Goal: Information Seeking & Learning: Find specific fact

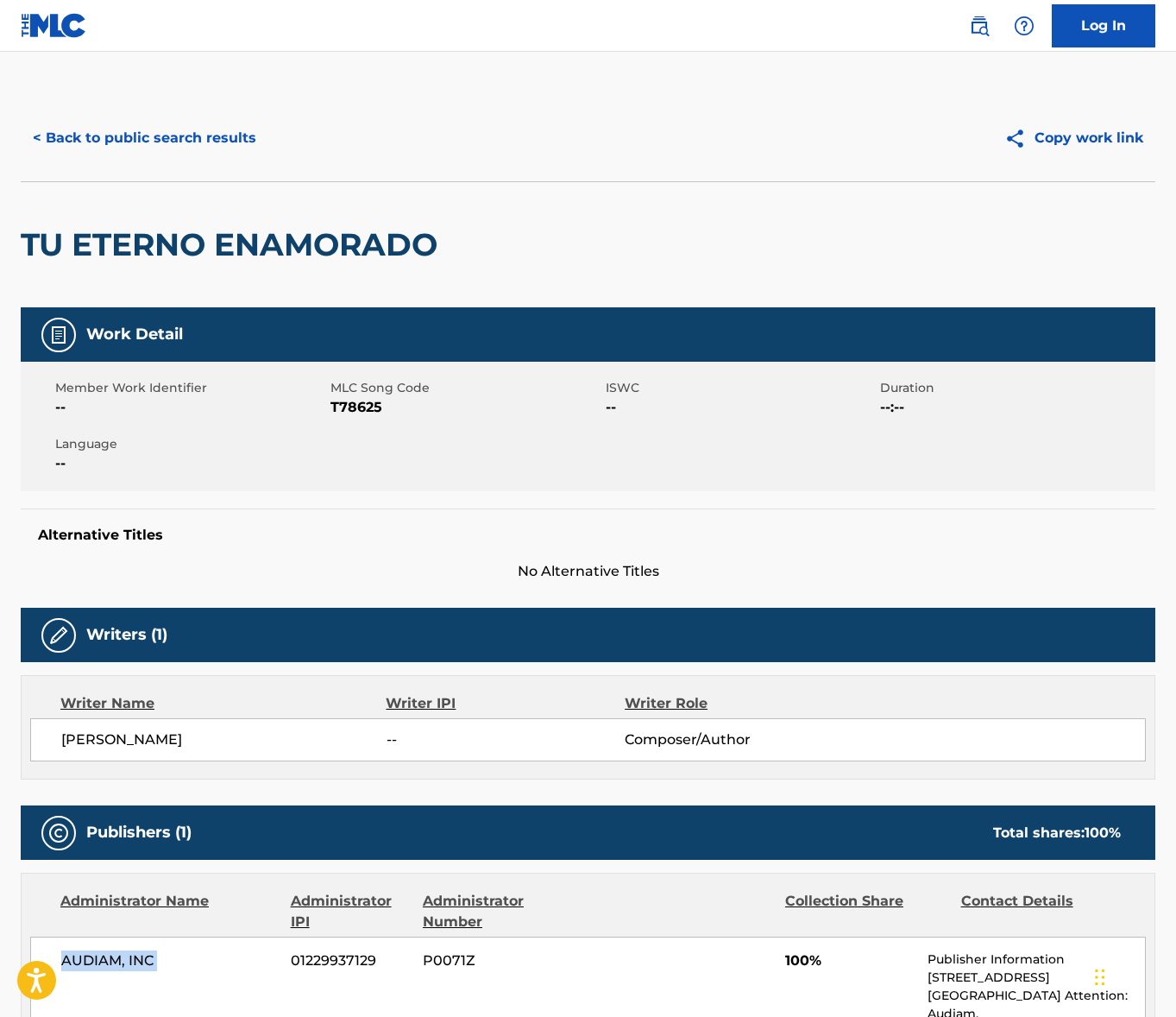
click at [140, 120] on button "< Back to public search results" at bounding box center [144, 138] width 248 height 43
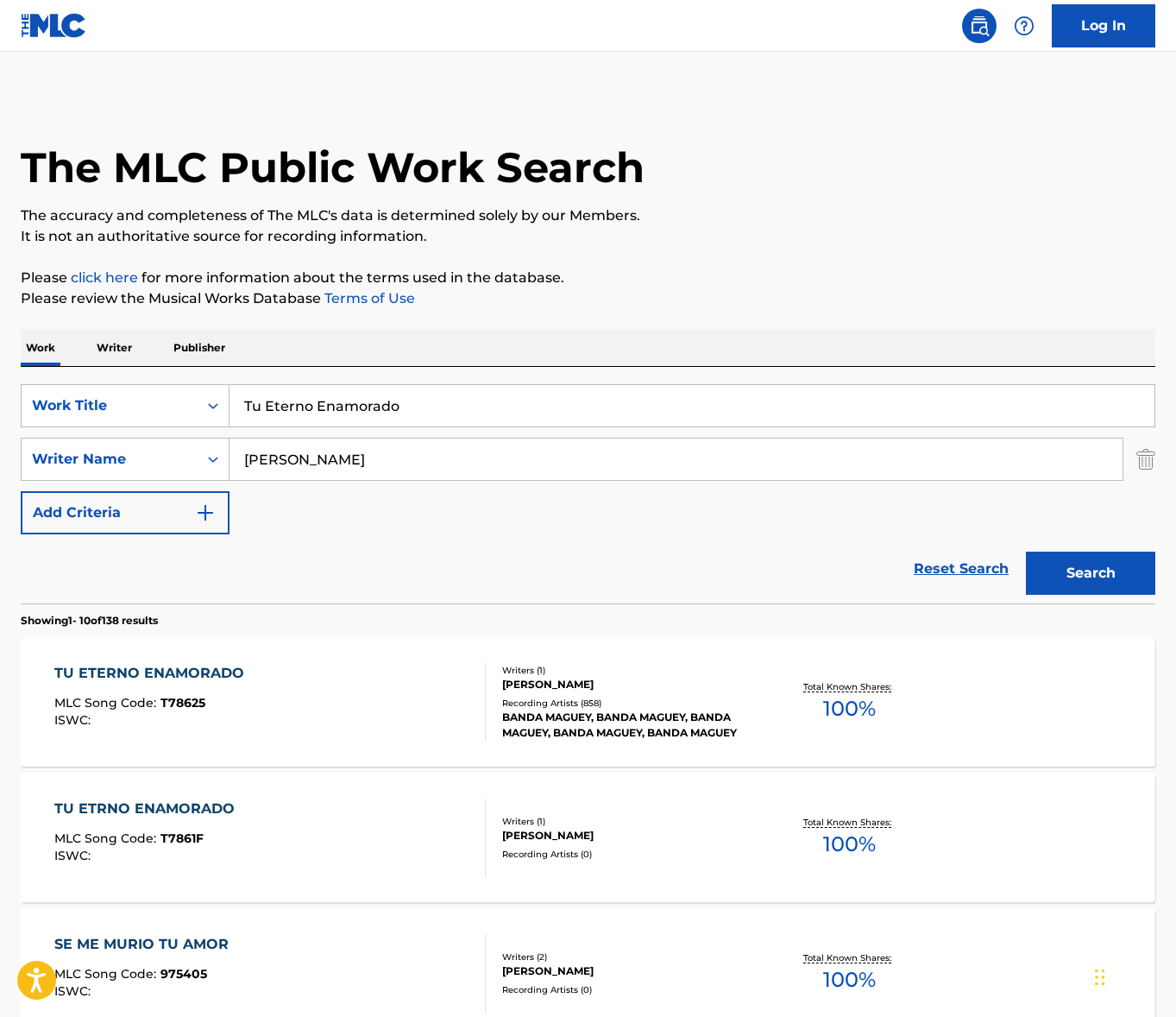
drag, startPoint x: 318, startPoint y: 379, endPoint x: 315, endPoint y: 388, distance: 9.5
click at [318, 380] on div "SearchWithCriteria1012434f-8d0d-4193-8639-e48606cd113f Work Title Tu Eterno Ena…" at bounding box center [587, 485] width 1135 height 236
click at [315, 400] on input "Tu Eterno Enamorado" at bounding box center [692, 405] width 925 height 41
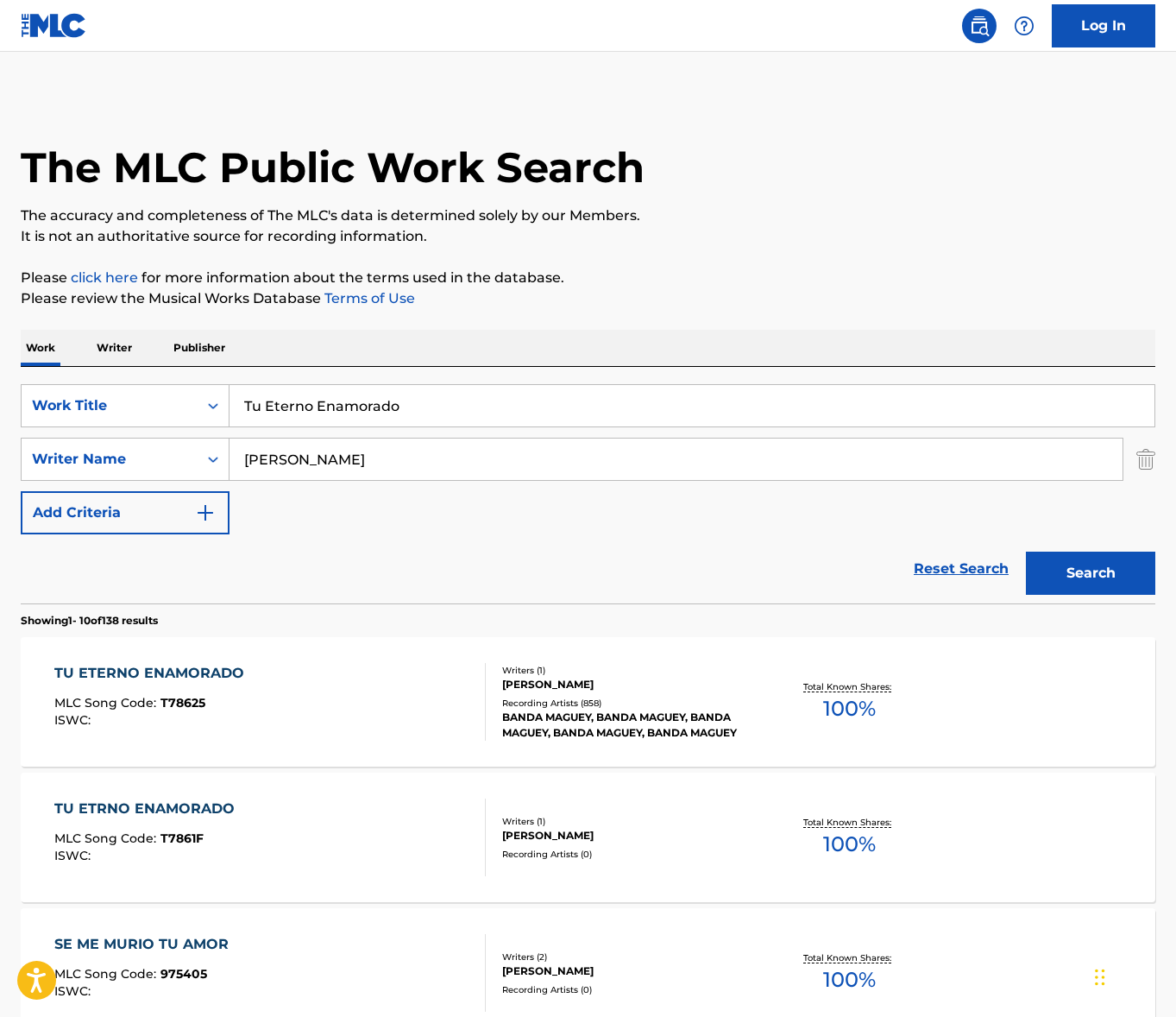
paste input "here's A New Kid In Town"
type input "There's A New Kid In Town"
click at [427, 361] on div "Work Writer Publisher" at bounding box center [587, 348] width 1135 height 37
click at [307, 463] on input "[PERSON_NAME]" at bounding box center [676, 459] width 894 height 41
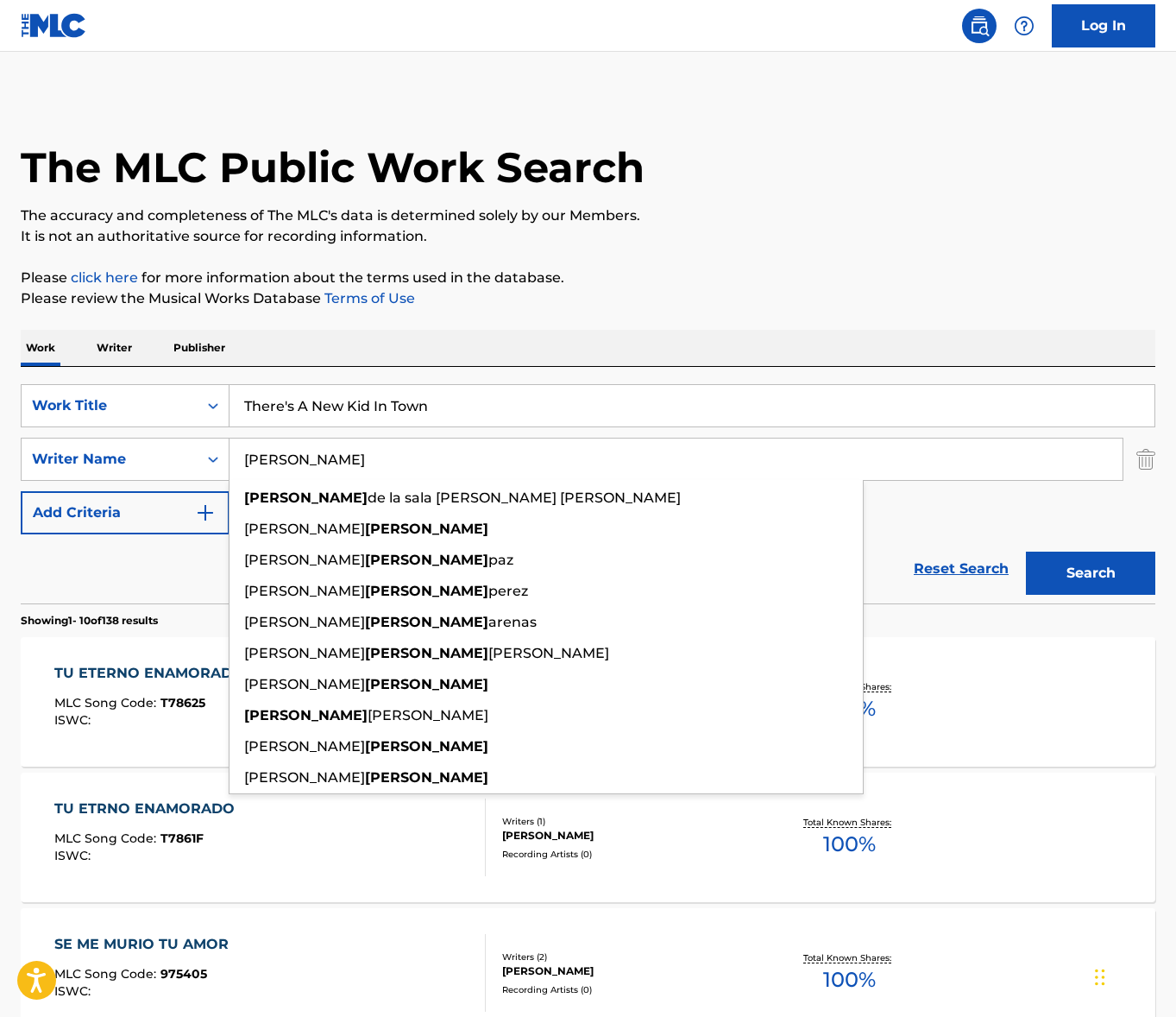
click at [307, 463] on input "[PERSON_NAME]" at bounding box center [676, 459] width 894 height 41
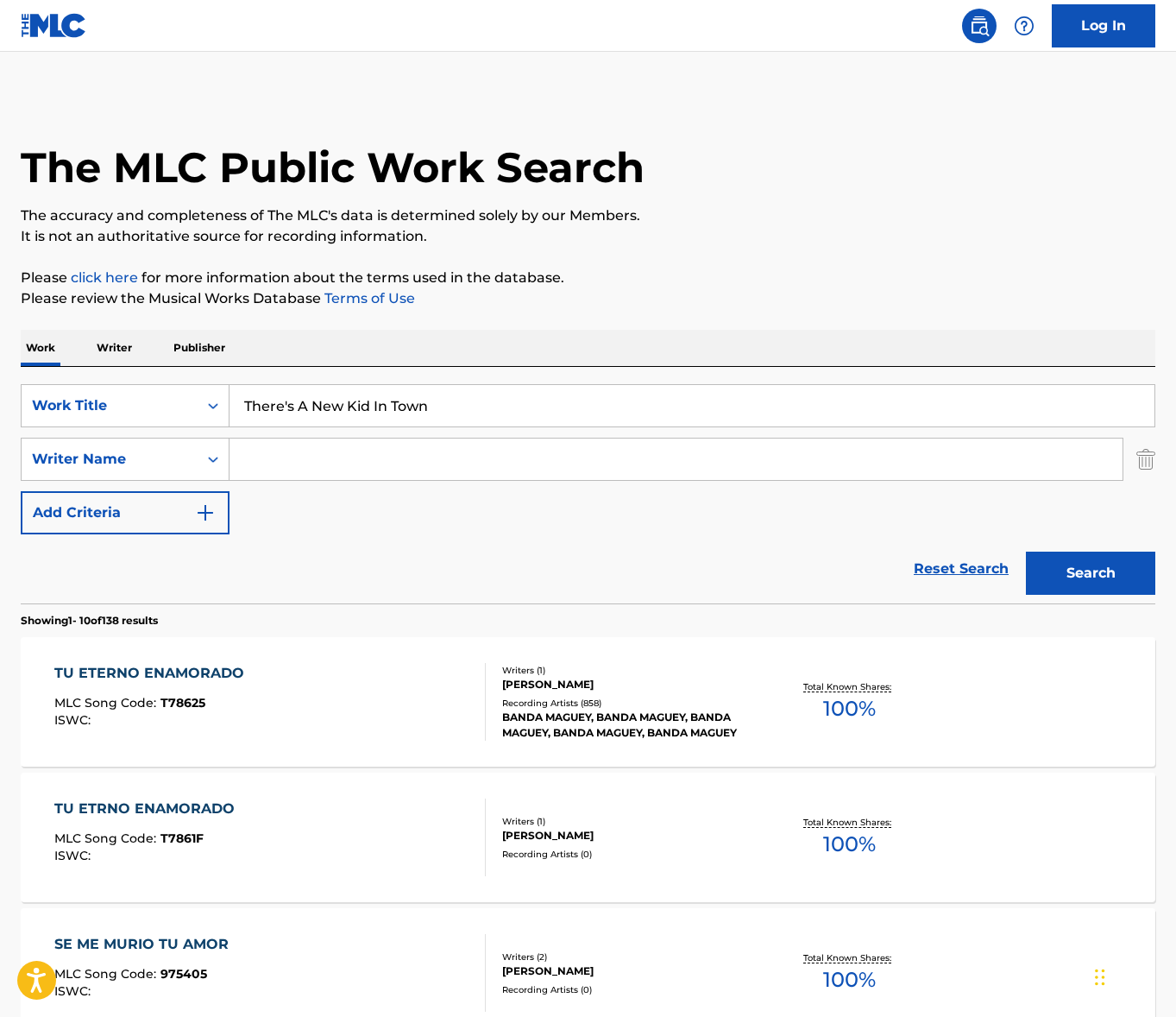
click at [1027, 551] on button "Search" at bounding box center [1091, 573] width 129 height 43
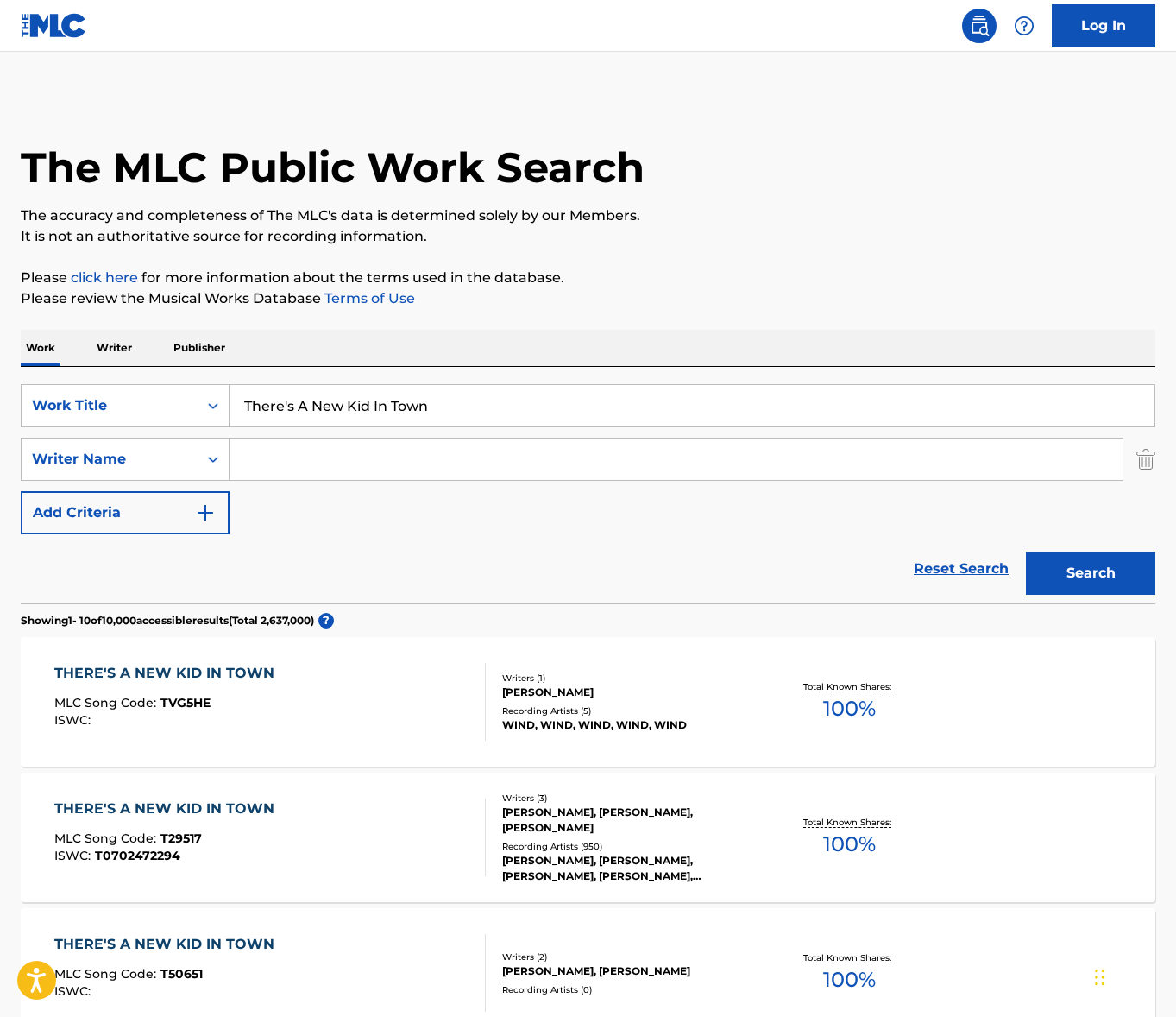
click at [299, 460] on input "Search Form" at bounding box center [676, 459] width 894 height 41
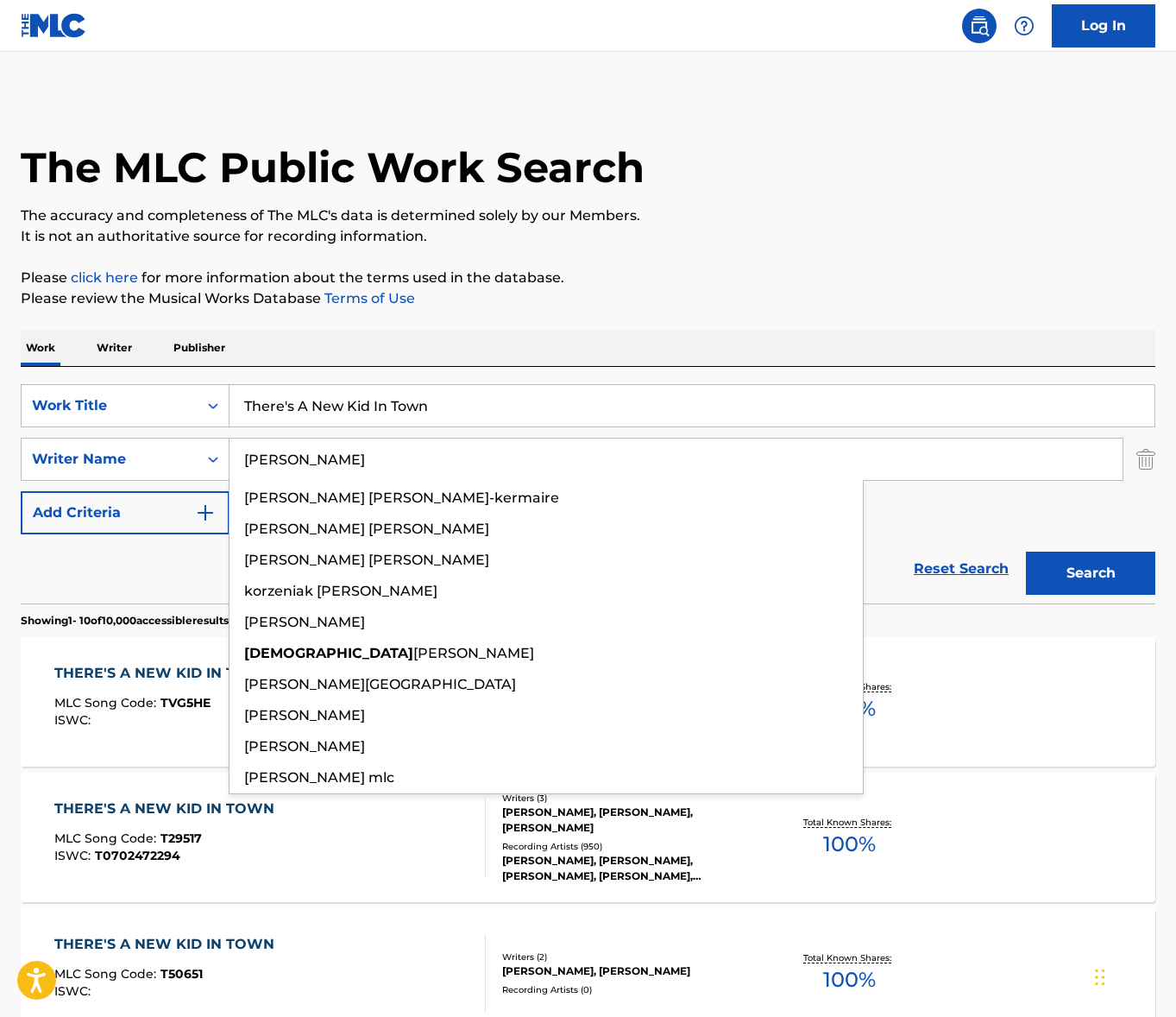
type input "[PERSON_NAME]"
click at [1027, 551] on button "Search" at bounding box center [1091, 573] width 129 height 43
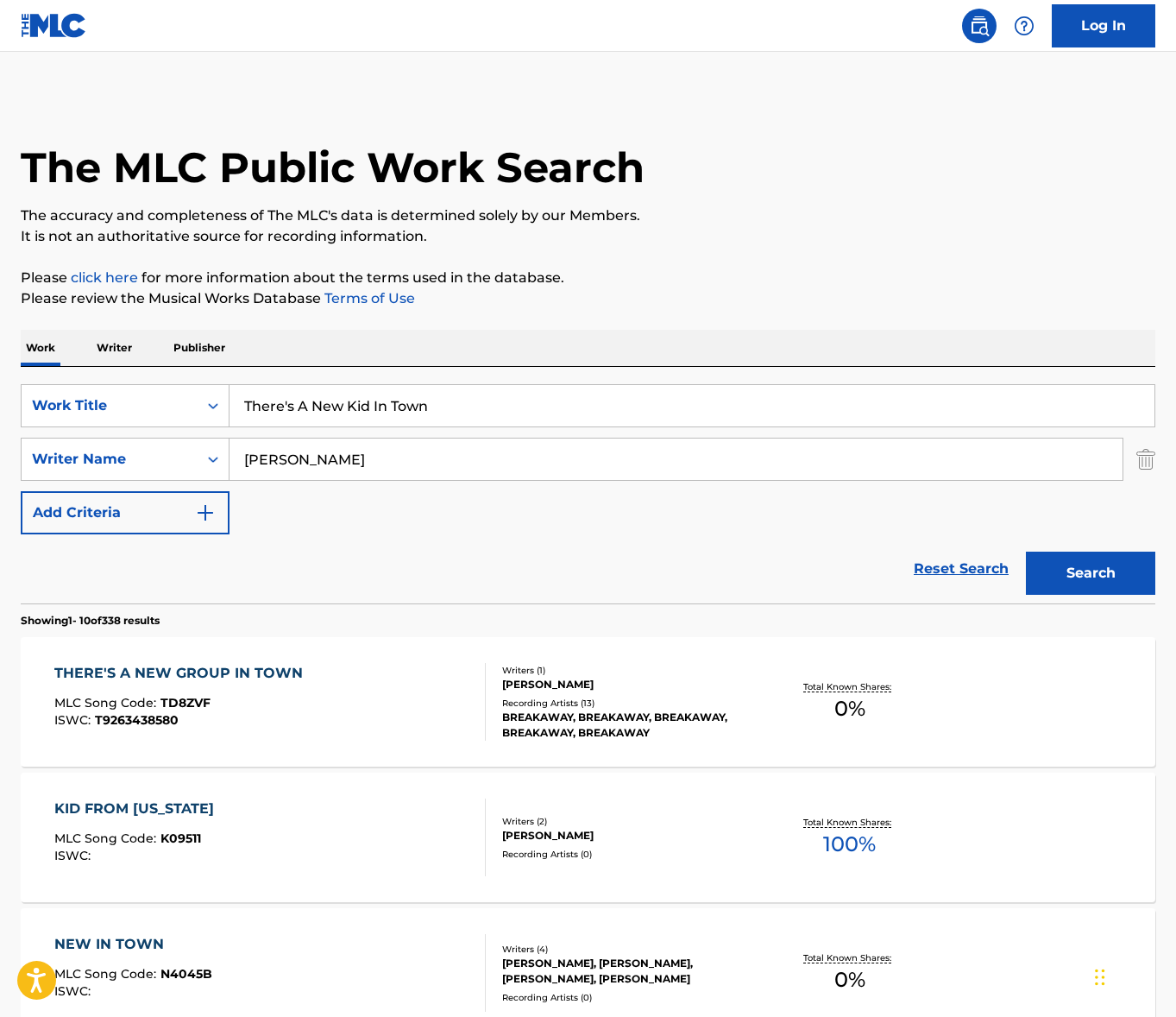
click at [335, 463] on input "[PERSON_NAME]" at bounding box center [676, 459] width 894 height 41
click at [379, 405] on input "There's A New Kid In Town" at bounding box center [692, 405] width 925 height 41
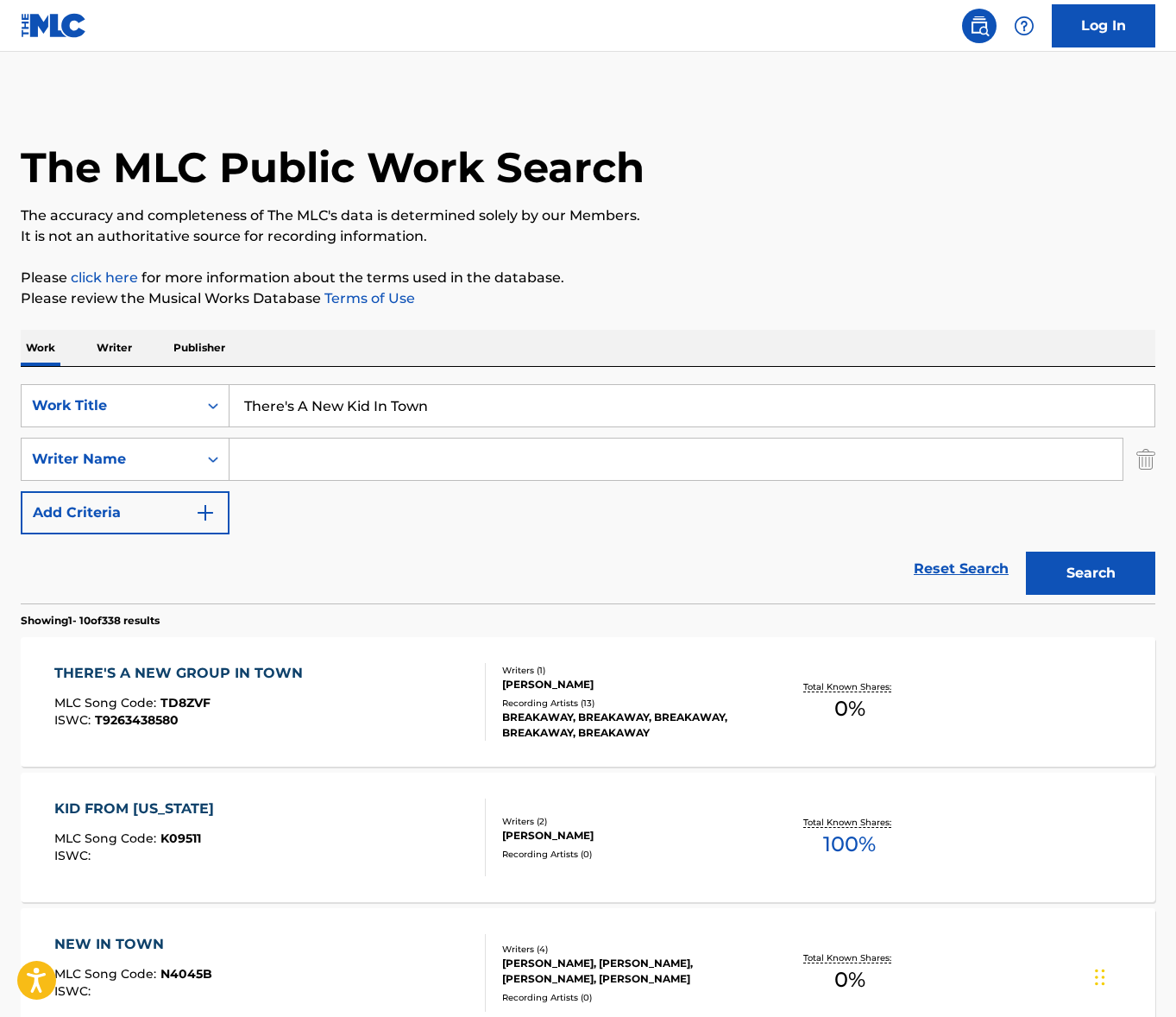
click at [474, 521] on div "SearchWithCriteria1012434f-8d0d-4193-8639-e48606cd113f Work Title There's A New…" at bounding box center [587, 459] width 1135 height 150
click at [400, 442] on input "Search Form" at bounding box center [676, 459] width 894 height 41
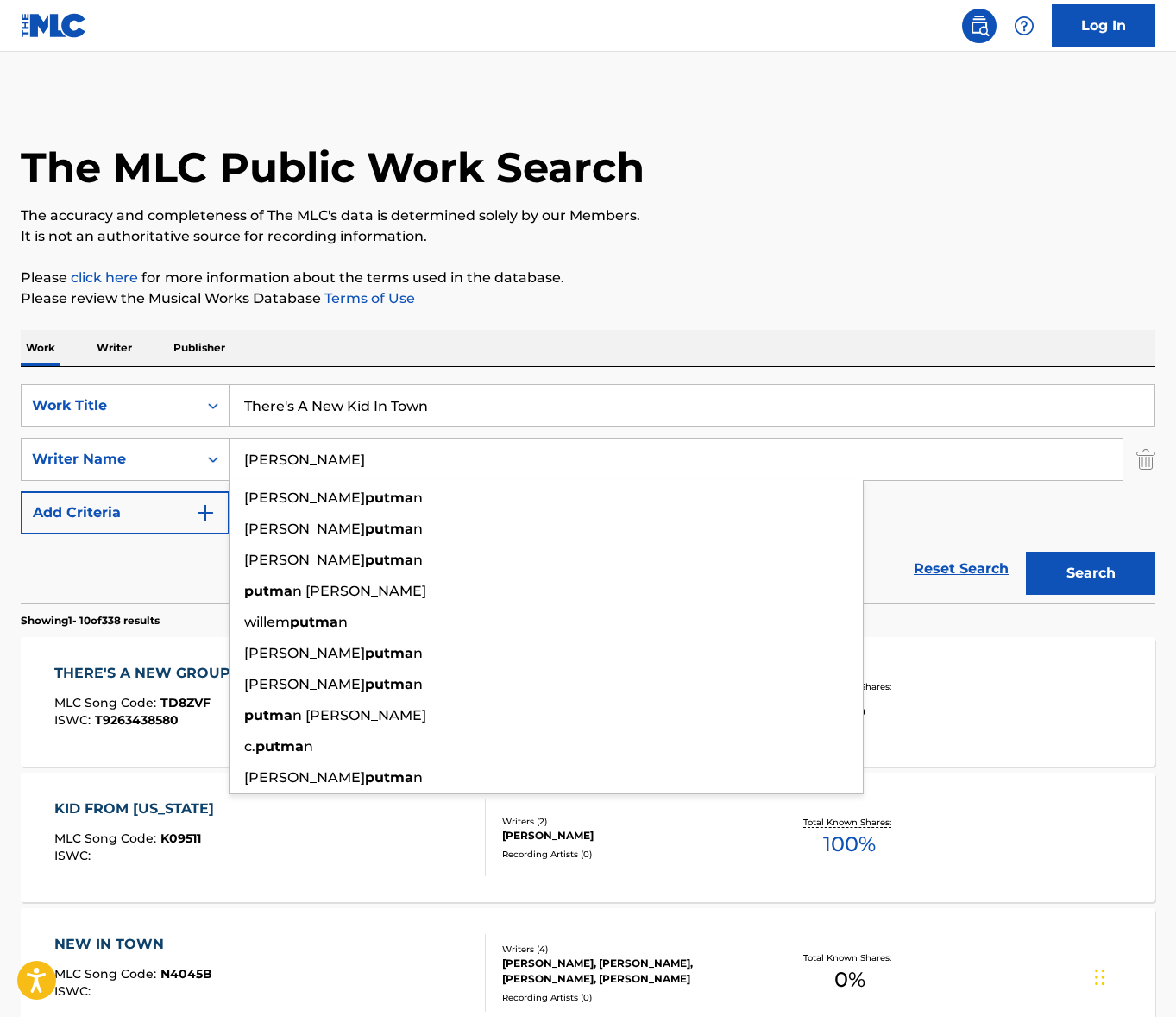
type input "[PERSON_NAME]"
click at [1027, 551] on button "Search" at bounding box center [1091, 573] width 129 height 43
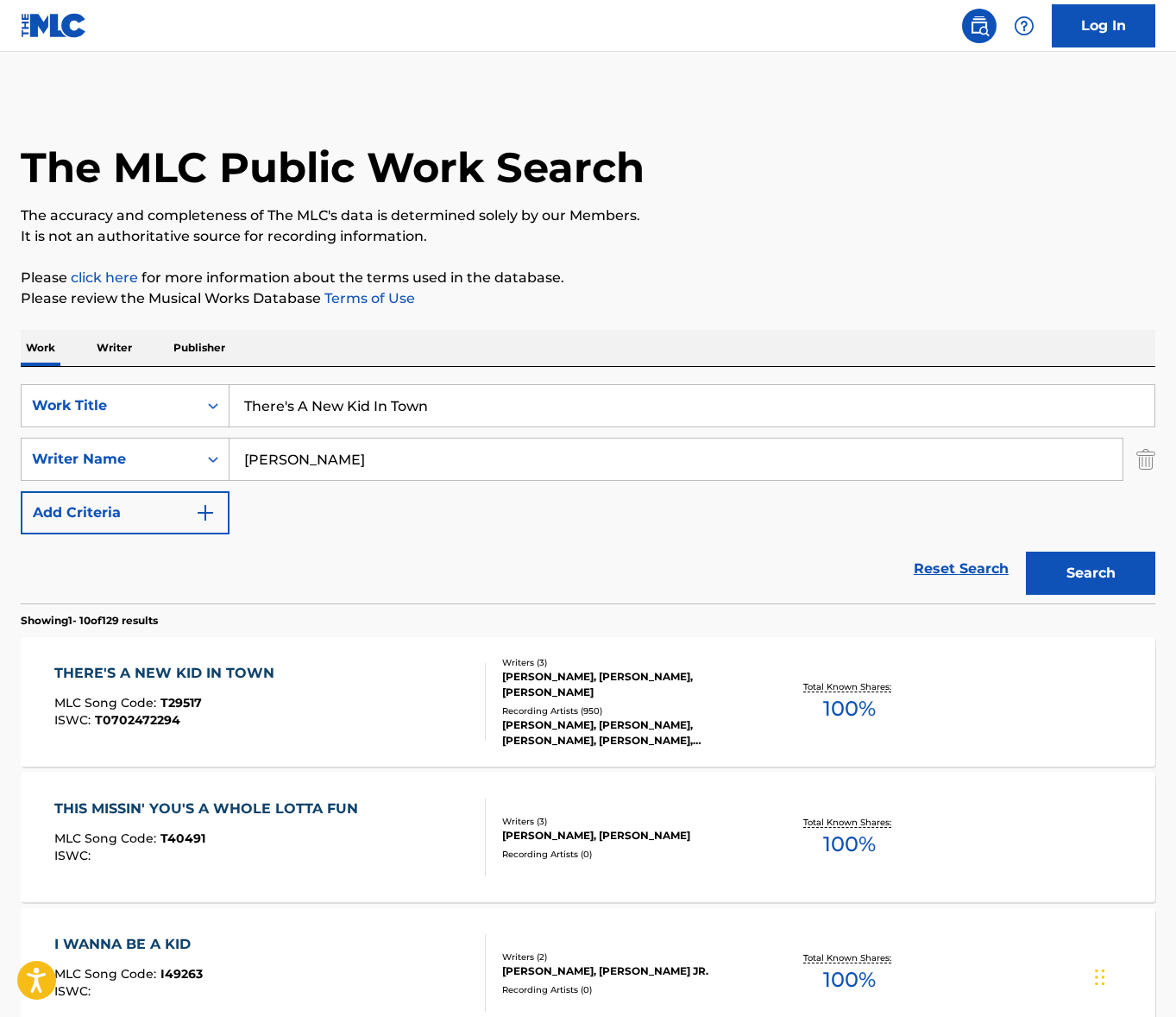
click at [887, 273] on p "Please click here for more information about the terms used in the database." at bounding box center [587, 278] width 1135 height 20
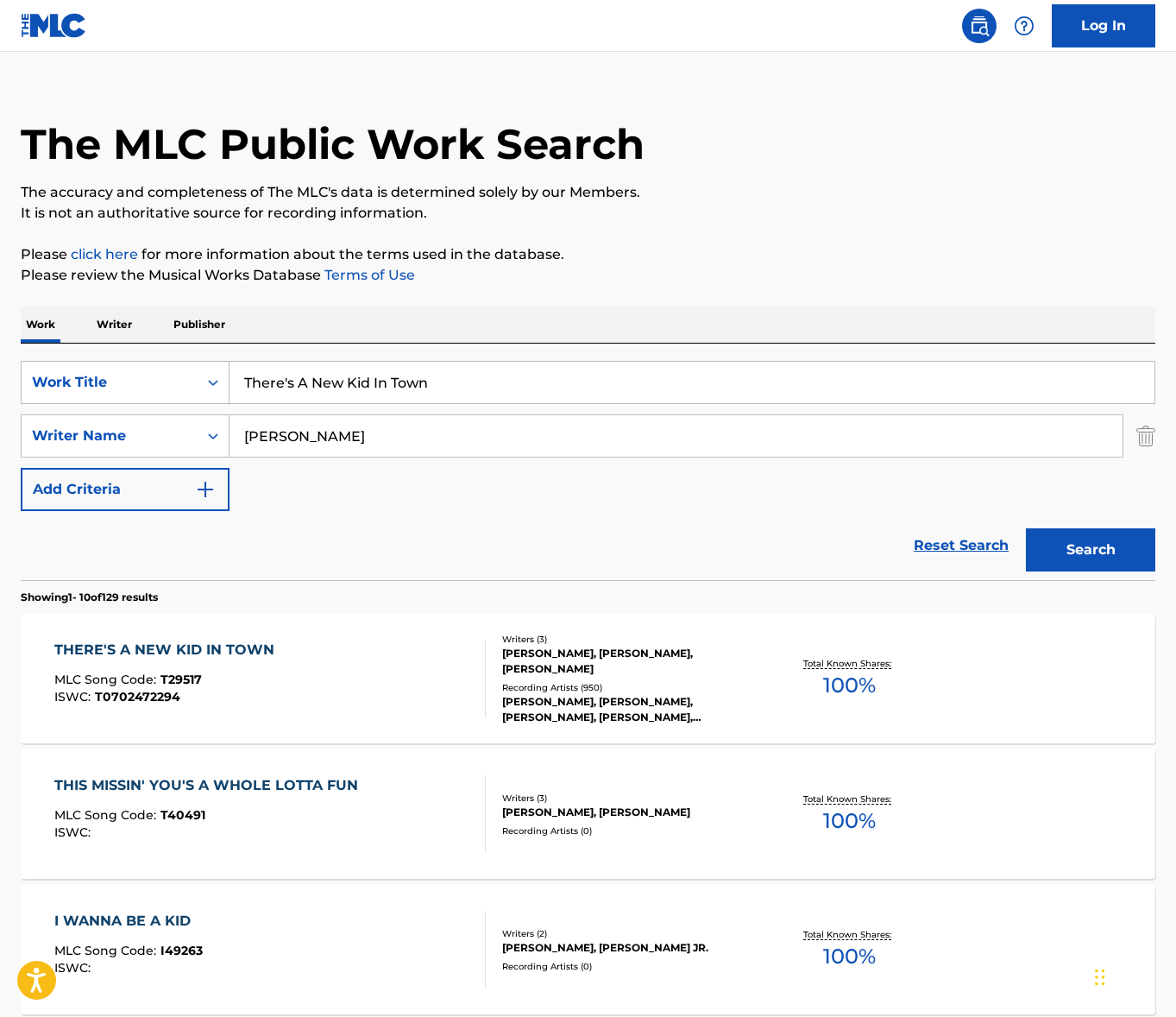
scroll to position [24, 0]
click at [388, 684] on div "THERE'S A NEW KID IN TOWN MLC Song Code : T29517 ISWC : T0702472294" at bounding box center [270, 678] width 432 height 78
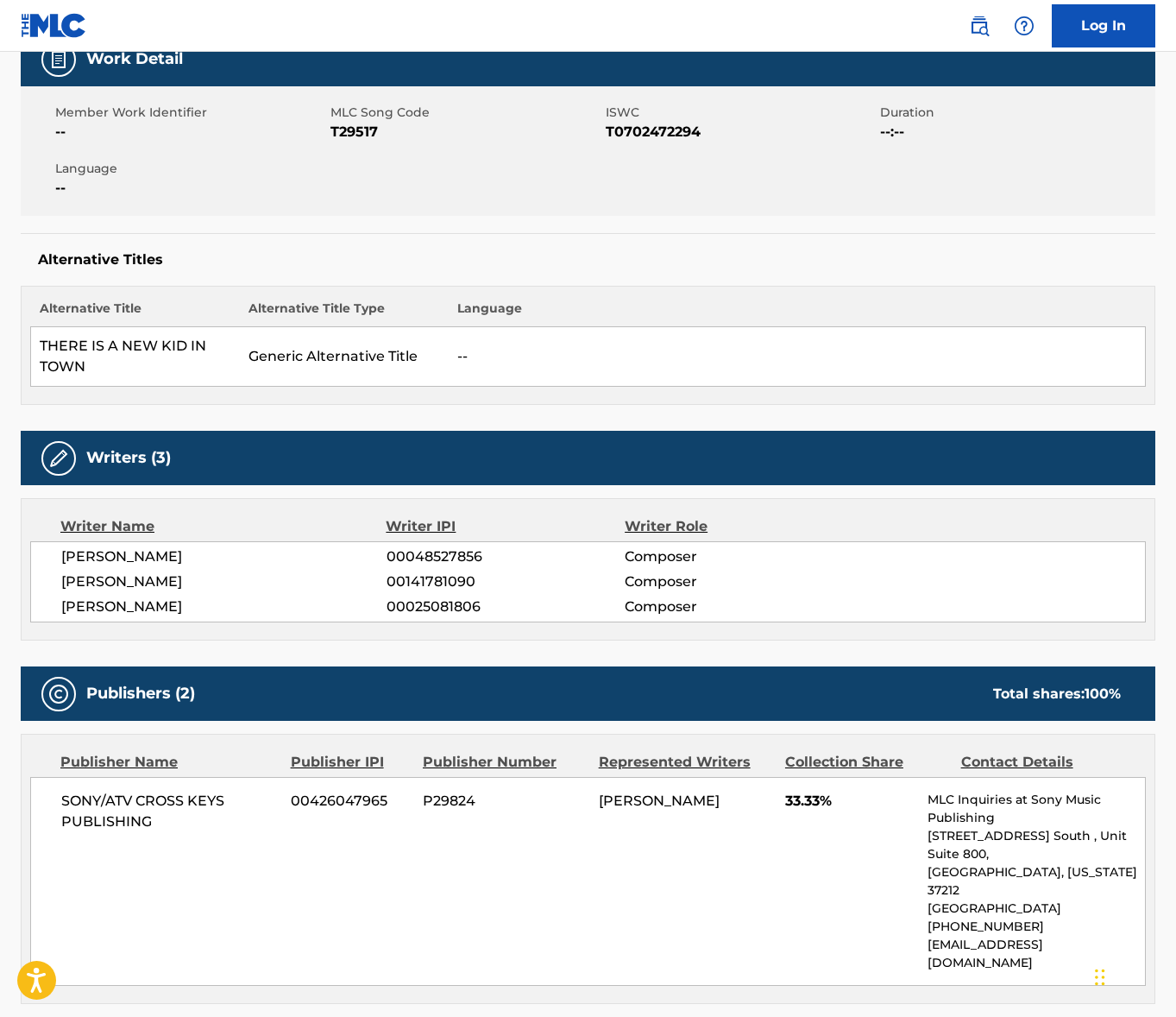
scroll to position [392, 0]
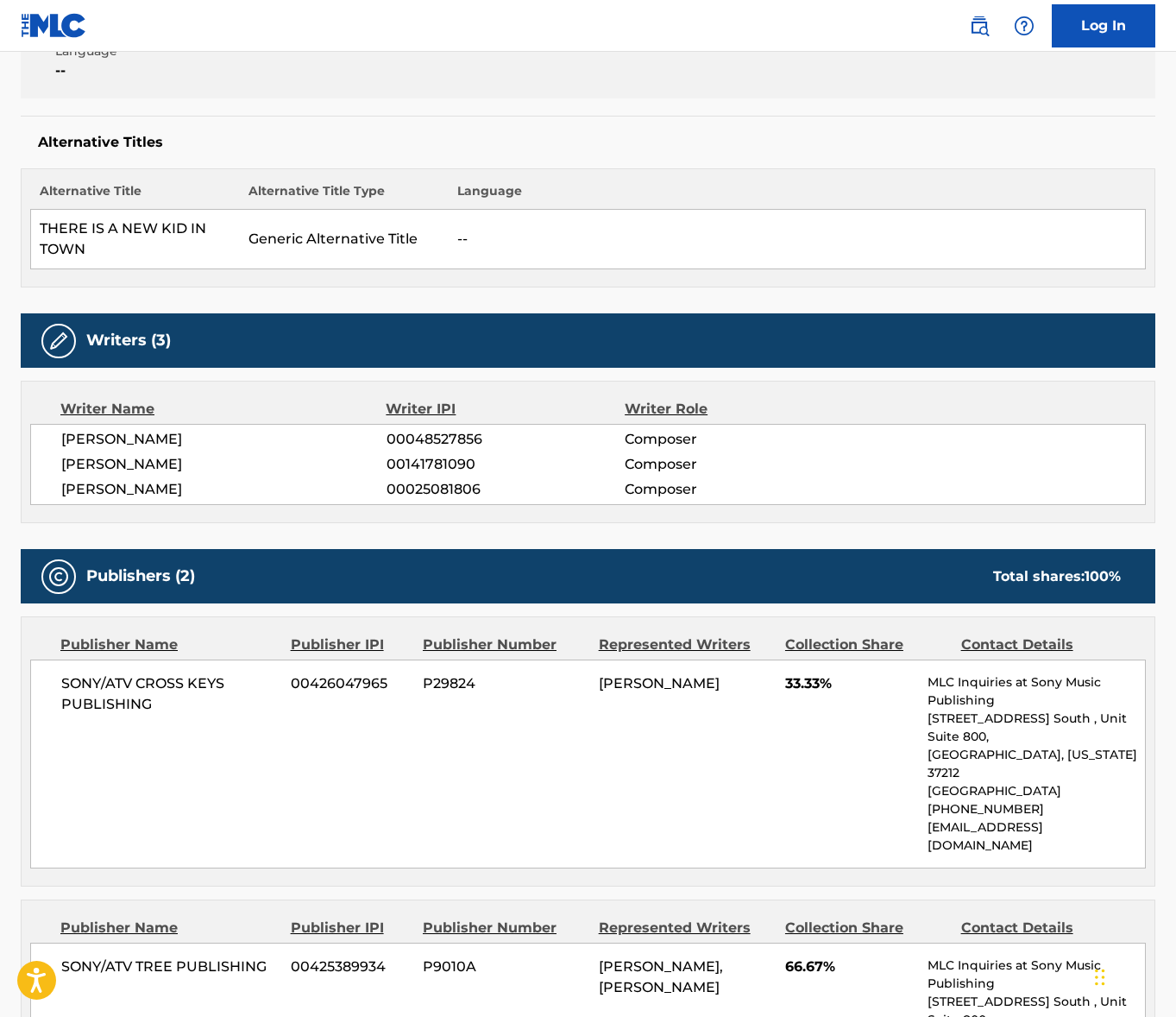
click at [101, 445] on span "[PERSON_NAME]" at bounding box center [225, 439] width 326 height 20
copy div "[PERSON_NAME]"
click at [158, 460] on span "[PERSON_NAME]" at bounding box center [225, 464] width 326 height 20
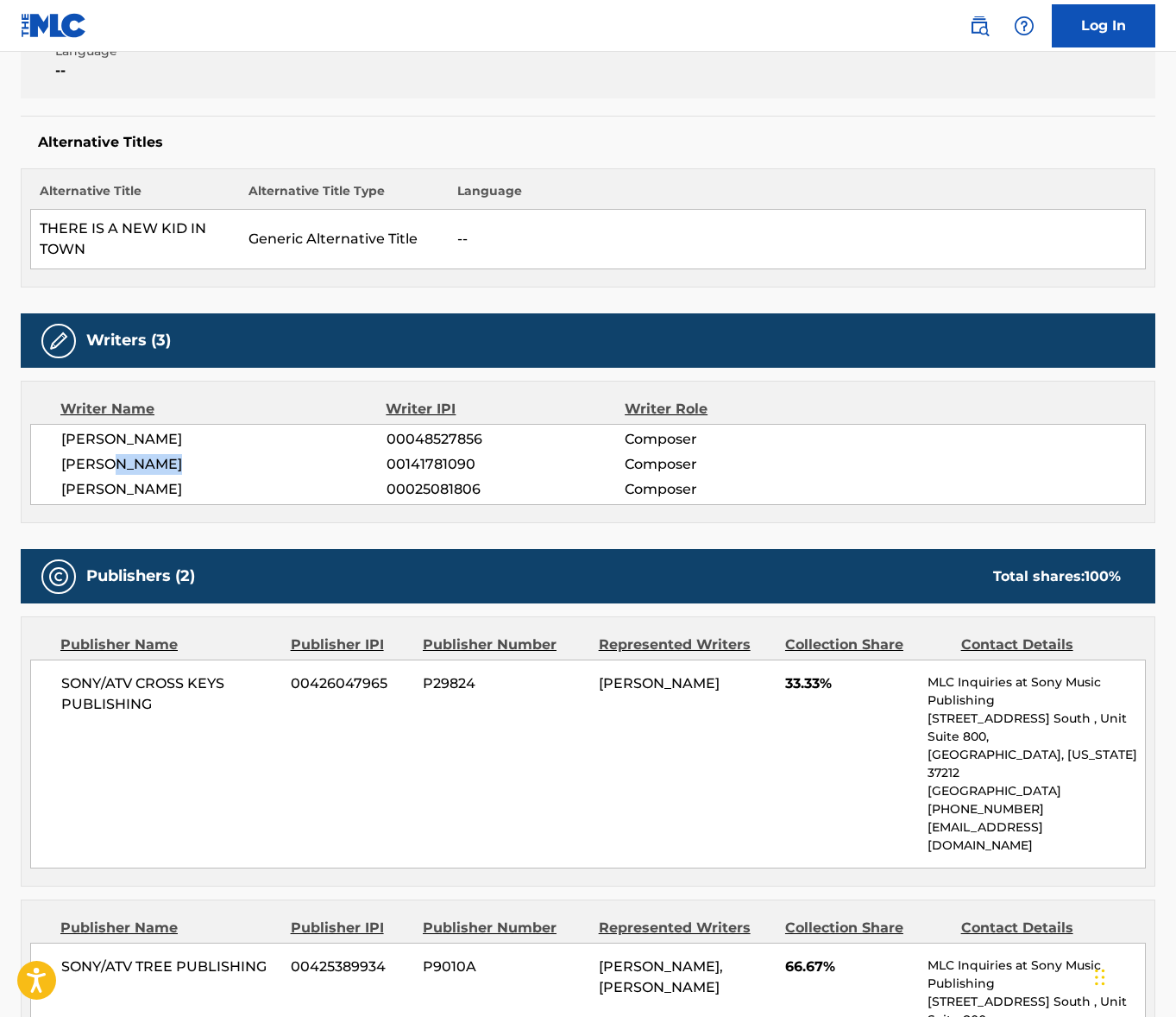
click at [158, 460] on span "[PERSON_NAME]" at bounding box center [225, 464] width 326 height 20
drag, startPoint x: 156, startPoint y: 461, endPoint x: 18, endPoint y: 460, distance: 138.0
click at [150, 462] on span "[PERSON_NAME]" at bounding box center [225, 464] width 326 height 20
copy div "[PERSON_NAME]"
click at [120, 491] on span "[PERSON_NAME]" at bounding box center [225, 489] width 326 height 20
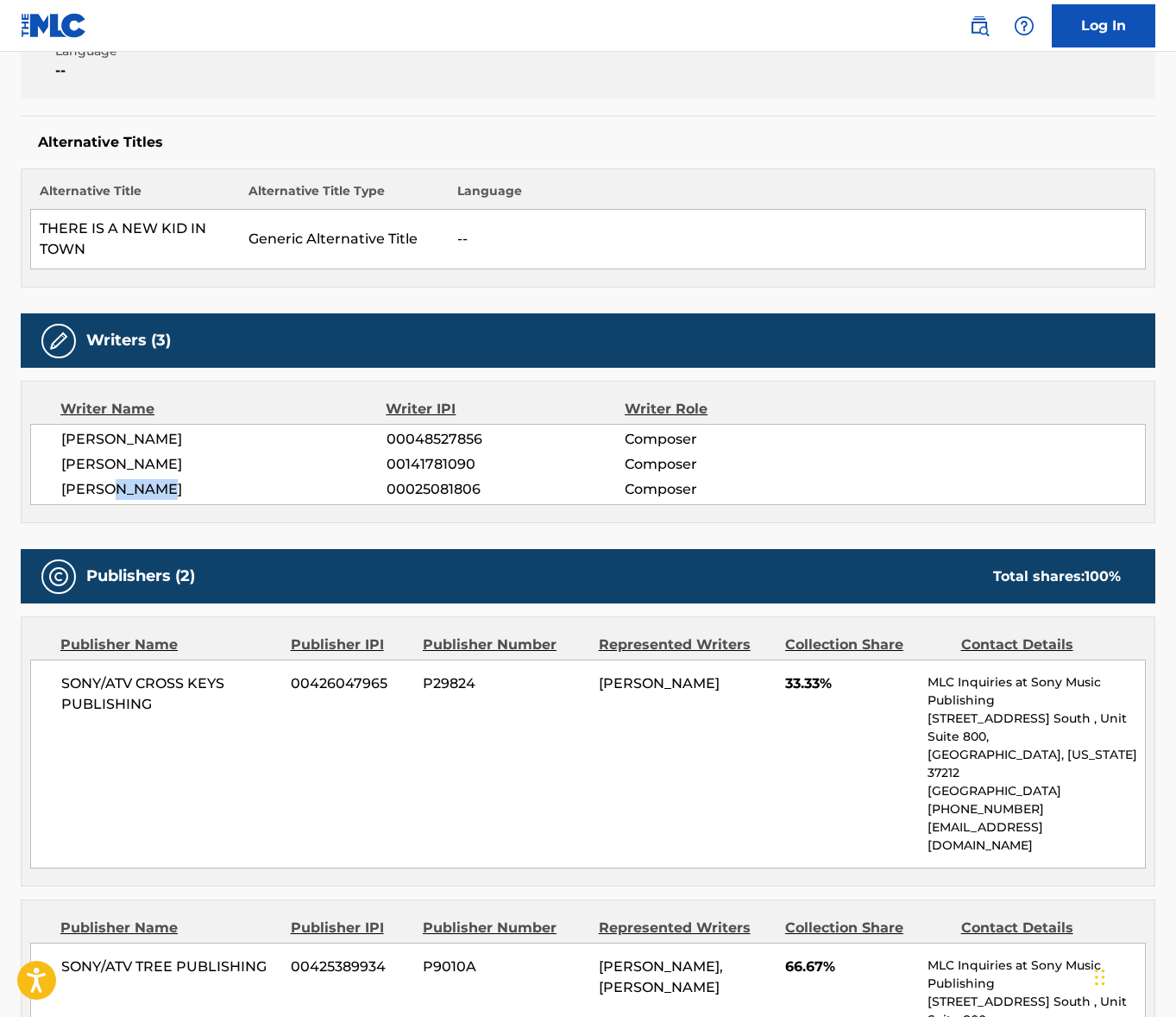
click at [120, 491] on span "[PERSON_NAME]" at bounding box center [225, 489] width 326 height 20
drag, startPoint x: 120, startPoint y: 491, endPoint x: 38, endPoint y: 486, distance: 82.2
click at [112, 491] on span "[PERSON_NAME]" at bounding box center [225, 489] width 326 height 20
copy div "[PERSON_NAME]"
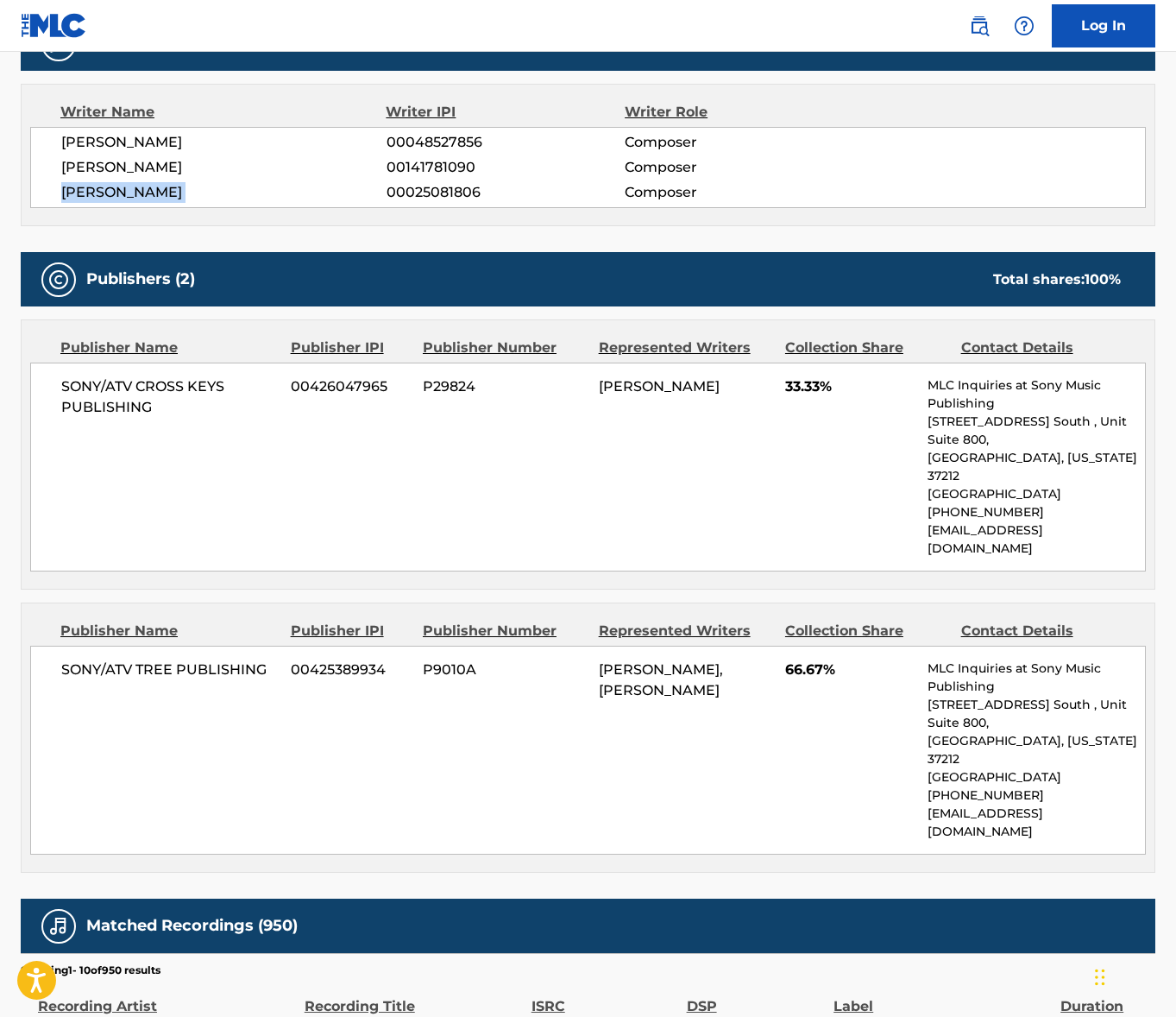
scroll to position [769, 0]
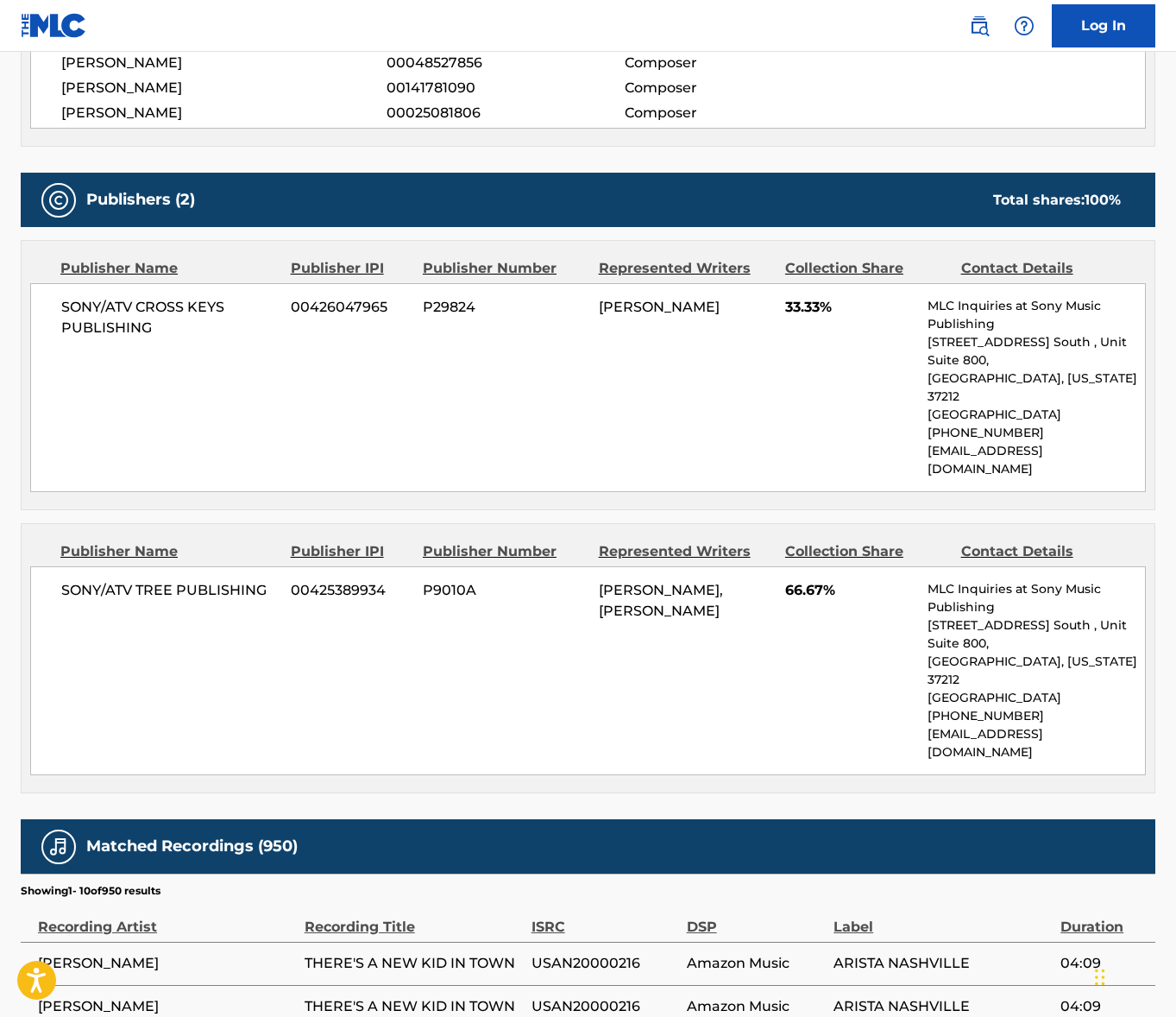
click at [122, 309] on span "SONY/ATV CROSS KEYS PUBLISHING" at bounding box center [170, 317] width 217 height 41
copy div "SONY/ATV CROSS KEYS PUBLISHING"
click at [173, 580] on span "SONY/ATV TREE PUBLISHING" at bounding box center [170, 590] width 217 height 20
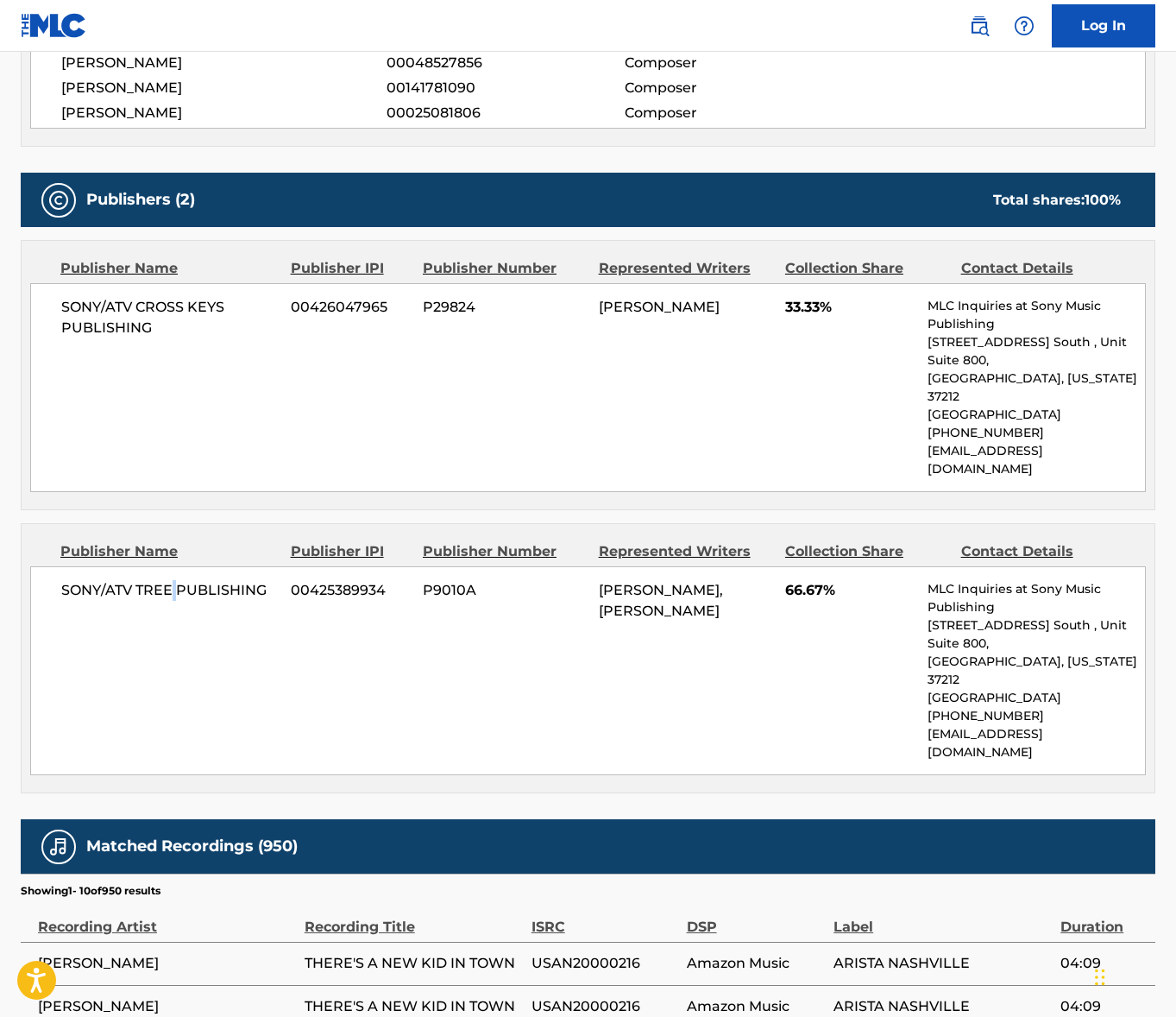
click at [173, 580] on span "SONY/ATV TREE PUBLISHING" at bounding box center [170, 590] width 217 height 20
drag, startPoint x: 173, startPoint y: 557, endPoint x: 25, endPoint y: 544, distance: 148.6
click at [169, 580] on span "SONY/ATV TREE PUBLISHING" at bounding box center [170, 590] width 217 height 20
copy div "SONY/ATV TREE PUBLISHING"
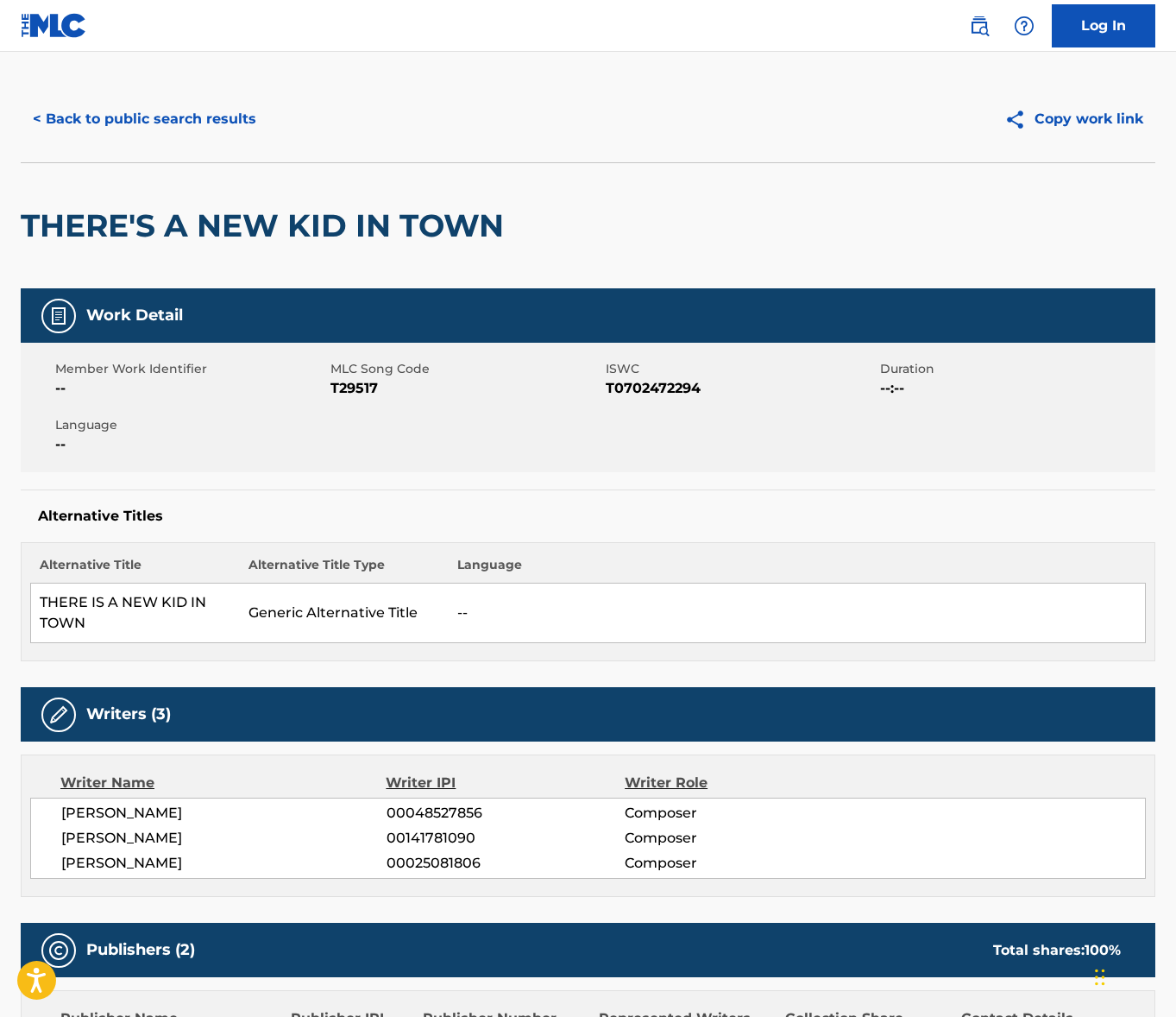
scroll to position [0, 0]
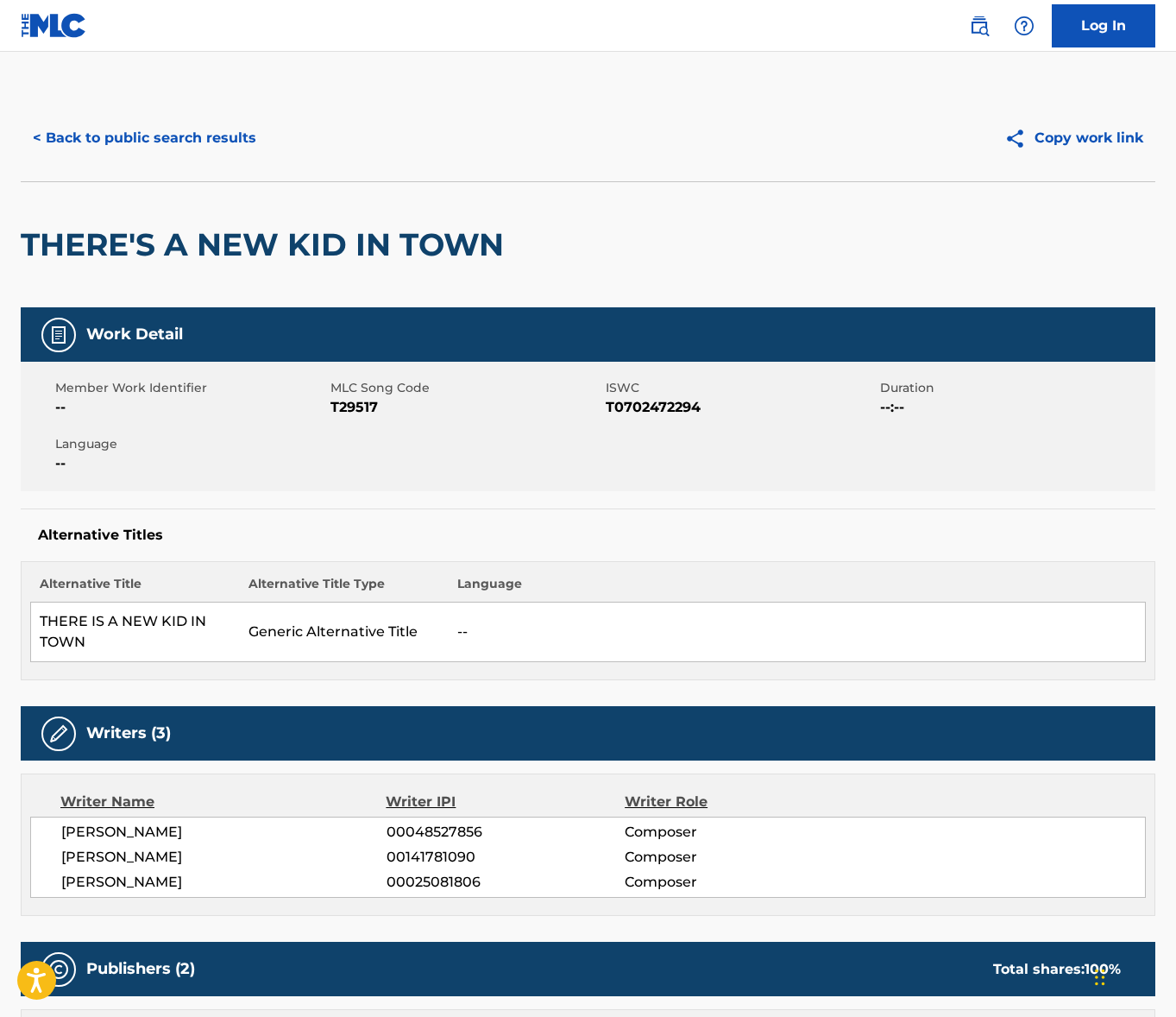
click at [216, 144] on button "< Back to public search results" at bounding box center [144, 138] width 248 height 43
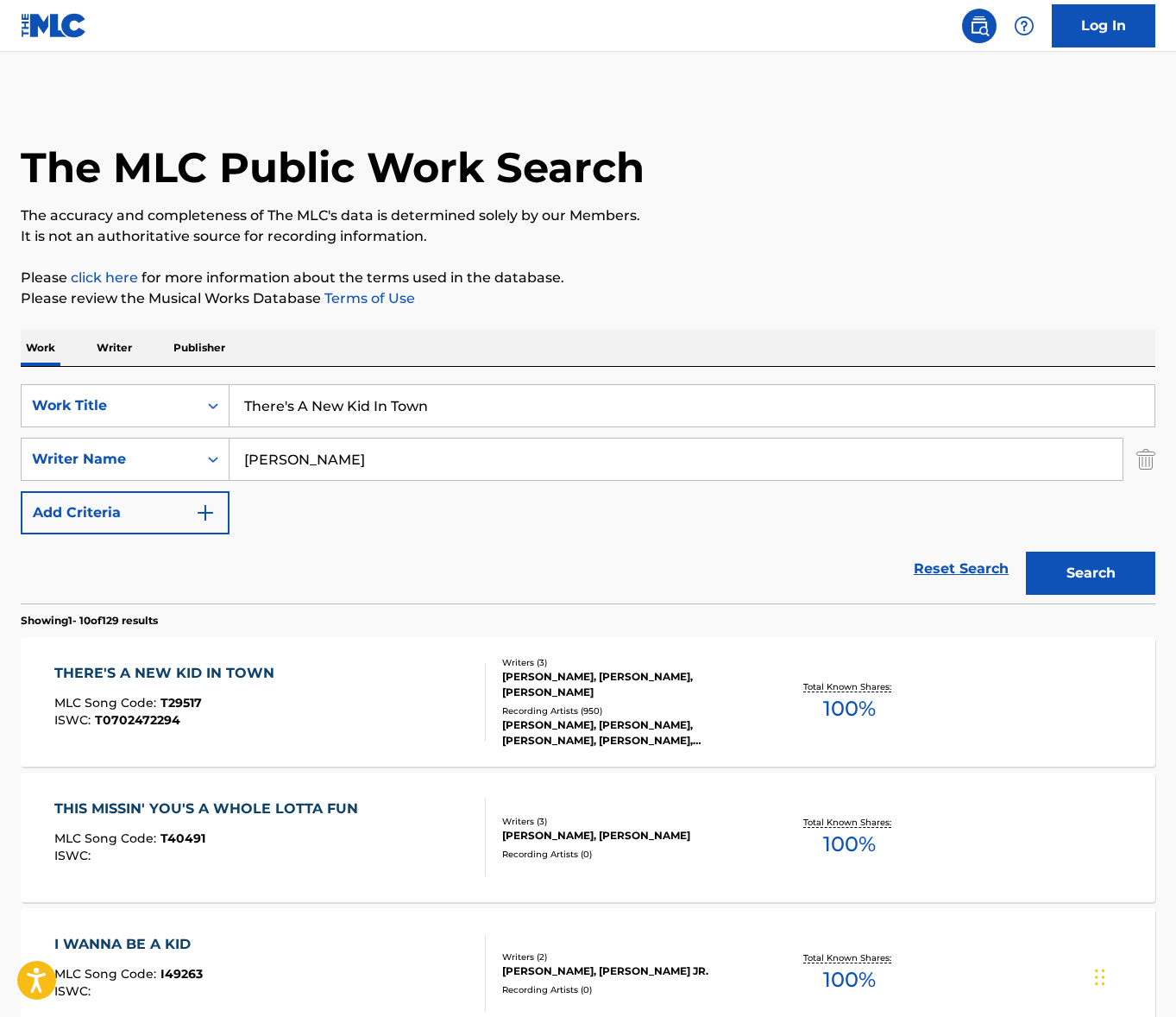
scroll to position [24, 0]
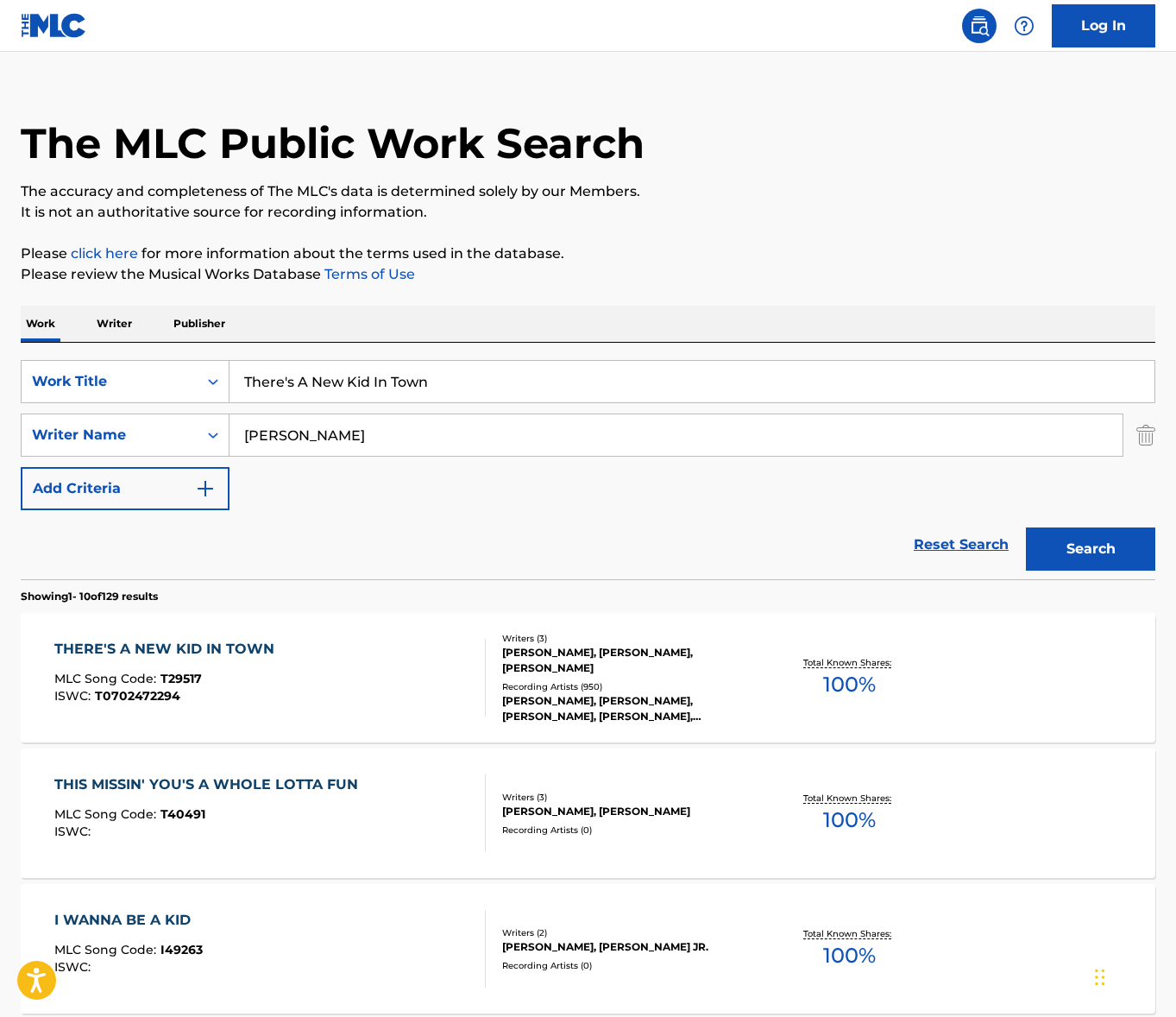
click at [362, 388] on input "There's A New Kid In Town" at bounding box center [692, 381] width 925 height 41
paste input "U Remind Me"
type input "U Remind Me"
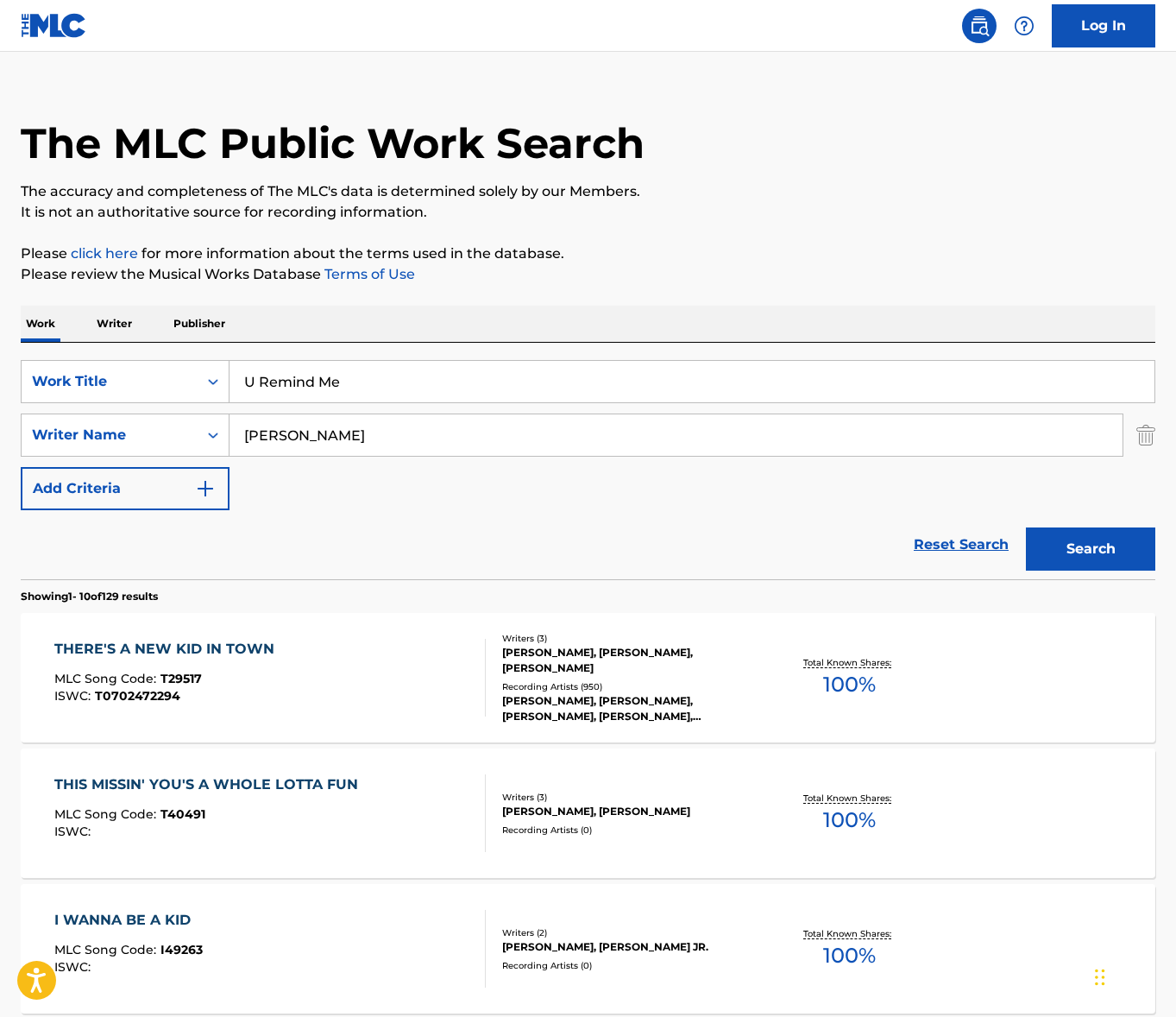
click at [551, 335] on div "Work Writer Publisher" at bounding box center [587, 324] width 1135 height 37
click at [418, 427] on input "[PERSON_NAME]" at bounding box center [676, 435] width 894 height 41
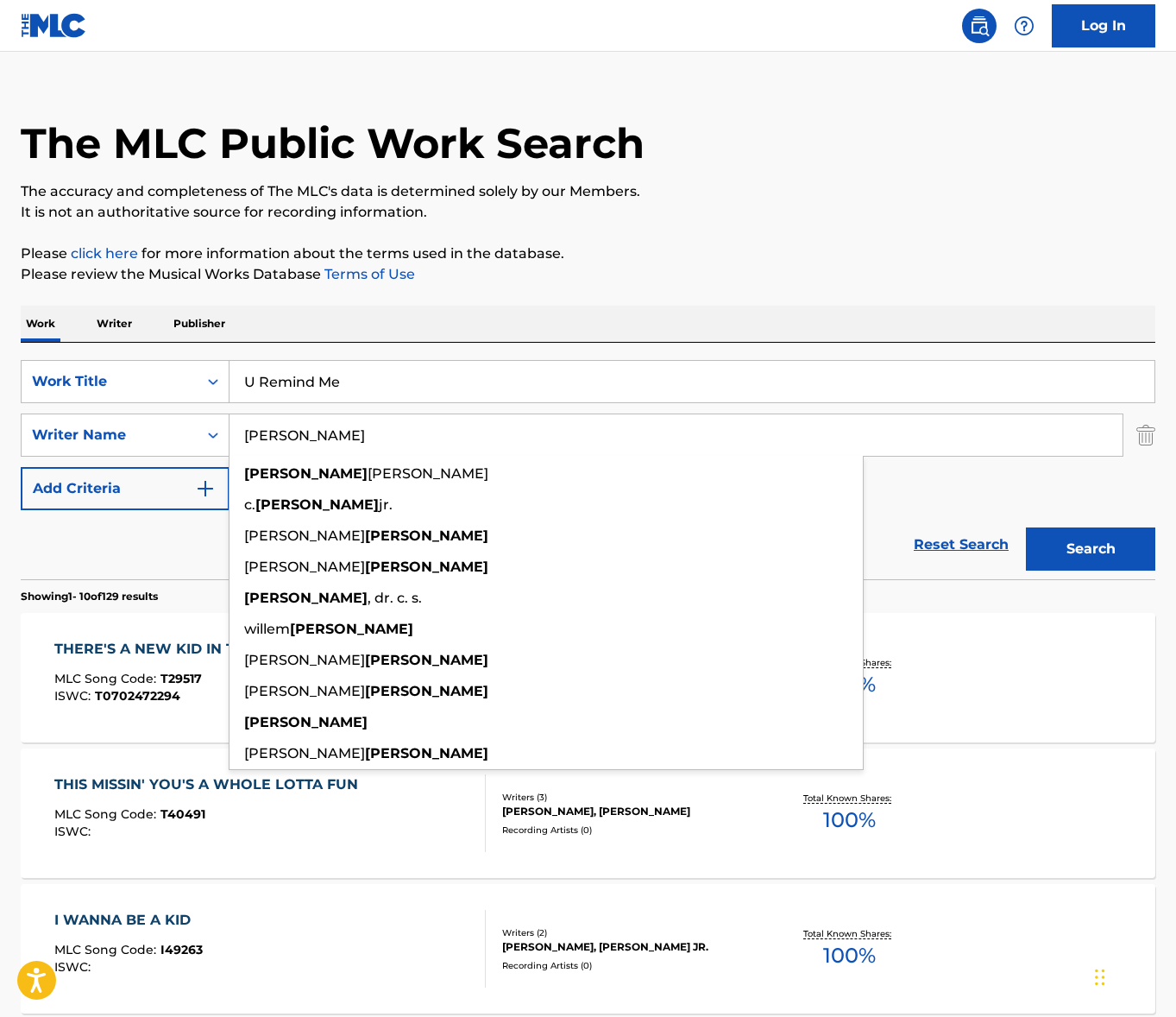
click at [418, 427] on input "[PERSON_NAME]" at bounding box center [676, 435] width 894 height 41
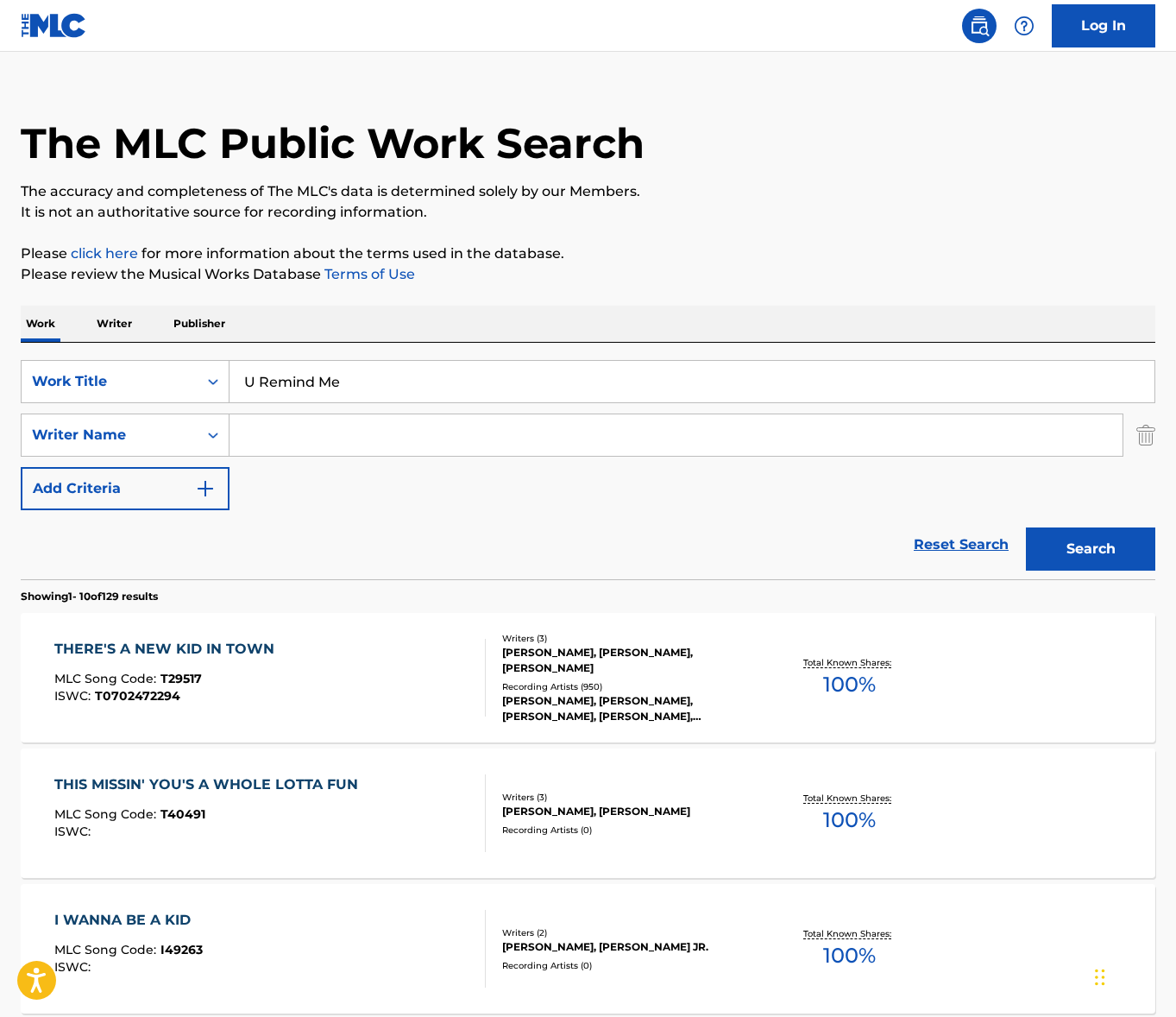
click at [1027, 527] on button "Search" at bounding box center [1091, 549] width 129 height 43
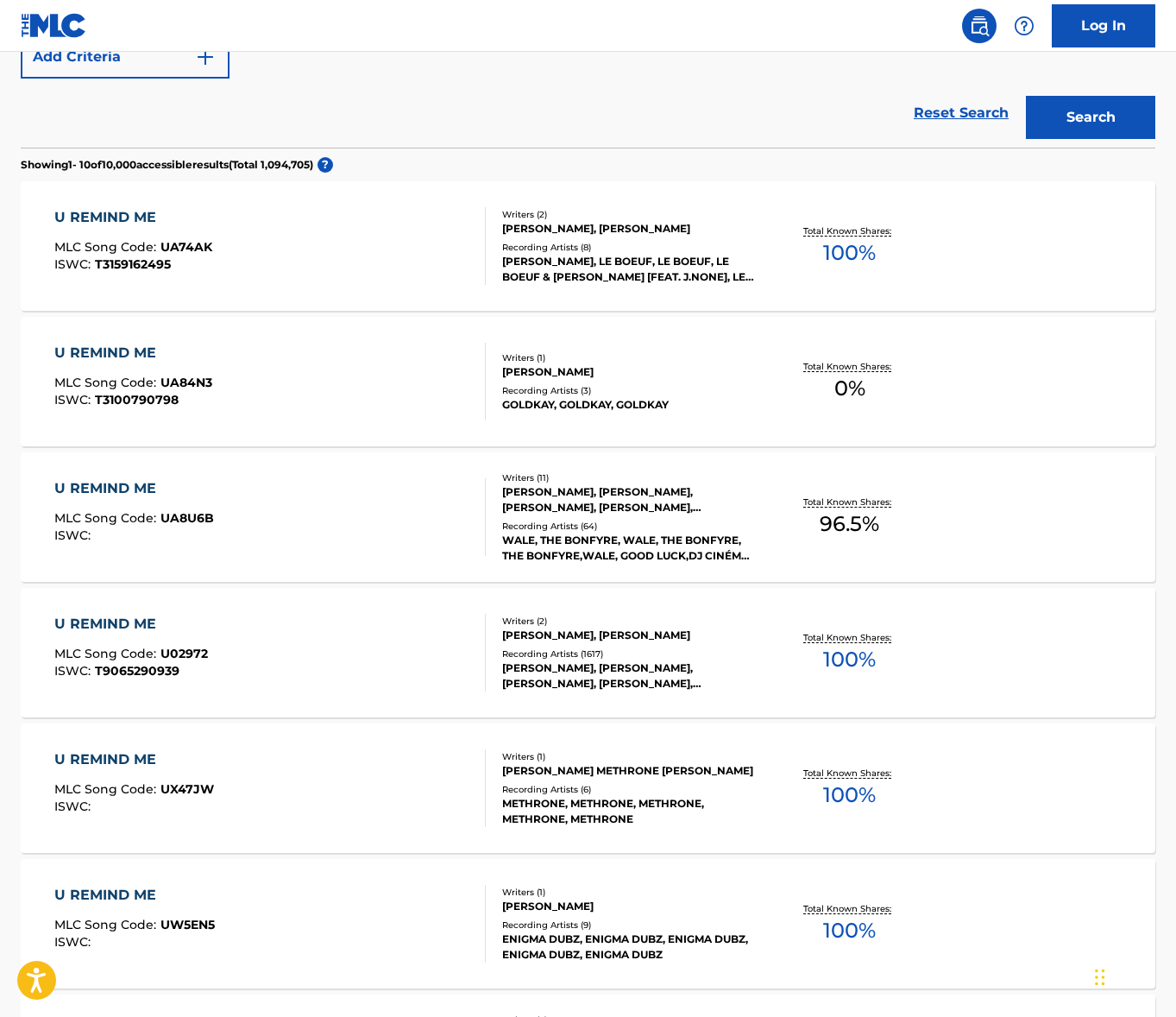
scroll to position [457, 0]
click at [252, 651] on div "U REMIND ME MLC Song Code : U02972 ISWC : T9065290939" at bounding box center [270, 652] width 432 height 78
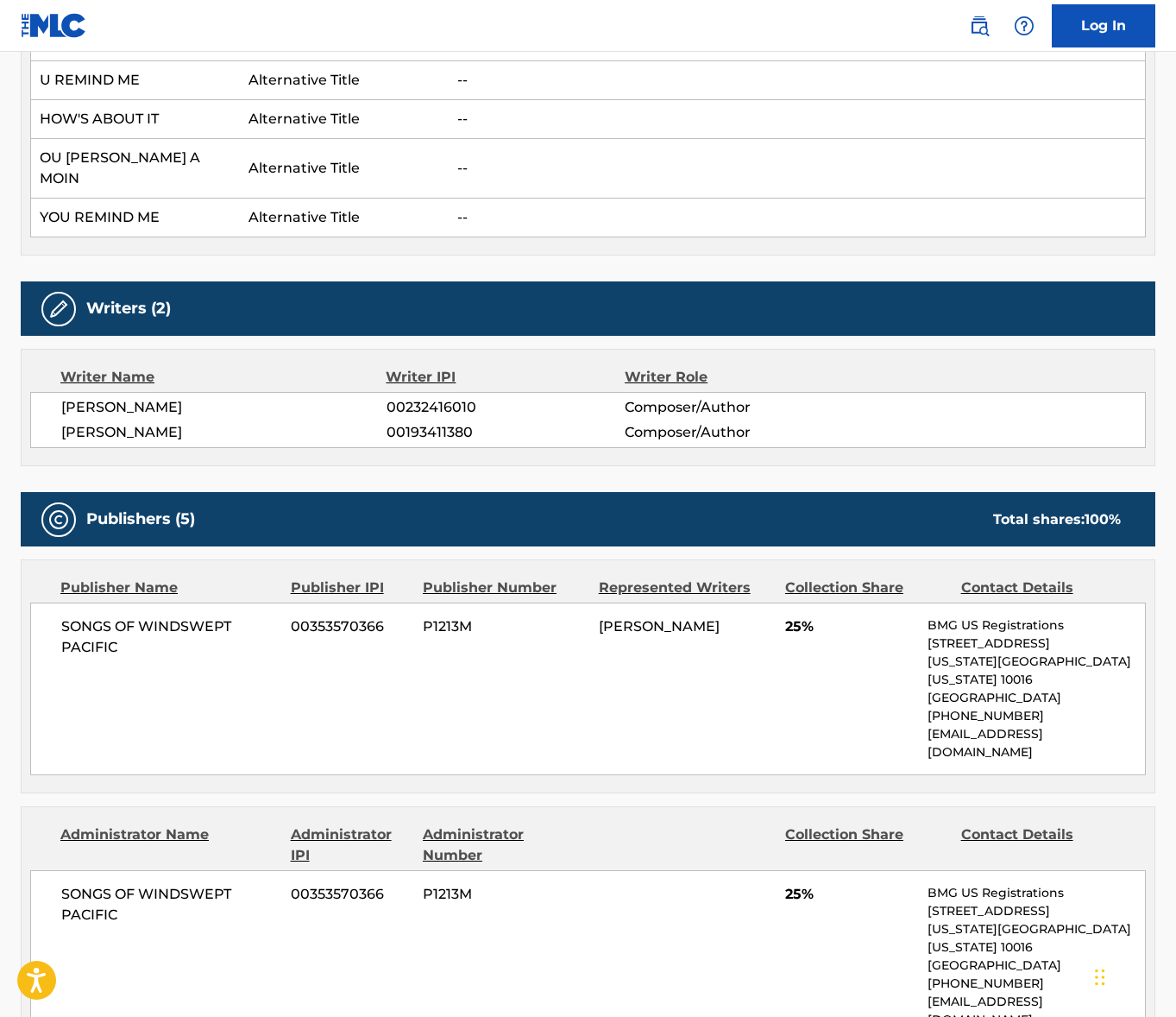
scroll to position [563, 0]
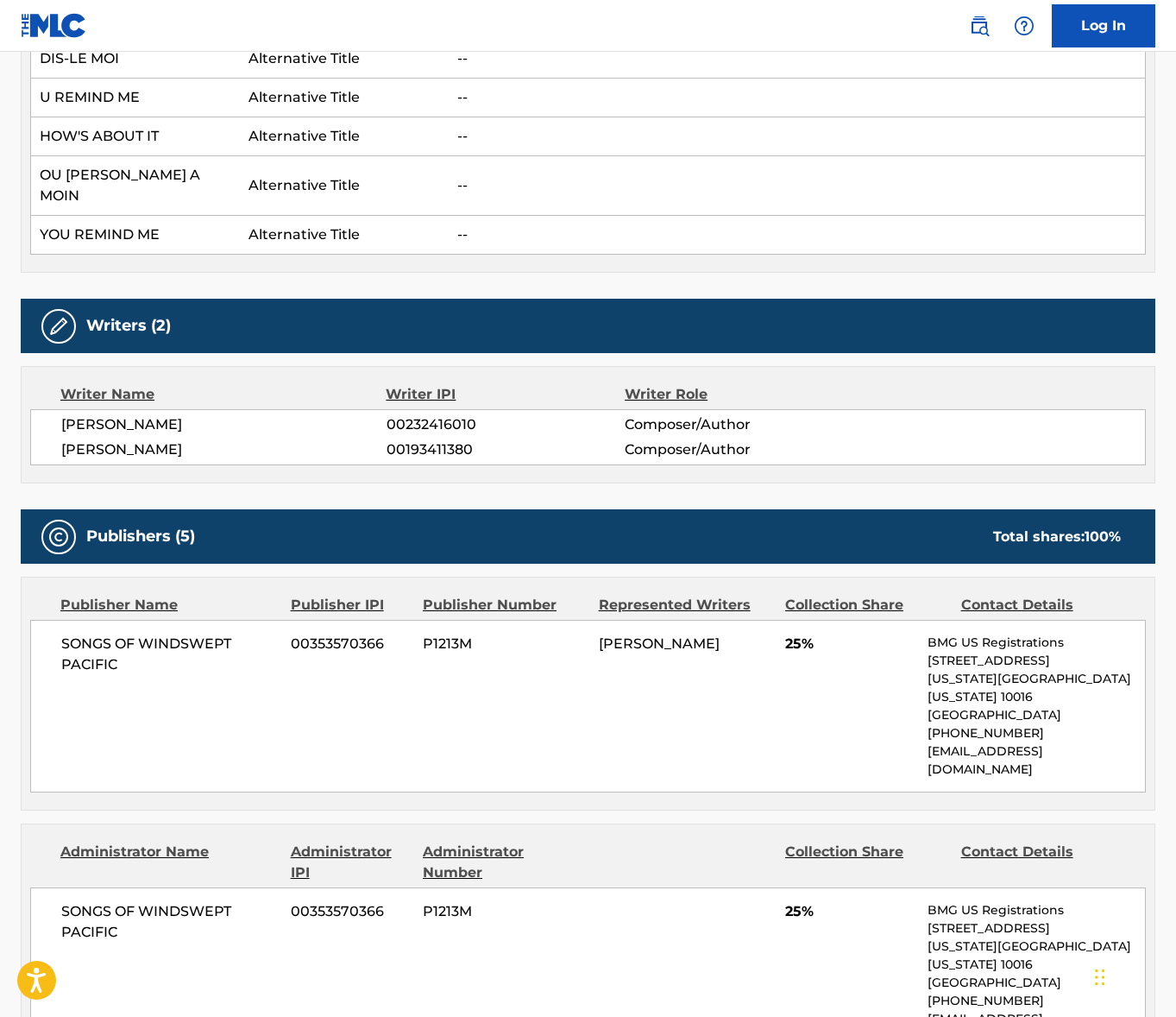
click at [150, 415] on span "[PERSON_NAME]" at bounding box center [225, 424] width 326 height 20
copy div "[PERSON_NAME]"
click at [222, 440] on span "[PERSON_NAME]" at bounding box center [225, 449] width 326 height 20
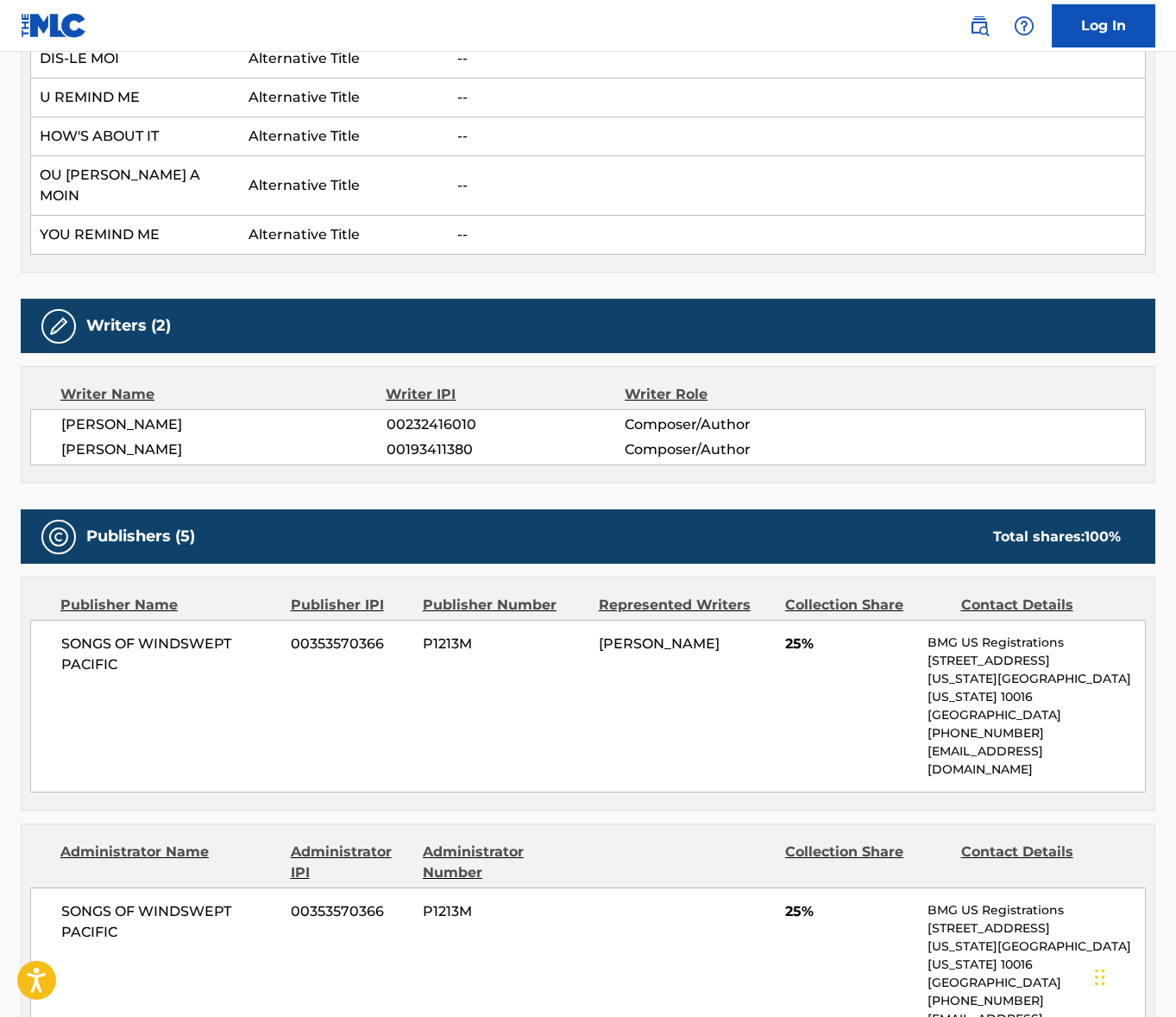
click at [222, 440] on span "[PERSON_NAME]" at bounding box center [225, 449] width 326 height 20
drag, startPoint x: 222, startPoint y: 432, endPoint x: 37, endPoint y: 442, distance: 185.3
click at [221, 440] on span "[PERSON_NAME]" at bounding box center [225, 449] width 326 height 20
copy div "[PERSON_NAME]"
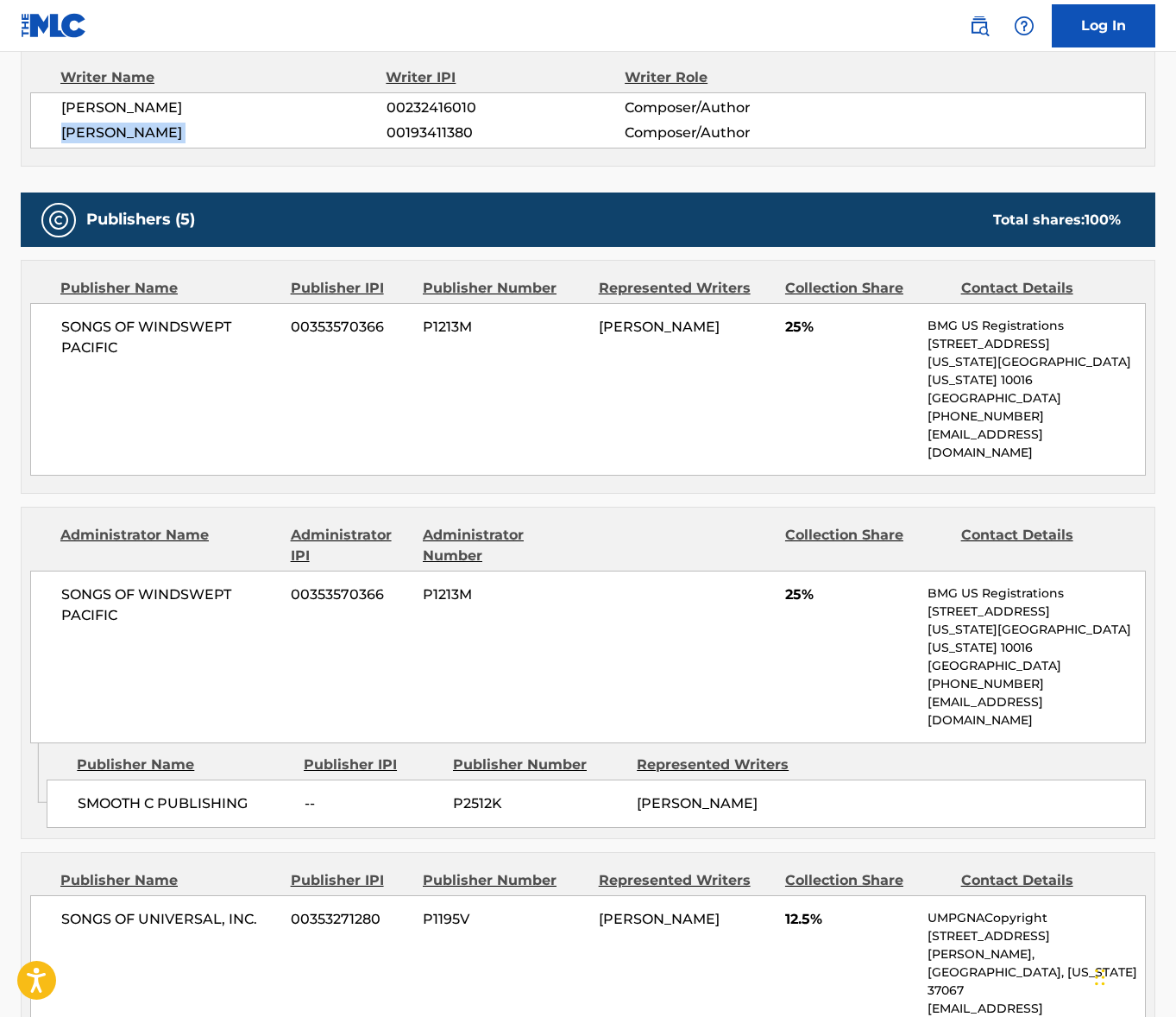
scroll to position [973, 0]
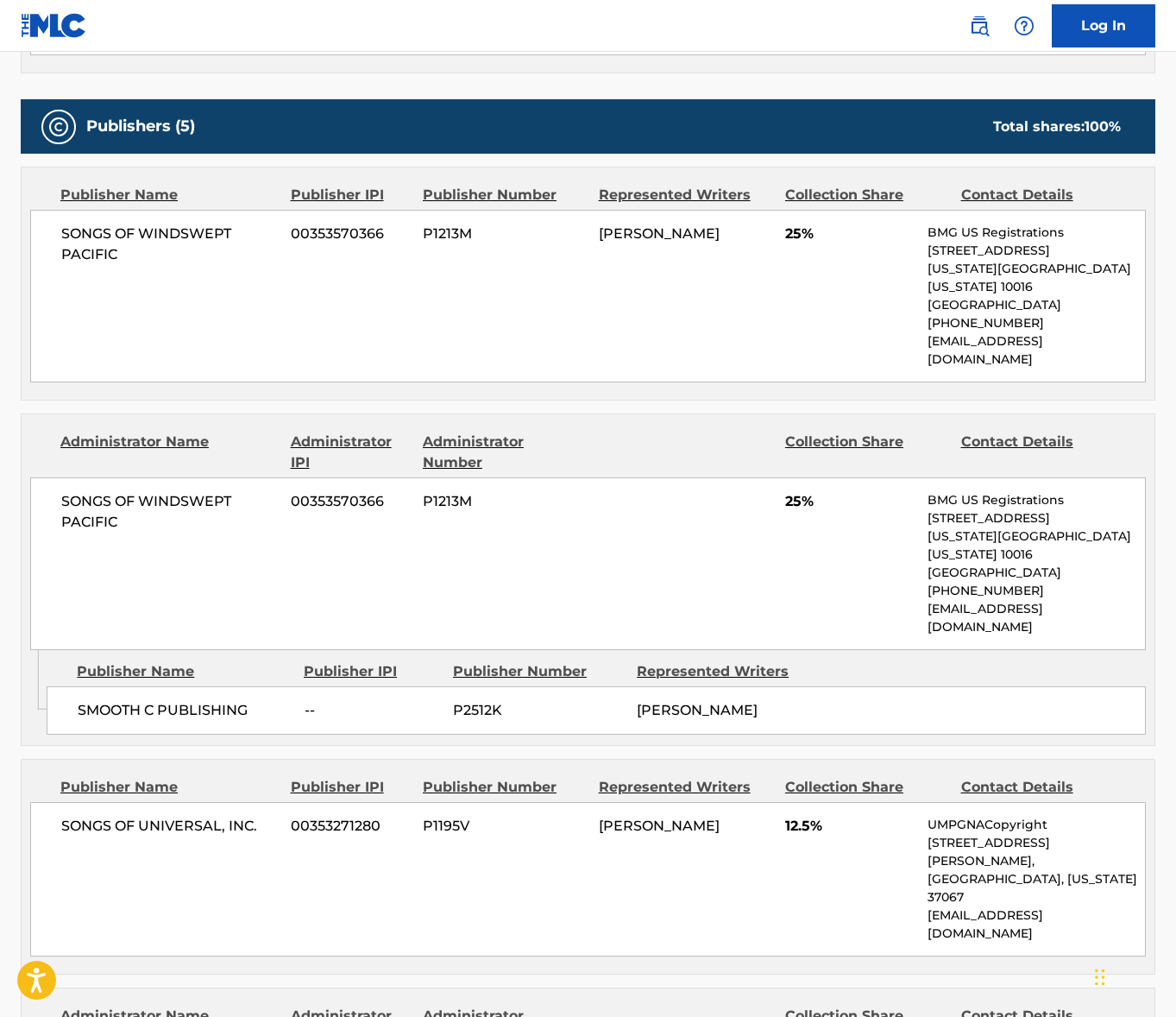
click at [161, 224] on span "SONGS OF WINDSWEPT PACIFIC" at bounding box center [170, 244] width 217 height 41
copy div "SONGS OF WINDSWEPT PACIFIC"
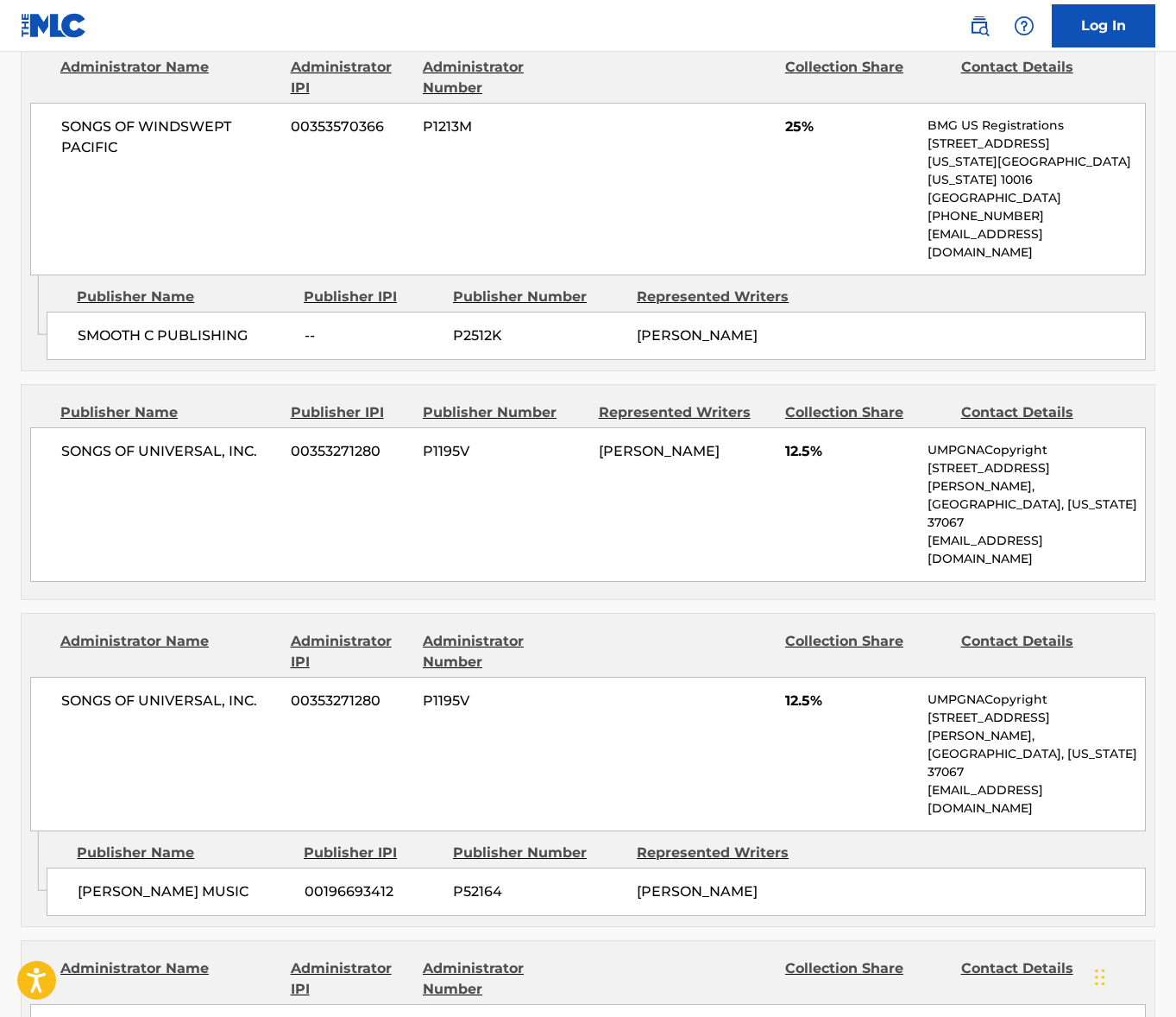
scroll to position [1352, 0]
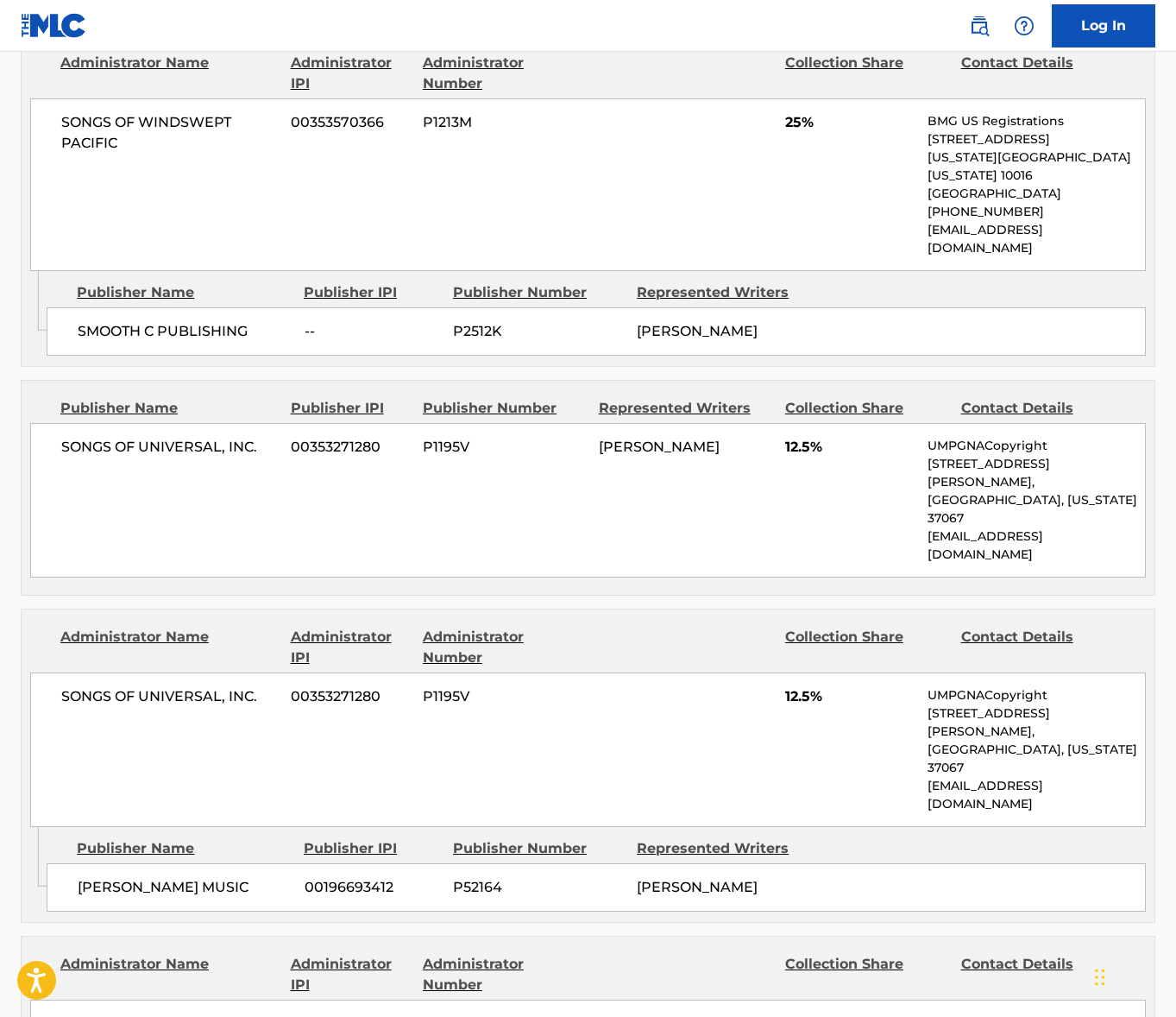
click at [165, 437] on span "SONGS OF UNIVERSAL, INC." at bounding box center [170, 446] width 217 height 20
copy div "SONGS OF UNIVERSAL, INC."
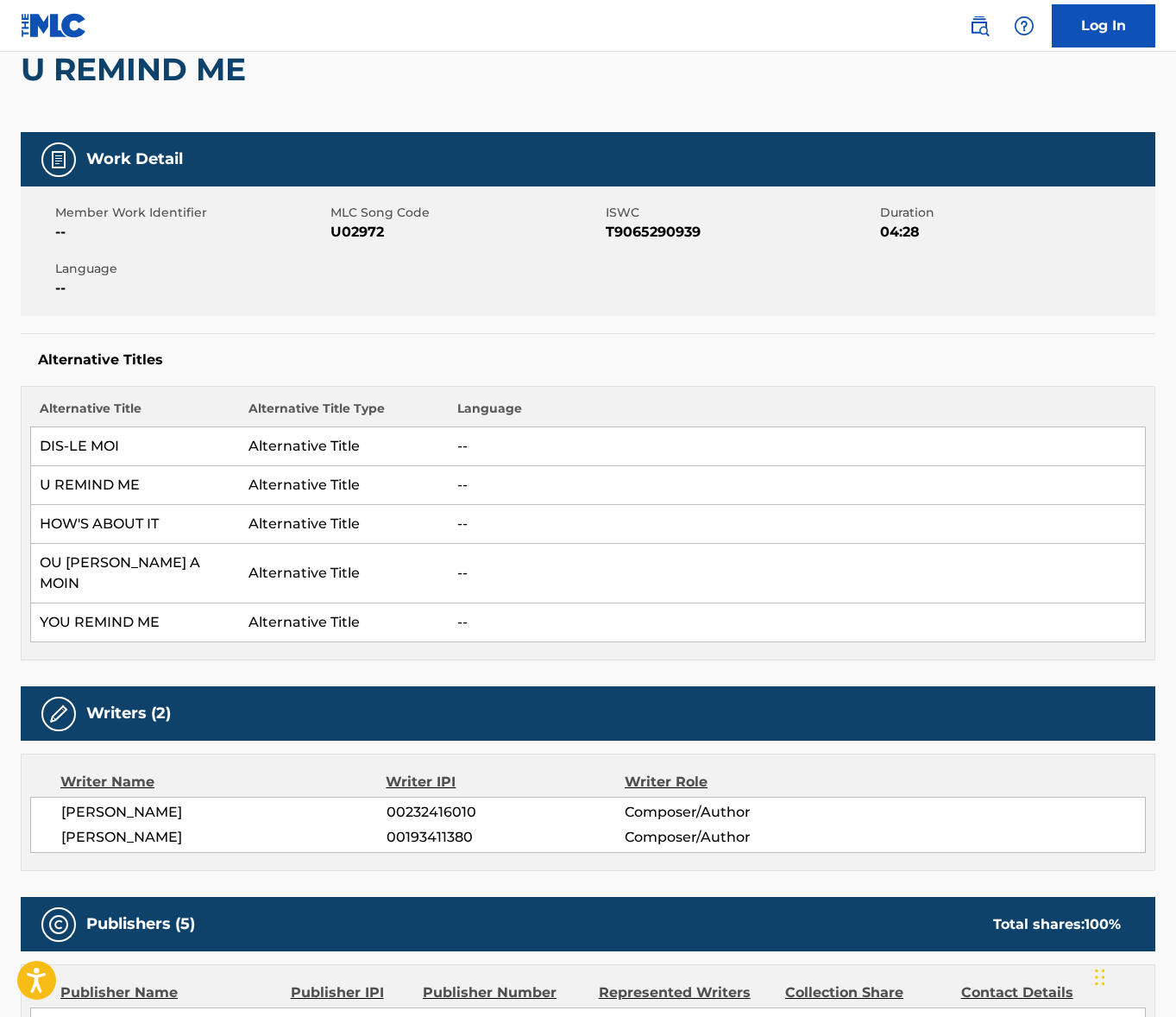
scroll to position [0, 0]
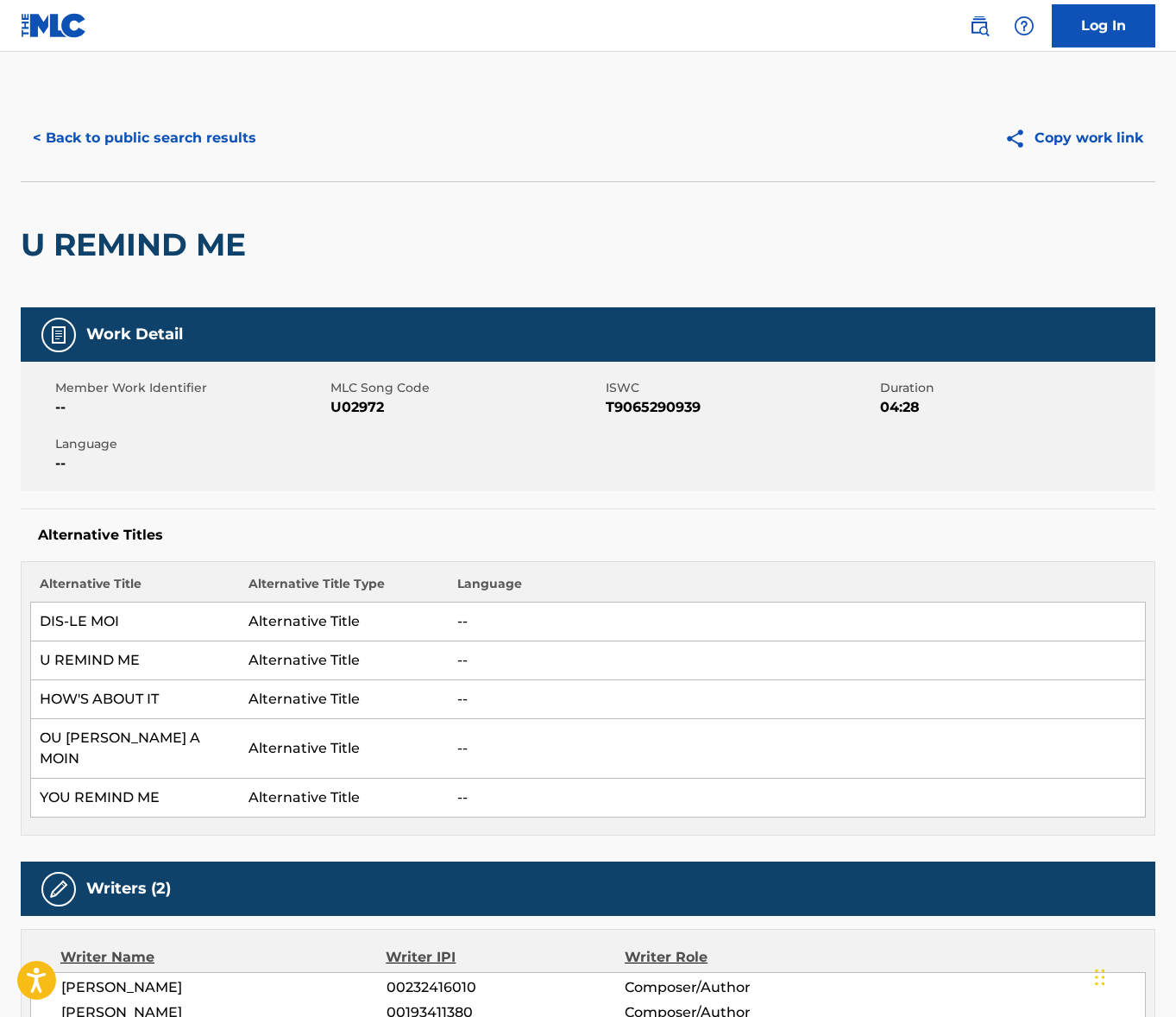
click at [185, 142] on button "< Back to public search results" at bounding box center [144, 138] width 248 height 43
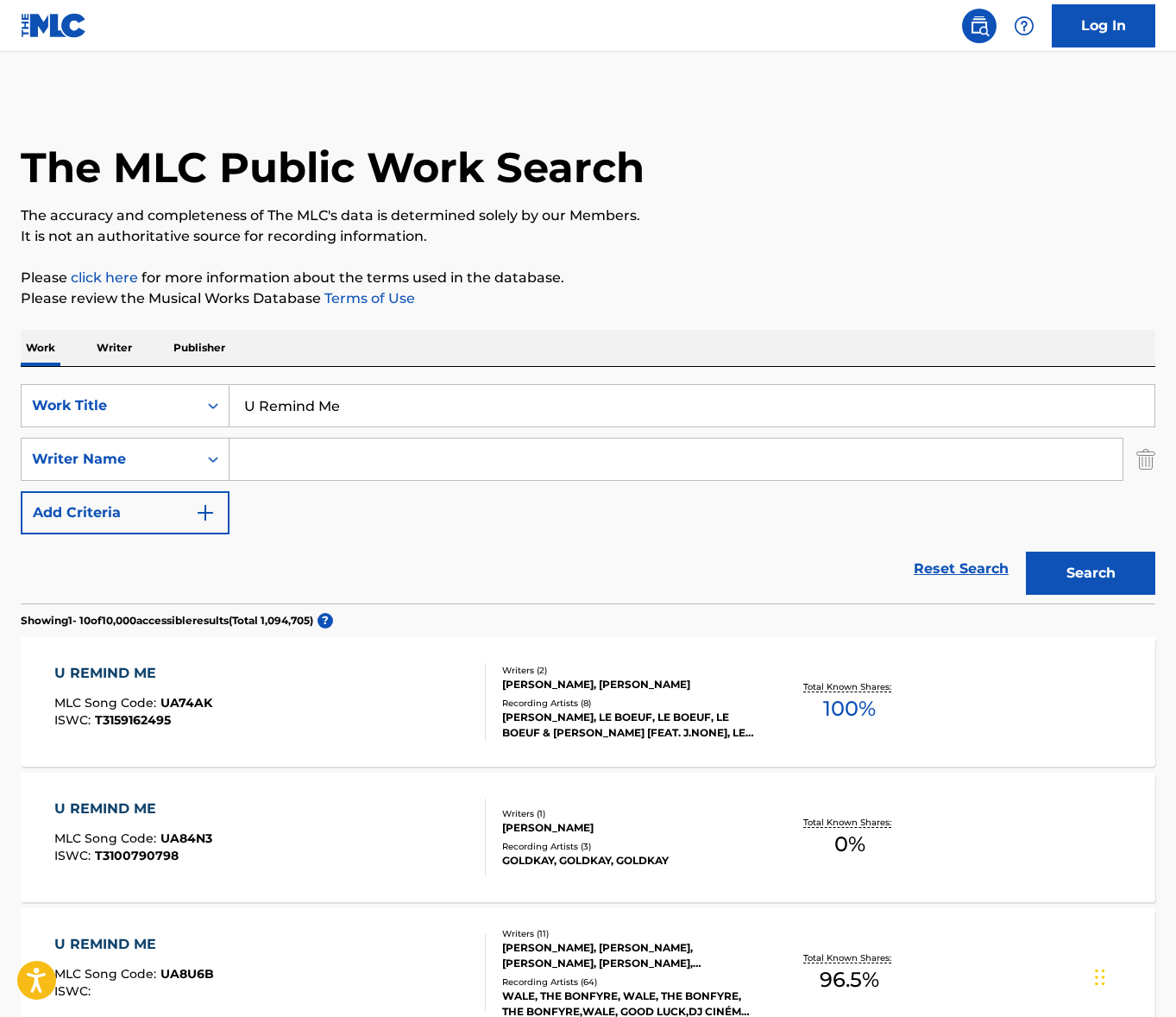
click at [394, 400] on input "U Remind Me" at bounding box center [692, 405] width 925 height 41
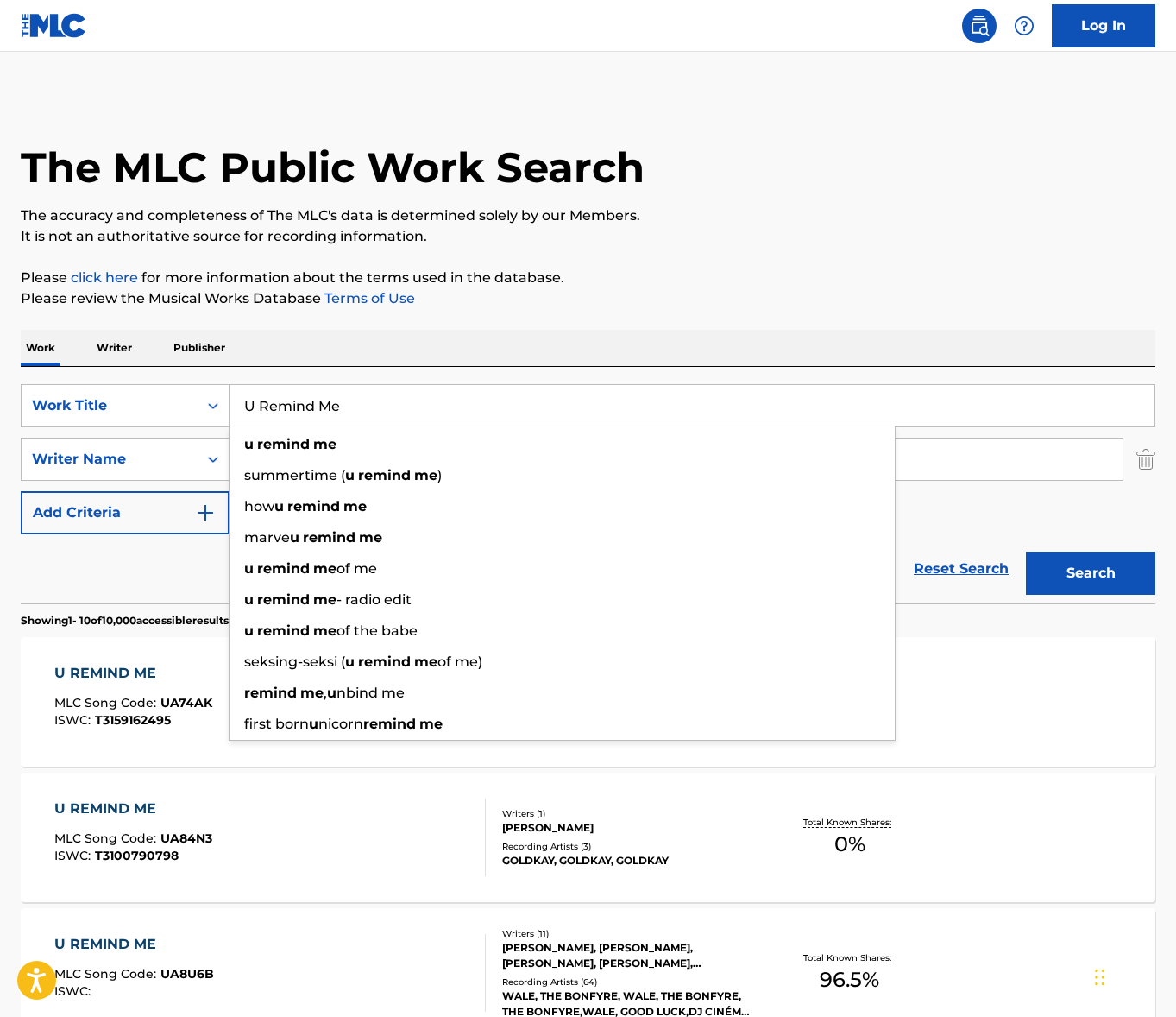
click at [394, 400] on input "U Remind Me" at bounding box center [692, 405] width 925 height 41
paste input "[DEMOGRAPHIC_DATA] Bar"
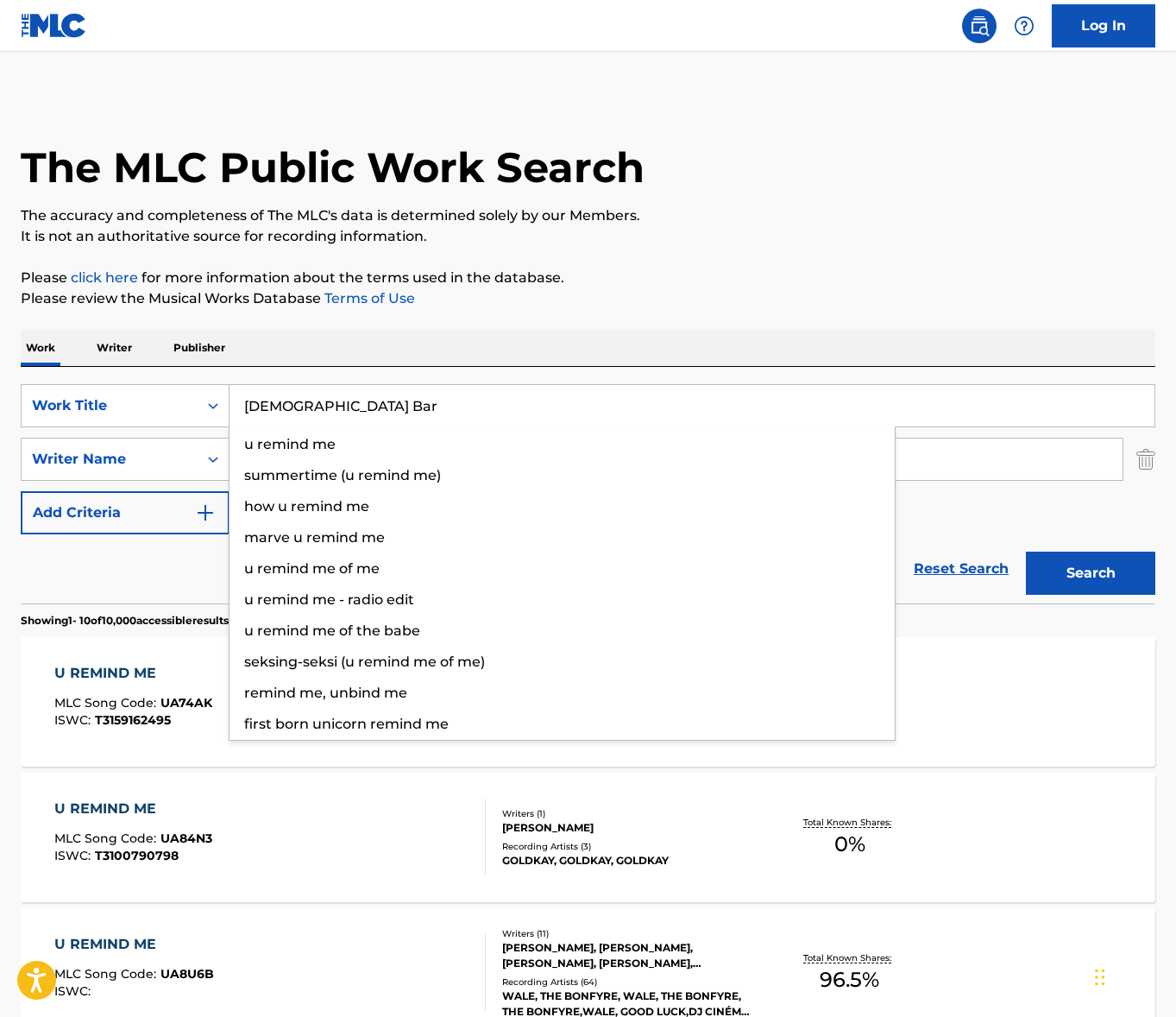
type input "[DEMOGRAPHIC_DATA] Bar"
click at [709, 297] on p "Please review the Musical Works Database Terms of Use" at bounding box center [587, 298] width 1135 height 20
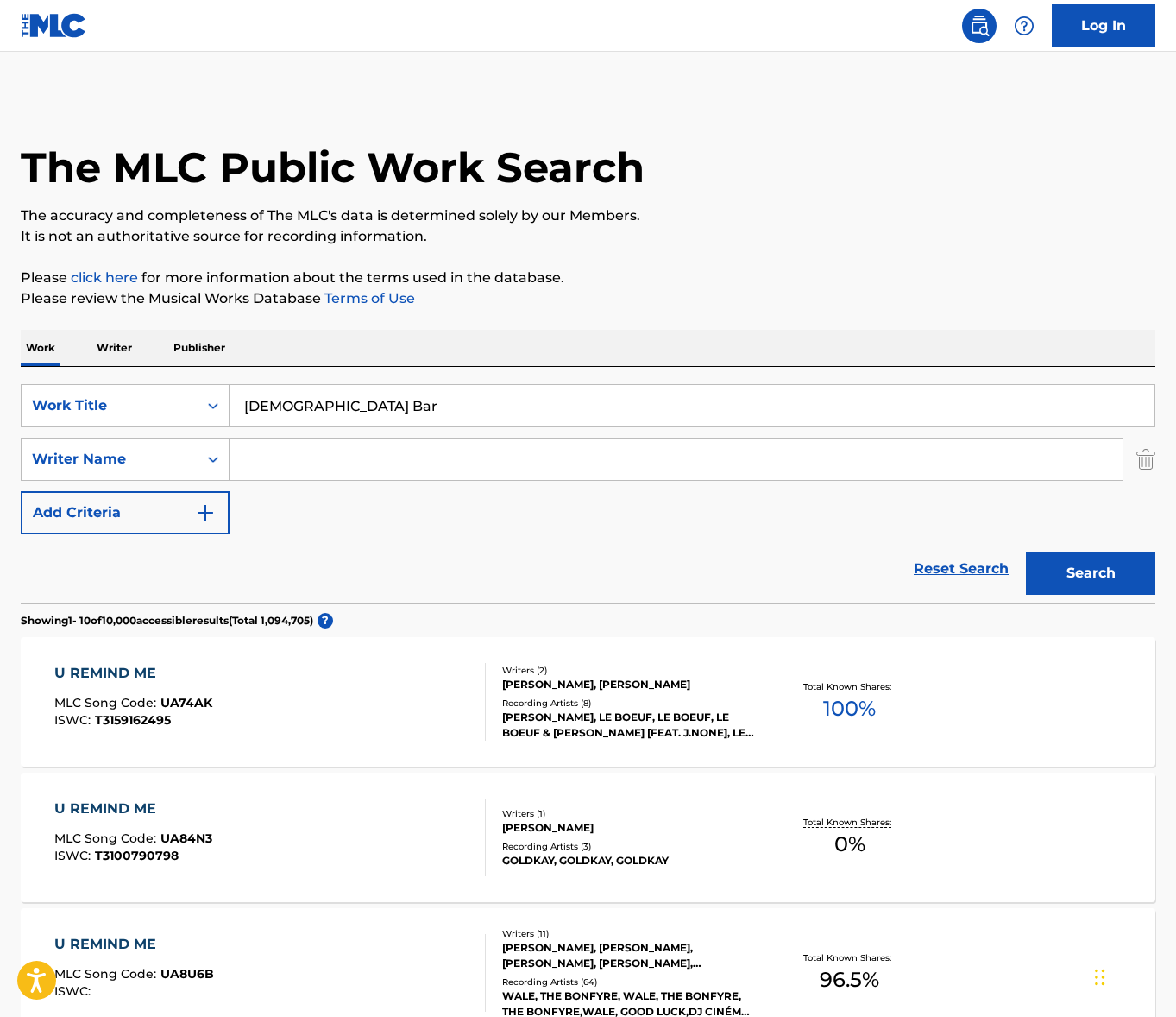
click at [1108, 566] on button "Search" at bounding box center [1091, 573] width 129 height 43
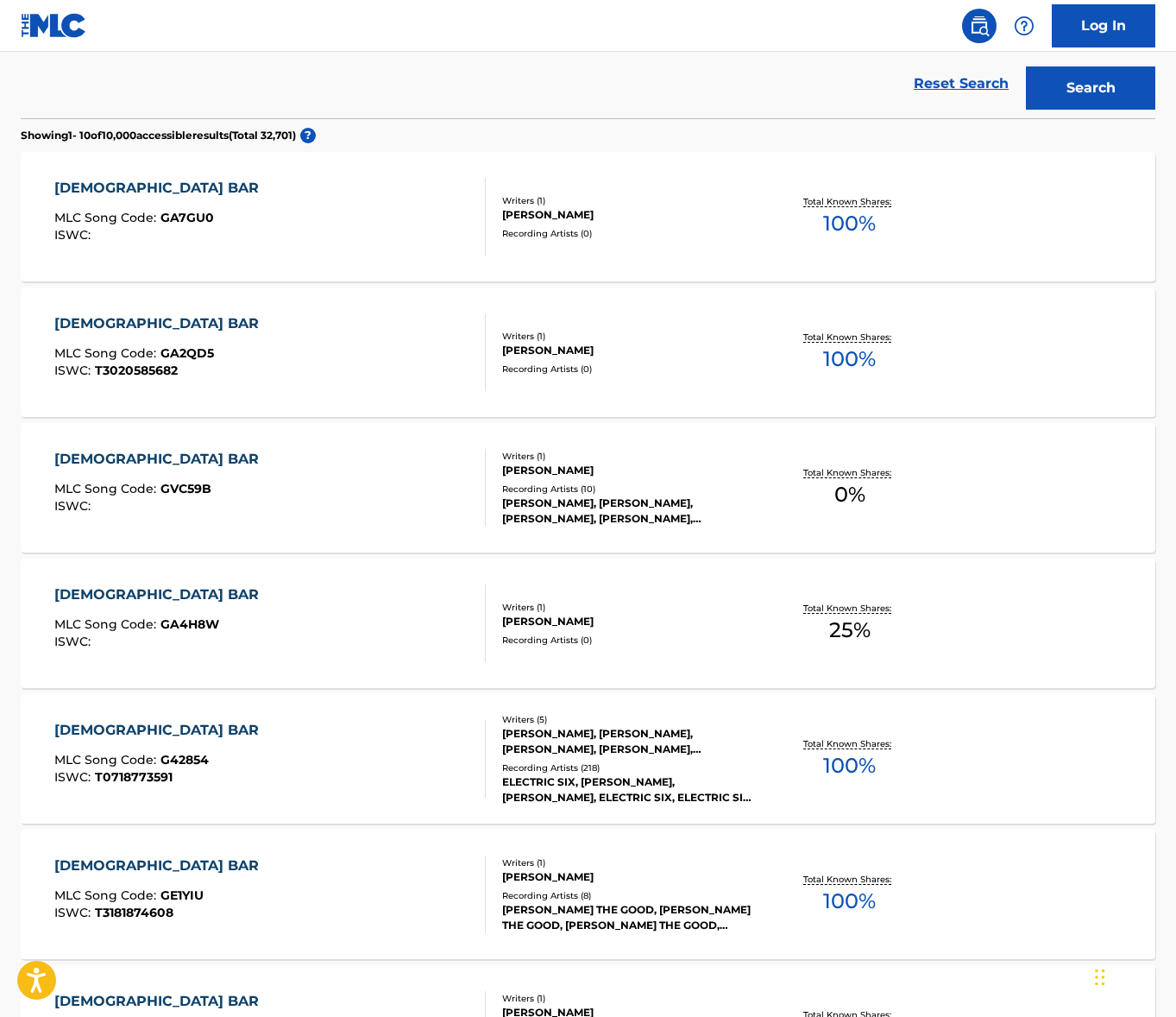
scroll to position [495, 0]
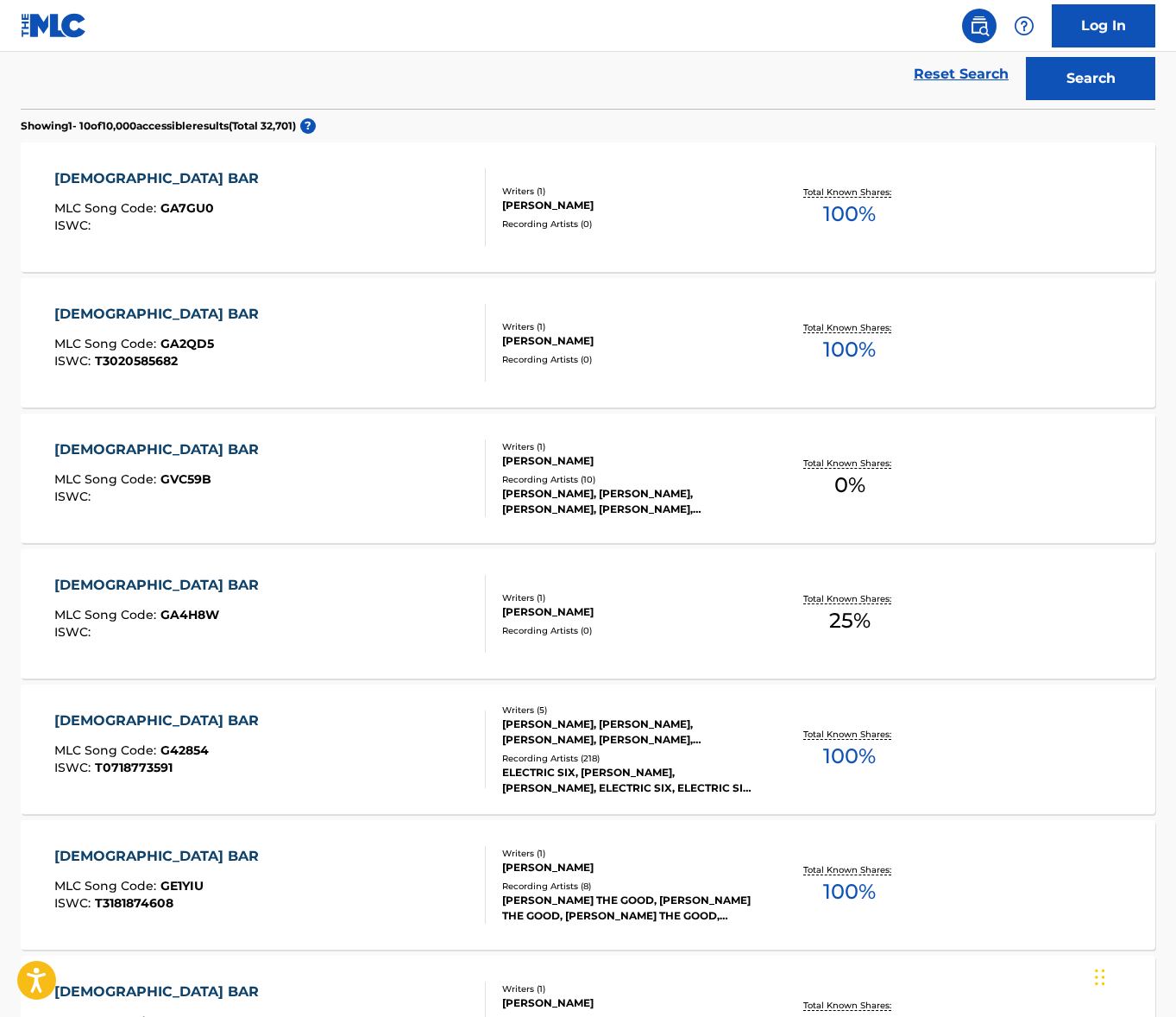
click at [241, 751] on div "[DEMOGRAPHIC_DATA] BAR MLC Song Code : G42854 ISWC : T0718773591" at bounding box center [270, 749] width 432 height 78
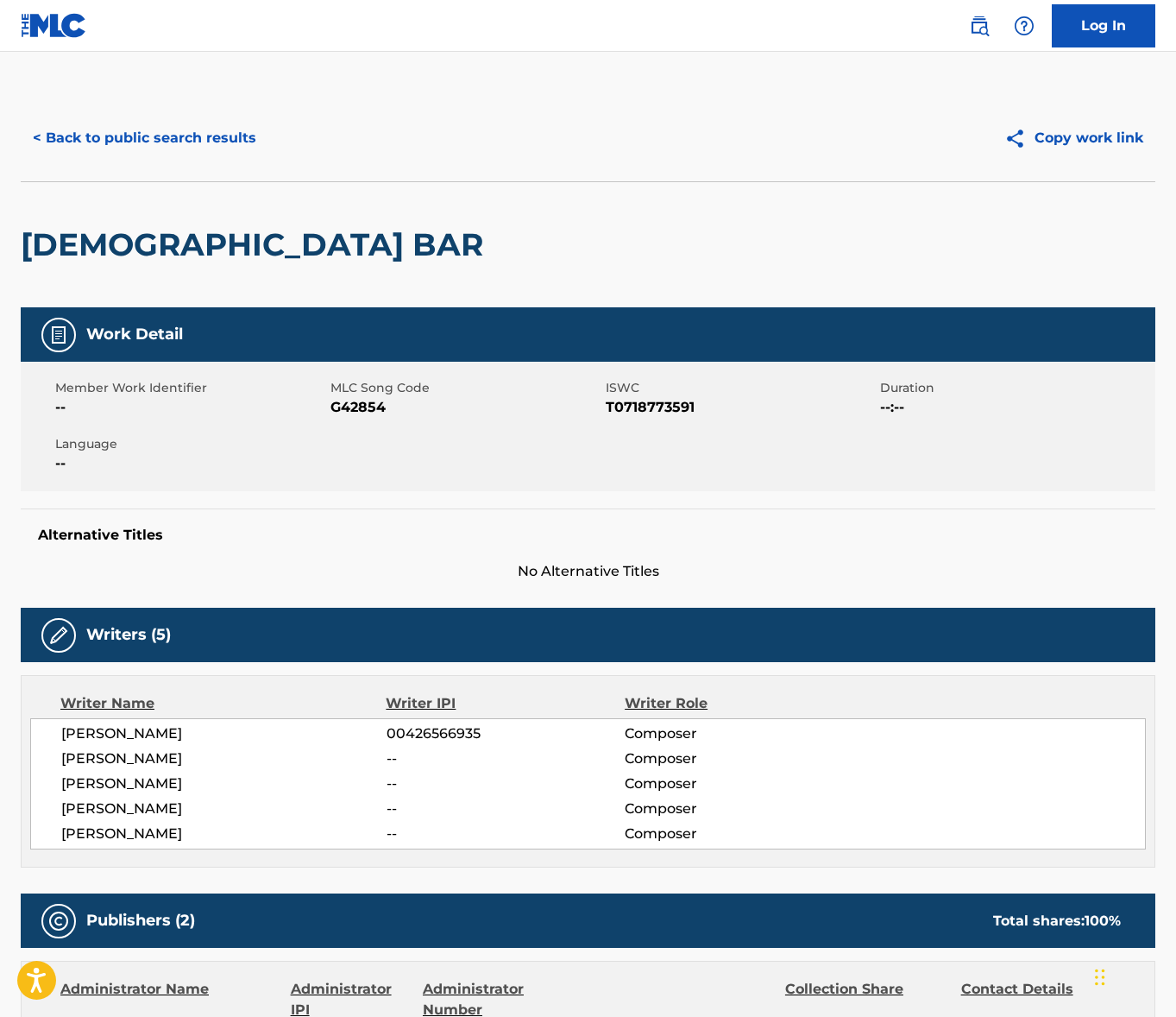
scroll to position [141, 0]
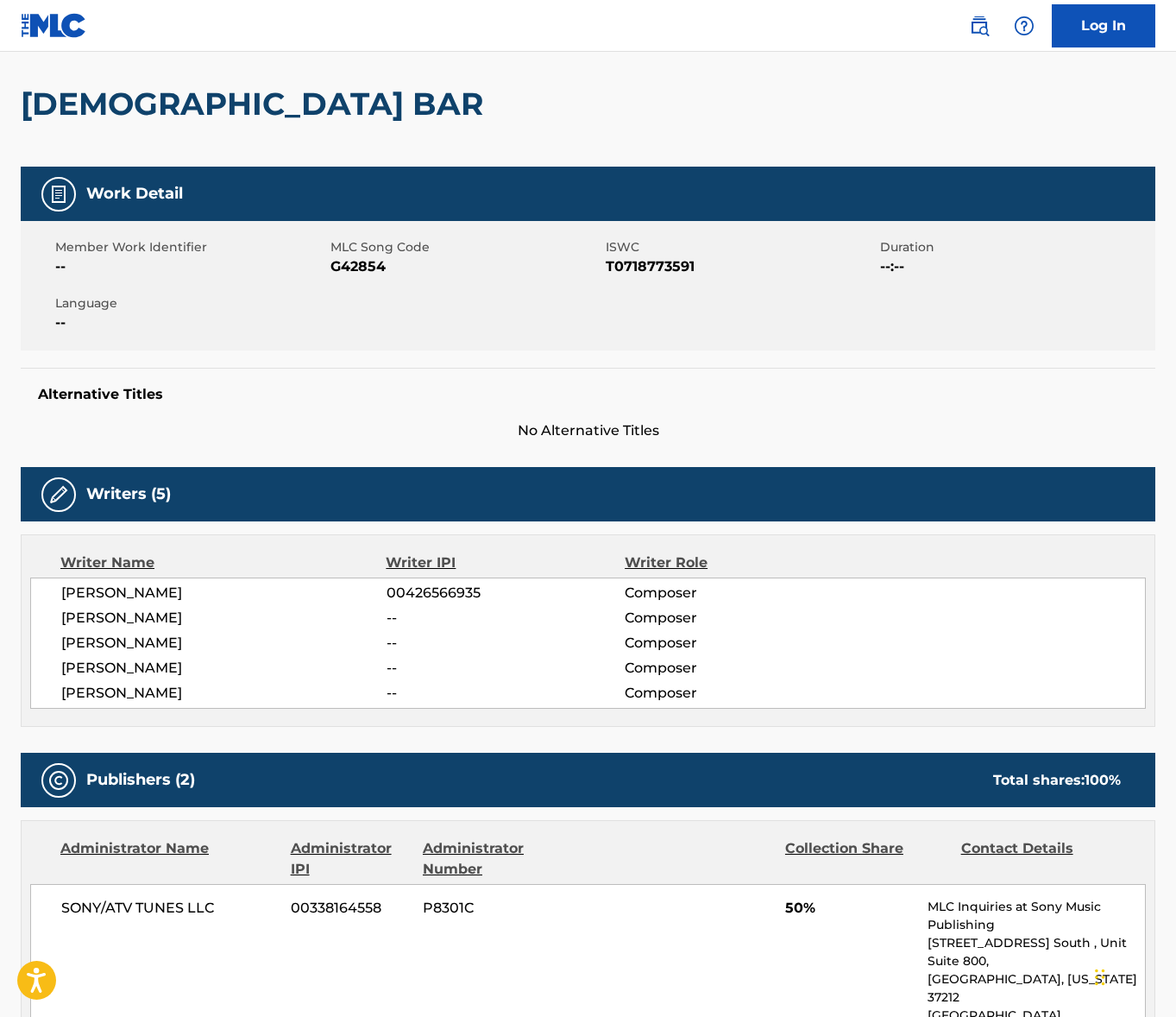
click at [114, 598] on span "[PERSON_NAME]" at bounding box center [225, 592] width 326 height 20
copy div "[PERSON_NAME]"
click at [150, 616] on span "[PERSON_NAME]" at bounding box center [225, 617] width 326 height 20
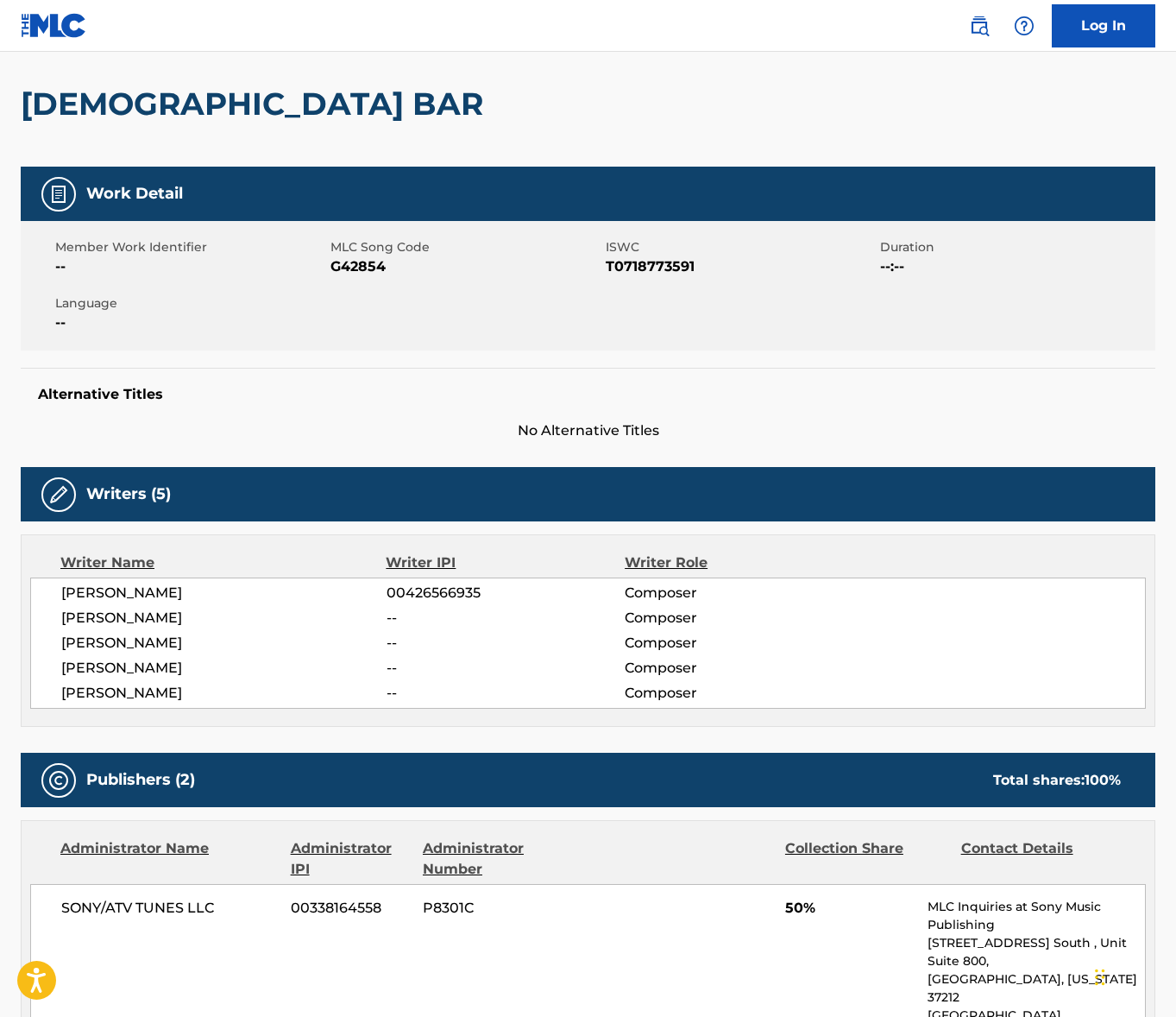
click at [150, 616] on span "[PERSON_NAME]" at bounding box center [225, 617] width 326 height 20
click at [127, 637] on span "[PERSON_NAME]" at bounding box center [225, 642] width 326 height 20
drag, startPoint x: 127, startPoint y: 637, endPoint x: 100, endPoint y: 640, distance: 27.2
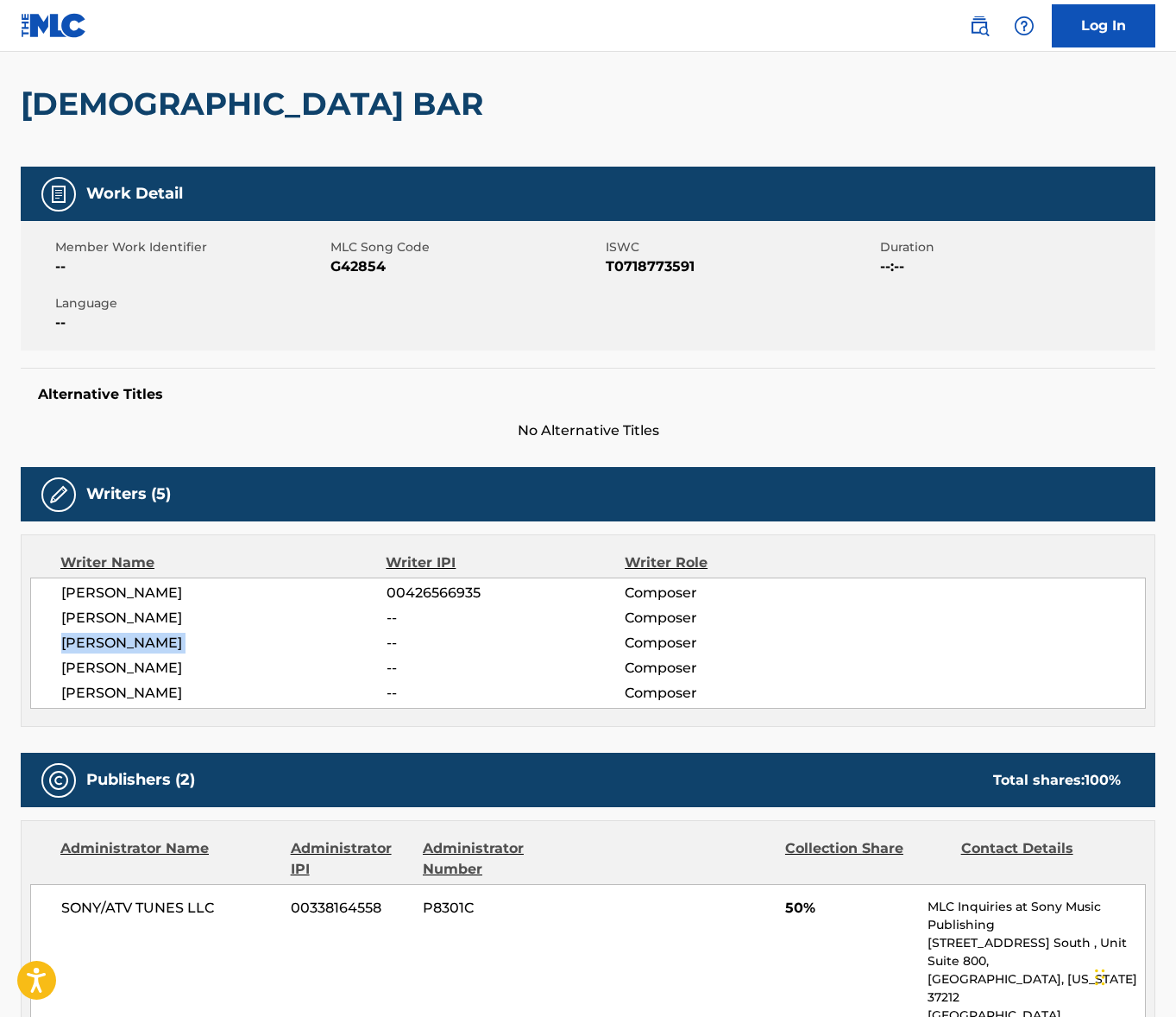
click at [126, 637] on span "[PERSON_NAME]" at bounding box center [225, 642] width 326 height 20
click at [145, 657] on span "[PERSON_NAME]" at bounding box center [225, 667] width 326 height 20
click at [139, 697] on span "[PERSON_NAME]" at bounding box center [225, 692] width 326 height 20
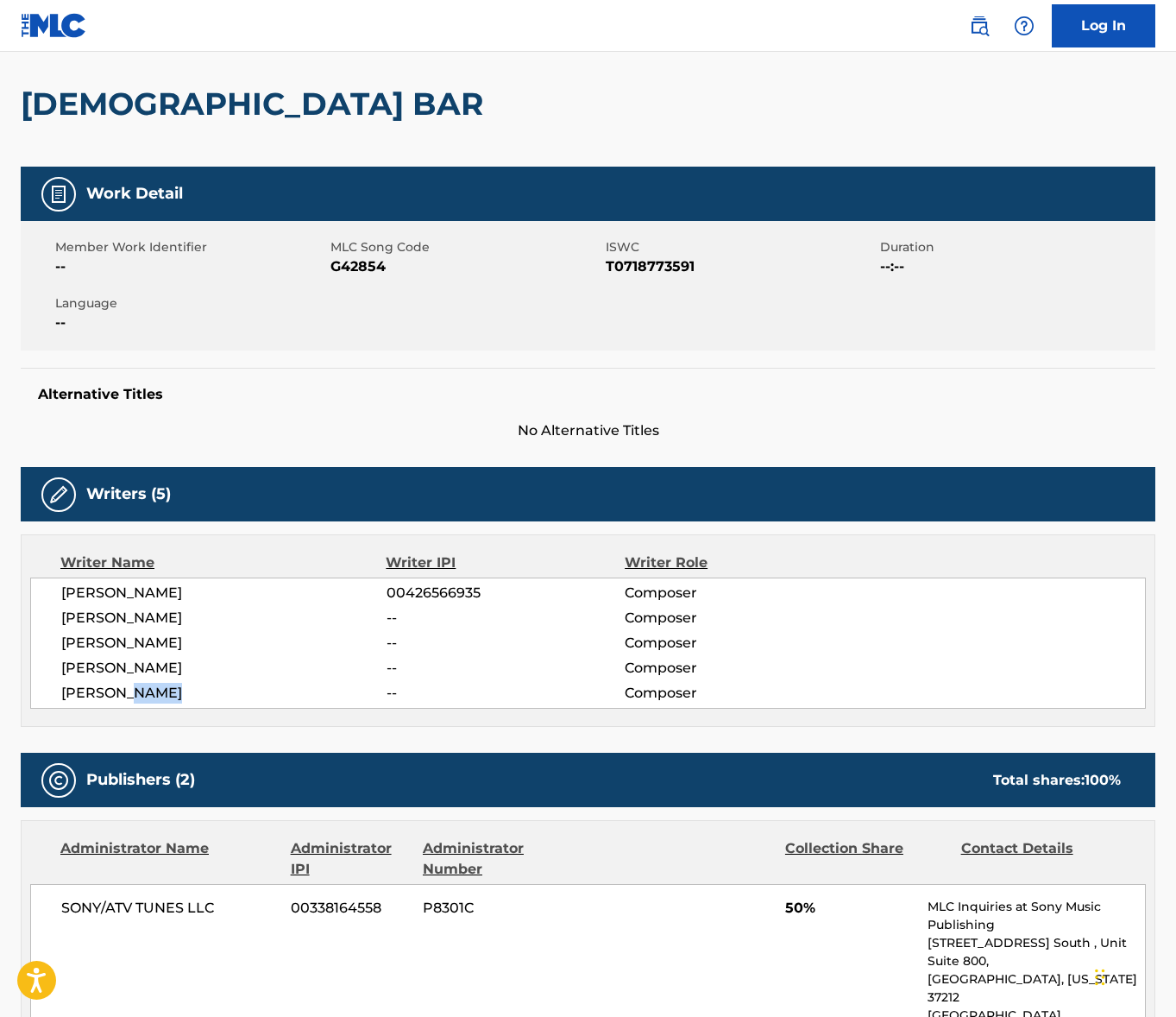
click at [139, 697] on span "[PERSON_NAME]" at bounding box center [225, 692] width 326 height 20
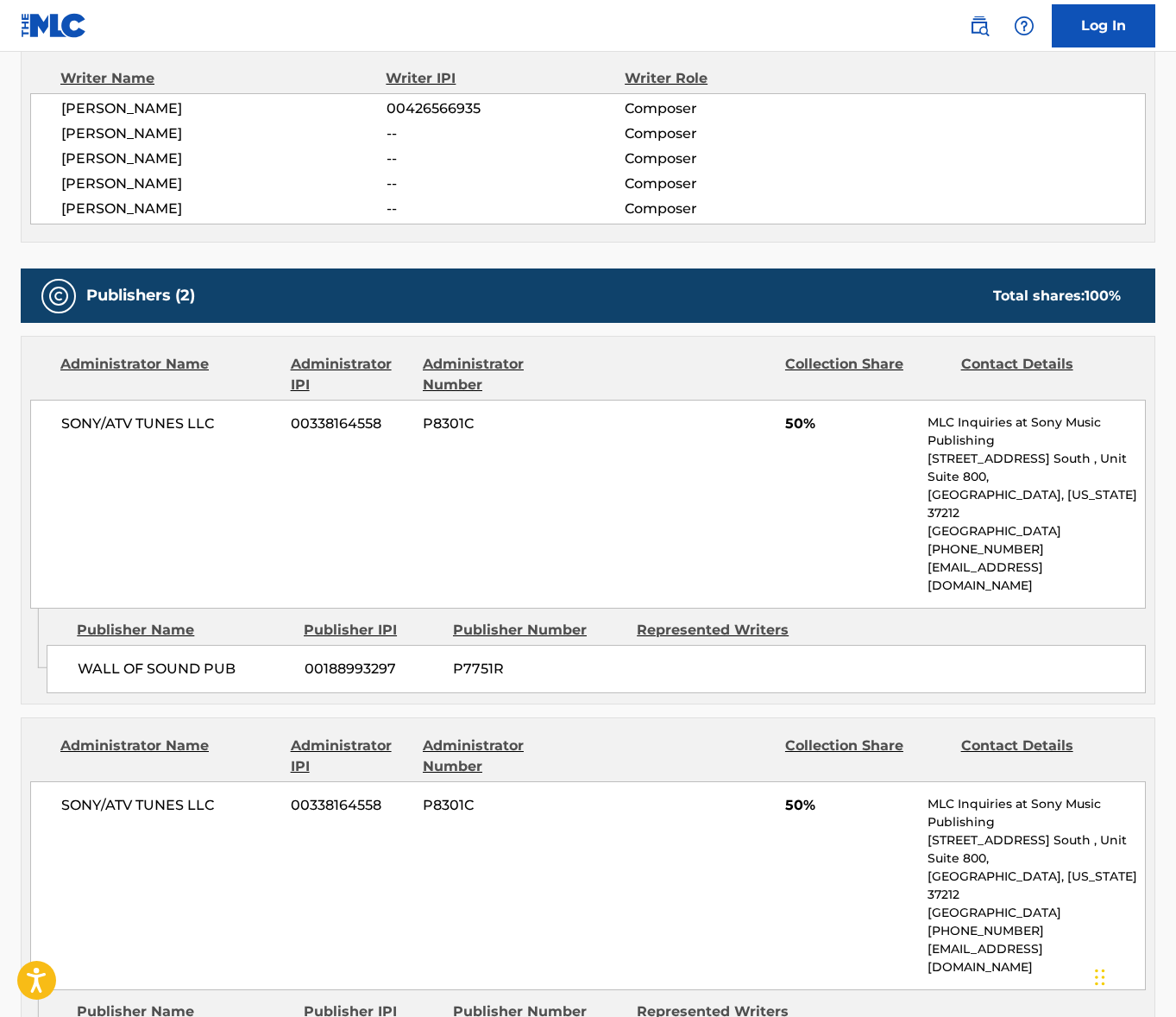
click at [162, 416] on span "SONY/ATV TUNES LLC" at bounding box center [170, 423] width 217 height 20
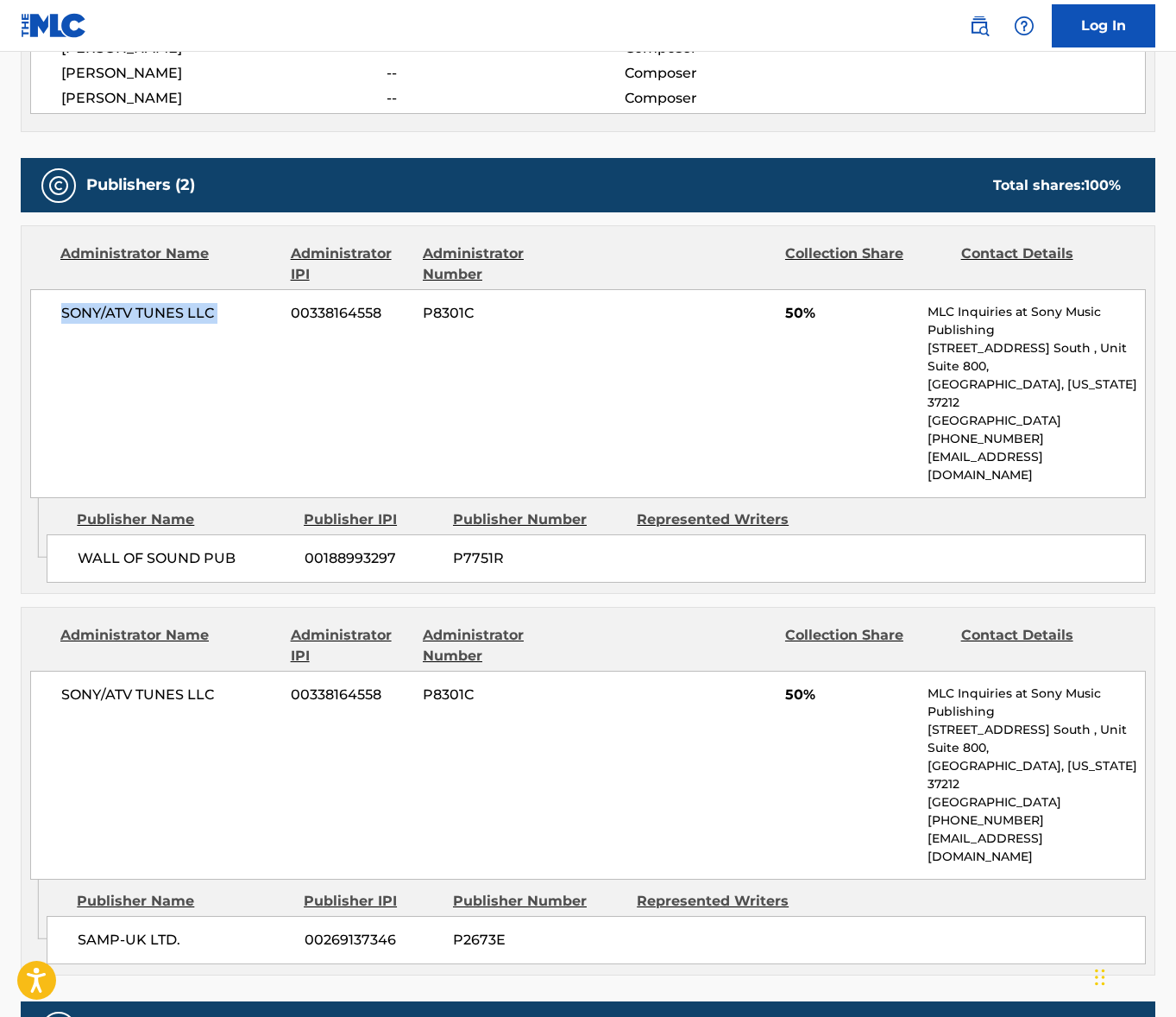
scroll to position [0, 0]
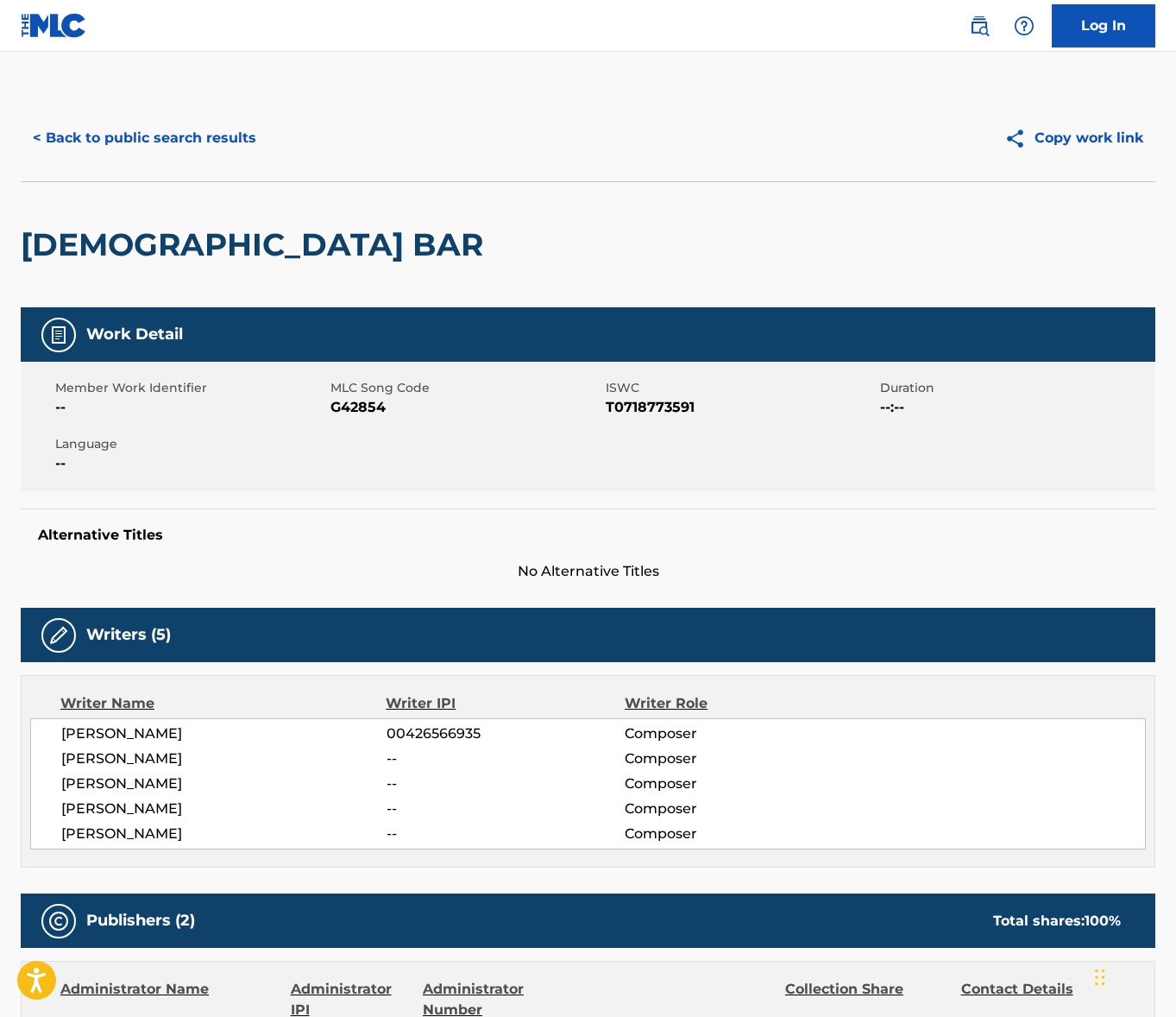
click at [208, 145] on button "< Back to public search results" at bounding box center [144, 138] width 248 height 43
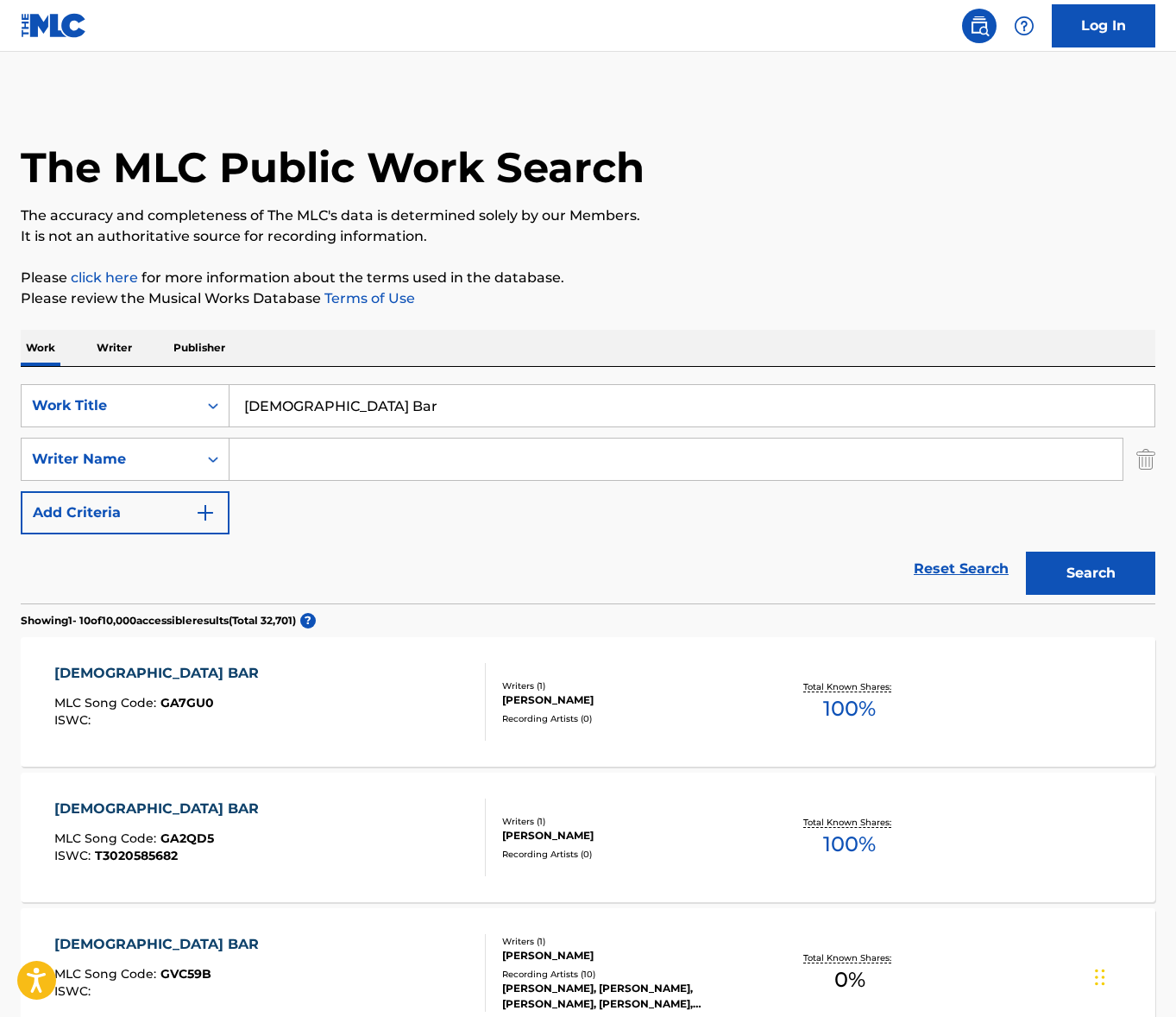
click at [337, 419] on input "[DEMOGRAPHIC_DATA] Bar" at bounding box center [692, 405] width 925 height 41
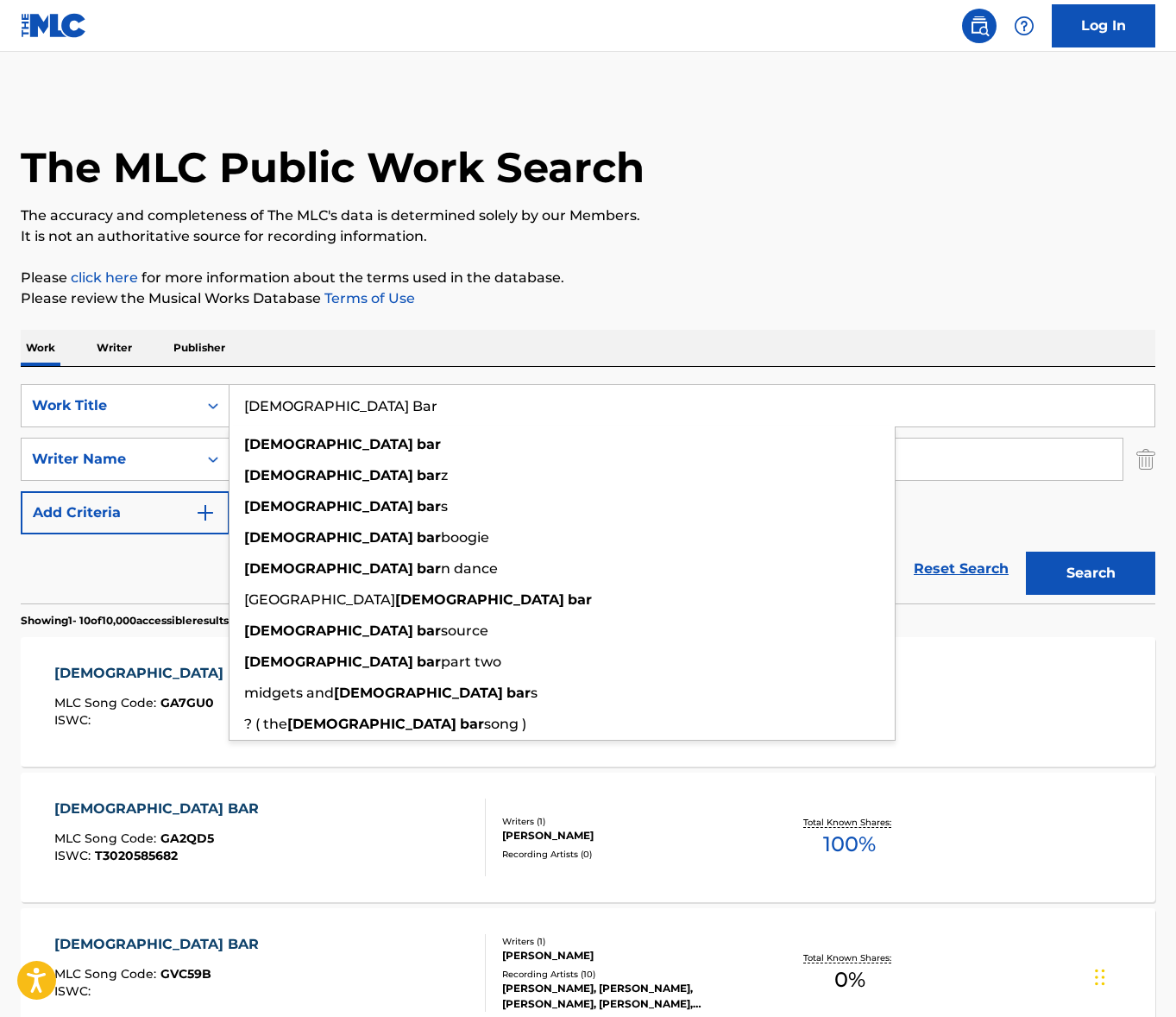
click at [337, 419] on input "[DEMOGRAPHIC_DATA] Bar" at bounding box center [692, 405] width 925 height 41
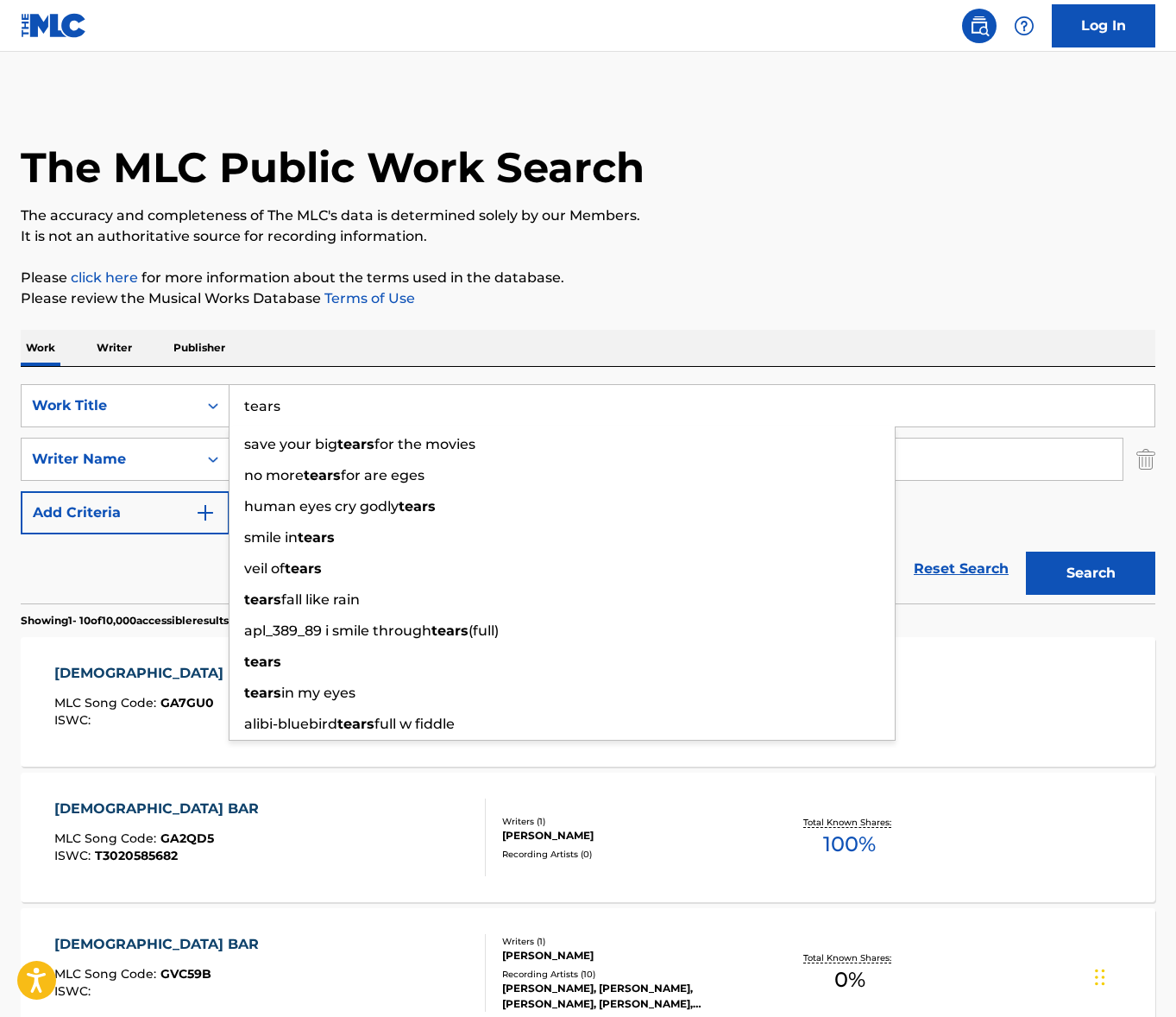
type input "tears"
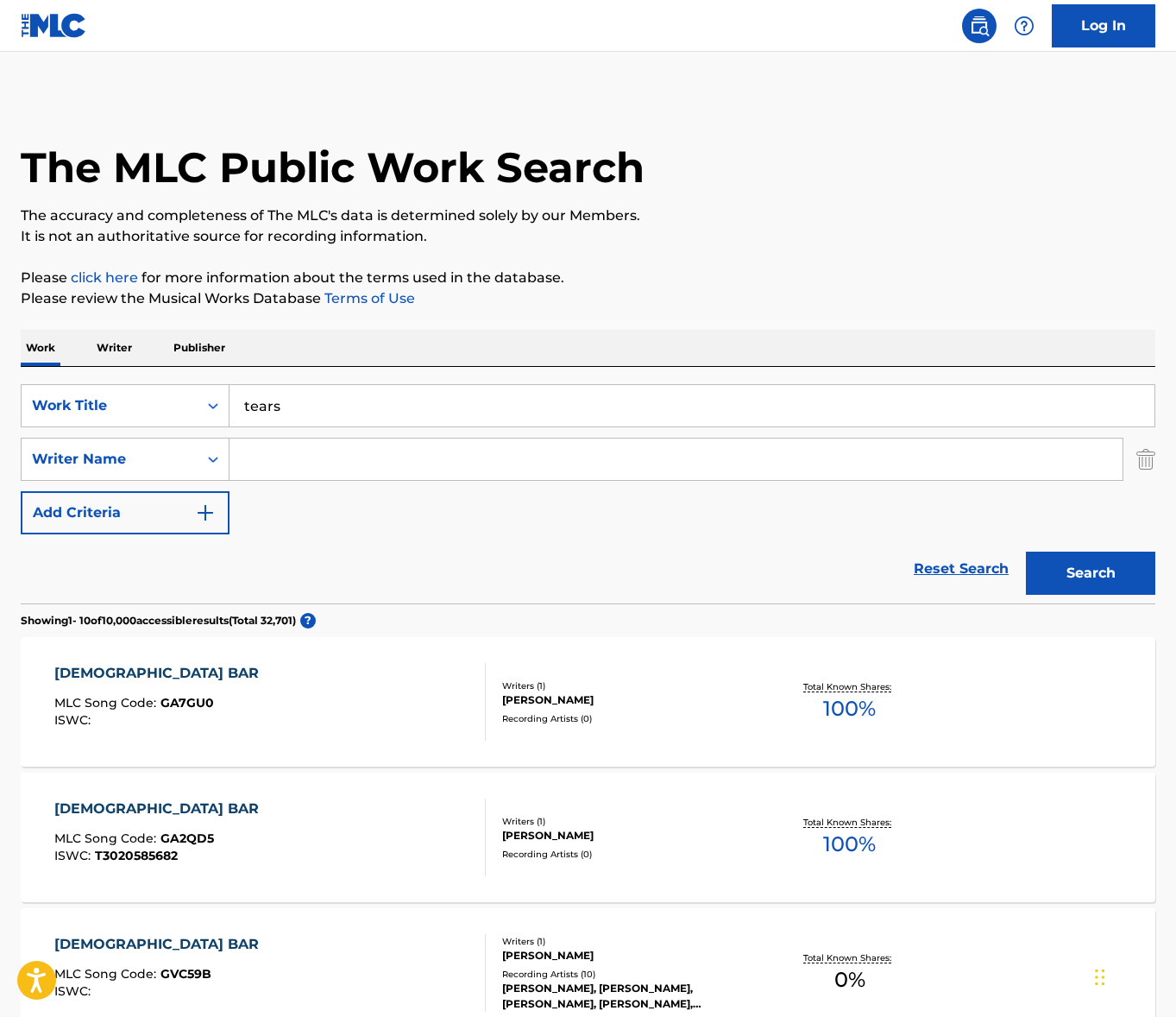
paste input "Aitchison"
type input "Aitchison"
click at [1027, 551] on button "Search" at bounding box center [1091, 573] width 129 height 43
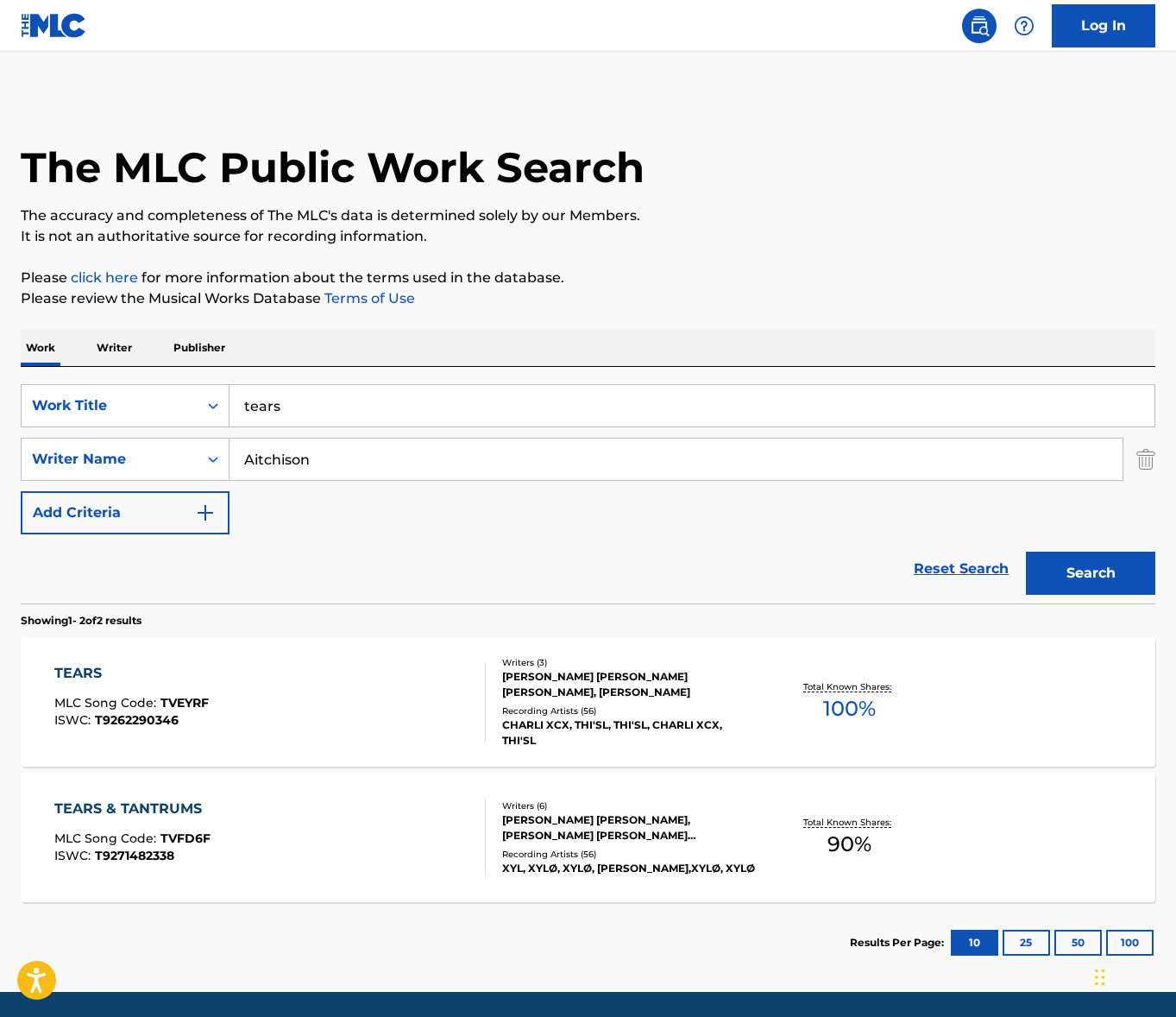
click at [334, 689] on div "TEARS MLC Song Code : TVEYRF ISWC : T9262290346" at bounding box center [270, 702] width 432 height 78
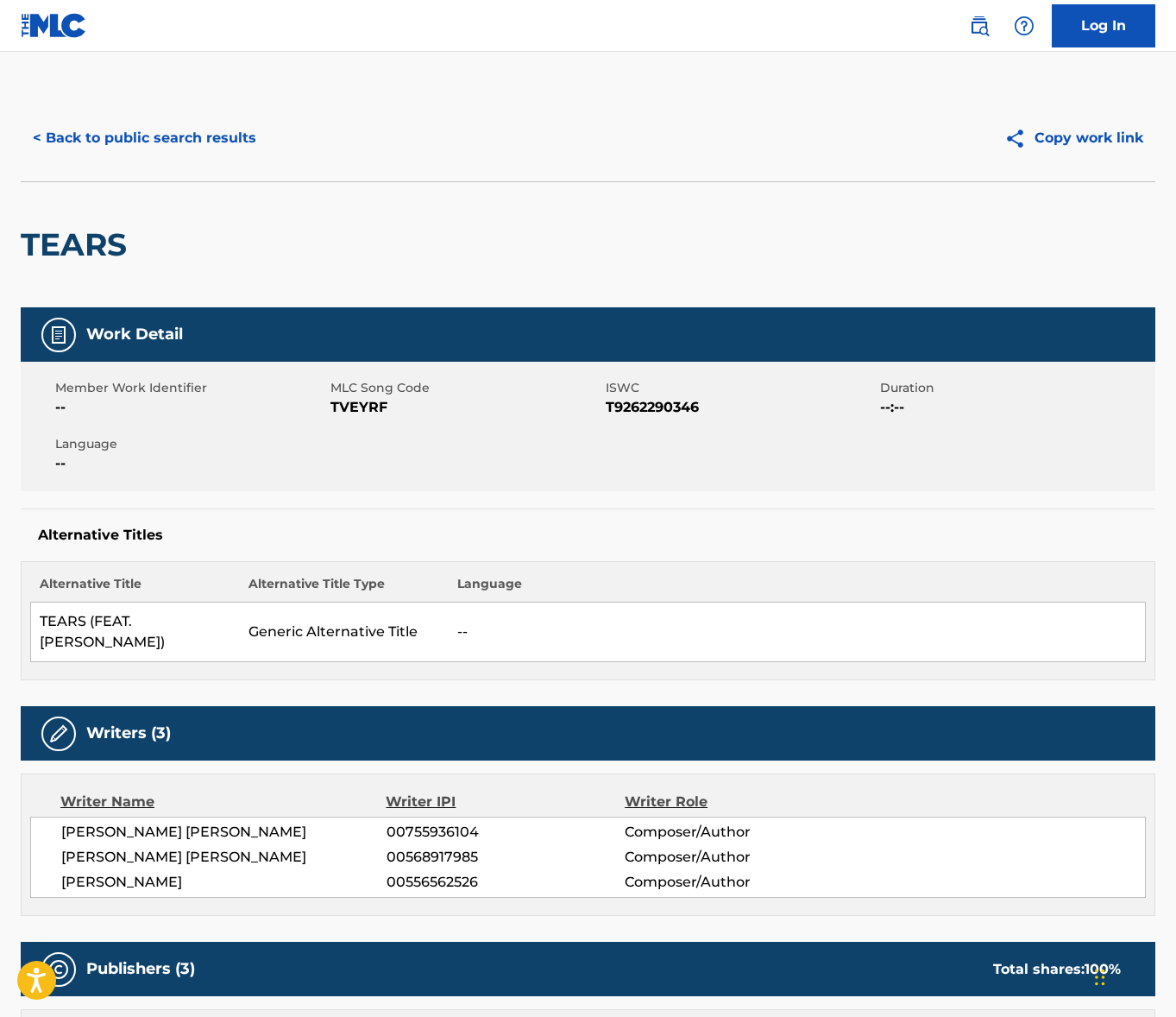
click at [159, 830] on span "[PERSON_NAME] [PERSON_NAME]" at bounding box center [225, 831] width 326 height 20
click at [144, 865] on span "[PERSON_NAME] [PERSON_NAME]" at bounding box center [225, 856] width 326 height 20
click at [144, 864] on span "[PERSON_NAME] [PERSON_NAME]" at bounding box center [225, 856] width 326 height 20
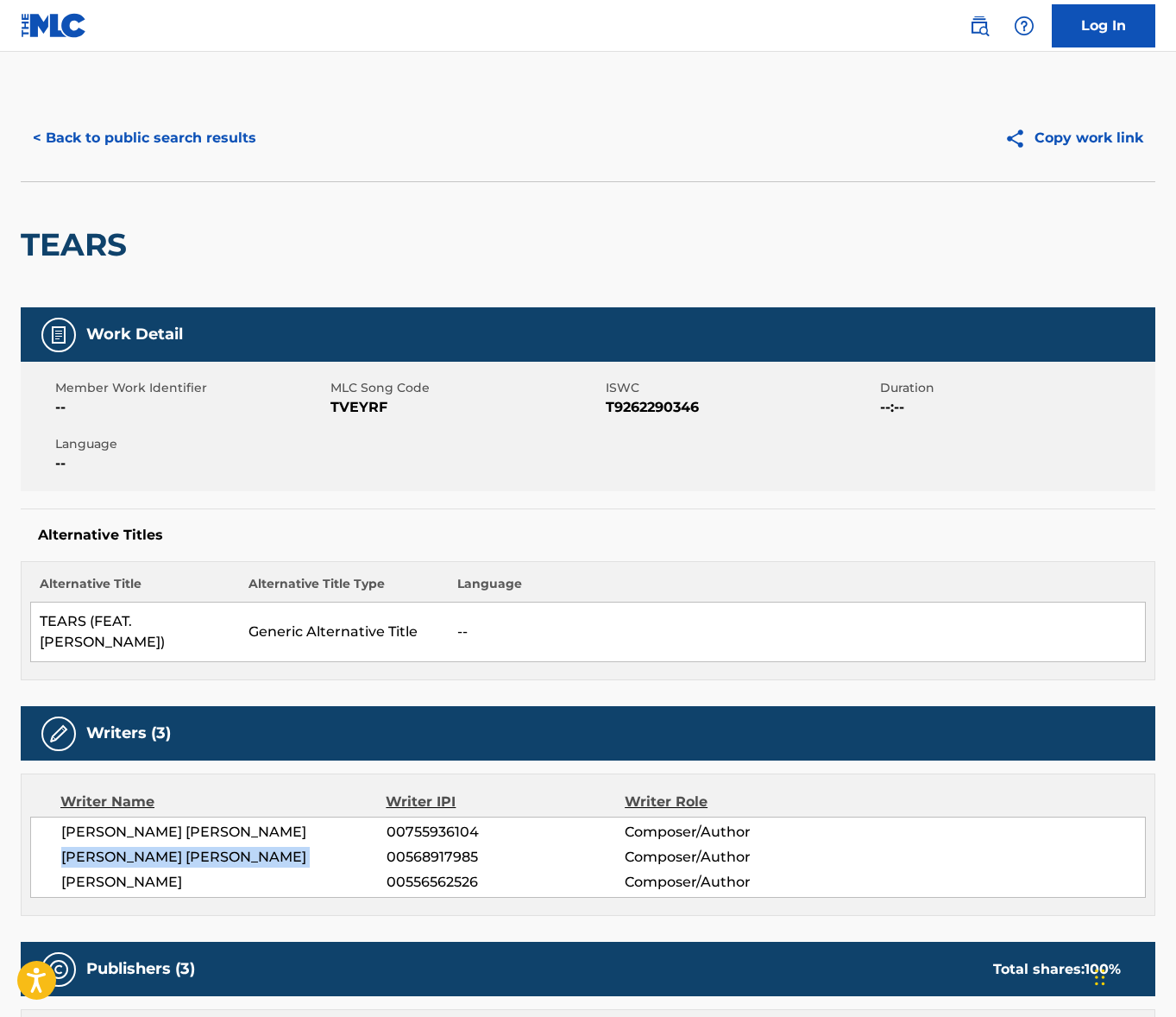
click at [144, 864] on span "[PERSON_NAME] [PERSON_NAME]" at bounding box center [225, 856] width 326 height 20
click at [192, 879] on span "[PERSON_NAME]" at bounding box center [225, 881] width 326 height 20
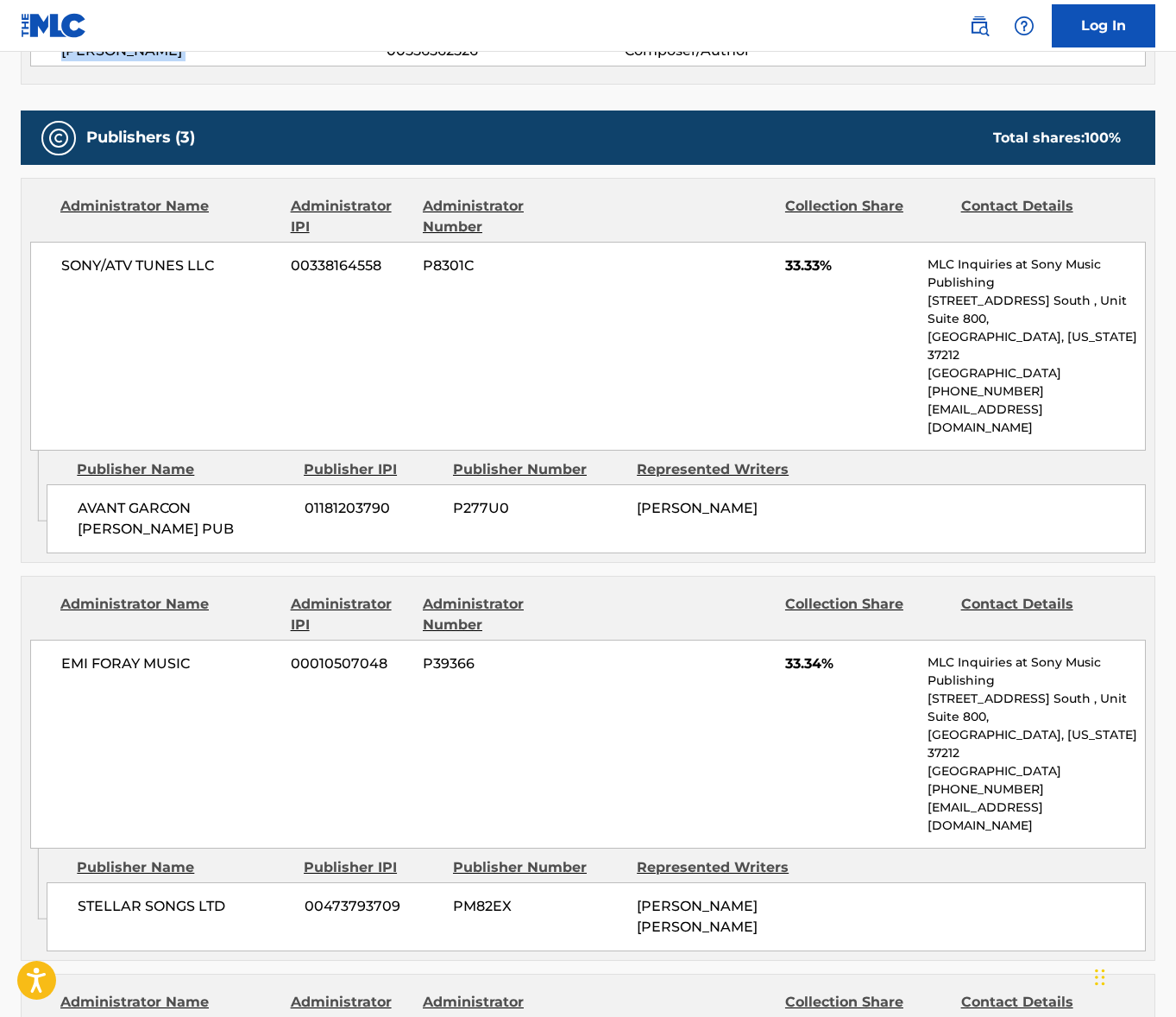
scroll to position [862, 0]
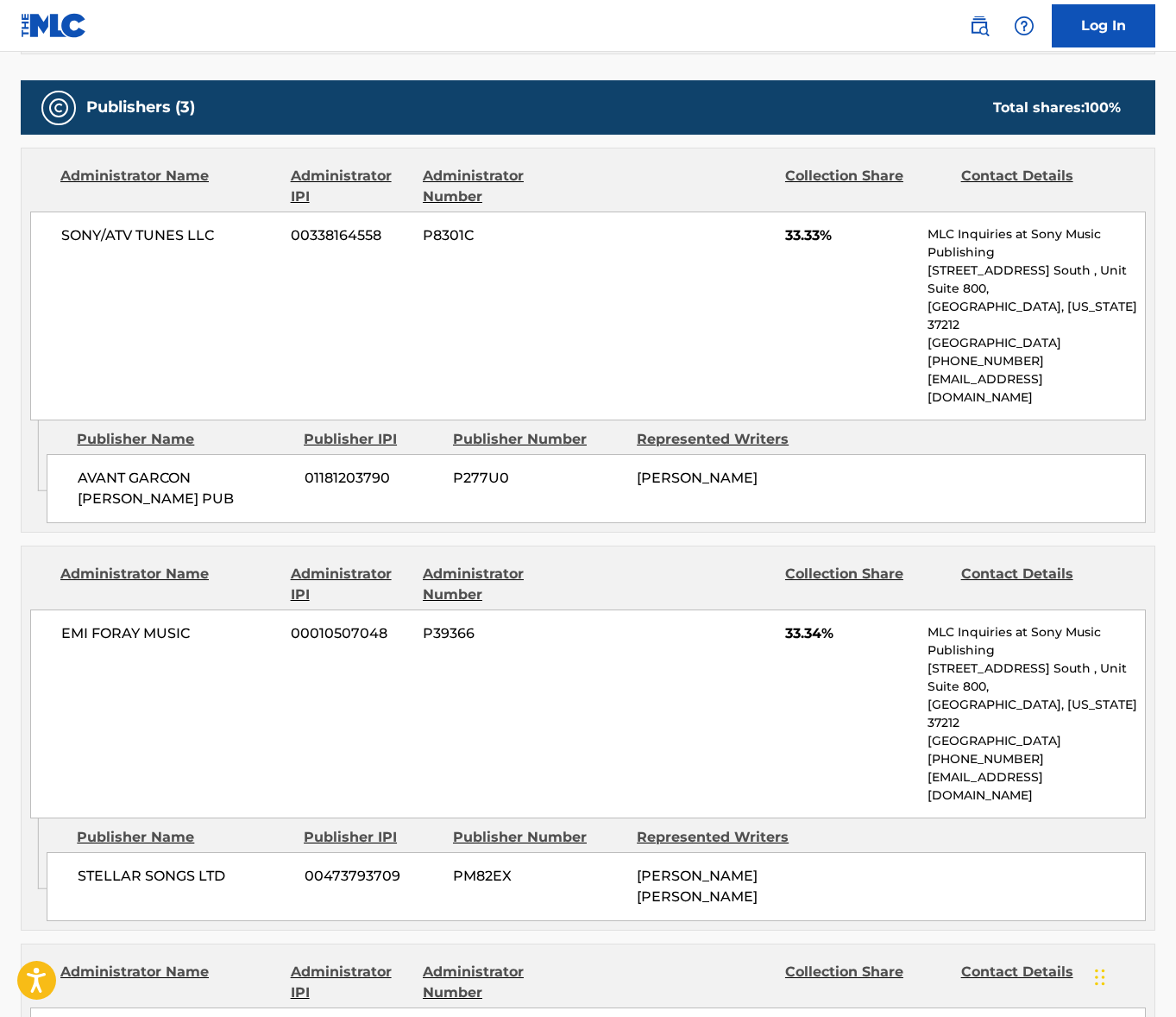
click at [168, 237] on span "SONY/ATV TUNES LLC" at bounding box center [170, 235] width 217 height 20
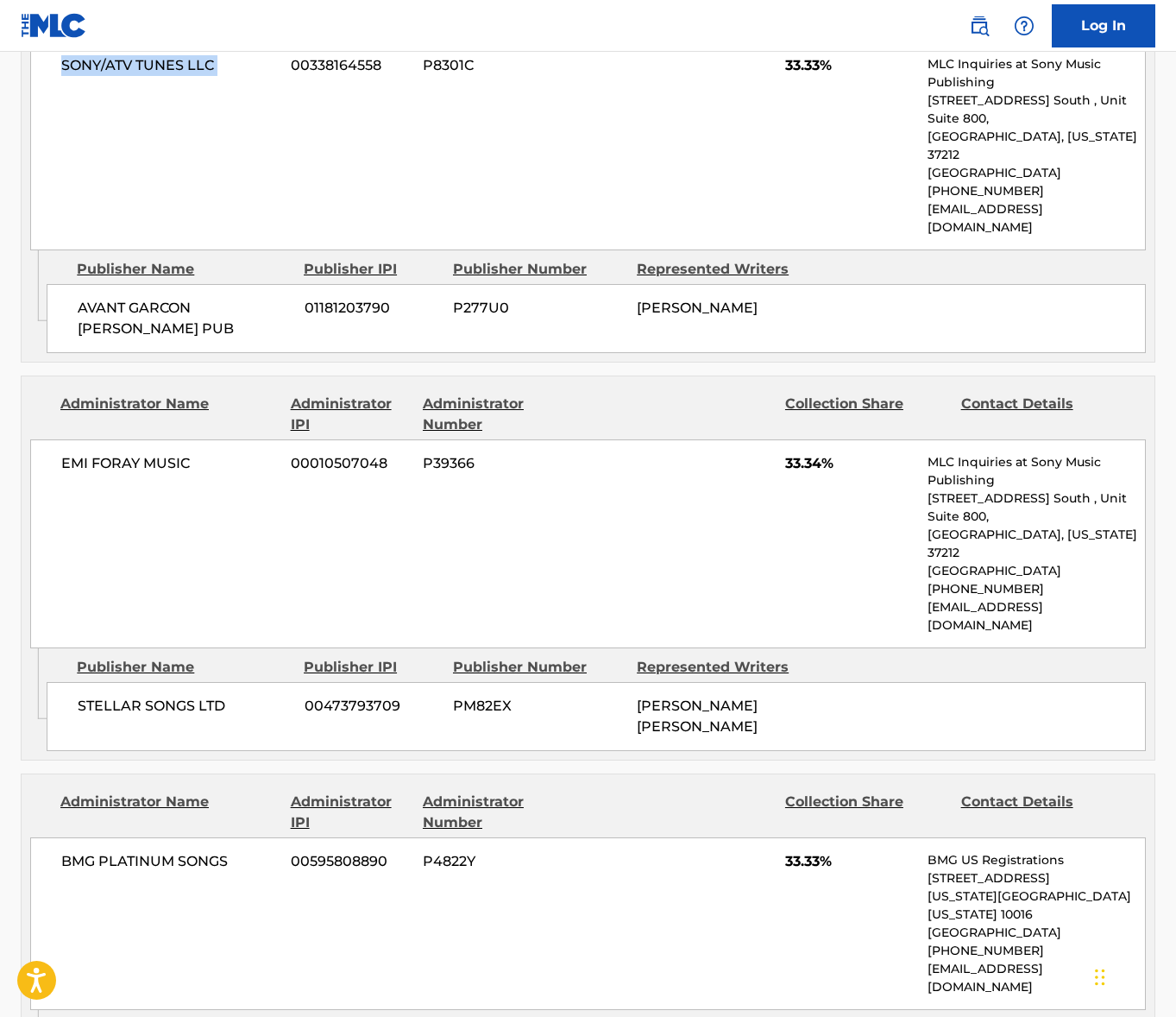
scroll to position [1148, 0]
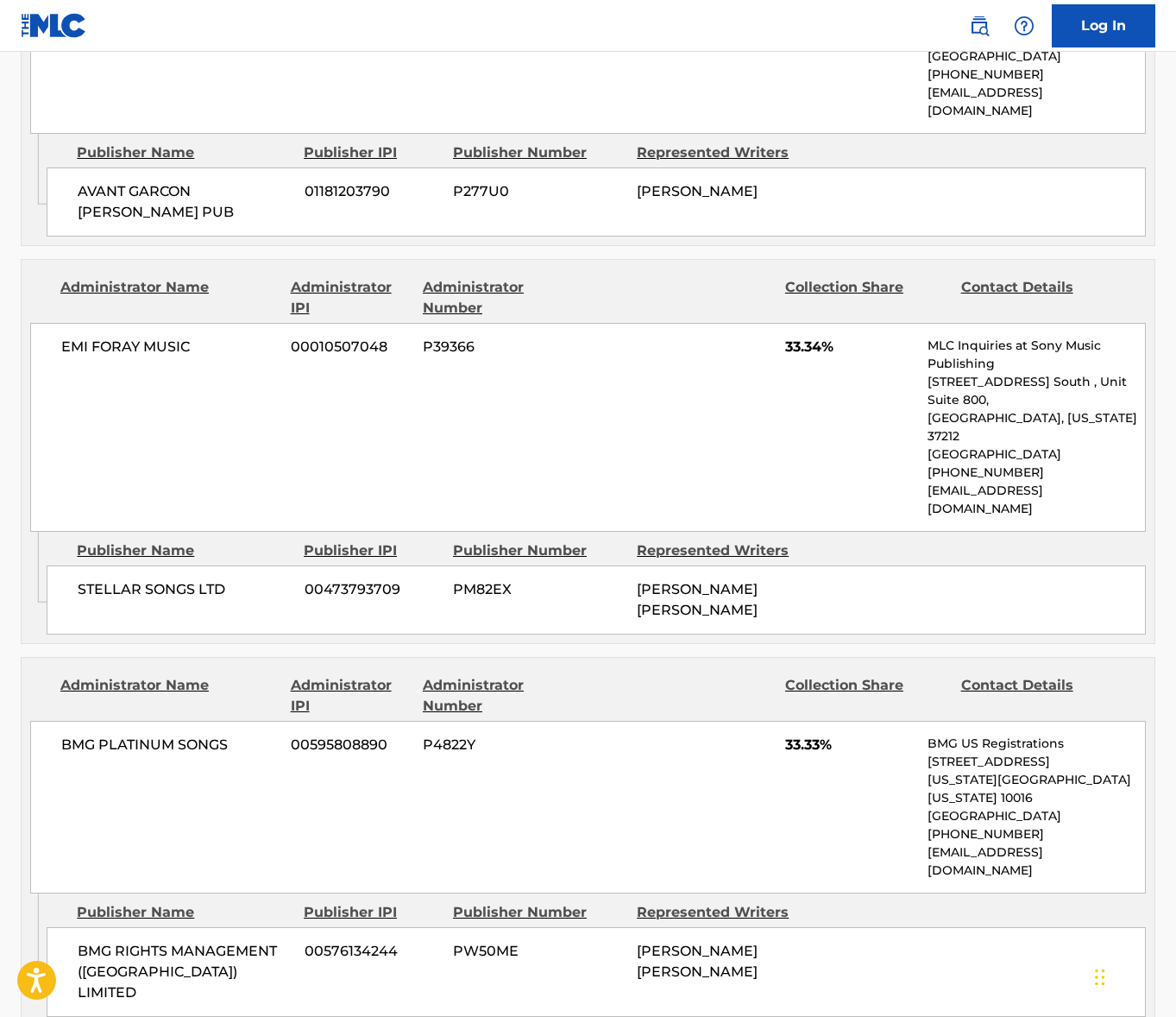
click at [140, 336] on span "EMI FORAY MUSIC" at bounding box center [170, 346] width 217 height 20
click at [152, 735] on span "BMG PLATINUM SONGS" at bounding box center [170, 744] width 217 height 20
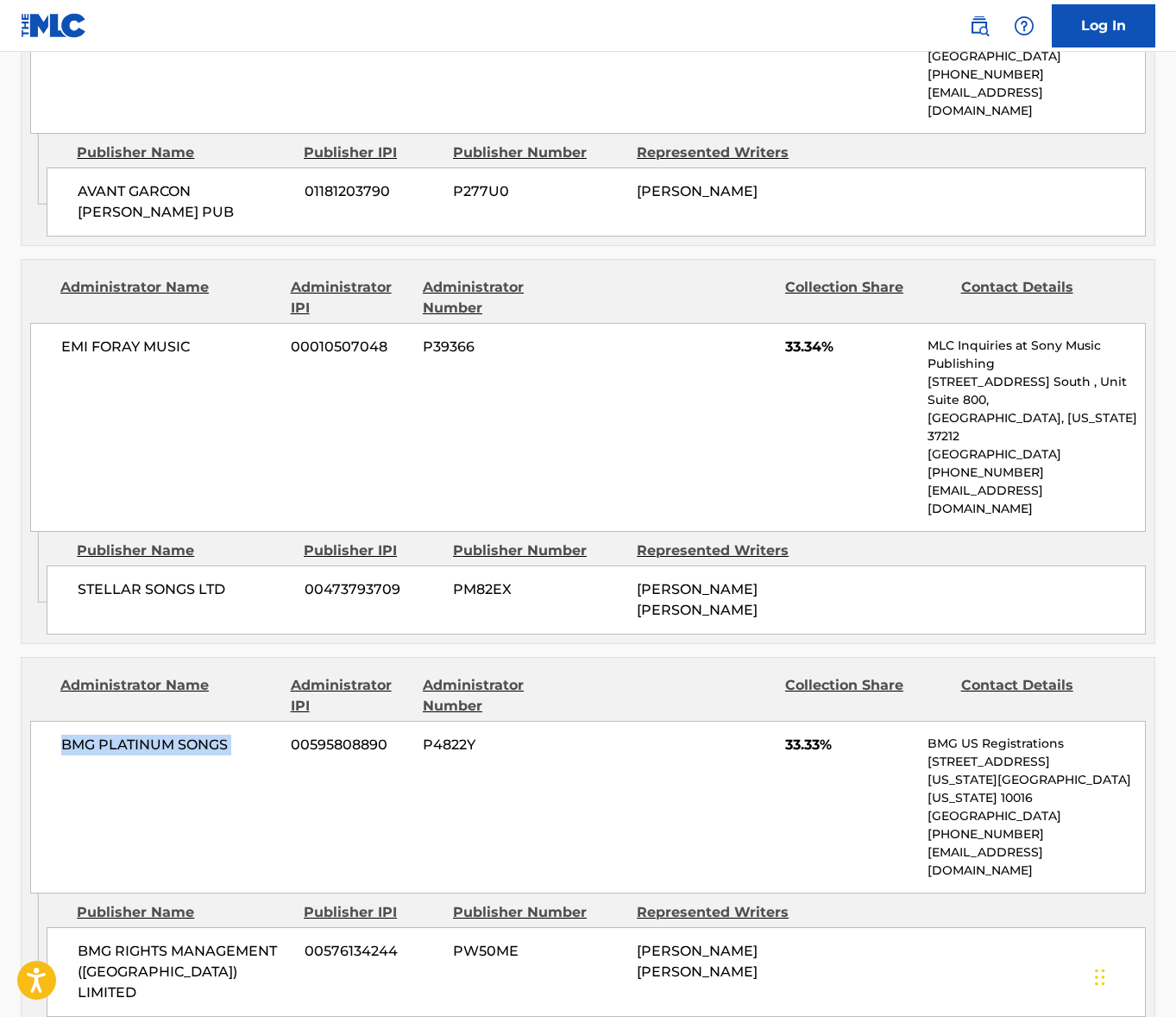
click at [152, 735] on span "BMG PLATINUM SONGS" at bounding box center [170, 744] width 217 height 20
click at [471, 18] on nav "Log In" at bounding box center [588, 26] width 1176 height 52
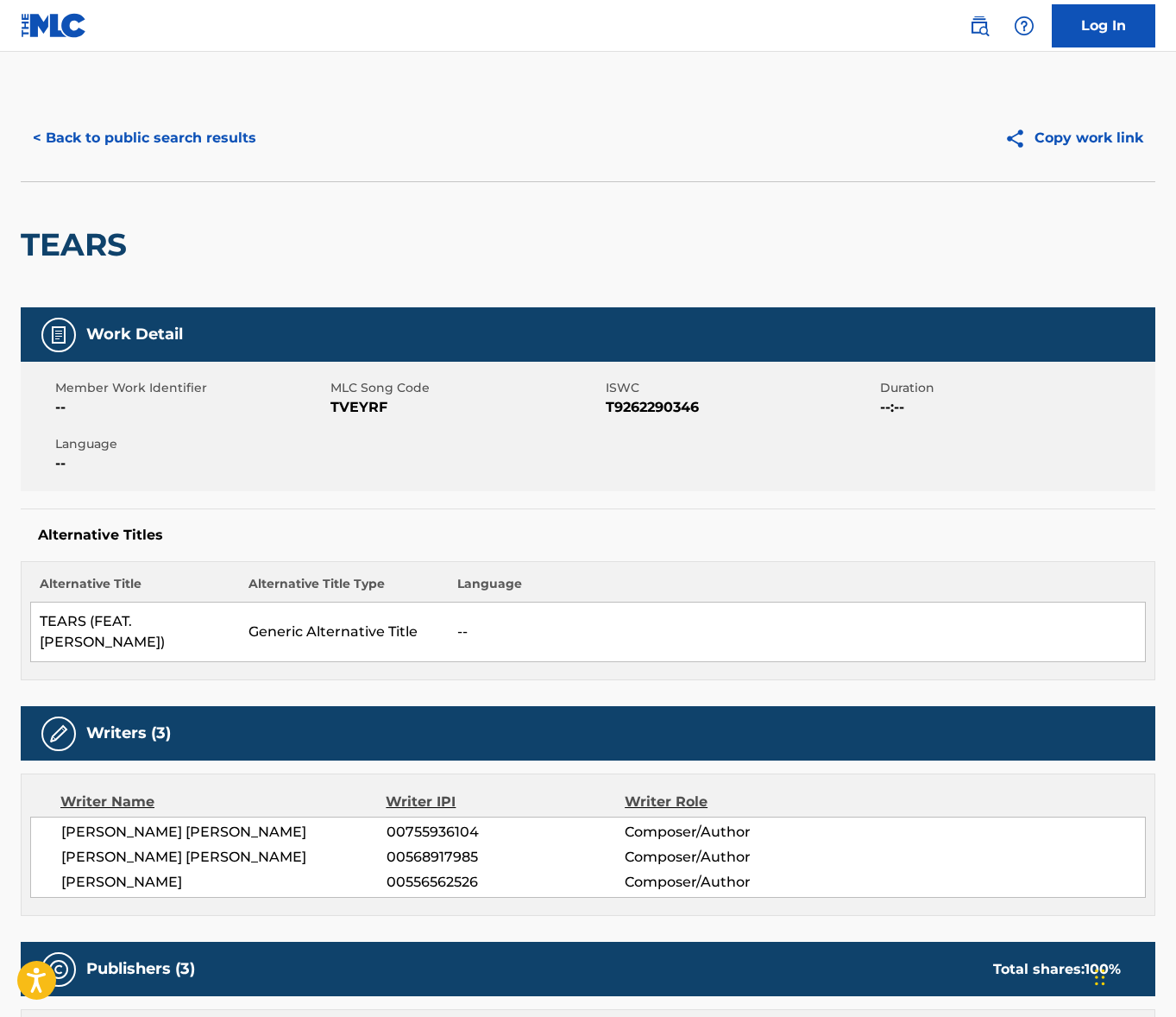
click at [149, 135] on button "< Back to public search results" at bounding box center [144, 138] width 248 height 43
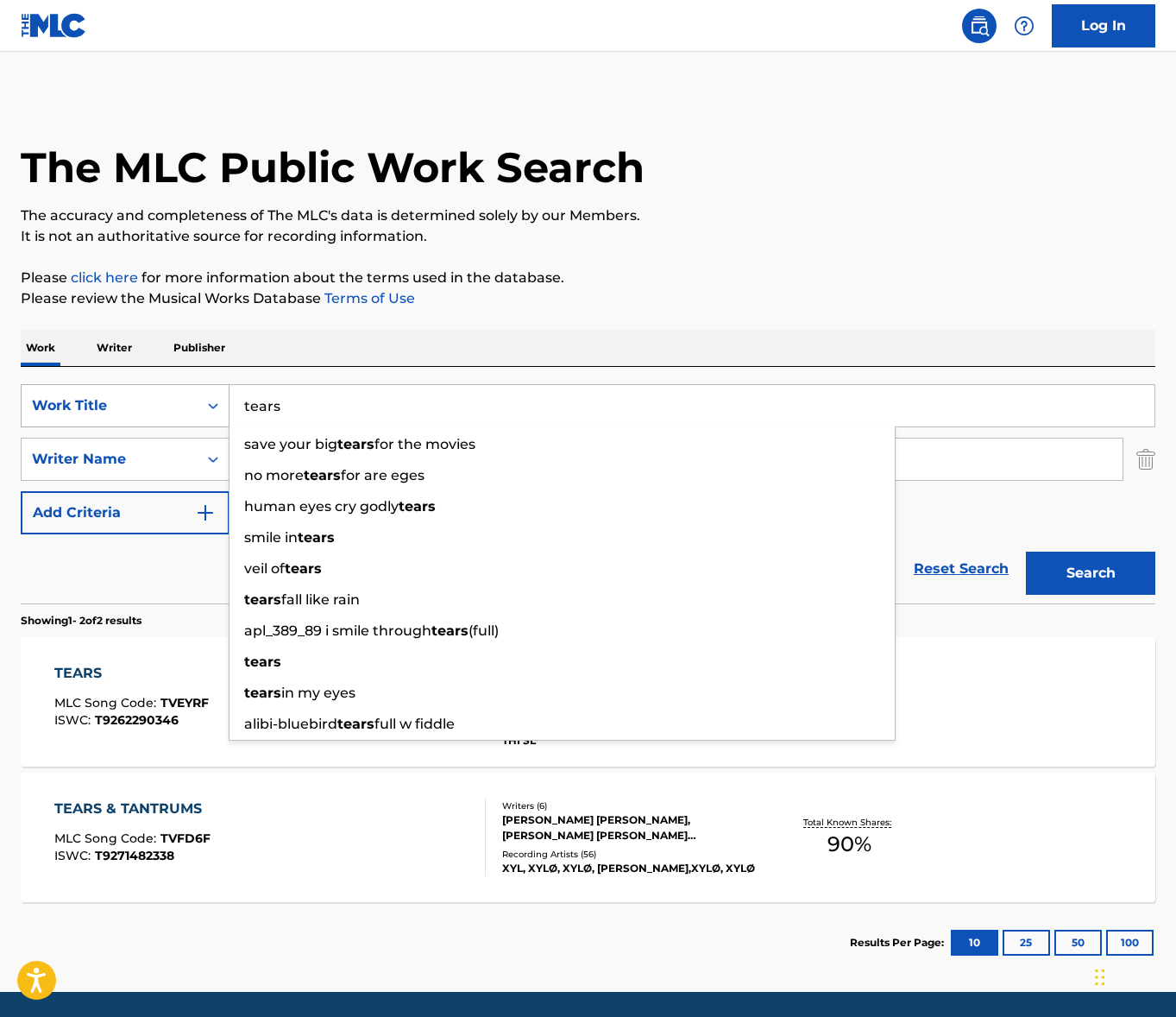
drag, startPoint x: 310, startPoint y: 400, endPoint x: 194, endPoint y: 403, distance: 116.0
click at [153, 397] on div "SearchWithCriteria1012434f-8d0d-4193-8639-e48606cd113f Work Title tears save yo…" at bounding box center [587, 405] width 1135 height 43
paste input "Lipglos"
type input "Lipgloss"
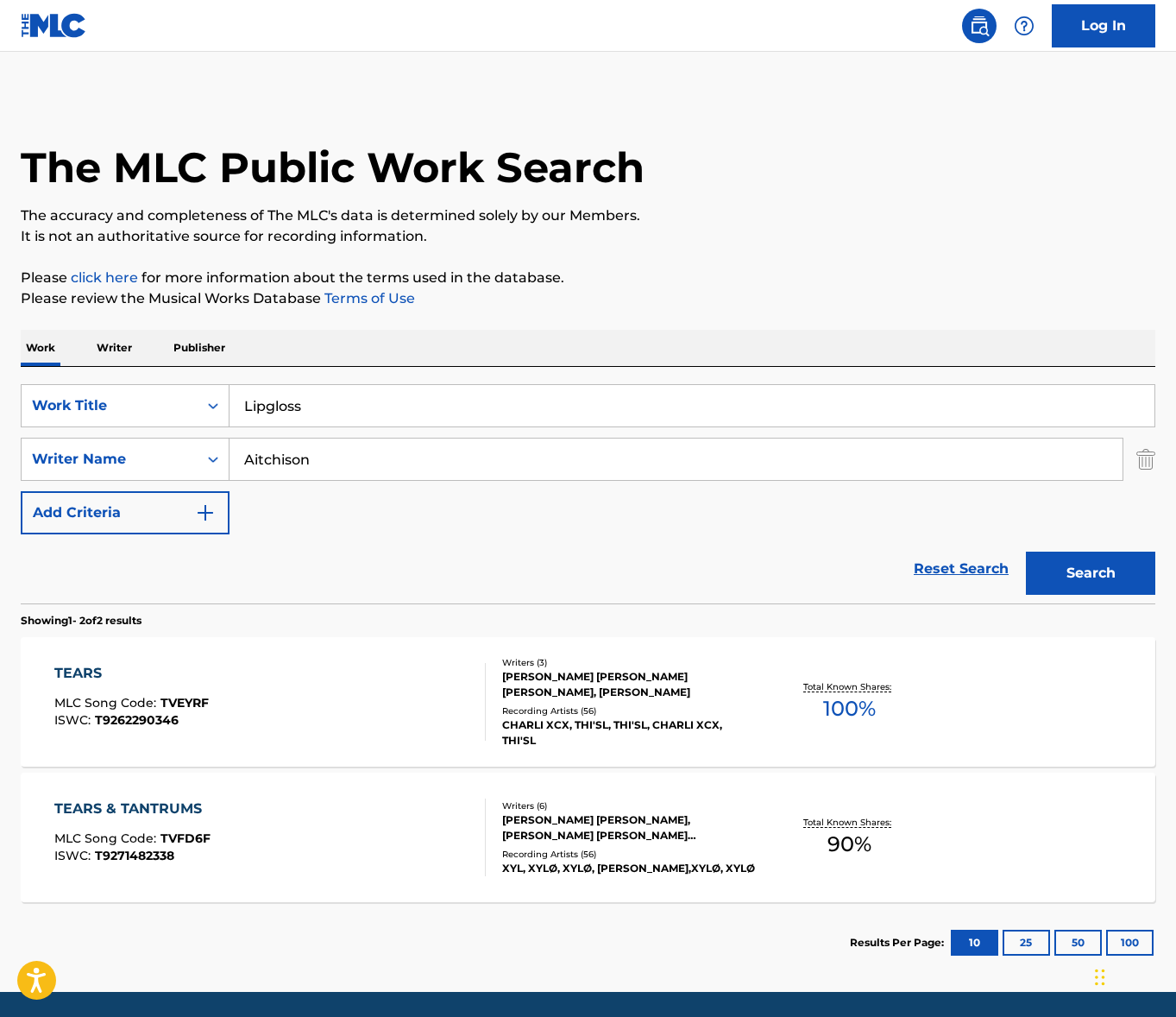
click at [548, 355] on div "Work Writer Publisher" at bounding box center [587, 348] width 1135 height 37
click at [1056, 557] on button "Search" at bounding box center [1091, 573] width 129 height 43
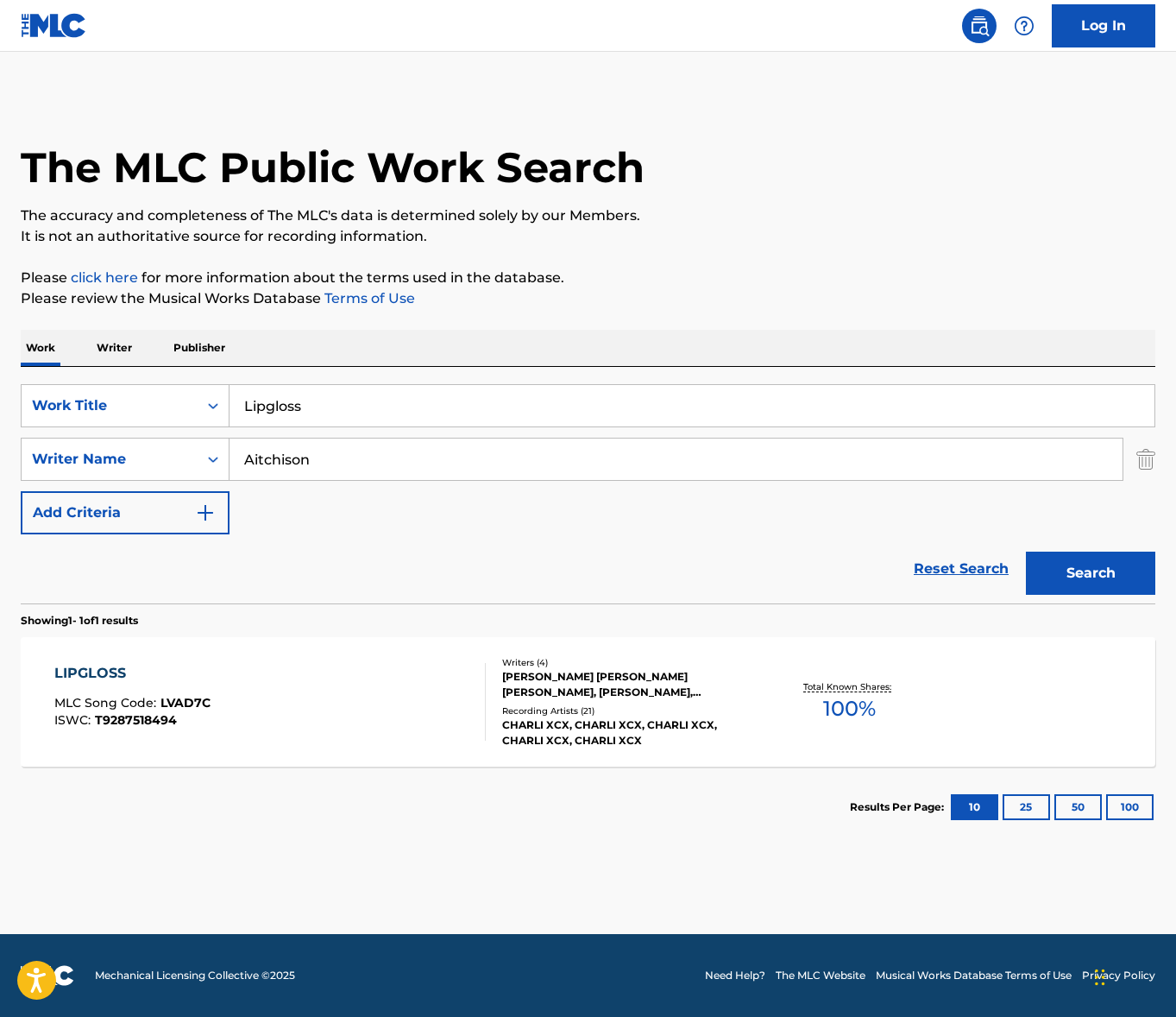
click at [352, 707] on div "LIPGLOSS MLC Song Code : LVAD7C ISWC : T9287518494" at bounding box center [270, 702] width 432 height 78
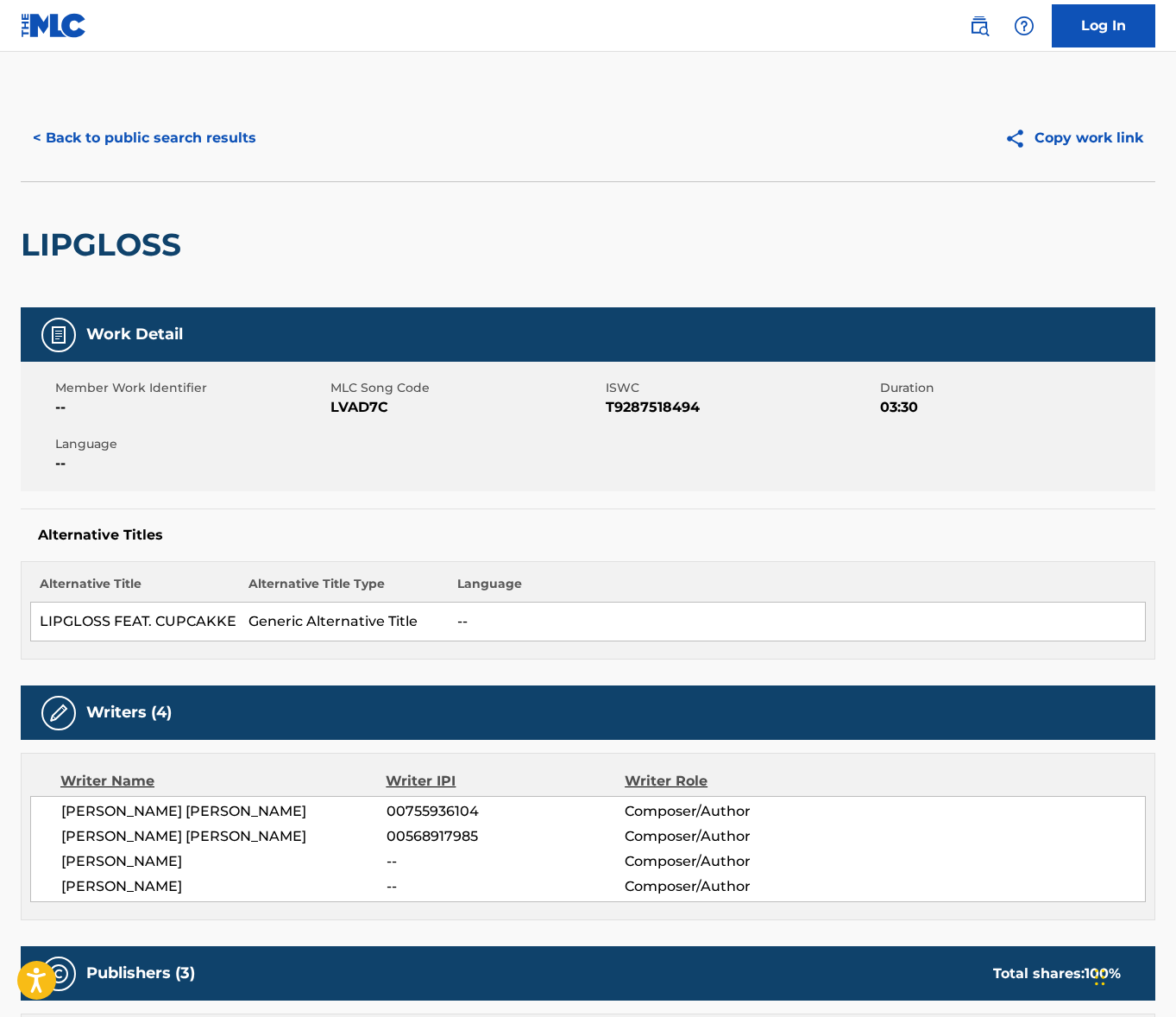
click at [152, 807] on span "[PERSON_NAME] [PERSON_NAME]" at bounding box center [225, 811] width 326 height 20
click at [170, 840] on span "[PERSON_NAME] [PERSON_NAME]" at bounding box center [225, 836] width 326 height 20
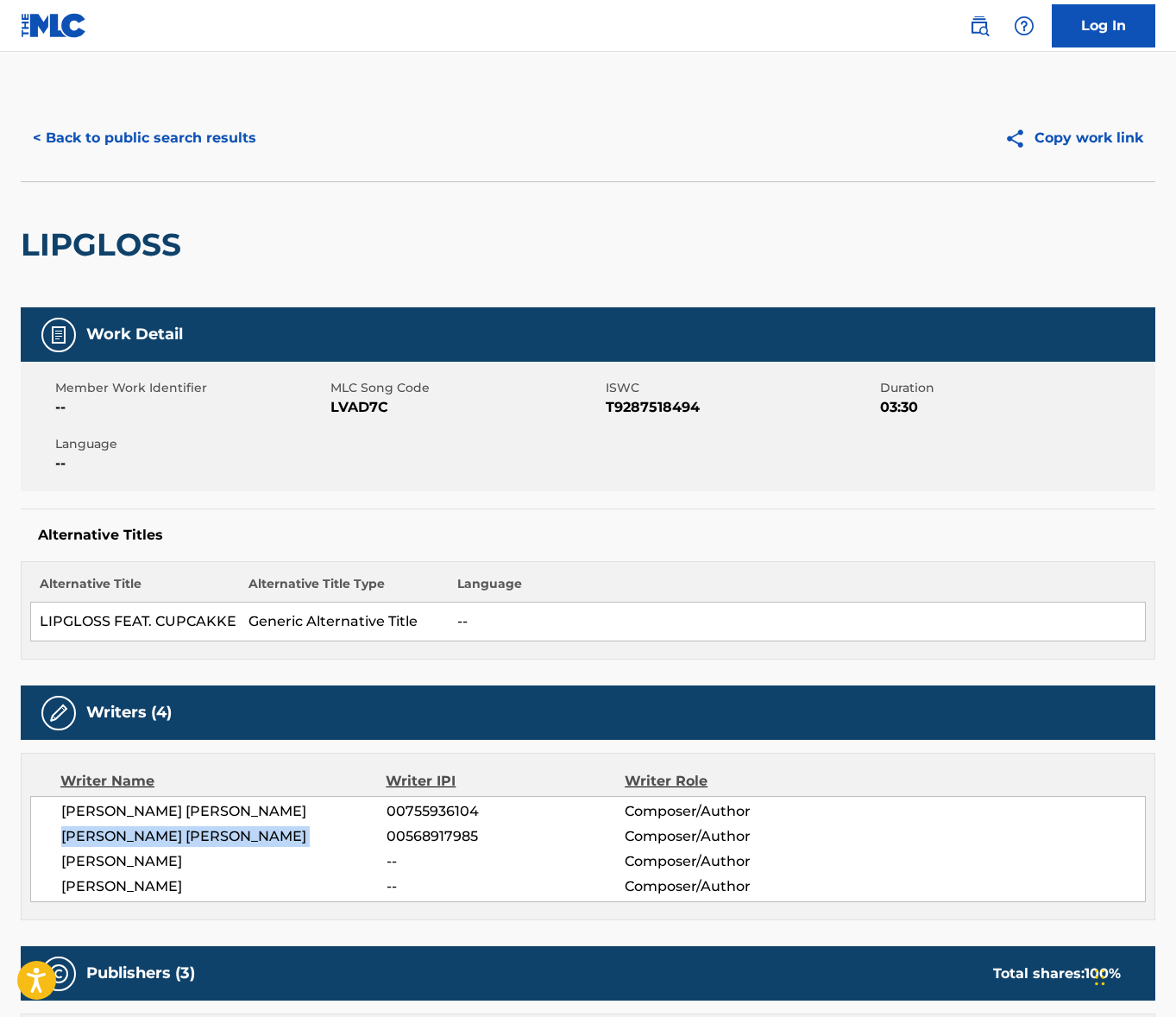
click at [170, 840] on span "[PERSON_NAME] [PERSON_NAME]" at bounding box center [225, 836] width 326 height 20
click at [149, 886] on span "[PERSON_NAME]" at bounding box center [225, 886] width 326 height 20
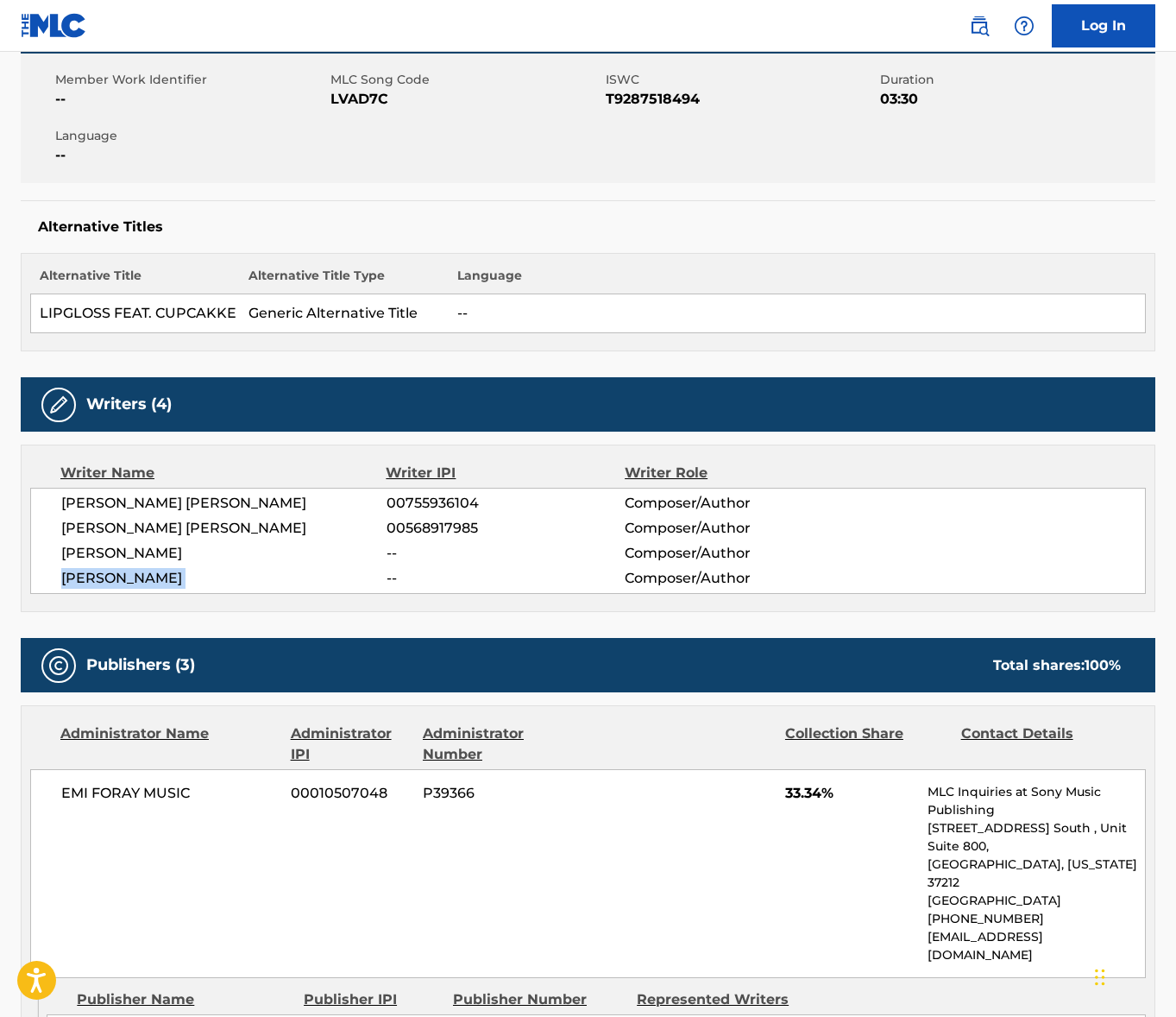
scroll to position [857, 0]
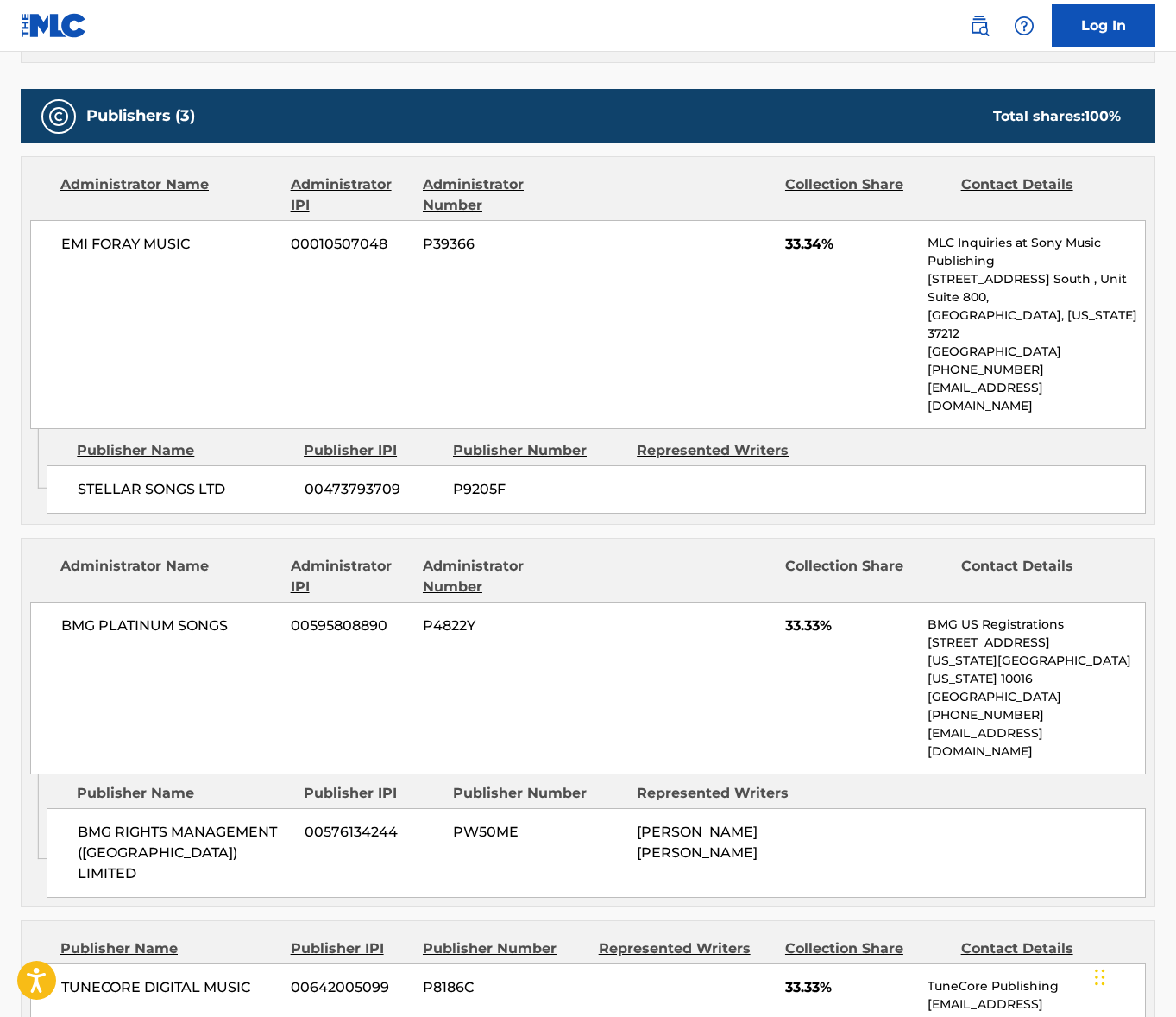
click at [112, 236] on span "EMI FORAY MUSIC" at bounding box center [170, 244] width 217 height 20
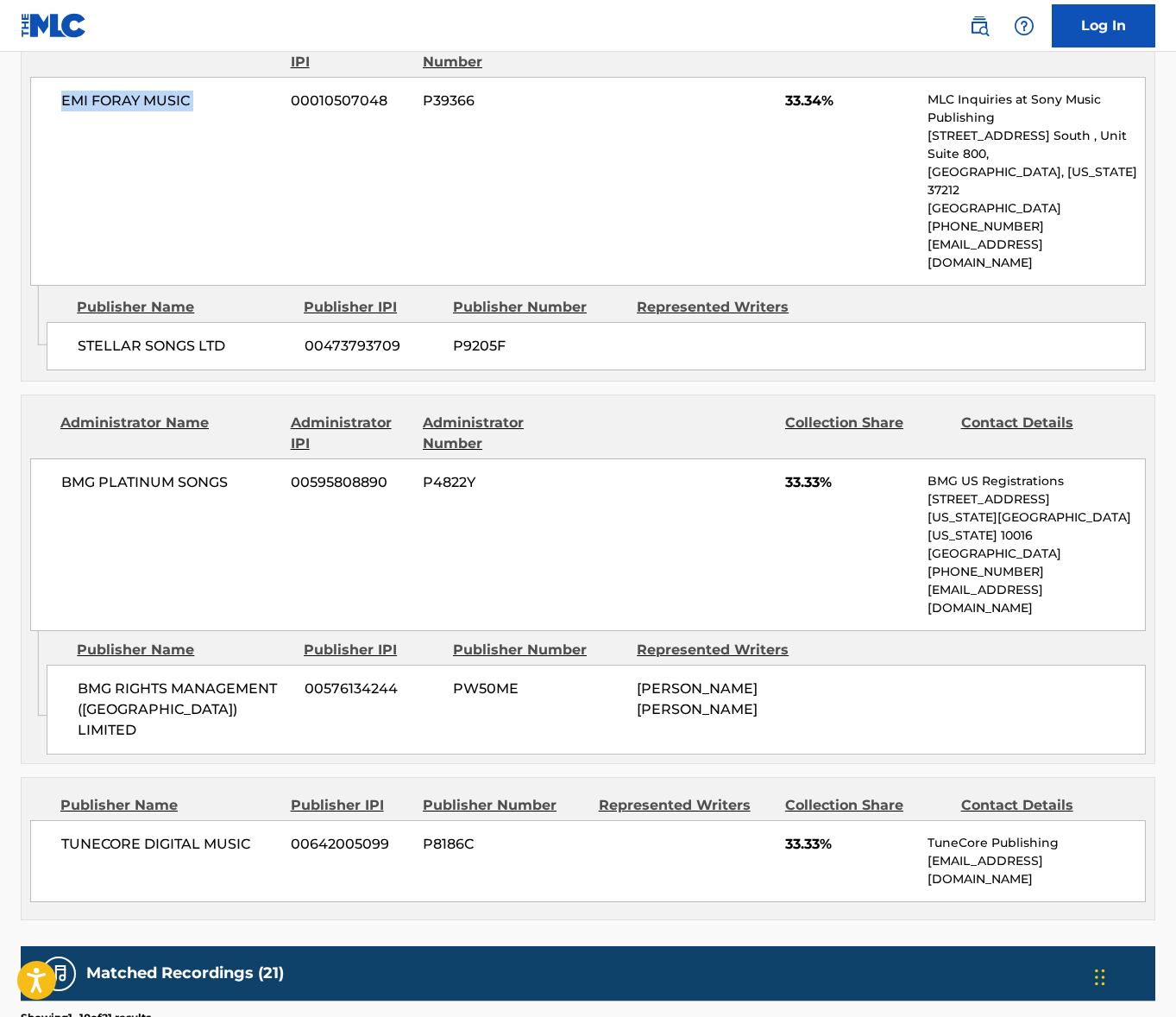
scroll to position [1003, 0]
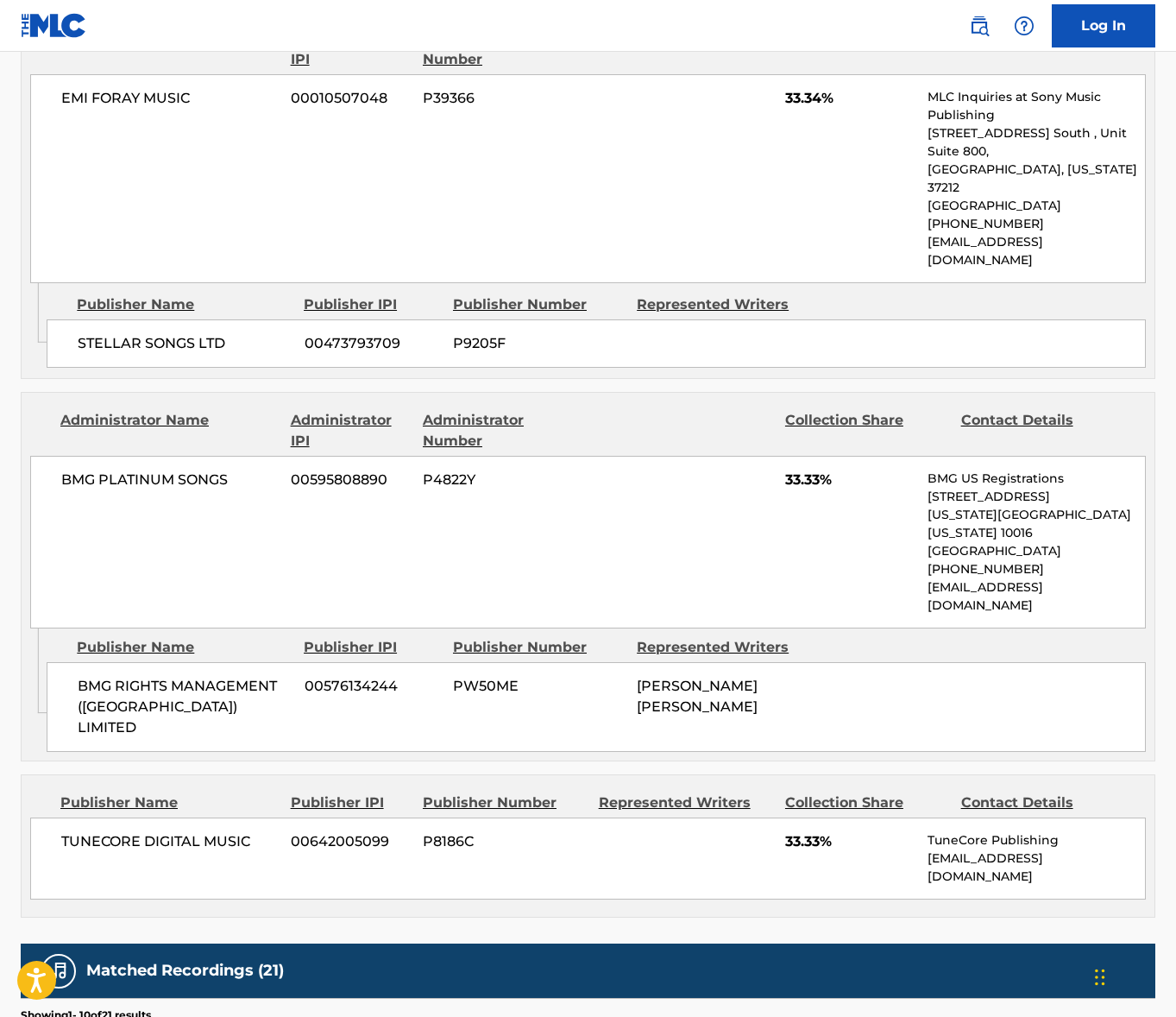
click at [167, 469] on span "BMG PLATINUM SONGS" at bounding box center [170, 479] width 217 height 20
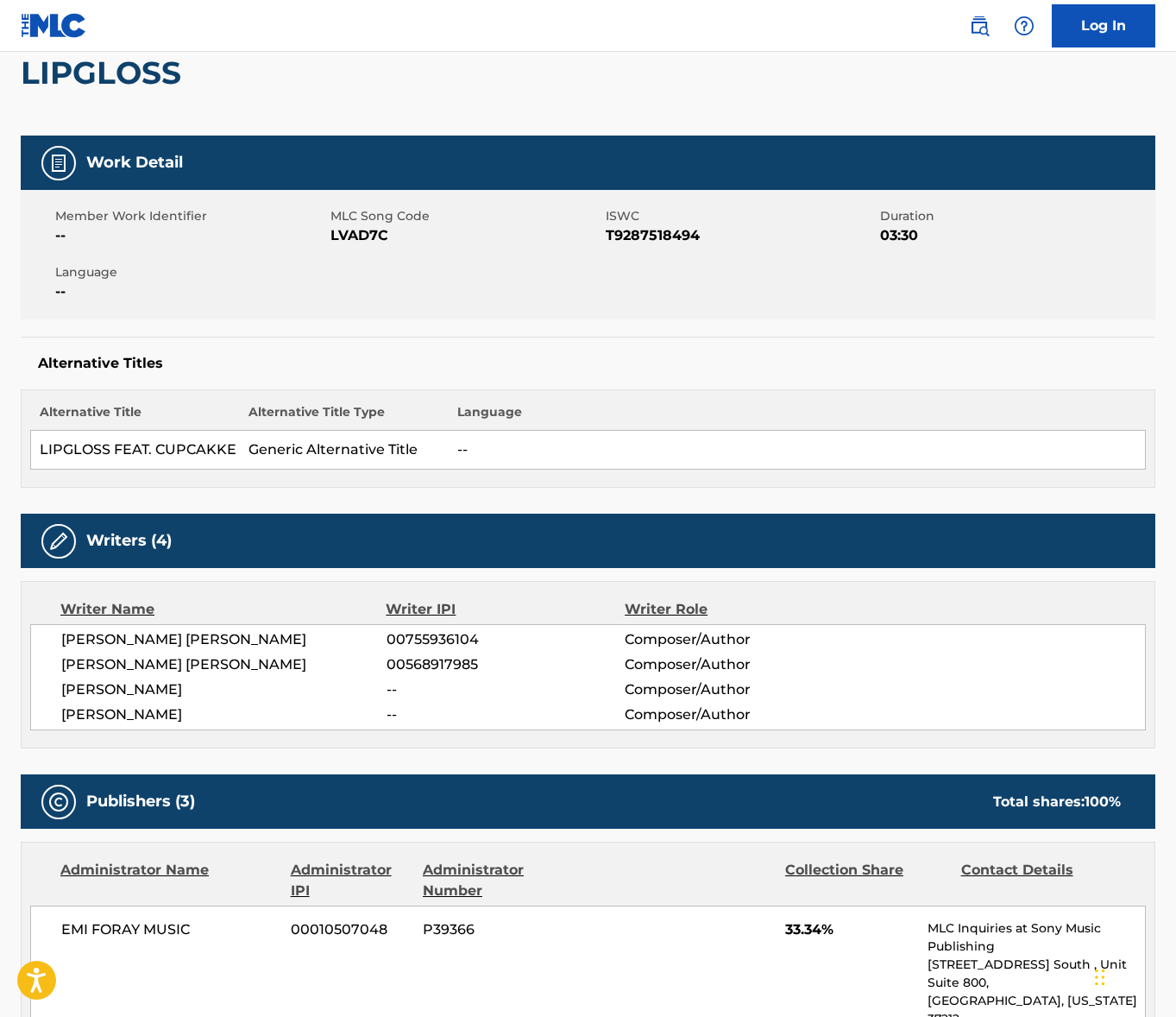
scroll to position [0, 0]
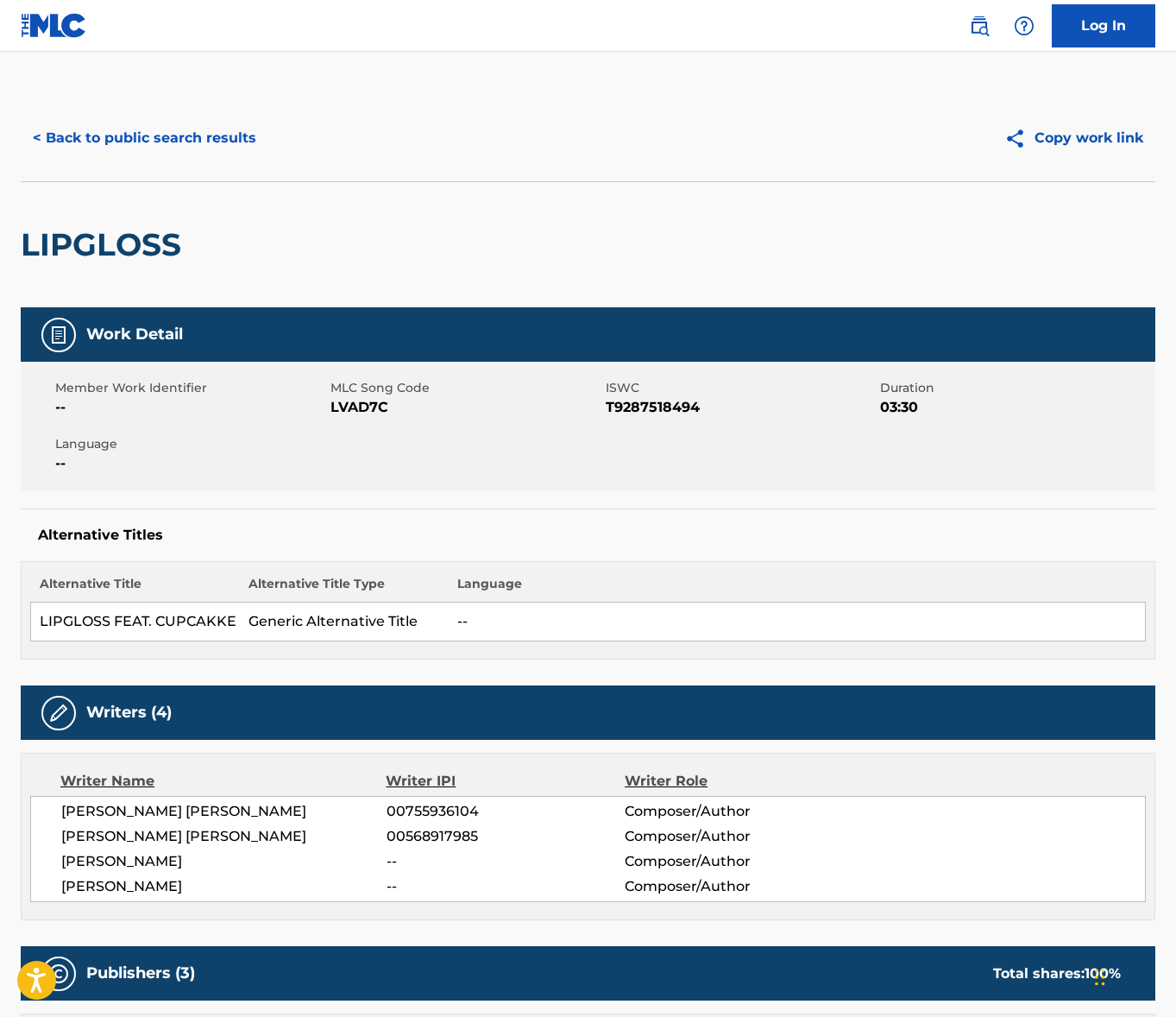
click at [194, 151] on button "< Back to public search results" at bounding box center [144, 138] width 248 height 43
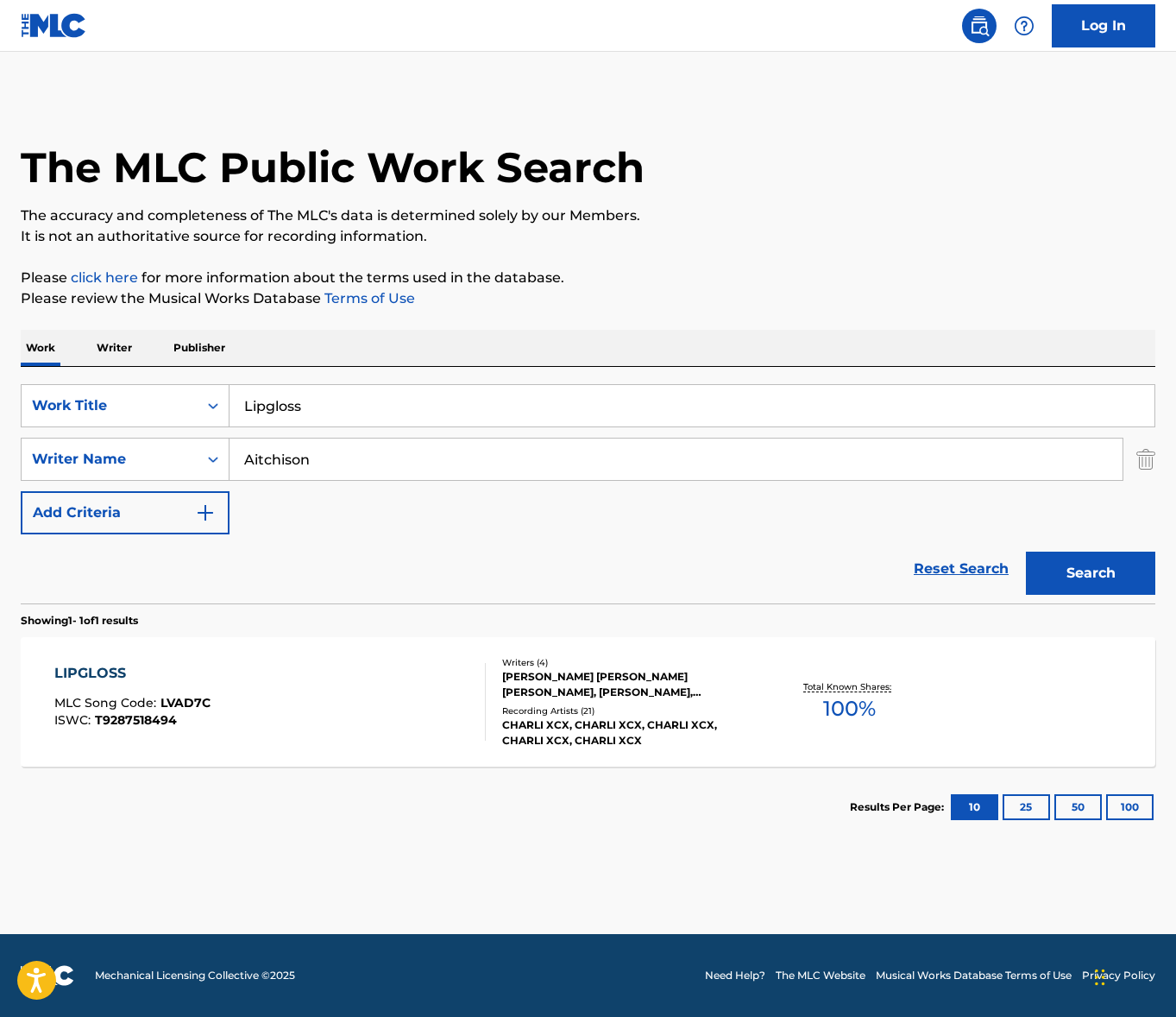
click at [357, 401] on input "Lipgloss" at bounding box center [692, 405] width 925 height 41
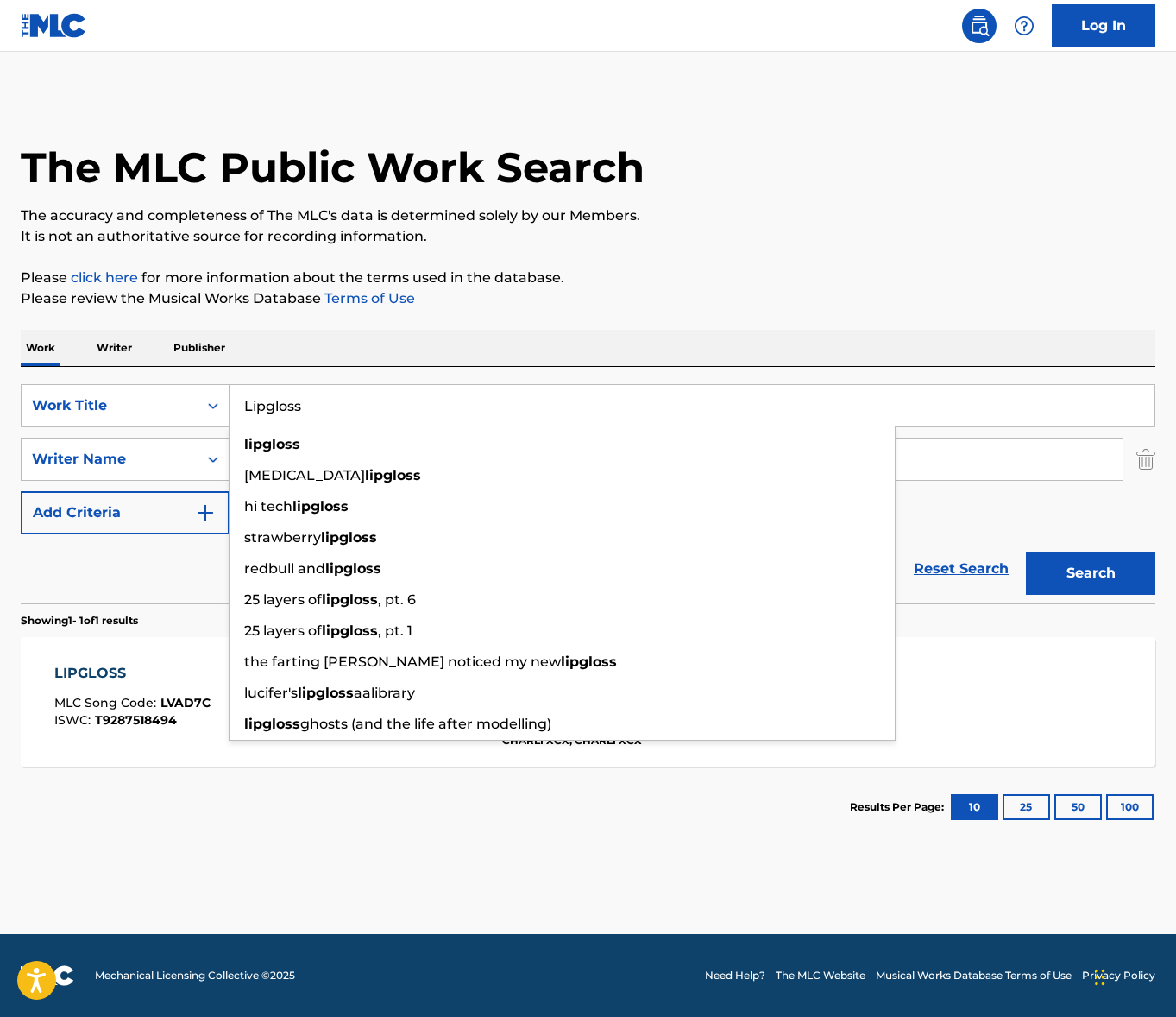
paste input "Amor que [PERSON_NAME]"
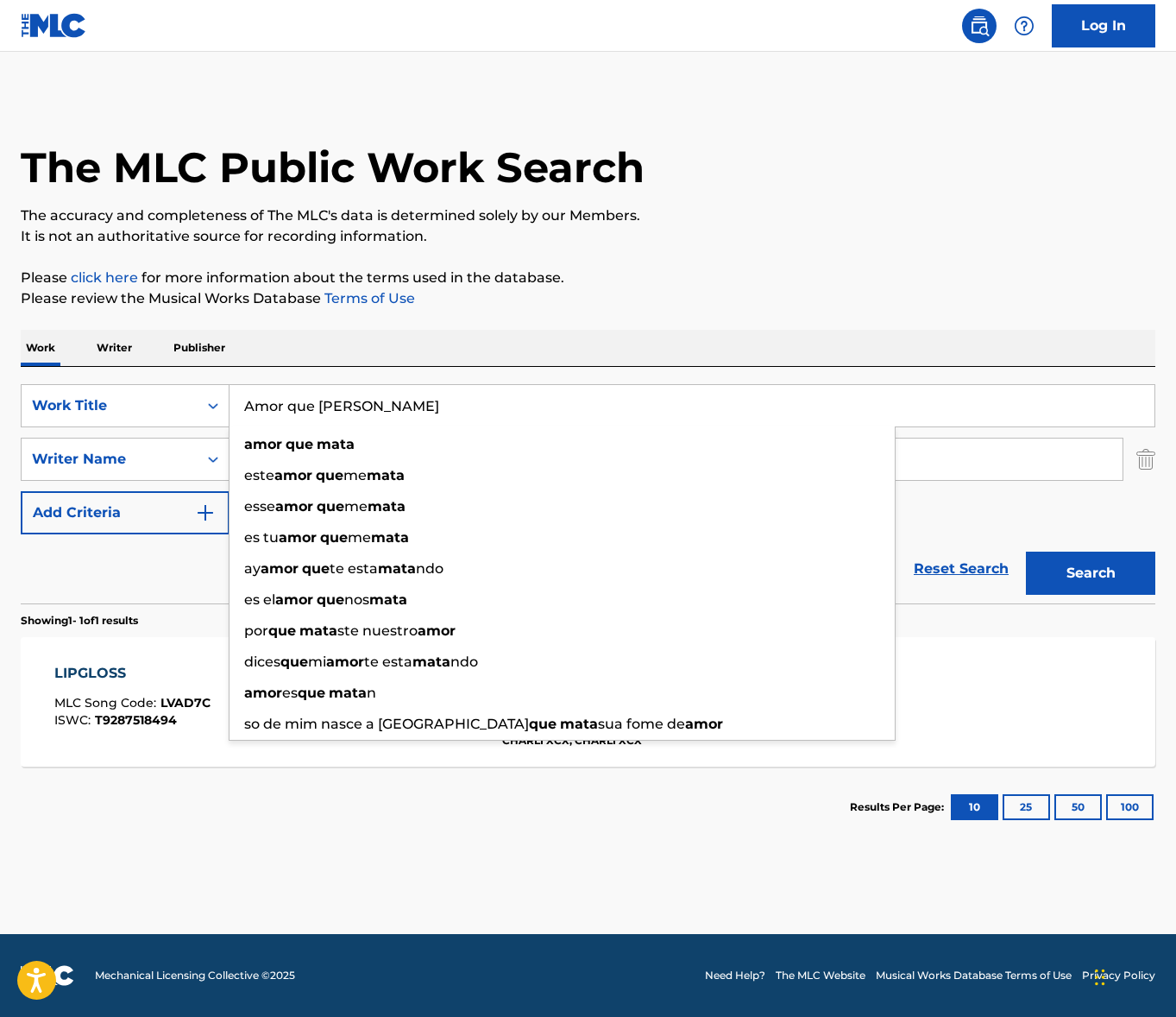
type input "Amor que [PERSON_NAME]"
drag, startPoint x: 524, startPoint y: 345, endPoint x: 516, endPoint y: 351, distance: 10.0
click at [524, 345] on div "Work Writer Publisher" at bounding box center [587, 348] width 1135 height 37
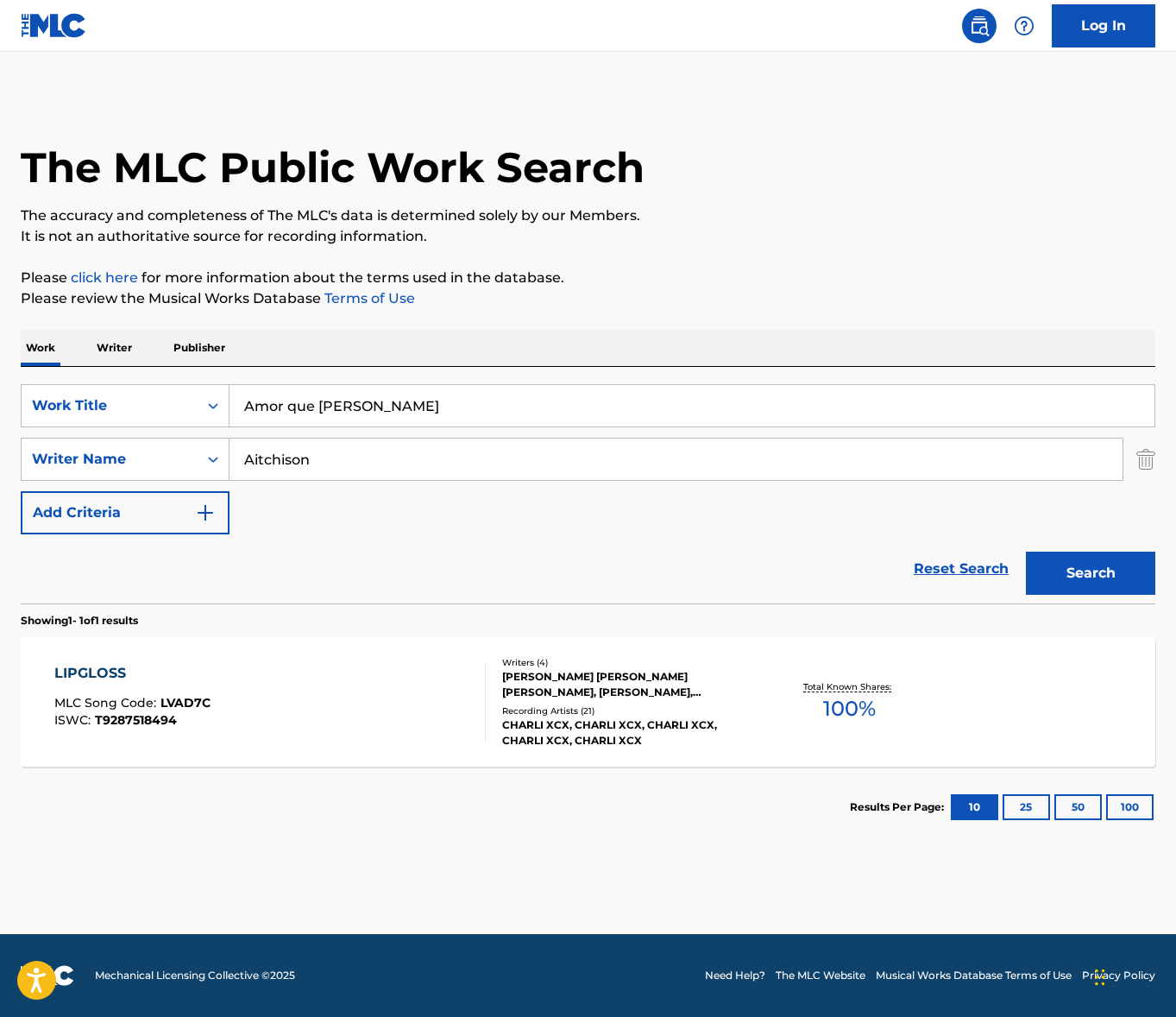
click at [428, 437] on div "SearchWithCriteria1012434f-8d0d-4193-8639-e48606cd113f Work Title Amor que [PER…" at bounding box center [587, 459] width 1135 height 150
click at [416, 466] on input "Aitchison" at bounding box center [676, 459] width 894 height 41
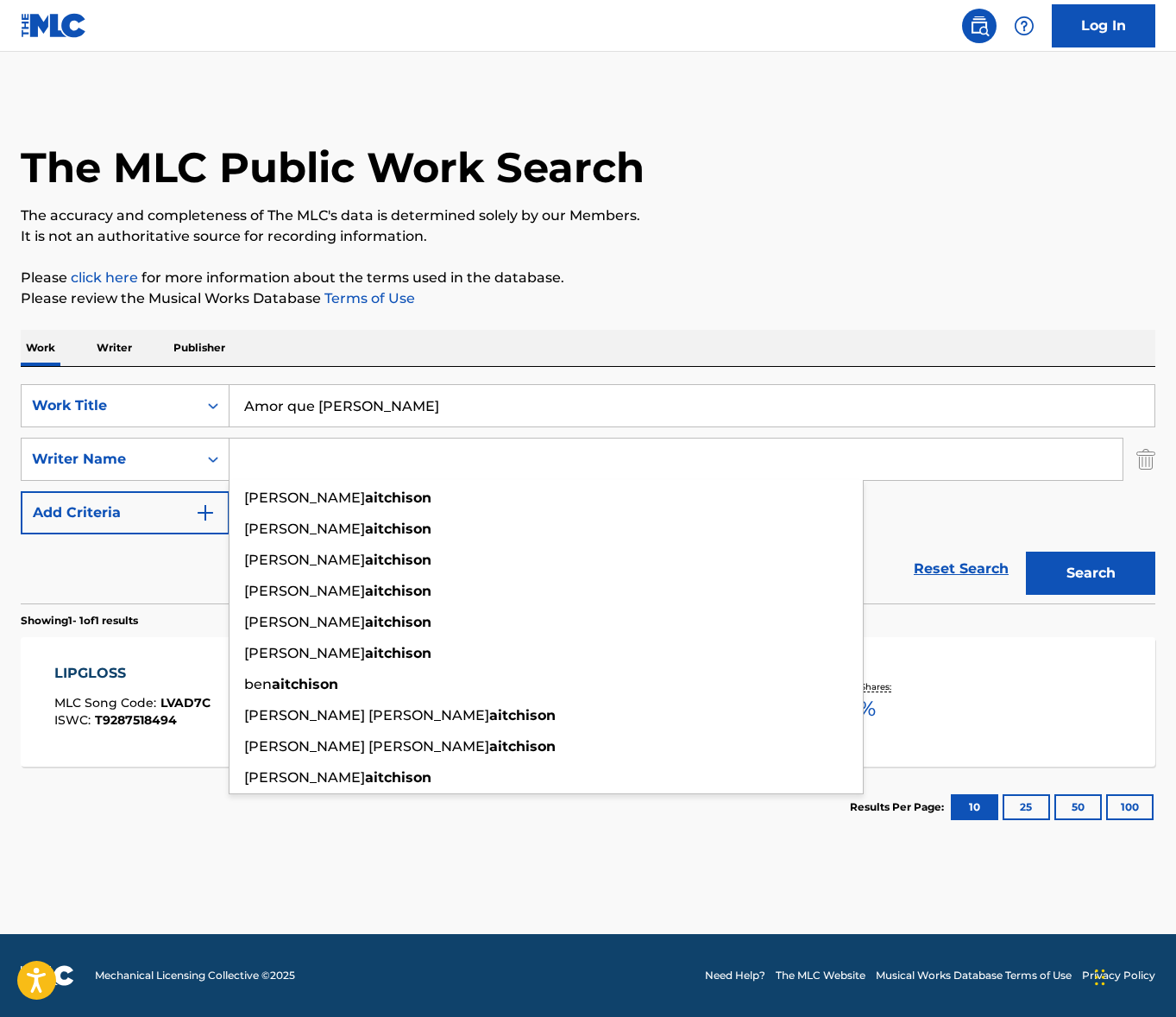
click at [1027, 551] on button "Search" at bounding box center [1091, 573] width 129 height 43
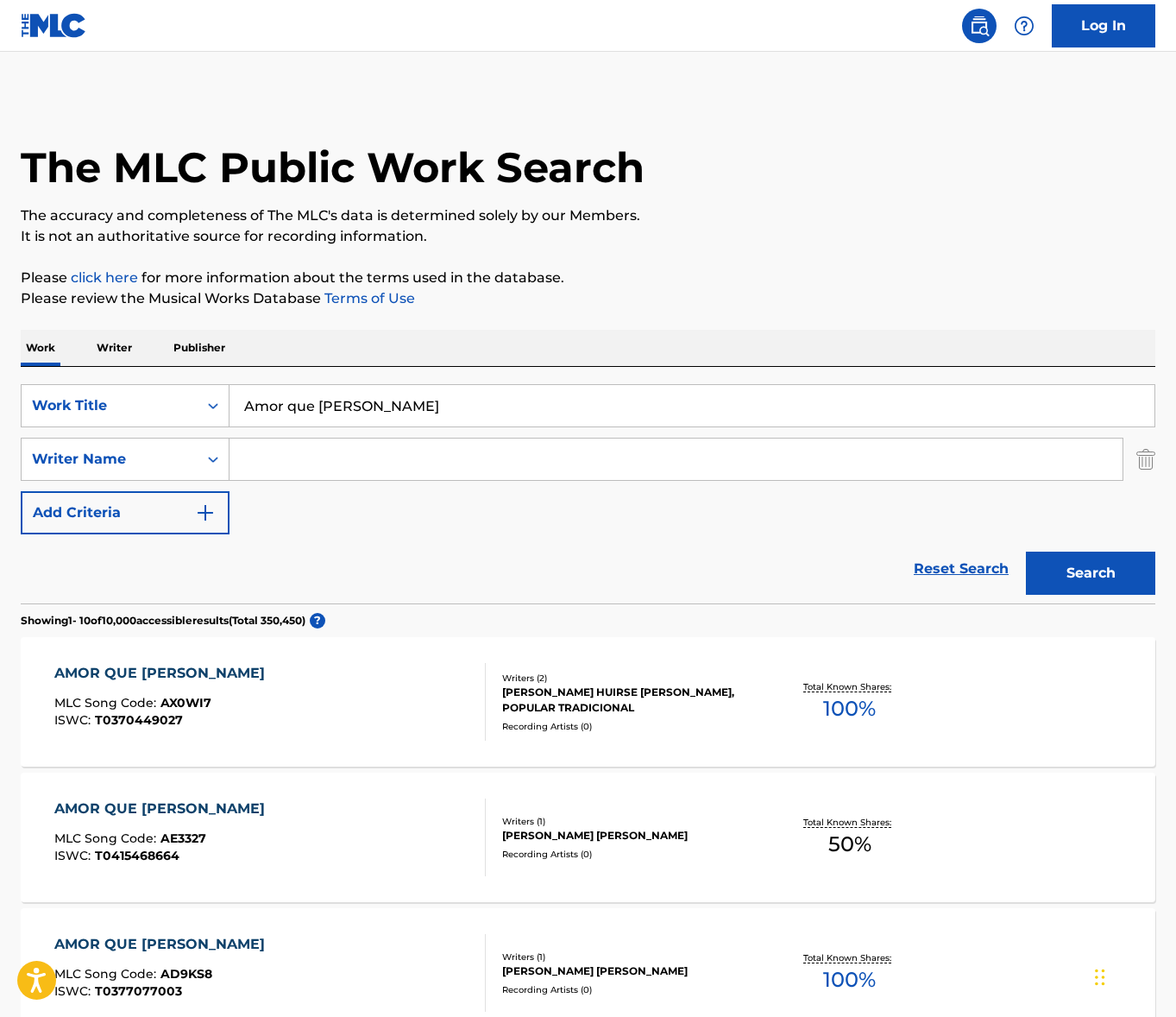
click at [305, 480] on div "Search Form" at bounding box center [677, 459] width 895 height 43
click at [292, 457] on input "Search Form" at bounding box center [676, 459] width 894 height 41
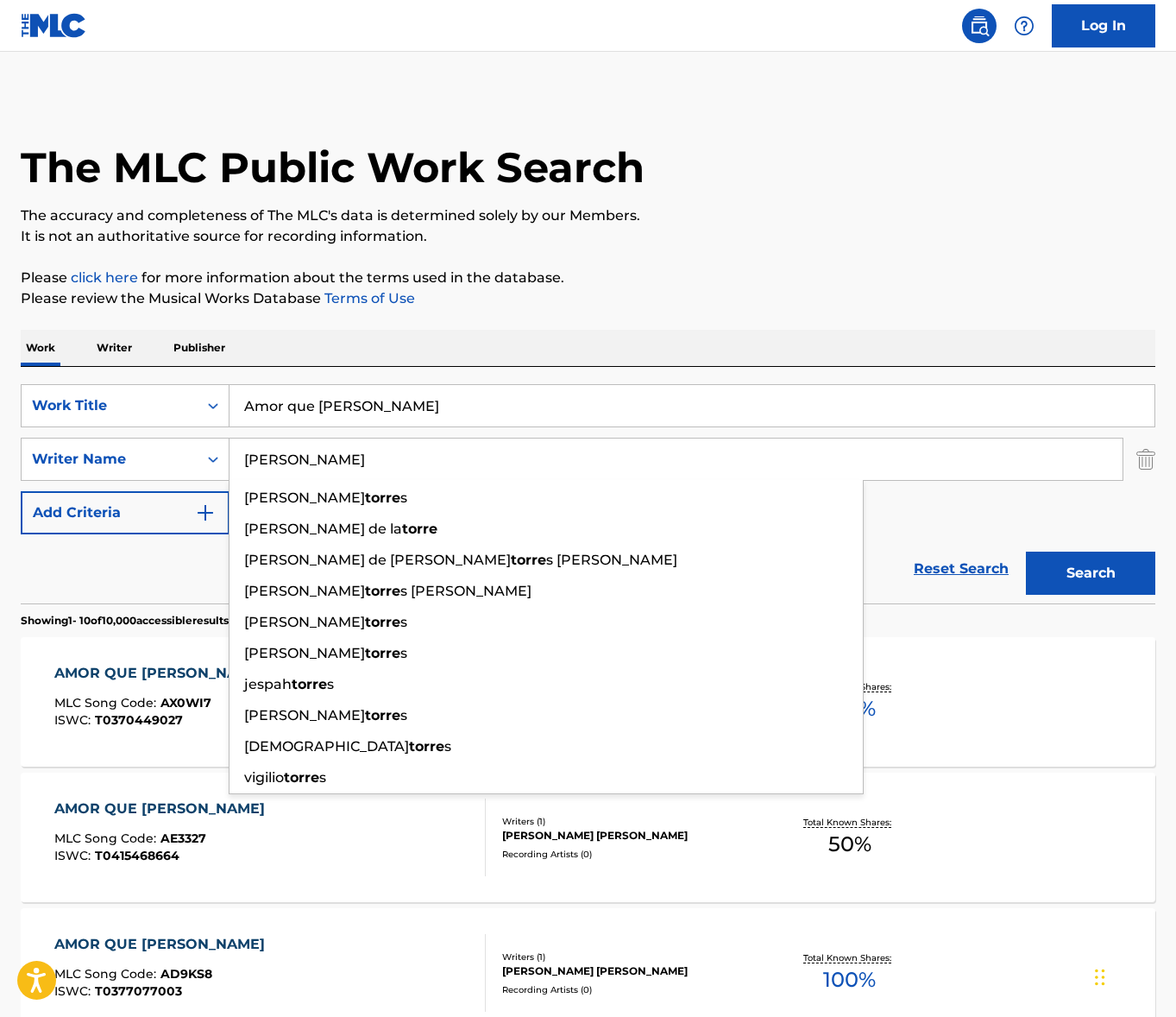
type input "[PERSON_NAME]"
click at [1027, 551] on button "Search" at bounding box center [1091, 573] width 129 height 43
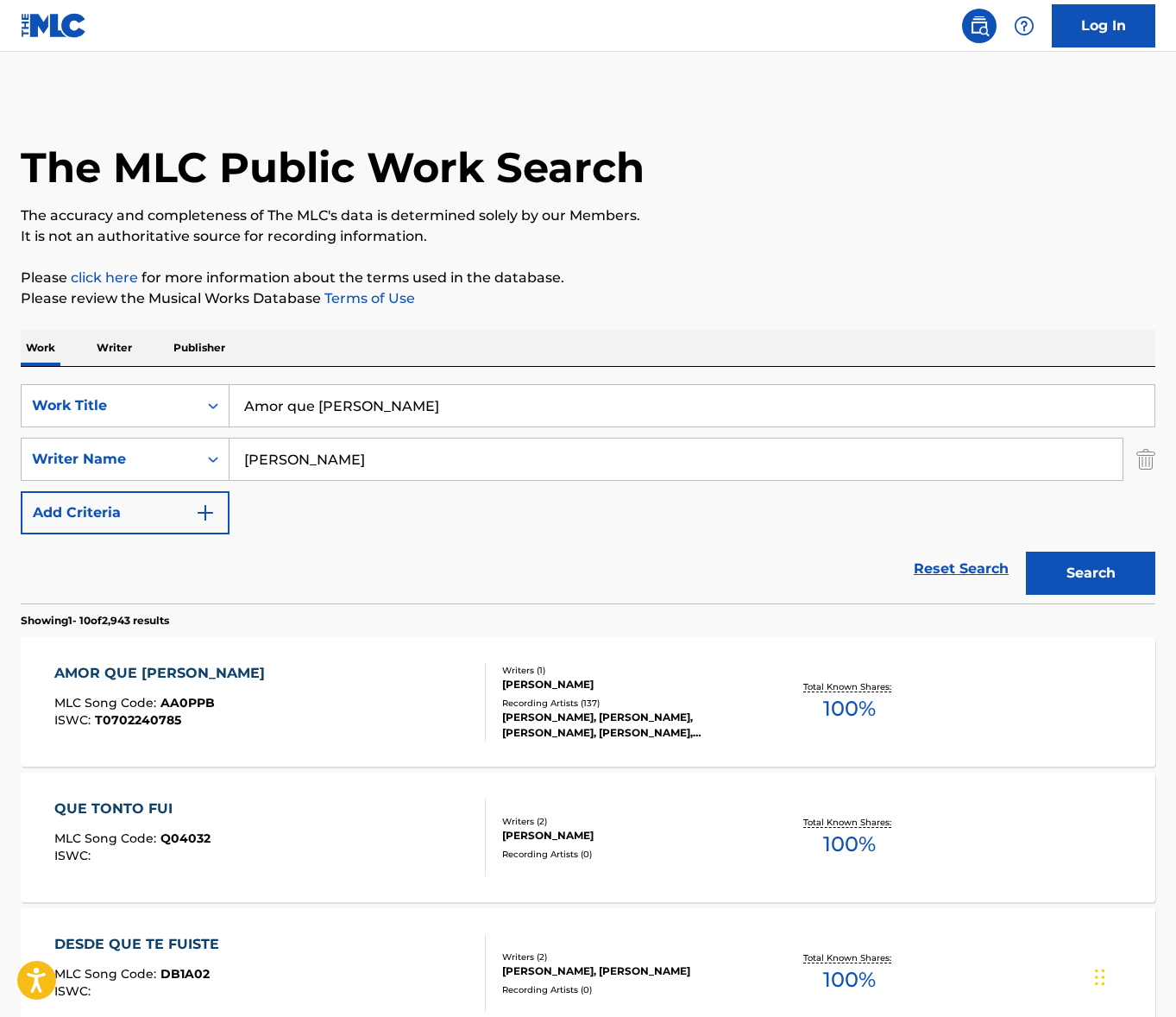
click at [369, 691] on div "AMOR QUE [PERSON_NAME] MLC Song Code : AA0PPB ISWC : T0702240785" at bounding box center [270, 702] width 432 height 78
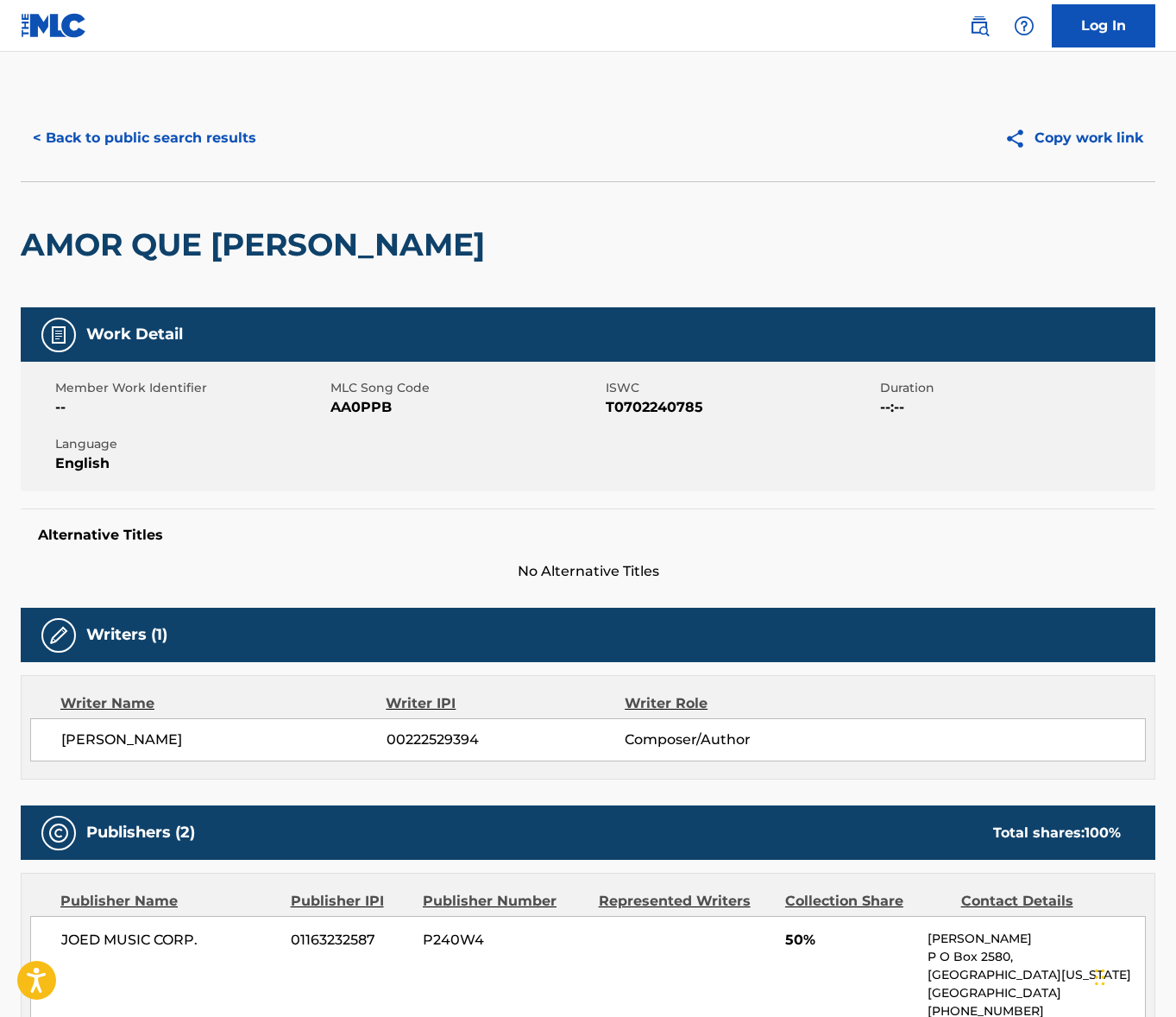
click at [170, 738] on span "[PERSON_NAME]" at bounding box center [225, 739] width 326 height 20
drag, startPoint x: 170, startPoint y: 738, endPoint x: 52, endPoint y: 755, distance: 119.2
click at [170, 738] on span "[PERSON_NAME]" at bounding box center [225, 739] width 326 height 20
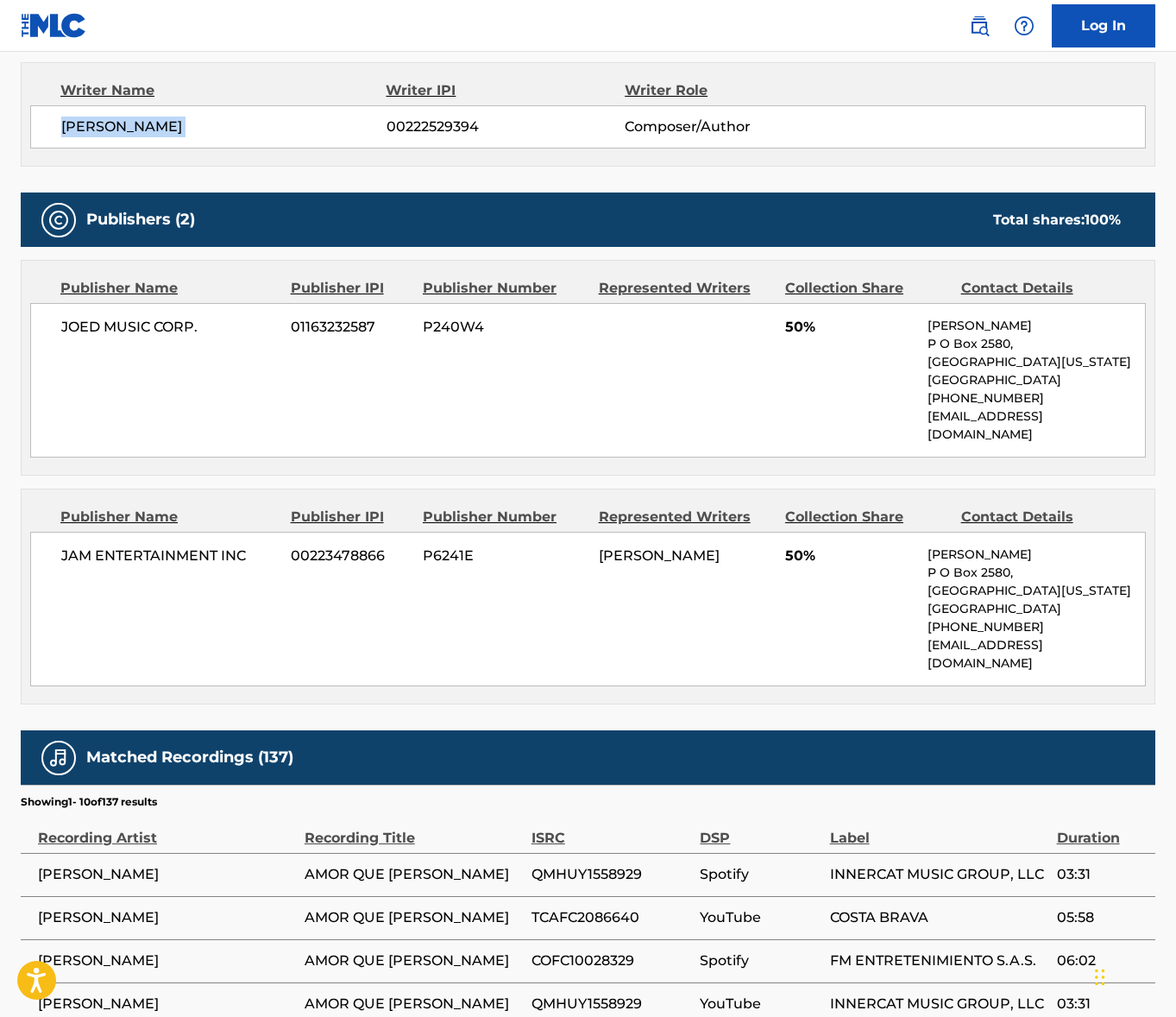
scroll to position [751, 0]
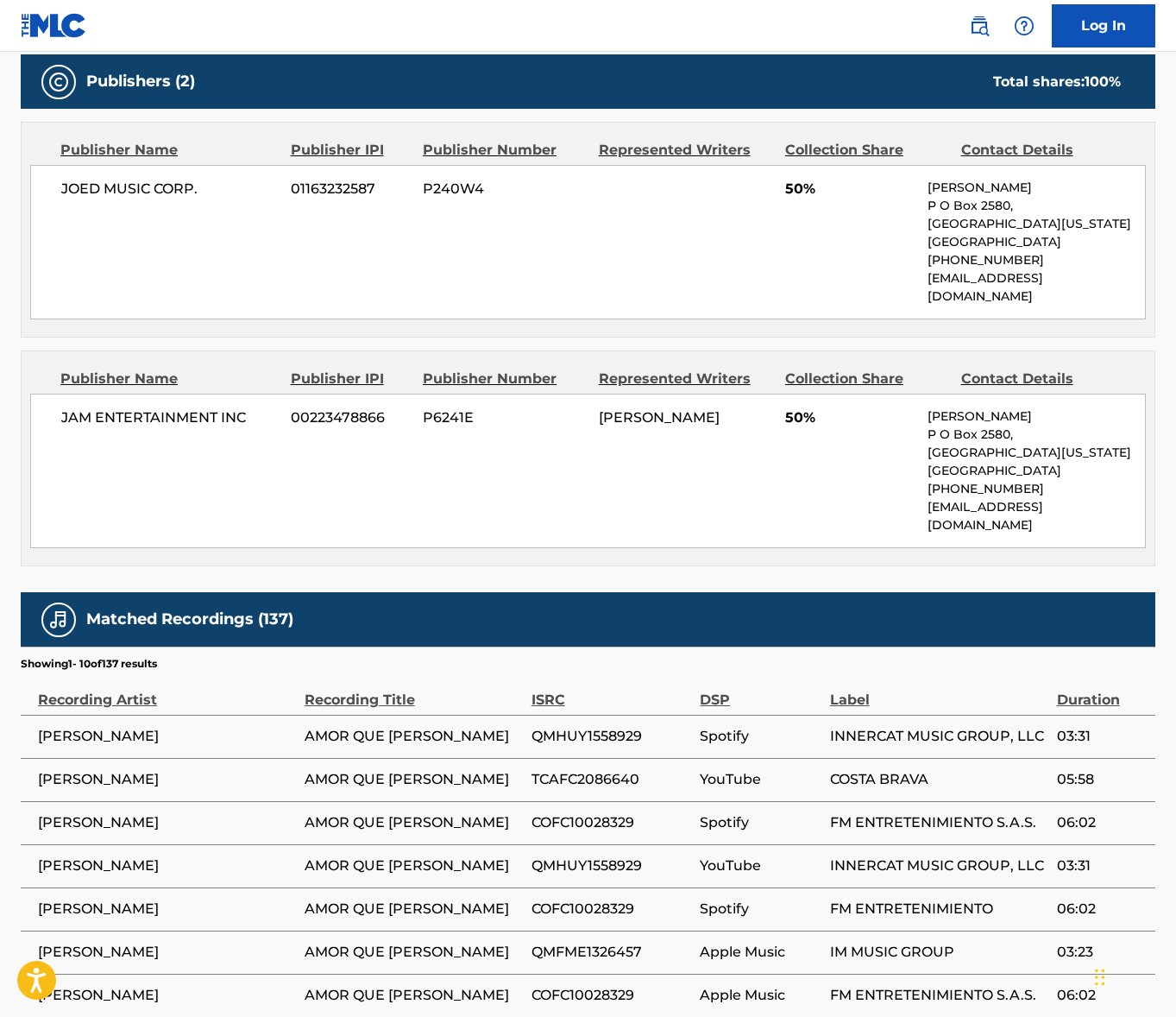
click at [149, 408] on span "JAM ENTERTAINMENT INC" at bounding box center [170, 417] width 217 height 20
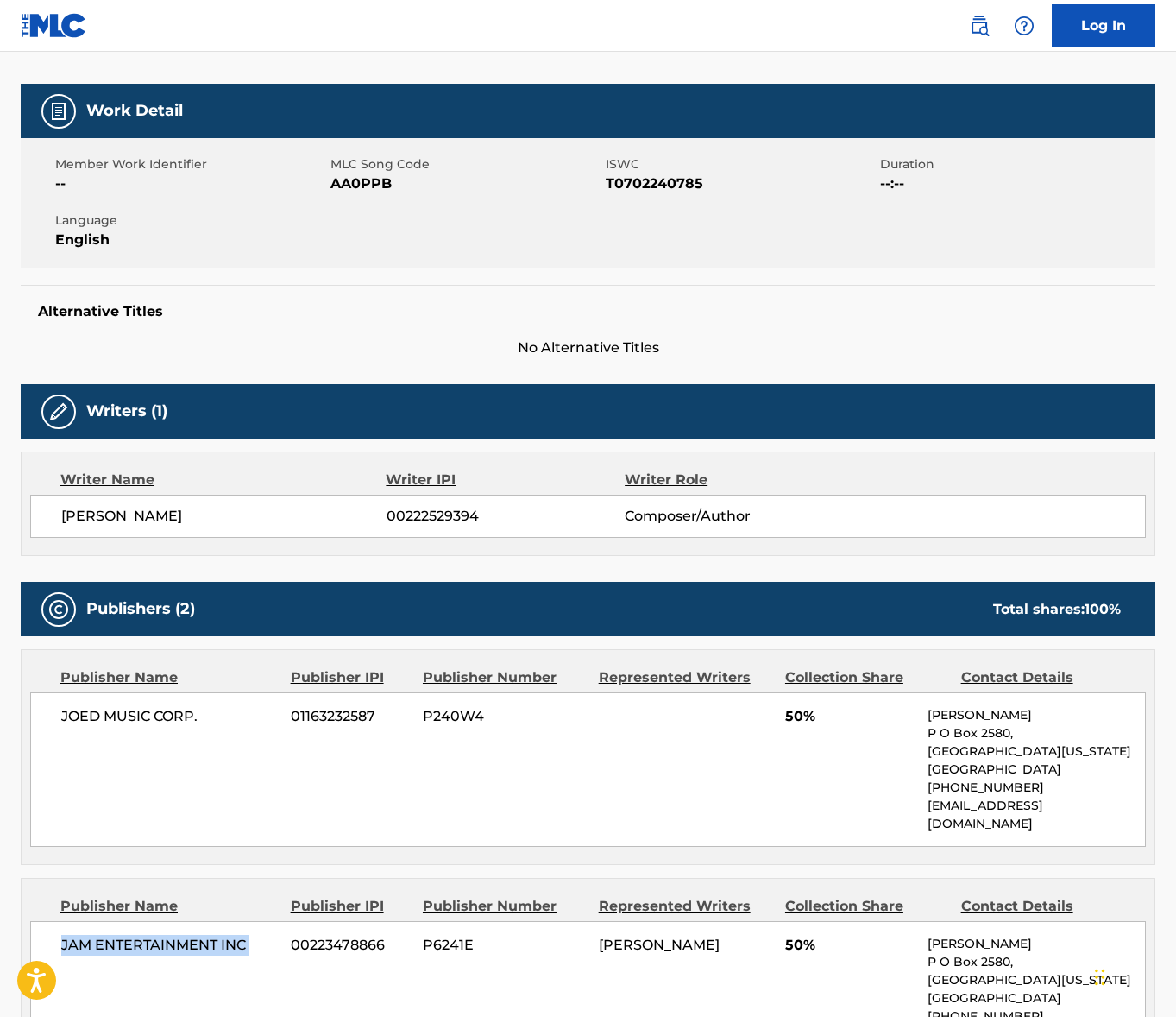
scroll to position [0, 0]
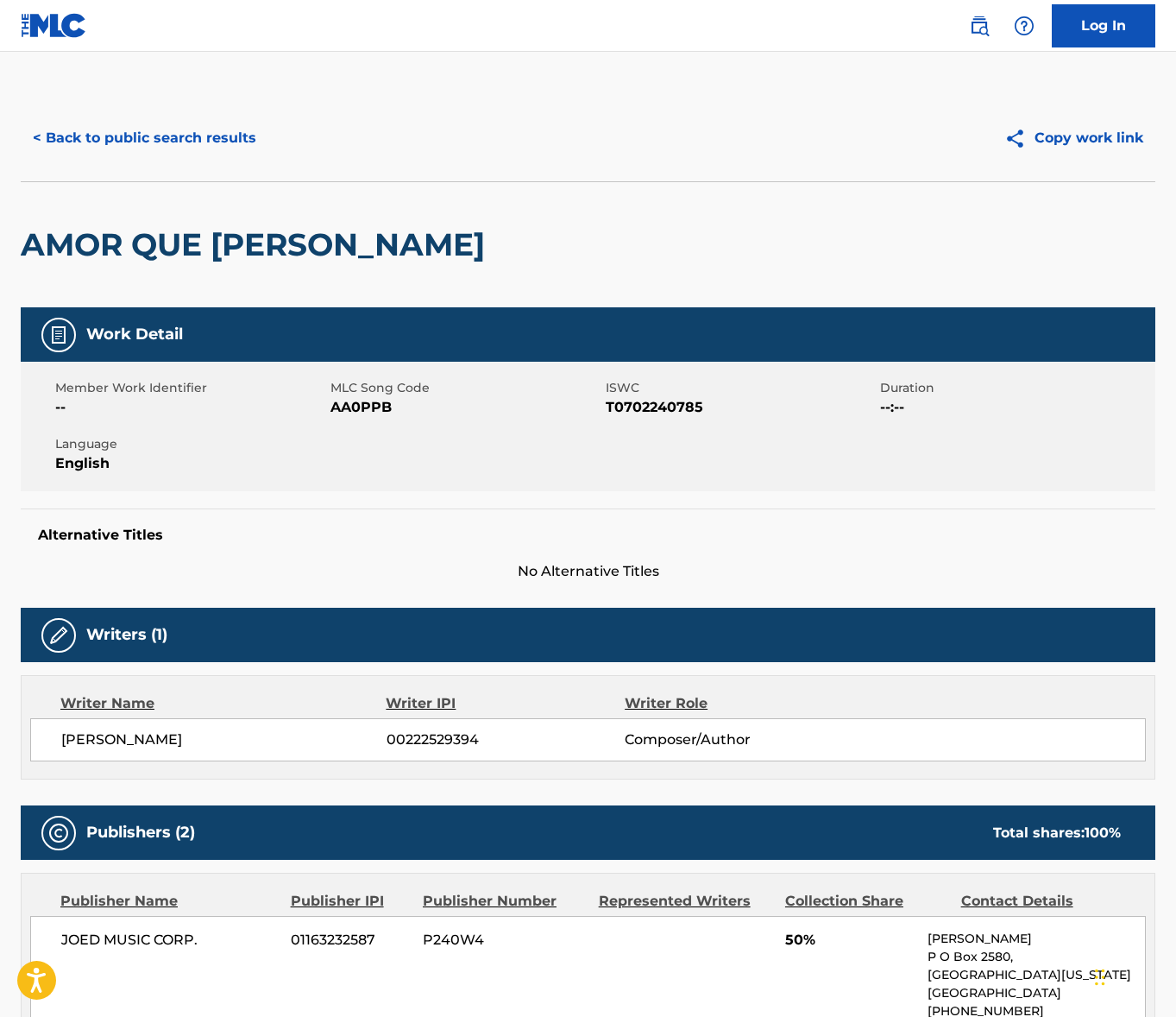
click at [187, 136] on button "< Back to public search results" at bounding box center [144, 138] width 248 height 43
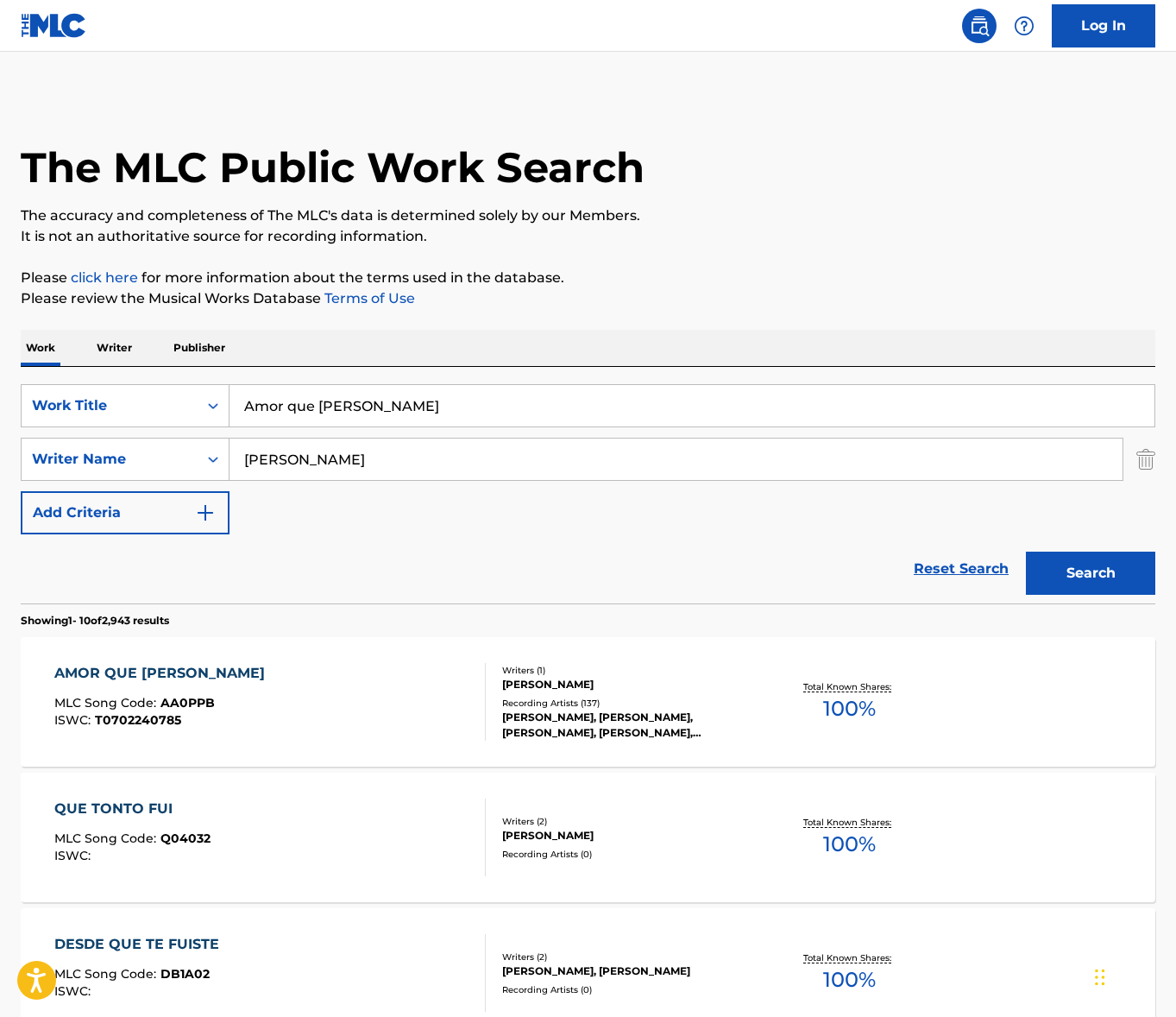
click at [349, 405] on input "Amor que [PERSON_NAME]" at bounding box center [692, 405] width 925 height 41
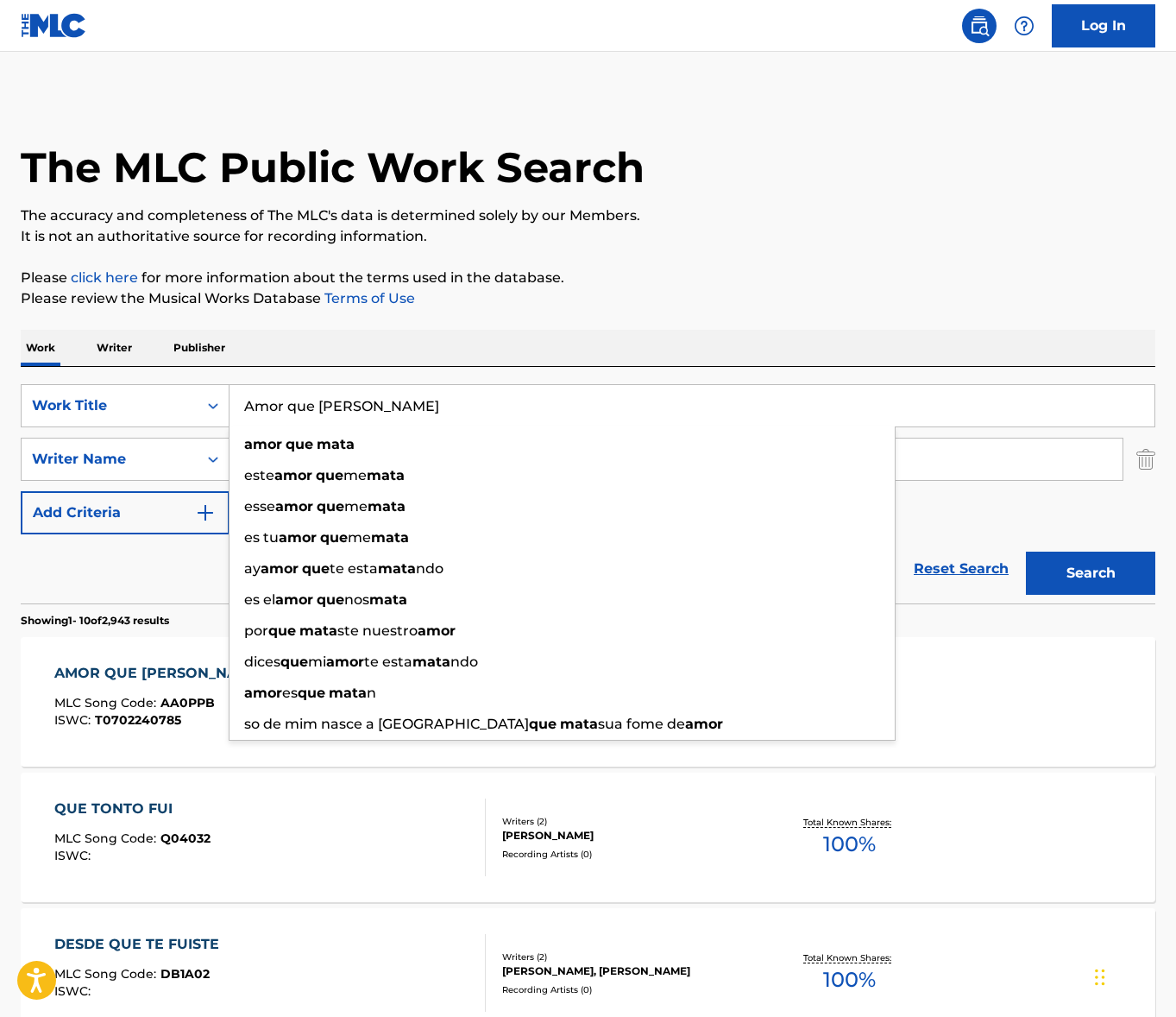
click at [349, 405] on input "Amor que [PERSON_NAME]" at bounding box center [692, 405] width 925 height 41
paste input "Paisaje"
type input "Paisaje"
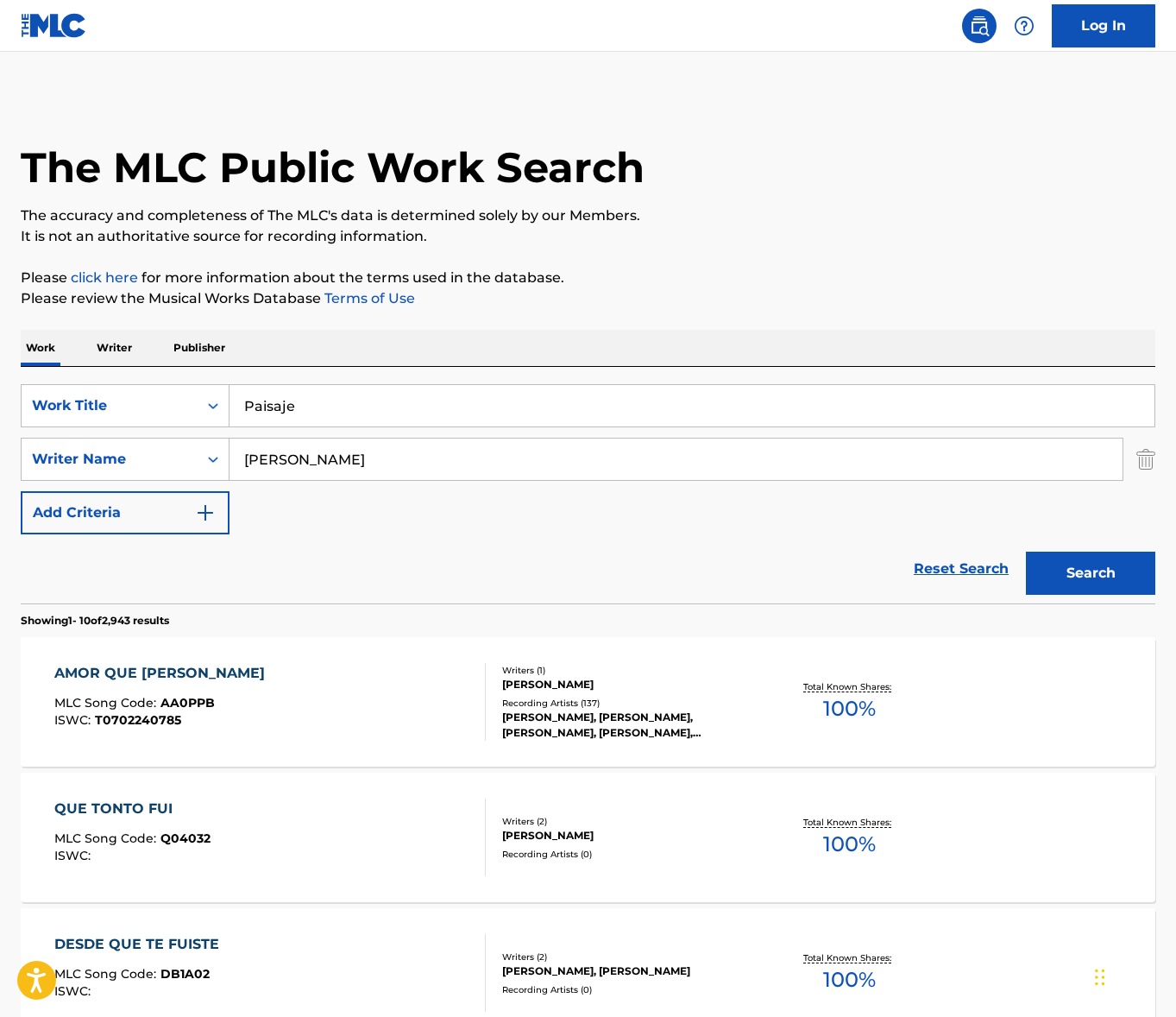
drag, startPoint x: 535, startPoint y: 332, endPoint x: 522, endPoint y: 342, distance: 16.4
click at [535, 332] on div "Work Writer Publisher" at bounding box center [587, 348] width 1135 height 37
click at [390, 467] on input "[PERSON_NAME]" at bounding box center [676, 459] width 894 height 41
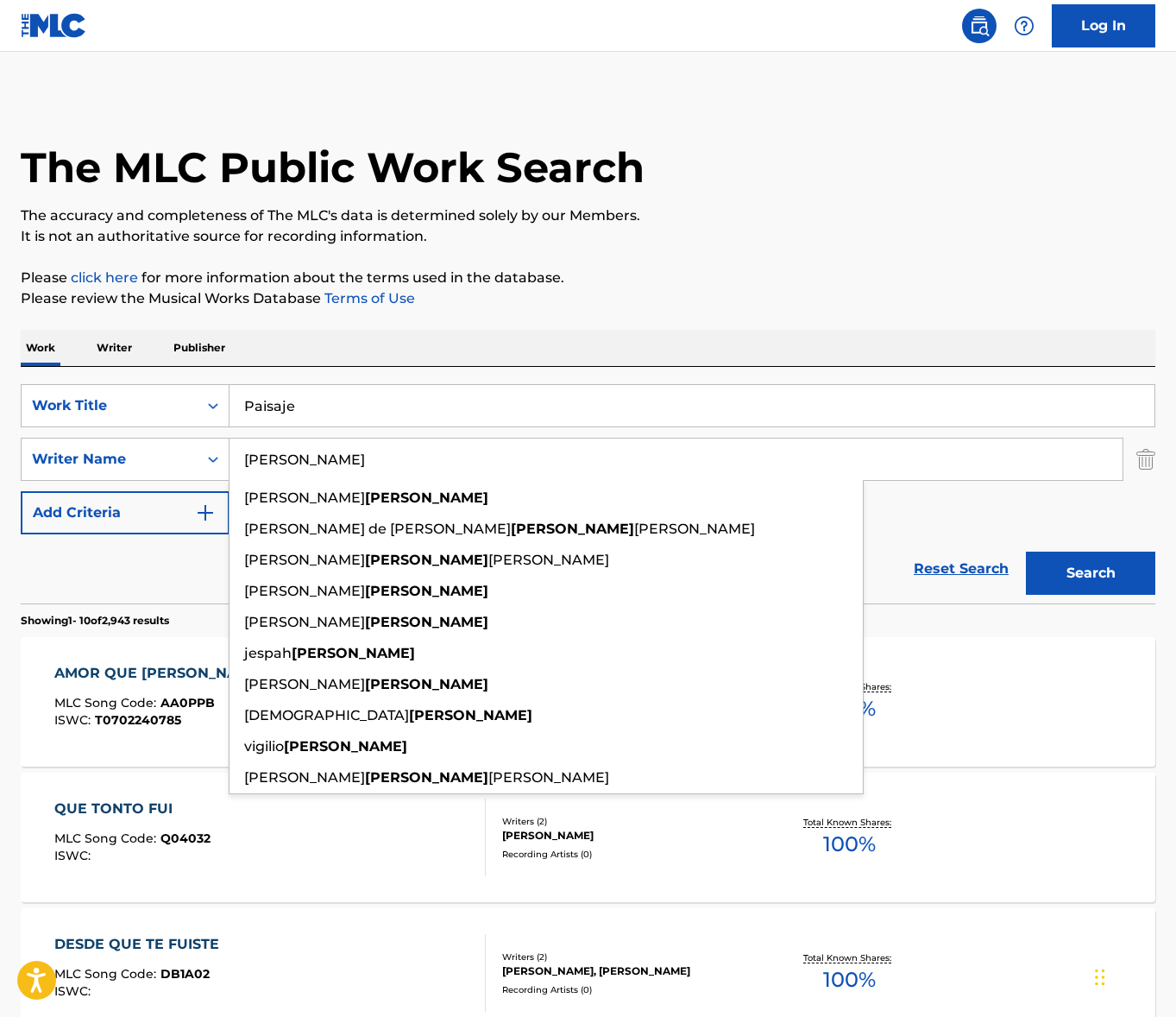
click at [390, 467] on input "[PERSON_NAME]" at bounding box center [676, 459] width 894 height 41
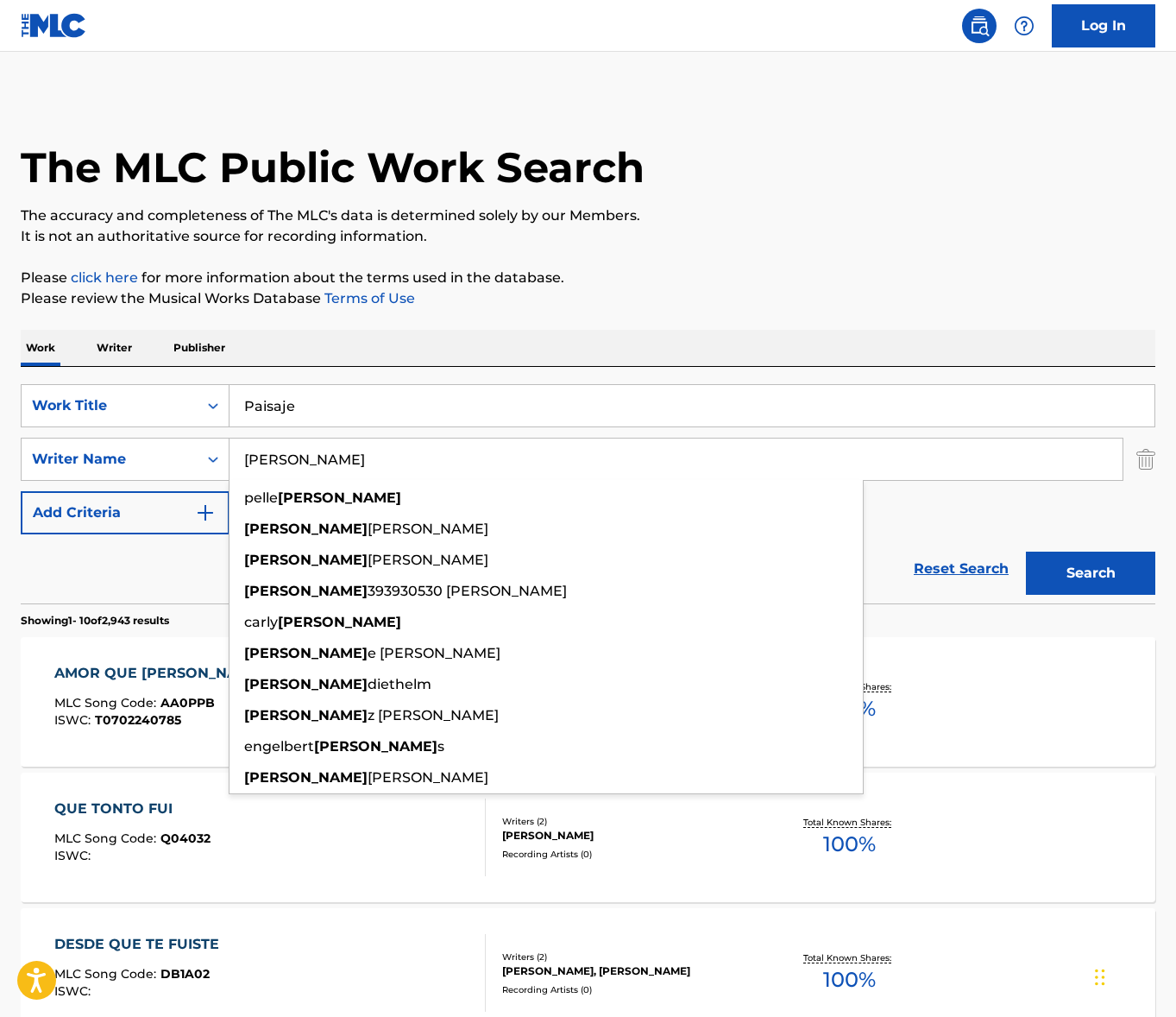
type input "[PERSON_NAME]"
click at [1027, 551] on button "Search" at bounding box center [1091, 573] width 129 height 43
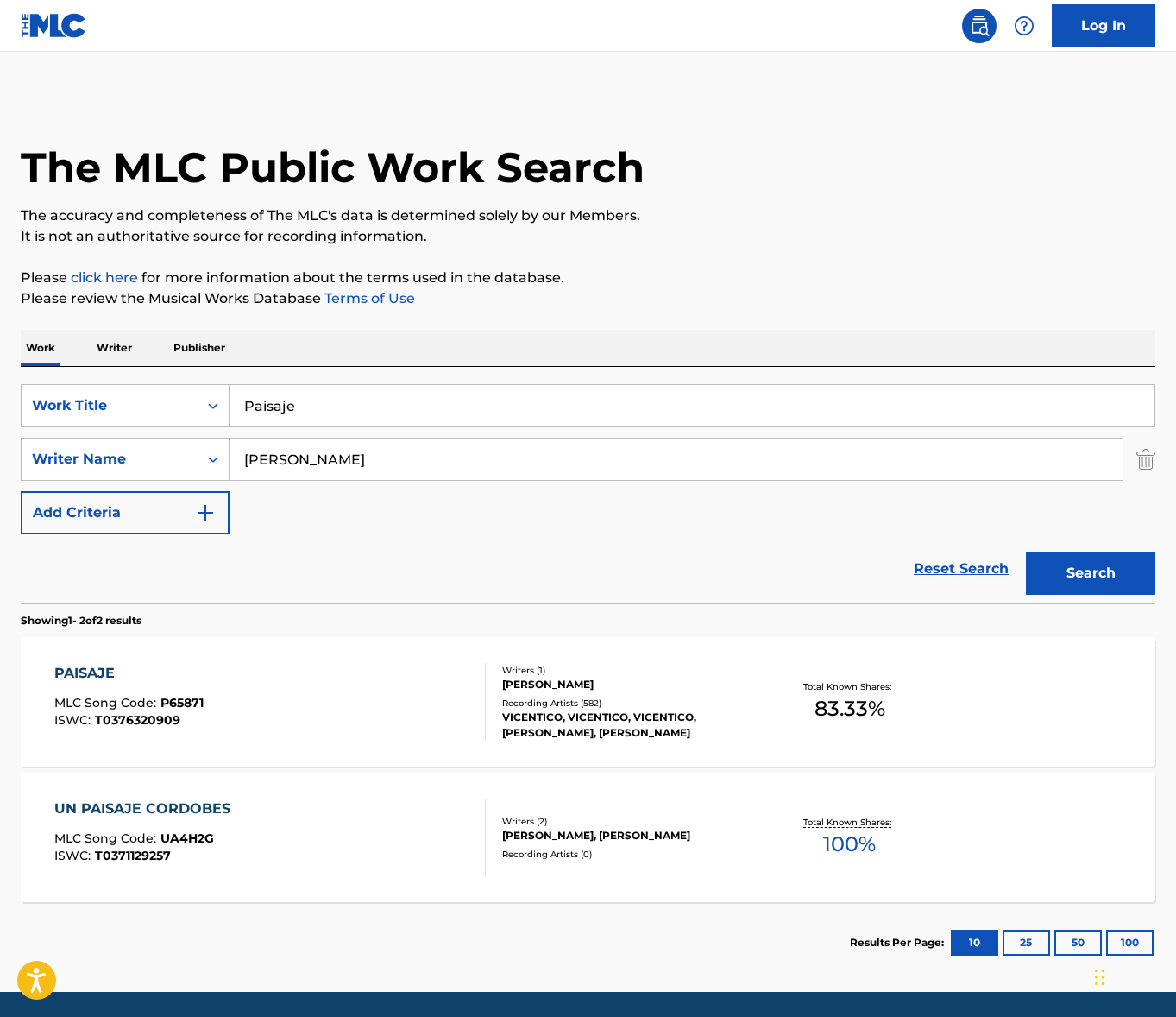
click at [320, 698] on div "PAISAJE MLC Song Code : P65871 ISWC : T0376320909" at bounding box center [270, 702] width 432 height 78
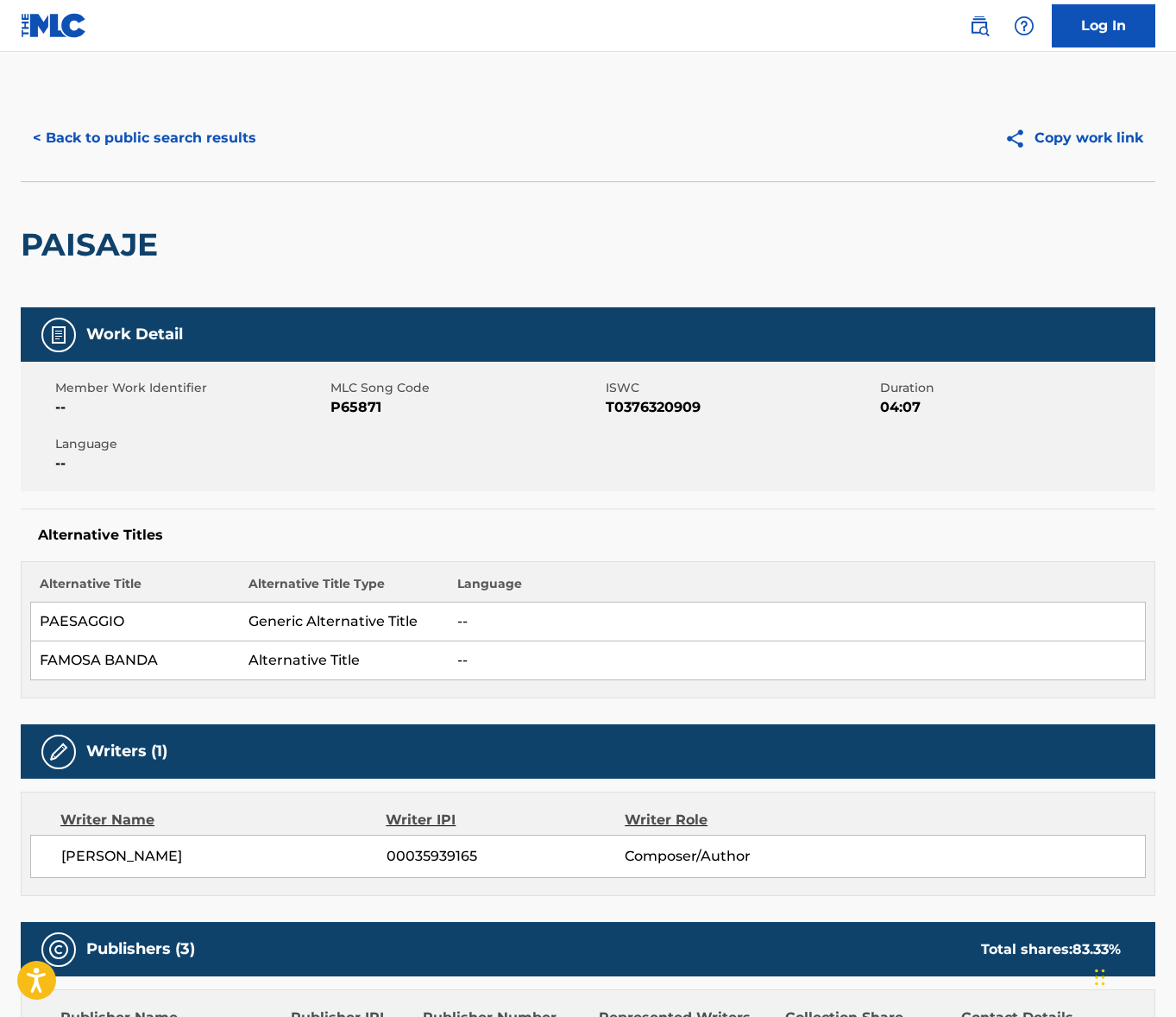
click at [149, 851] on span "[PERSON_NAME]" at bounding box center [225, 856] width 326 height 20
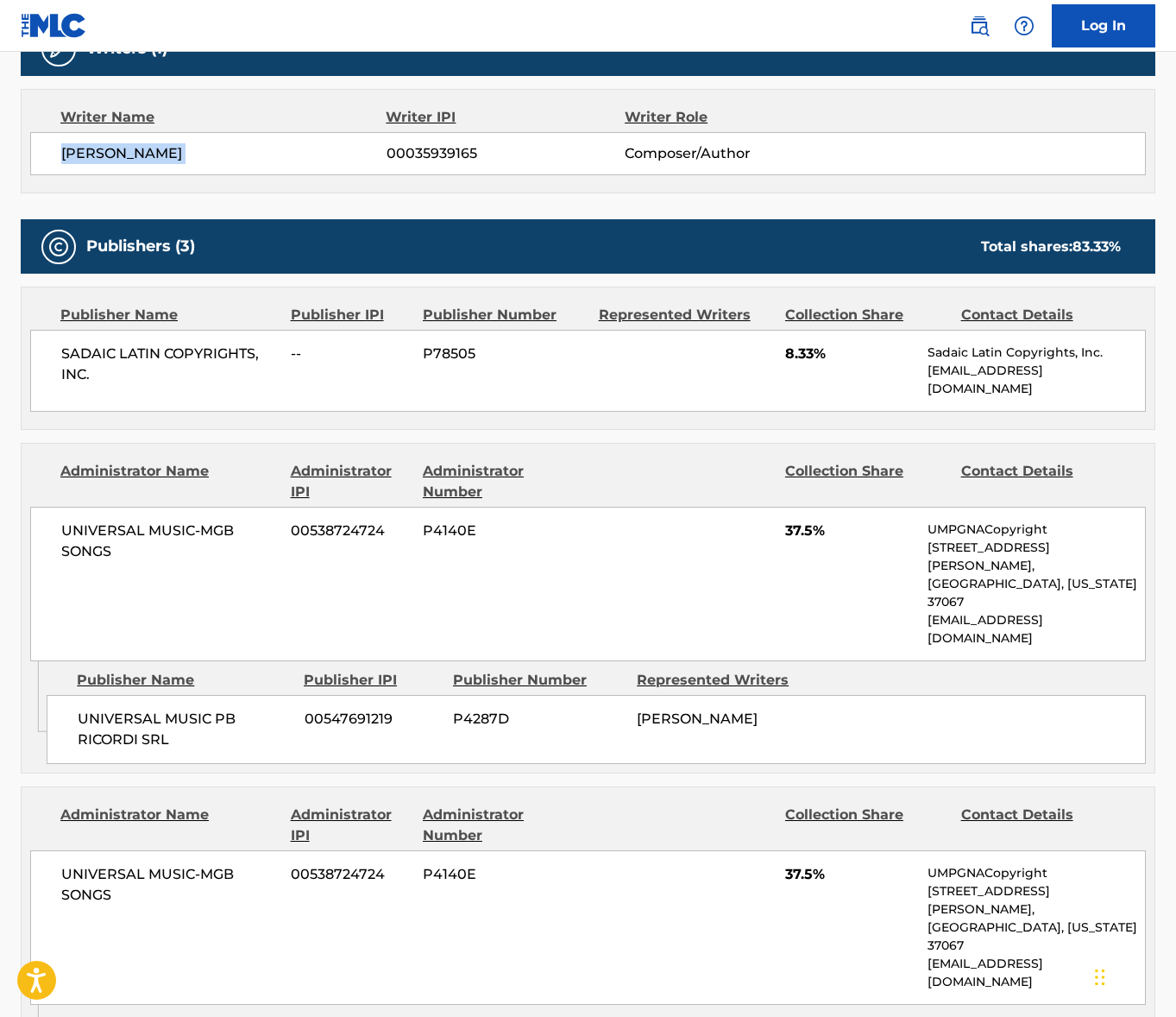
scroll to position [722, 0]
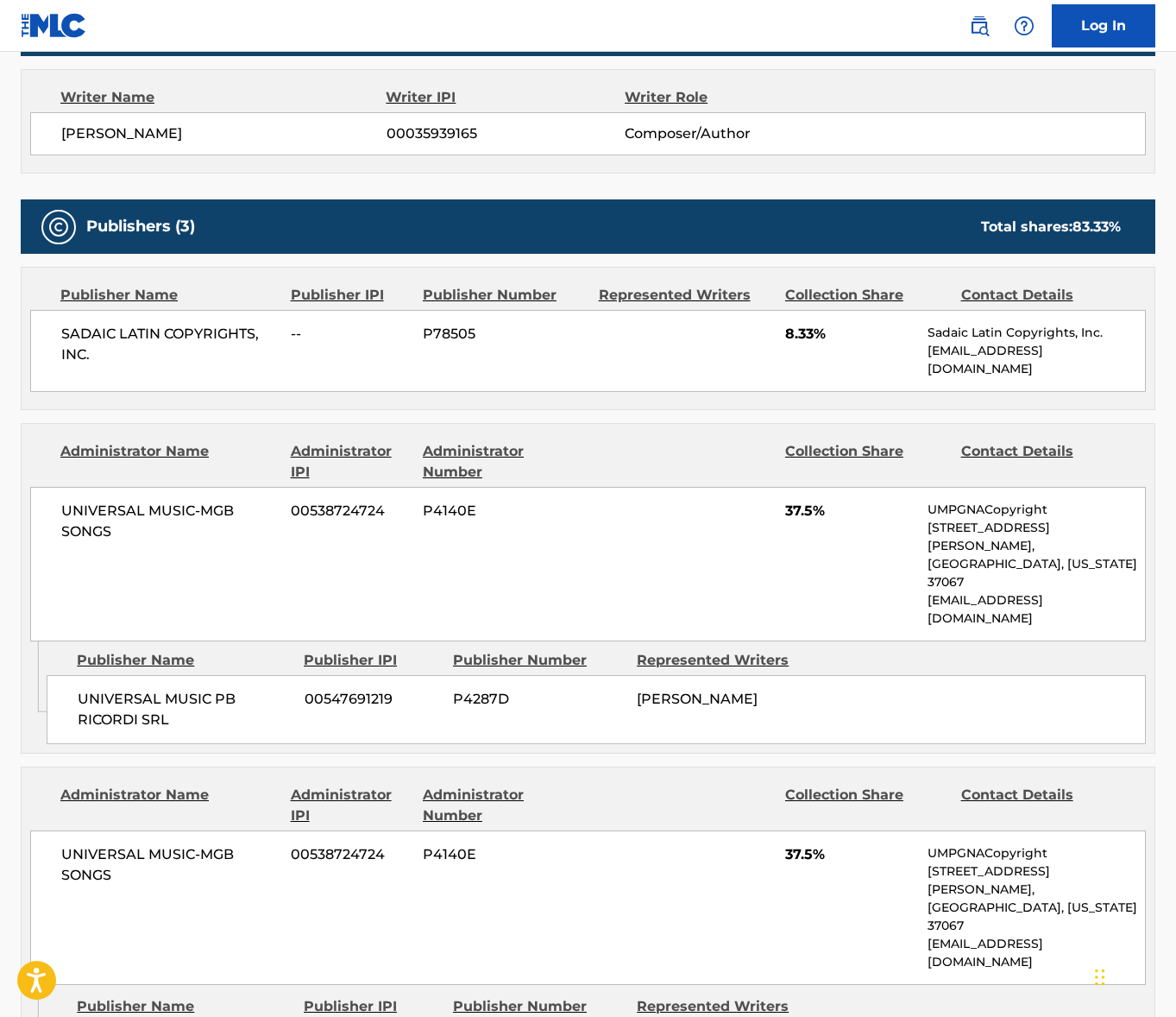
click at [161, 500] on span "UNIVERSAL MUSIC-MGB SONGS" at bounding box center [170, 521] width 217 height 41
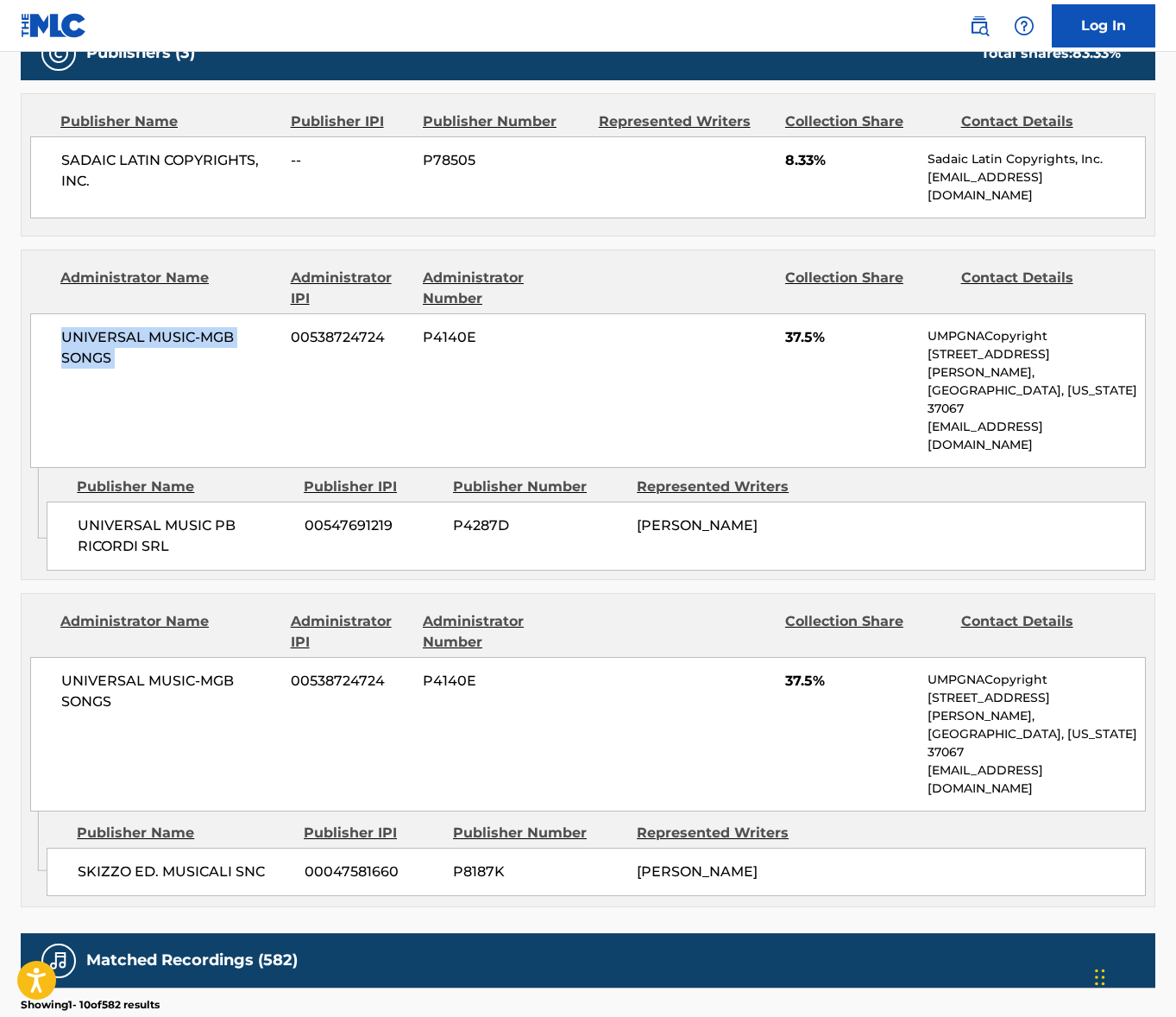
scroll to position [889, 0]
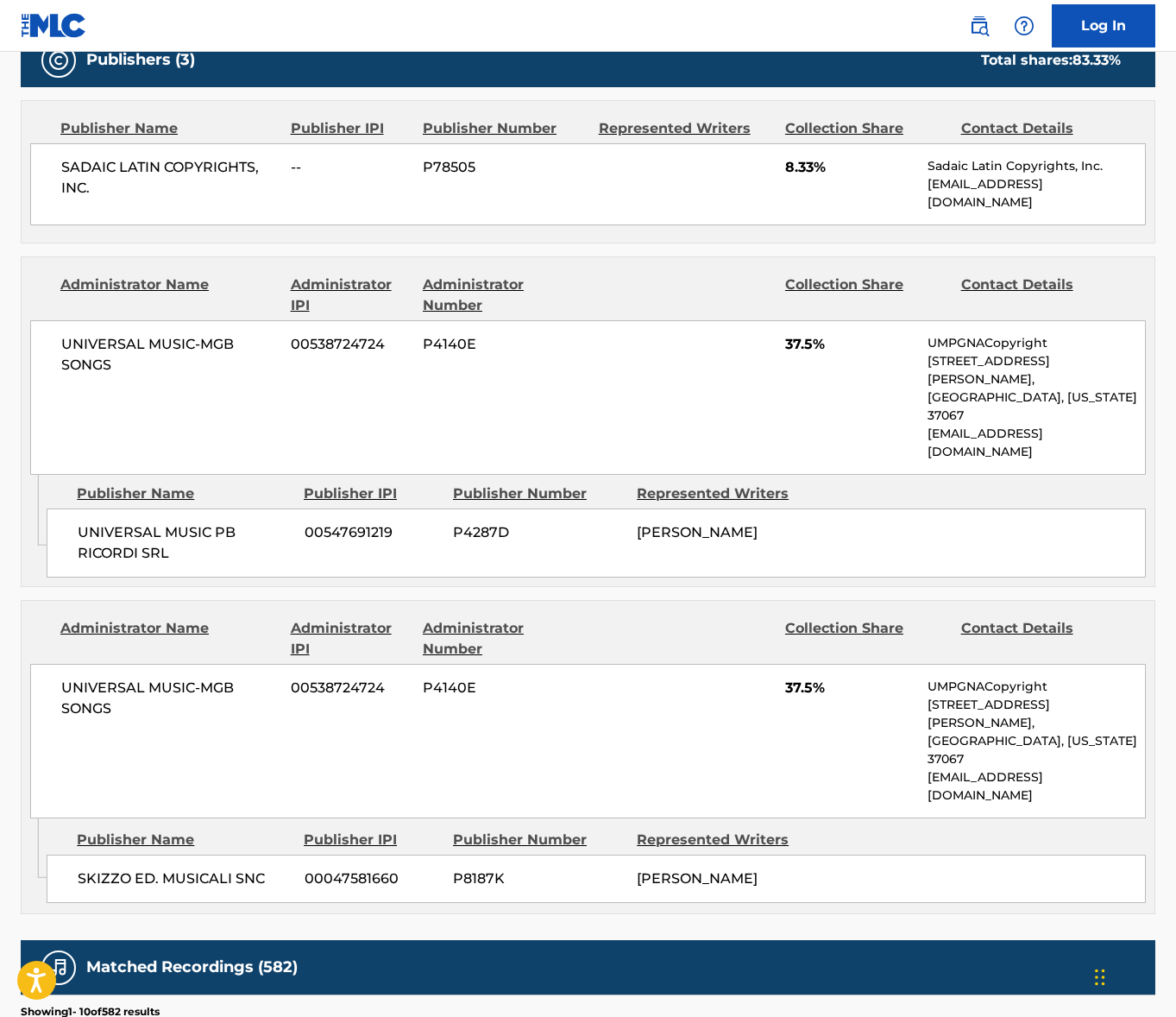
click at [149, 153] on div "SADAIC LATIN COPYRIGHTS, INC. -- P78505 8.33% Sadaic Latin Copyrights, Inc. [EM…" at bounding box center [588, 184] width 1116 height 82
click at [148, 160] on span "SADAIC LATIN COPYRIGHTS, INC." at bounding box center [170, 177] width 217 height 41
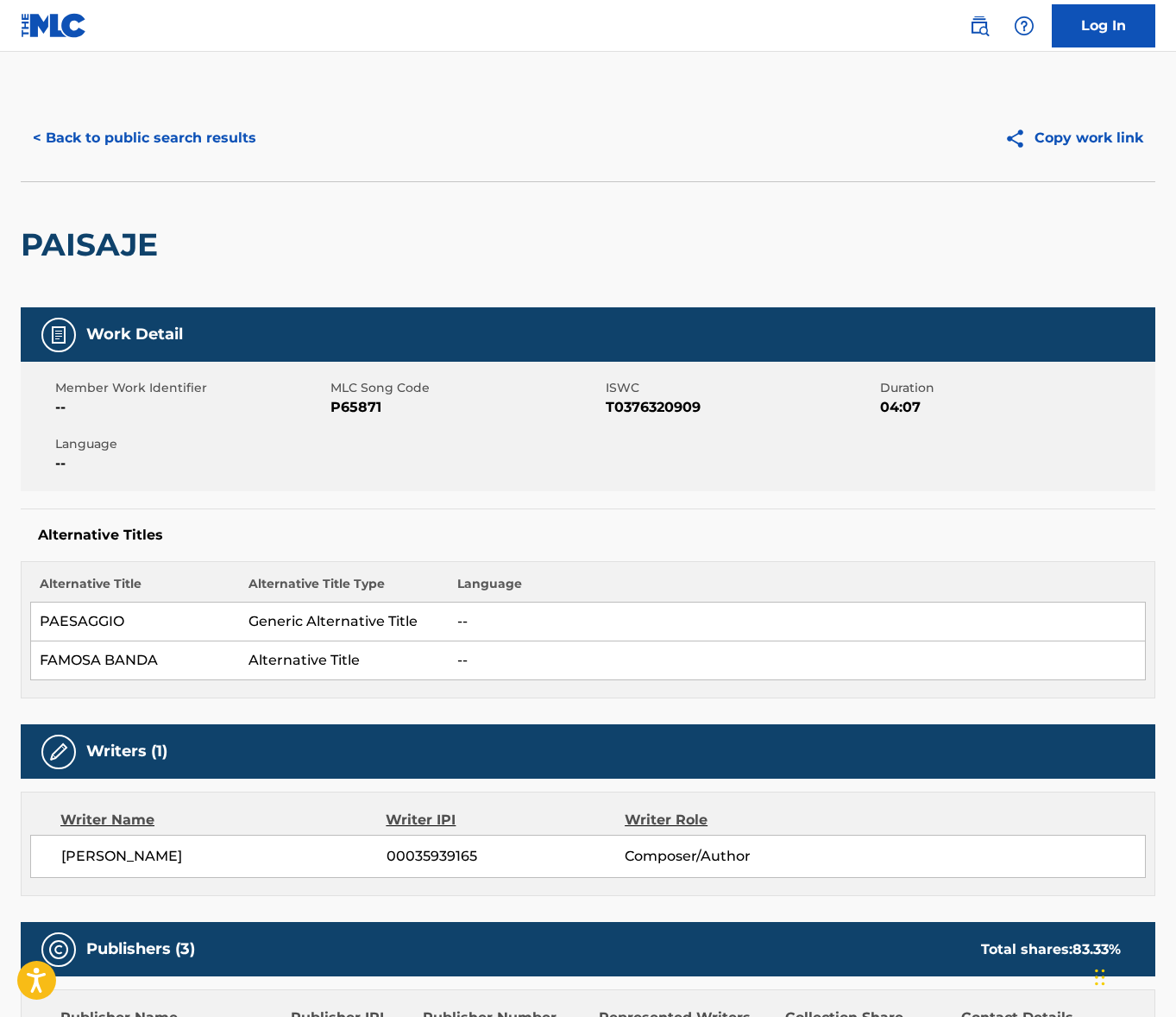
click at [207, 158] on button "< Back to public search results" at bounding box center [144, 138] width 248 height 43
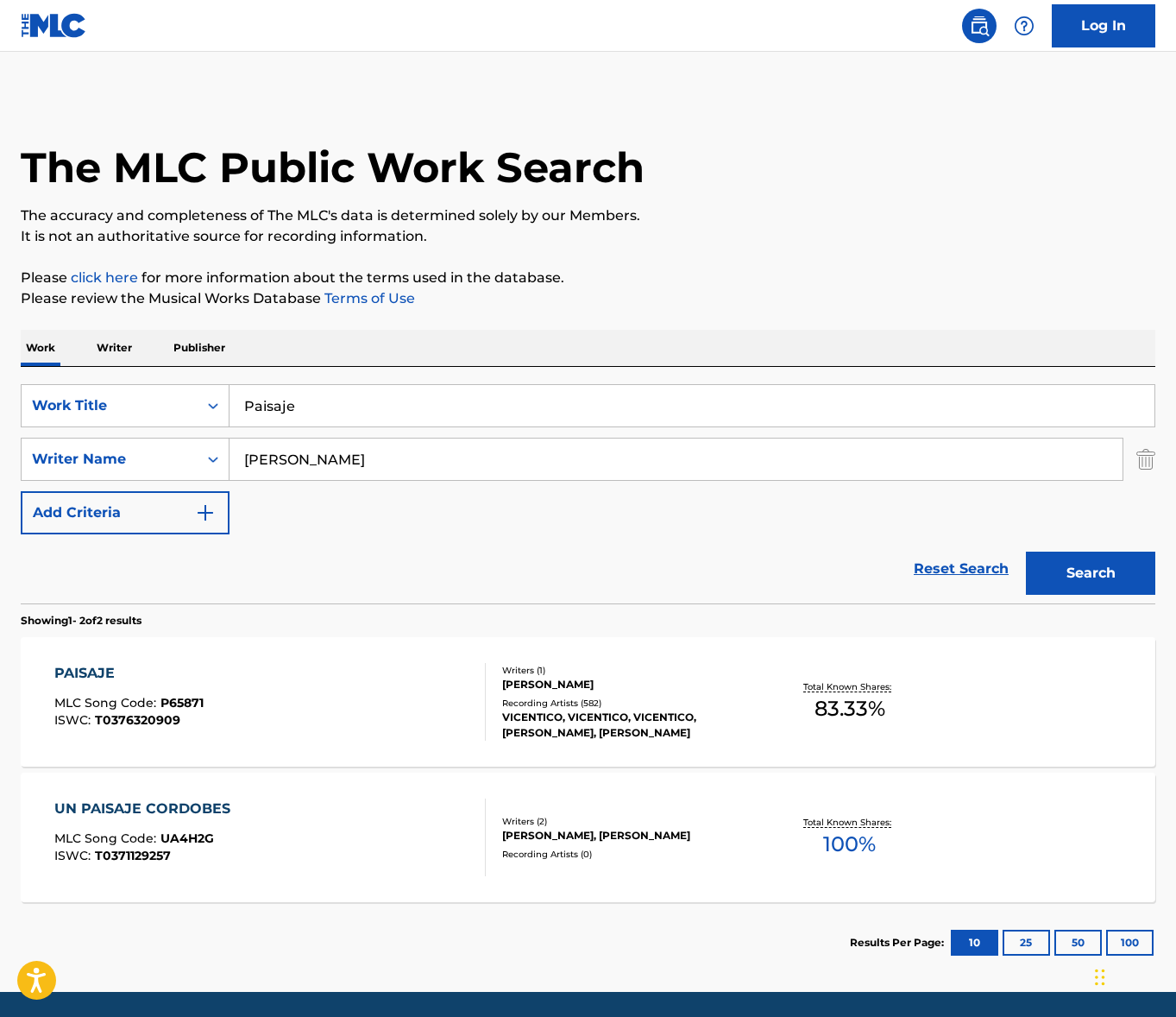
click at [332, 392] on input "Paisaje" at bounding box center [692, 405] width 925 height 41
click at [334, 392] on input "Paisaje" at bounding box center [692, 405] width 925 height 41
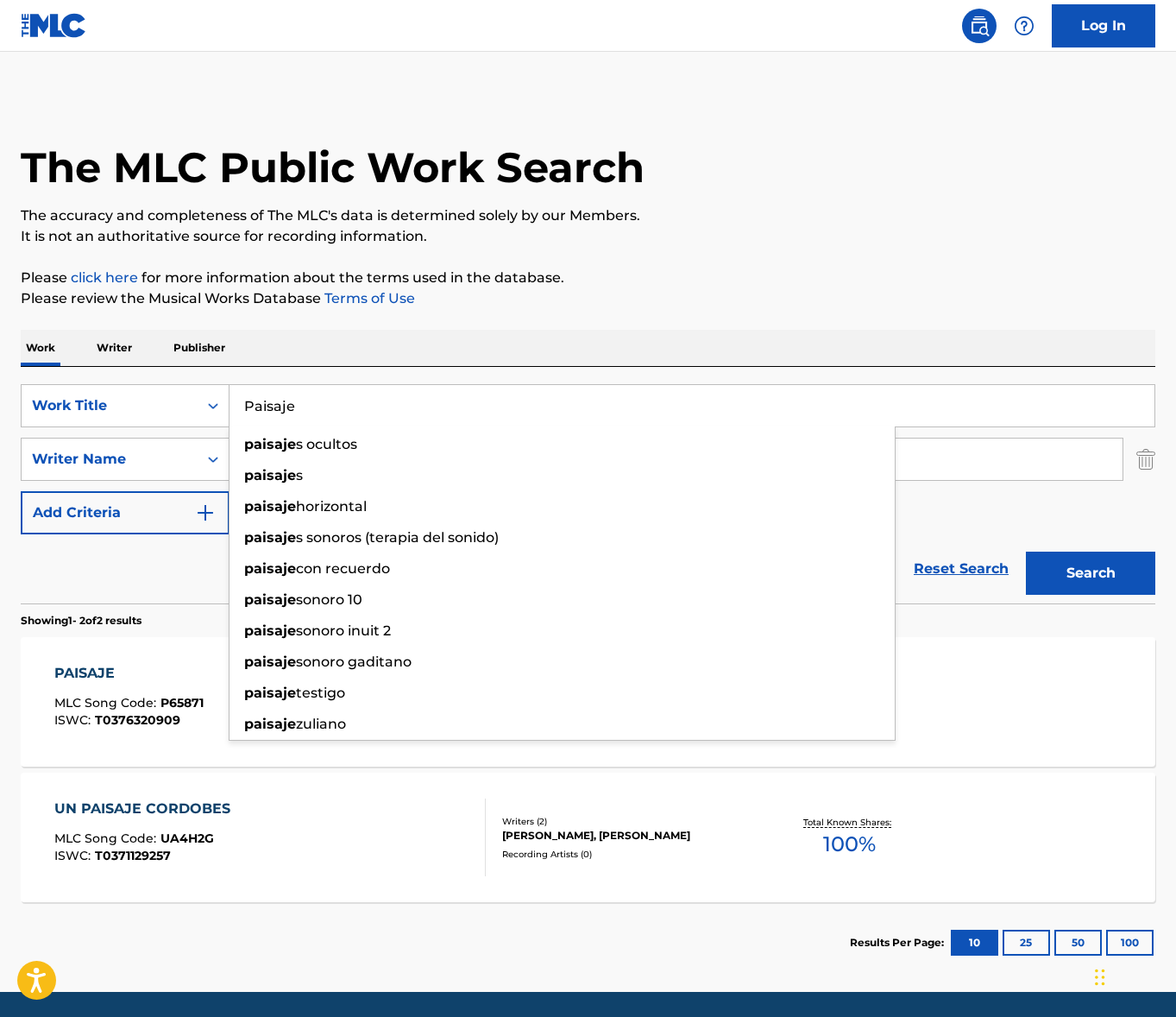
click at [334, 392] on input "Paisaje" at bounding box center [692, 405] width 925 height 41
paste input "i love you"
type input "i love you"
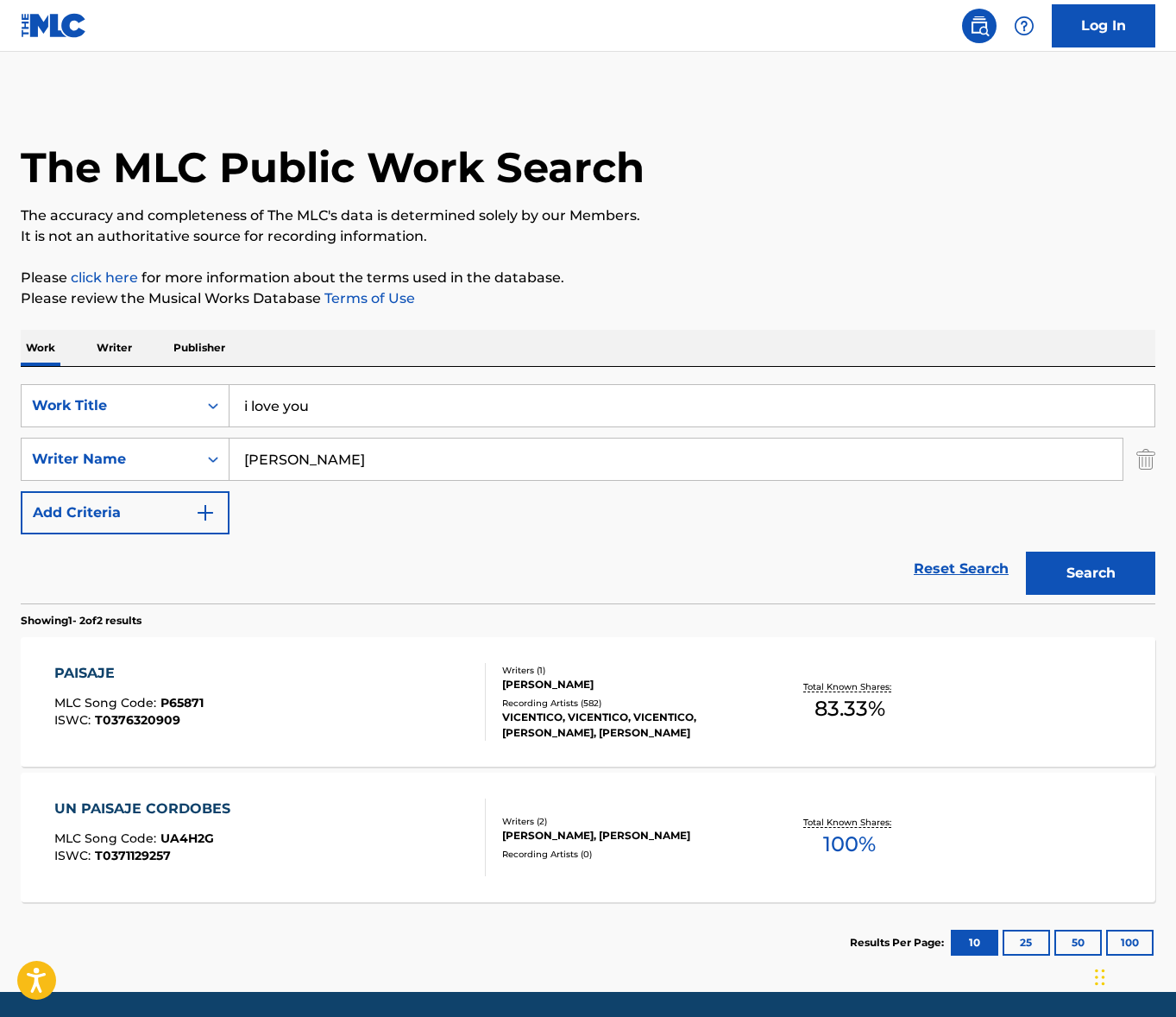
click at [615, 331] on div "Work Writer Publisher" at bounding box center [587, 348] width 1135 height 37
click at [334, 464] on input "[PERSON_NAME]" at bounding box center [676, 459] width 894 height 41
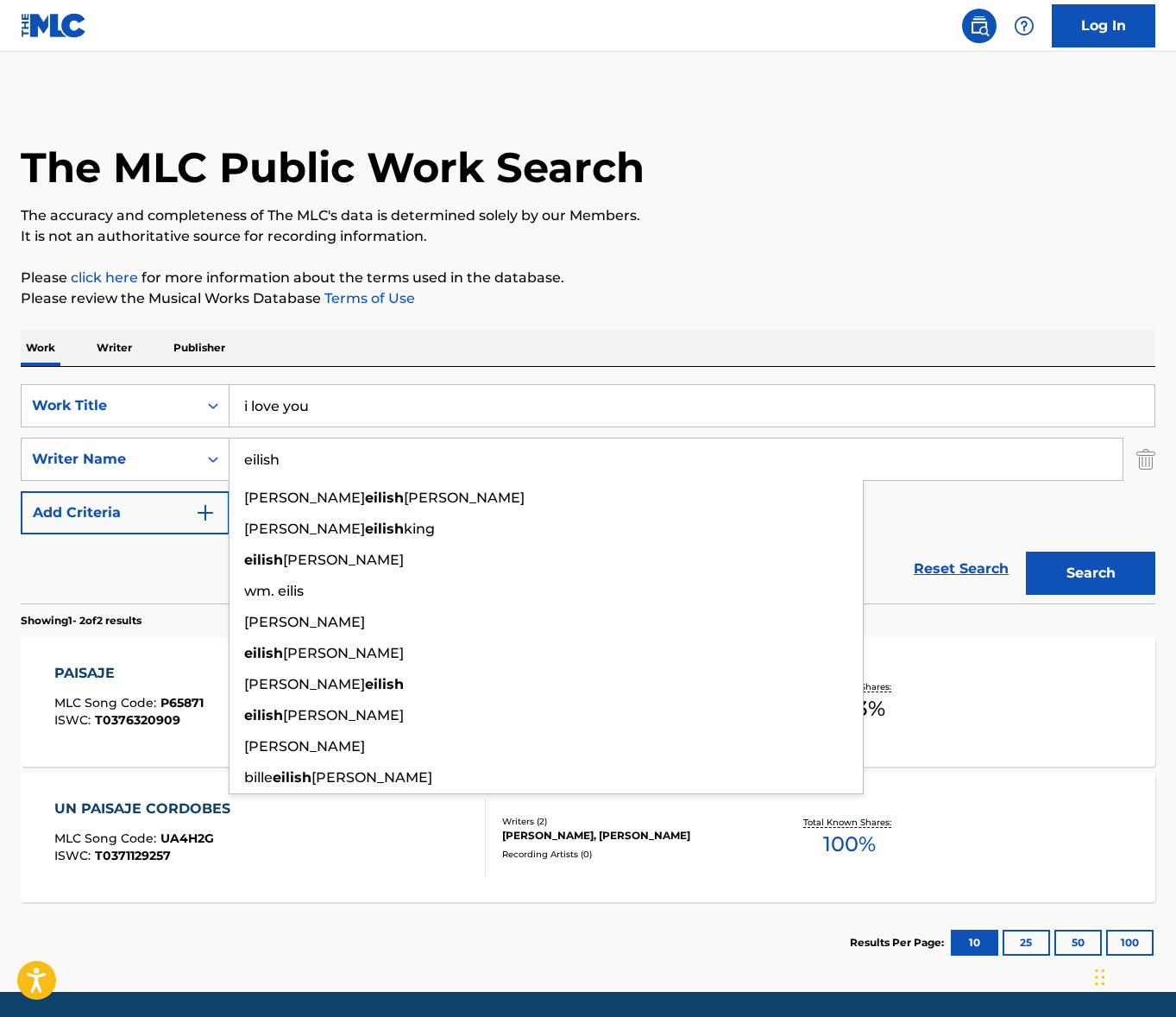
type input "eilish"
click at [1027, 551] on button "Search" at bounding box center [1091, 573] width 129 height 43
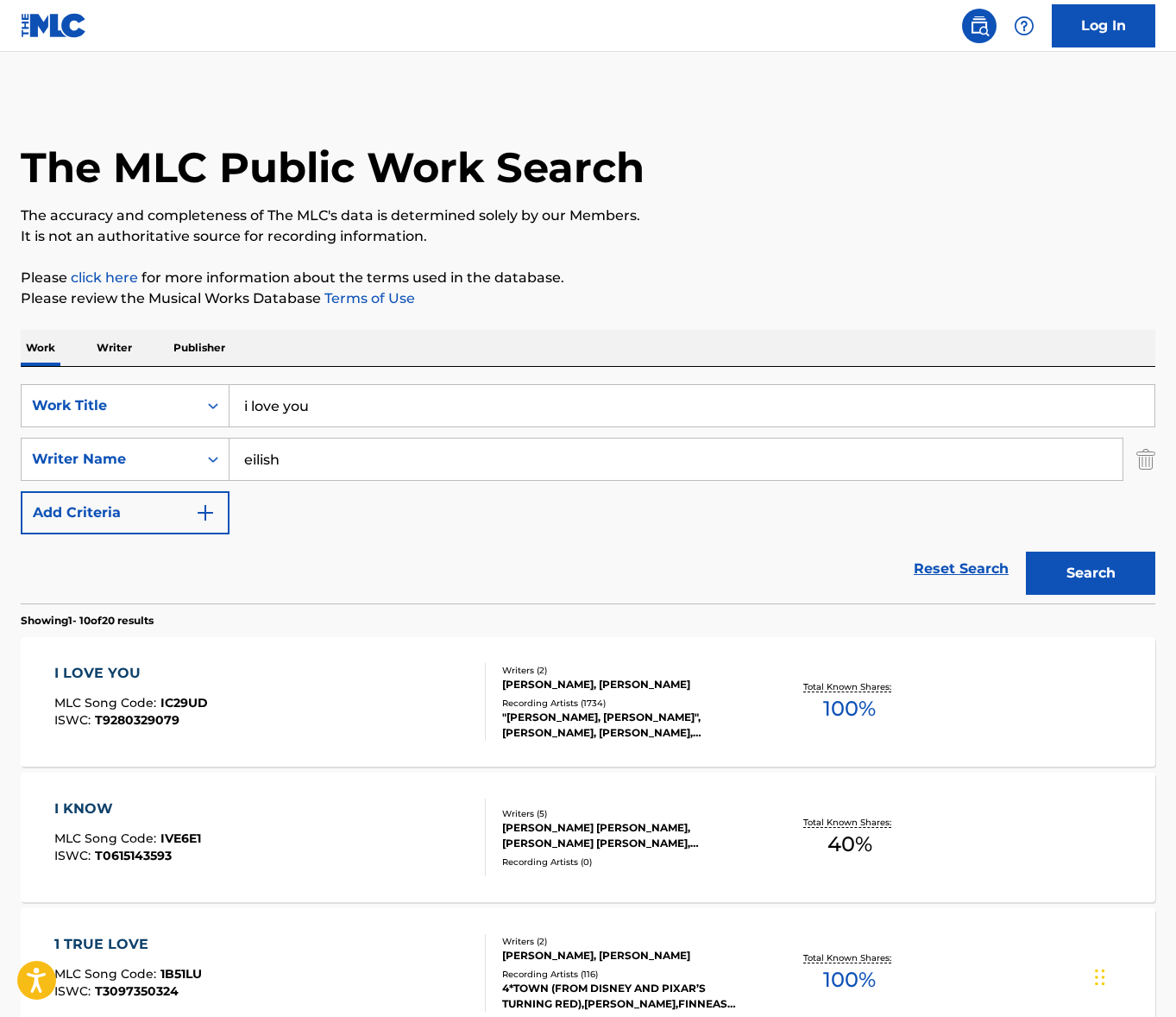
click at [332, 684] on div "I LOVE YOU MLC Song Code : IC29UD ISWC : T9280329079" at bounding box center [270, 702] width 432 height 78
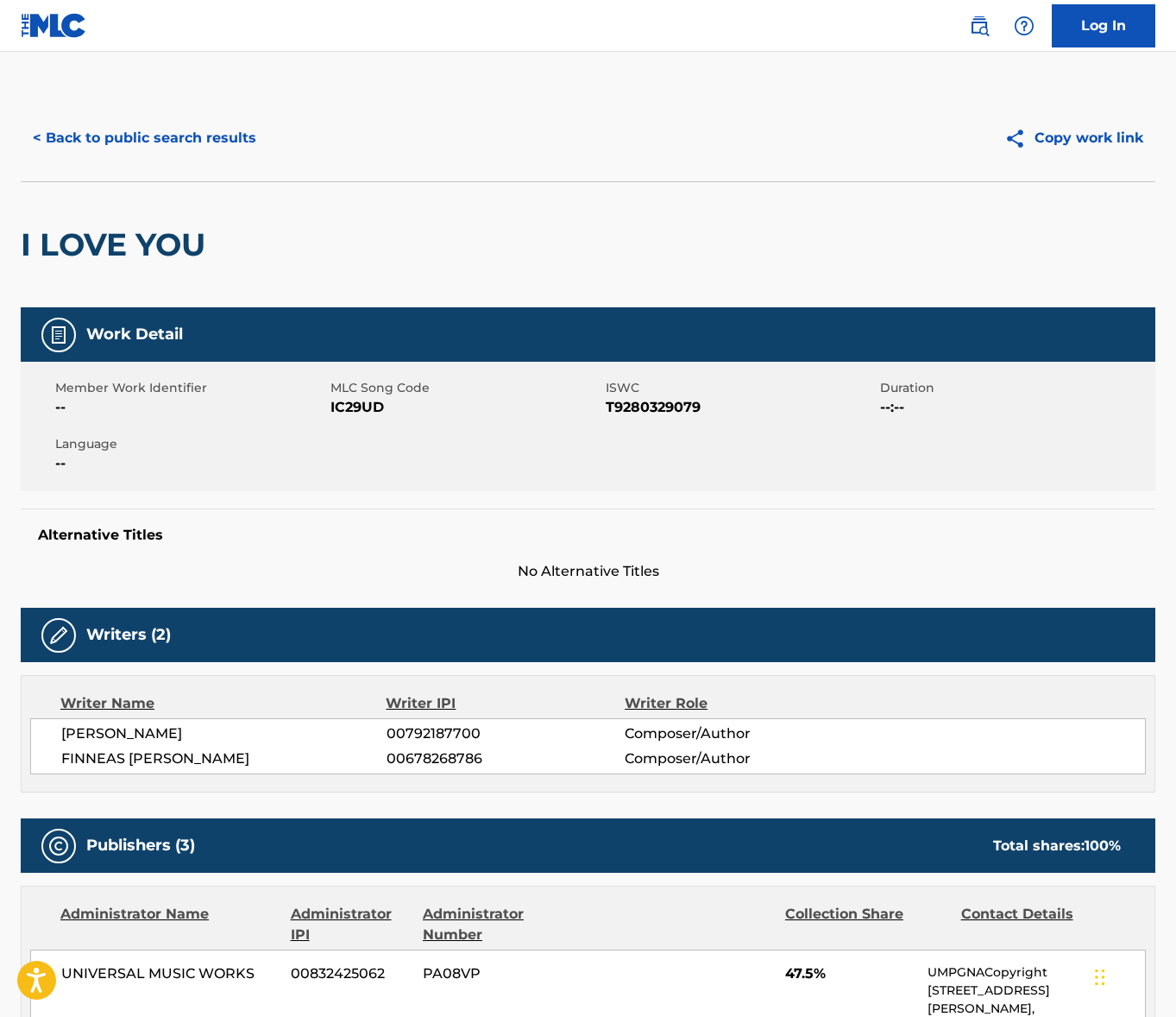
click at [130, 725] on span "[PERSON_NAME]" at bounding box center [225, 733] width 326 height 20
click at [128, 756] on span "FINNEAS [PERSON_NAME]" at bounding box center [225, 758] width 326 height 20
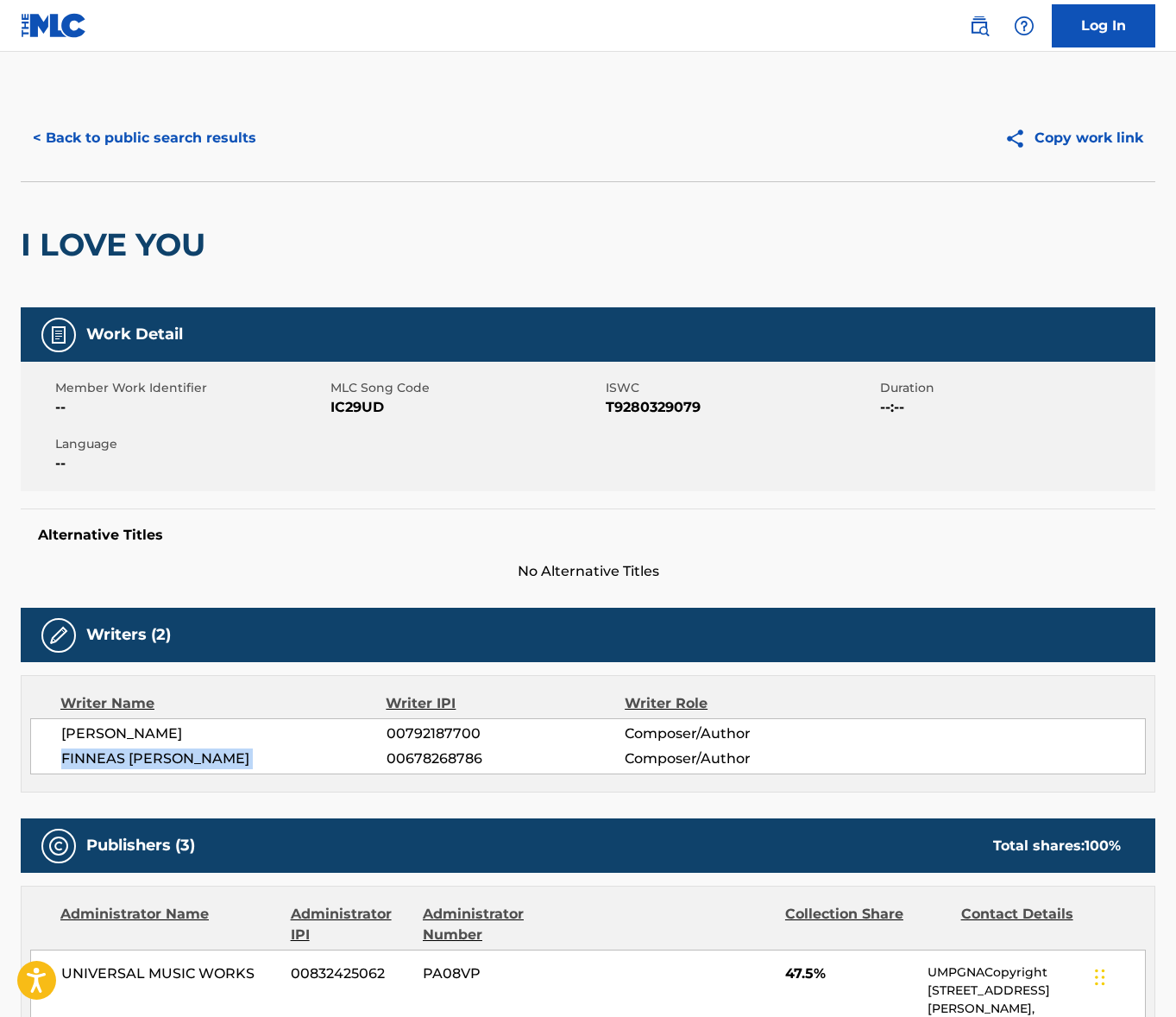
click at [128, 756] on span "FINNEAS [PERSON_NAME]" at bounding box center [225, 758] width 326 height 20
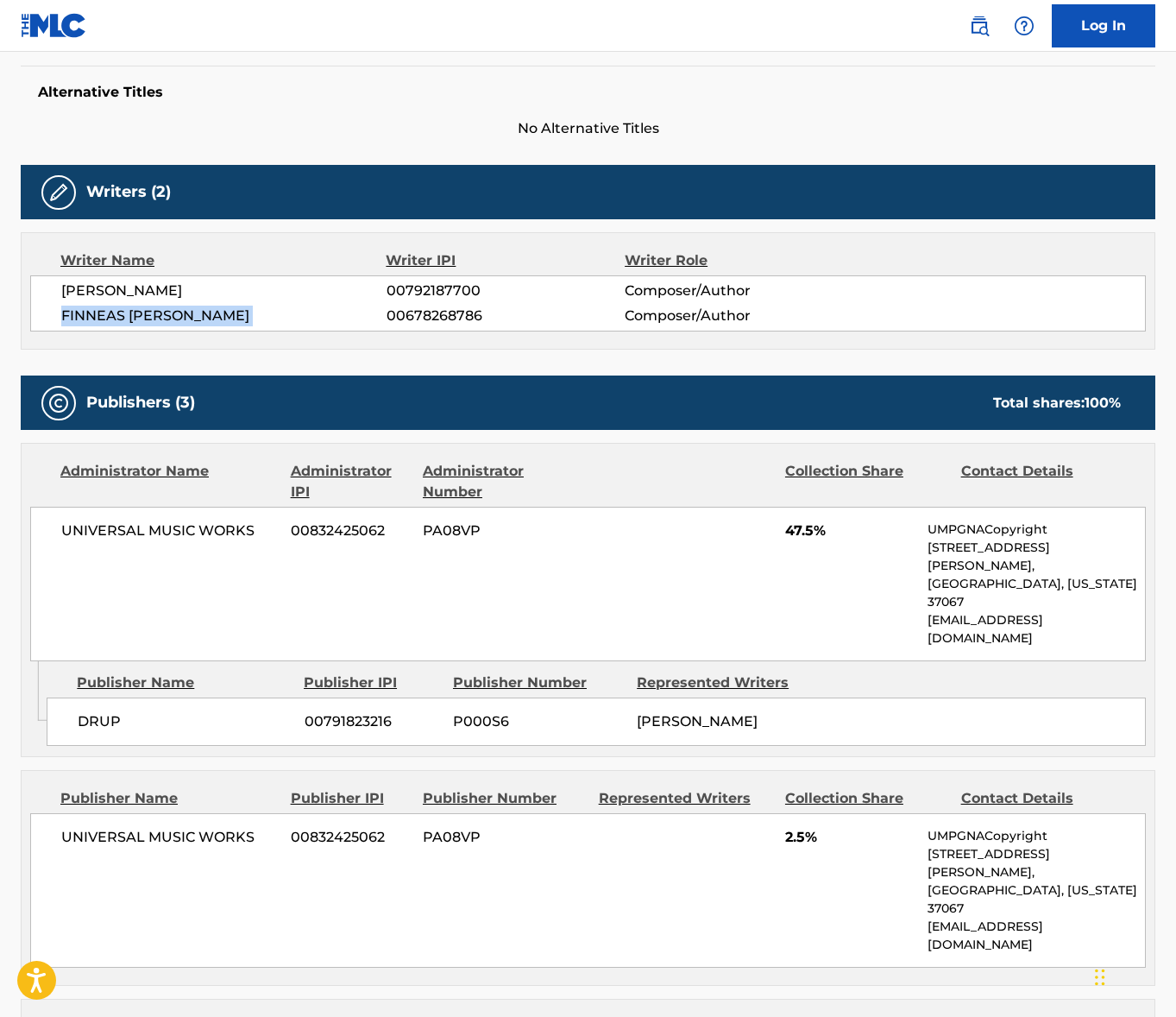
scroll to position [575, 0]
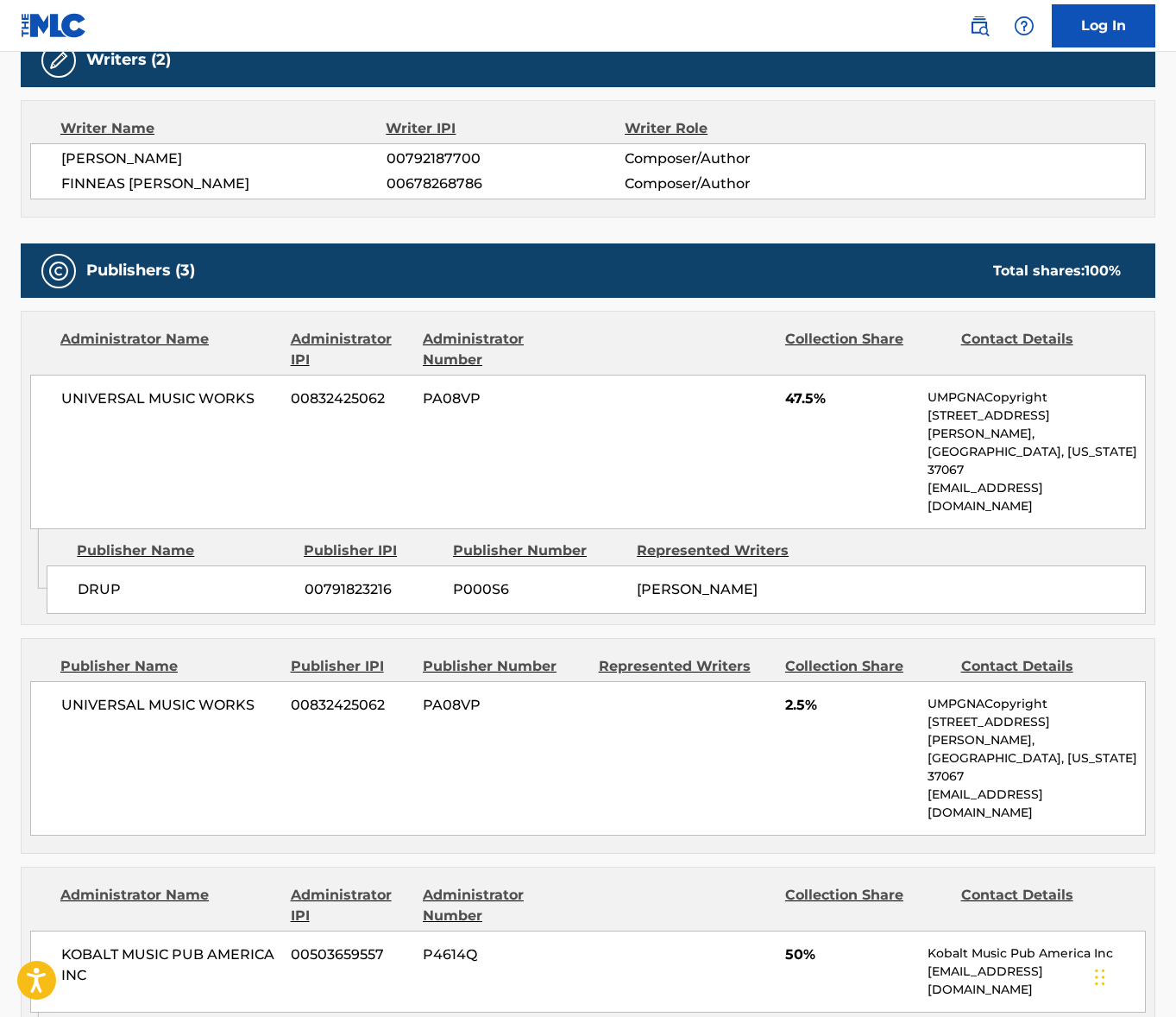
click at [146, 397] on span "UNIVERSAL MUSIC WORKS" at bounding box center [170, 398] width 217 height 20
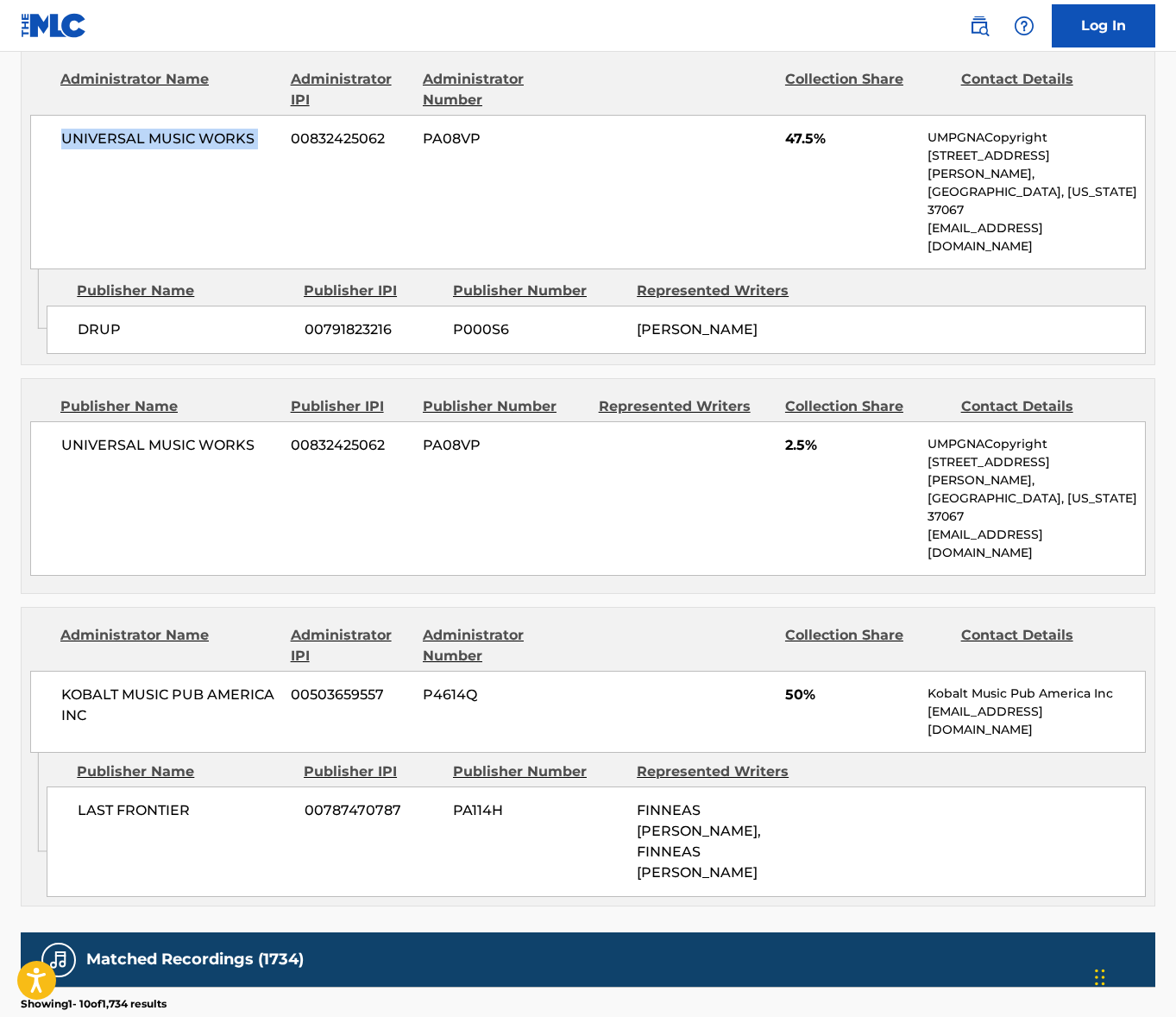
scroll to position [870, 0]
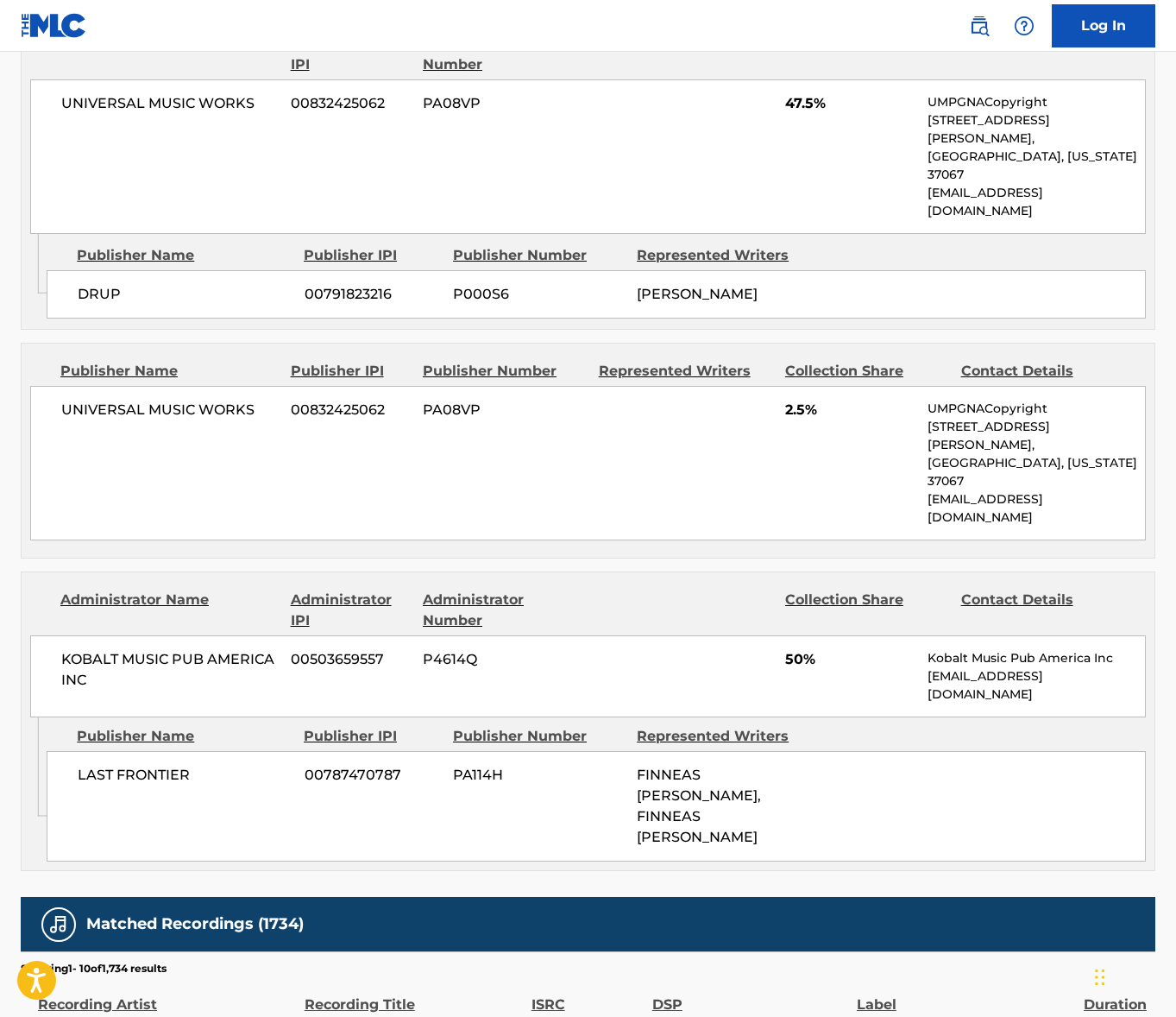
click at [136, 649] on span "KOBALT MUSIC PUB AMERICA INC" at bounding box center [170, 669] width 217 height 41
drag, startPoint x: 136, startPoint y: 562, endPoint x: 103, endPoint y: 562, distance: 33.0
click at [136, 649] on span "KOBALT MUSIC PUB AMERICA INC" at bounding box center [170, 669] width 217 height 41
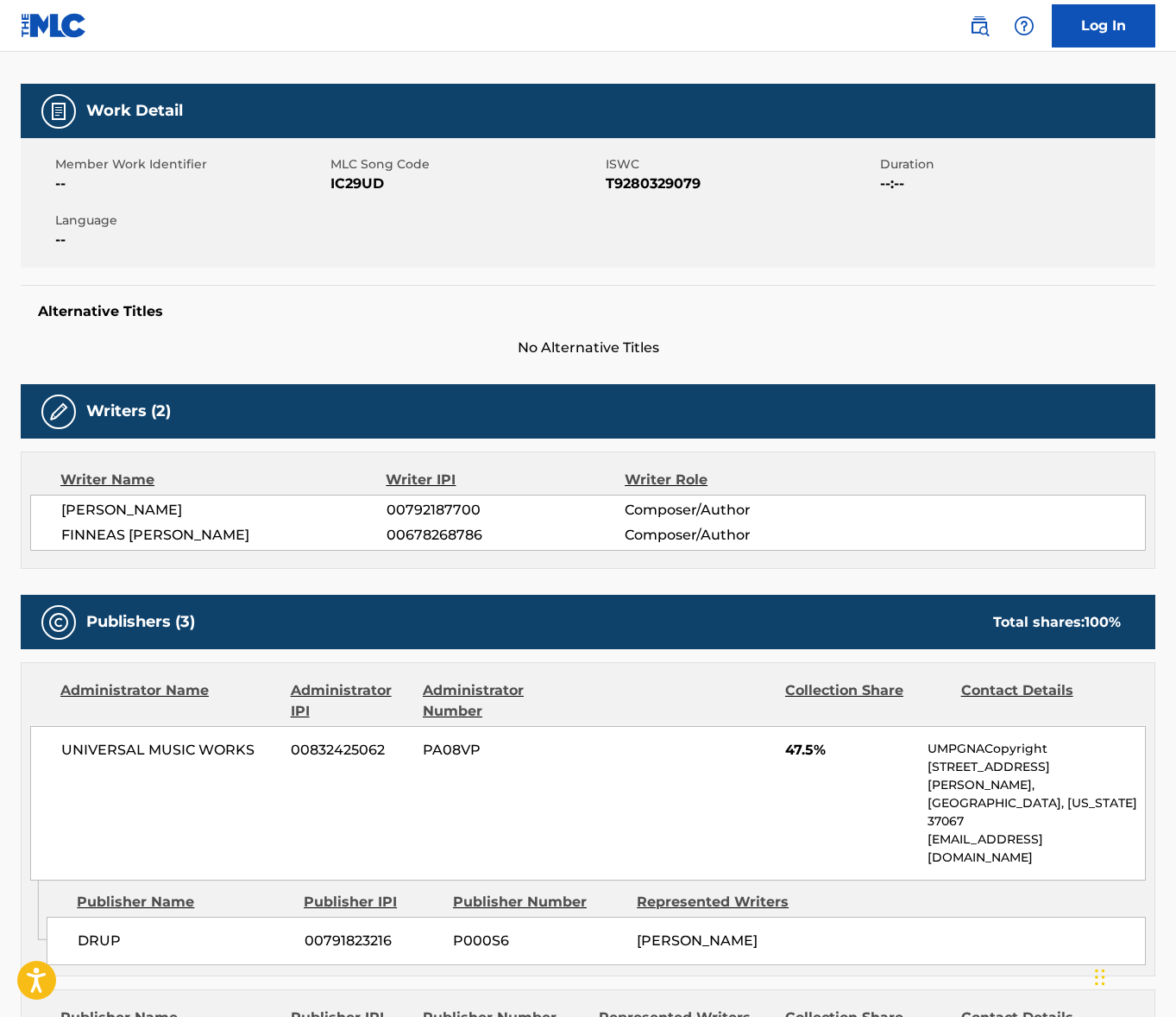
scroll to position [0, 0]
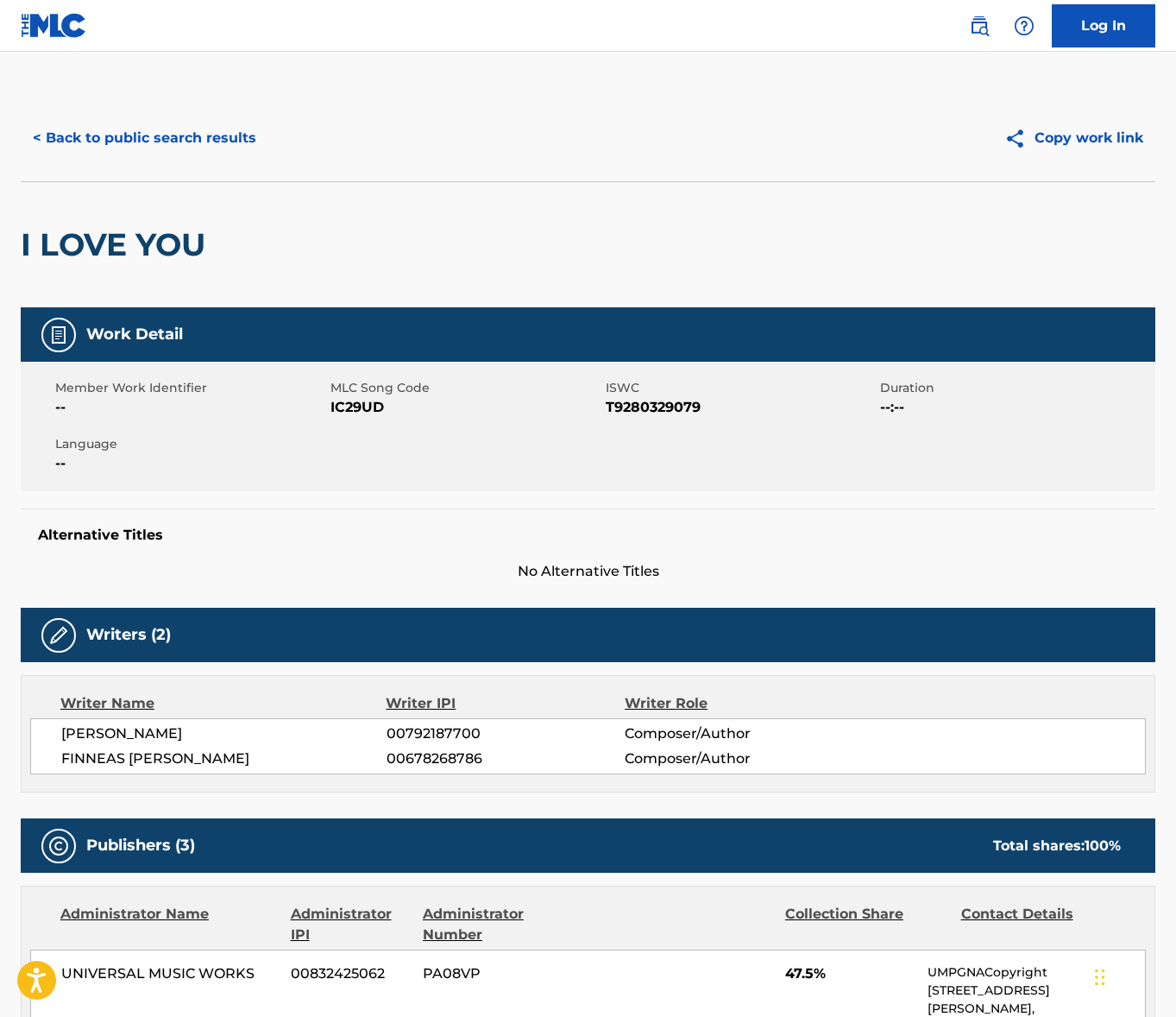
click at [216, 147] on button "< Back to public search results" at bounding box center [144, 138] width 248 height 43
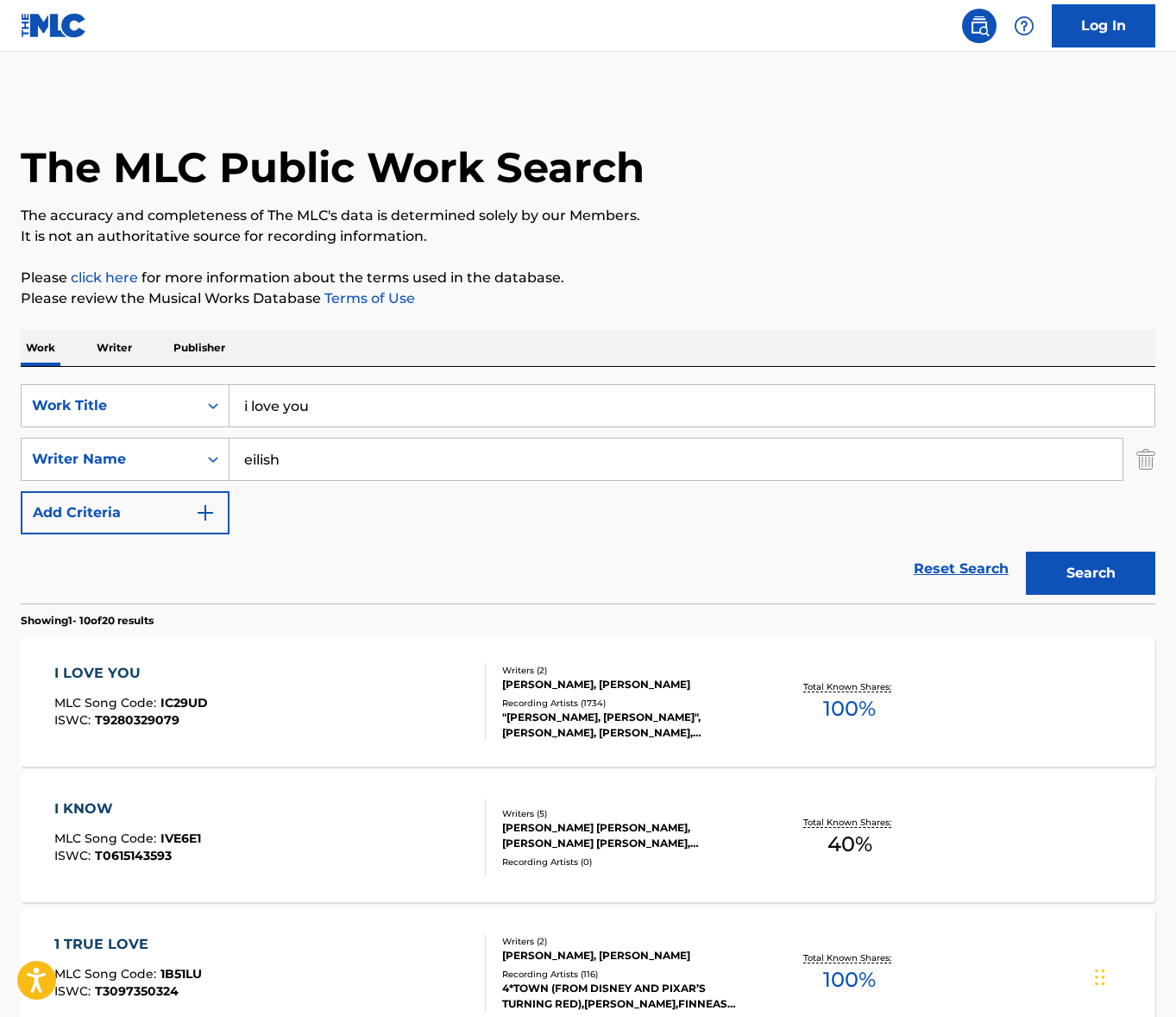
click at [368, 424] on input "i love you" at bounding box center [692, 405] width 925 height 41
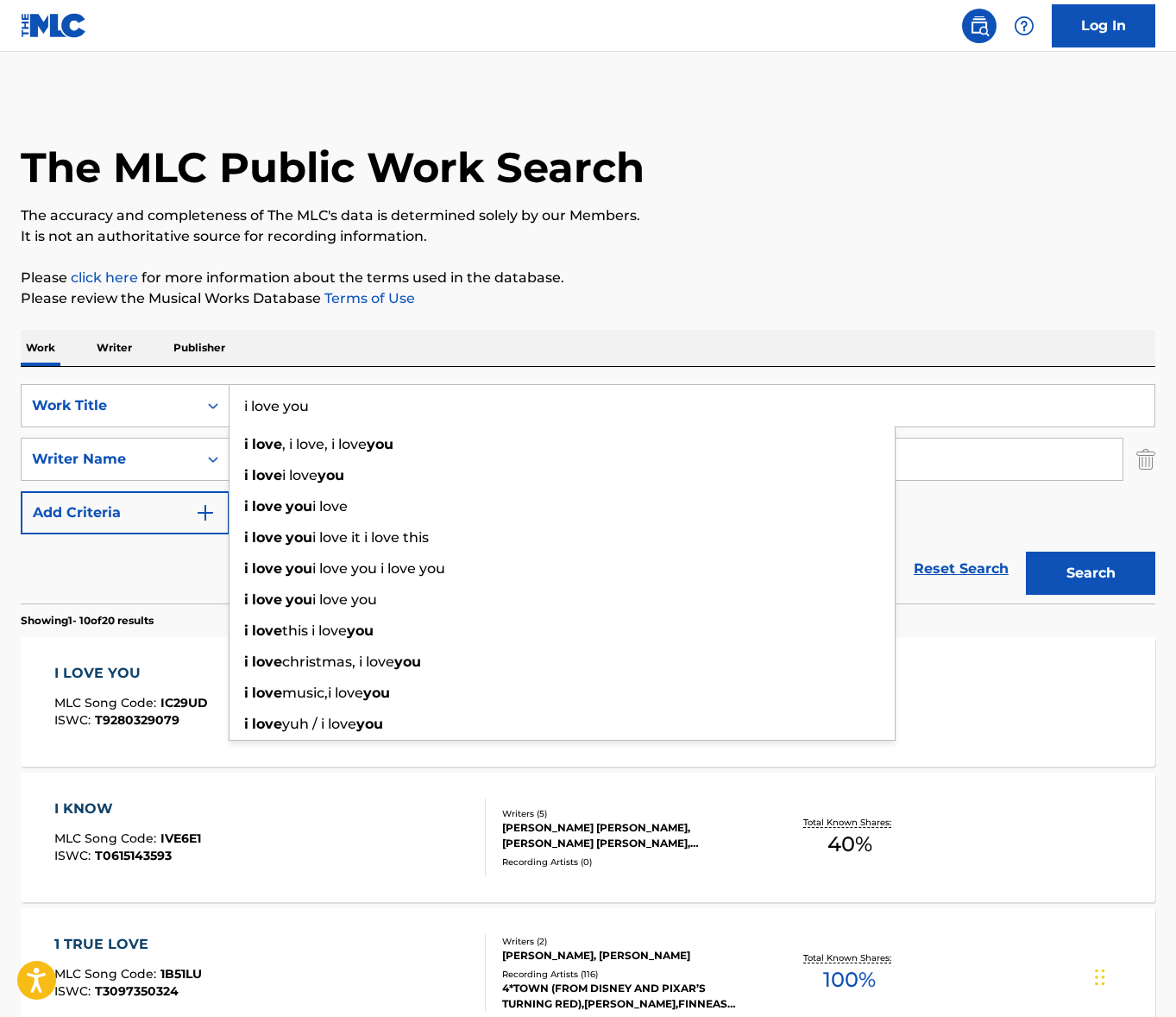
drag, startPoint x: 368, startPoint y: 424, endPoint x: 524, endPoint y: 335, distance: 179.6
click at [368, 424] on input "i love you" at bounding box center [692, 405] width 925 height 41
paste input "MEMORIES ARE MADE OF THIS"
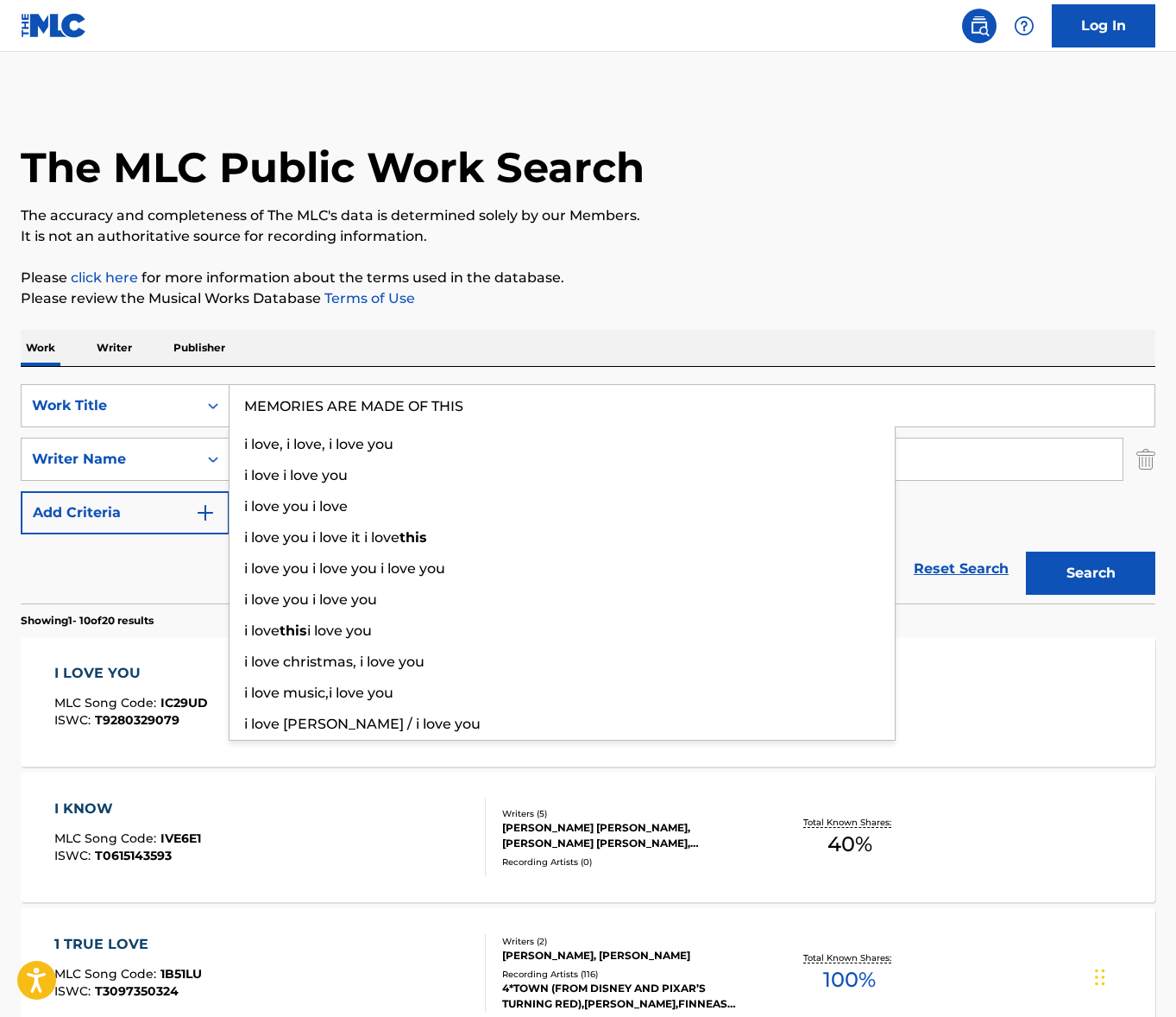
type input "MEMORIES ARE MADE OF THIS"
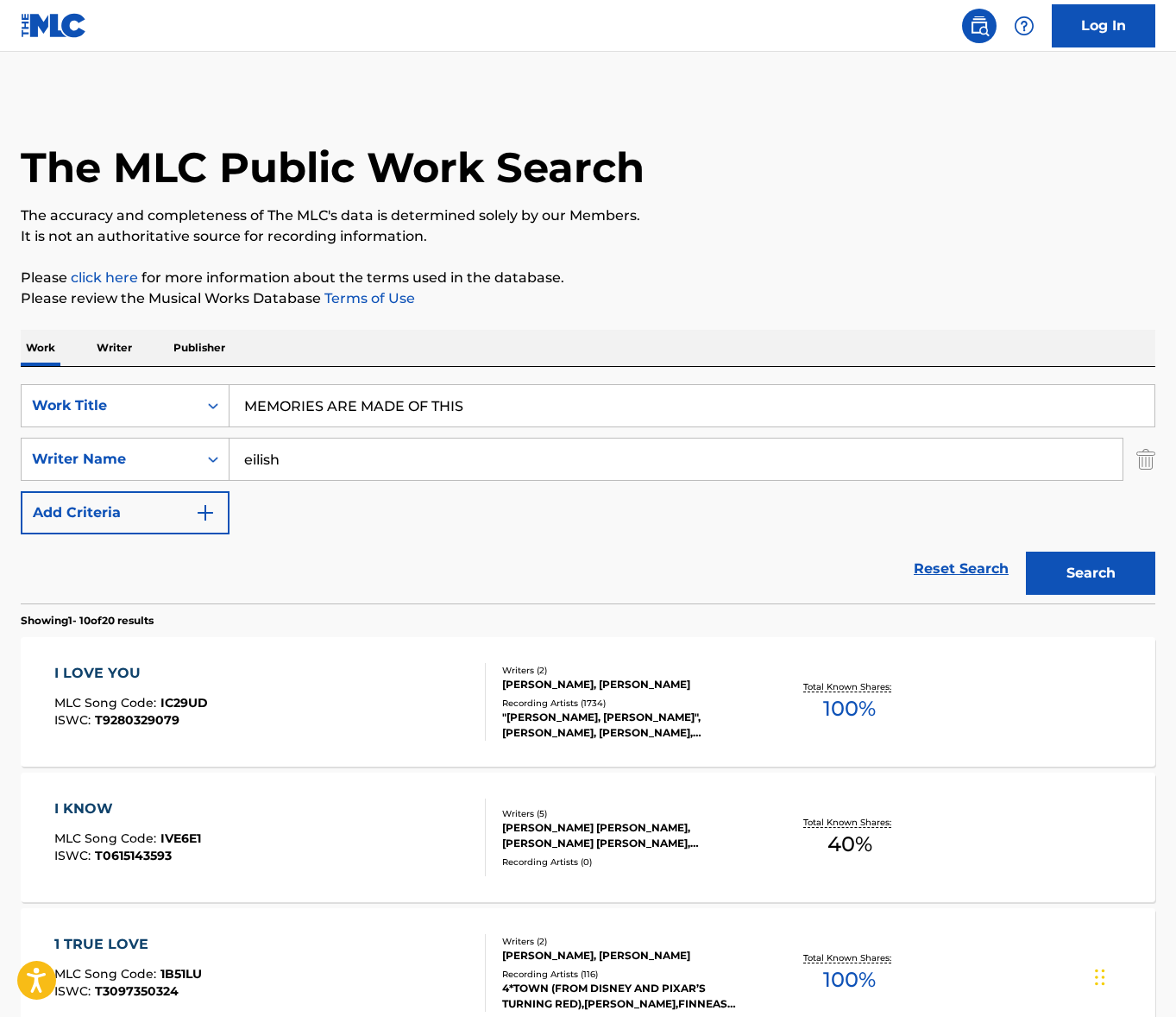
click at [401, 450] on input "eilish" at bounding box center [676, 459] width 894 height 41
click at [1027, 551] on button "Search" at bounding box center [1091, 573] width 129 height 43
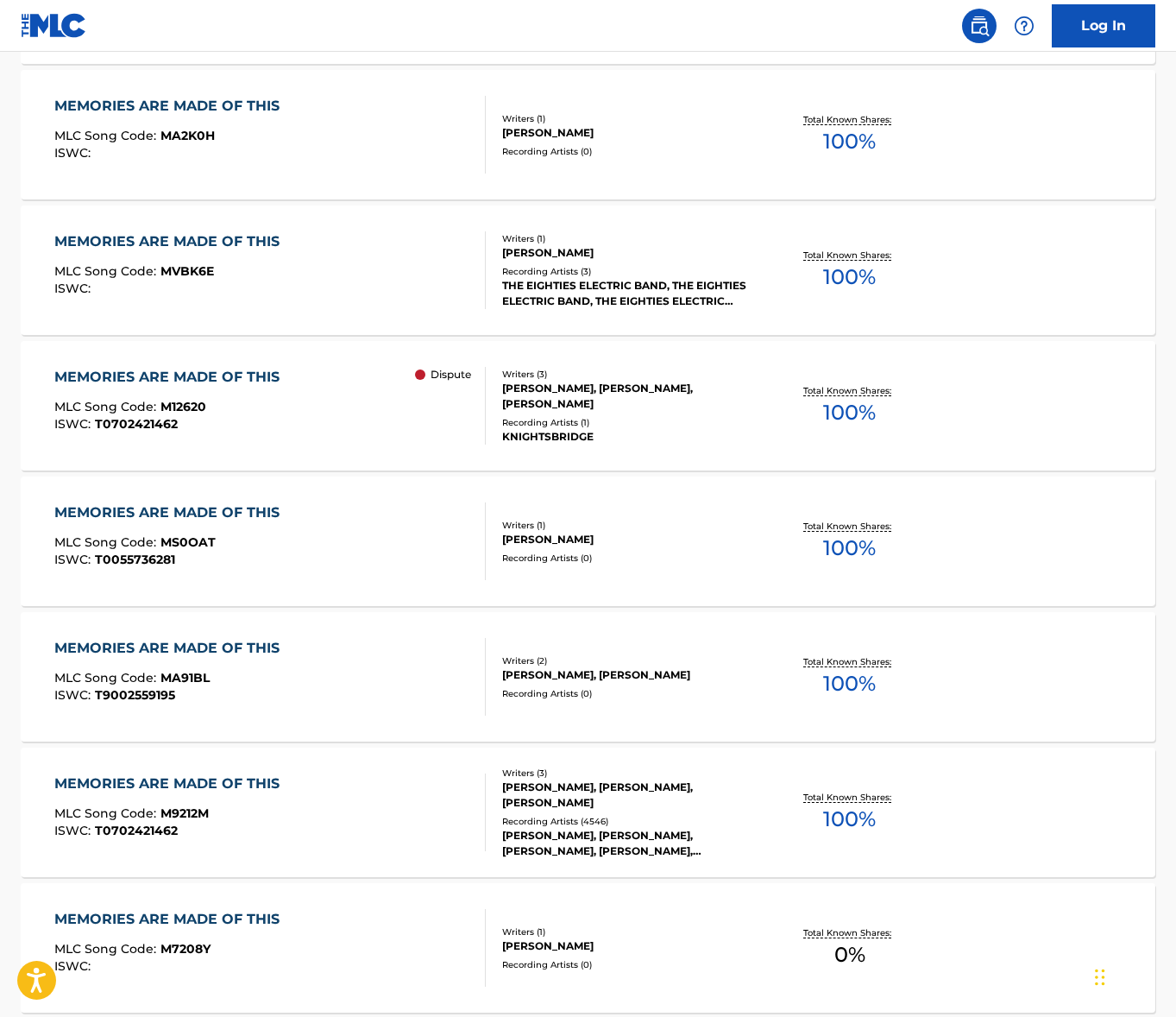
scroll to position [1150, 0]
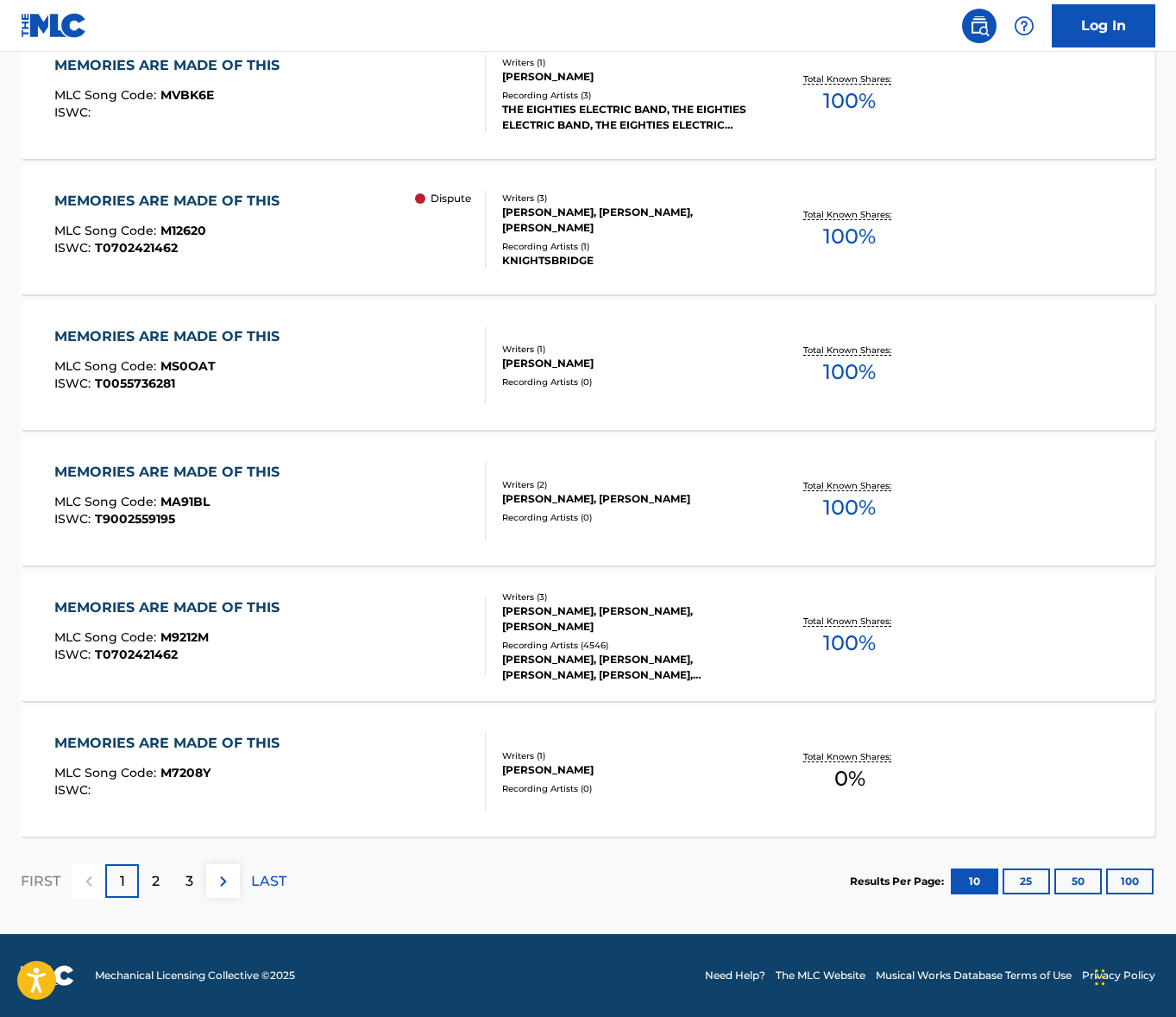
click at [391, 624] on div "MEMORIES ARE MADE OF THIS MLC Song Code : M9212M ISWC : T0702421462" at bounding box center [270, 636] width 432 height 78
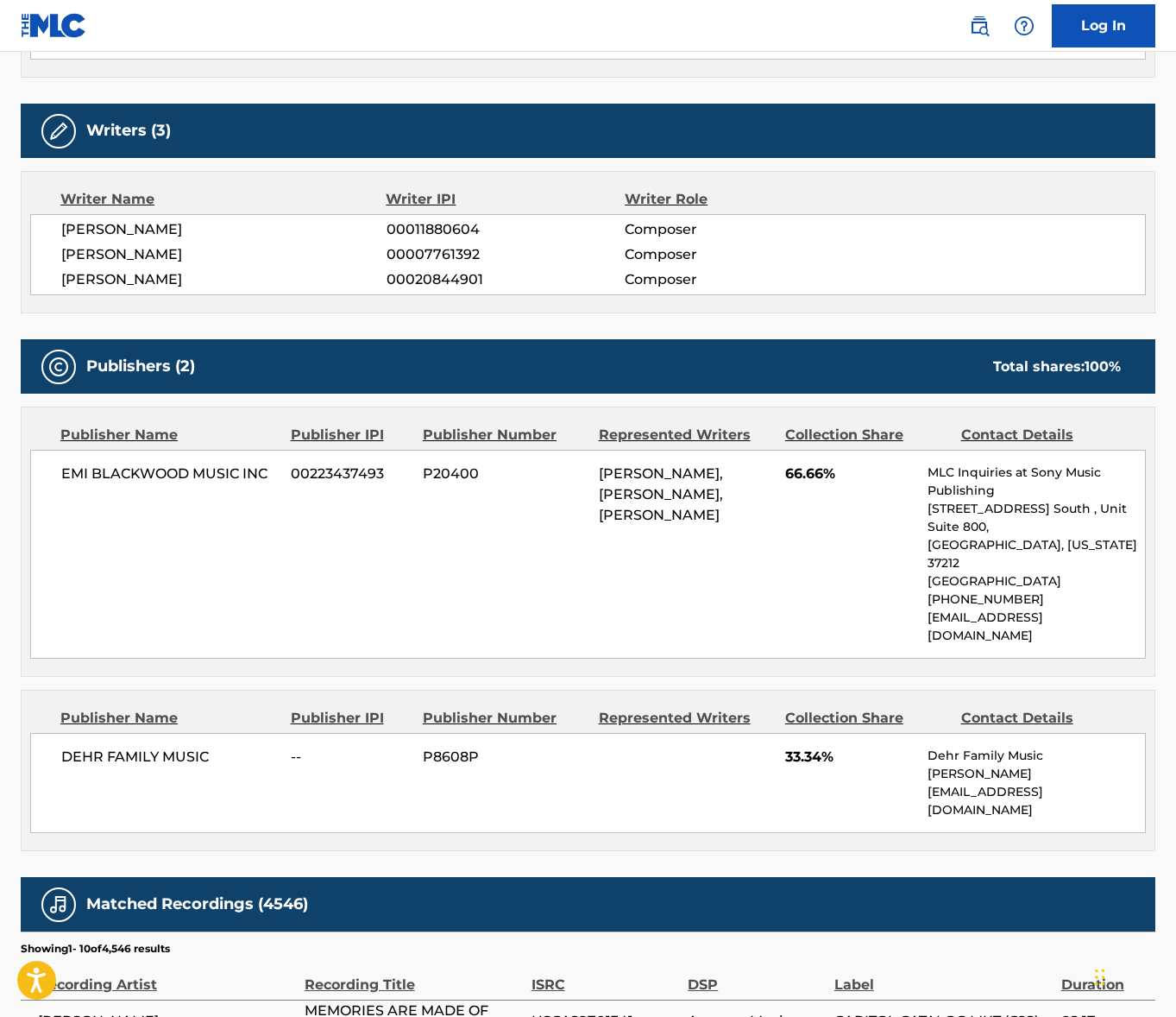
scroll to position [615, 0]
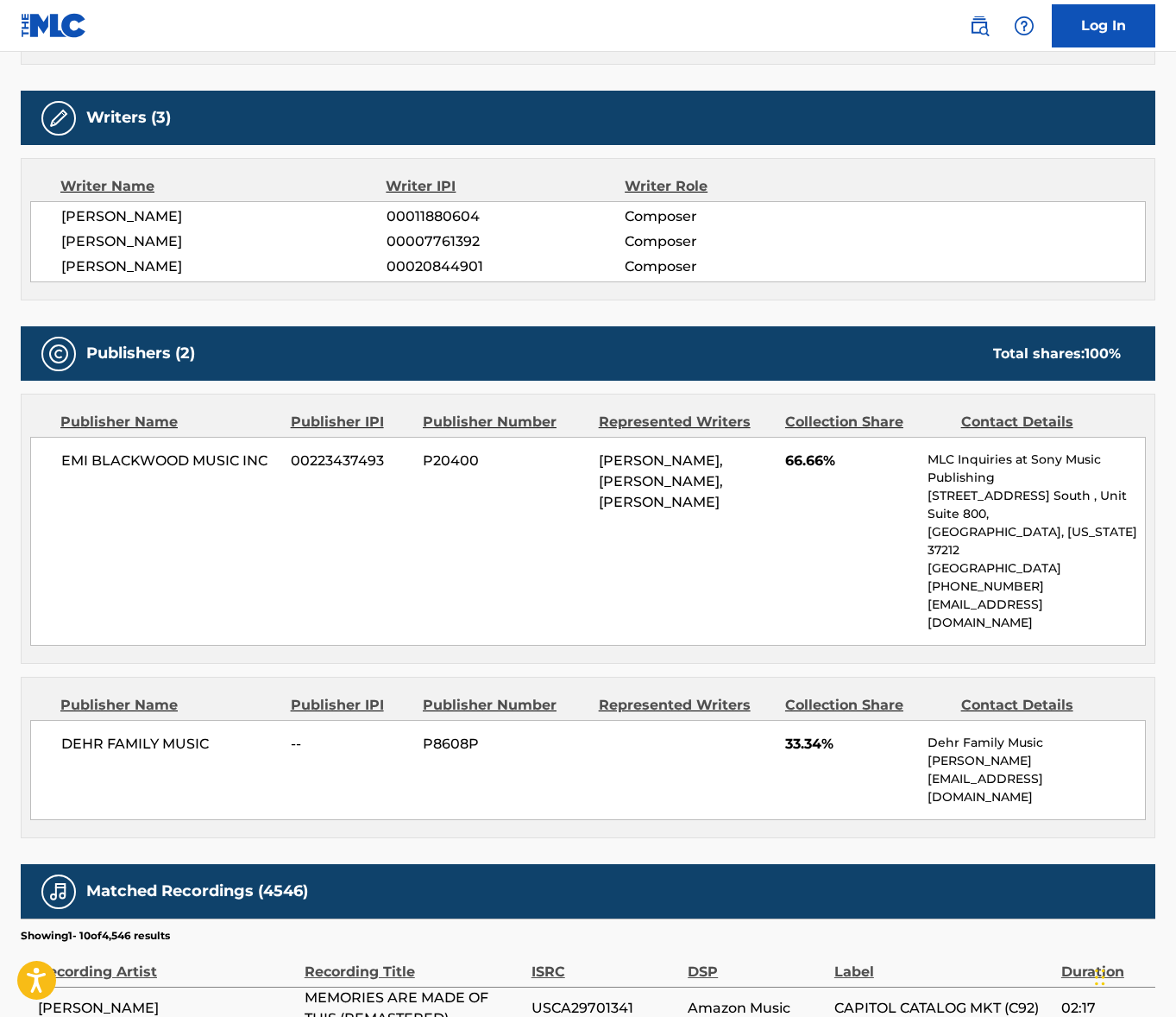
click at [120, 213] on span "[PERSON_NAME]" at bounding box center [225, 216] width 326 height 20
click at [140, 236] on span "[PERSON_NAME]" at bounding box center [225, 241] width 326 height 20
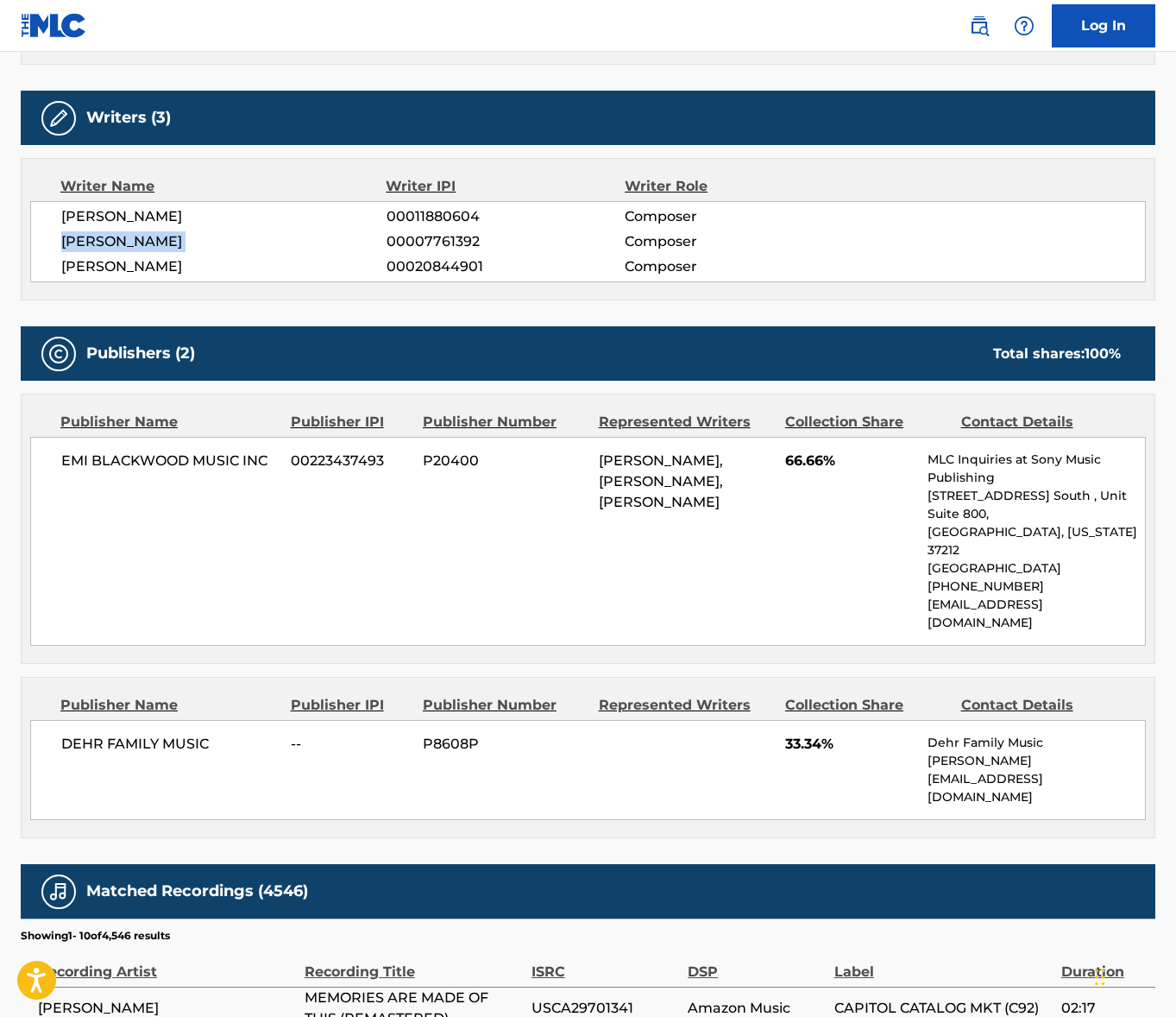
drag, startPoint x: 140, startPoint y: 236, endPoint x: 119, endPoint y: 244, distance: 22.5
click at [140, 237] on span "[PERSON_NAME]" at bounding box center [225, 241] width 326 height 20
click at [116, 272] on span "[PERSON_NAME]" at bounding box center [225, 266] width 326 height 20
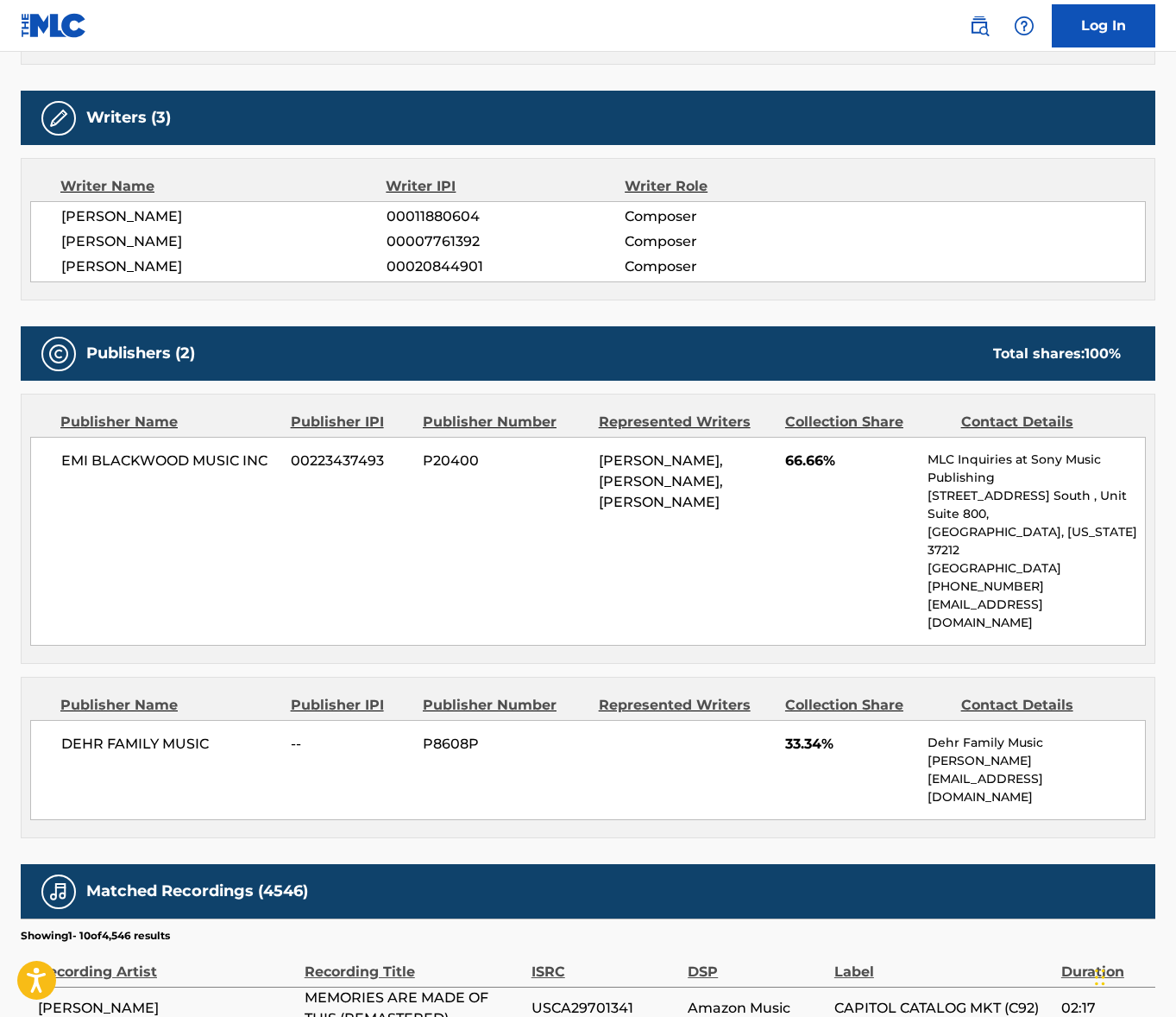
click at [140, 461] on span "EMI BLACKWOOD MUSIC INC" at bounding box center [170, 460] width 217 height 20
click at [211, 460] on span "EMI BLACKWOOD MUSIC INC" at bounding box center [170, 460] width 217 height 20
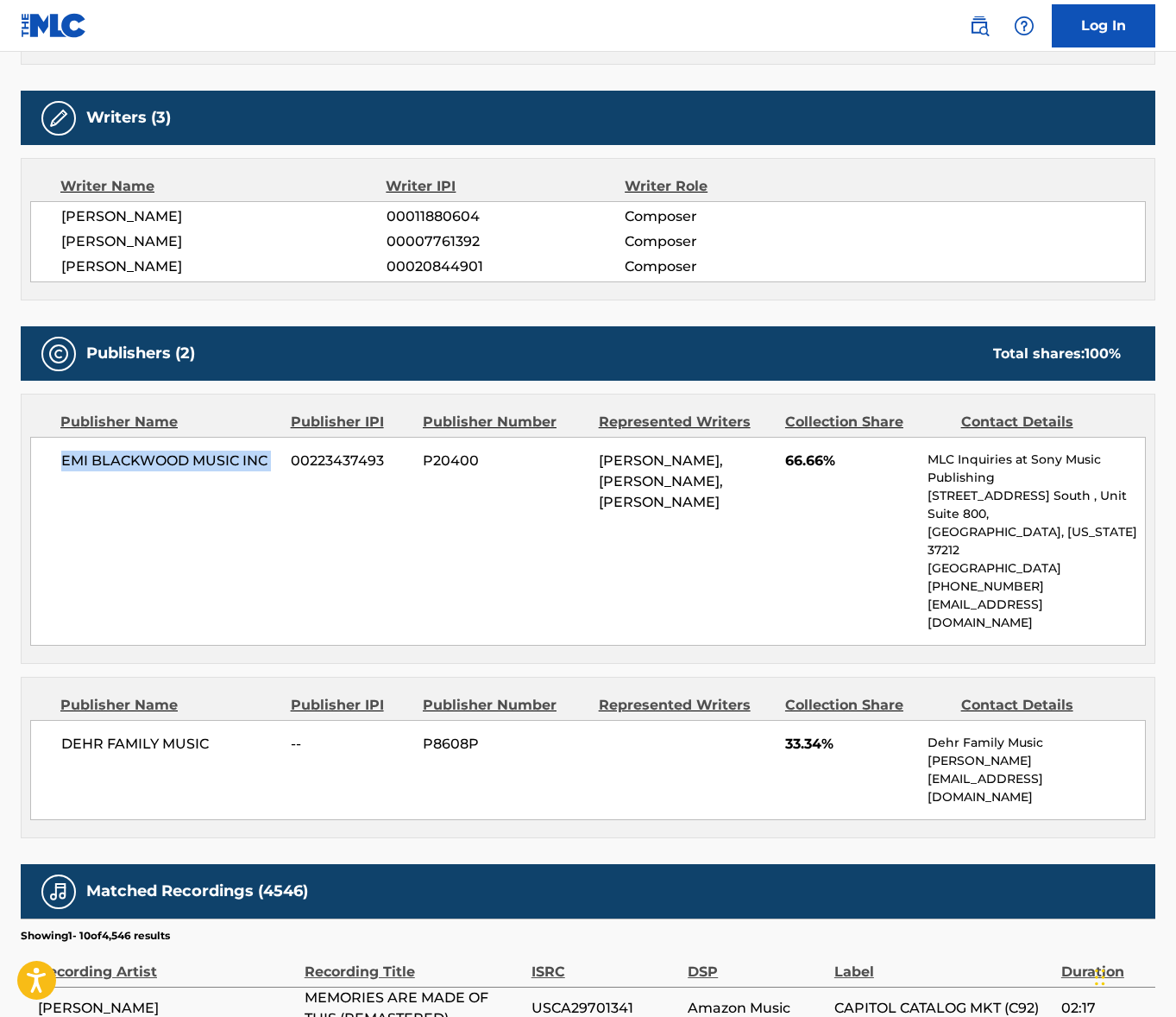
click at [211, 460] on span "EMI BLACKWOOD MUSIC INC" at bounding box center [170, 460] width 217 height 20
click at [144, 734] on span "DEHR FAMILY MUSIC" at bounding box center [170, 743] width 217 height 20
click at [145, 734] on span "DEHR FAMILY MUSIC" at bounding box center [170, 743] width 217 height 20
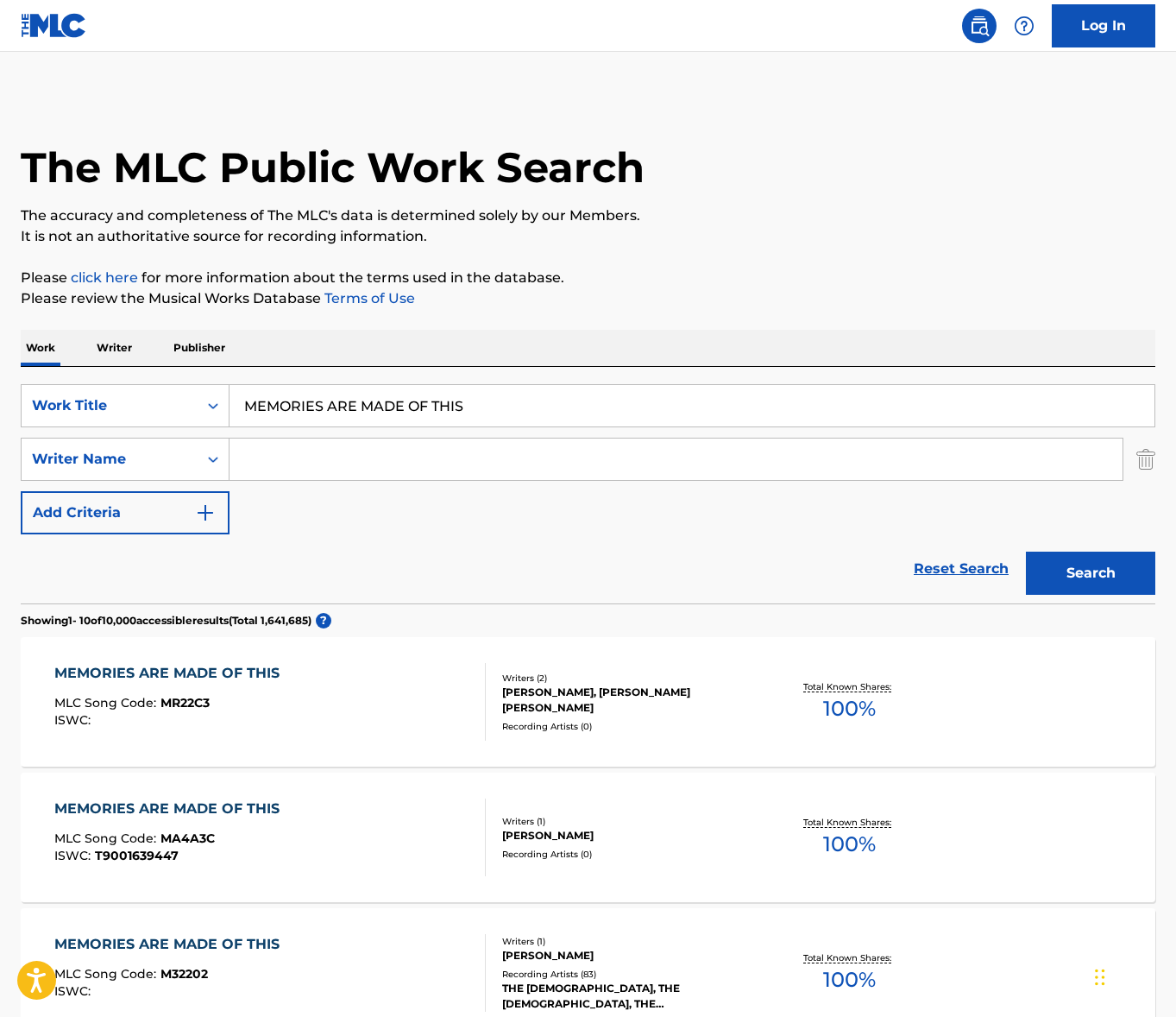
click at [318, 401] on input "MEMORIES ARE MADE OF THIS" at bounding box center [692, 405] width 925 height 41
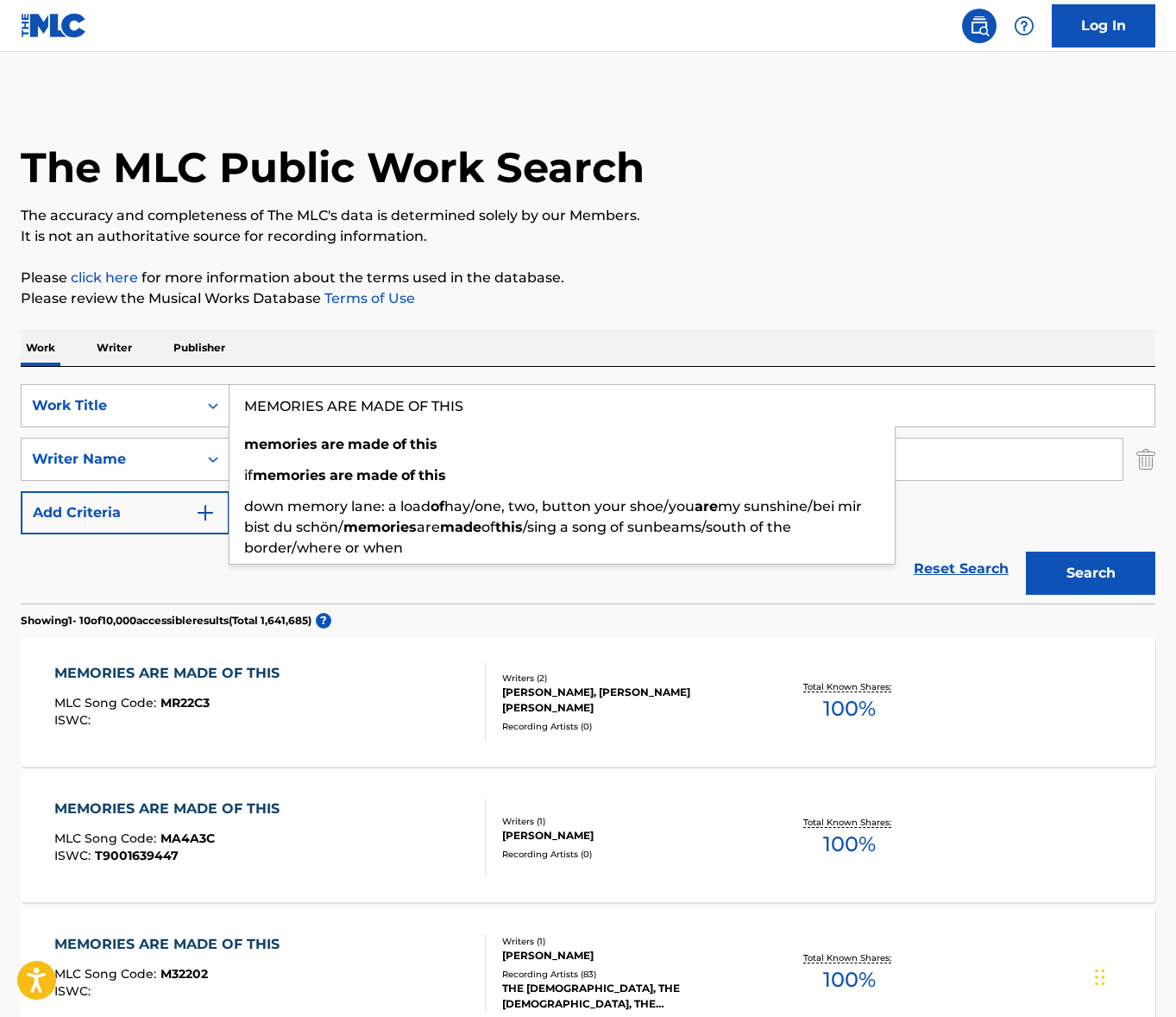
click at [318, 401] on input "MEMORIES ARE MADE OF THIS" at bounding box center [692, 405] width 925 height 41
paste input "[DATE] NIGHT AT THE MOVIE"
type input "[DATE] NIGHT AT THE MOVIES"
drag, startPoint x: 645, startPoint y: 314, endPoint x: 673, endPoint y: 357, distance: 51.3
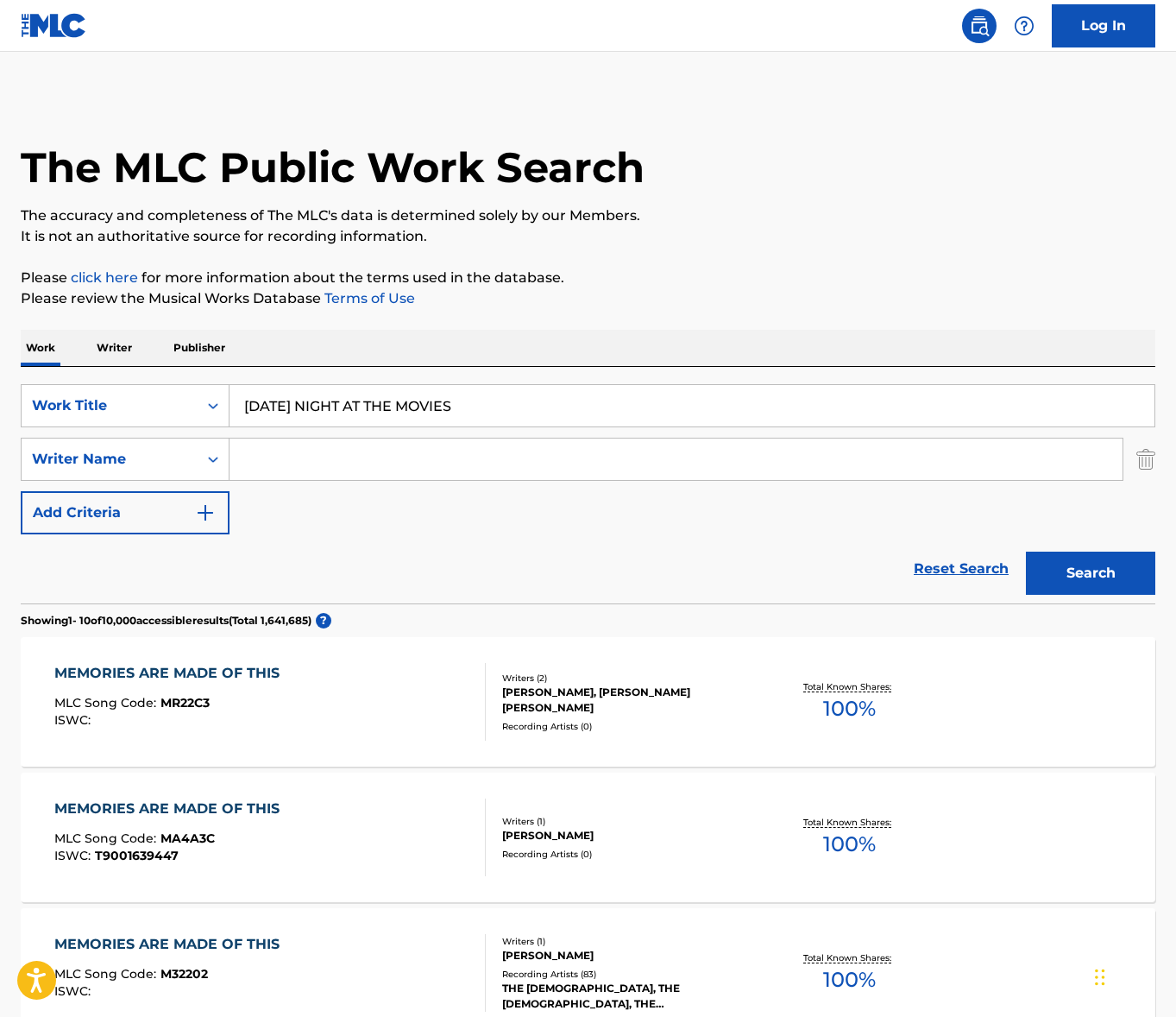
click at [1094, 588] on button "Search" at bounding box center [1091, 573] width 129 height 43
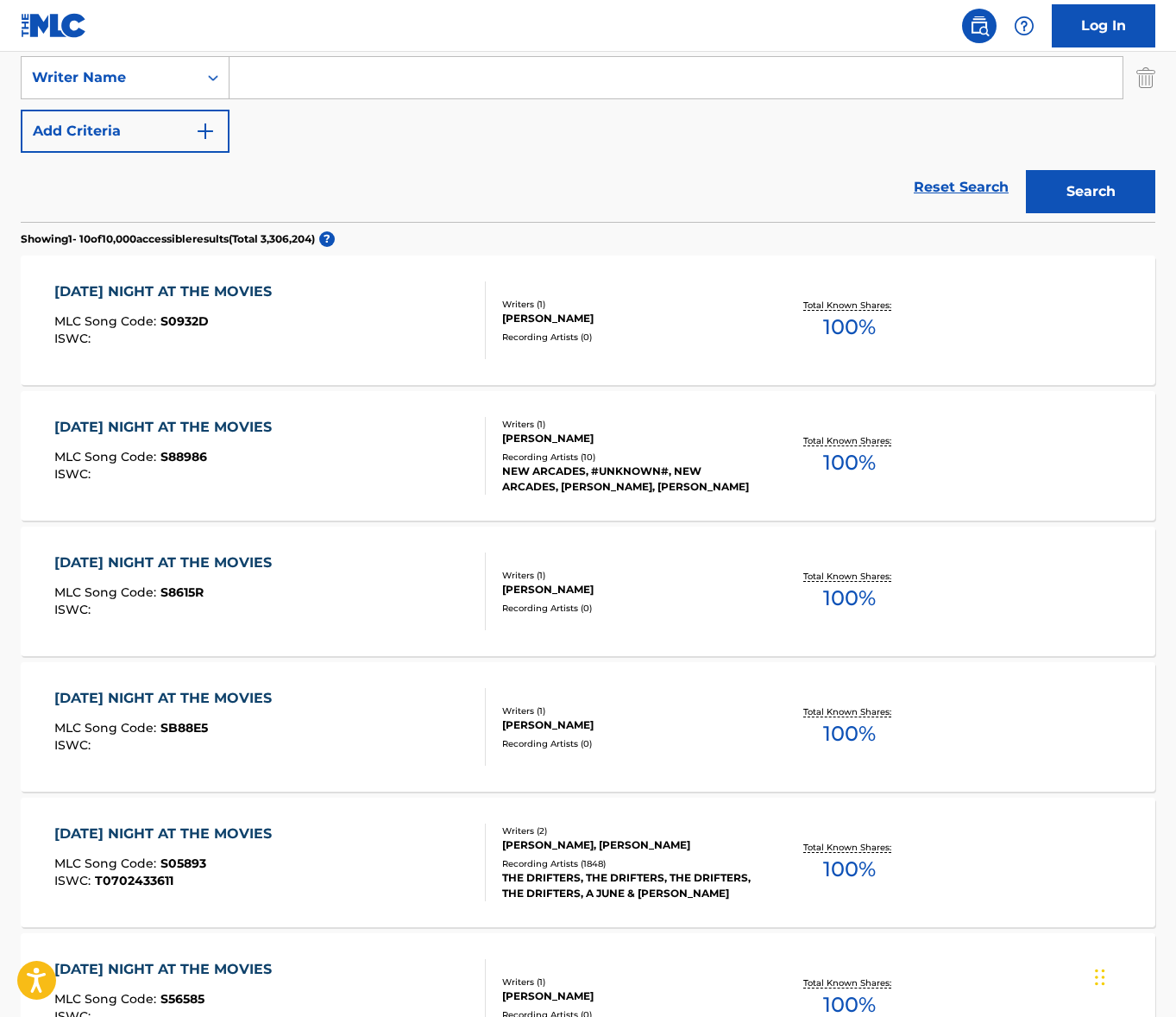
scroll to position [418, 0]
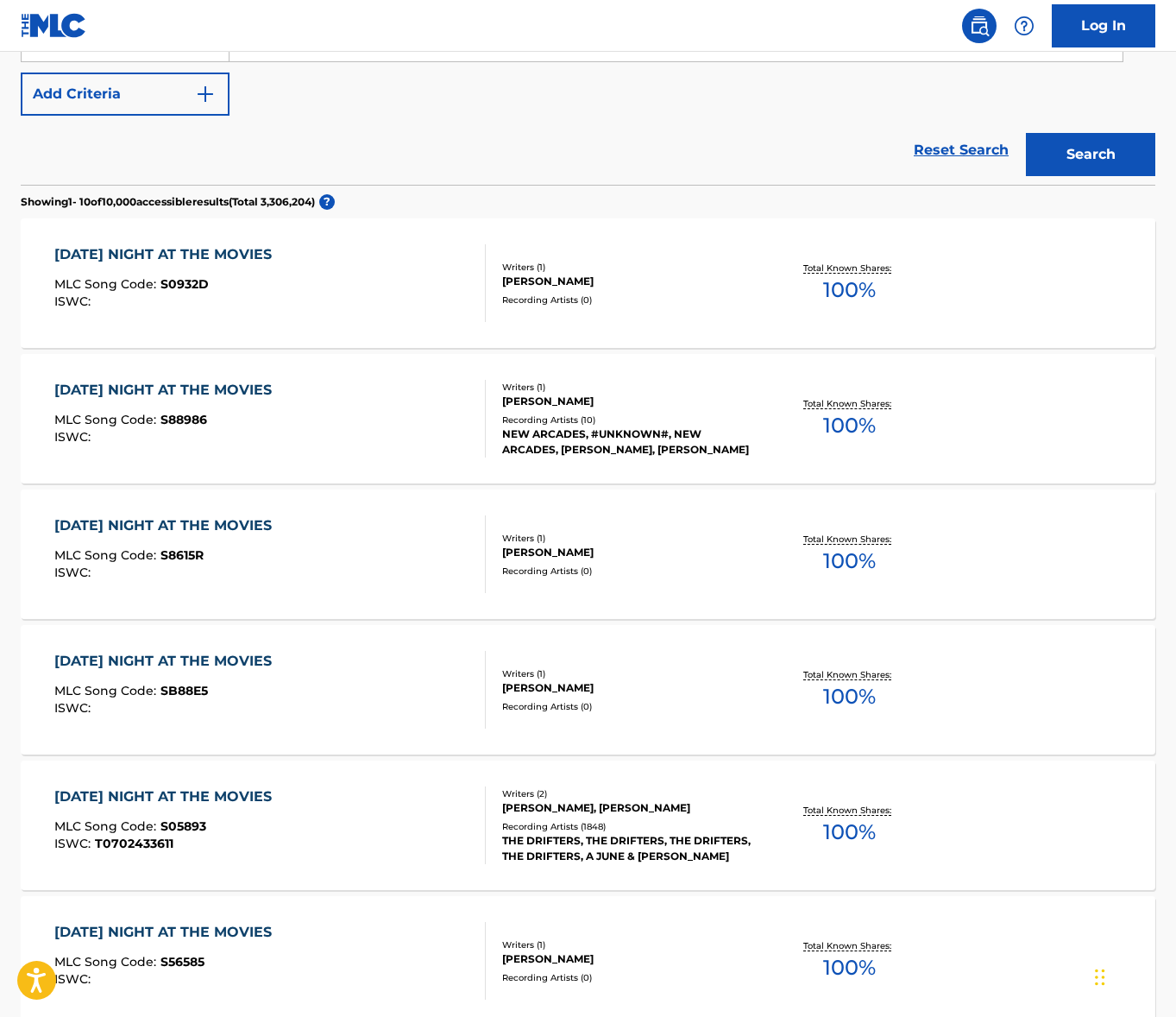
click at [363, 797] on div "[DATE] NIGHT AT THE MOVIES MLC Song Code : S05893 ISWC : T0702433611" at bounding box center [270, 825] width 432 height 78
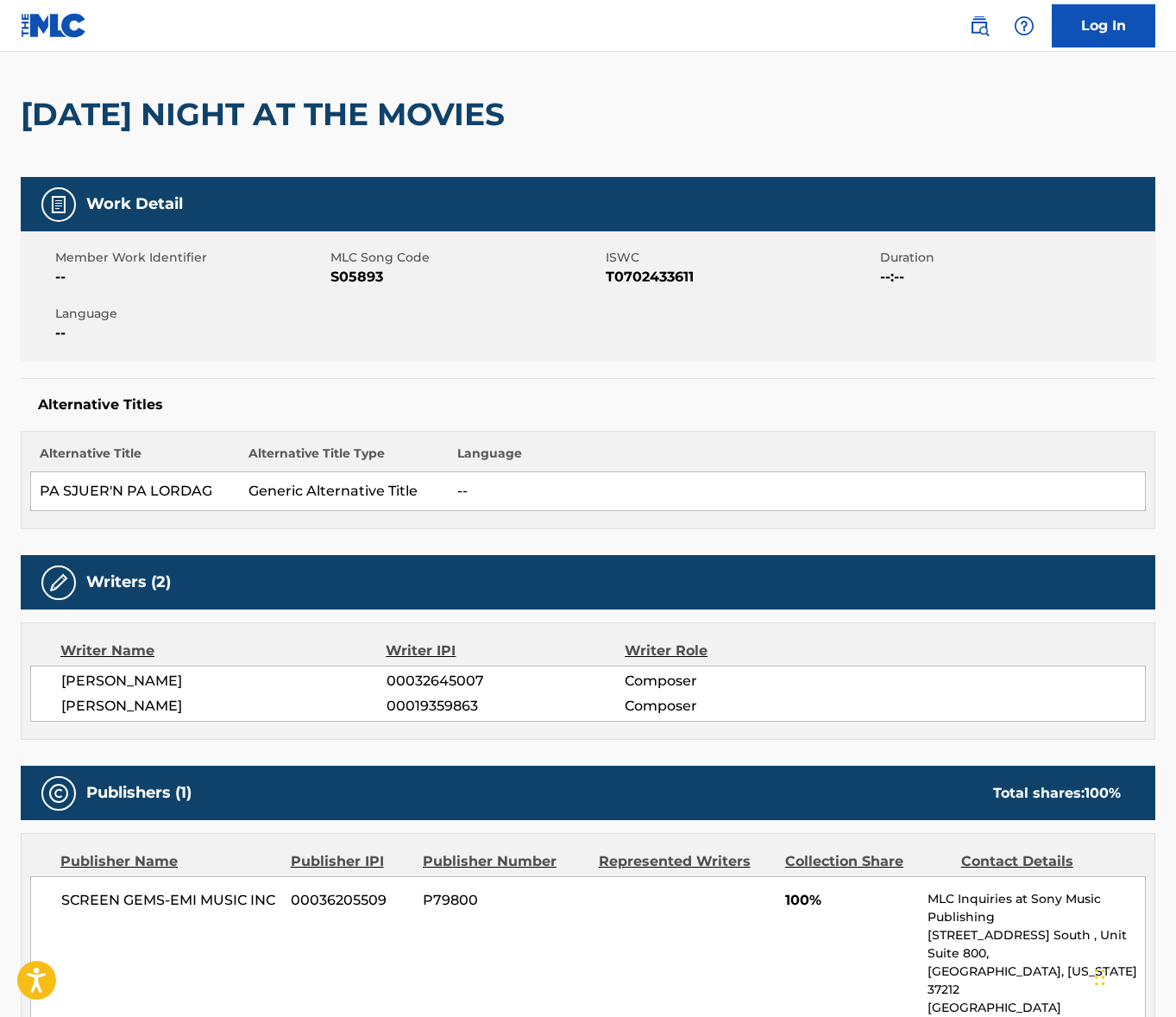
click at [128, 671] on span "[PERSON_NAME]" at bounding box center [225, 681] width 326 height 20
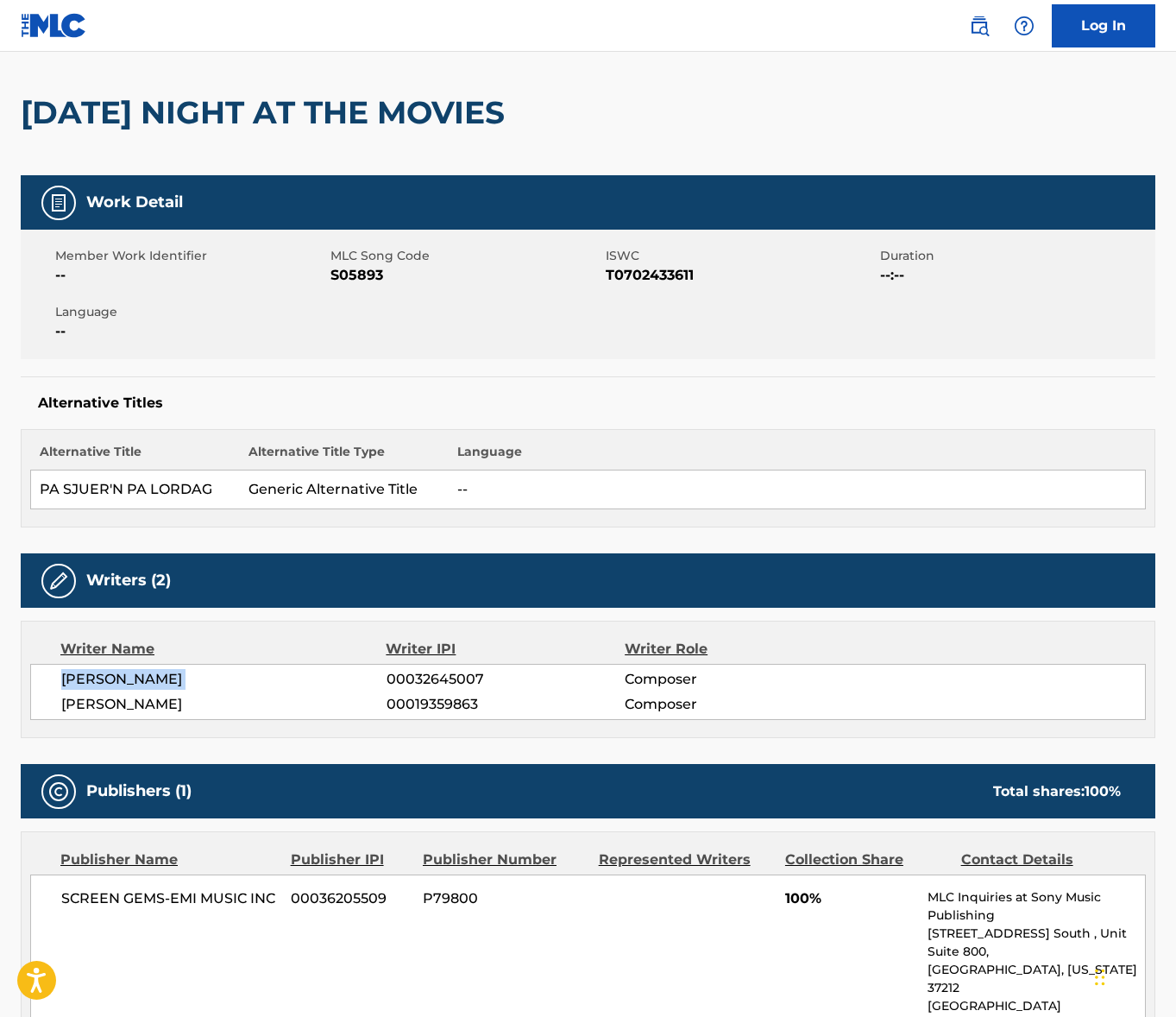
scroll to position [129, 0]
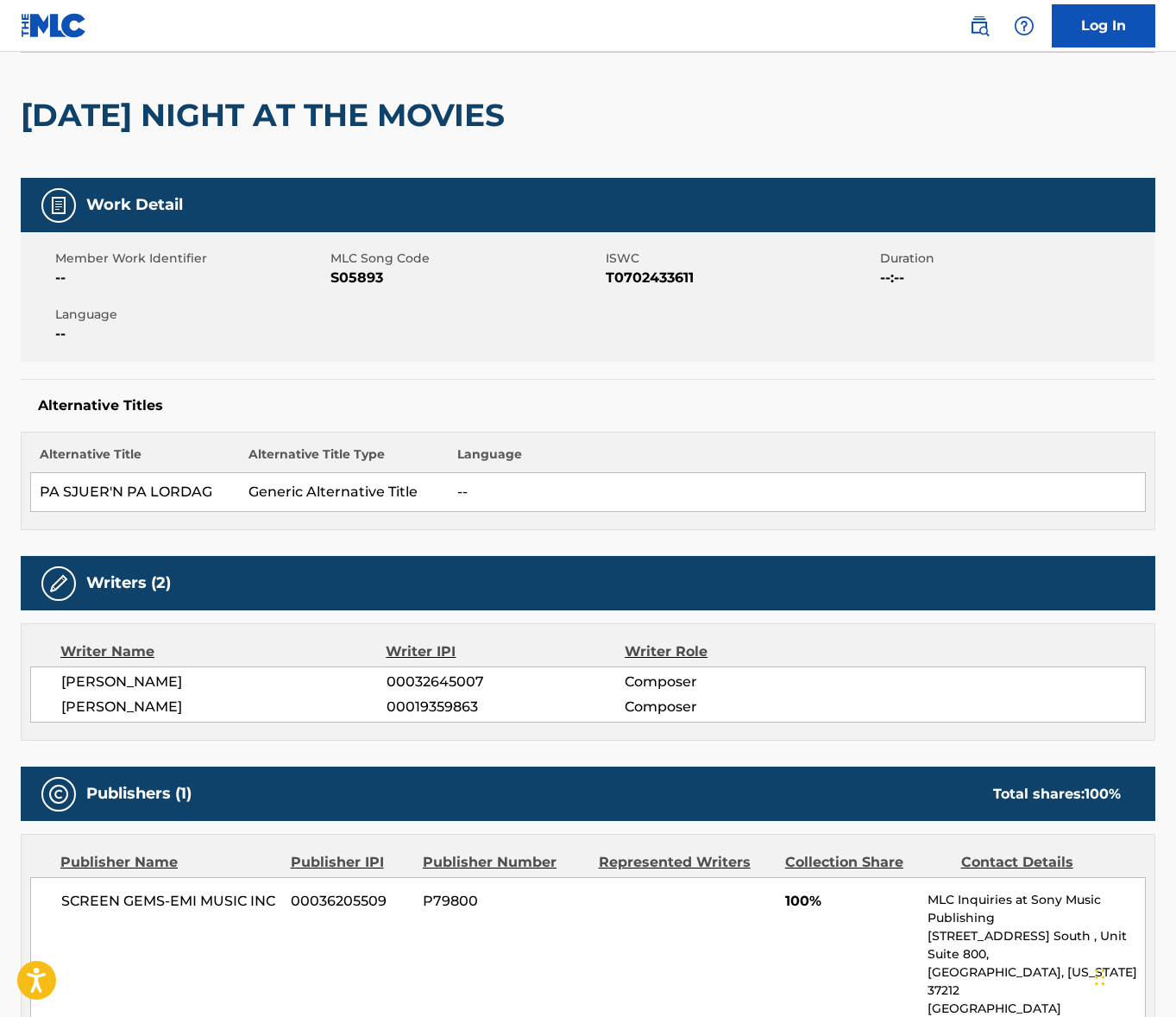
click at [145, 709] on span "[PERSON_NAME]" at bounding box center [225, 707] width 326 height 20
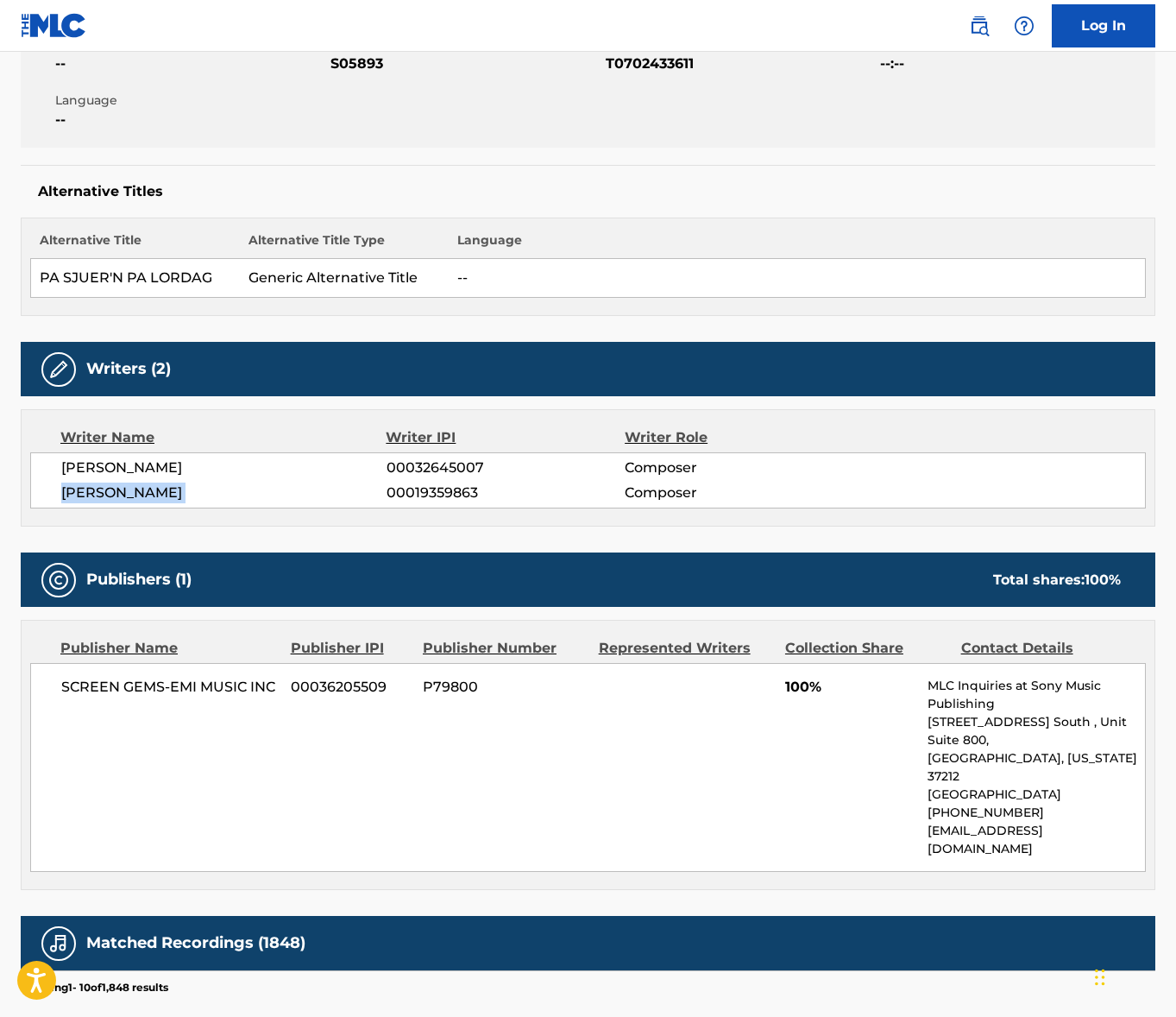
scroll to position [431, 0]
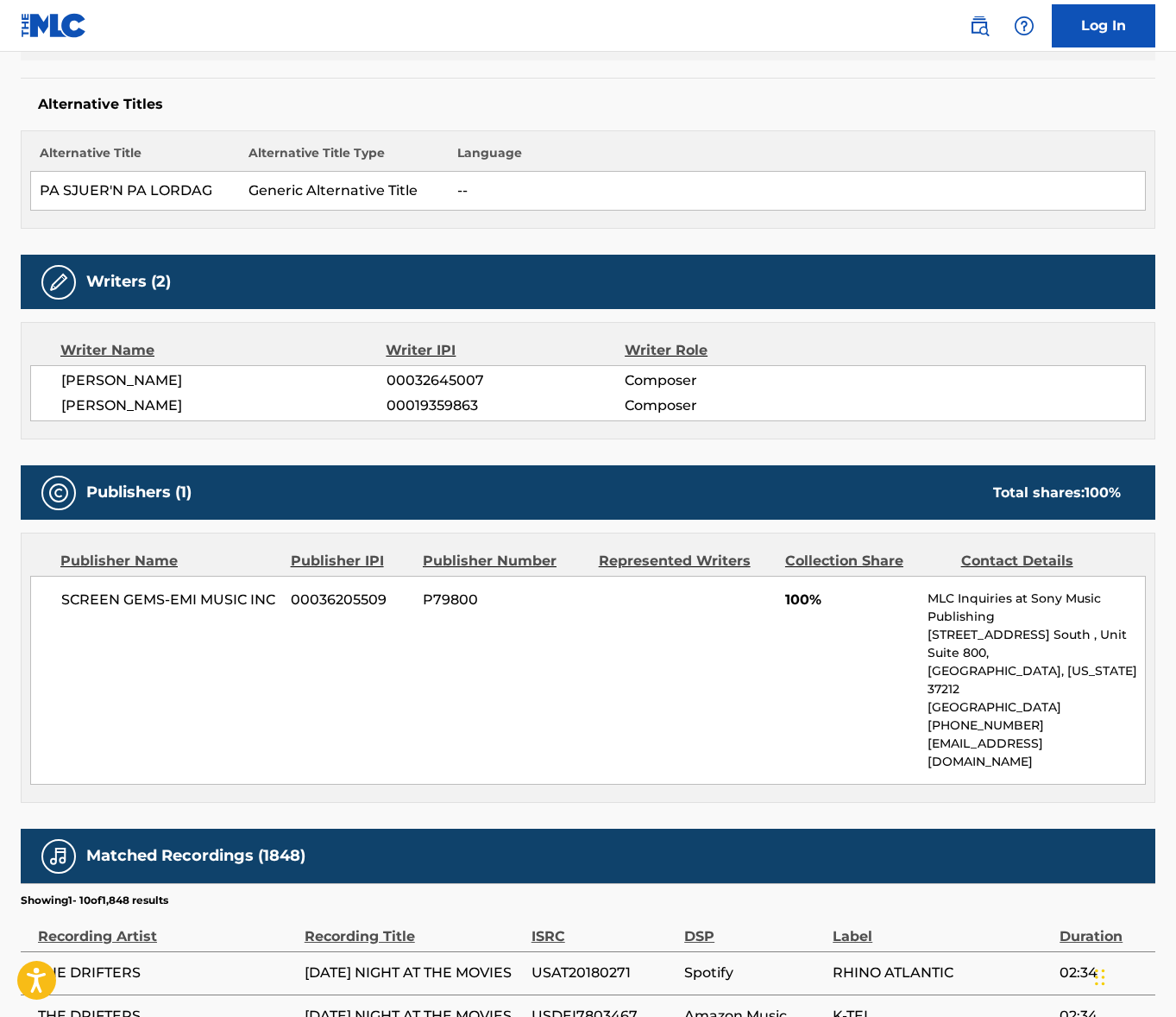
click at [169, 596] on span "SCREEN GEMS-EMI MUSIC INC" at bounding box center [170, 600] width 217 height 20
drag, startPoint x: 169, startPoint y: 596, endPoint x: 4, endPoint y: 569, distance: 167.2
click at [166, 596] on span "SCREEN GEMS-EMI MUSIC INC" at bounding box center [170, 600] width 217 height 20
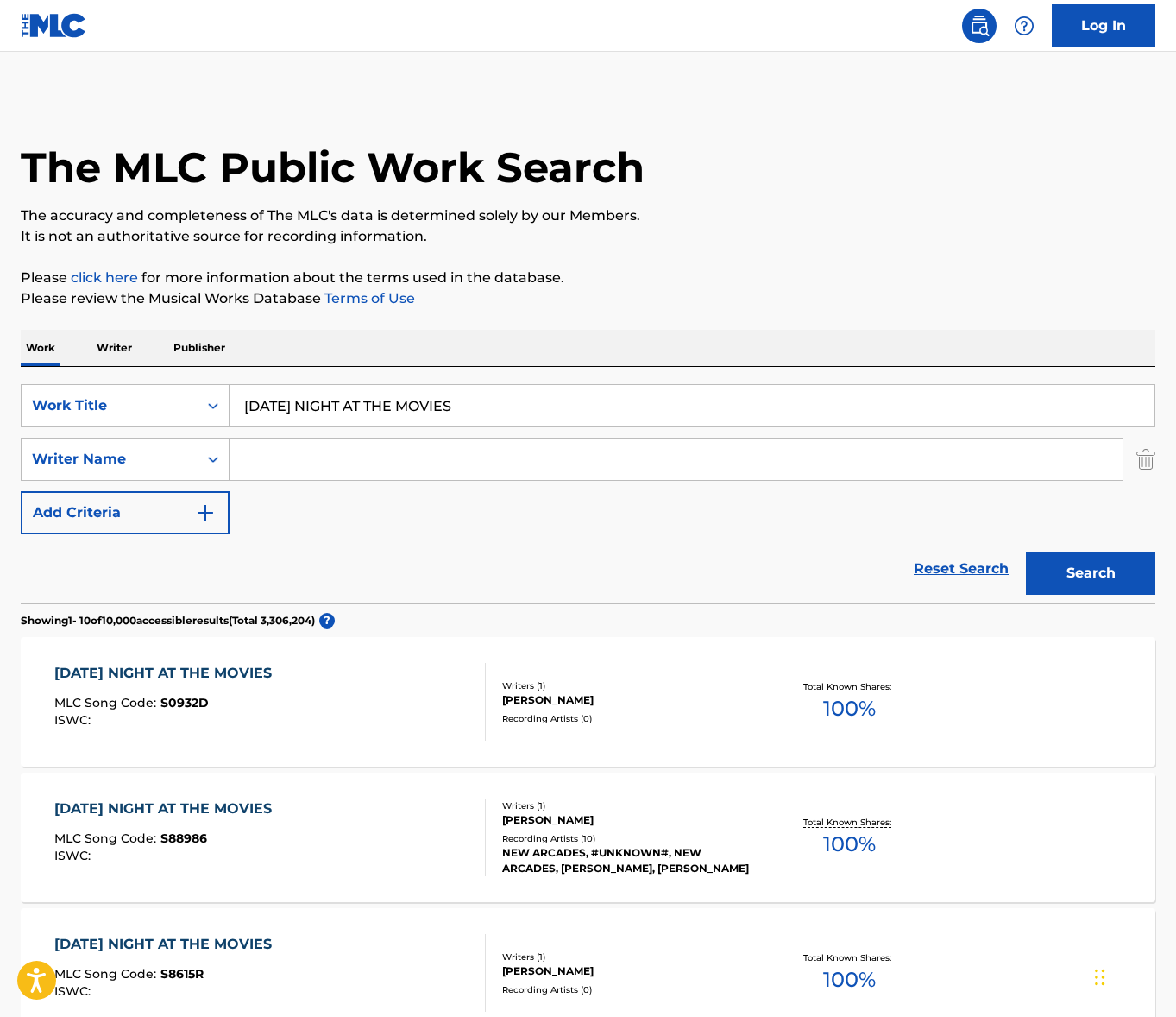
click at [360, 409] on input "[DATE] NIGHT AT THE MOVIES" at bounding box center [692, 405] width 925 height 41
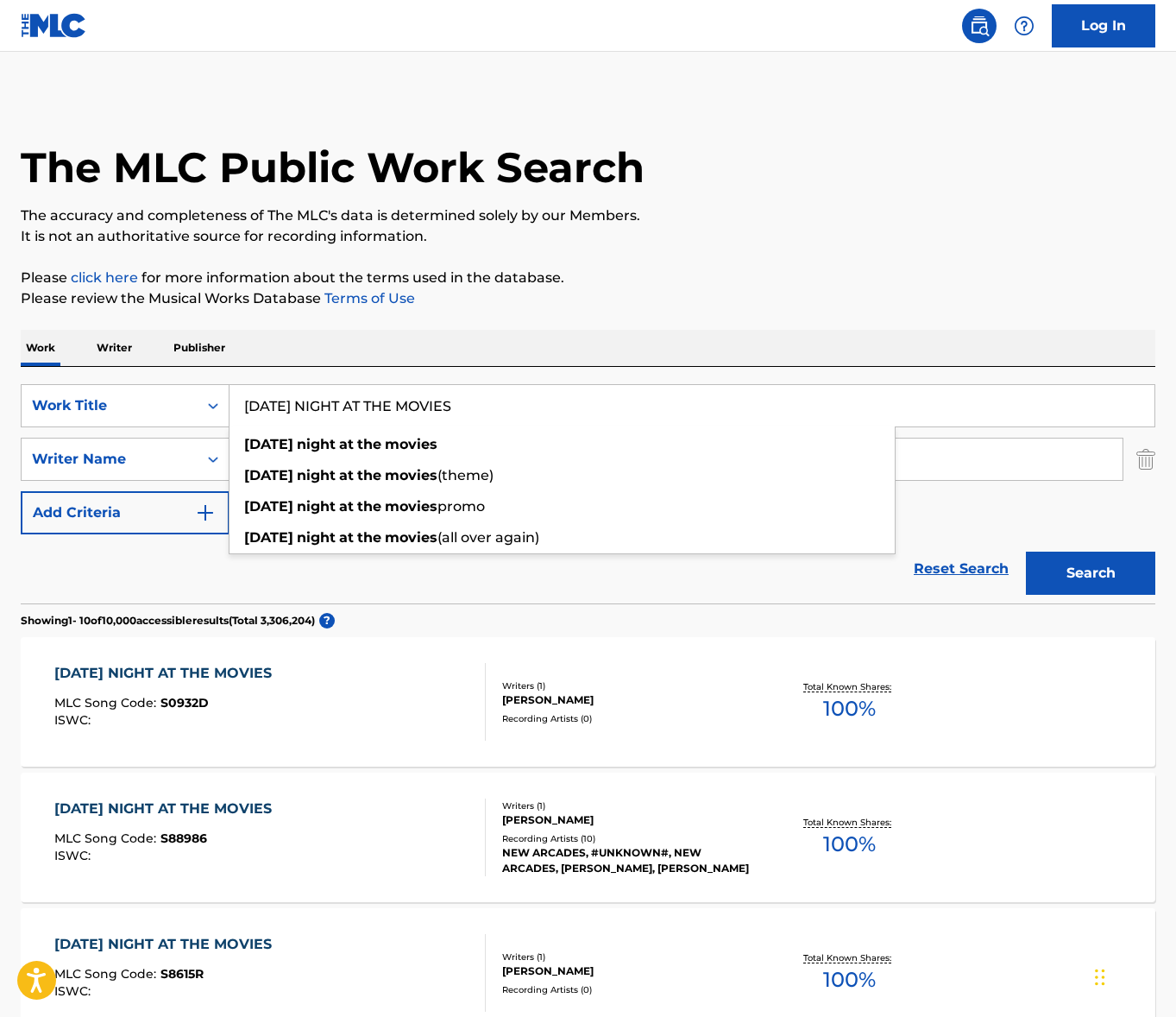
click at [360, 409] on input "[DATE] NIGHT AT THE MOVIES" at bounding box center [692, 405] width 925 height 41
paste input "I CAN SEE CLEARLY NOW"
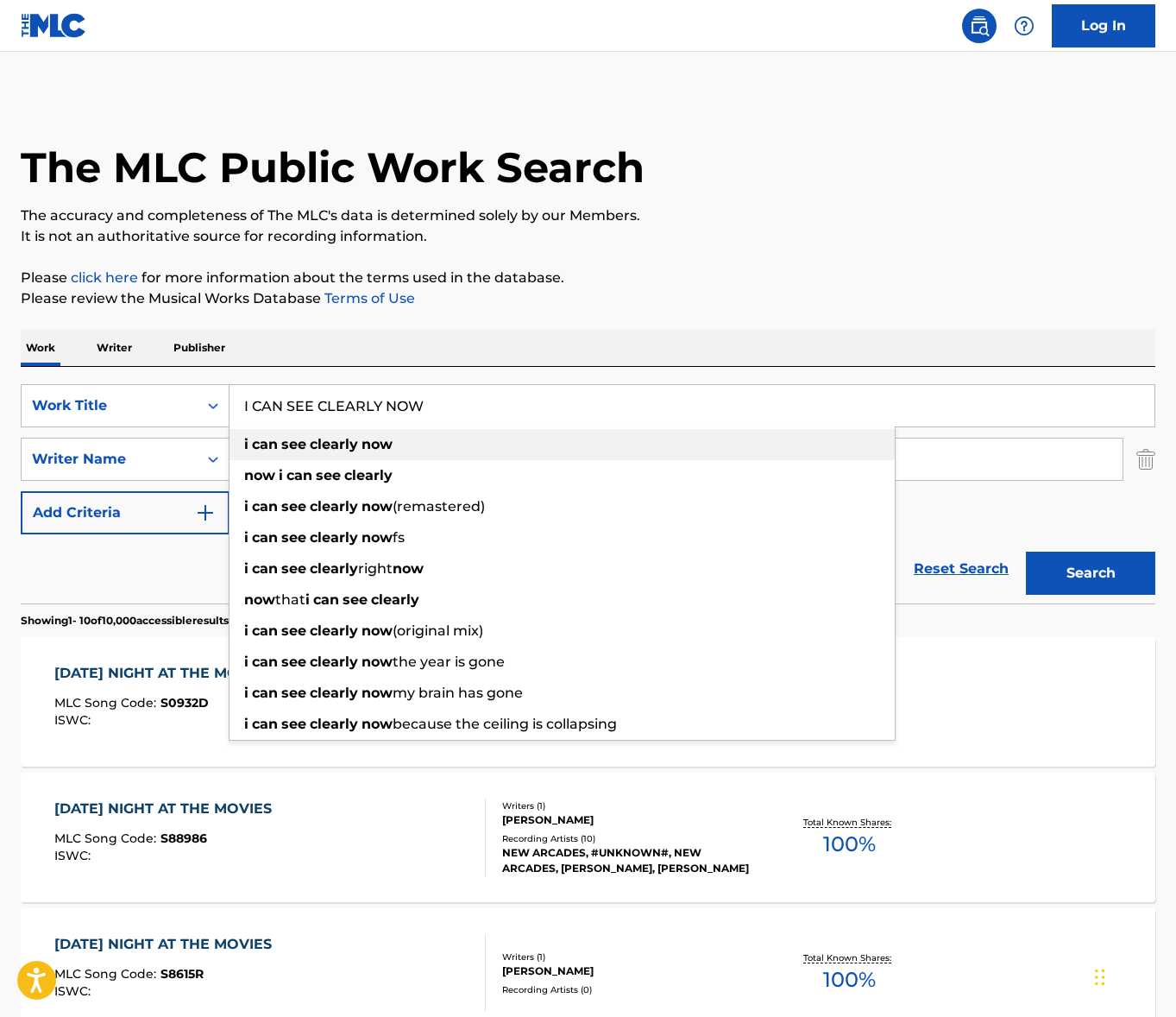
type input "I CAN SEE CLEARLY NOW"
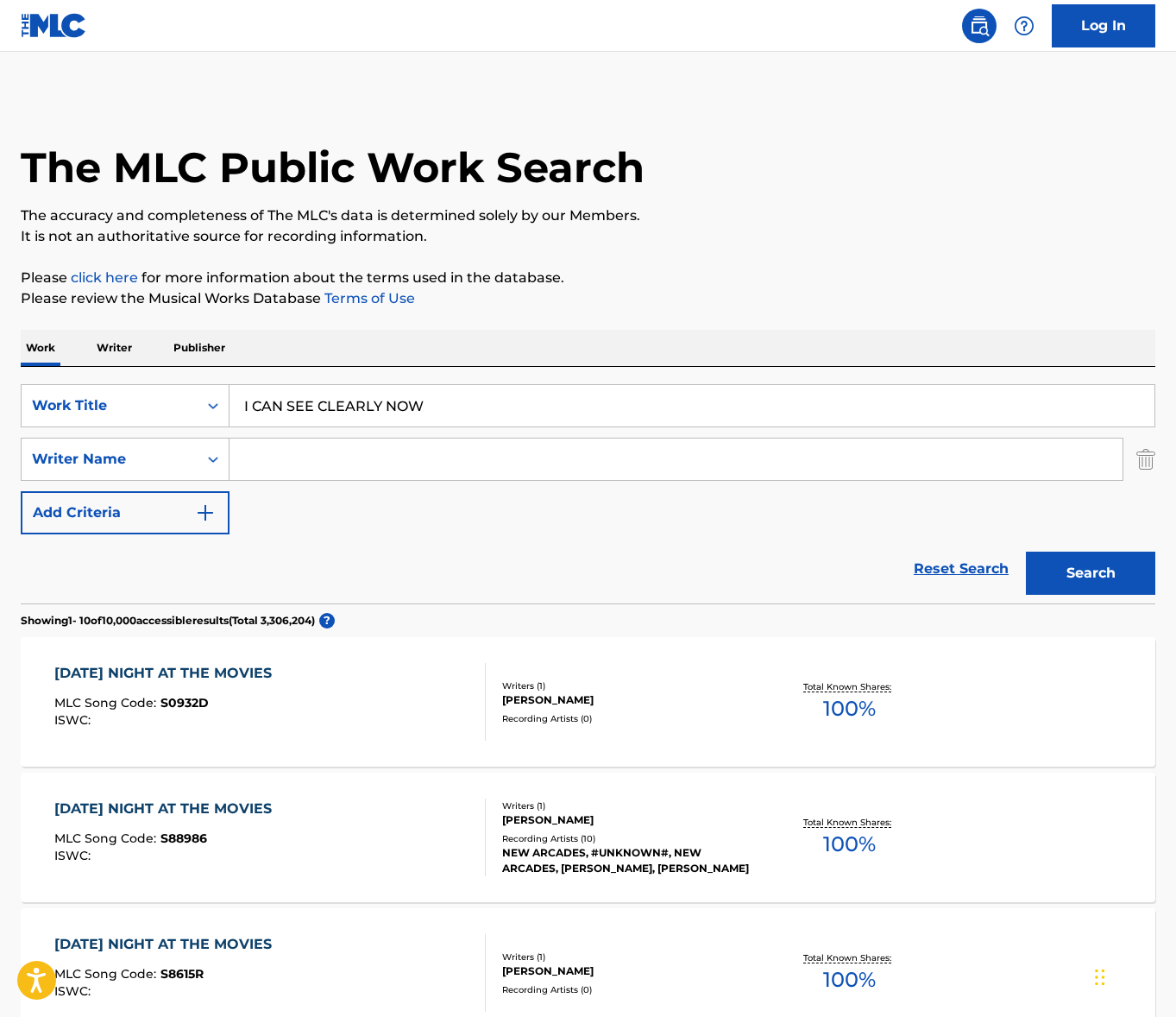
drag, startPoint x: 656, startPoint y: 323, endPoint x: 523, endPoint y: 428, distance: 169.5
click at [458, 459] on input "Search Form" at bounding box center [676, 459] width 894 height 41
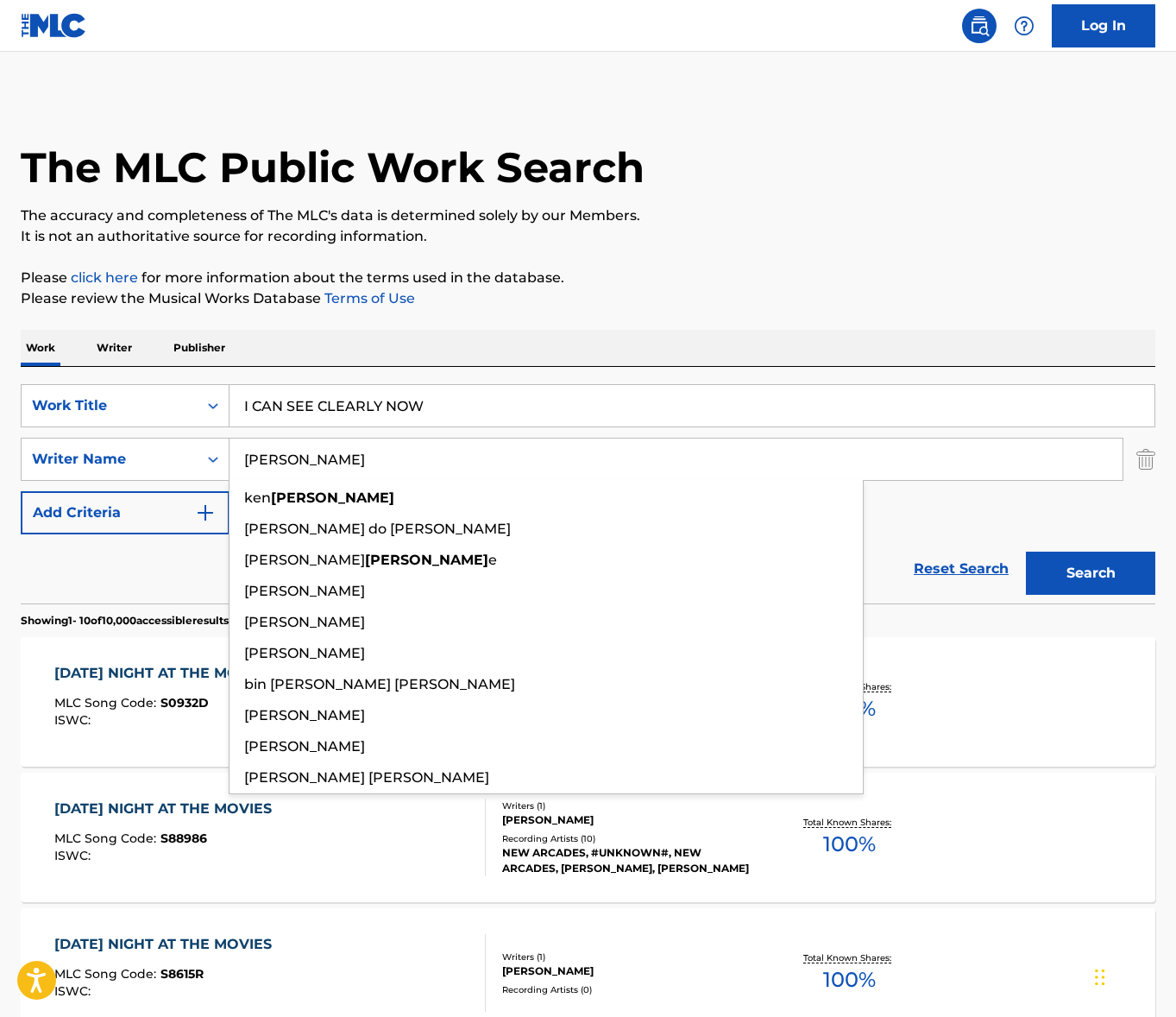
type input "[PERSON_NAME]"
click at [1027, 551] on button "Search" at bounding box center [1091, 573] width 129 height 43
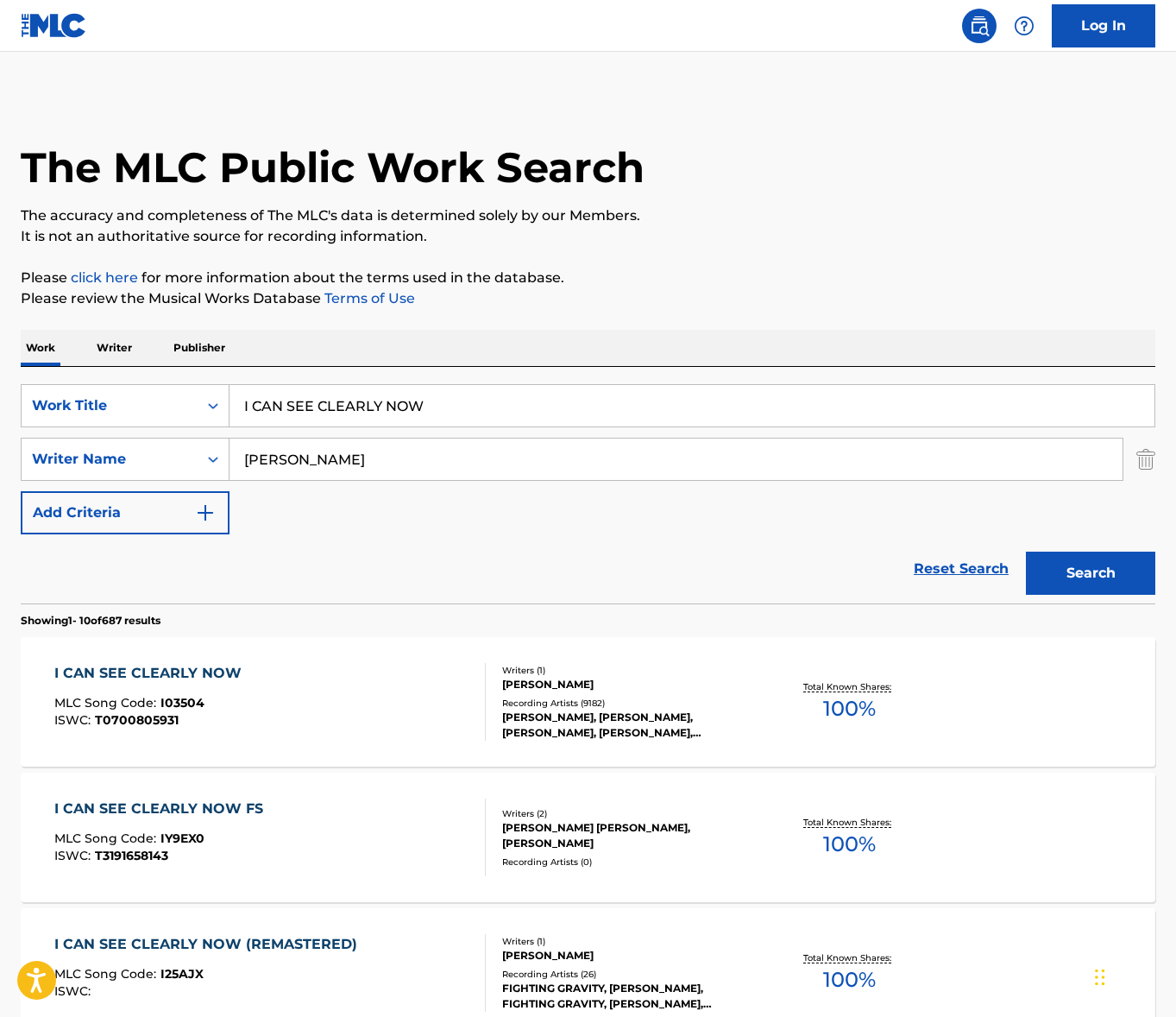
click at [367, 717] on div "I CAN SEE CLEARLY NOW MLC Song Code : I03504 ISWC : T0700805931" at bounding box center [270, 702] width 432 height 78
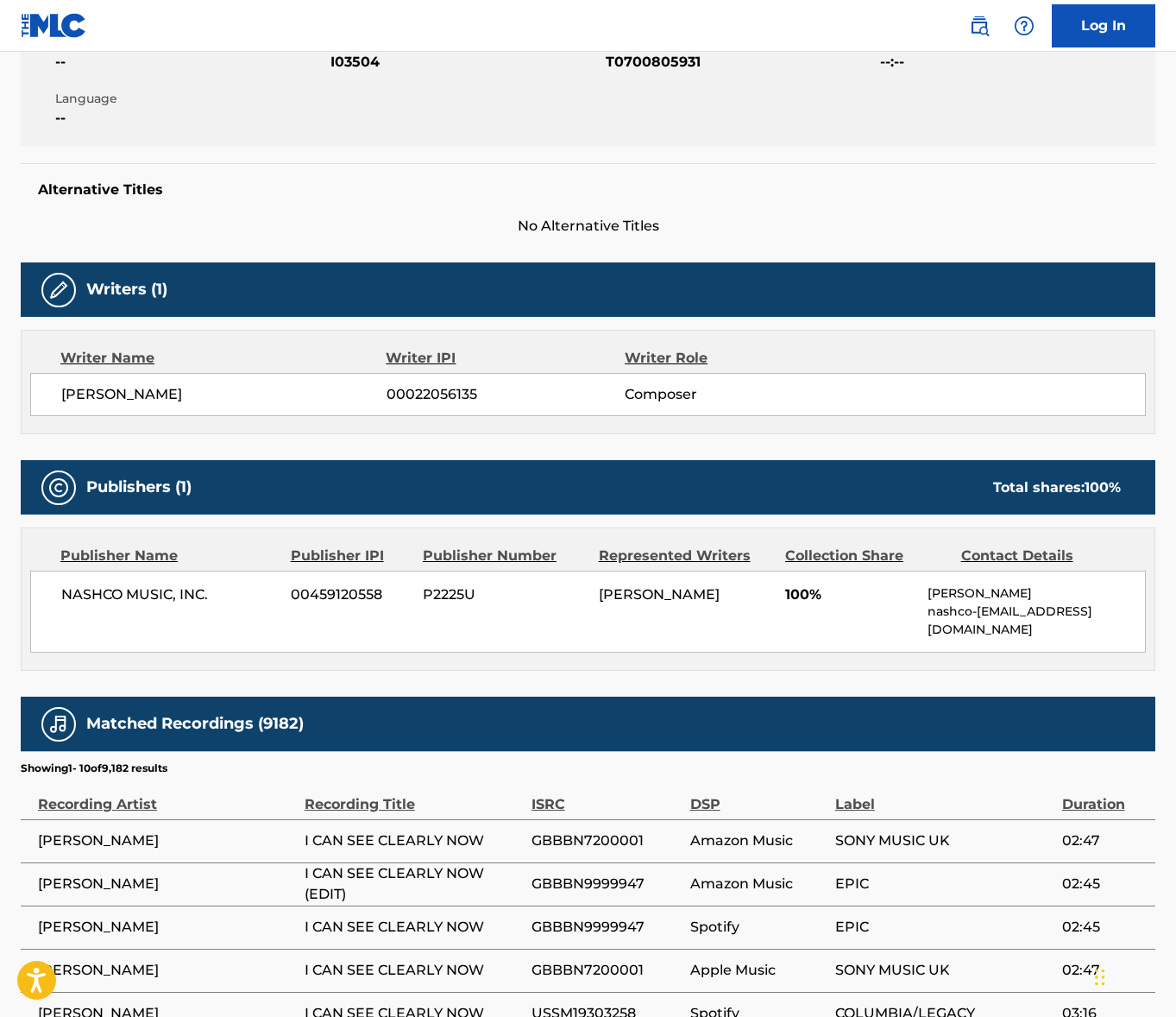
scroll to position [361, 0]
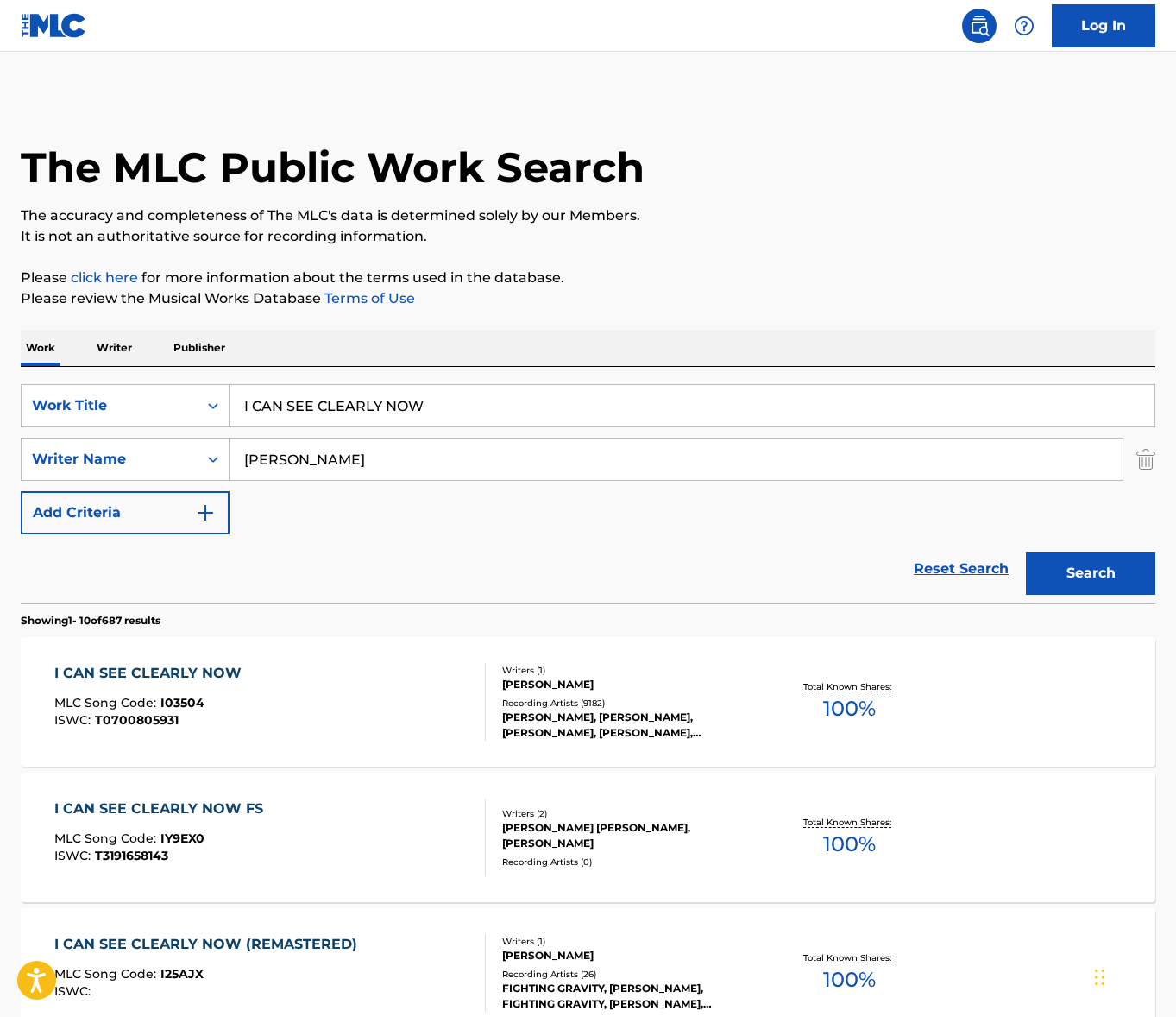
click at [388, 396] on input "I CAN SEE CLEARLY NOW" at bounding box center [692, 405] width 925 height 41
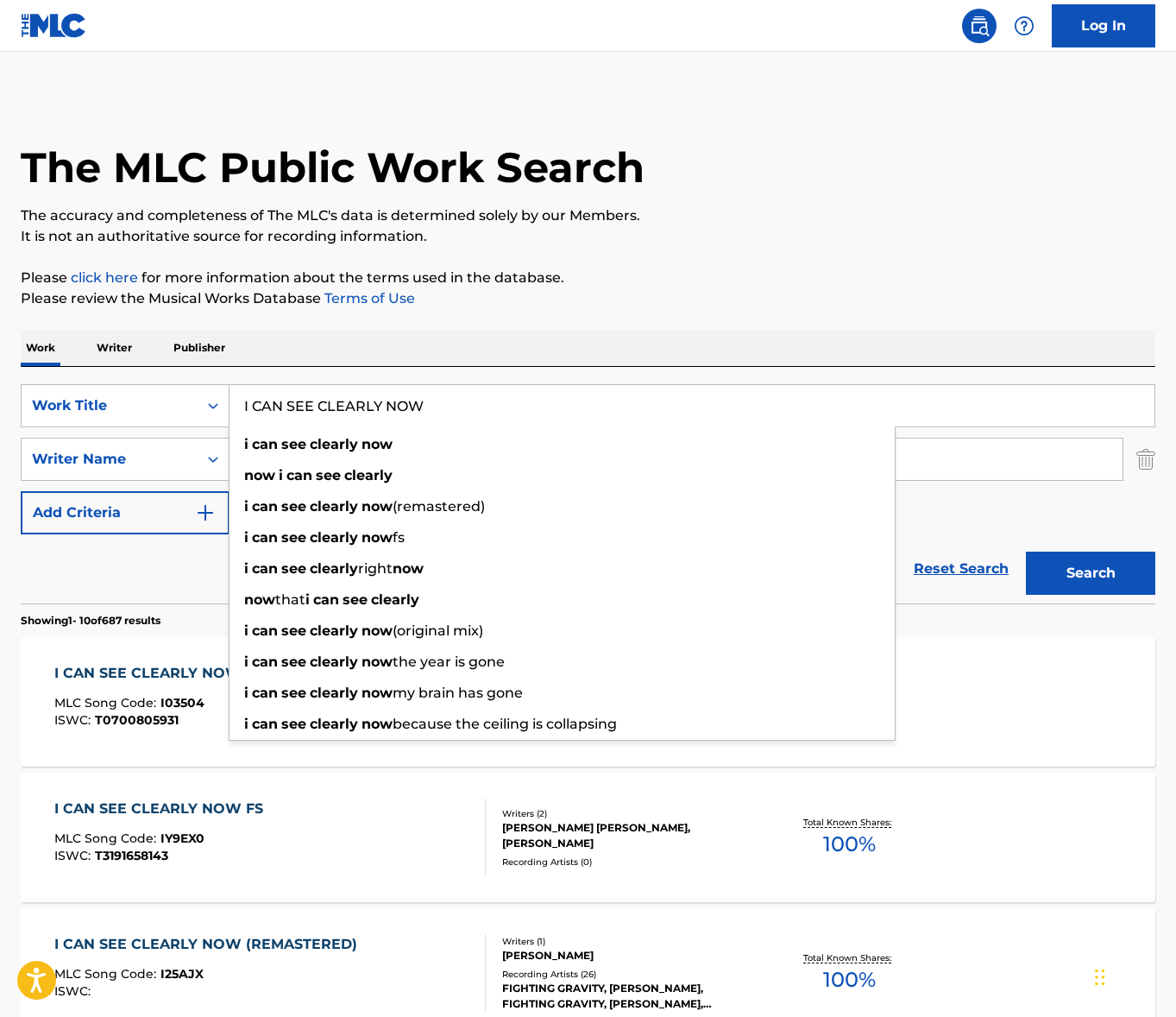
click at [388, 396] on input "I CAN SEE CLEARLY NOW" at bounding box center [692, 405] width 925 height 41
paste input "YOU CAN GET IT IF YOU REALLY WANT"
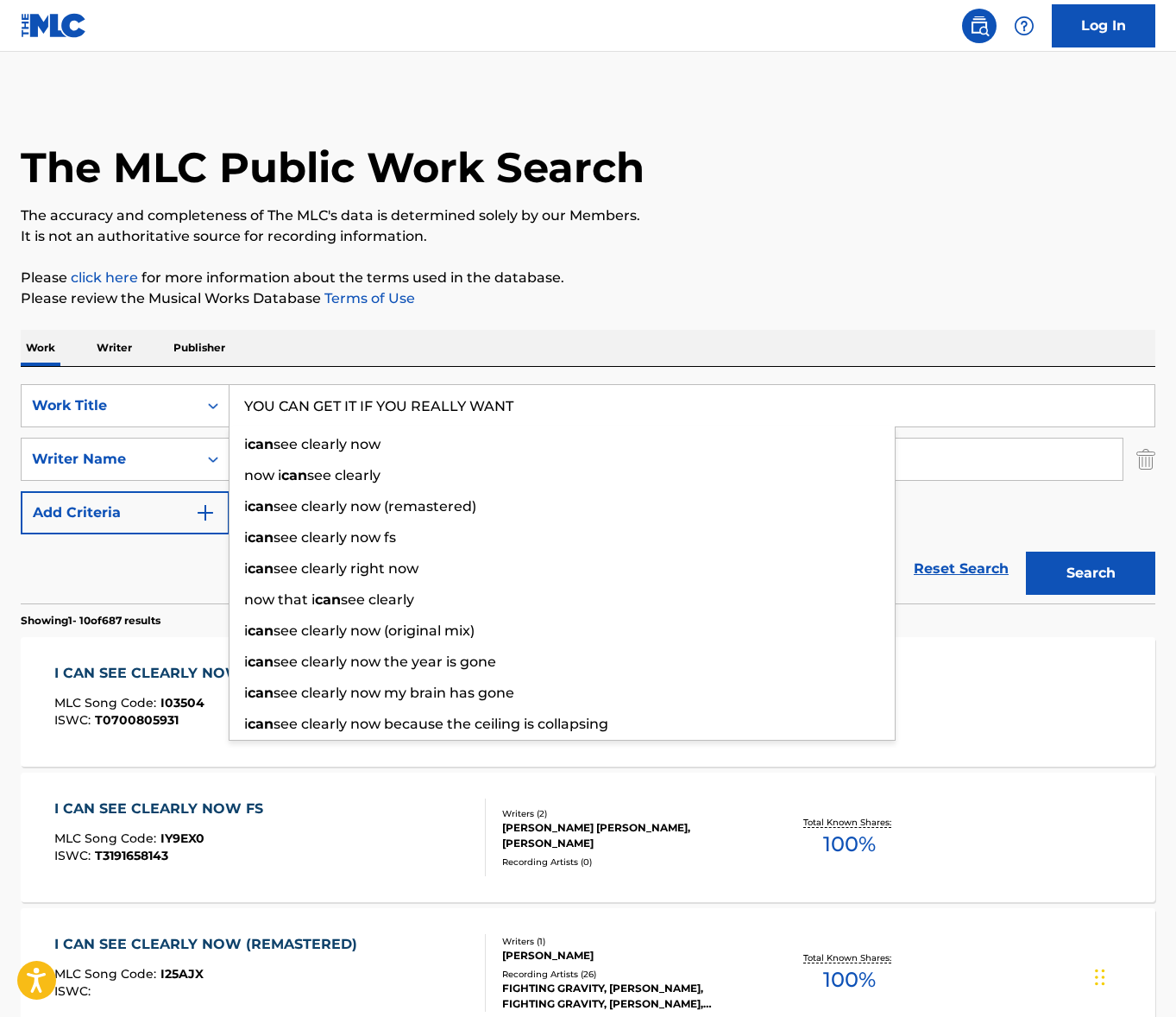
type input "YOU CAN GET IT IF YOU REALLY WANT"
click at [543, 342] on div "Work Writer Publisher" at bounding box center [587, 348] width 1135 height 37
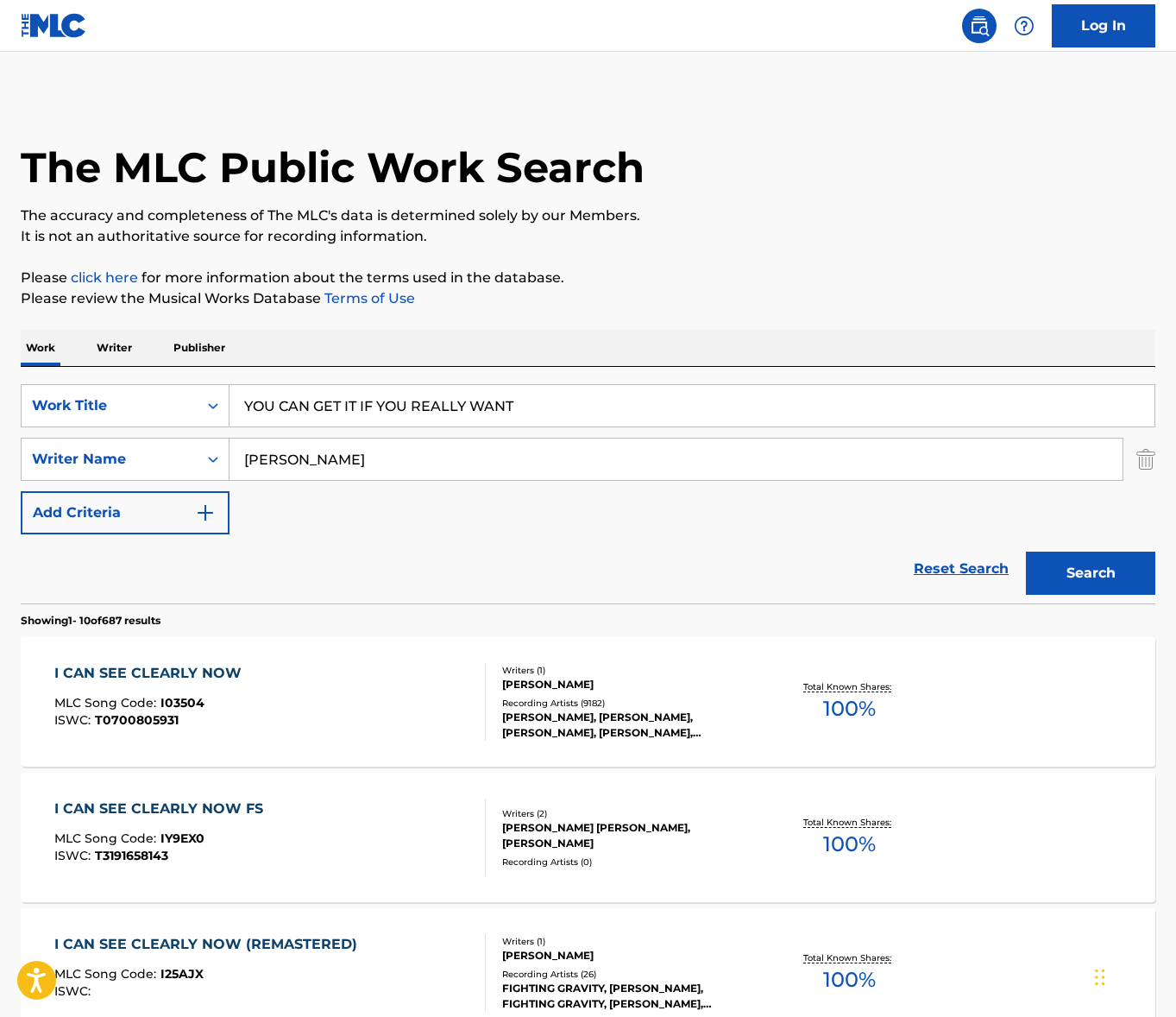
click at [347, 455] on input "[PERSON_NAME]" at bounding box center [676, 459] width 894 height 41
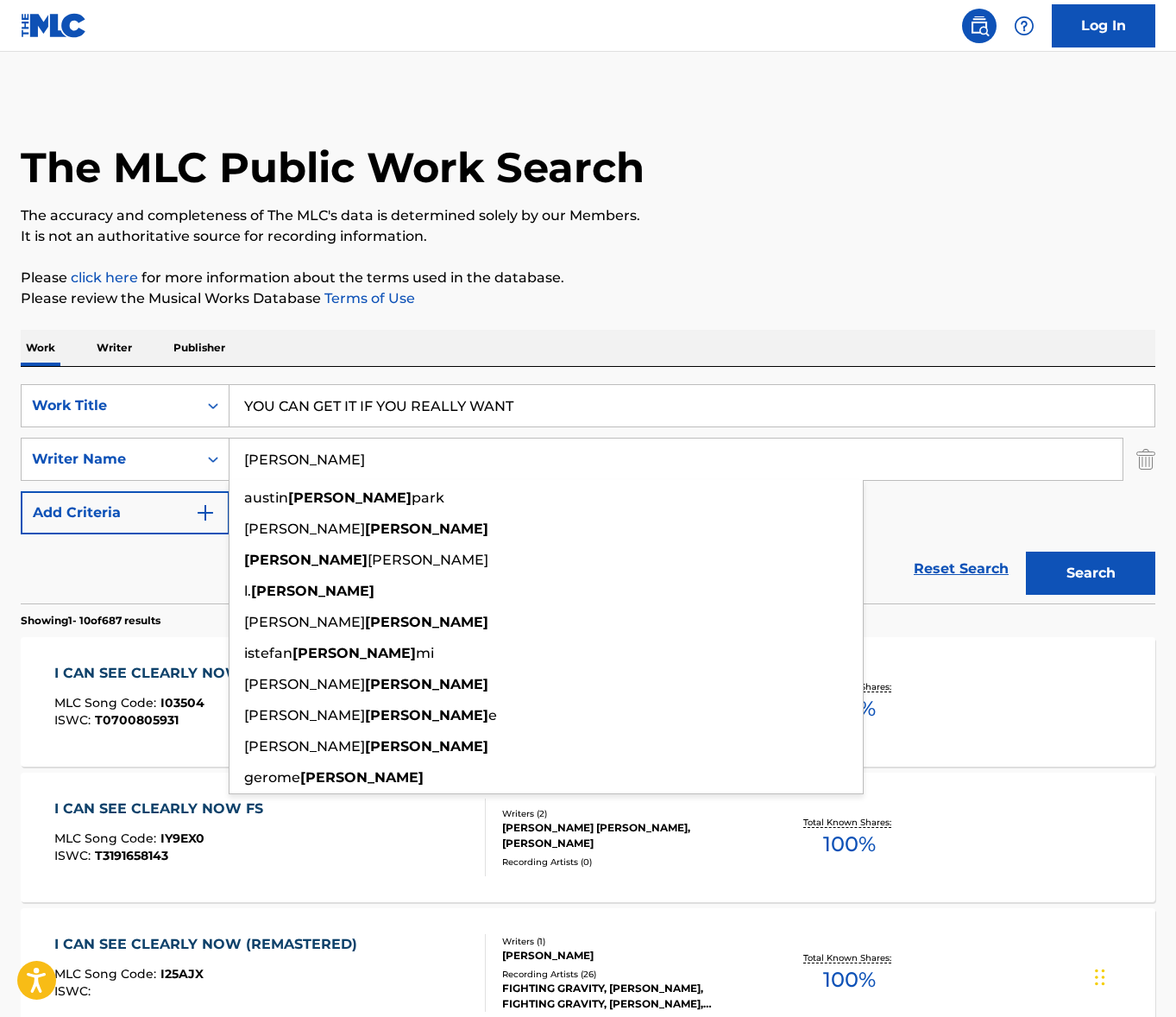
click at [347, 456] on input "[PERSON_NAME]" at bounding box center [676, 459] width 894 height 41
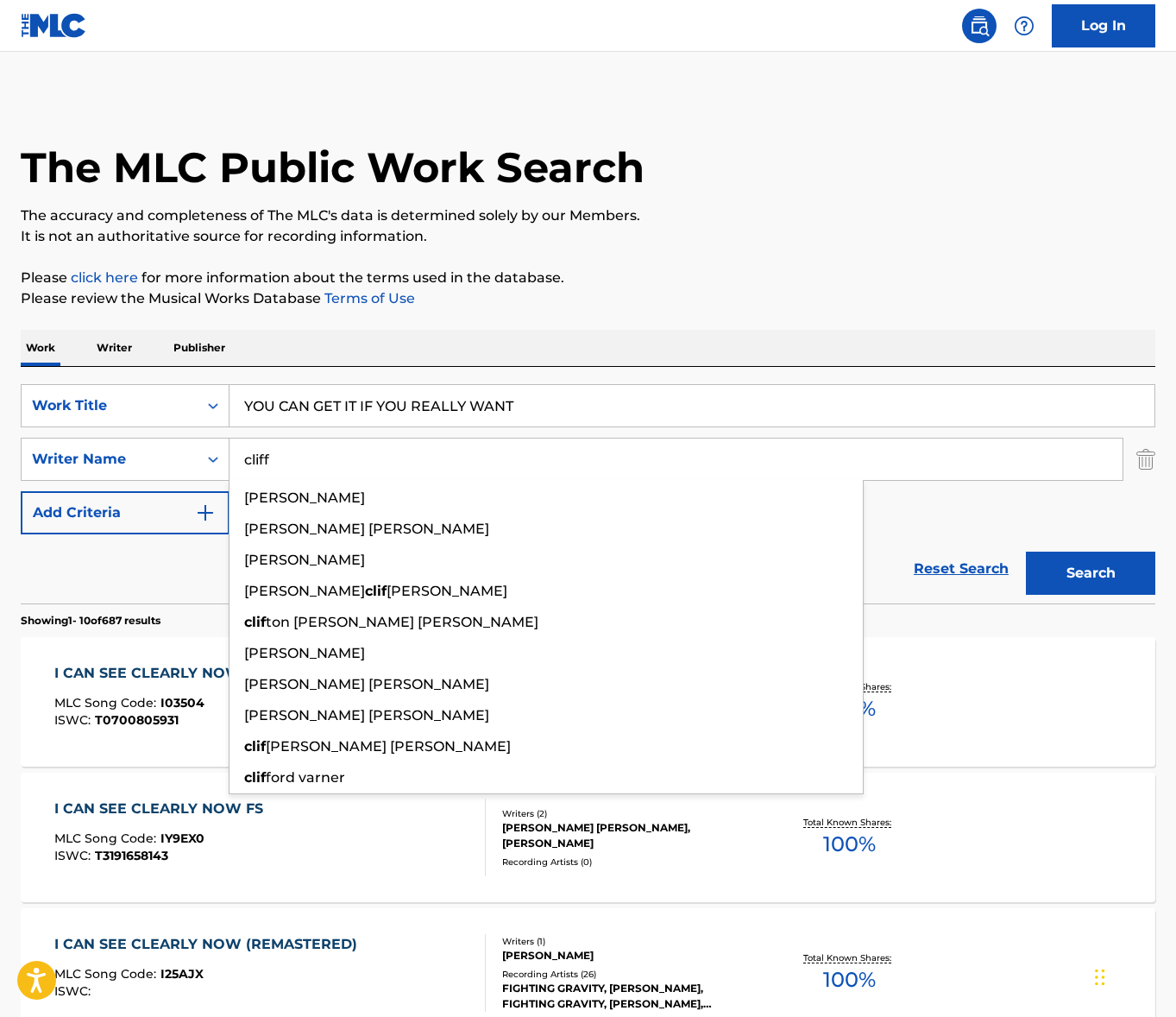
type input "cliff"
click at [1027, 551] on button "Search" at bounding box center [1091, 573] width 129 height 43
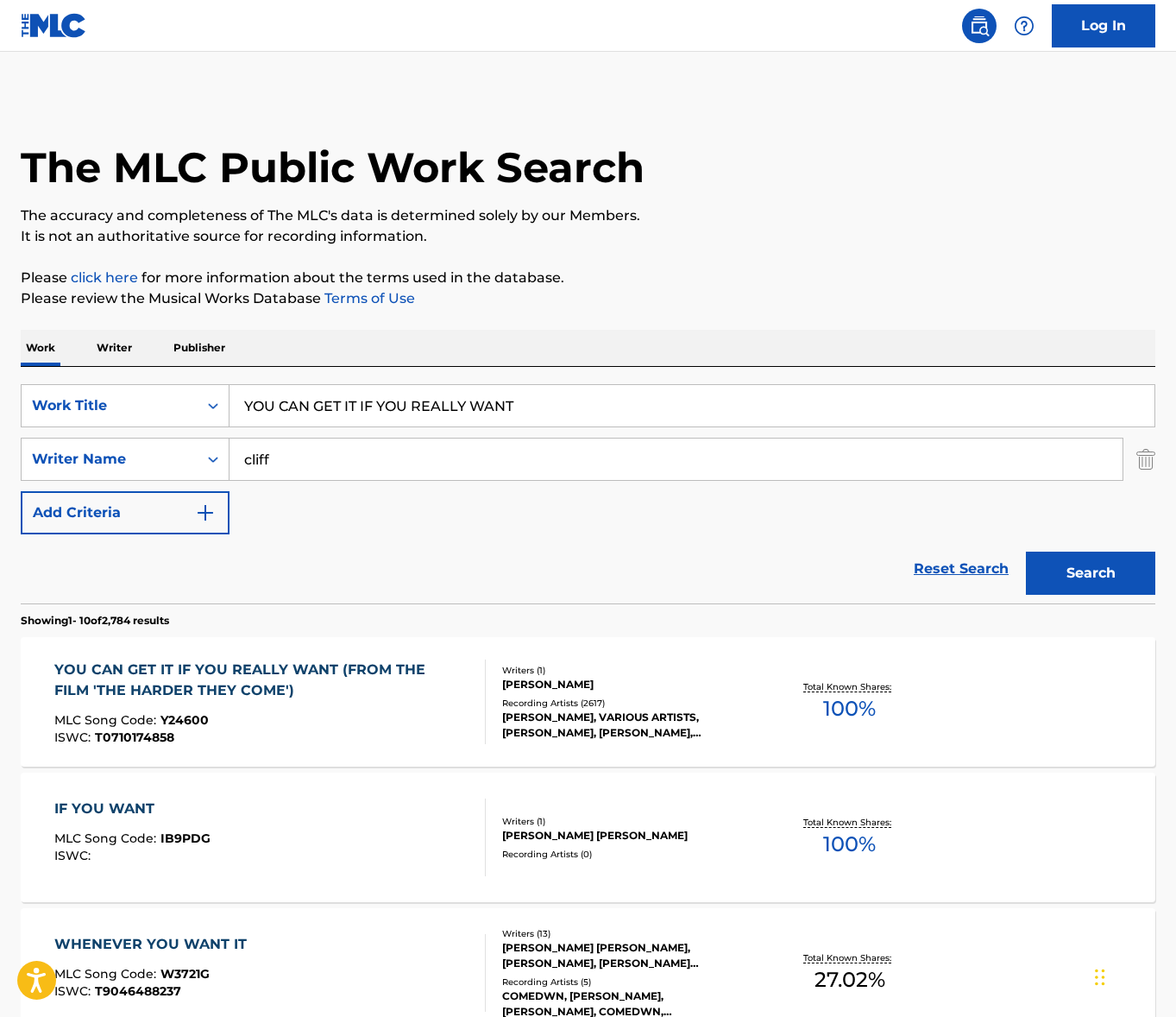
click at [360, 693] on div "YOU CAN GET IT IF YOU REALLY WANT (FROM THE FILM 'THE HARDER THEY COME')" at bounding box center [262, 680] width 416 height 41
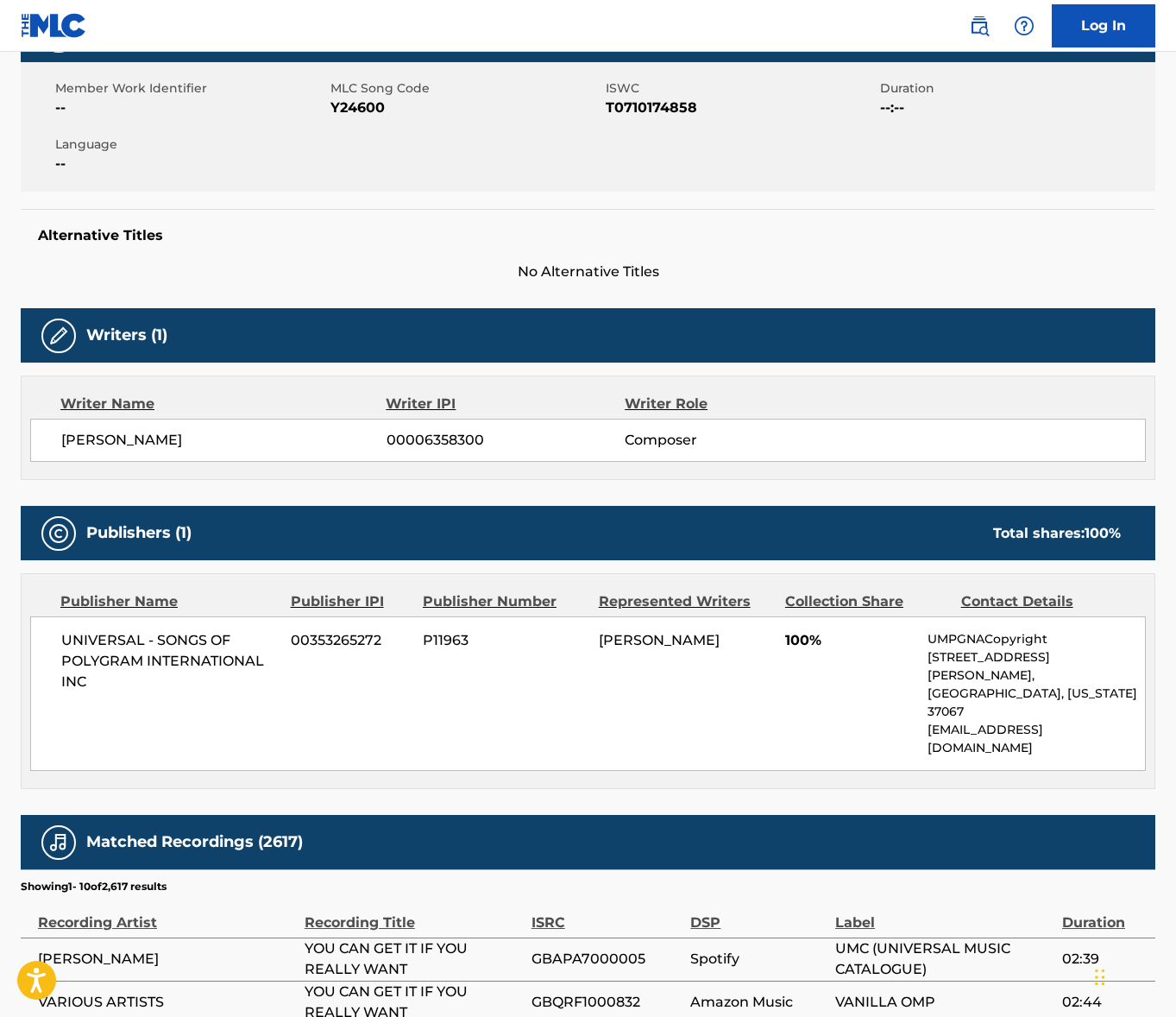
scroll to position [387, 0]
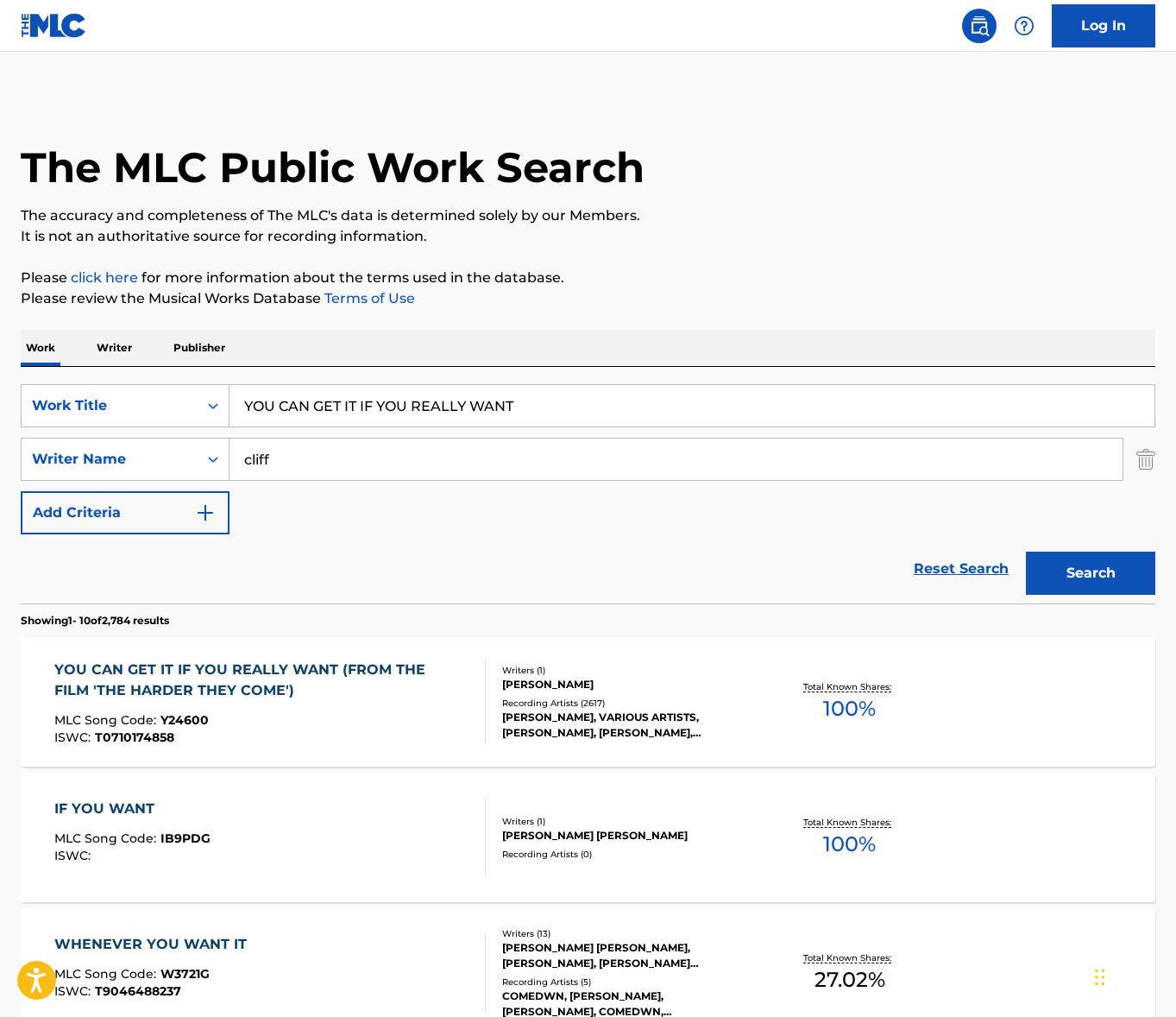
click at [434, 413] on input "YOU CAN GET IT IF YOU REALLY WANT" at bounding box center [692, 405] width 925 height 41
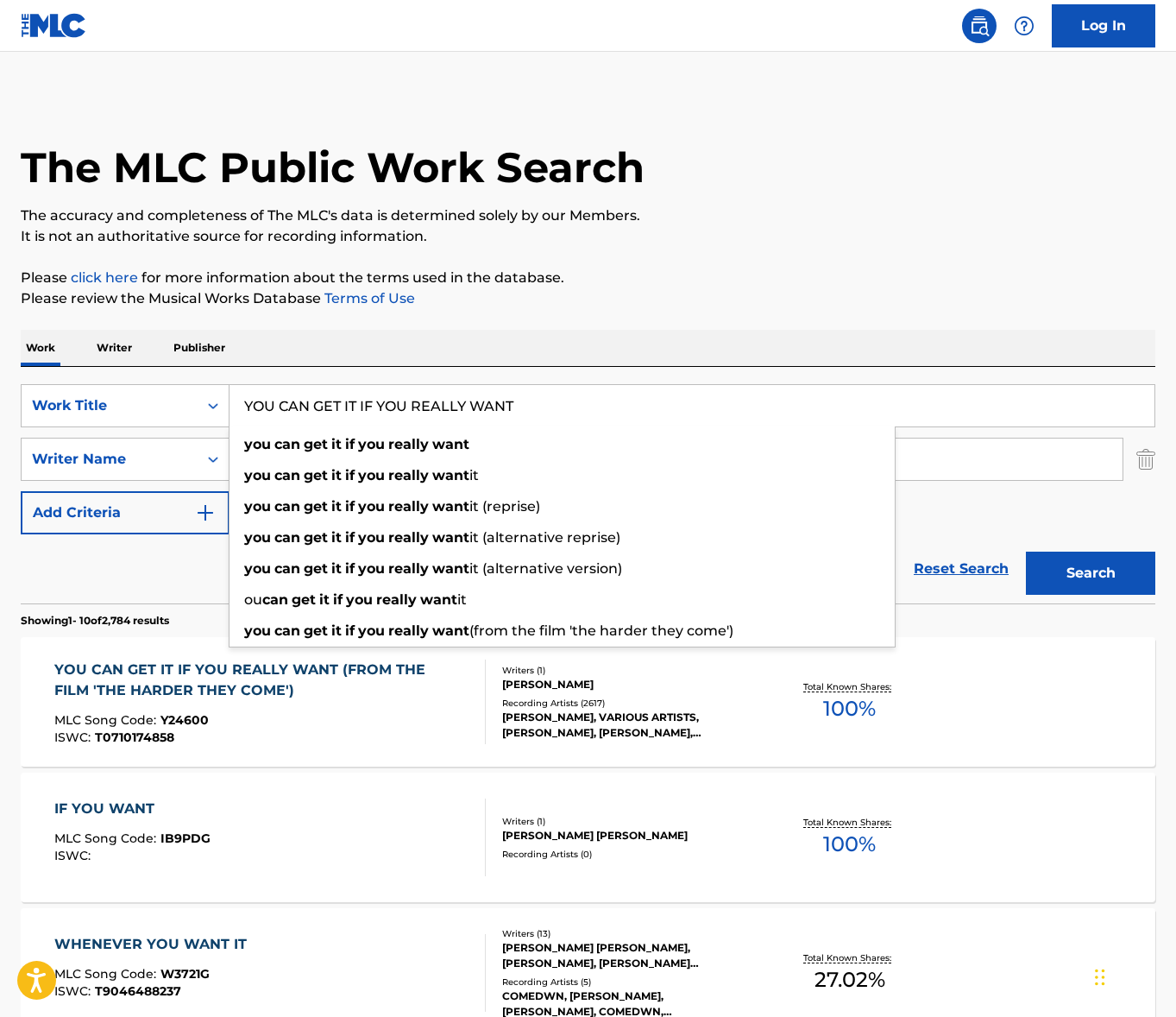
paste input "SIDESHOW"
type input "SIDESHOW"
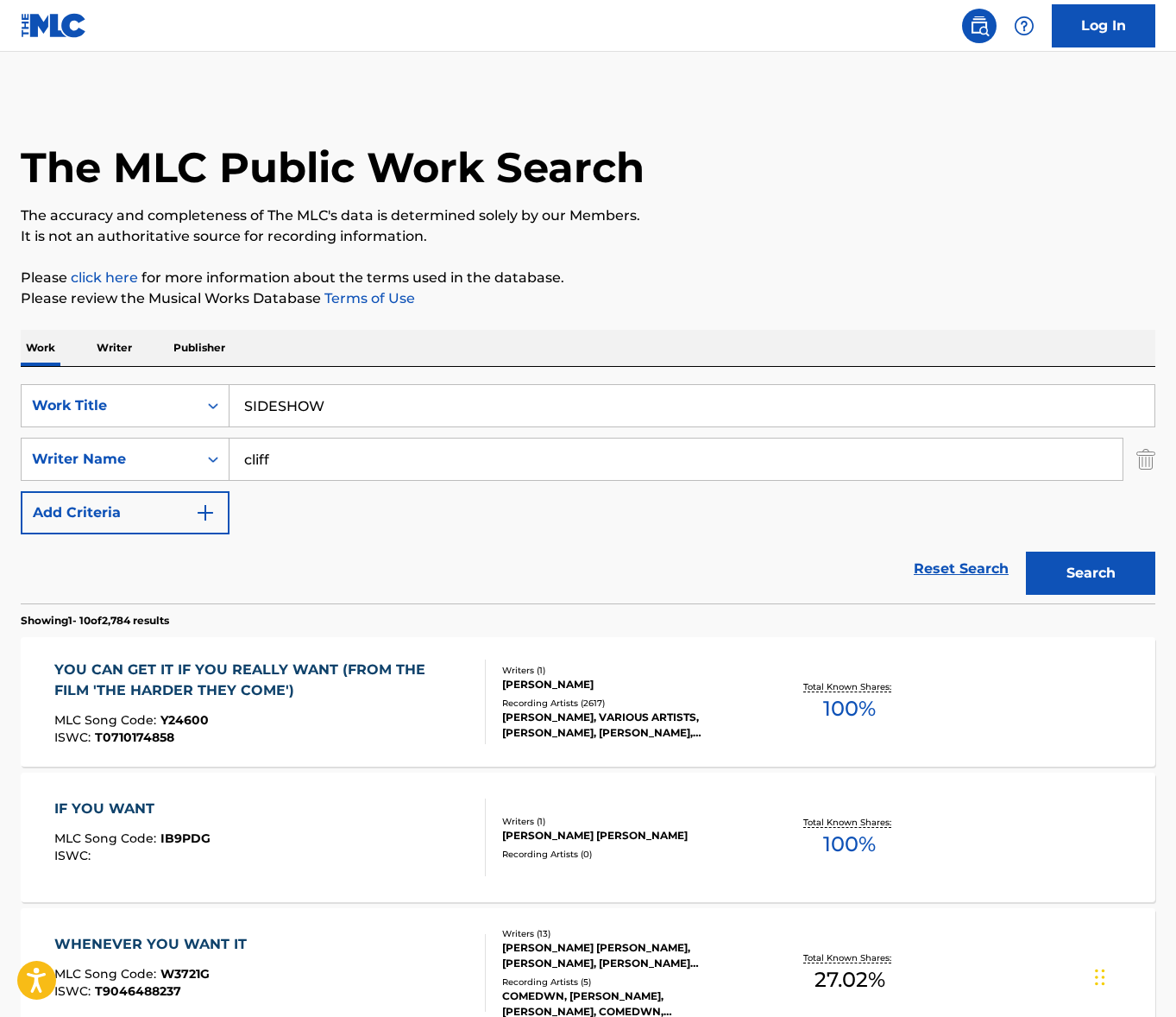
click at [549, 357] on div "Work Writer Publisher" at bounding box center [587, 348] width 1135 height 37
click at [339, 473] on input "cliff" at bounding box center [676, 459] width 894 height 41
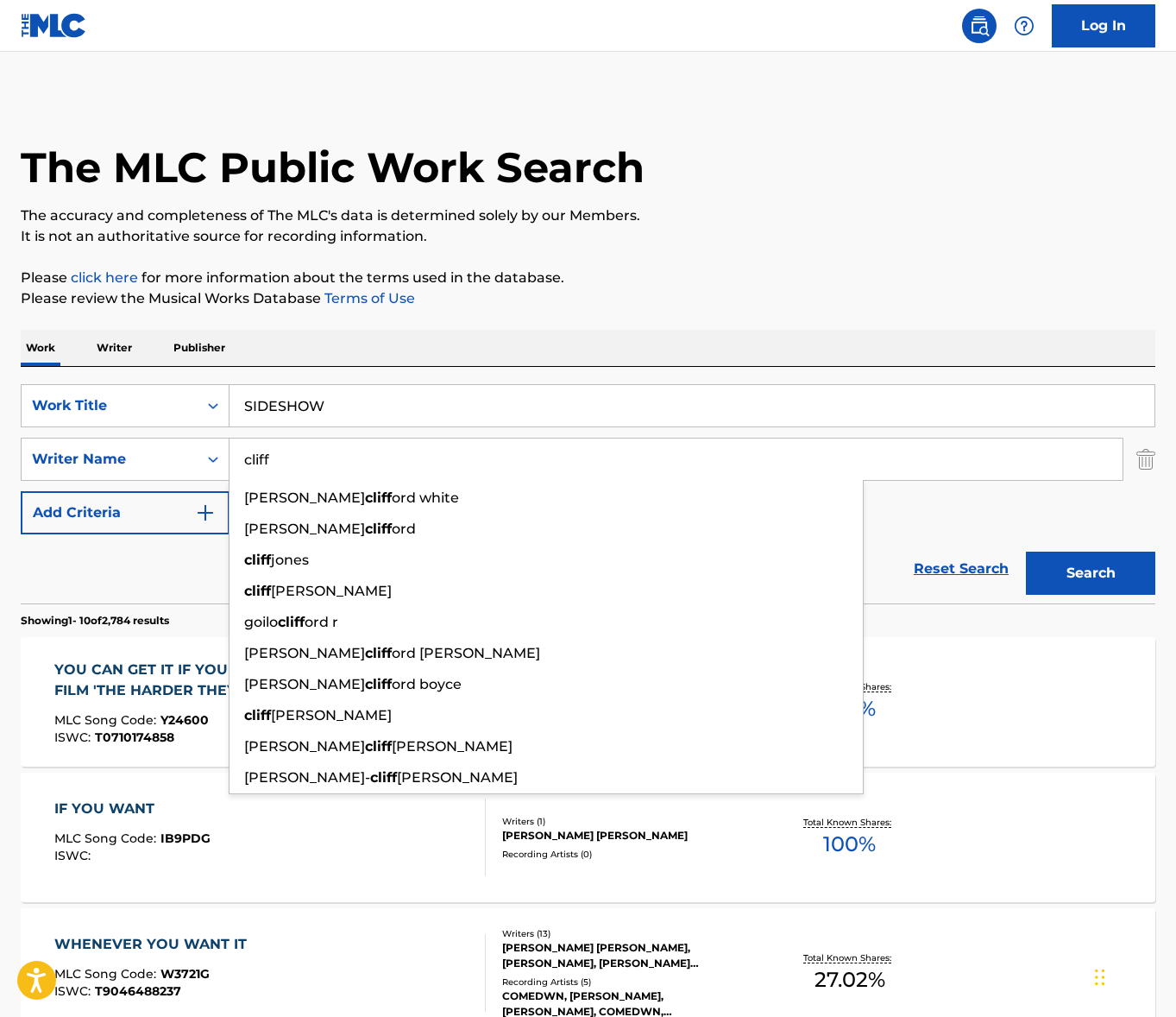
click at [339, 473] on input "cliff" at bounding box center [676, 459] width 894 height 41
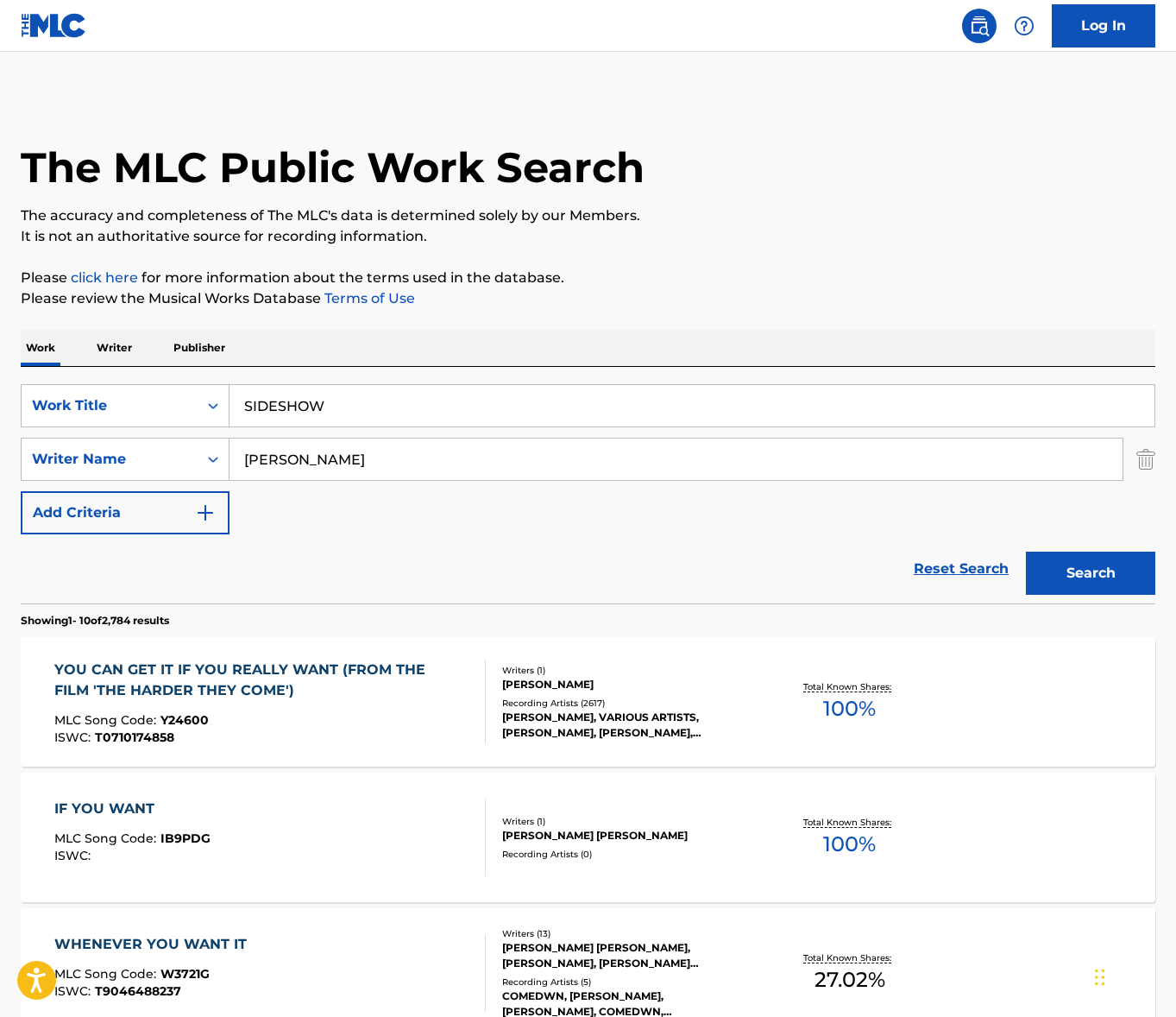
type input "[PERSON_NAME]"
click at [1027, 551] on button "Search" at bounding box center [1091, 573] width 129 height 43
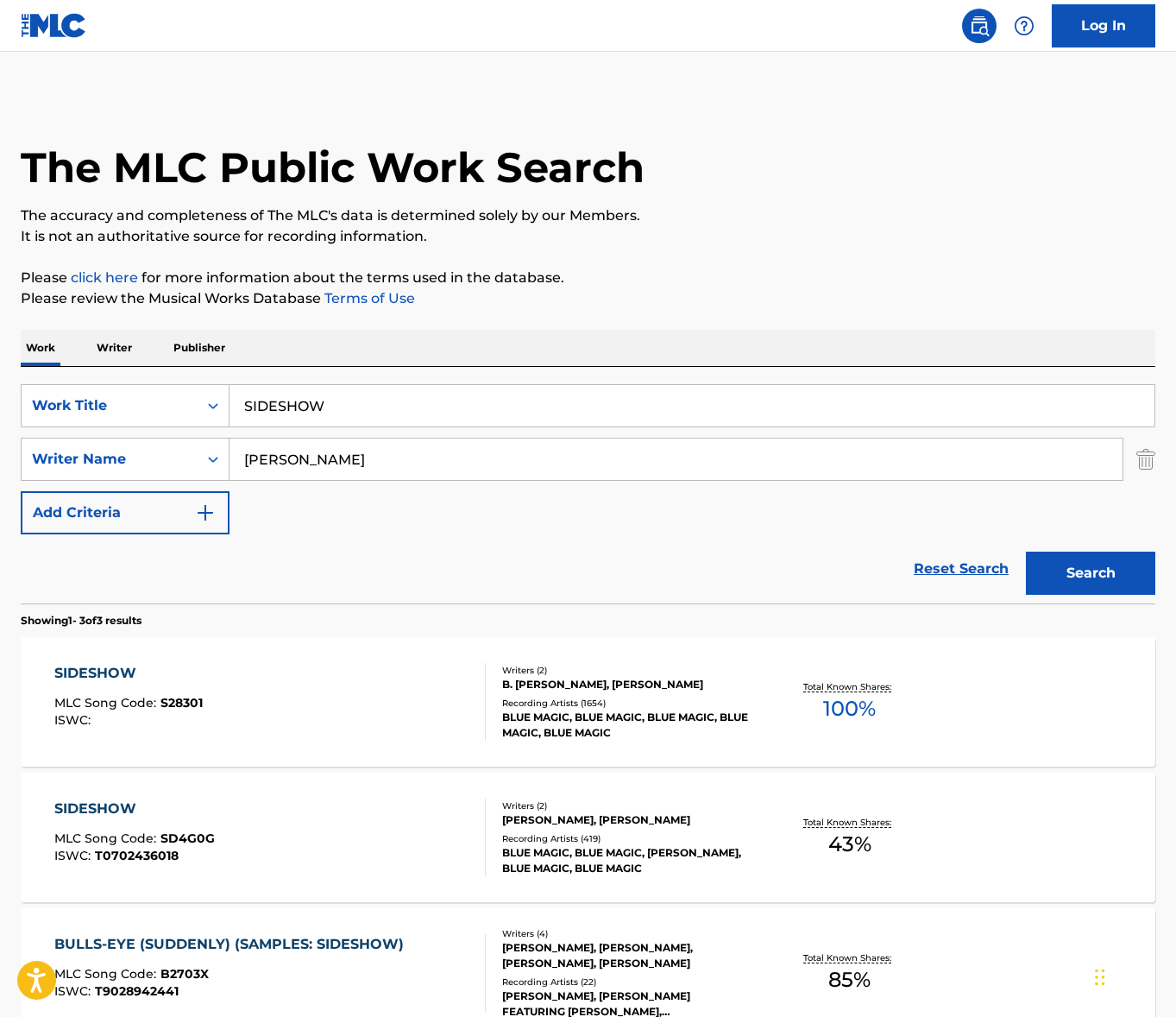
click at [357, 704] on div "SIDESHOW MLC Song Code : S28301 ISWC :" at bounding box center [270, 702] width 432 height 78
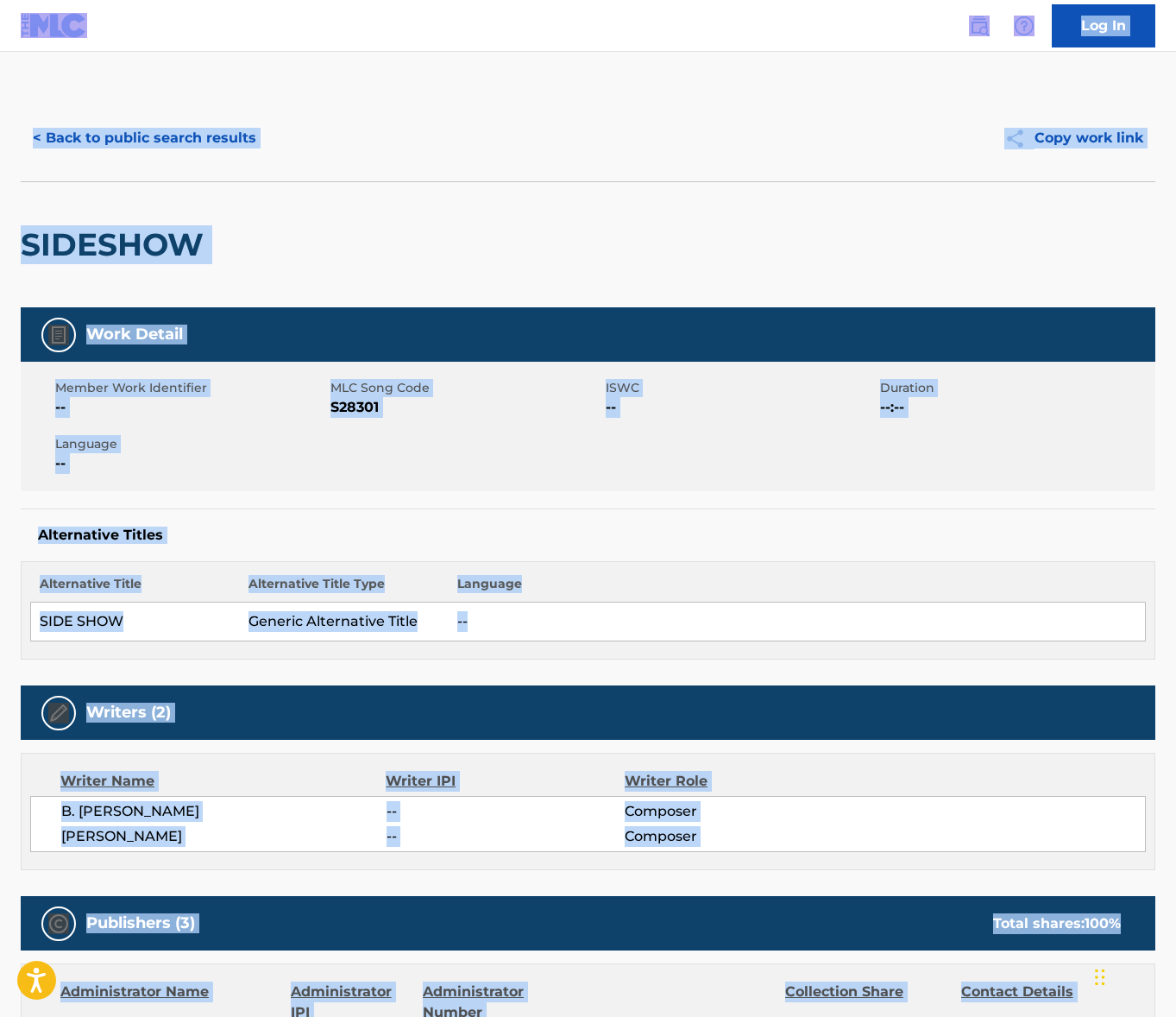
click at [357, 704] on div "Writers (2)" at bounding box center [587, 712] width 1135 height 54
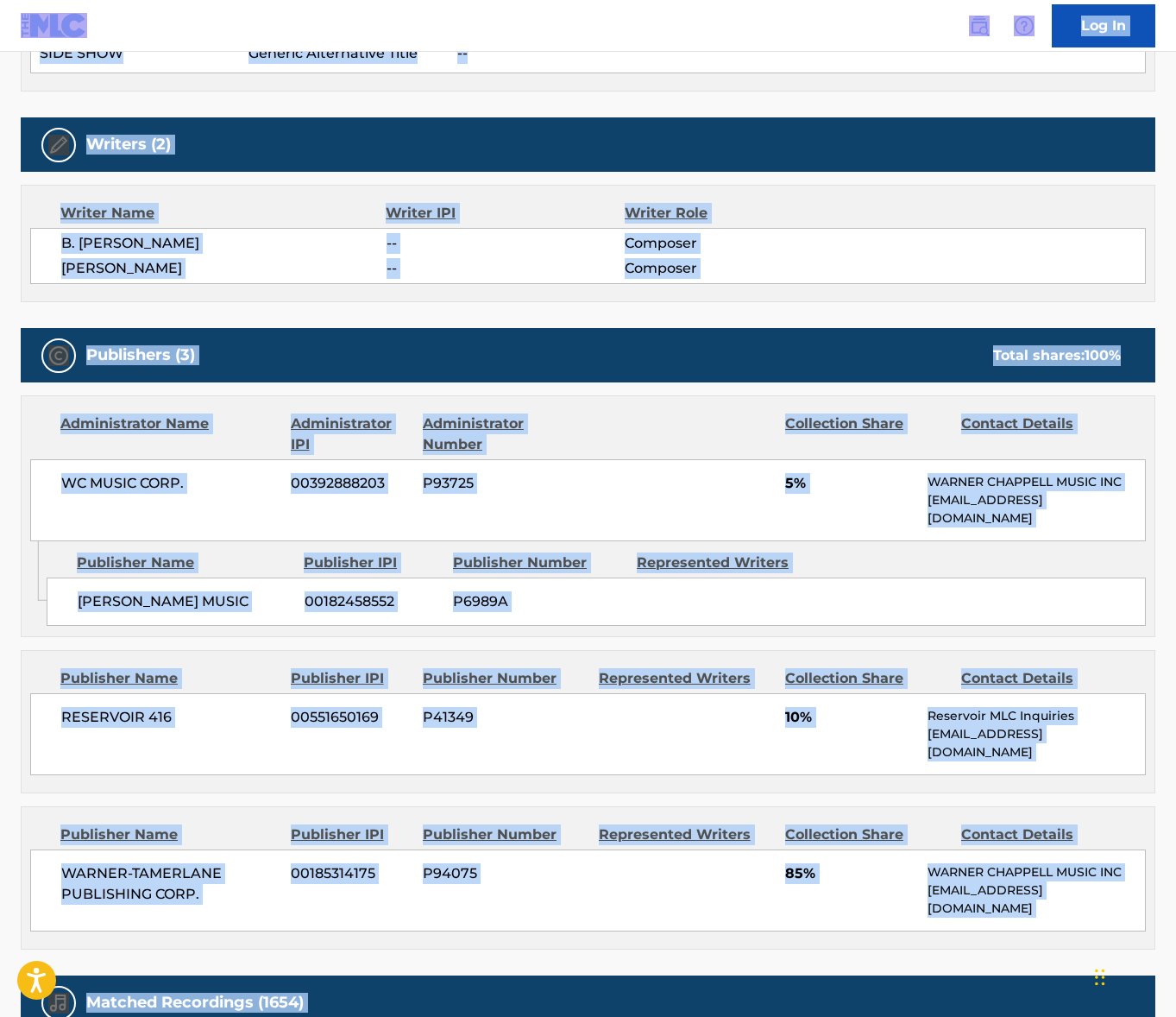
scroll to position [664, 0]
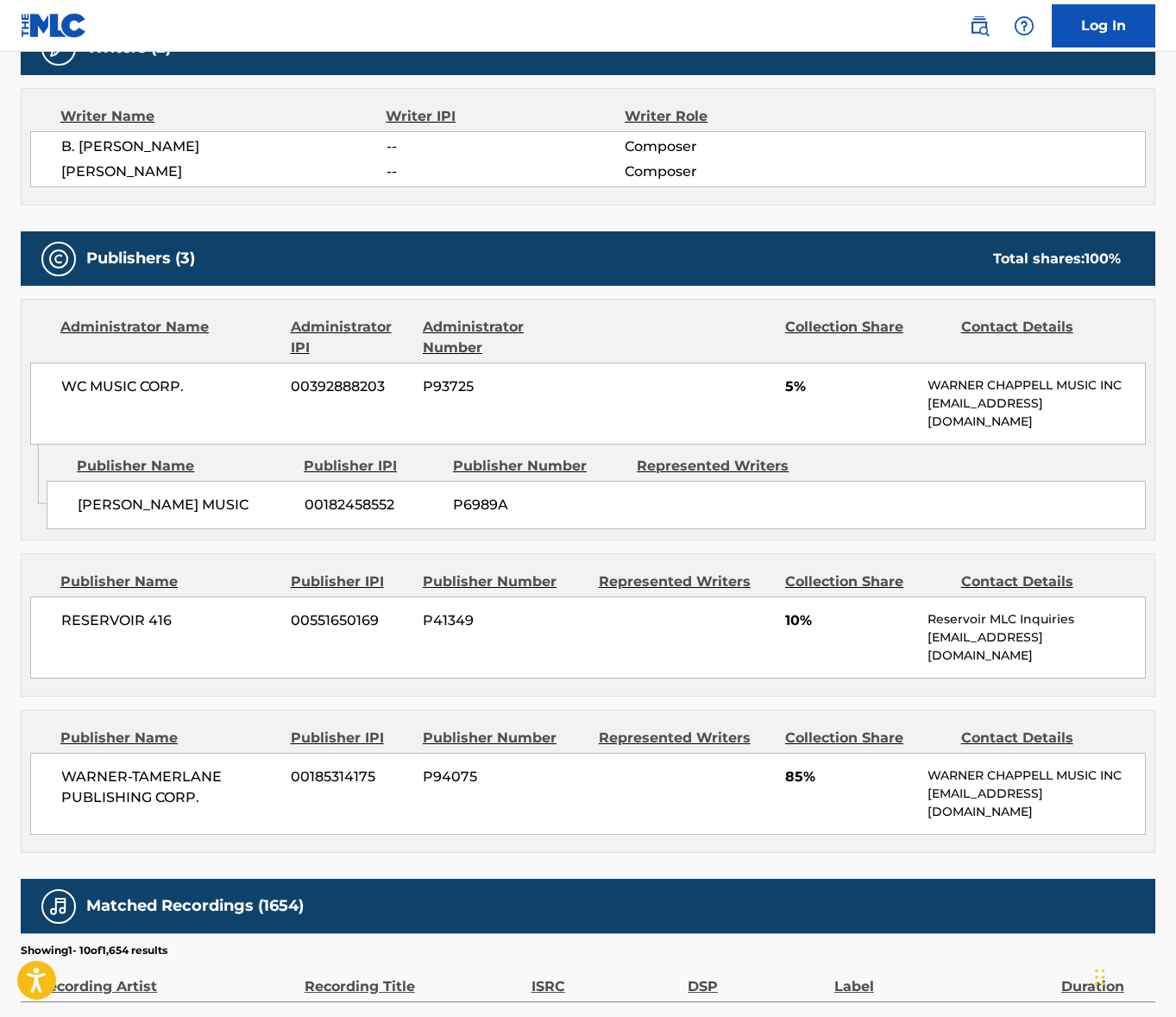
click at [116, 383] on span "WC MUSIC CORP." at bounding box center [170, 386] width 217 height 20
click at [121, 617] on span "RESERVOIR 416" at bounding box center [170, 620] width 217 height 20
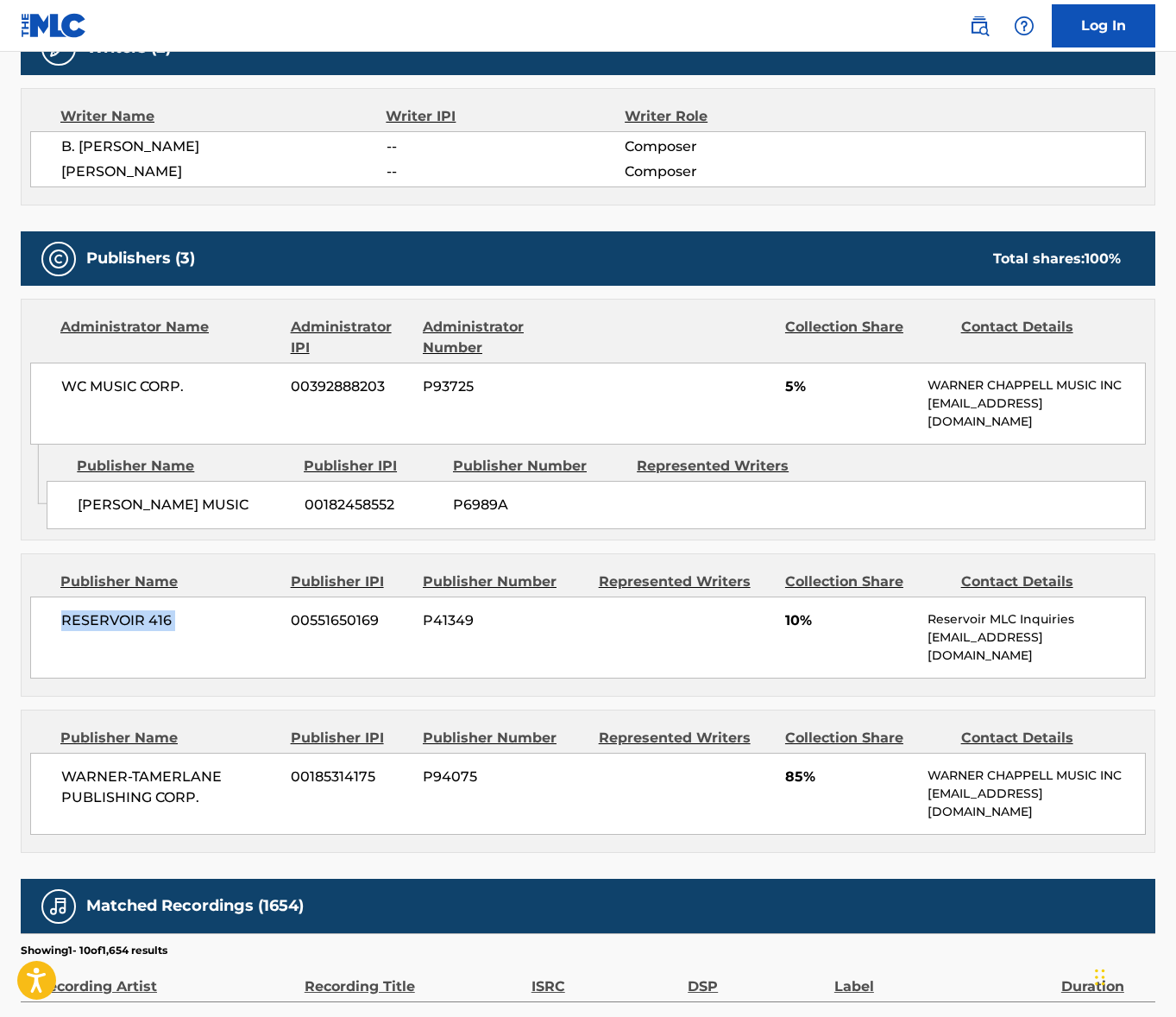
click at [121, 617] on span "RESERVOIR 416" at bounding box center [170, 620] width 217 height 20
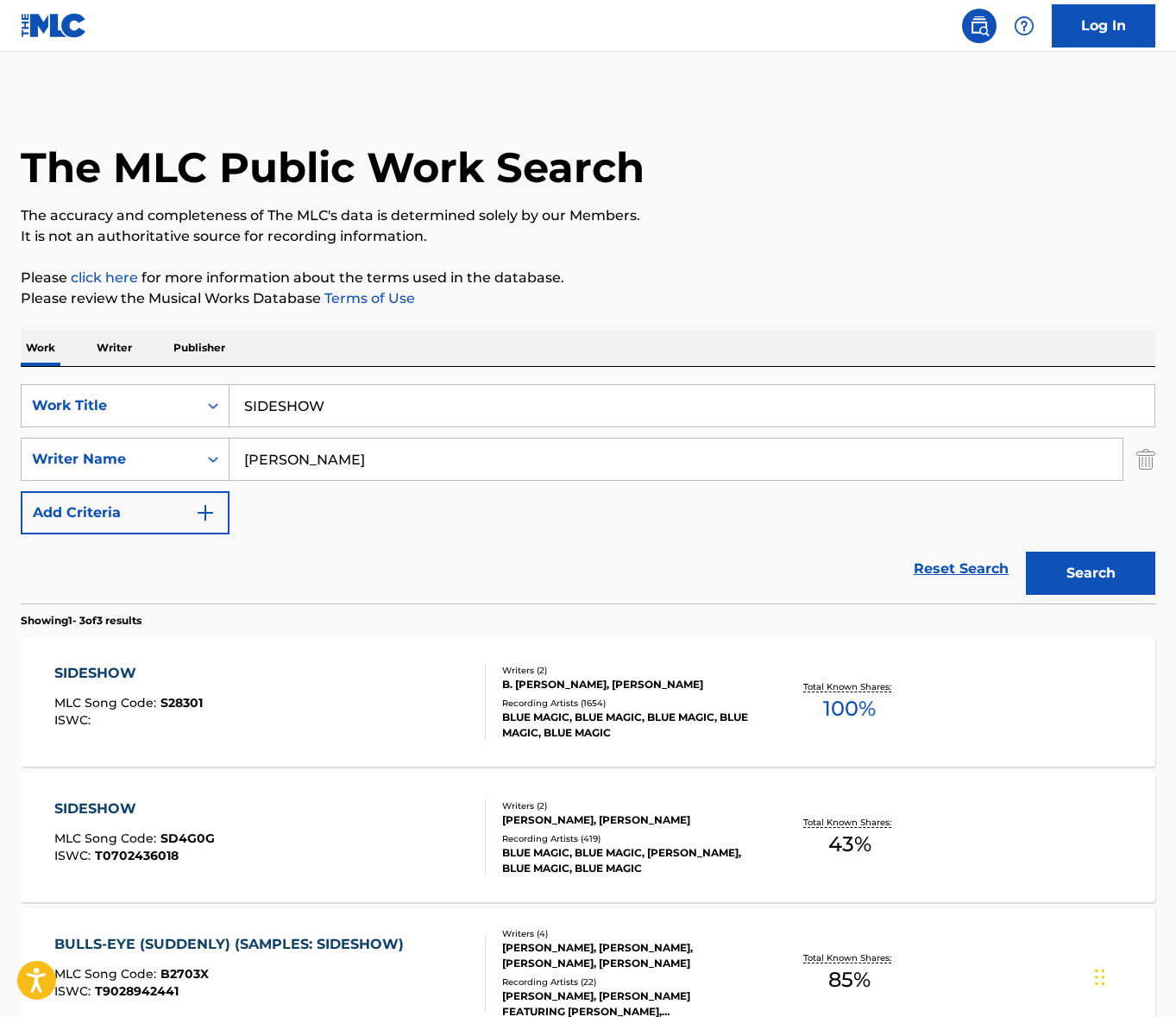
click at [334, 413] on input "SIDESHOW" at bounding box center [692, 405] width 925 height 41
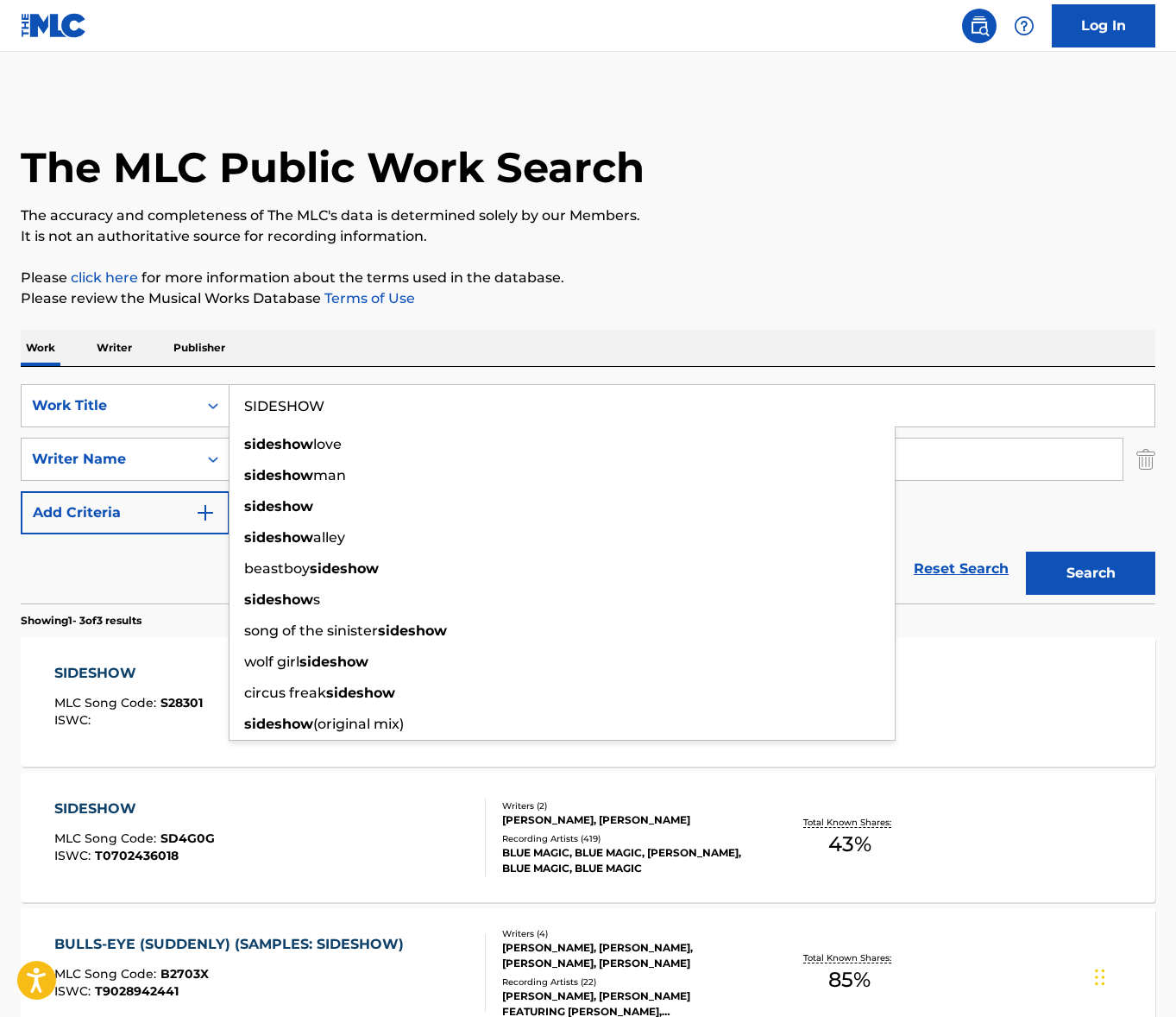
click at [334, 413] on input "SIDESHOW" at bounding box center [692, 405] width 925 height 41
paste input "ALWAYS AND FOREVER"
type input "ALWAYS AND FOREVER"
drag, startPoint x: 504, startPoint y: 344, endPoint x: 434, endPoint y: 439, distance: 118.0
click at [504, 344] on div "Work Writer Publisher" at bounding box center [587, 348] width 1135 height 37
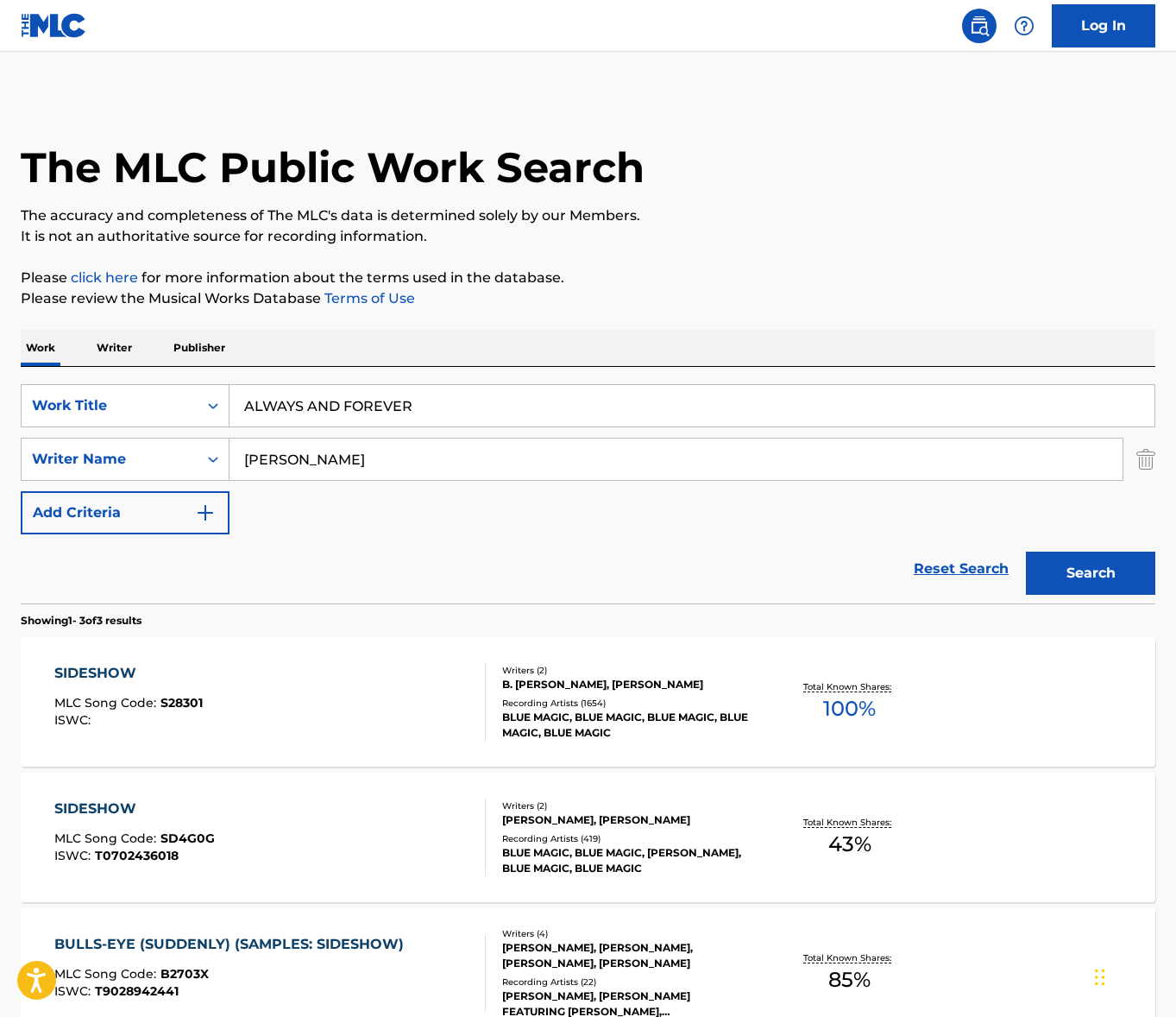
click at [415, 459] on input "[PERSON_NAME]" at bounding box center [676, 459] width 894 height 41
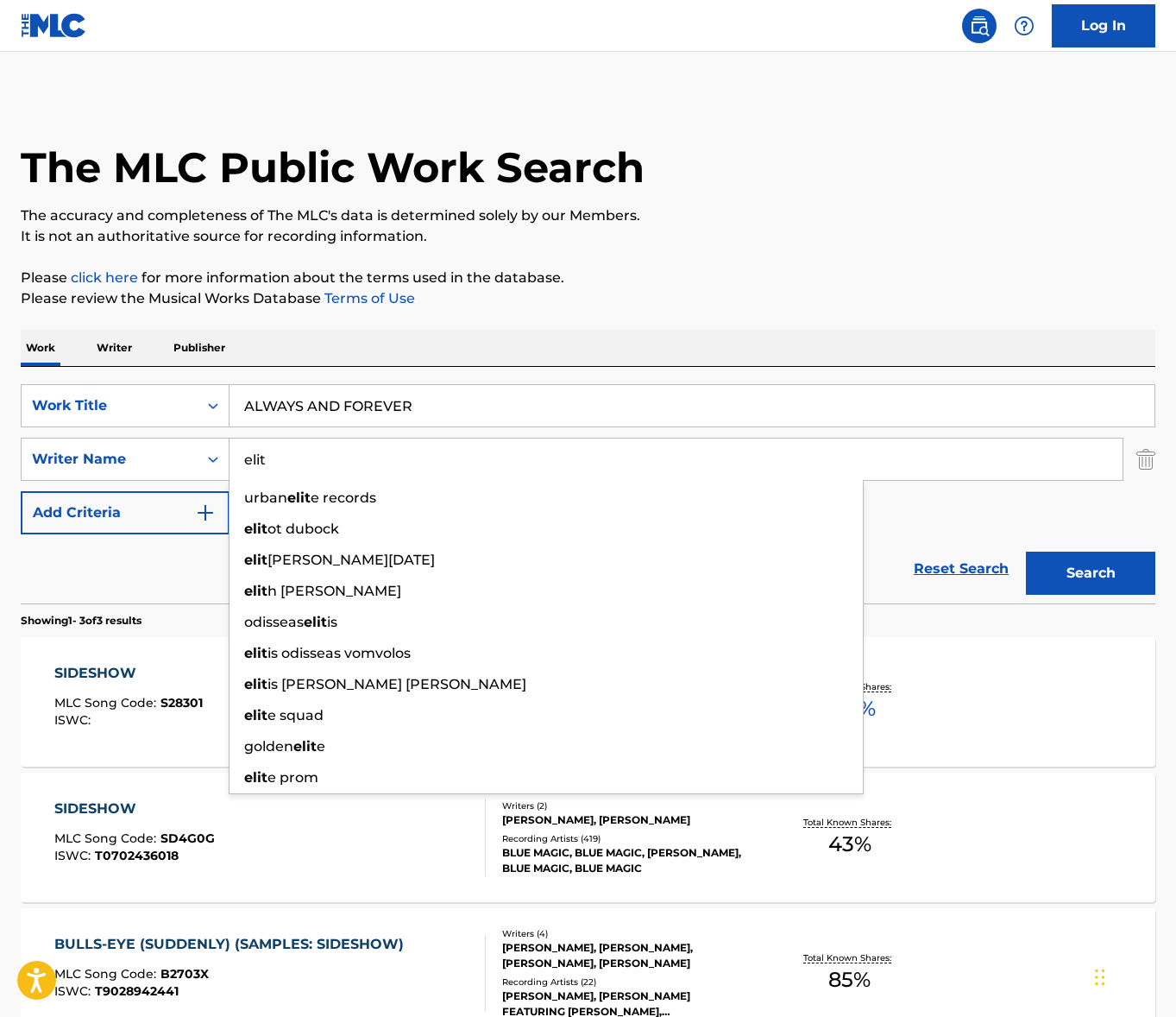
click at [415, 459] on input "elit" at bounding box center [676, 459] width 894 height 41
click at [416, 459] on input "elit" at bounding box center [676, 459] width 894 height 41
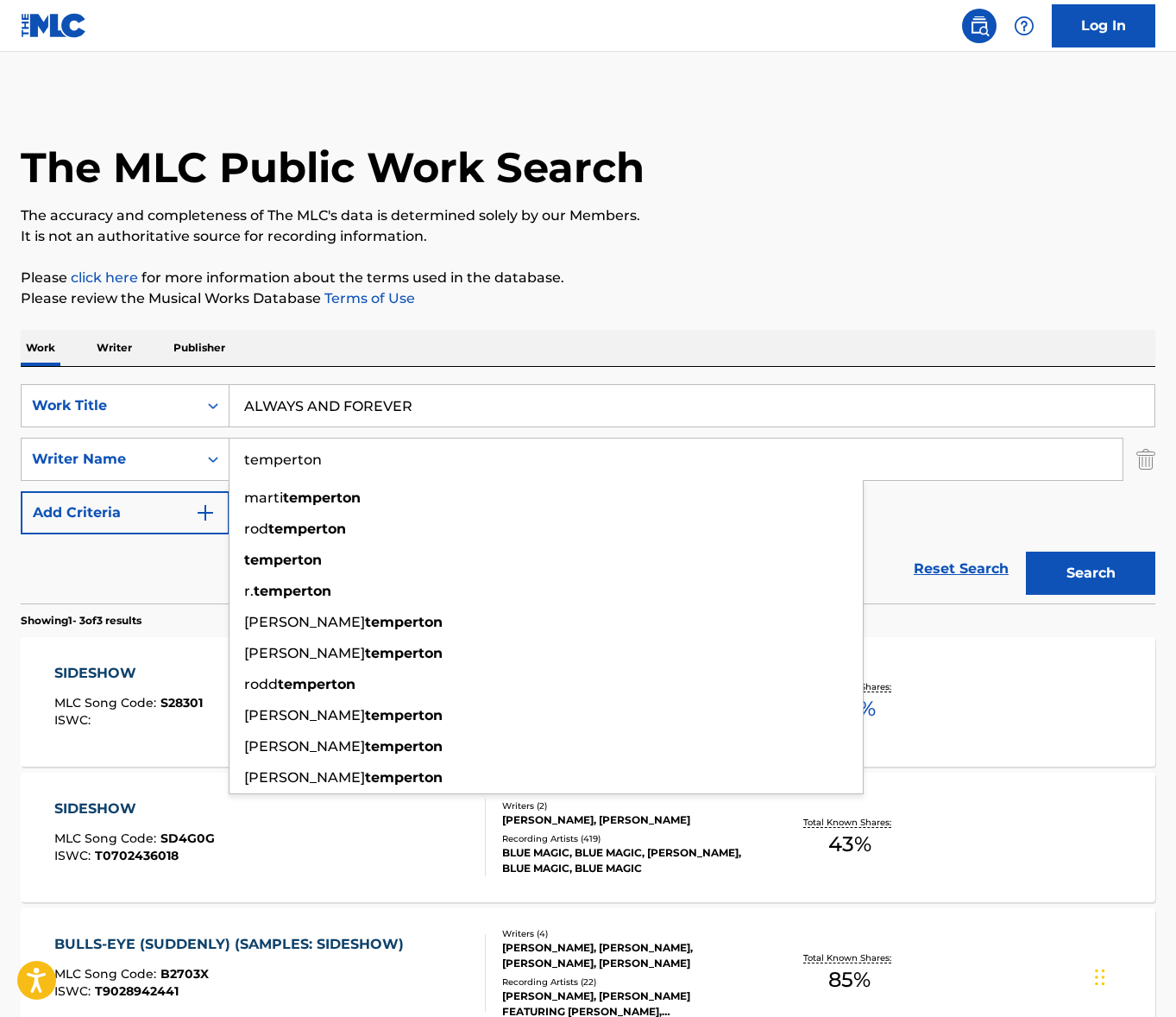
type input "temperton"
click at [1027, 551] on button "Search" at bounding box center [1091, 573] width 129 height 43
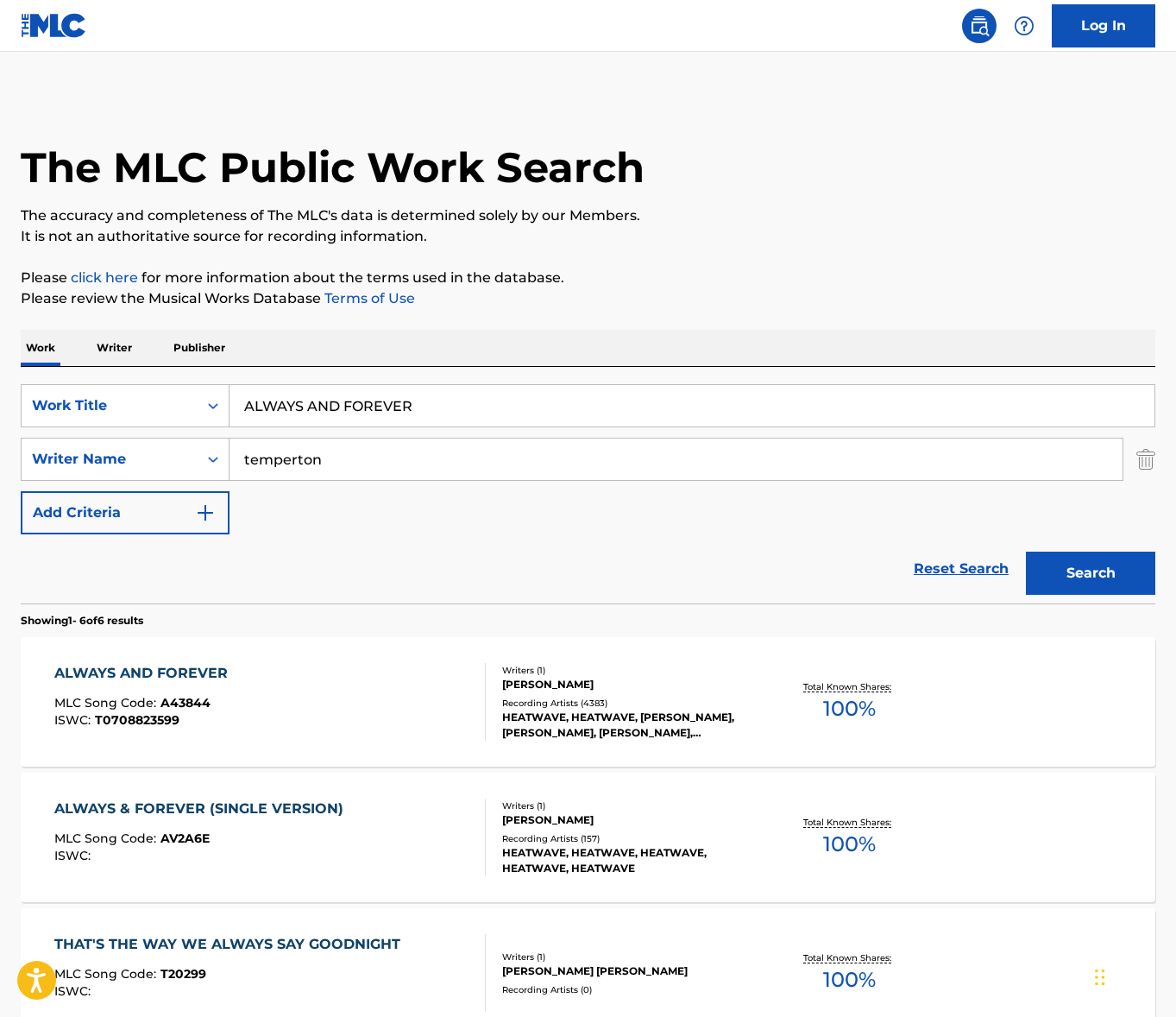
click at [339, 684] on div "ALWAYS AND FOREVER MLC Song Code : A43844 ISWC : T0708823599" at bounding box center [270, 702] width 432 height 78
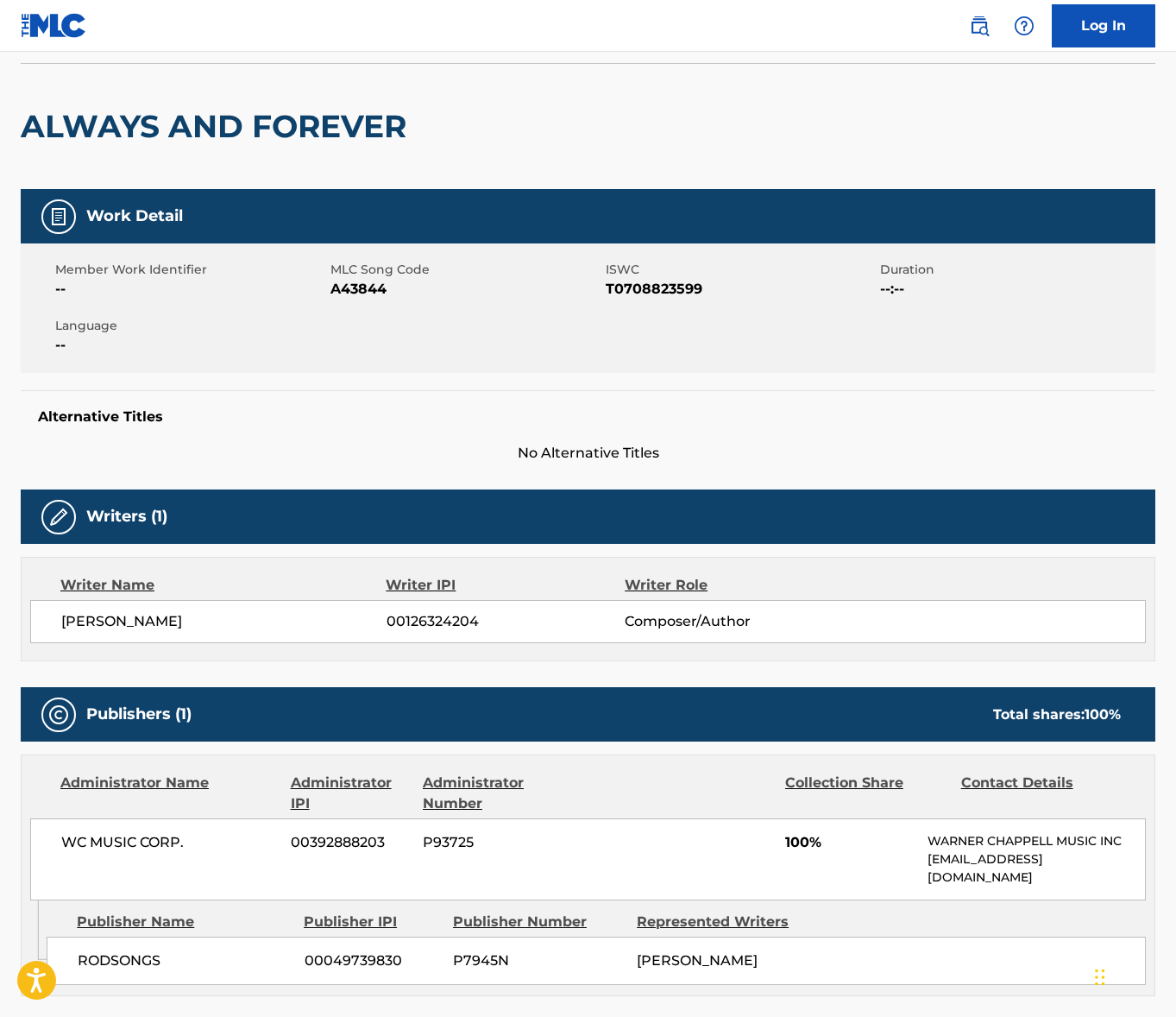
scroll to position [302, 0]
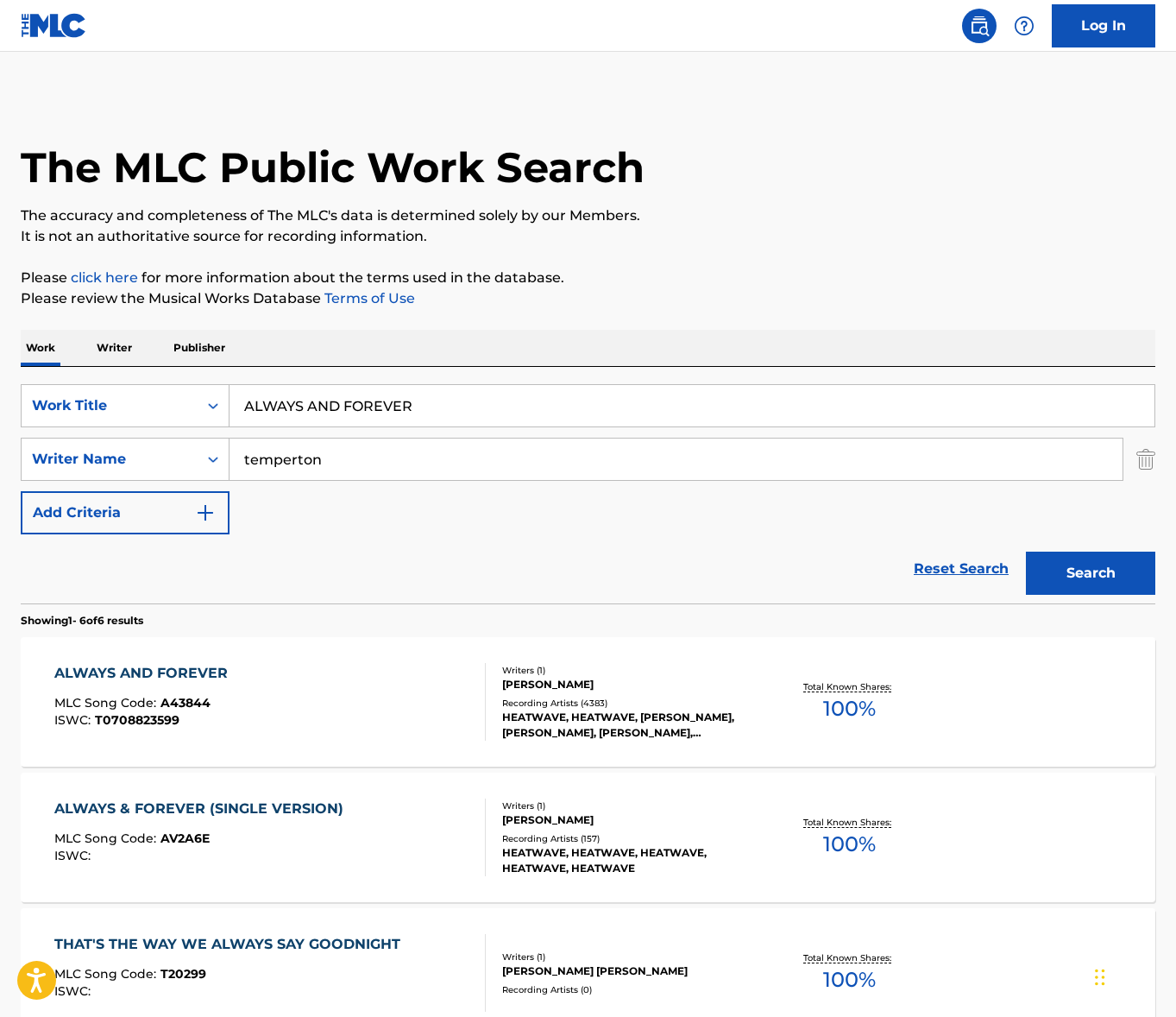
click at [318, 406] on input "ALWAYS AND FOREVER" at bounding box center [692, 405] width 925 height 41
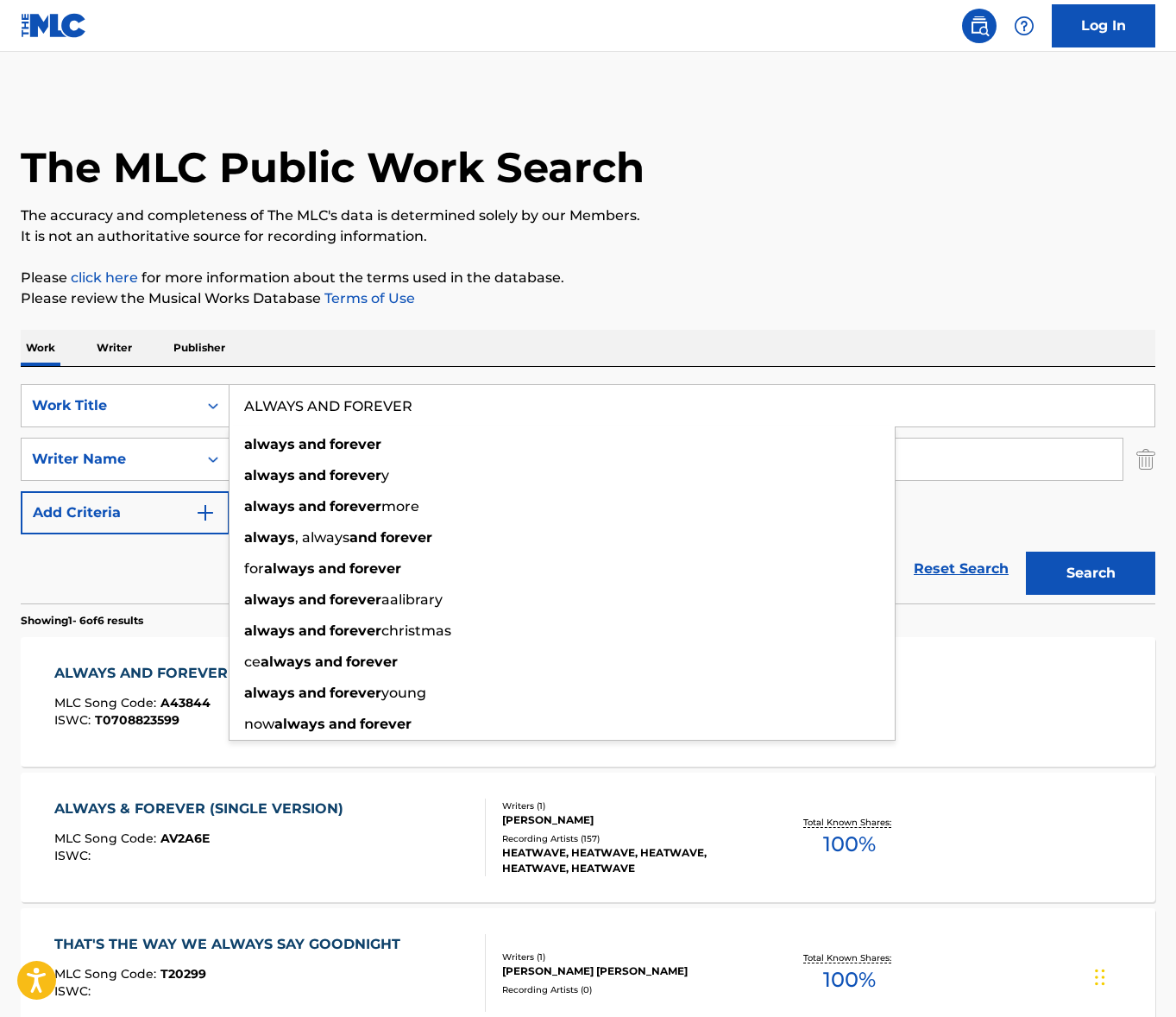
click at [318, 406] on input "ALWAYS AND FOREVER" at bounding box center [692, 405] width 925 height 41
paste input "SINCE I FELL FOR YOU"
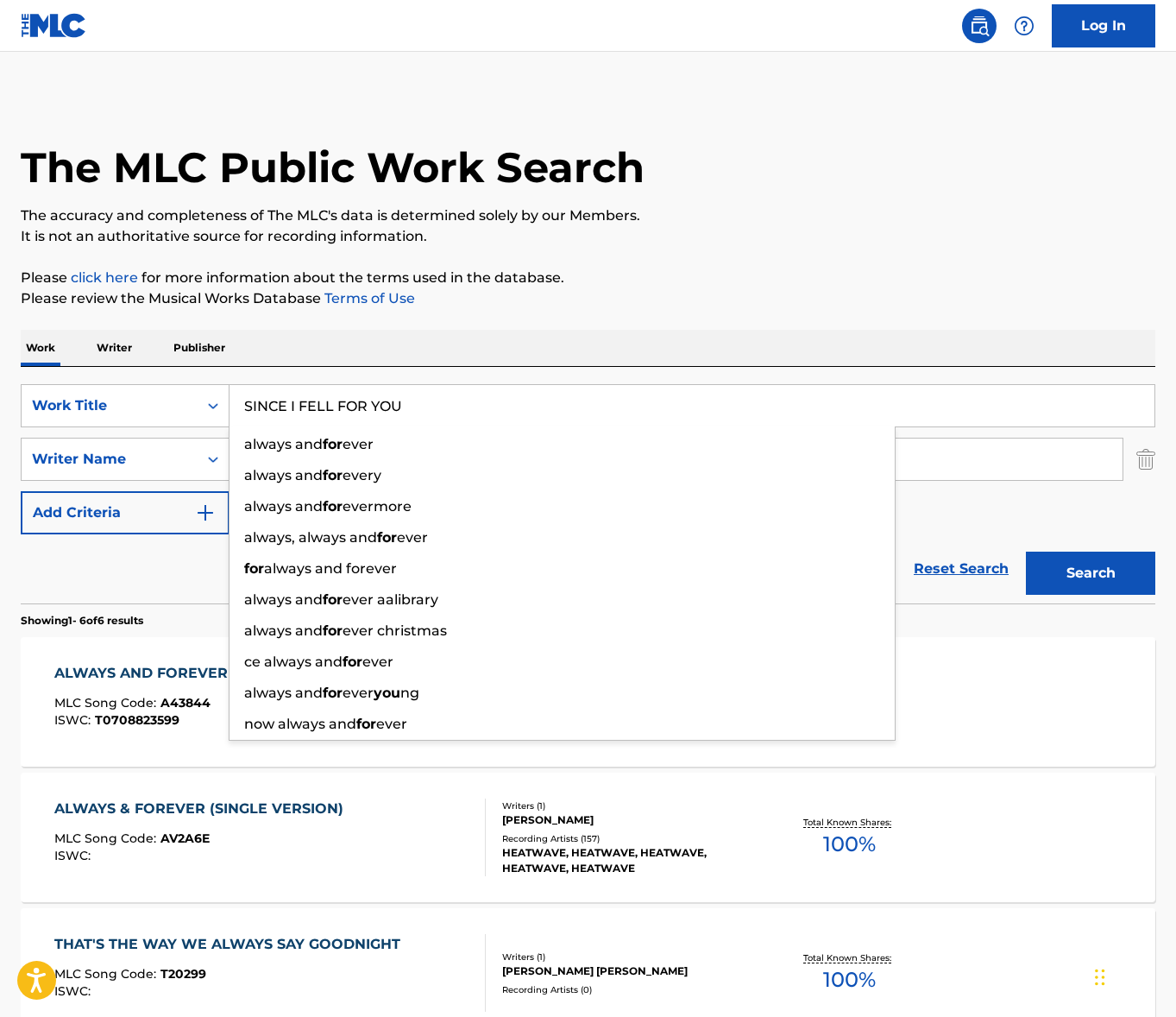
type input "SINCE I FELL FOR YOU"
drag, startPoint x: 552, startPoint y: 337, endPoint x: 446, endPoint y: 423, distance: 136.5
click at [552, 338] on div "Work Writer Publisher" at bounding box center [587, 348] width 1135 height 37
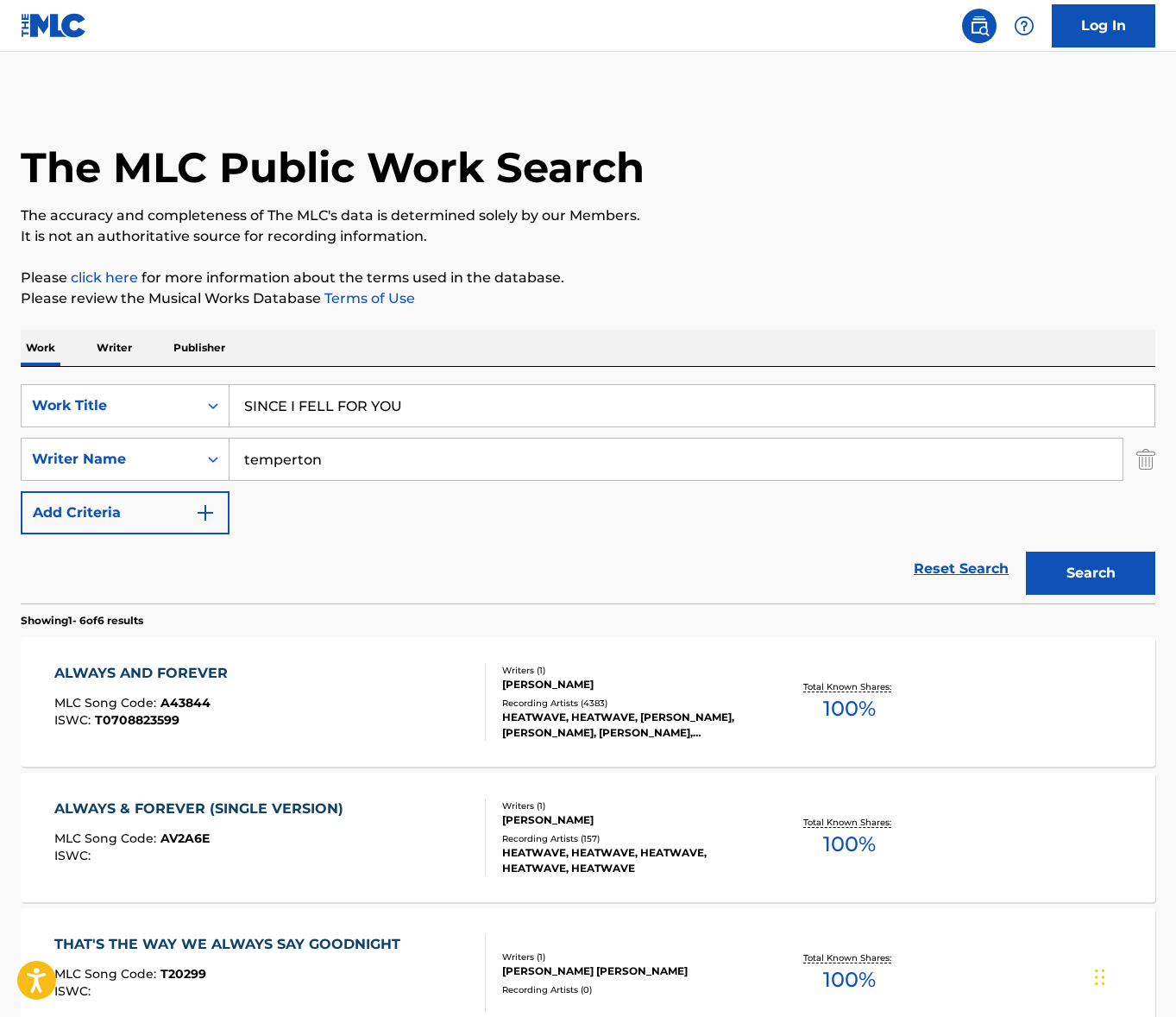
click at [371, 470] on input "temperton" at bounding box center [676, 459] width 894 height 41
click at [1027, 551] on button "Search" at bounding box center [1091, 573] width 129 height 43
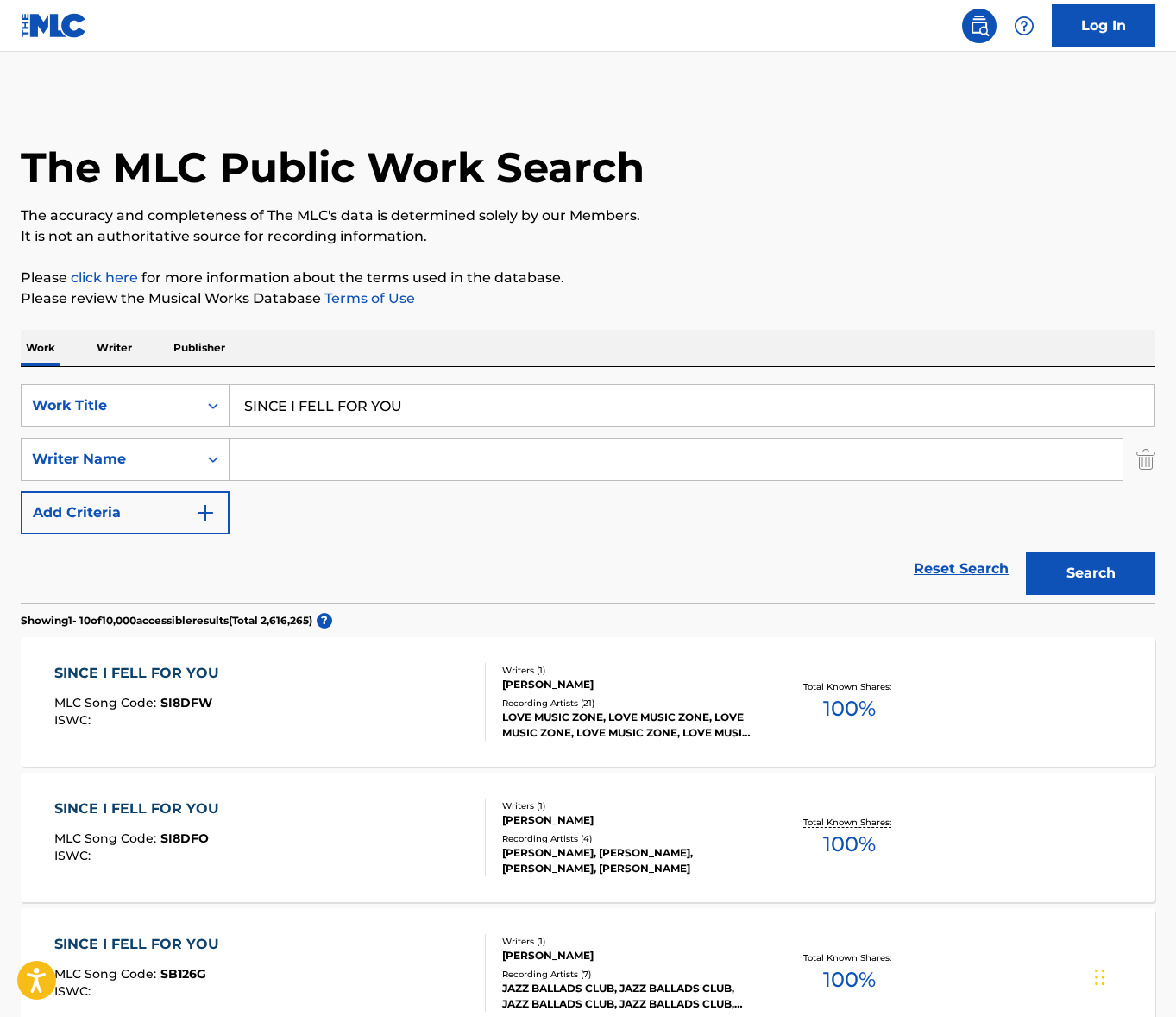
click at [307, 450] on input "Search Form" at bounding box center [676, 459] width 894 height 41
type input "v"
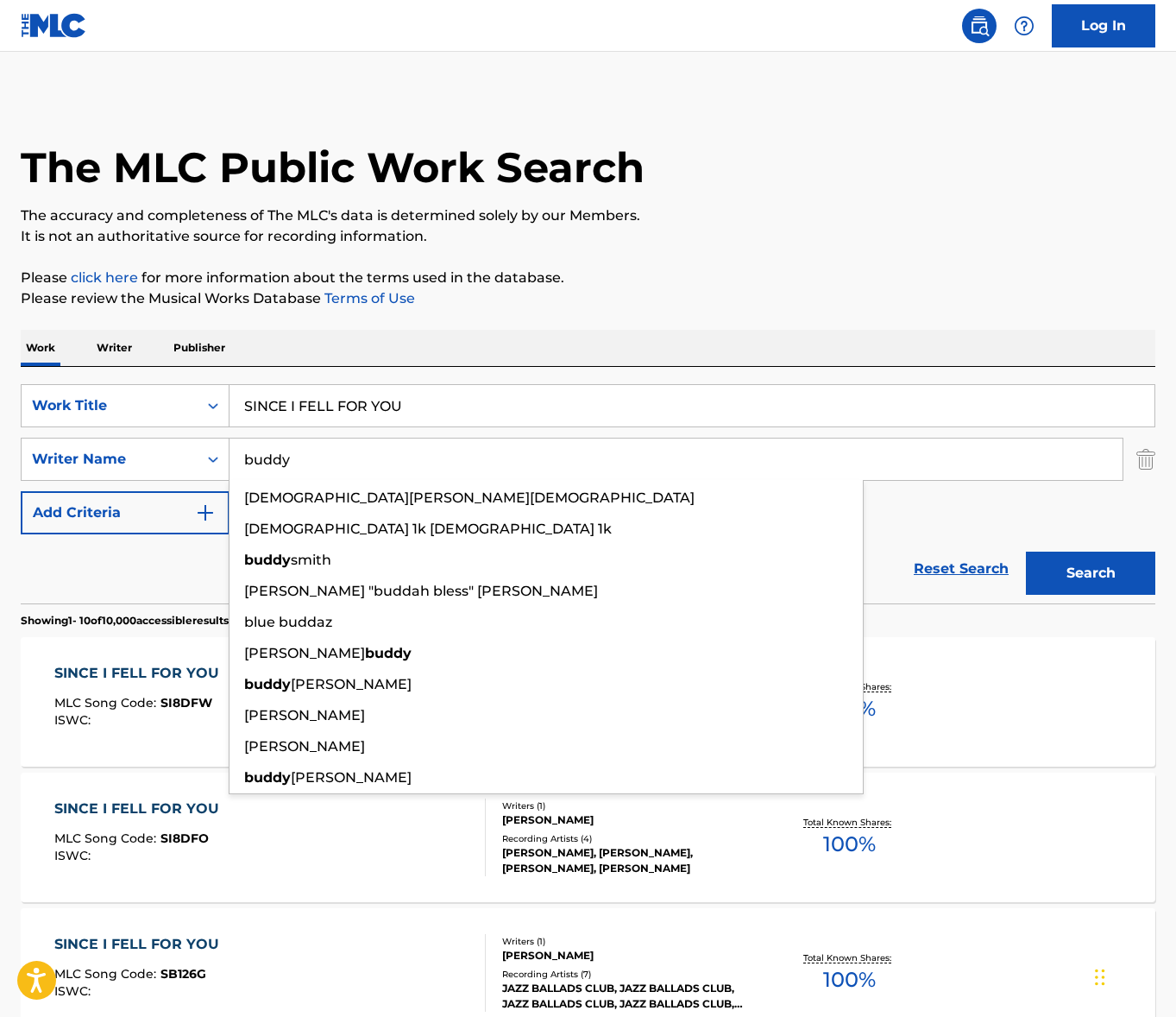
type input "buddy"
click at [1027, 551] on button "Search" at bounding box center [1091, 573] width 129 height 43
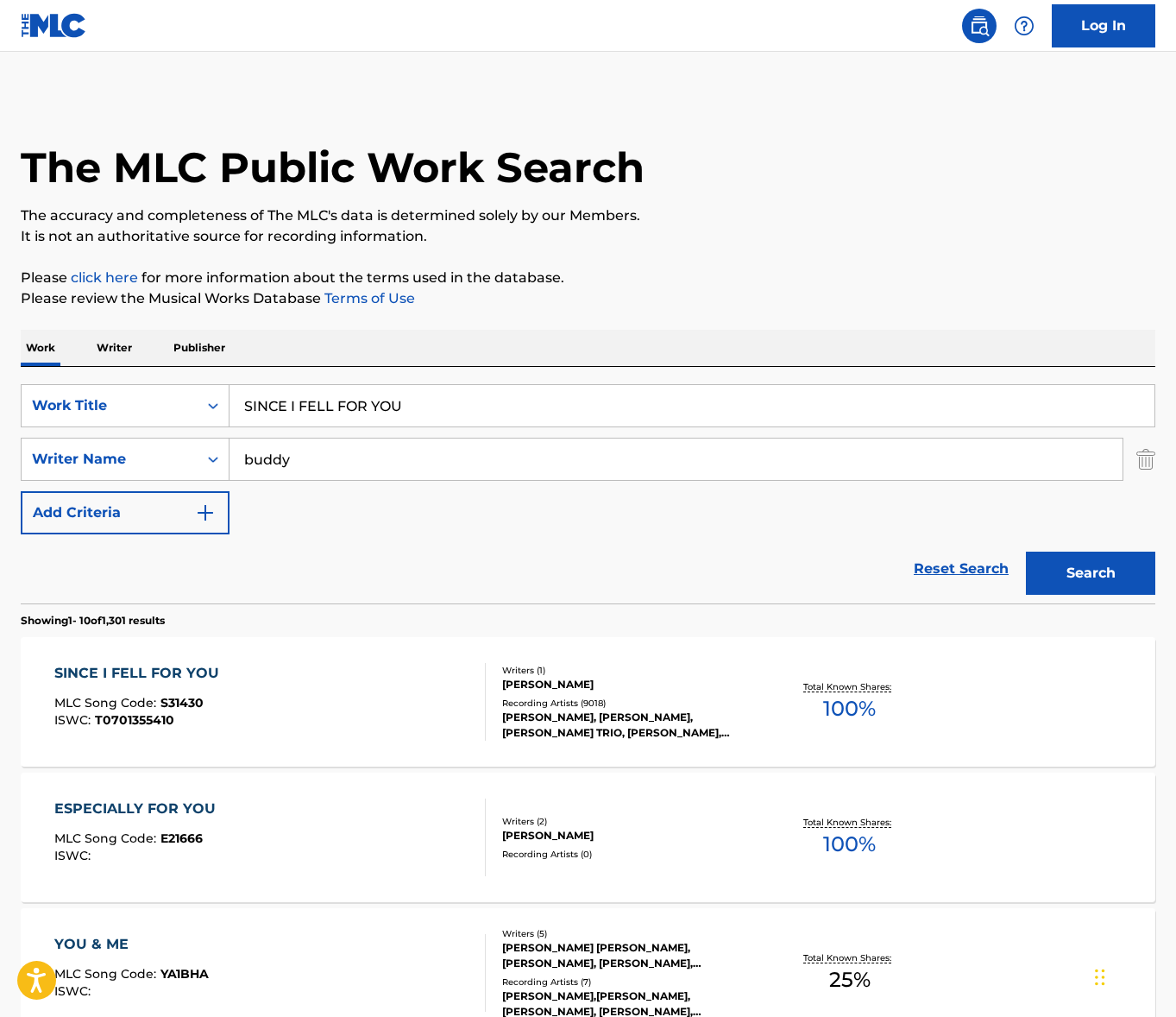
click at [322, 688] on div "SINCE I FELL FOR YOU MLC Song Code : S31430 ISWC : T0701355410" at bounding box center [270, 702] width 432 height 78
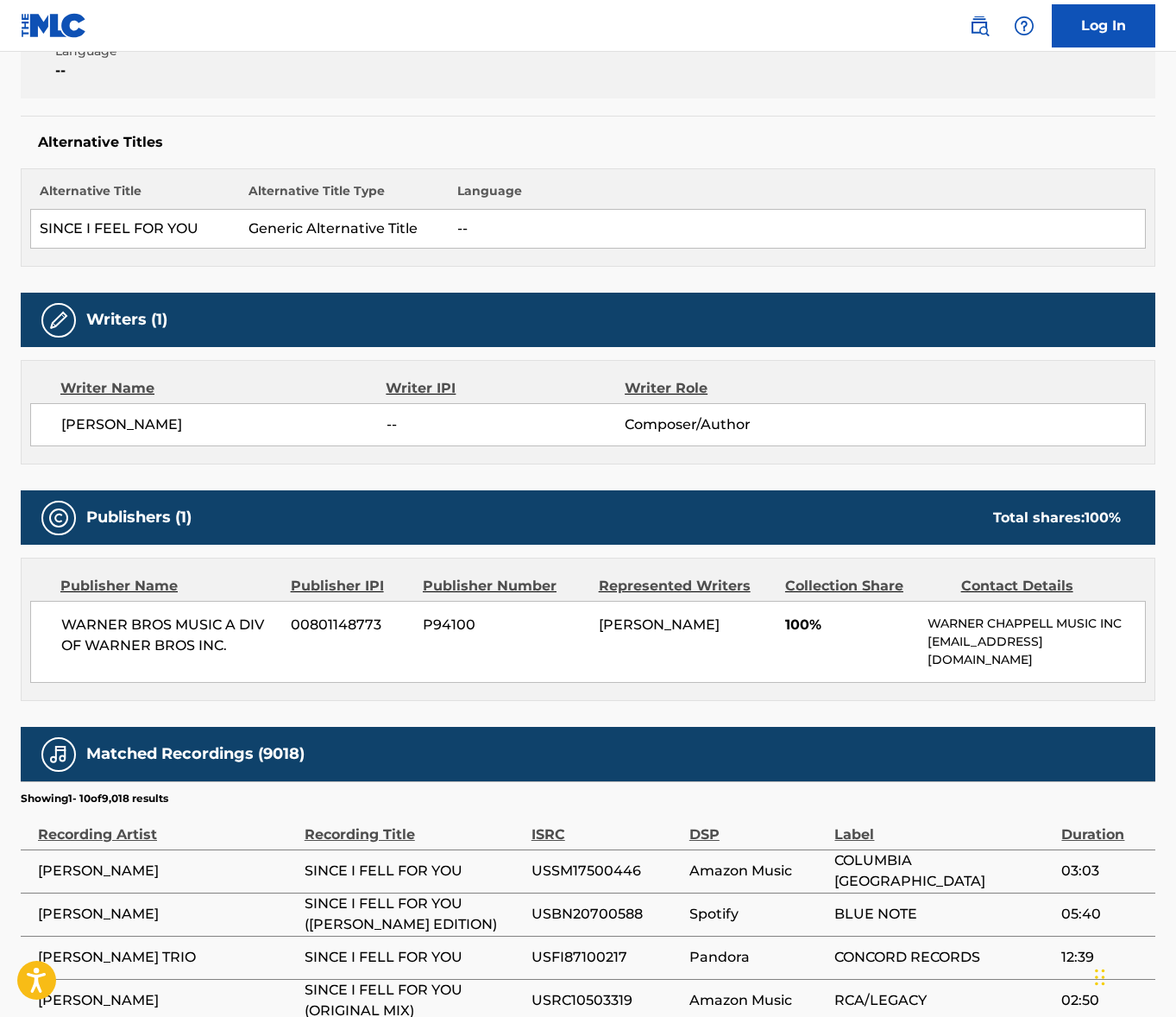
scroll to position [434, 0]
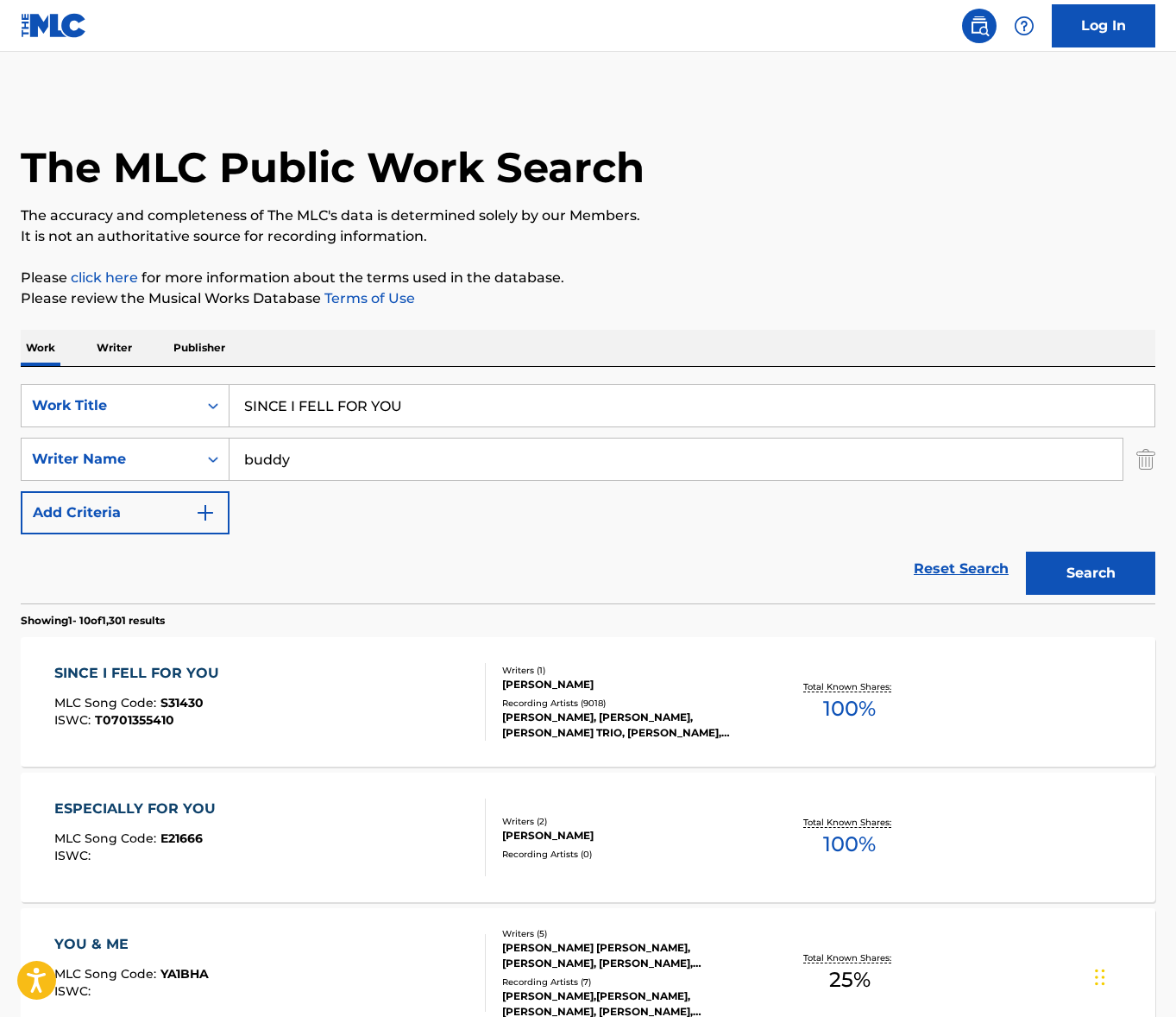
click at [405, 413] on input "SINCE I FELL FOR YOU" at bounding box center [692, 405] width 925 height 41
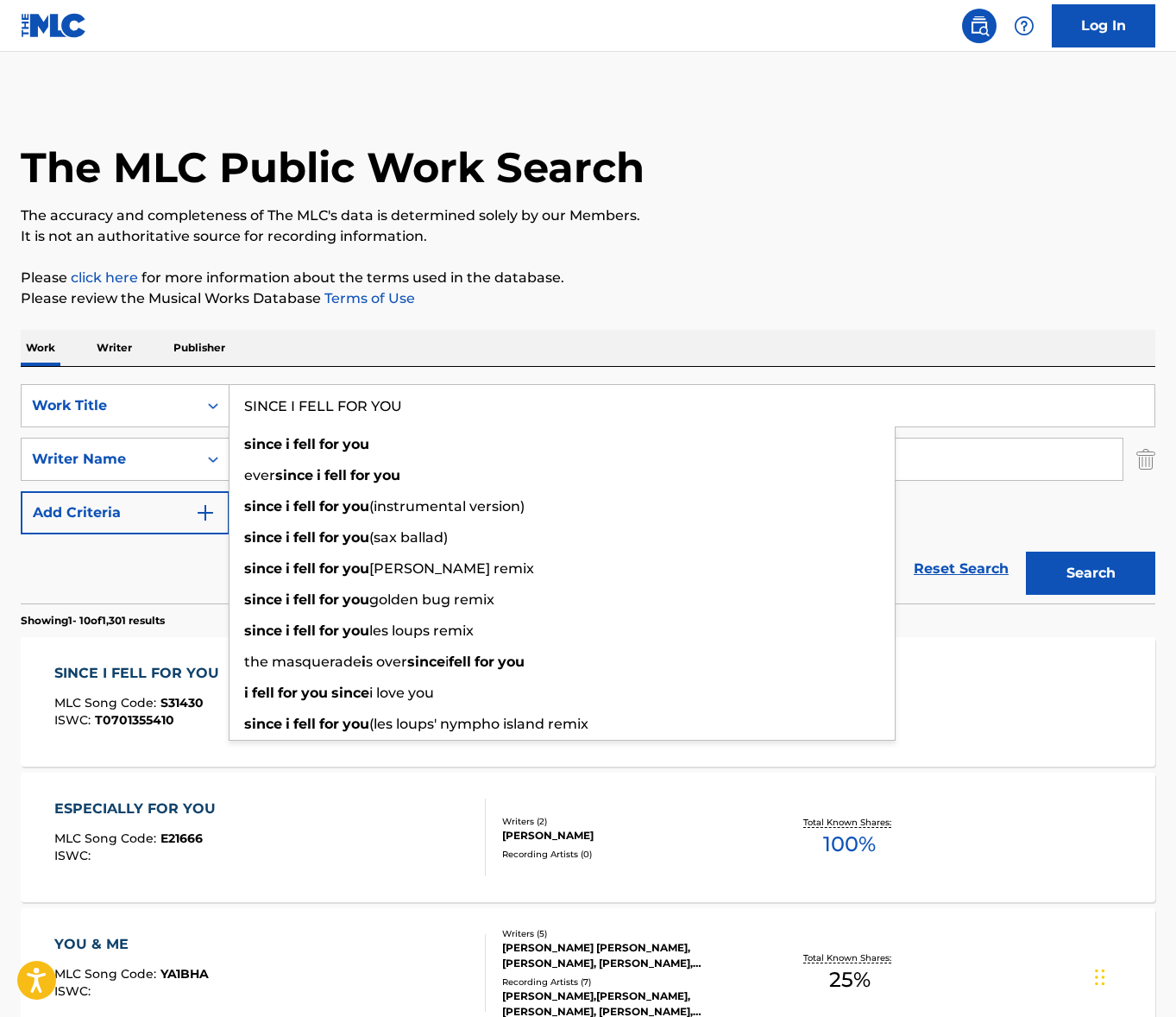
click at [404, 413] on input "SINCE I FELL FOR YOU" at bounding box center [692, 405] width 925 height 41
paste input "MEXICAN DIVORCE"
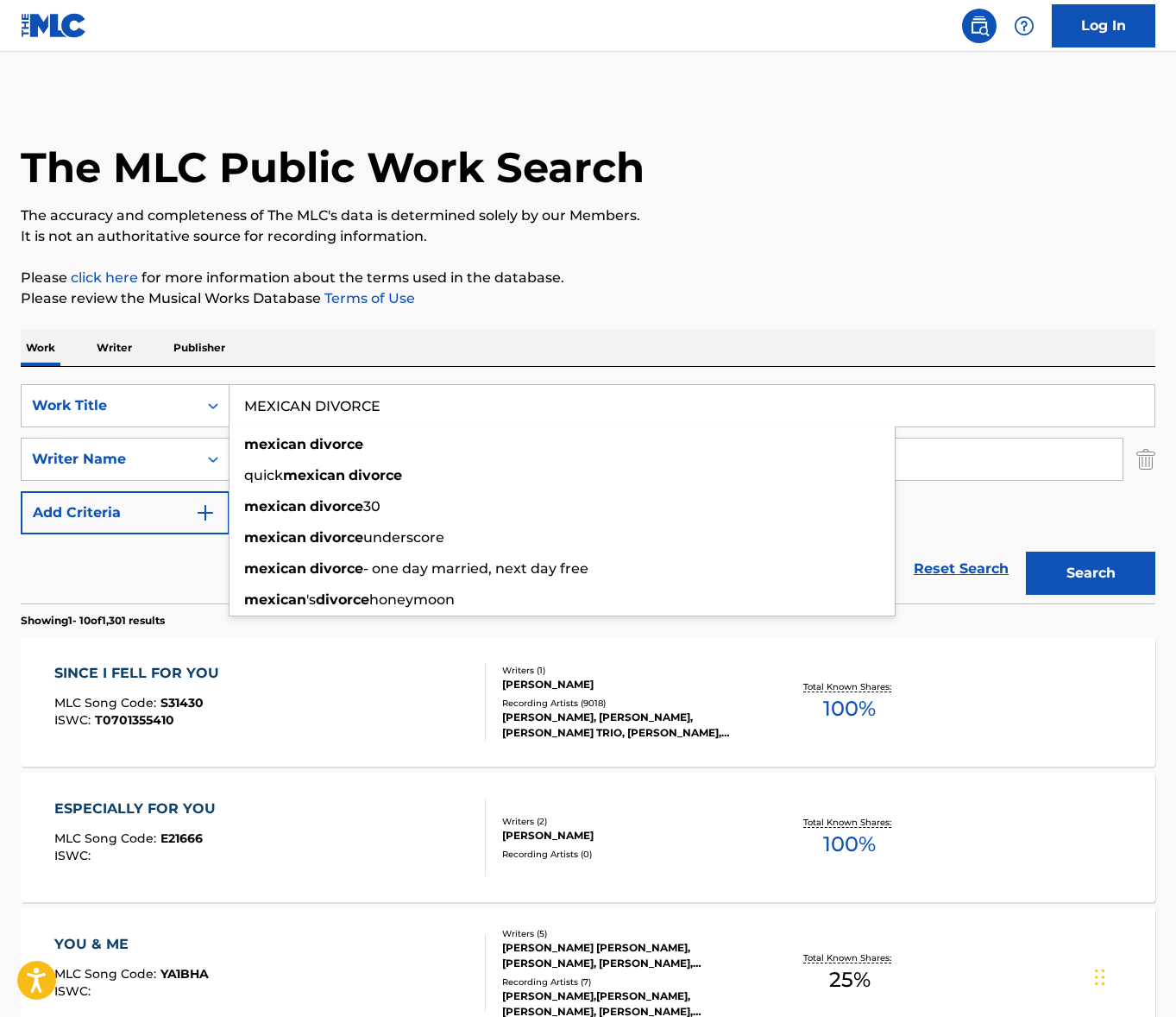
type input "MEXICAN DIVORCE"
click at [487, 345] on div "Work Writer Publisher" at bounding box center [587, 348] width 1135 height 37
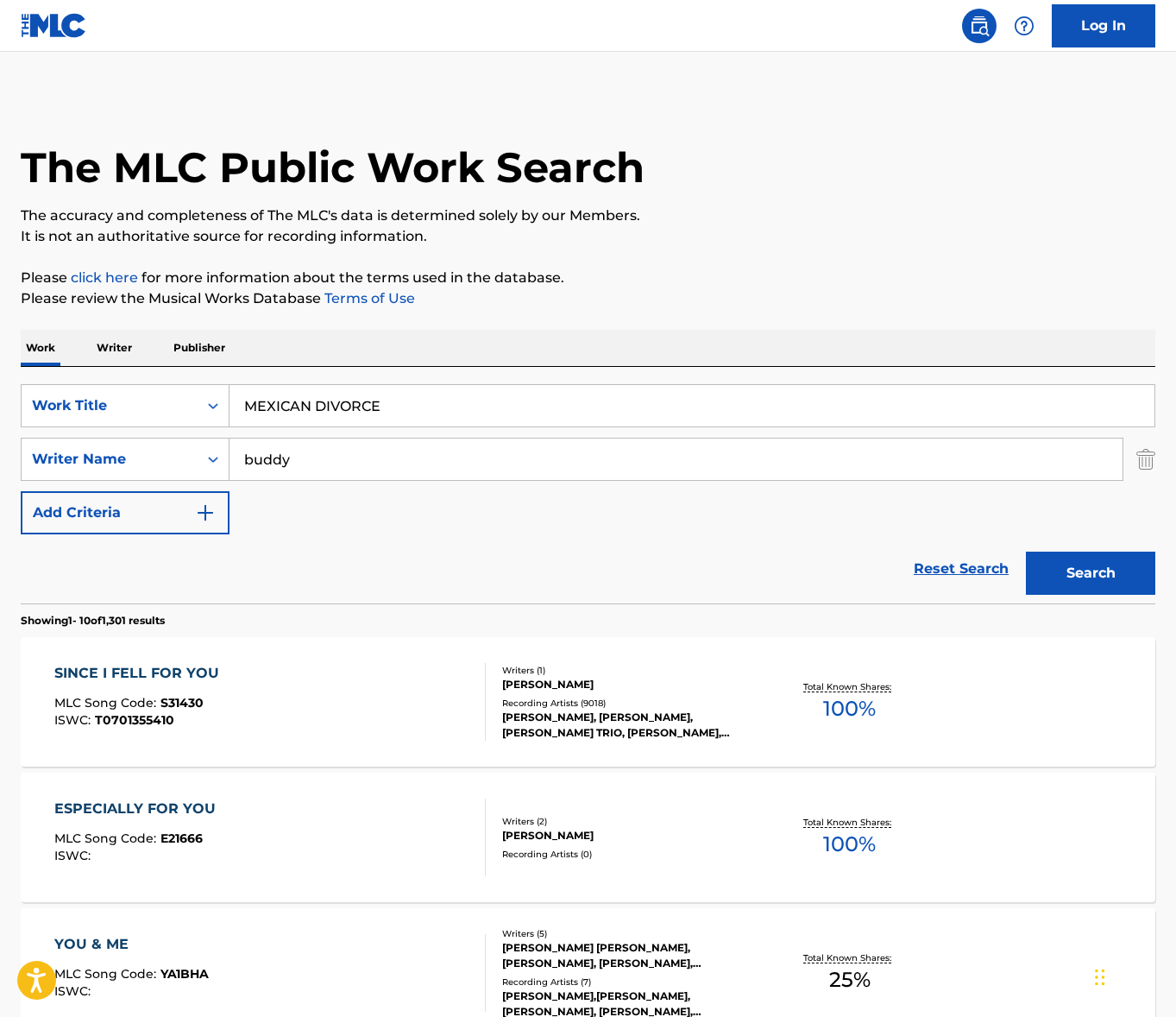
click at [321, 472] on input "buddy" at bounding box center [676, 459] width 894 height 41
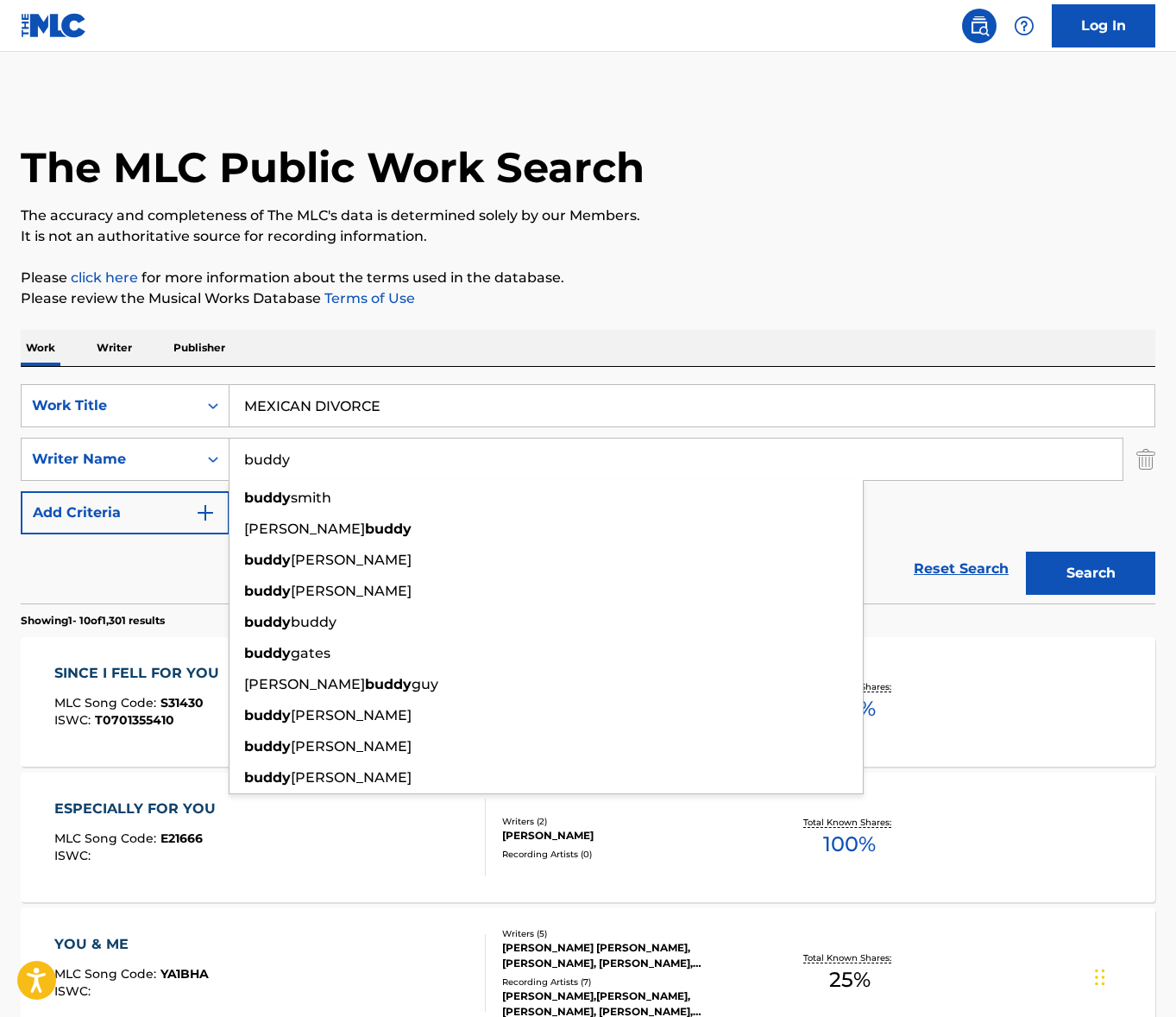
click at [321, 472] on input "buddy" at bounding box center [676, 459] width 894 height 41
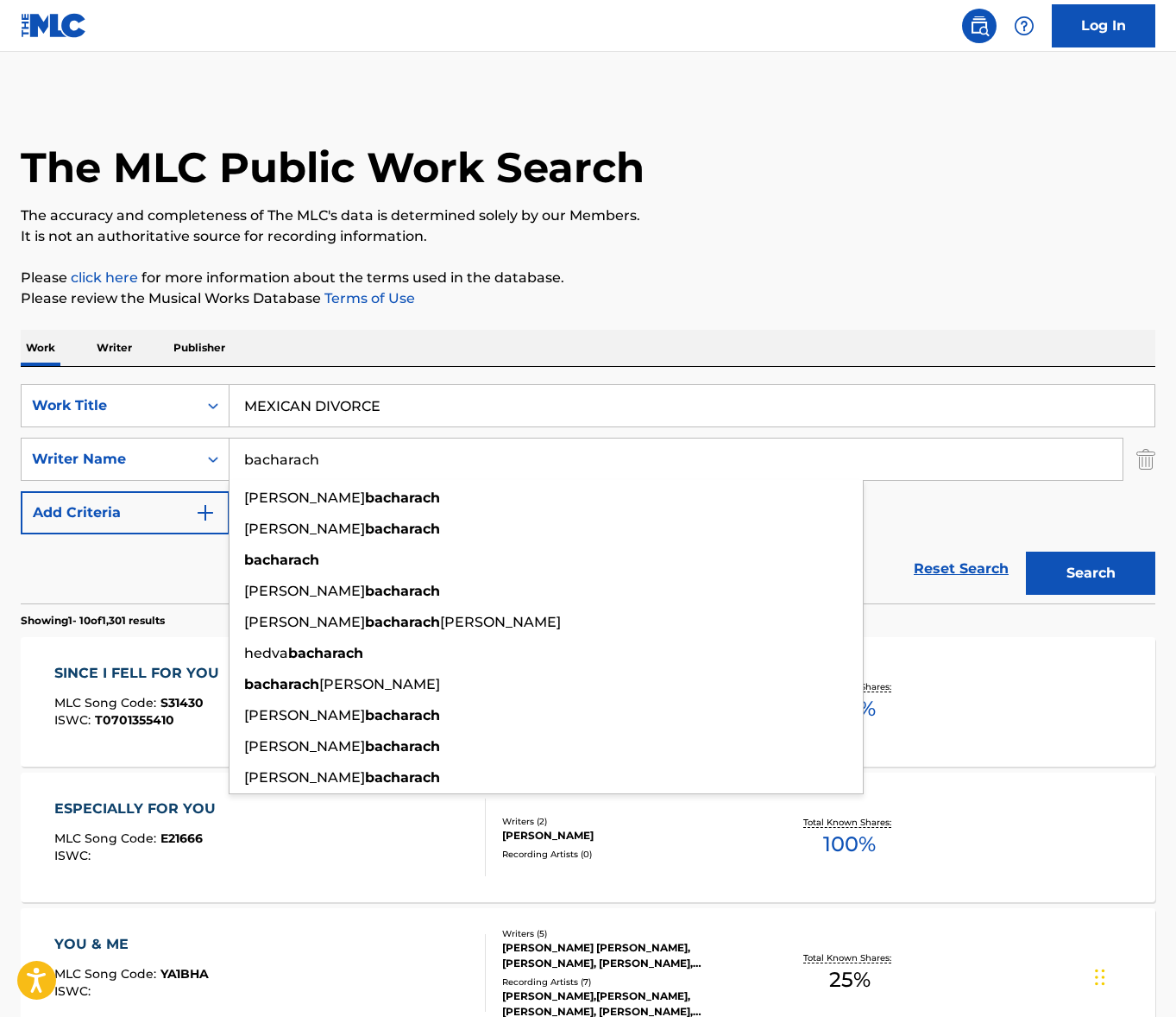
type input "bacharach"
click at [1027, 551] on button "Search" at bounding box center [1091, 573] width 129 height 43
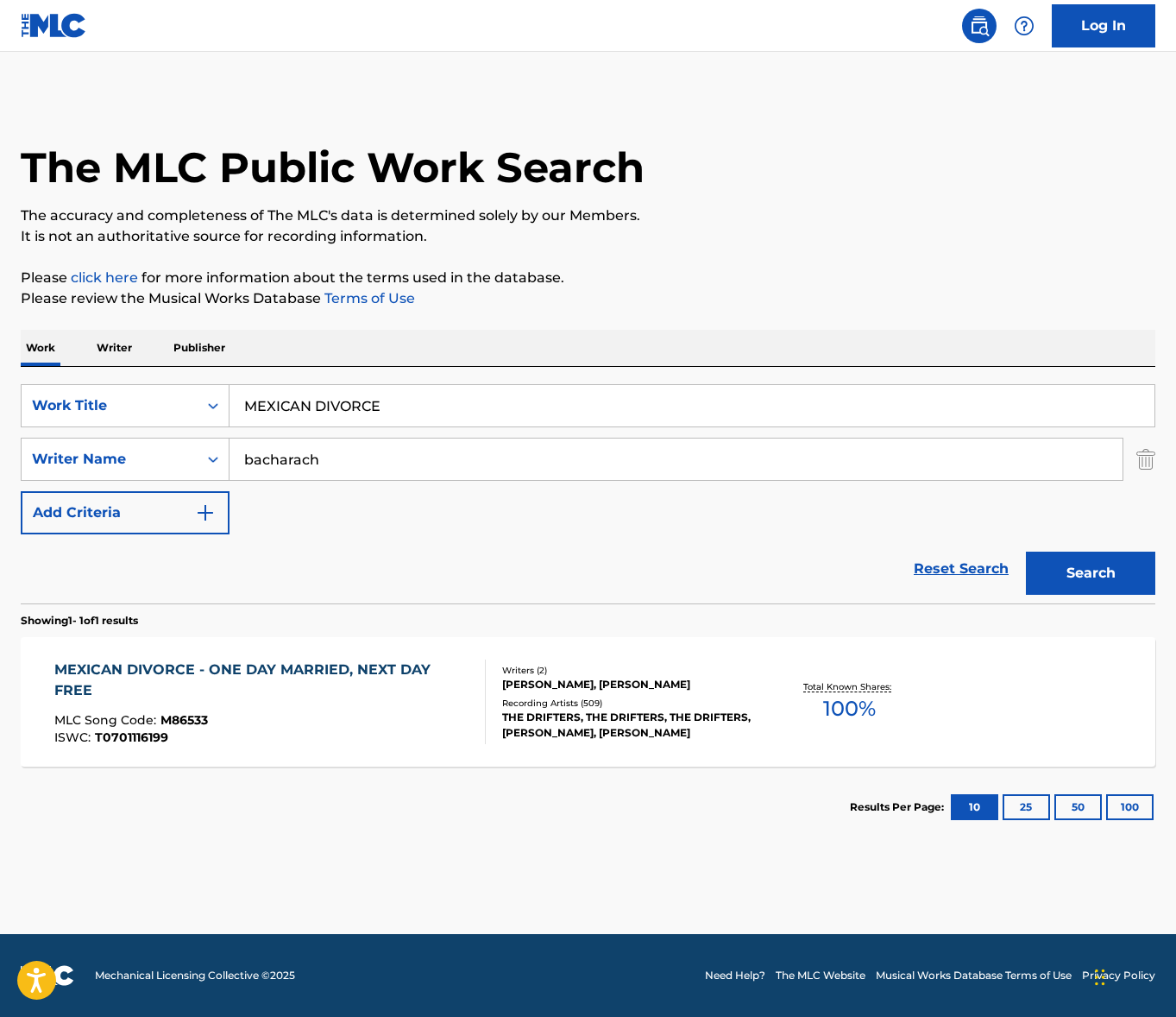
click at [295, 697] on div "MEXICAN DIVORCE - ONE DAY MARRIED, NEXT DAY FREE" at bounding box center [262, 680] width 416 height 41
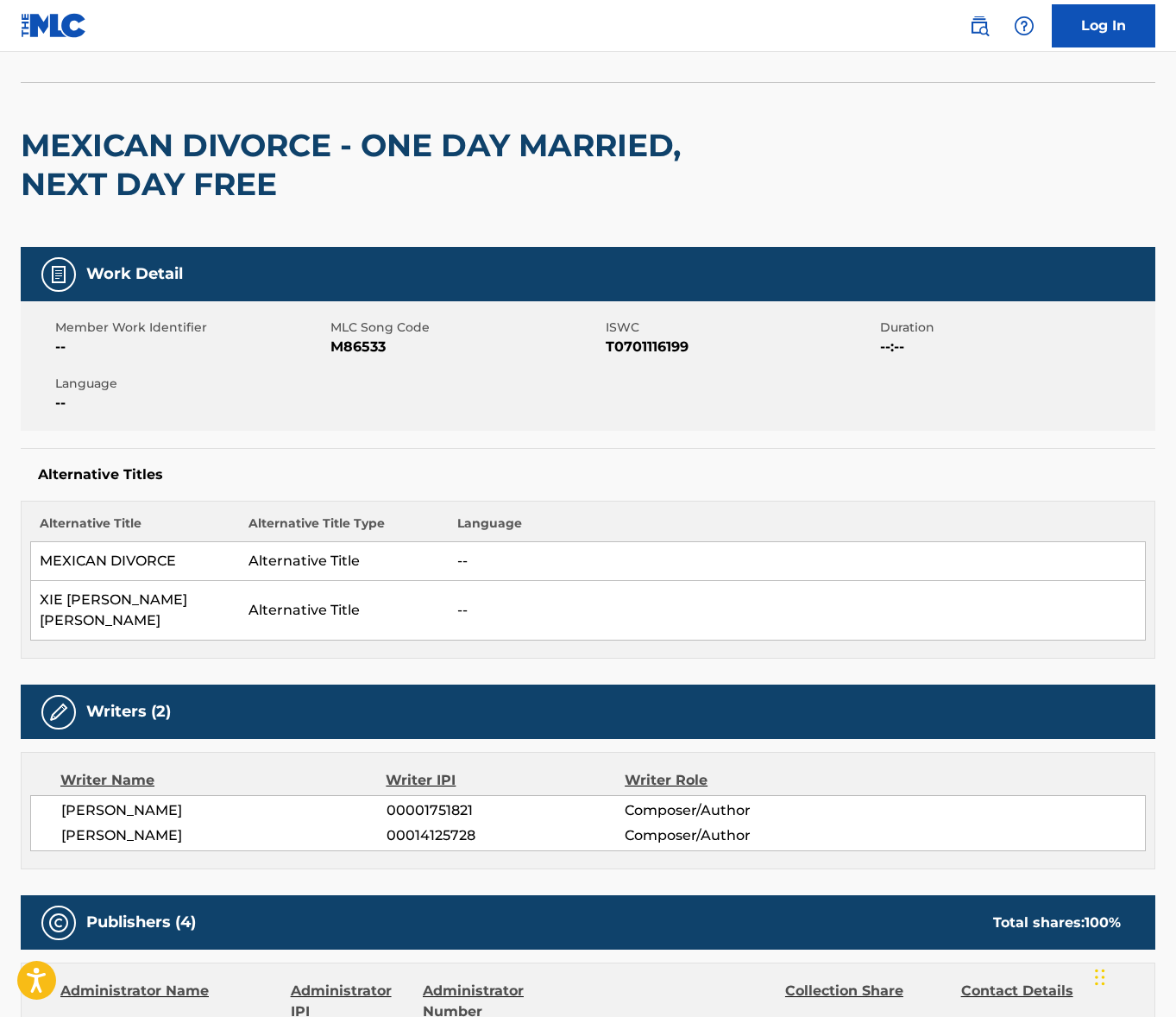
scroll to position [141, 0]
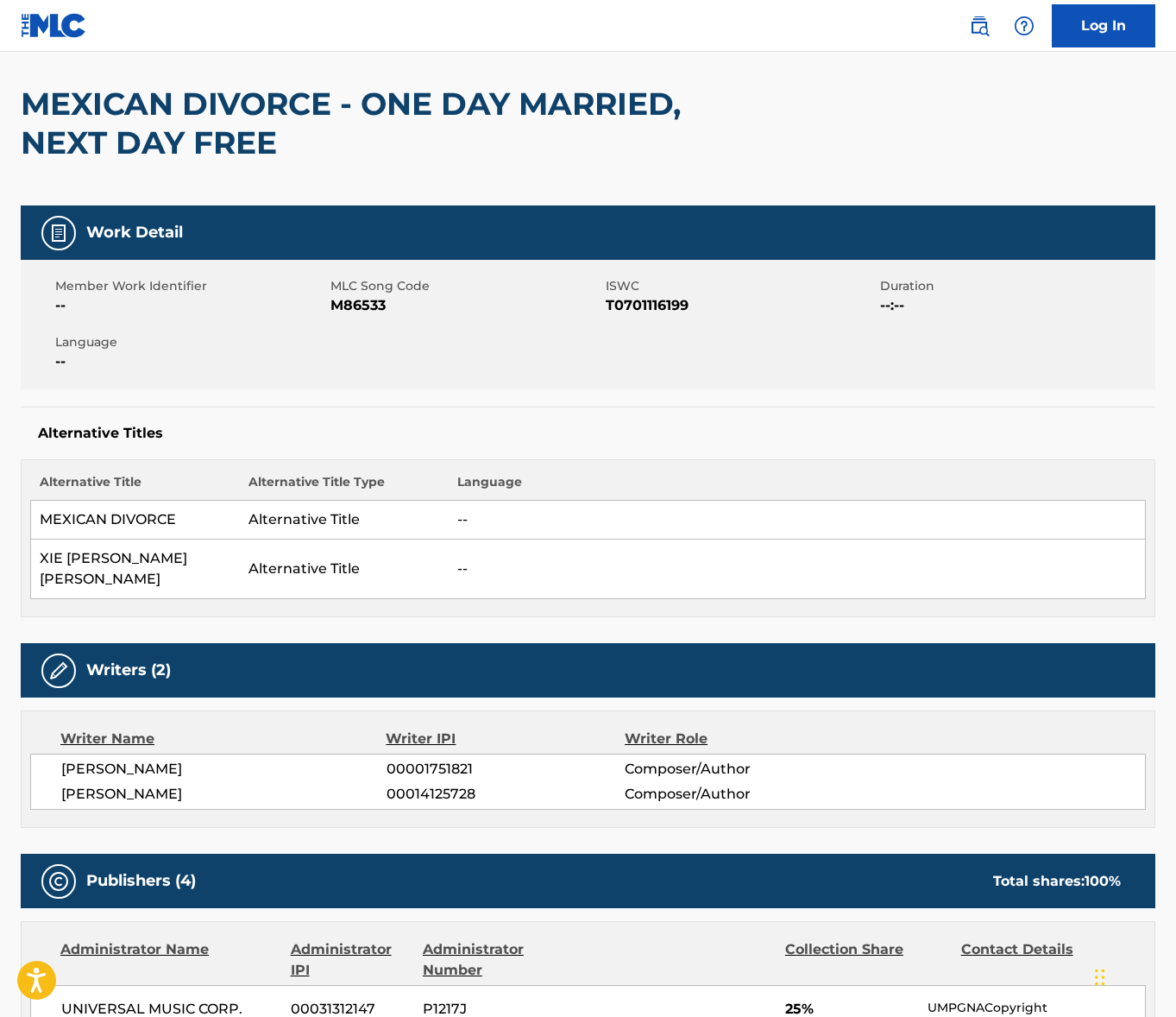
click at [160, 759] on span "[PERSON_NAME]" at bounding box center [225, 768] width 326 height 20
click at [150, 784] on span "[PERSON_NAME]" at bounding box center [225, 793] width 326 height 20
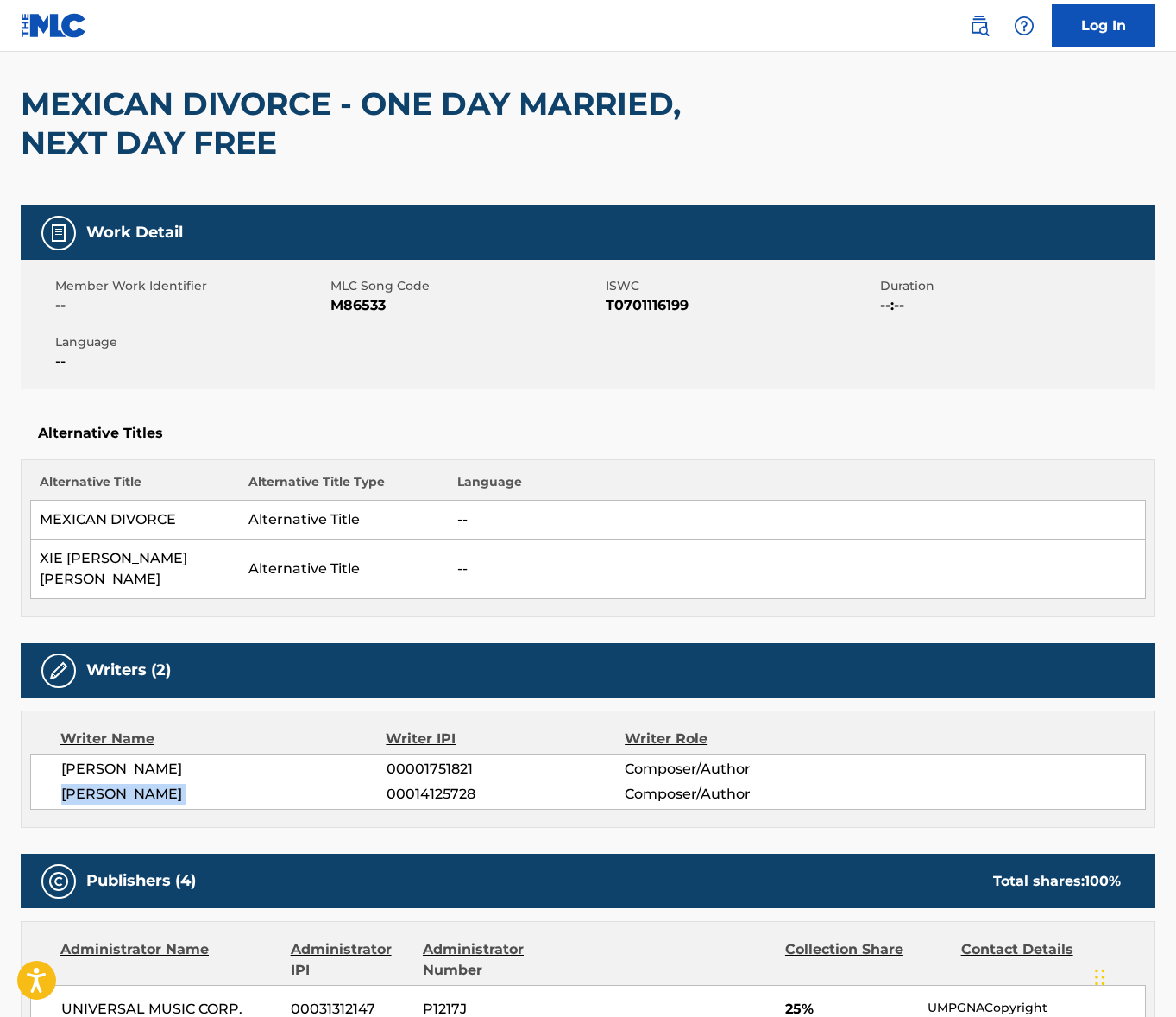
click at [150, 784] on span "[PERSON_NAME]" at bounding box center [225, 793] width 326 height 20
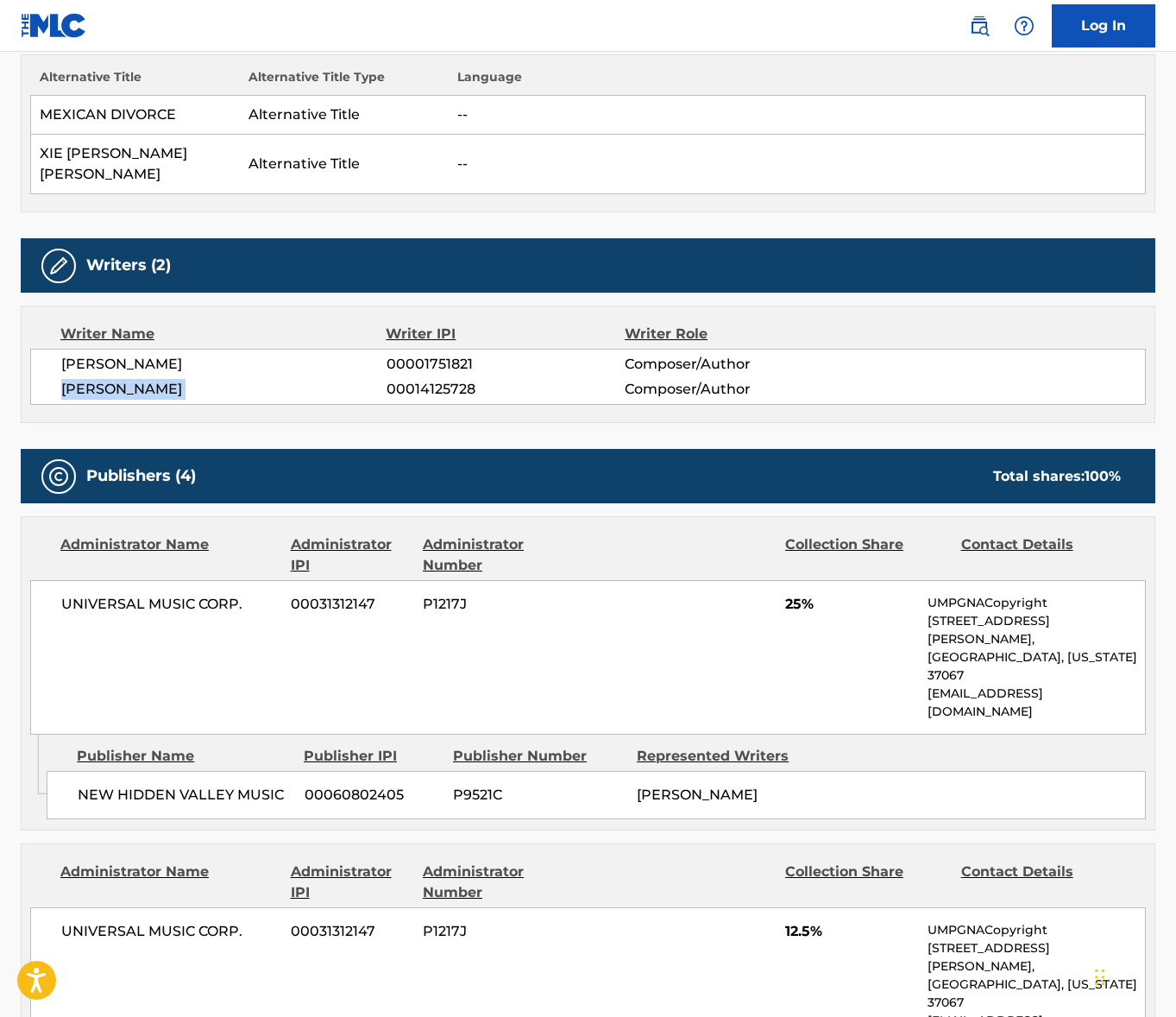
scroll to position [677, 0]
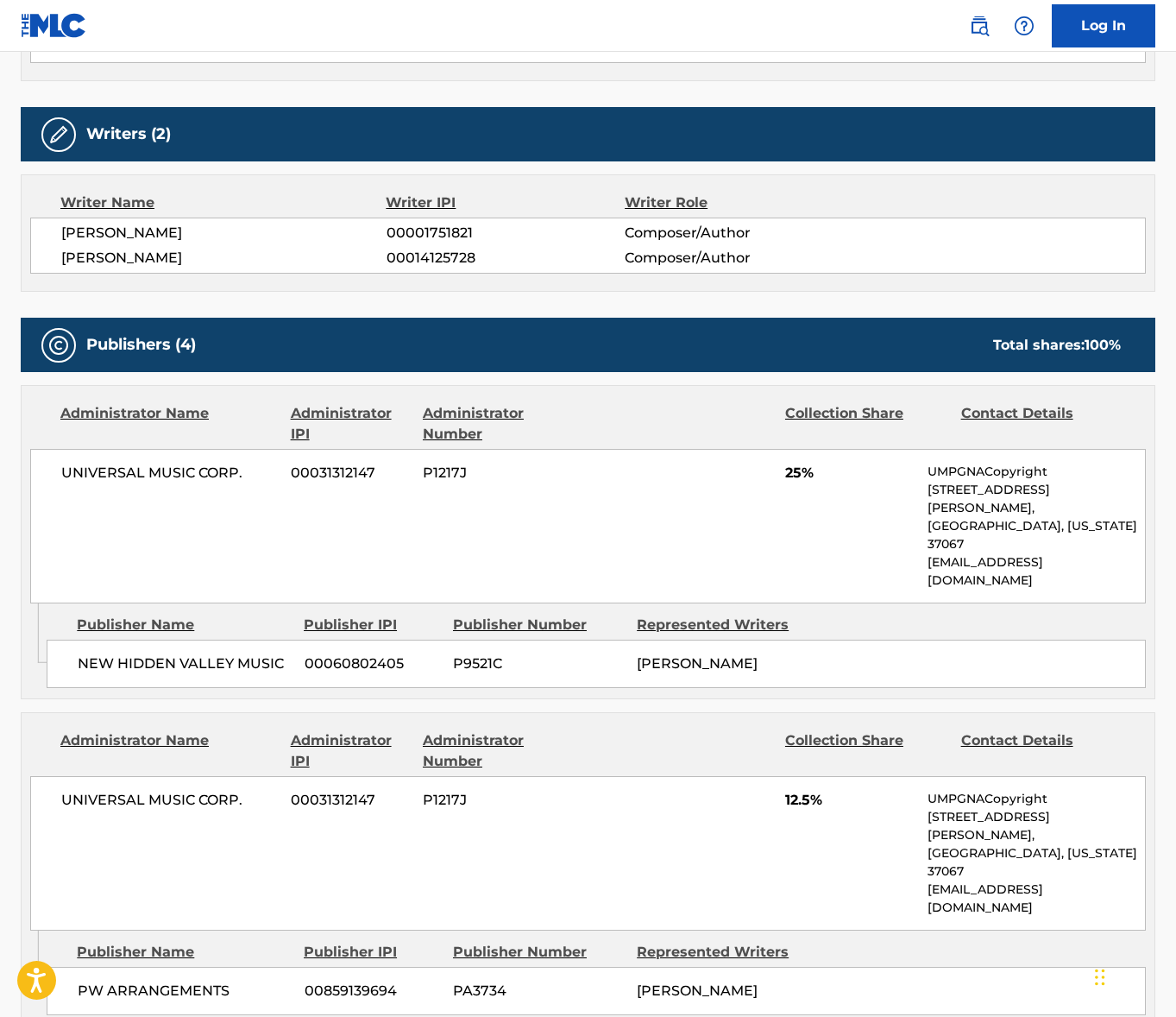
click at [169, 463] on span "UNIVERSAL MUSIC CORP." at bounding box center [170, 472] width 217 height 20
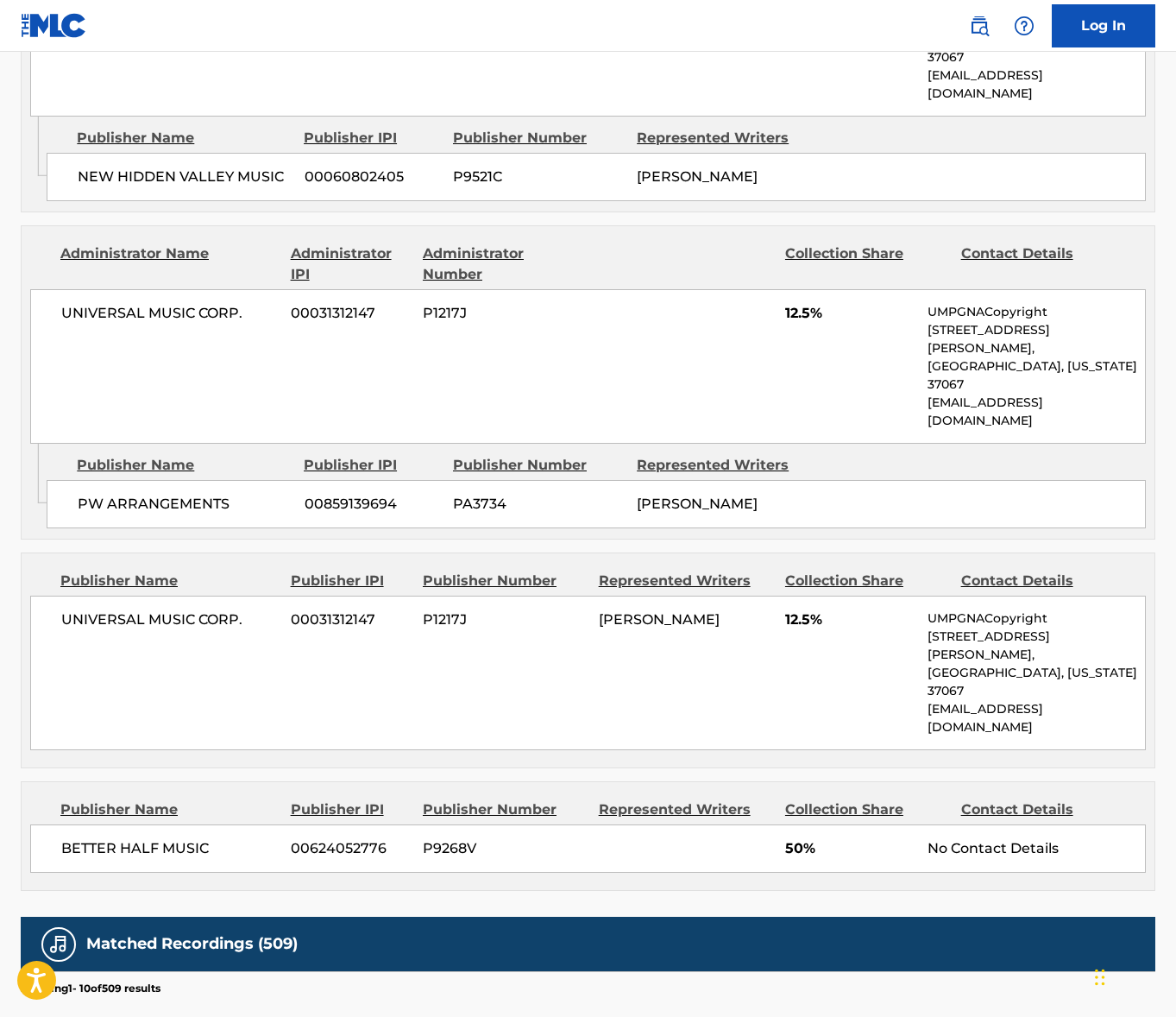
scroll to position [1272, 0]
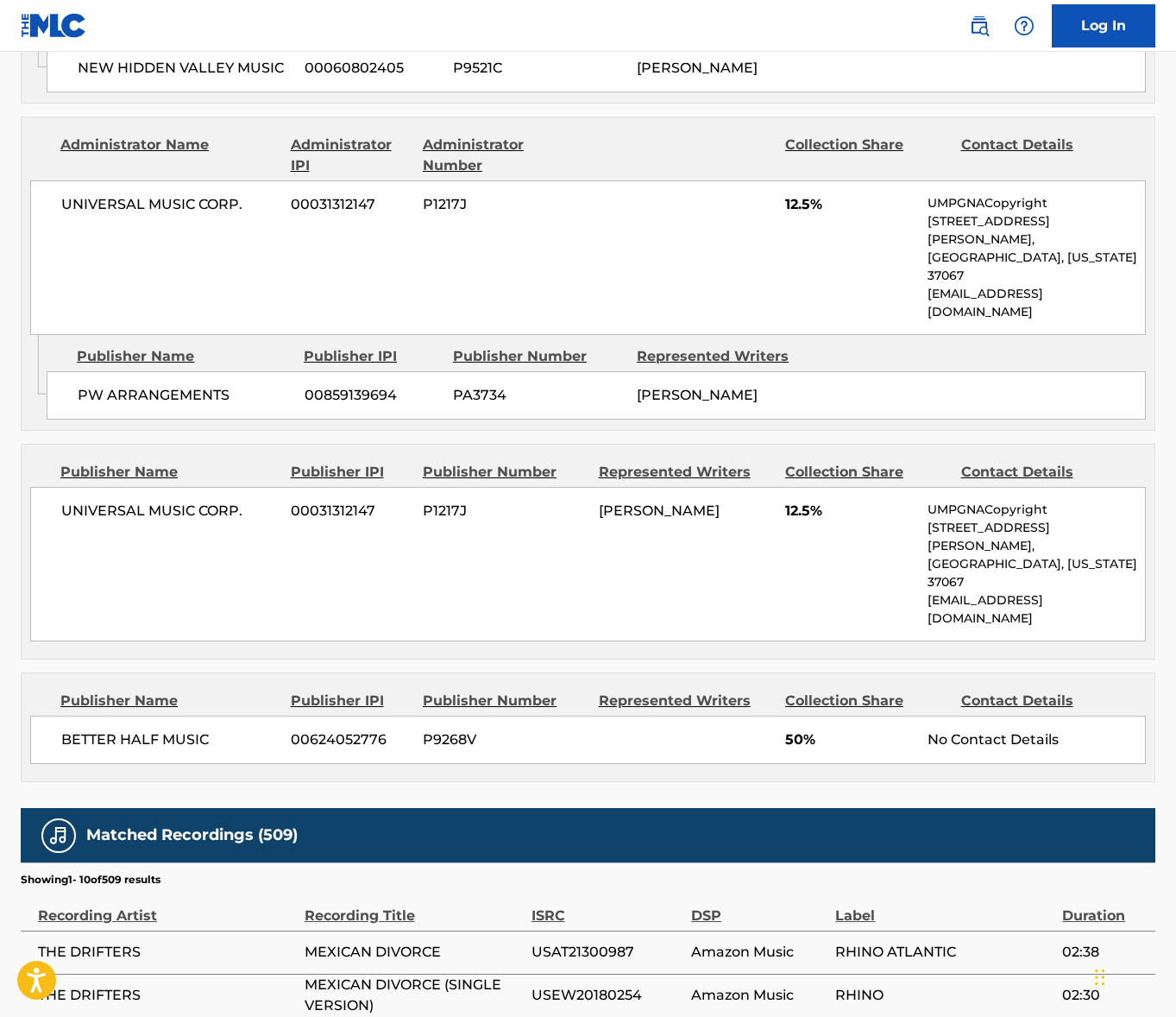
click at [131, 730] on span "BETTER HALF MUSIC" at bounding box center [170, 739] width 217 height 20
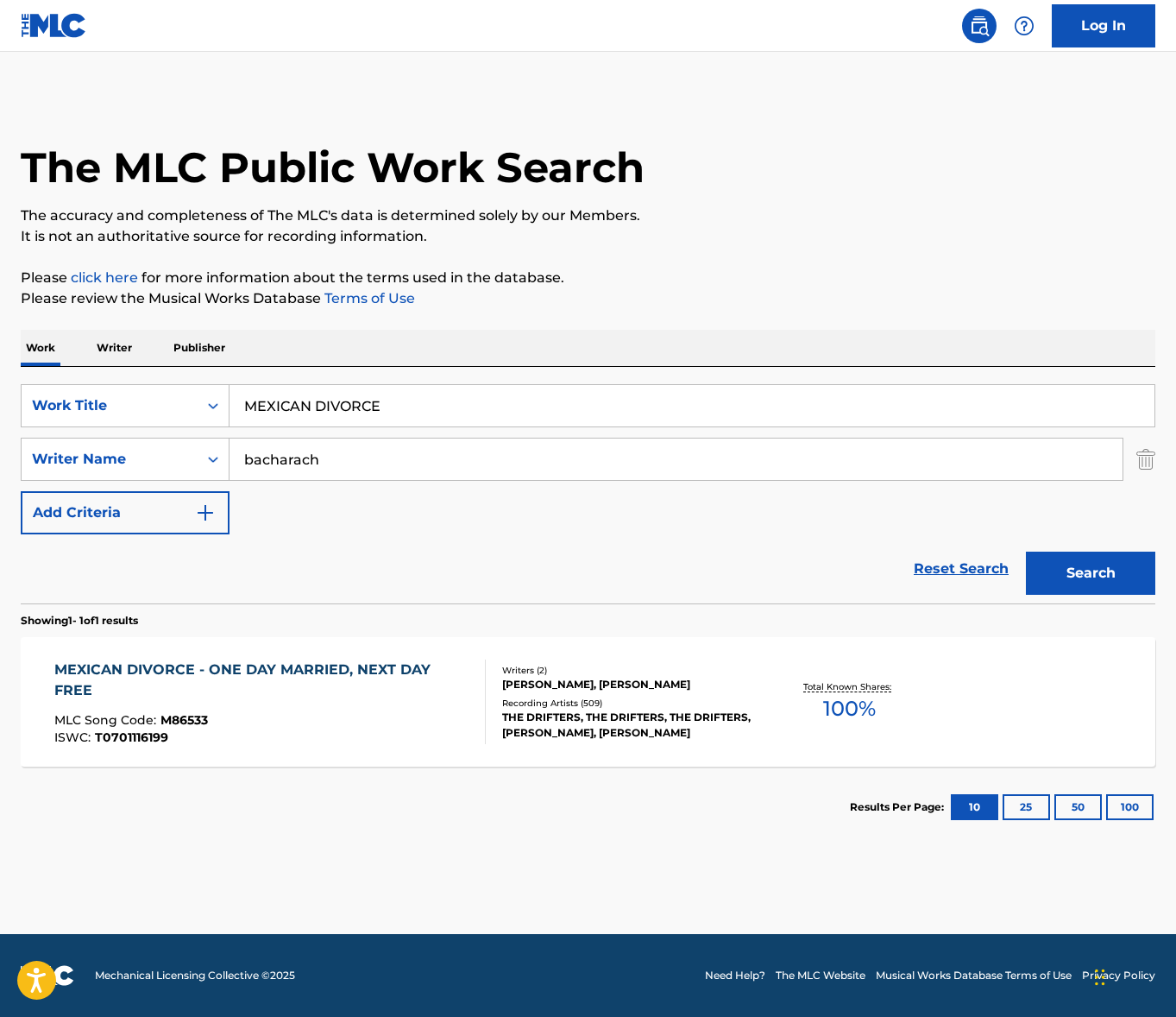
click at [326, 403] on input "MEXICAN DIVORCE" at bounding box center [692, 405] width 925 height 41
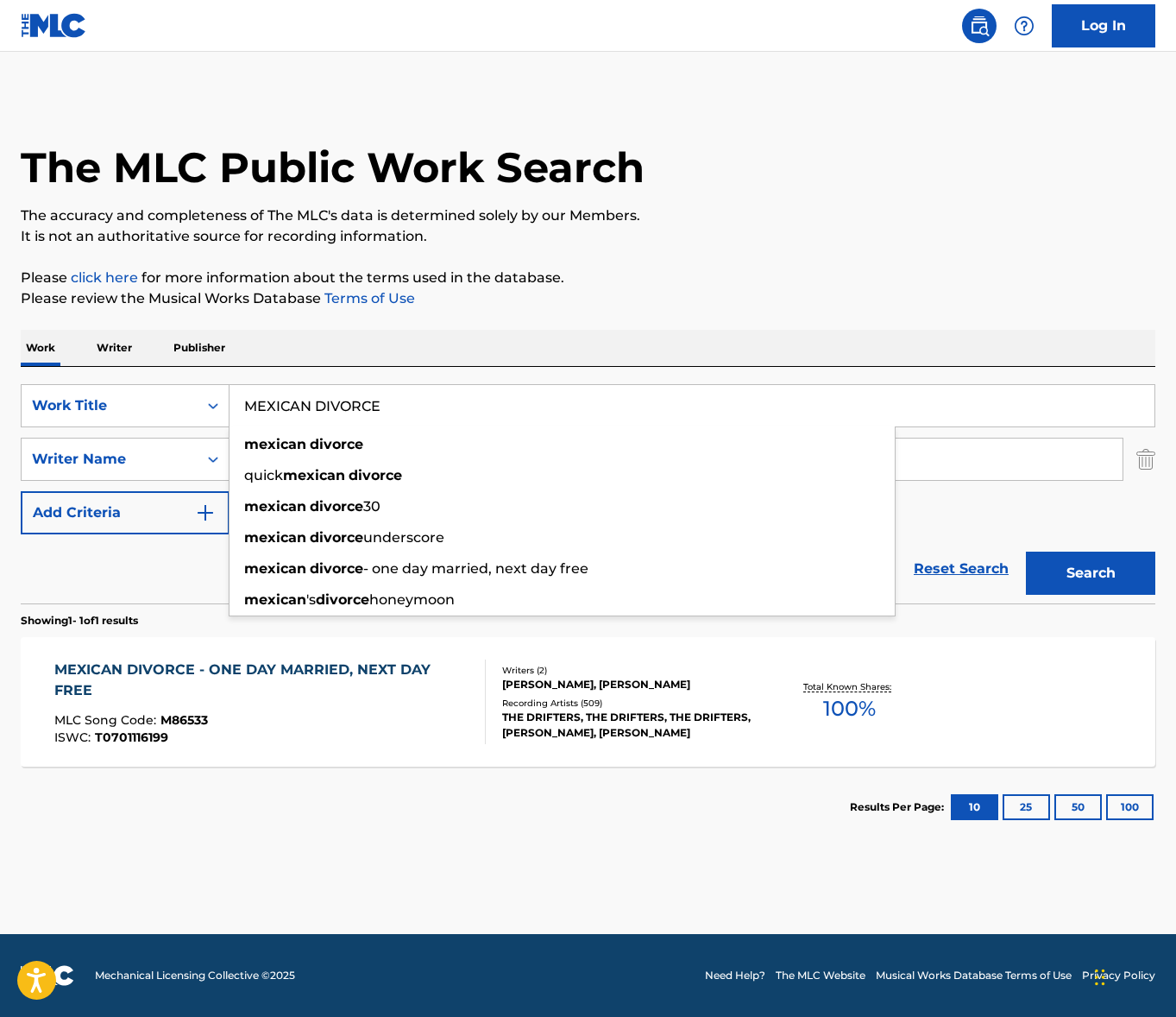
click at [326, 403] on input "MEXICAN DIVORCE" at bounding box center [692, 405] width 925 height 41
paste input "SINCE I DON'T HAVE YOU"
type input "SINCE I DON'T HAVE YOU"
click at [585, 354] on div "Work Writer Publisher" at bounding box center [587, 348] width 1135 height 37
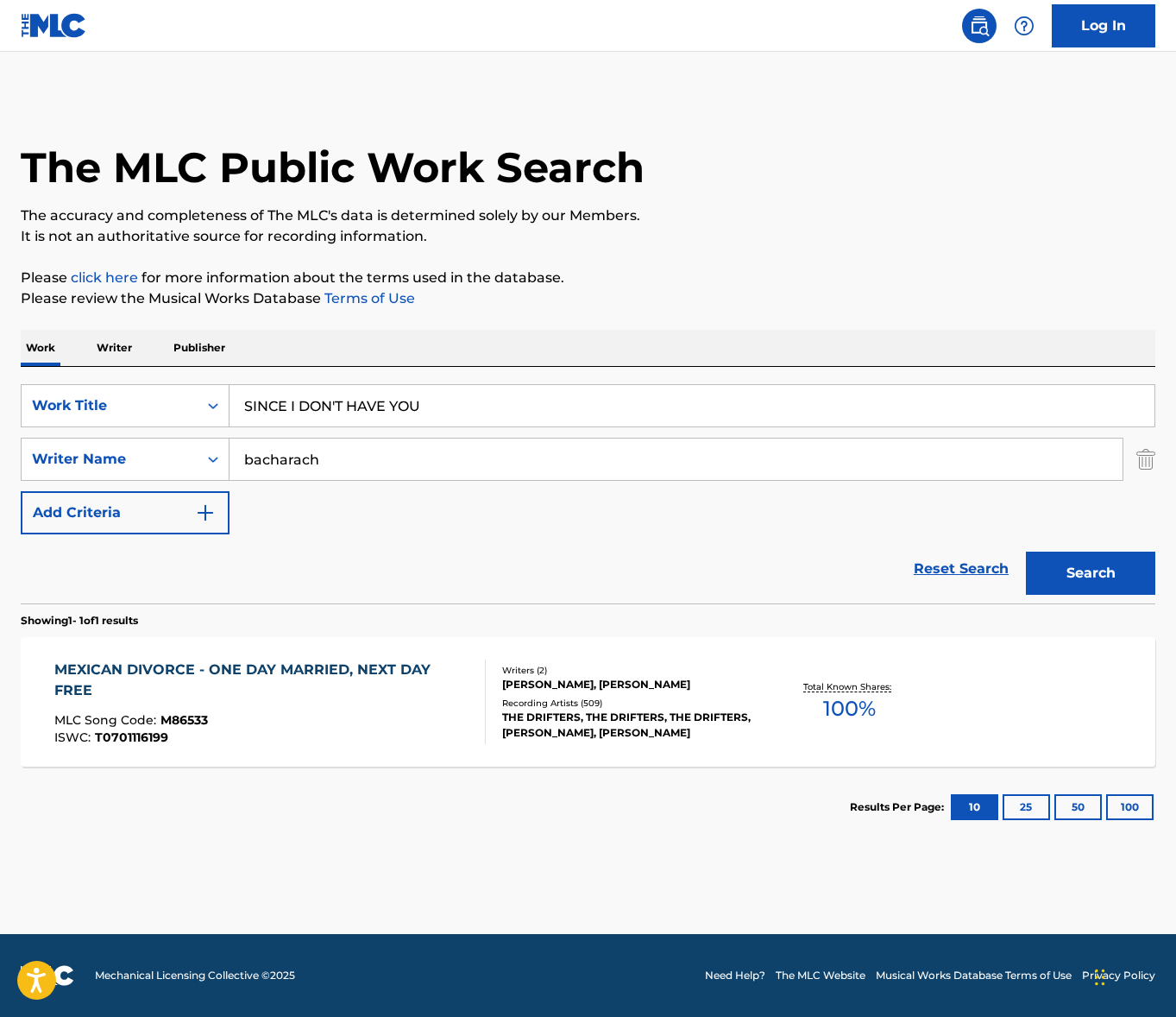
click at [395, 429] on div "SearchWithCriteria1012434f-8d0d-4193-8639-e48606cd113f Work Title SINCE I DON'T…" at bounding box center [587, 459] width 1135 height 150
drag, startPoint x: 395, startPoint y: 429, endPoint x: 376, endPoint y: 455, distance: 32.2
click at [394, 432] on div "SearchWithCriteria1012434f-8d0d-4193-8639-e48606cd113f Work Title SINCE I DON'T…" at bounding box center [587, 459] width 1135 height 150
click at [370, 460] on input "bacharach" at bounding box center [676, 459] width 894 height 41
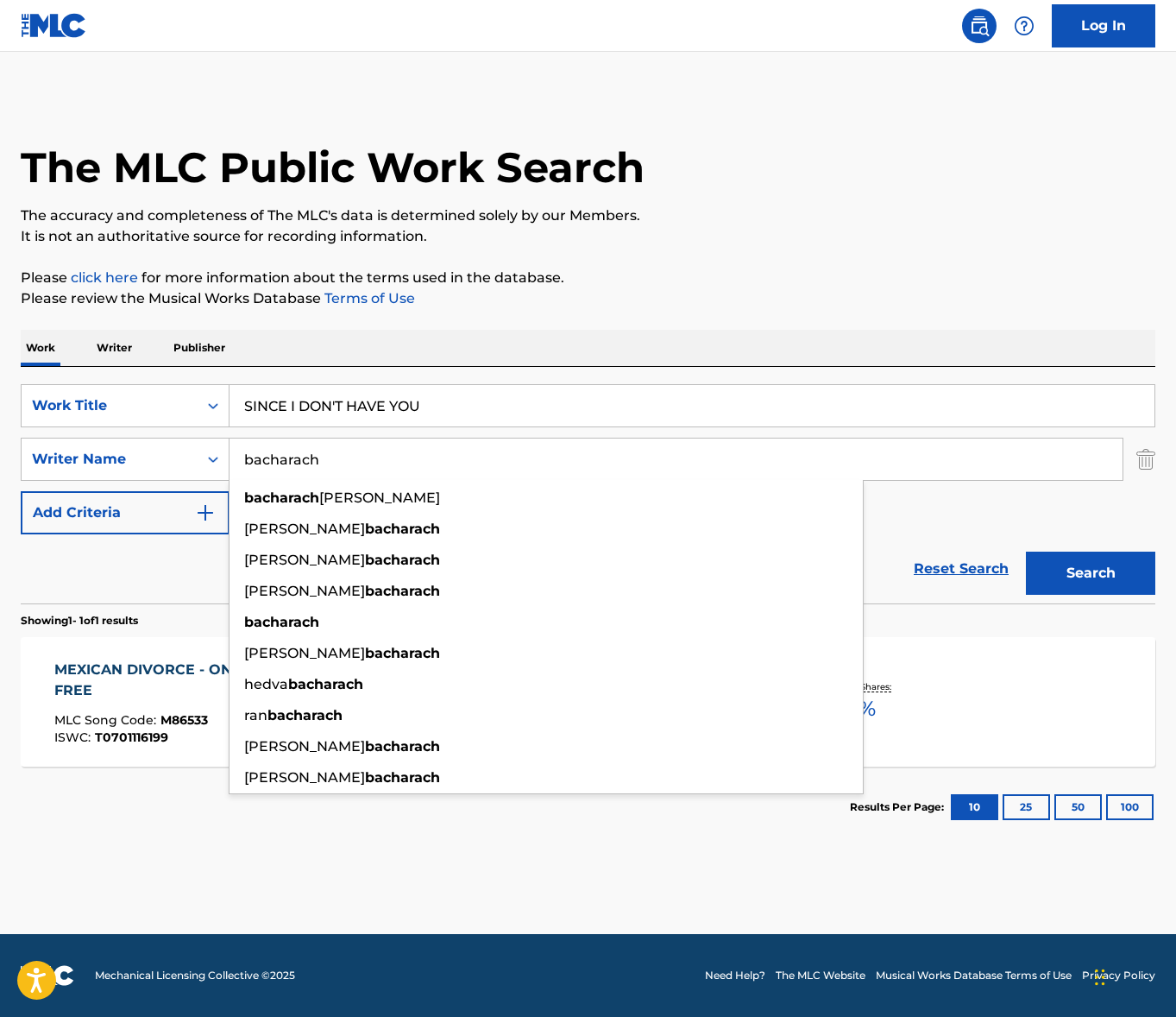
click at [370, 460] on input "bacharach" at bounding box center [676, 459] width 894 height 41
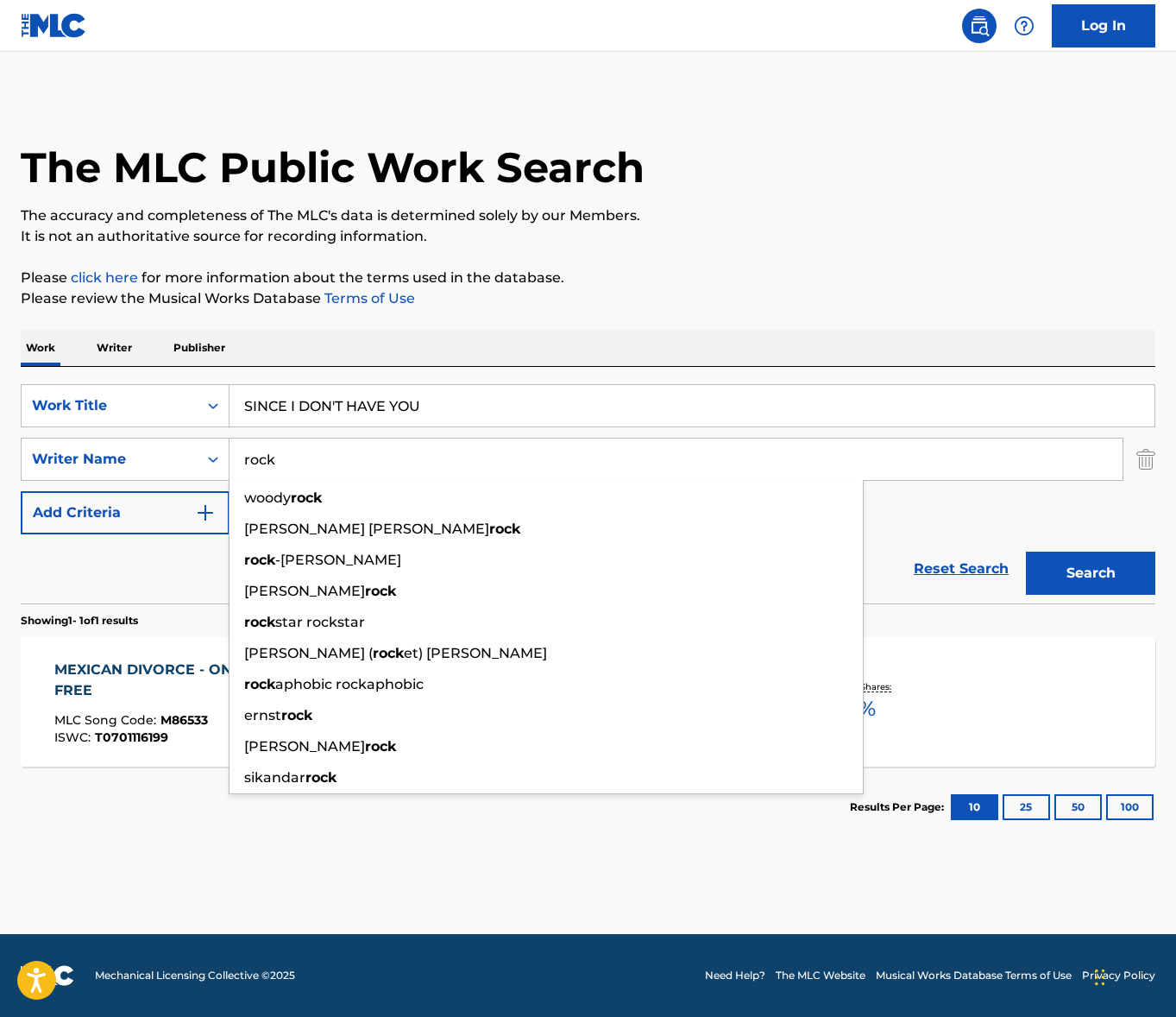
type input "rock"
click at [1027, 551] on button "Search" at bounding box center [1091, 573] width 129 height 43
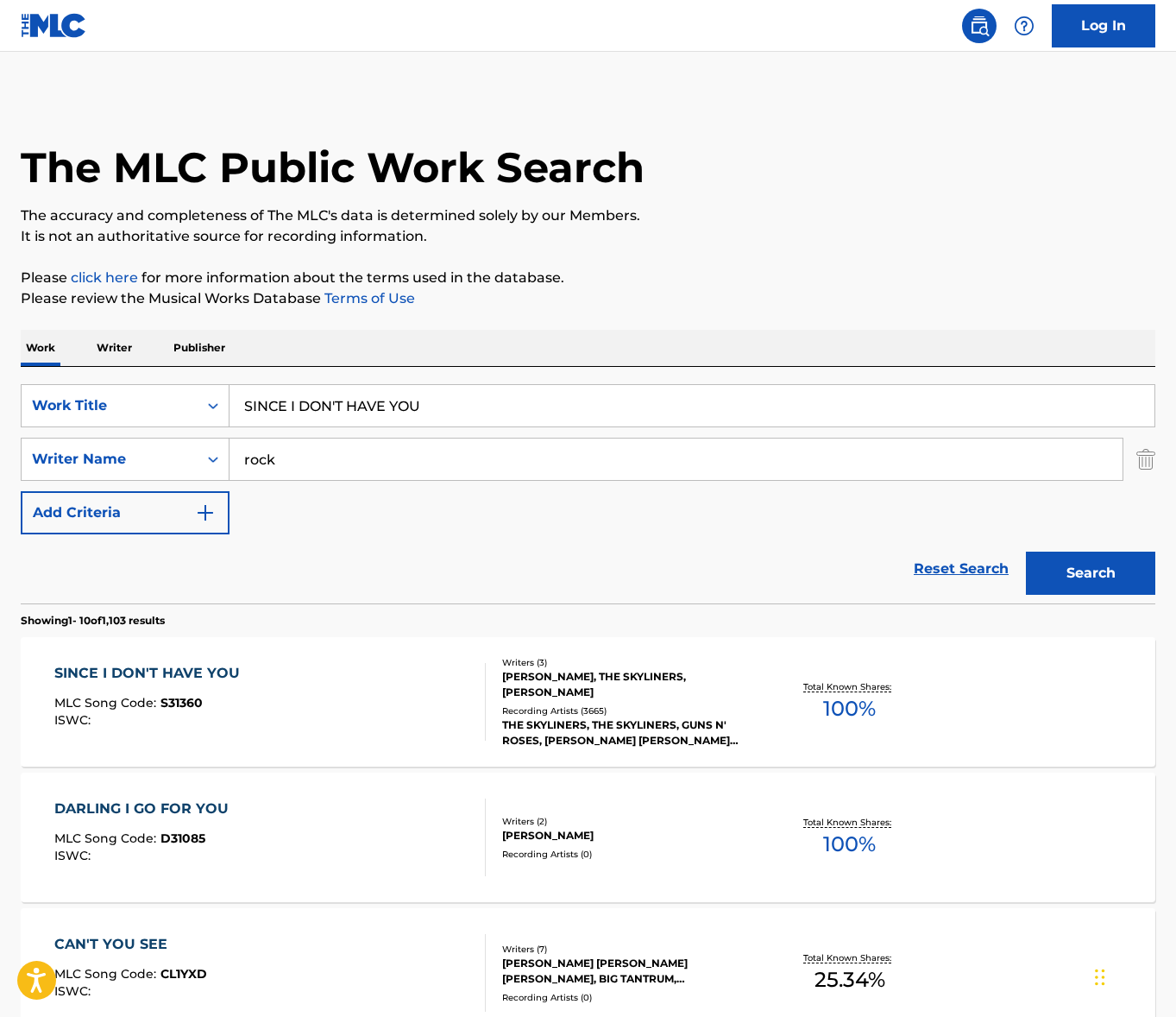
click at [362, 685] on div "SINCE I DON'T HAVE YOU MLC Song Code : S31360 ISWC :" at bounding box center [270, 702] width 432 height 78
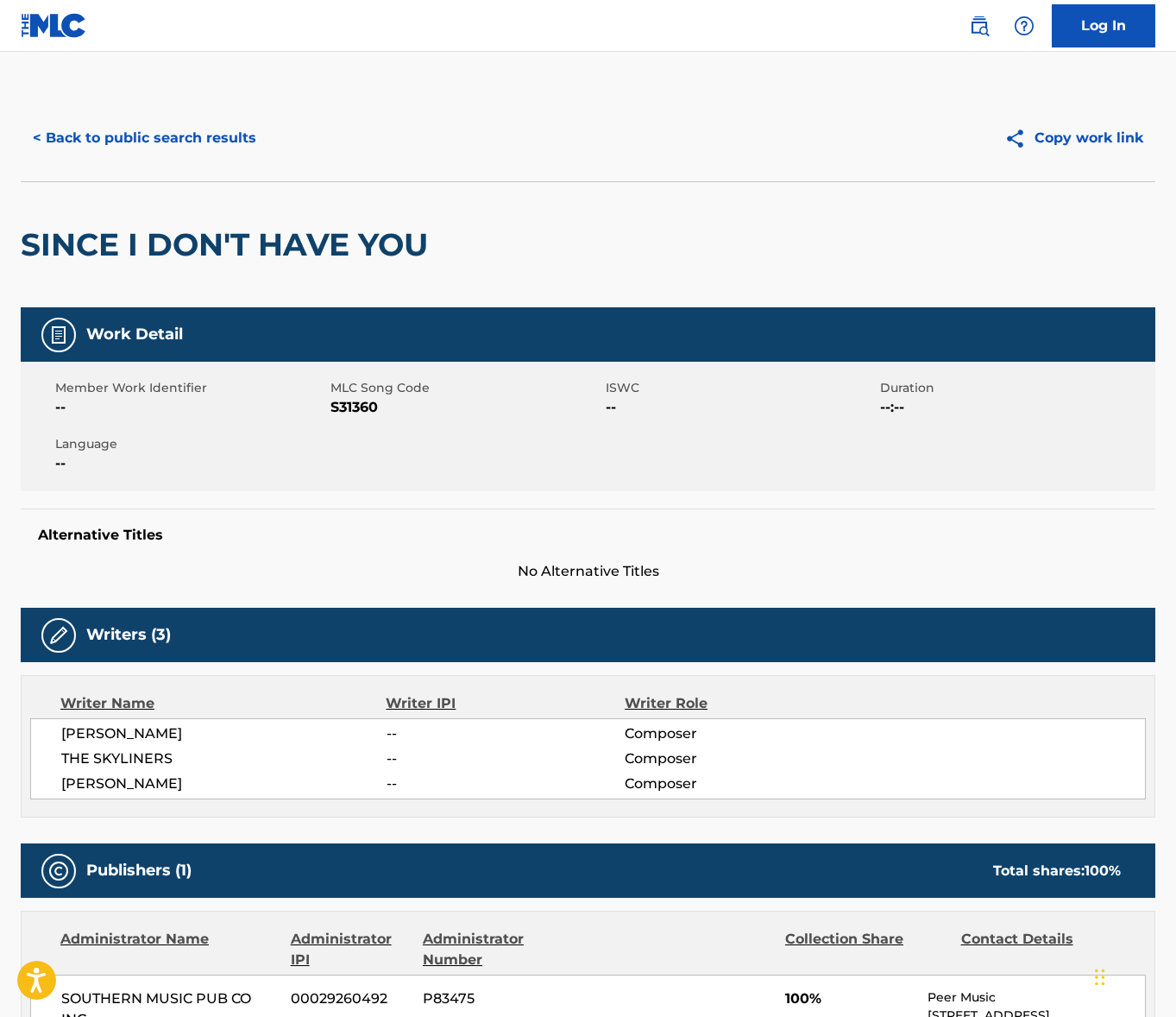
click at [111, 727] on span "[PERSON_NAME]" at bounding box center [225, 733] width 326 height 20
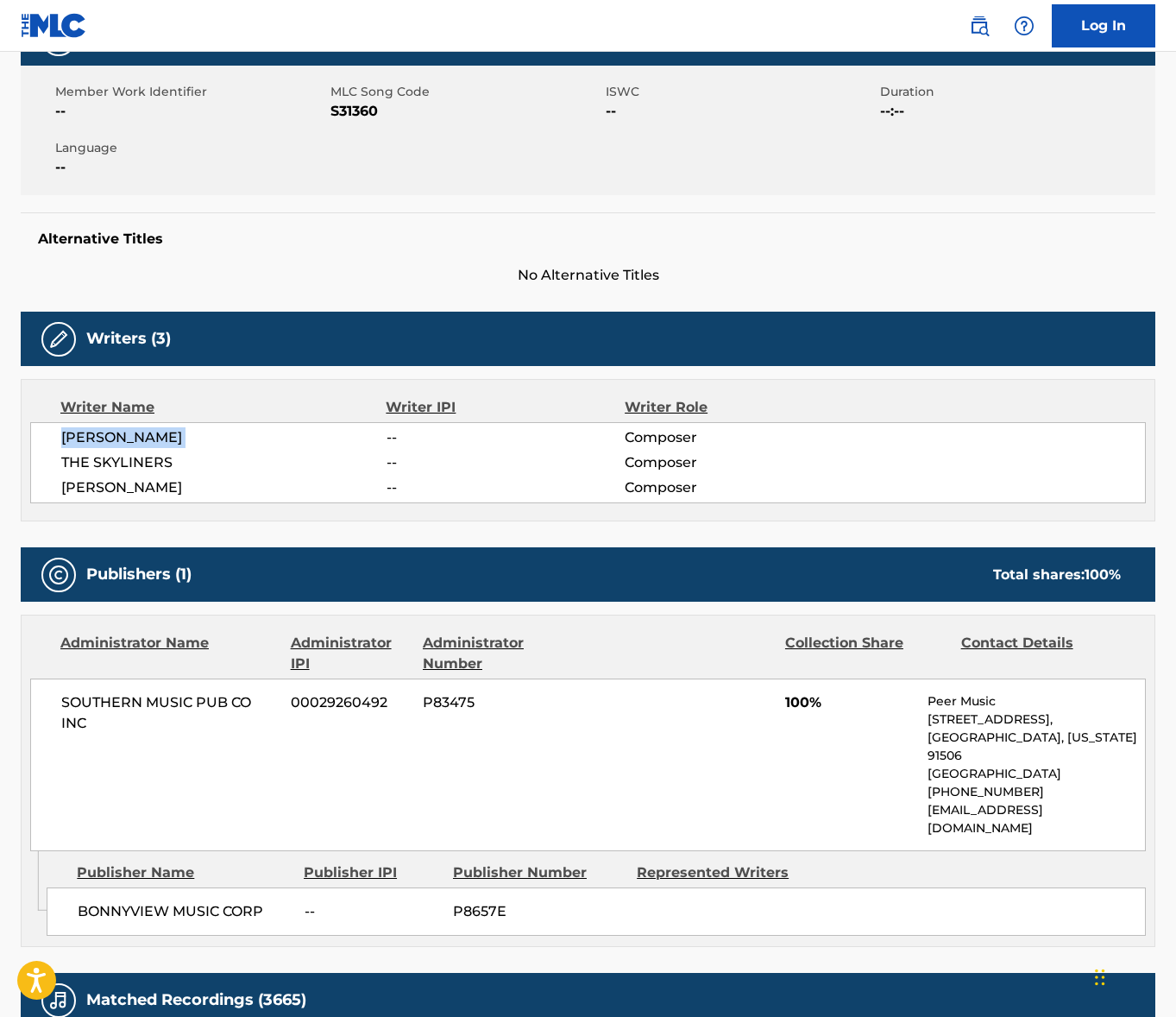
scroll to position [312, 0]
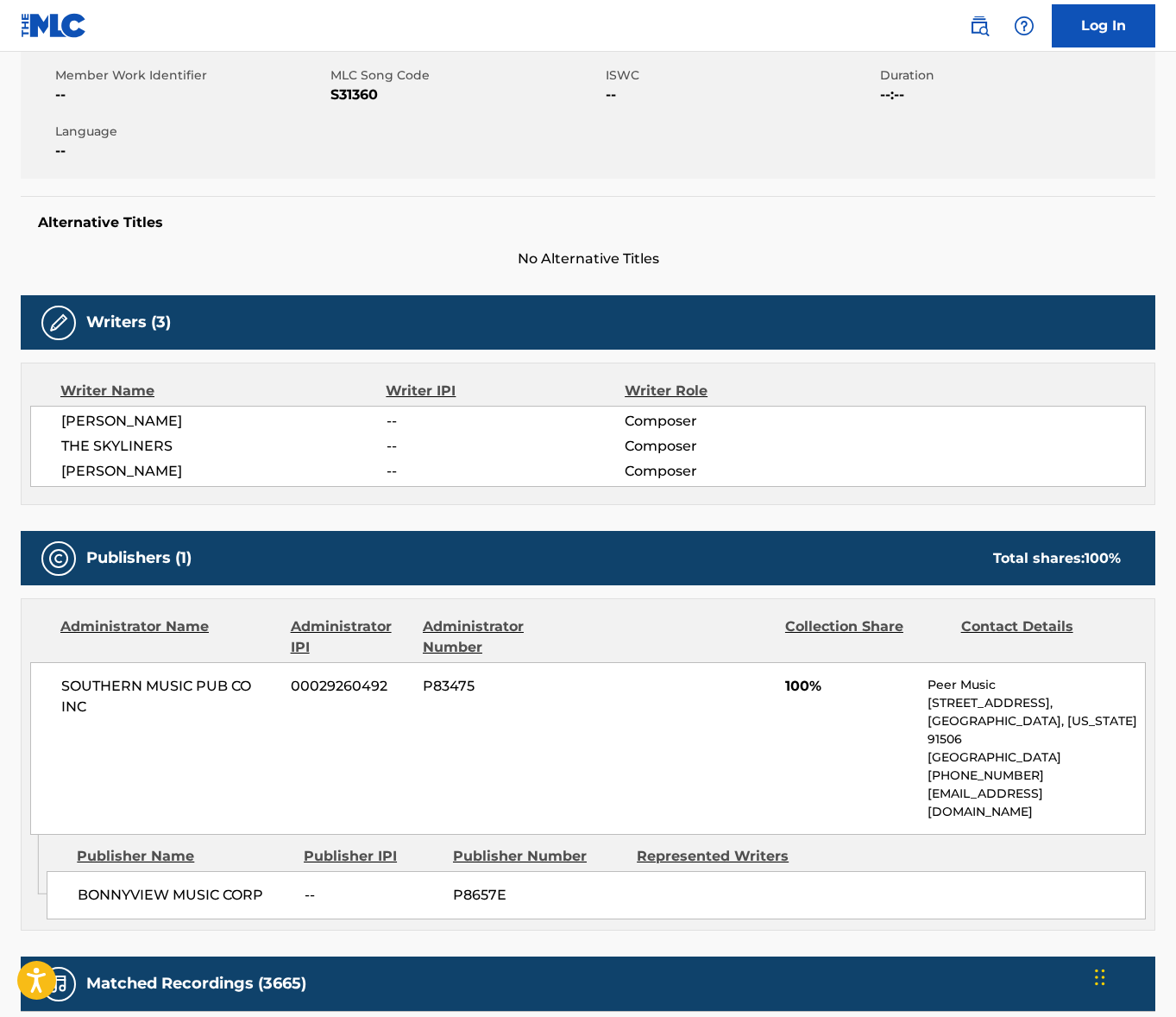
click at [147, 681] on span "SOUTHERN MUSIC PUB CO INC" at bounding box center [170, 696] width 217 height 41
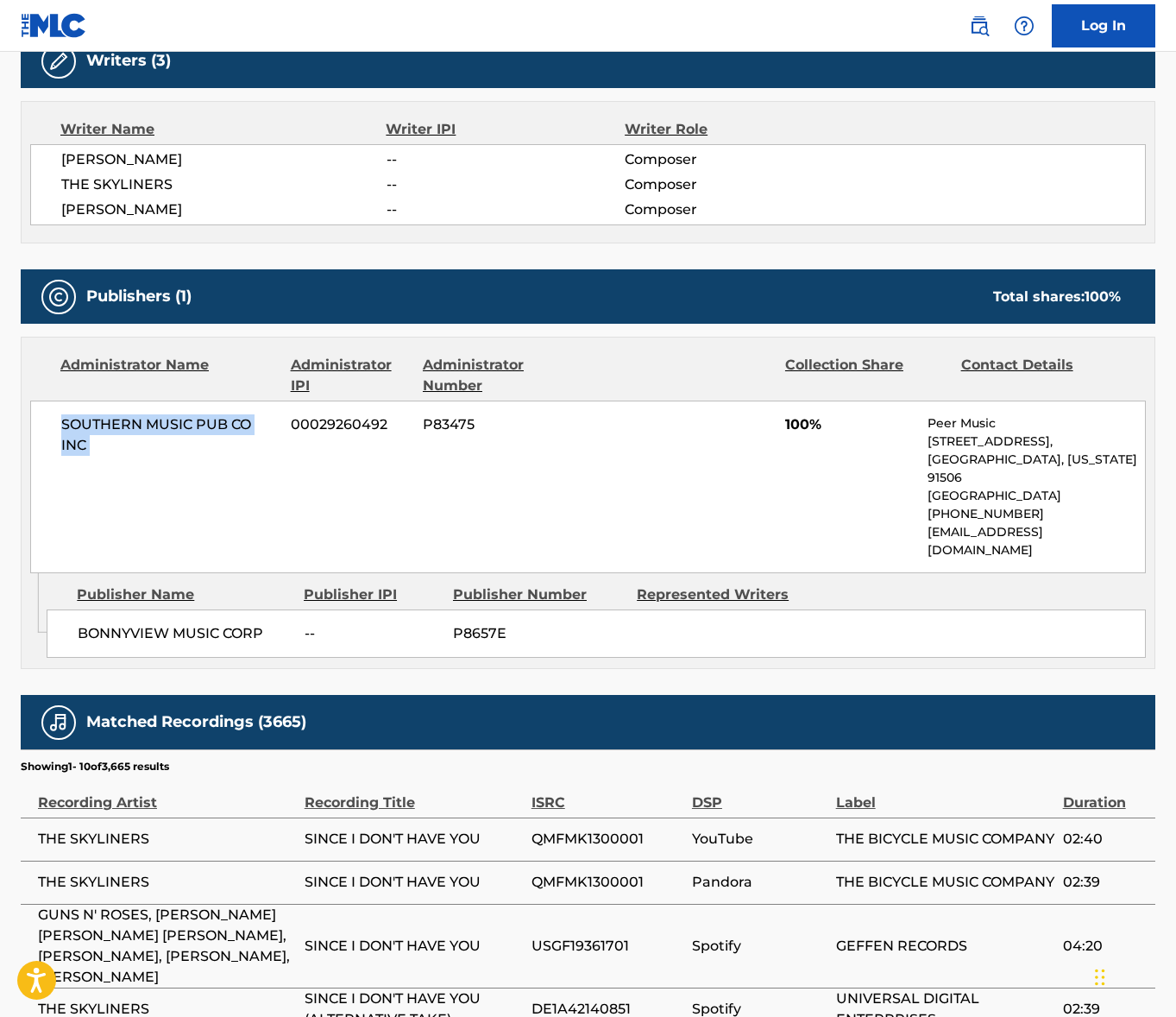
scroll to position [0, 0]
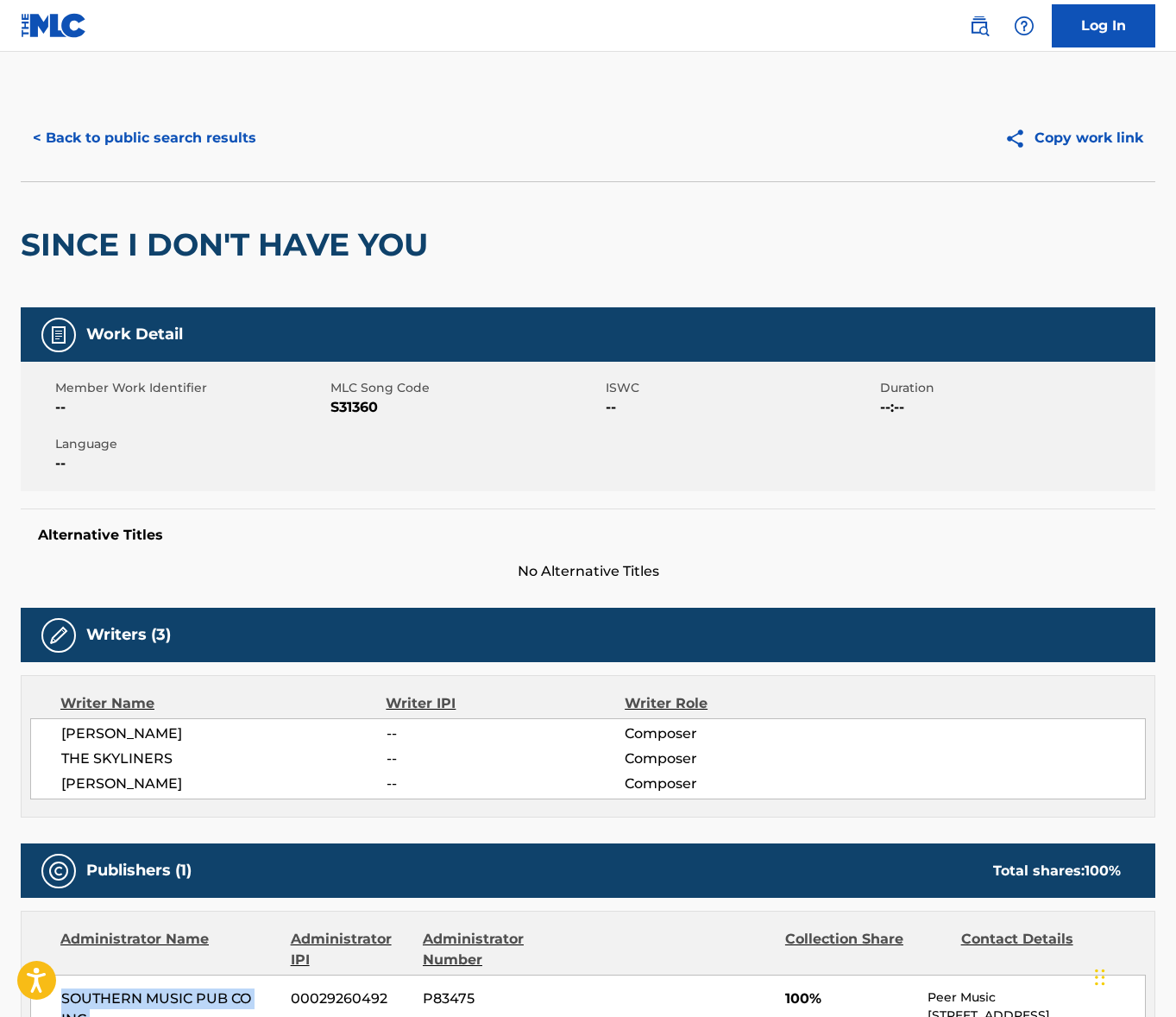
click at [186, 139] on button "< Back to public search results" at bounding box center [144, 138] width 248 height 43
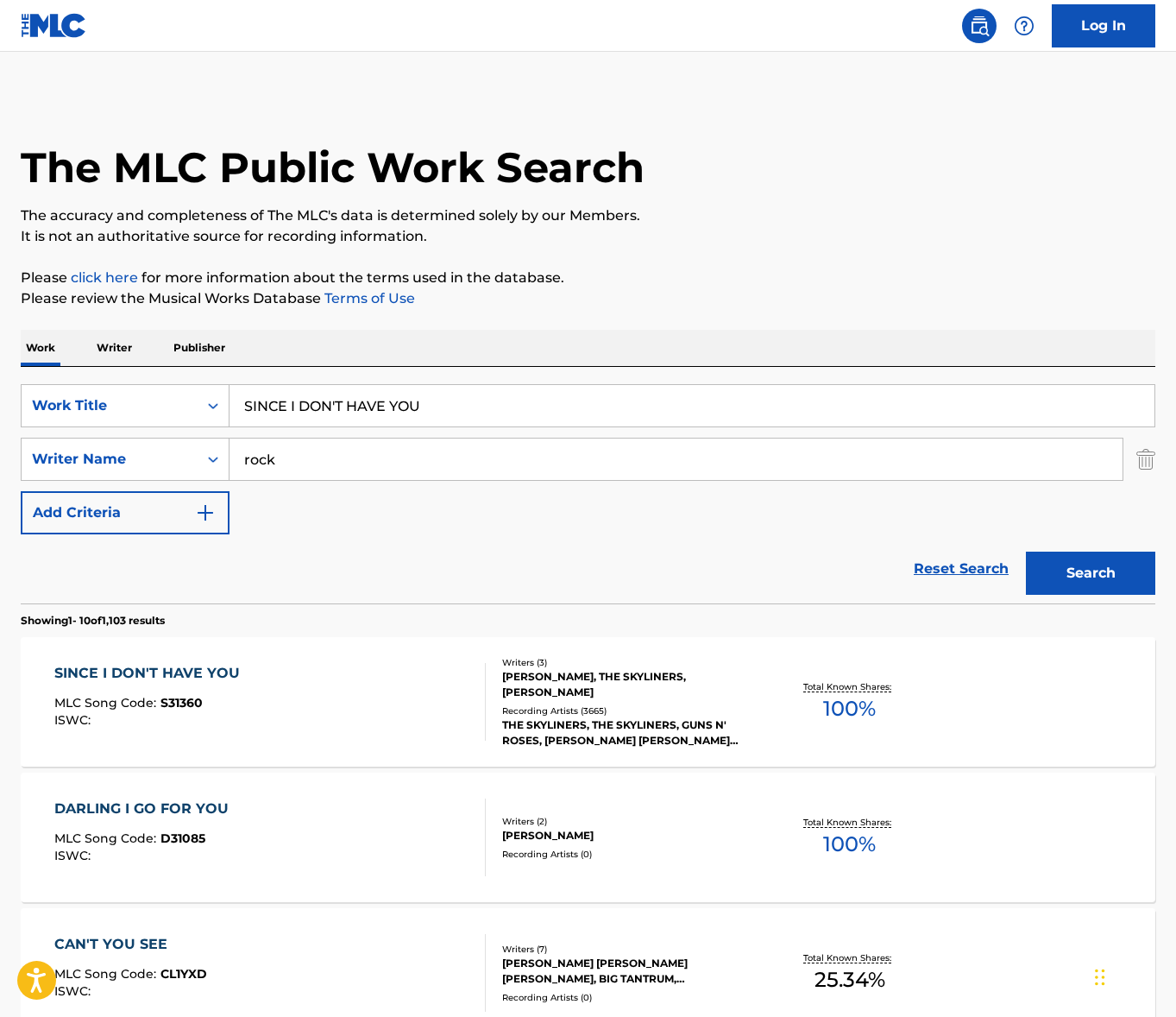
click at [367, 409] on input "SINCE I DON'T HAVE YOU" at bounding box center [692, 405] width 925 height 41
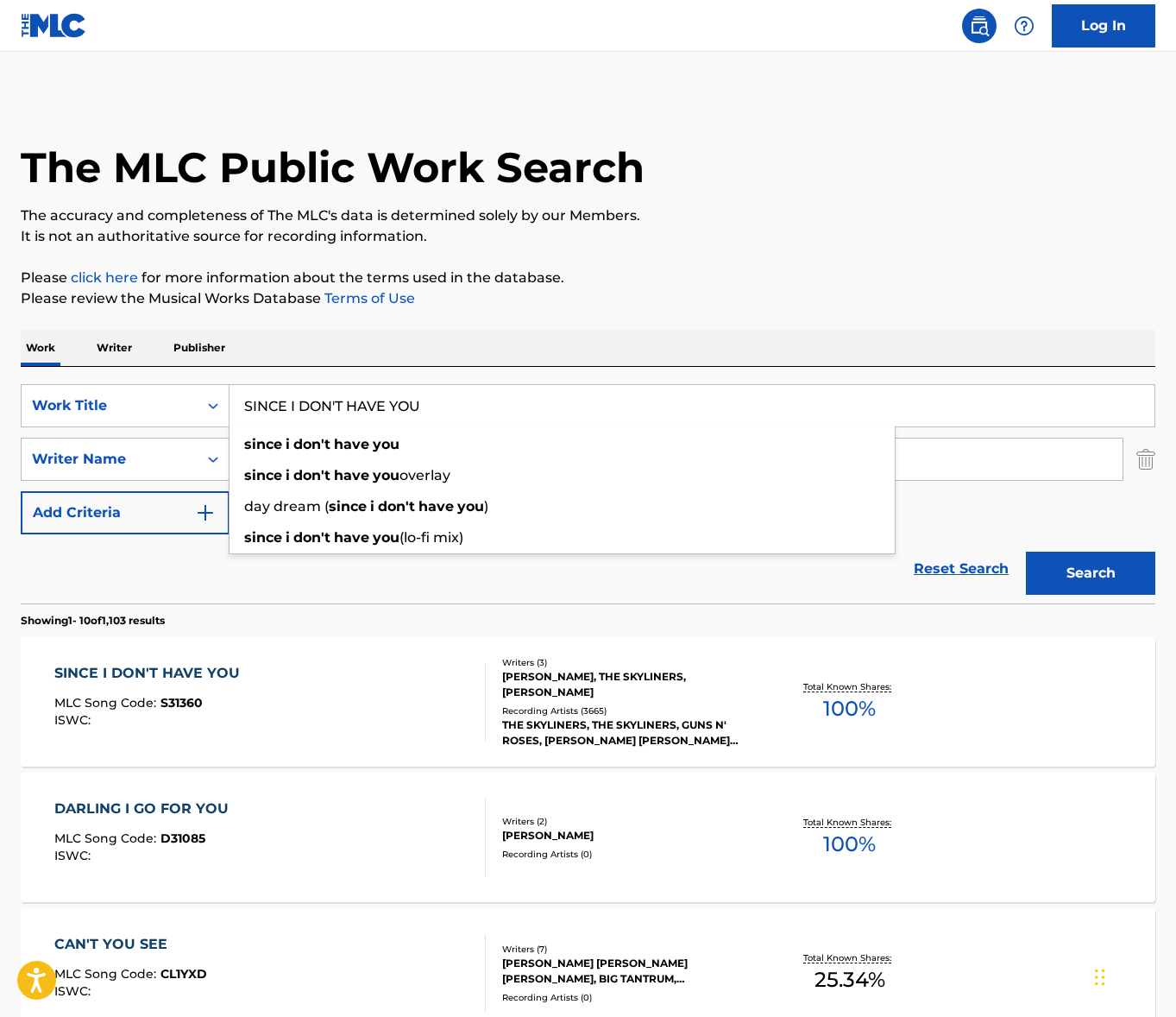
click at [366, 409] on input "SINCE I DON'T HAVE YOU" at bounding box center [692, 405] width 925 height 41
paste input "LEAN ON ME"
type input "LEAN ON ME"
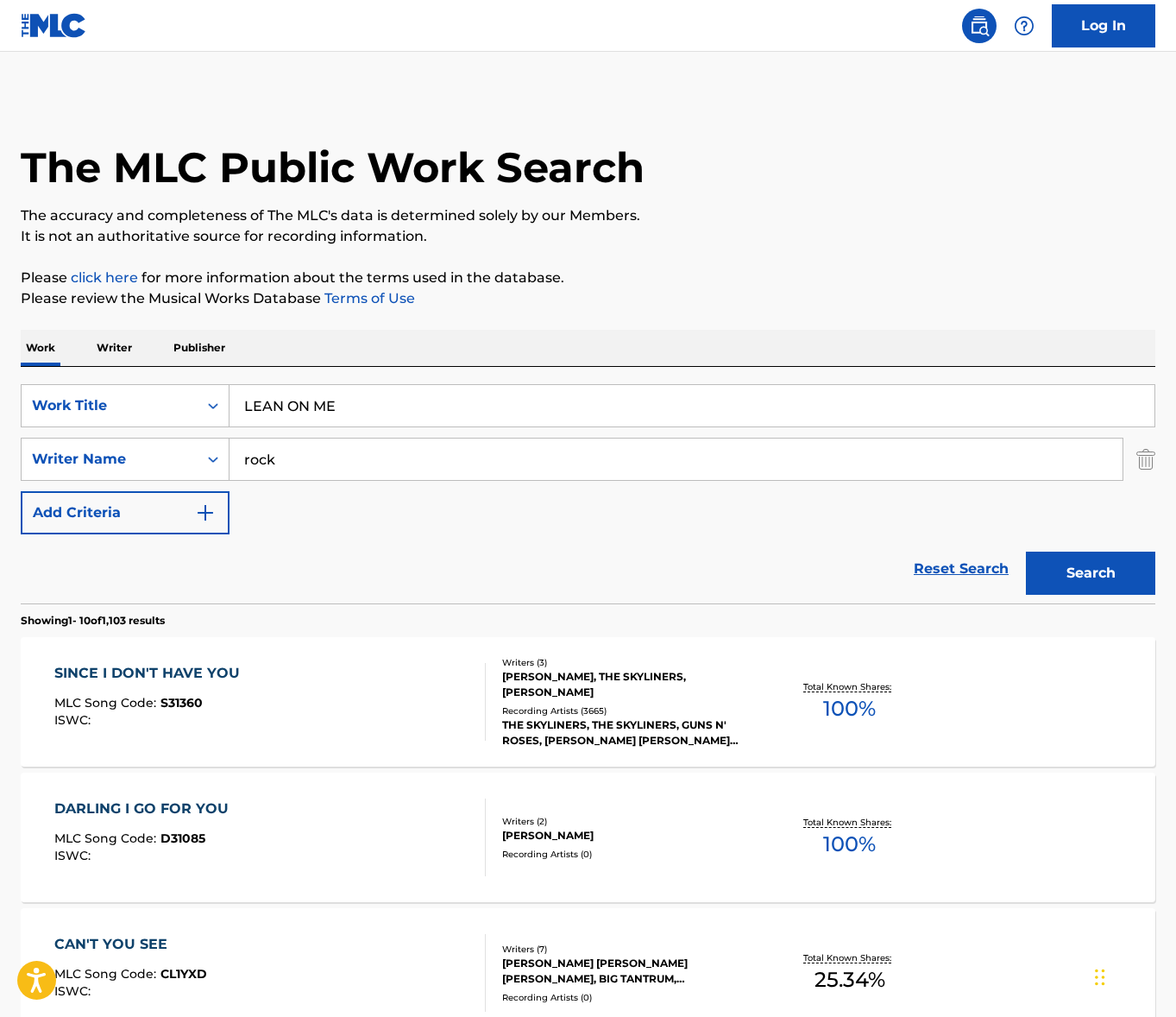
drag, startPoint x: 657, startPoint y: 335, endPoint x: 242, endPoint y: 474, distance: 437.7
click at [656, 335] on div "Work Writer Publisher" at bounding box center [587, 348] width 1135 height 37
click at [271, 462] on input "rock" at bounding box center [676, 459] width 894 height 41
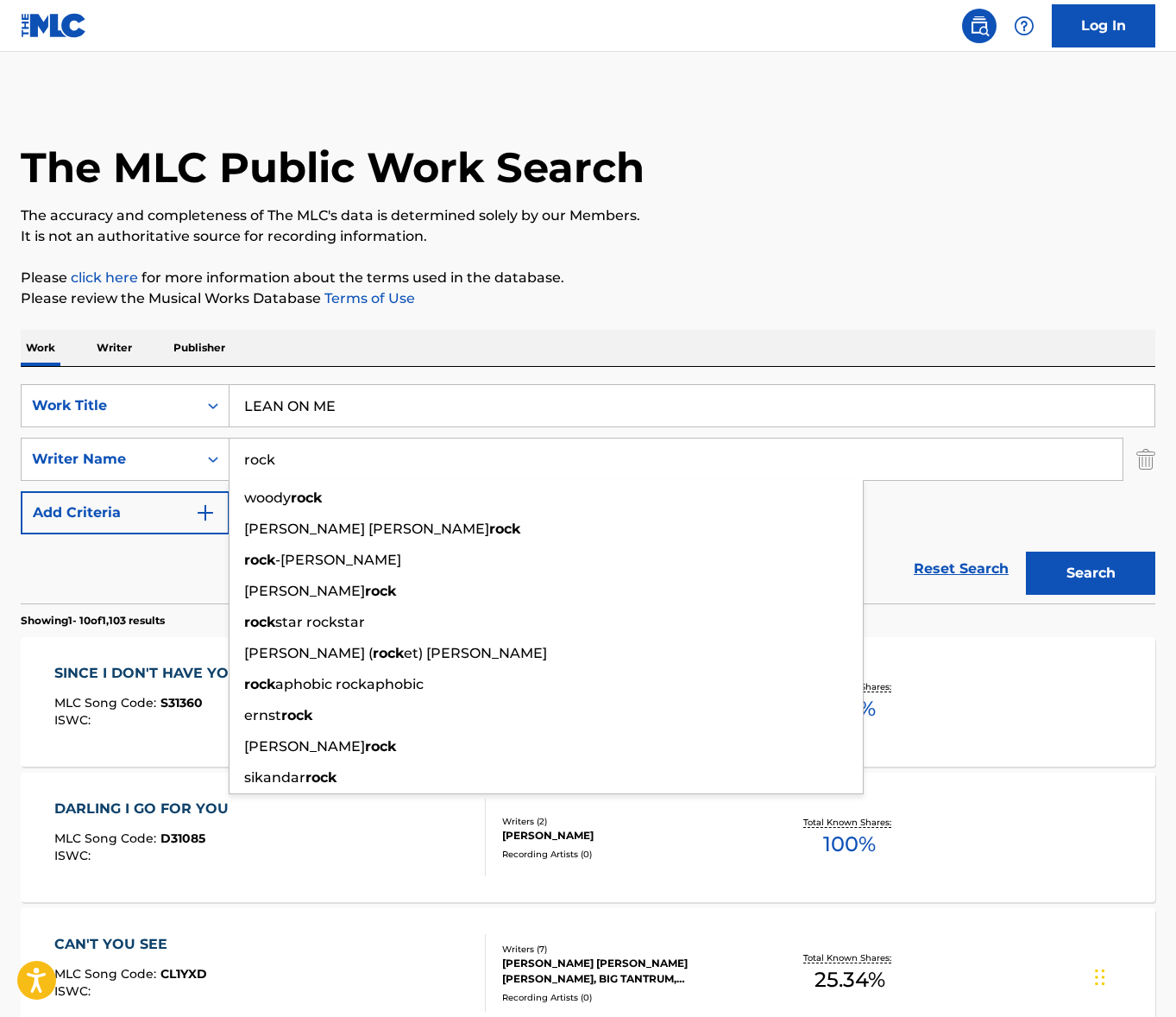
click at [271, 462] on input "rock" at bounding box center [676, 459] width 894 height 41
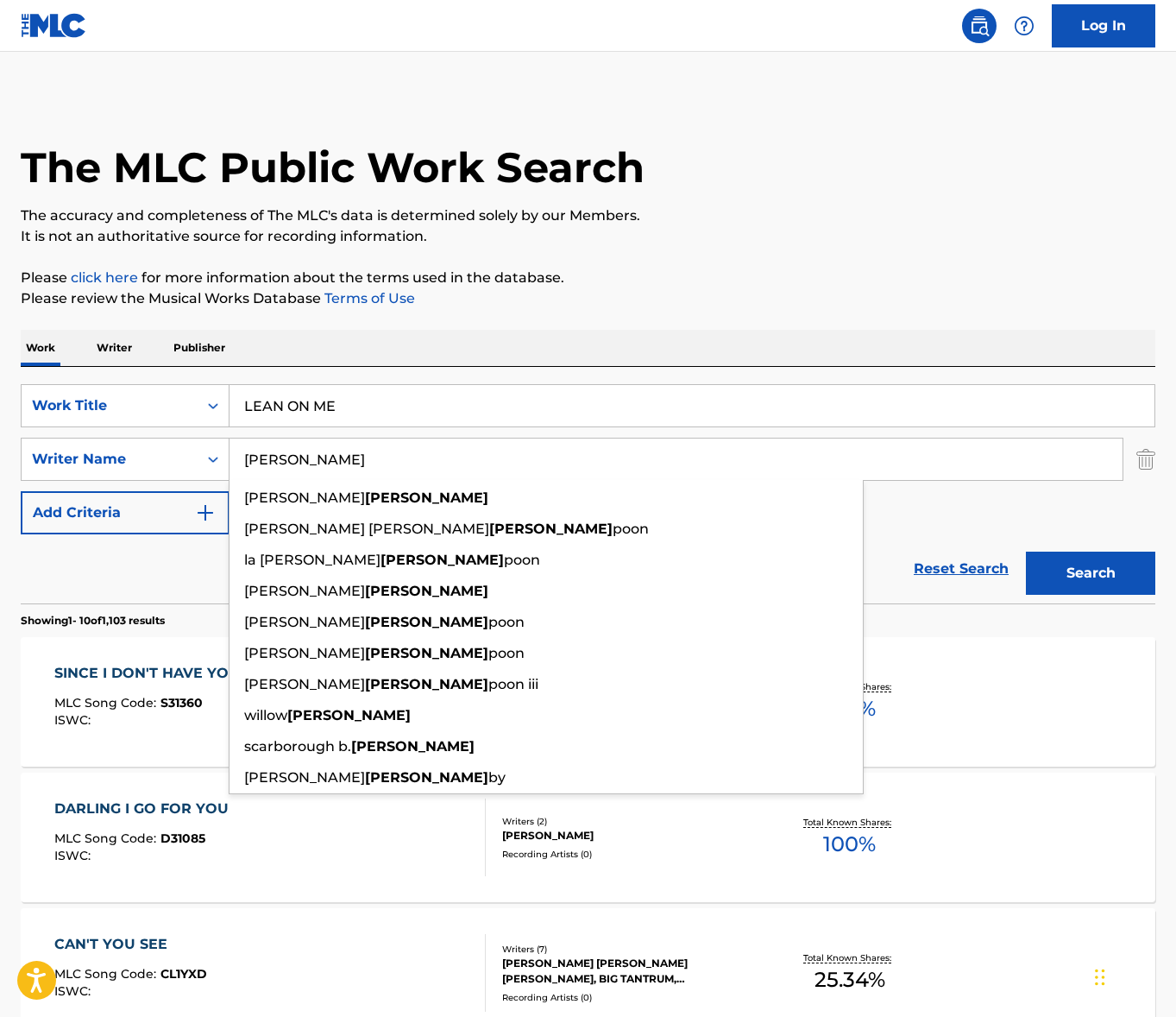
type input "[PERSON_NAME]"
click at [1027, 551] on button "Search" at bounding box center [1091, 573] width 129 height 43
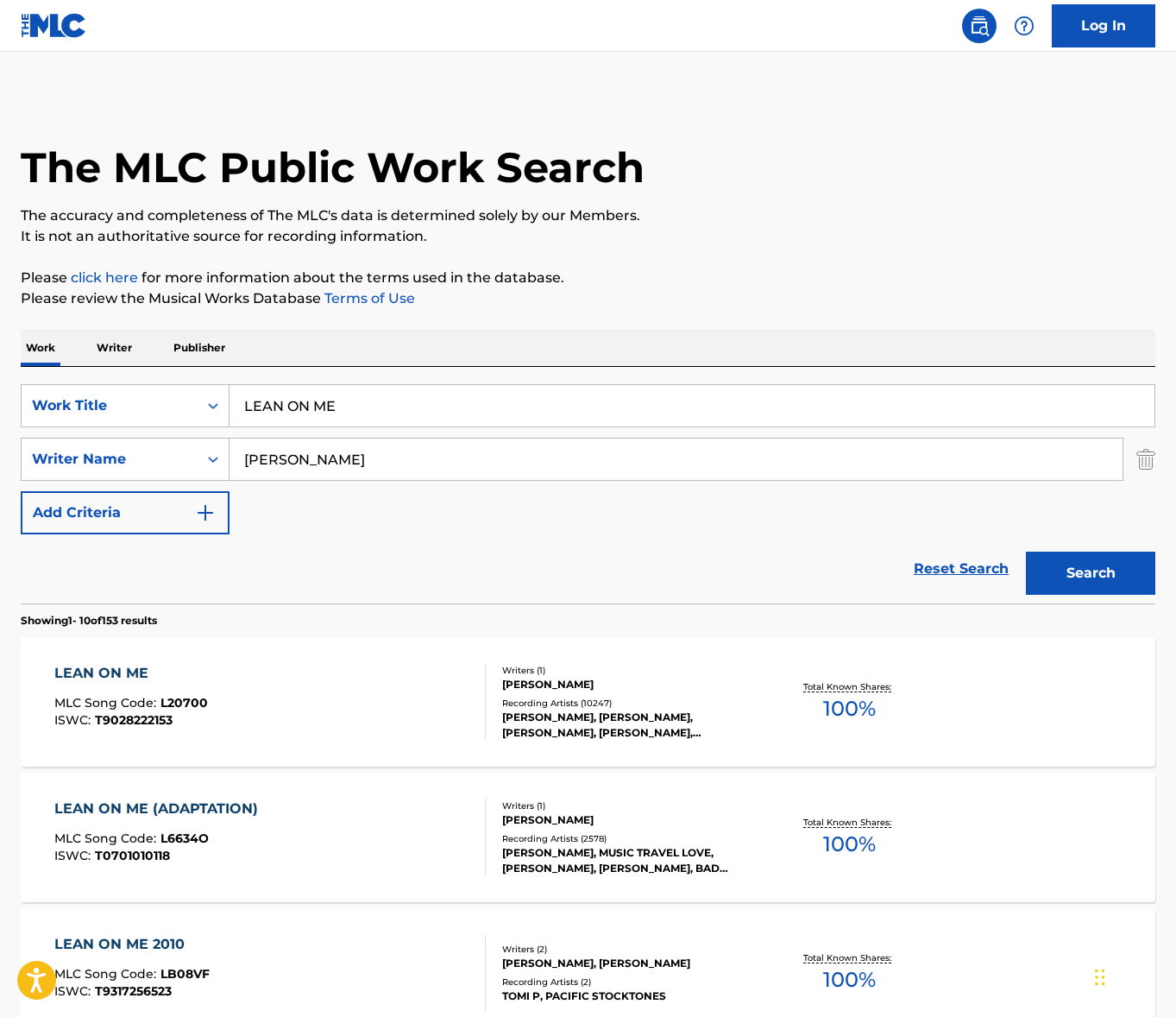
click at [327, 692] on div "LEAN ON ME MLC Song Code : L20700 ISWC : T9028222153" at bounding box center [270, 702] width 432 height 78
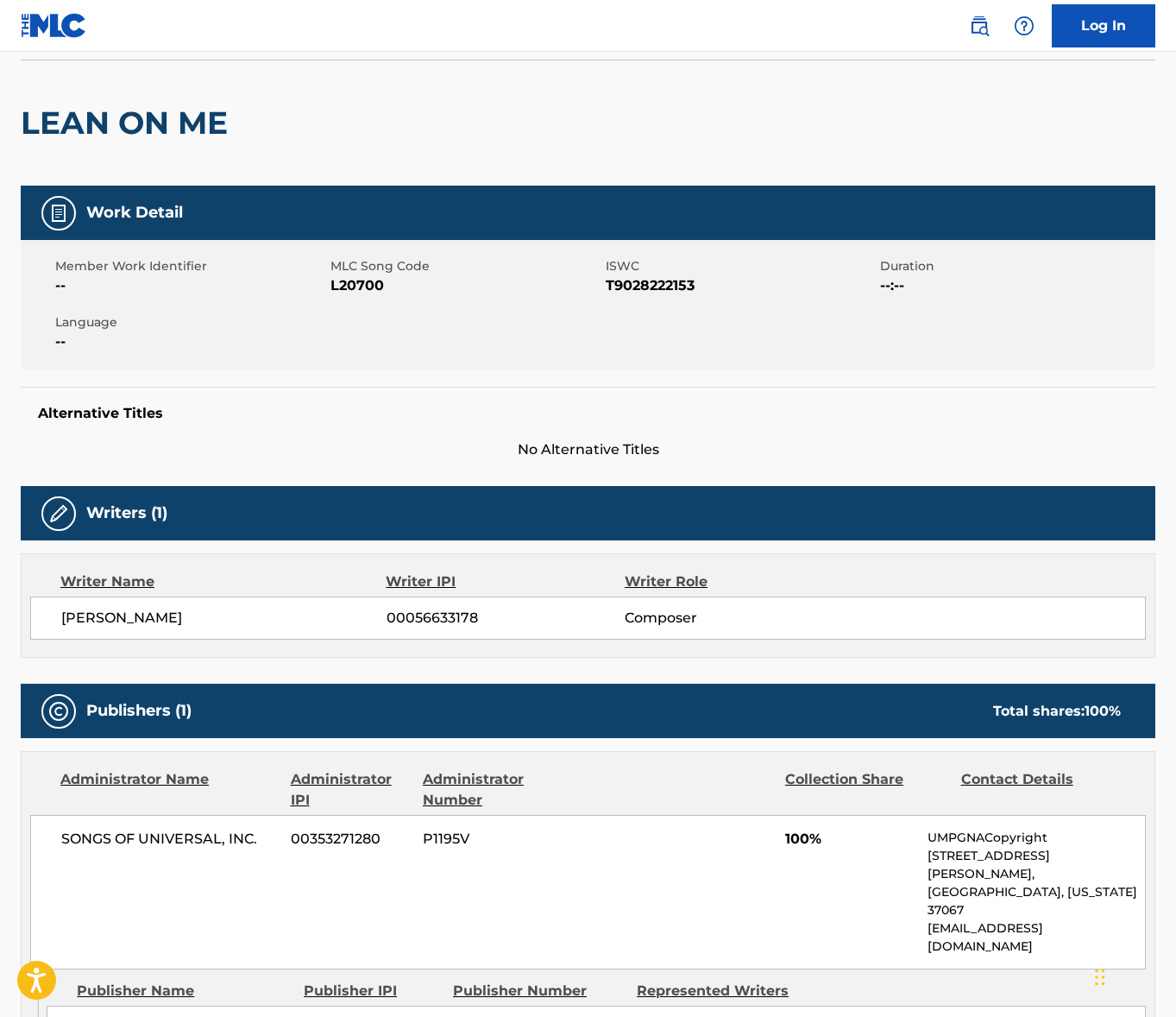
scroll to position [131, 0]
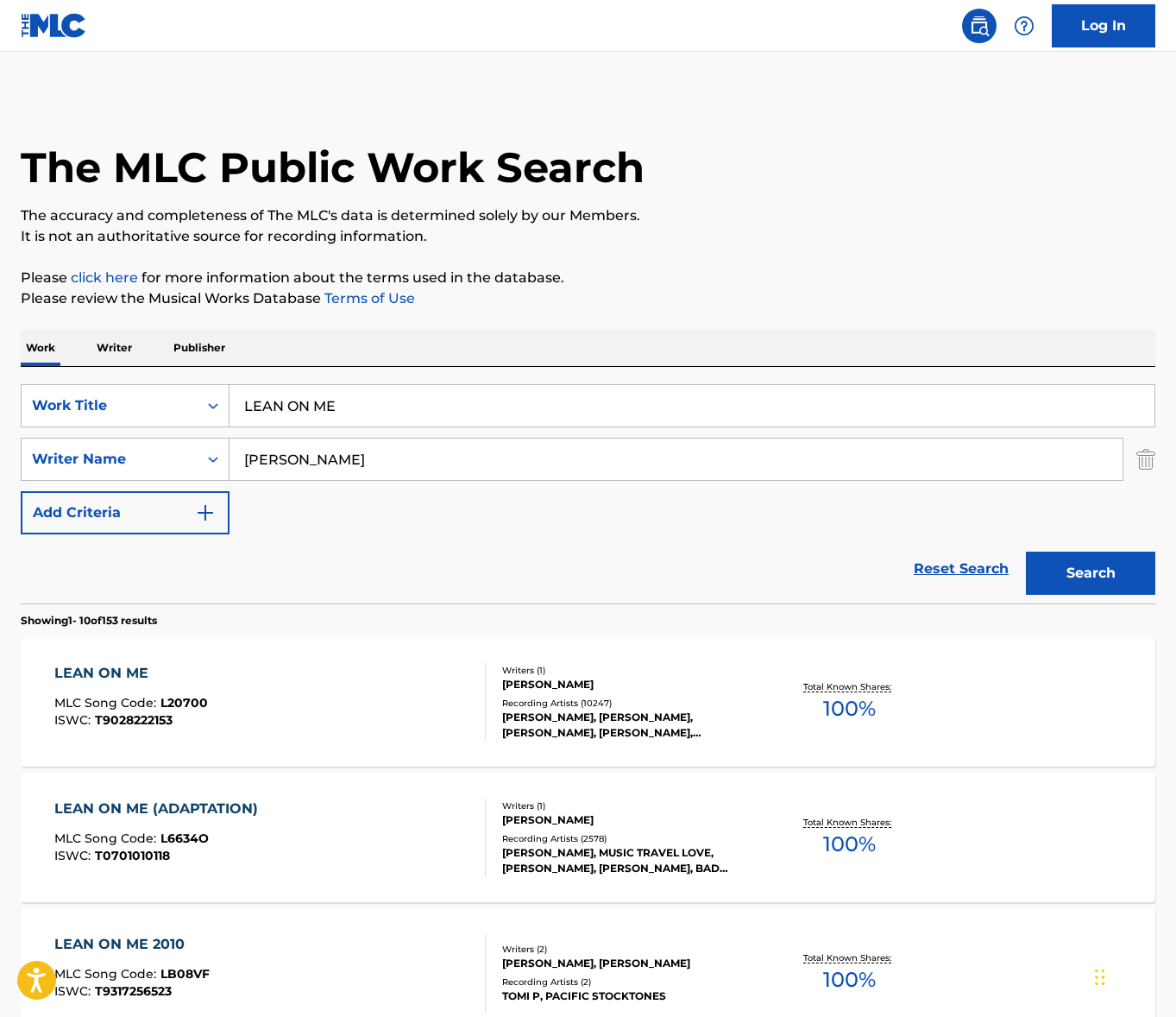
click at [377, 398] on input "LEAN ON ME" at bounding box center [692, 405] width 925 height 41
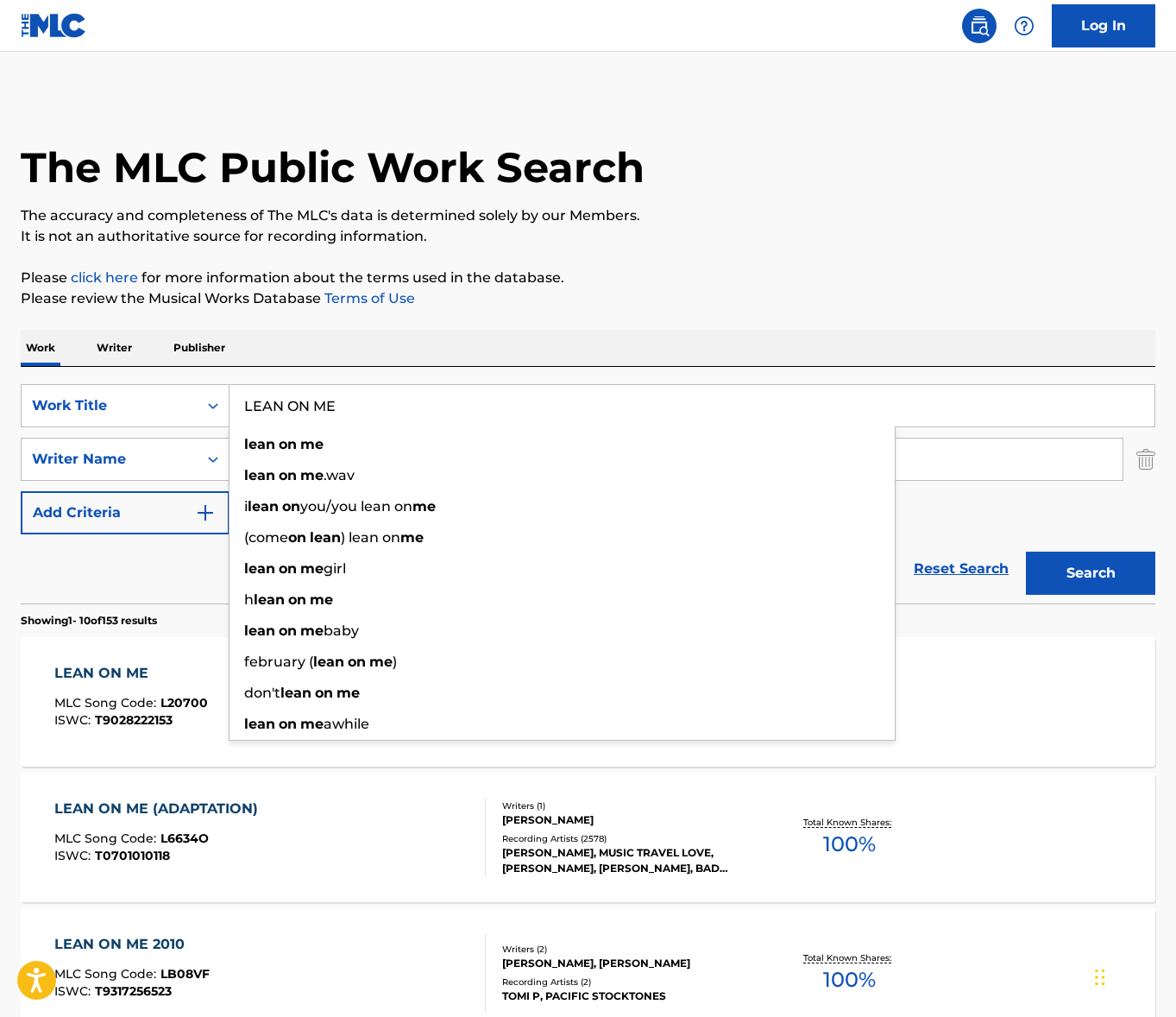
click at [378, 398] on input "LEAN ON ME" at bounding box center [692, 405] width 925 height 41
paste input "WASTED DAYS AND WASTED NIGHTS"
type input "WASTED DAYS AND WASTED NIGHTS"
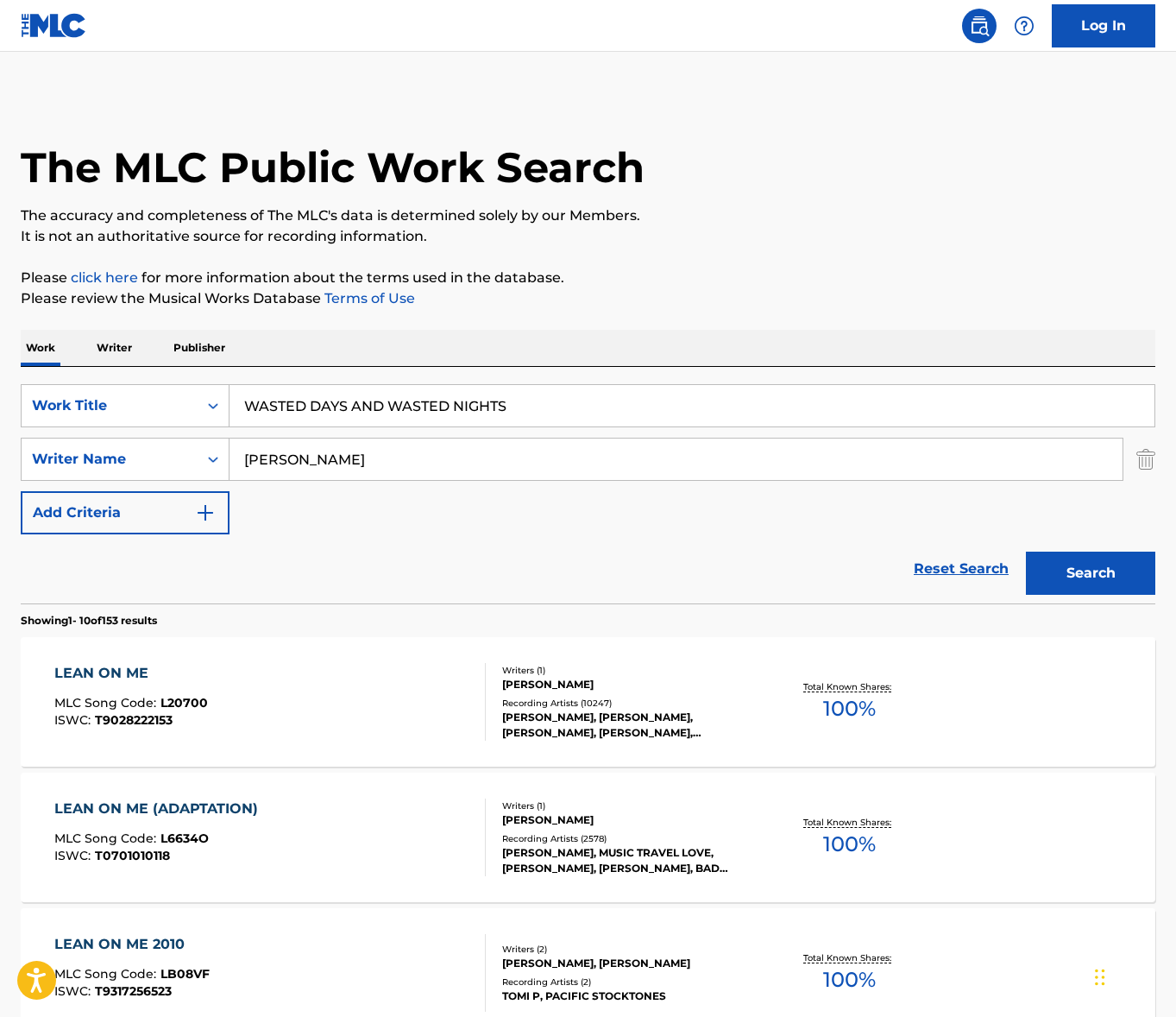
click at [571, 349] on div "Work Writer Publisher" at bounding box center [587, 348] width 1135 height 37
click at [401, 470] on input "[PERSON_NAME]" at bounding box center [676, 459] width 894 height 41
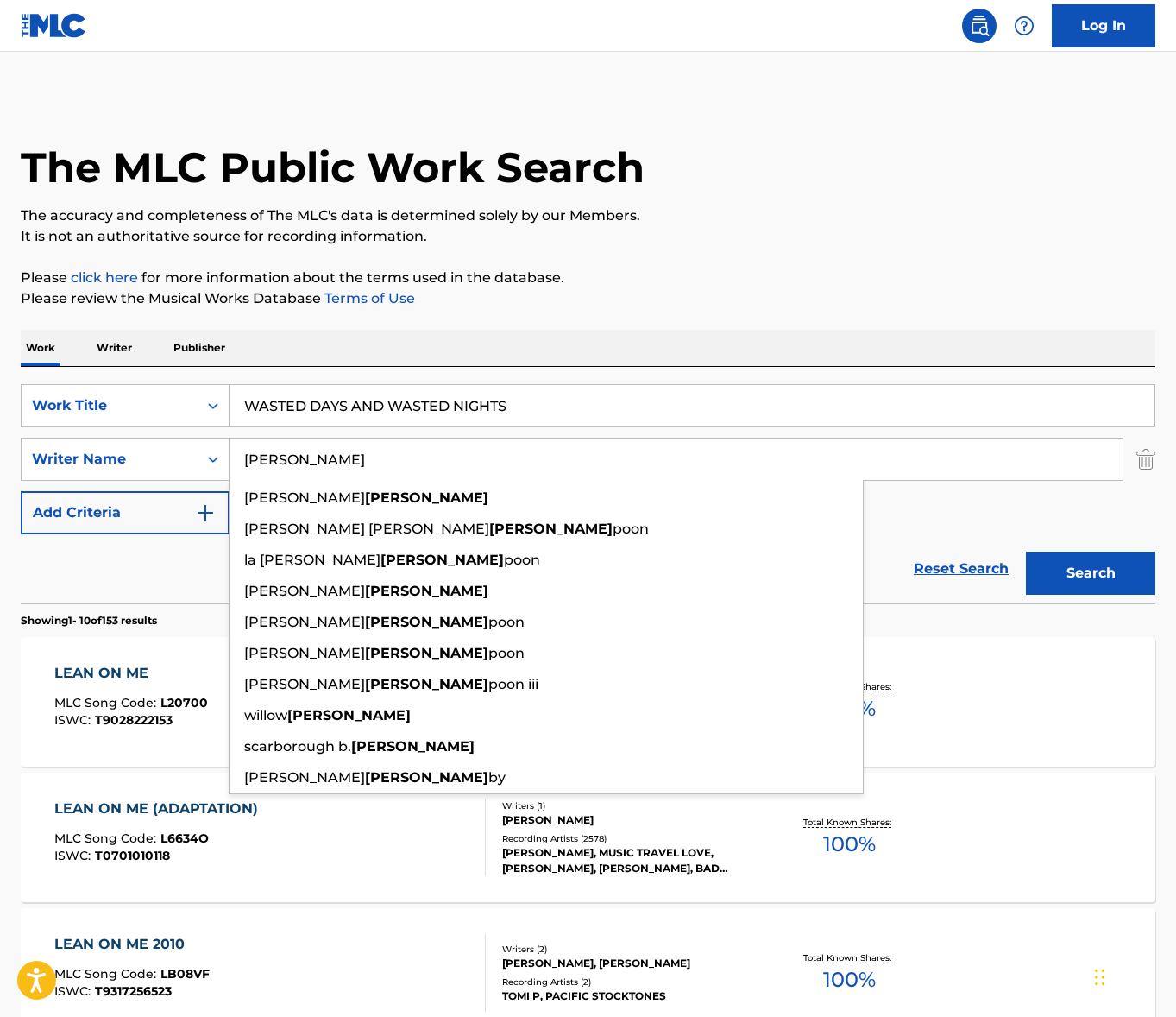
click at [401, 471] on input "[PERSON_NAME]" at bounding box center [676, 459] width 894 height 41
click at [1027, 551] on button "Search" at bounding box center [1091, 573] width 129 height 43
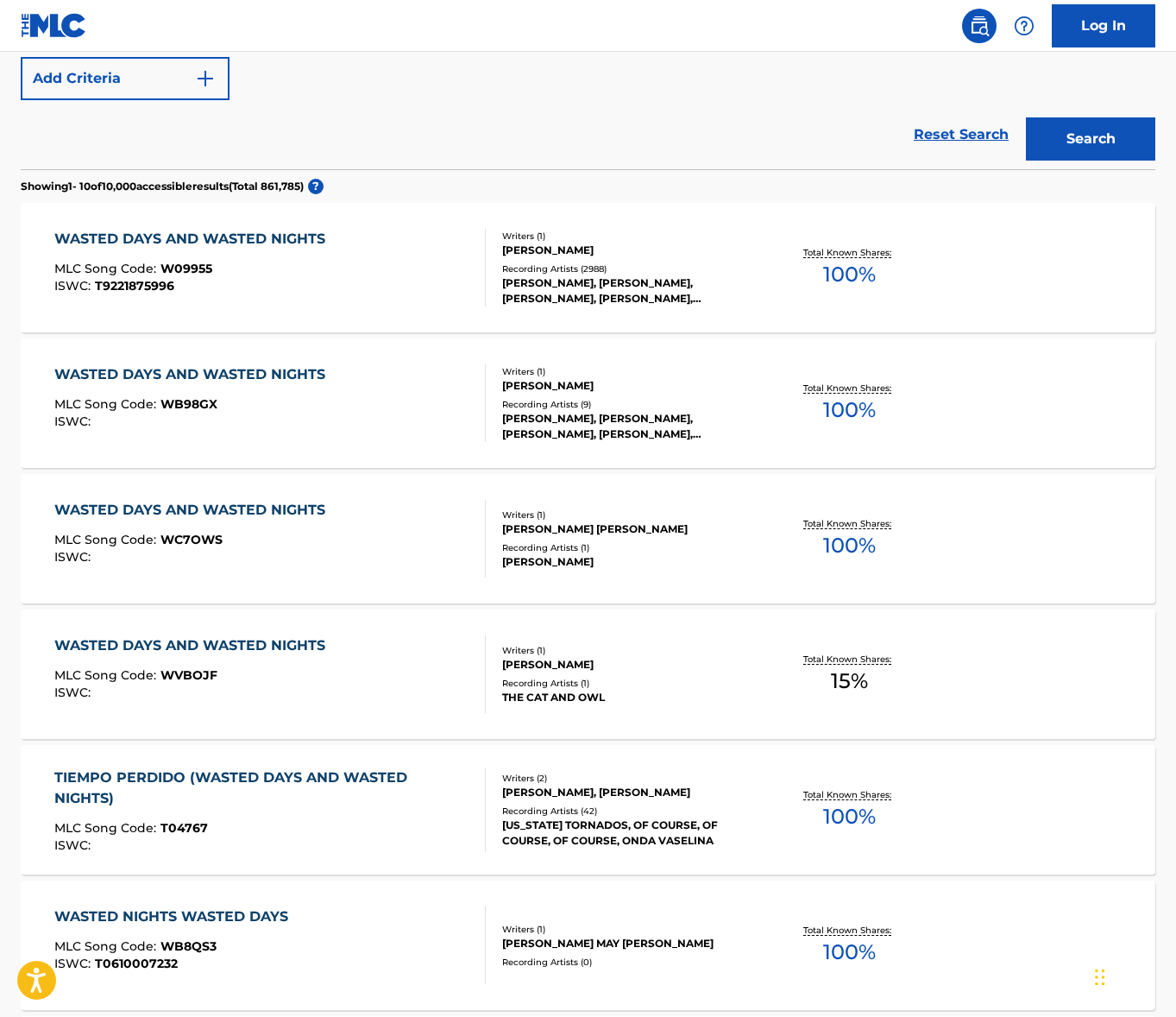
scroll to position [442, 0]
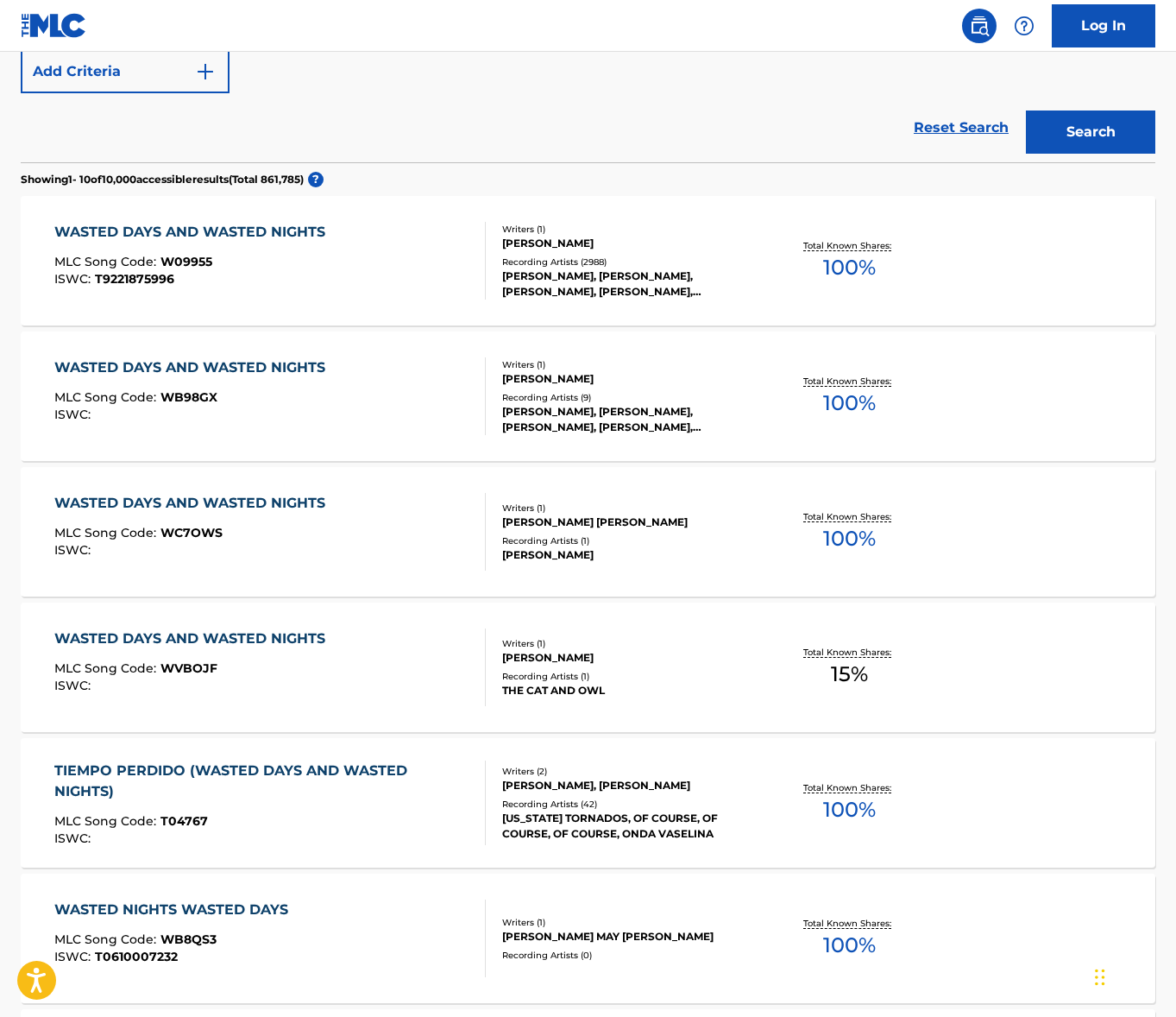
click at [338, 831] on div "MLC Song Code : T04767" at bounding box center [262, 823] width 416 height 17
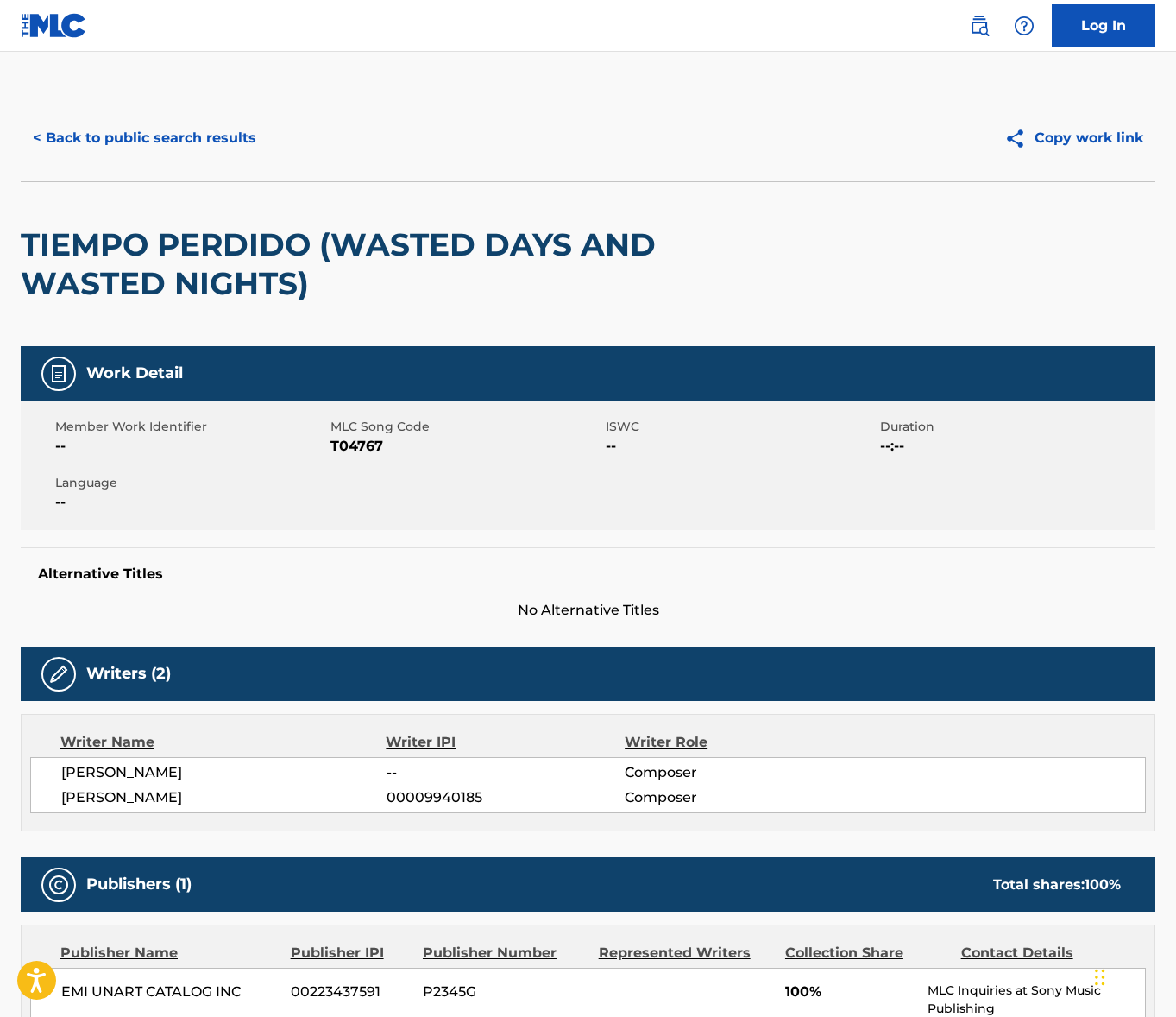
click at [143, 773] on span "[PERSON_NAME]" at bounding box center [225, 772] width 326 height 20
click at [137, 804] on span "[PERSON_NAME]" at bounding box center [225, 797] width 326 height 20
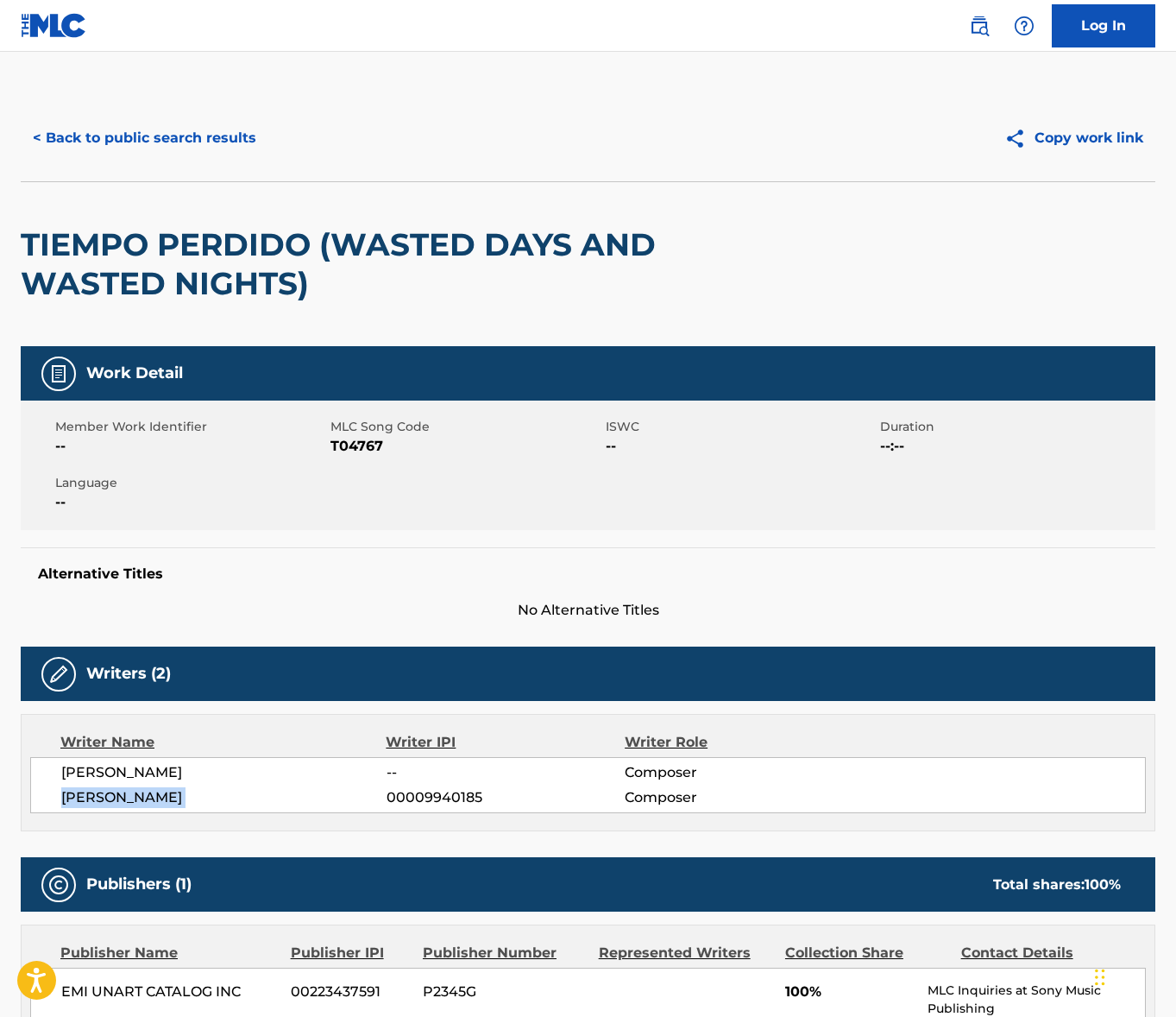
click at [137, 804] on span "[PERSON_NAME]" at bounding box center [225, 797] width 326 height 20
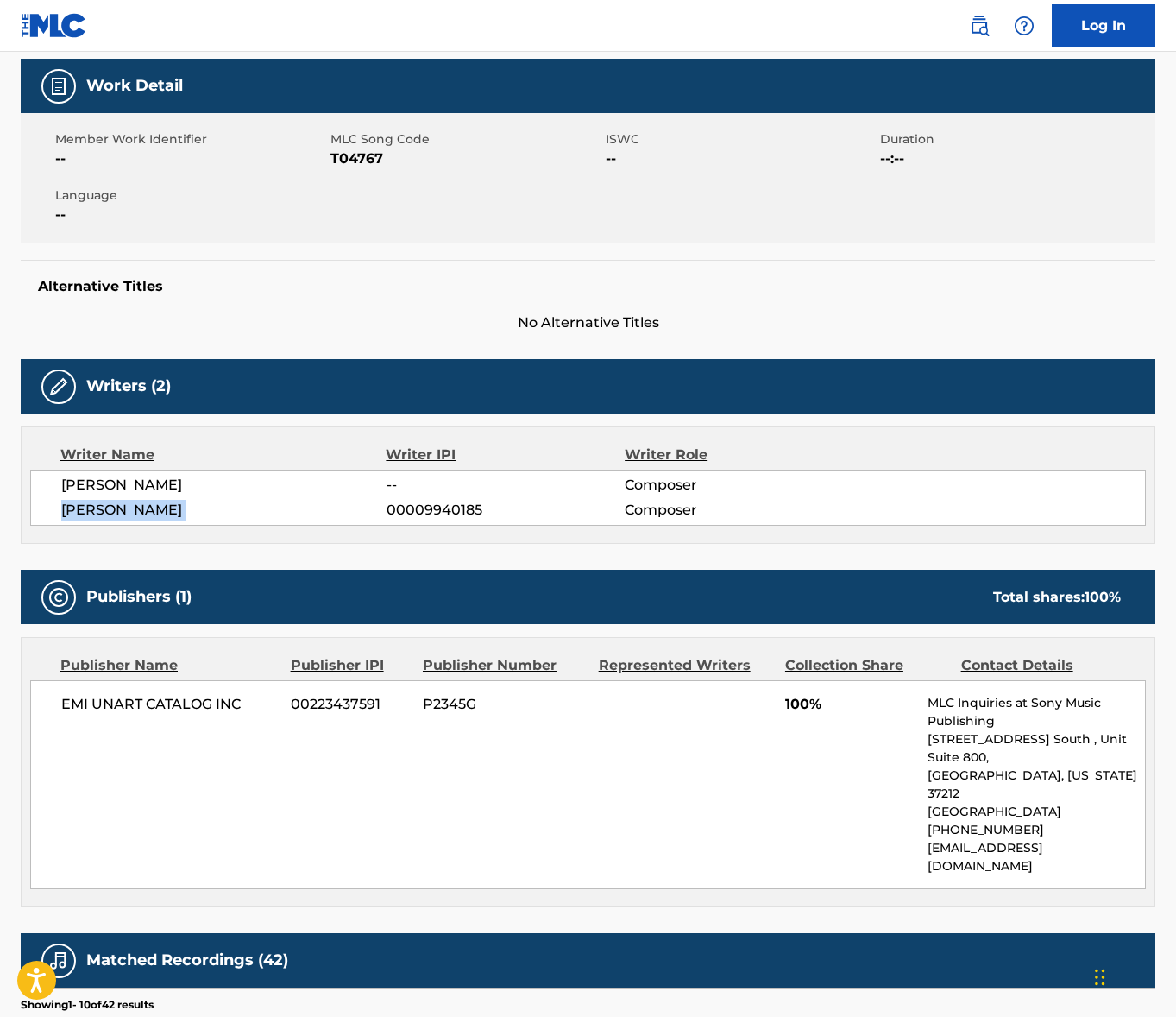
scroll to position [457, 0]
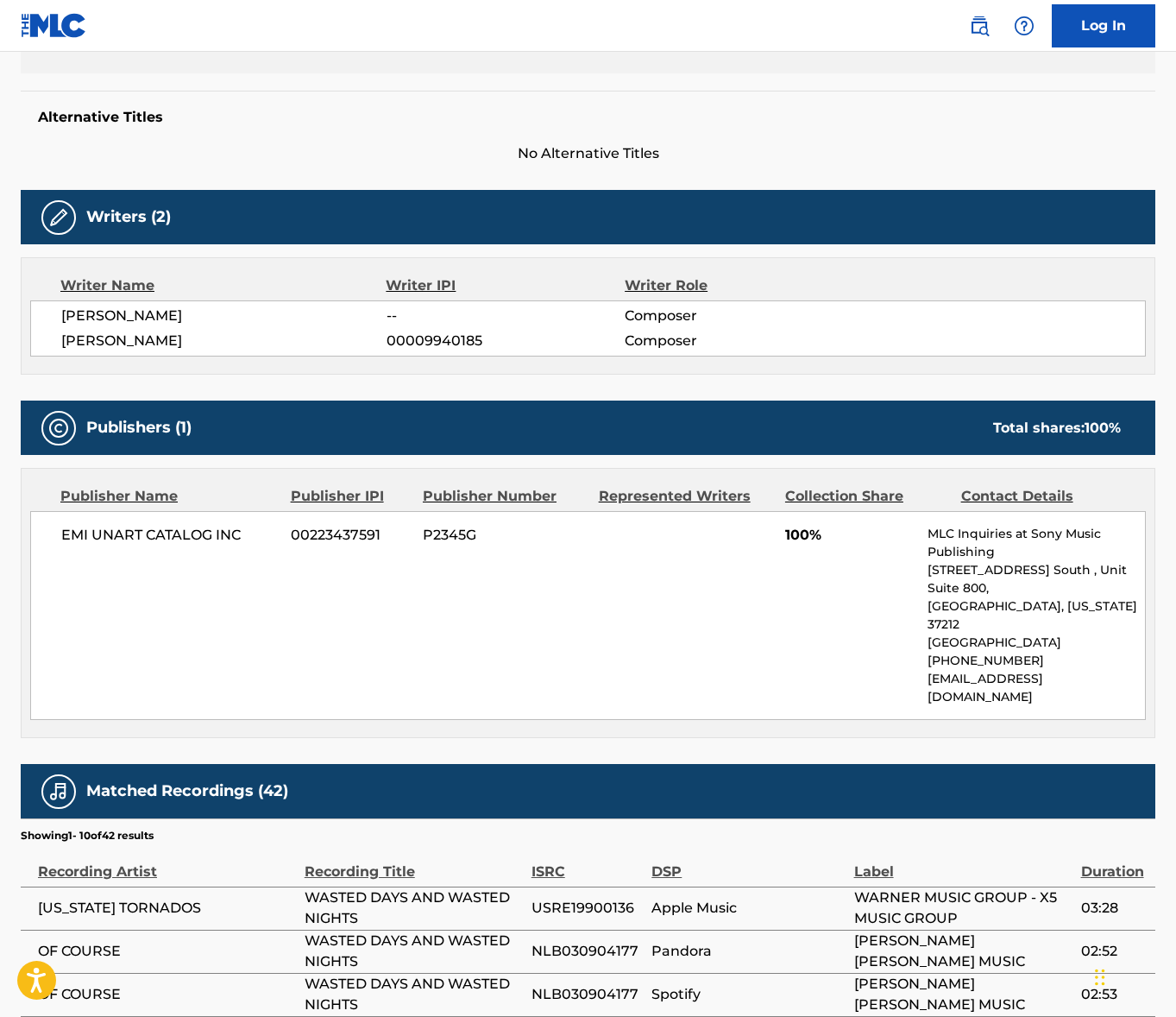
click at [126, 535] on span "EMI UNART CATALOG INC" at bounding box center [170, 534] width 217 height 20
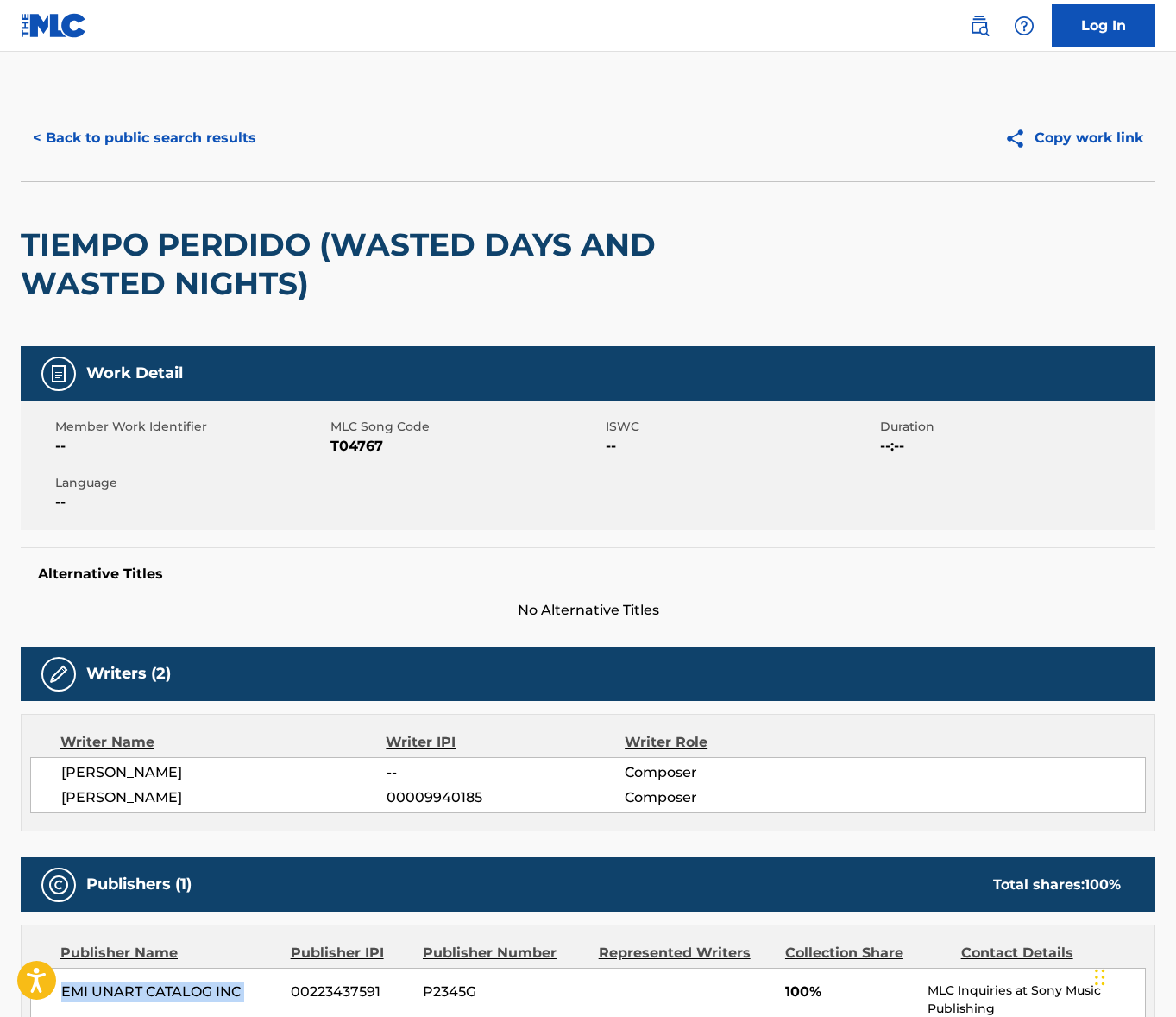
click at [148, 118] on button "< Back to public search results" at bounding box center [144, 138] width 248 height 43
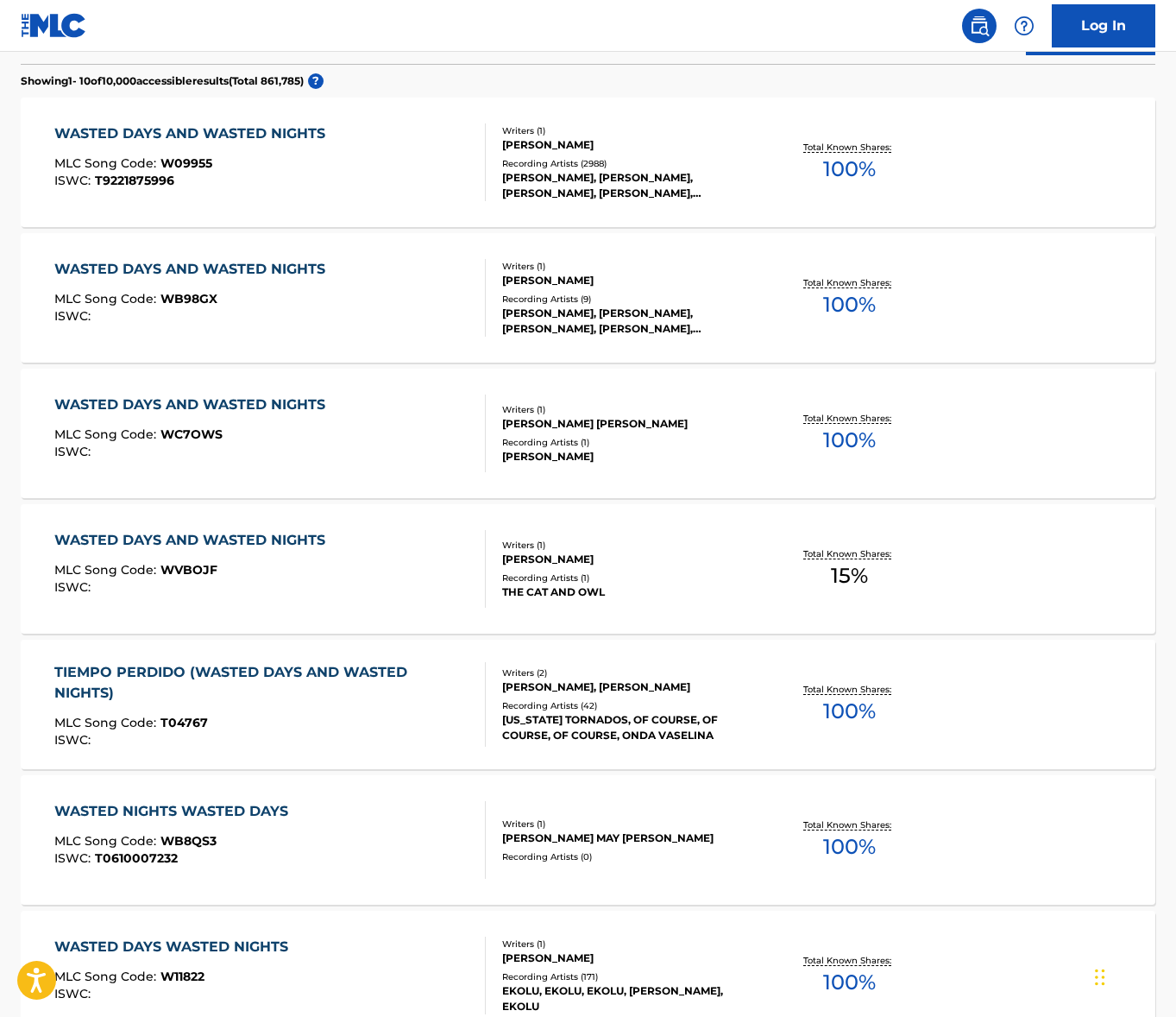
scroll to position [285, 0]
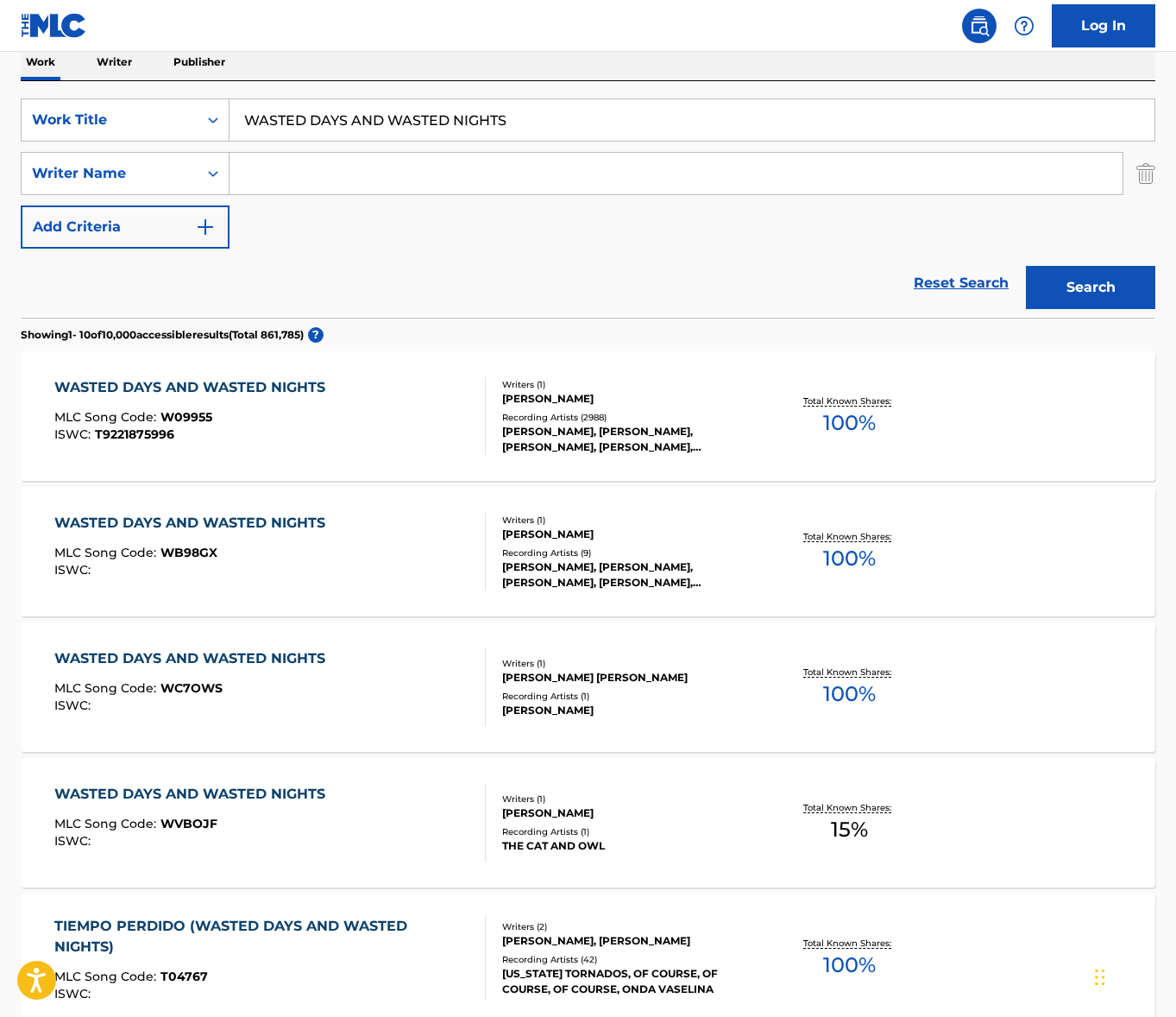
click at [389, 119] on input "WASTED DAYS AND WASTED NIGHTS" at bounding box center [692, 120] width 925 height 41
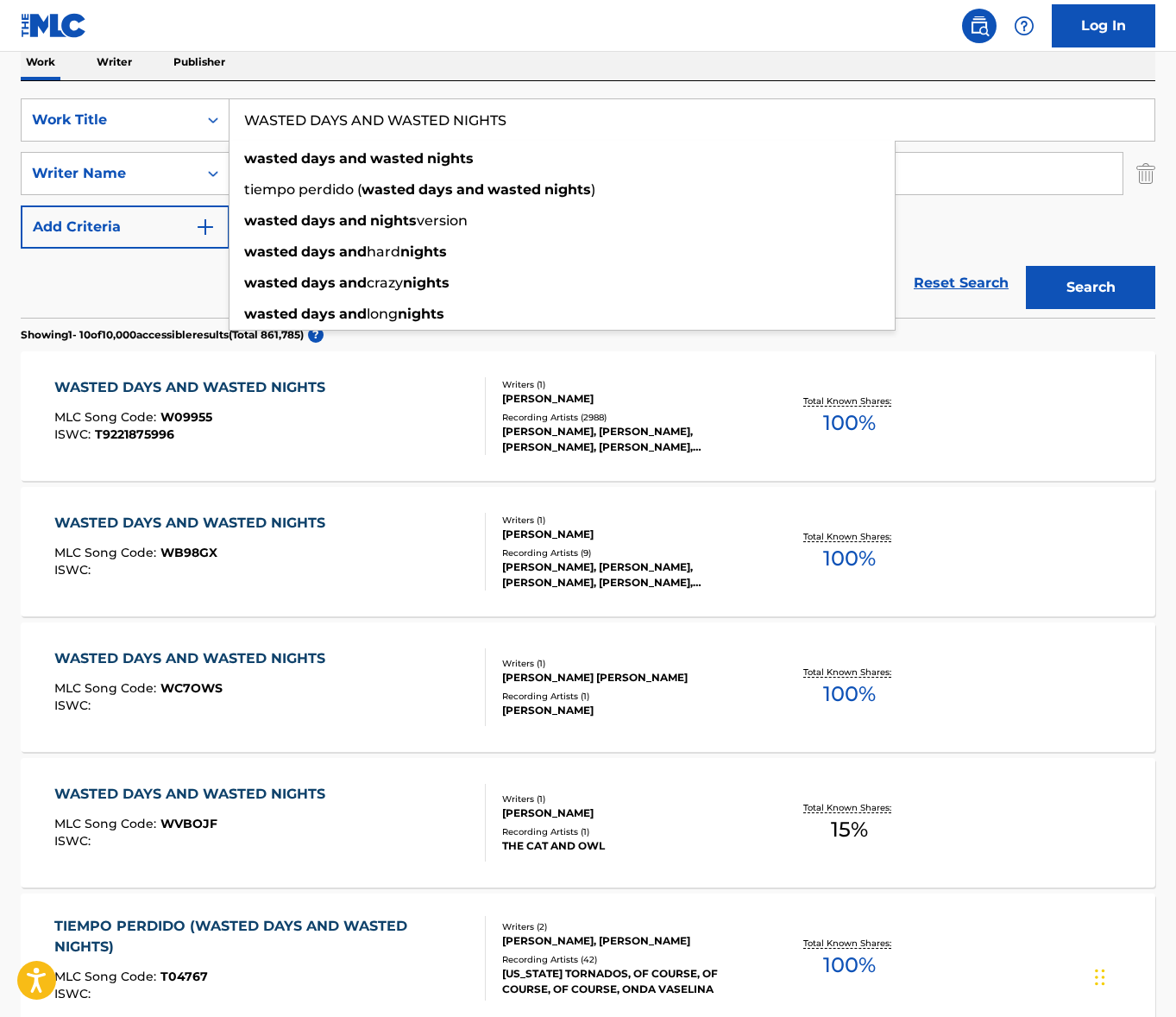
click at [389, 119] on input "WASTED DAYS AND WASTED NIGHTS" at bounding box center [692, 120] width 925 height 41
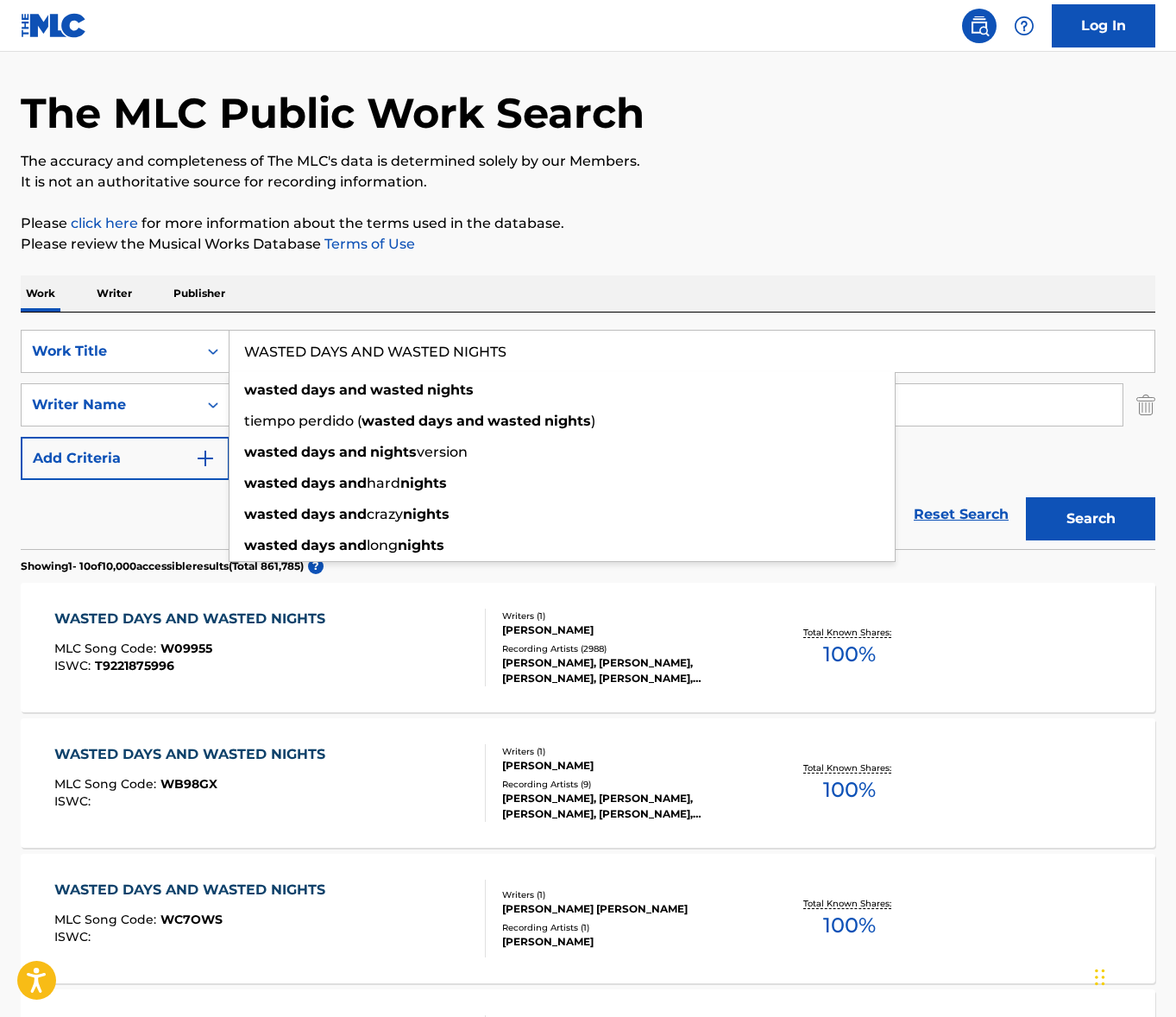
scroll to position [0, 0]
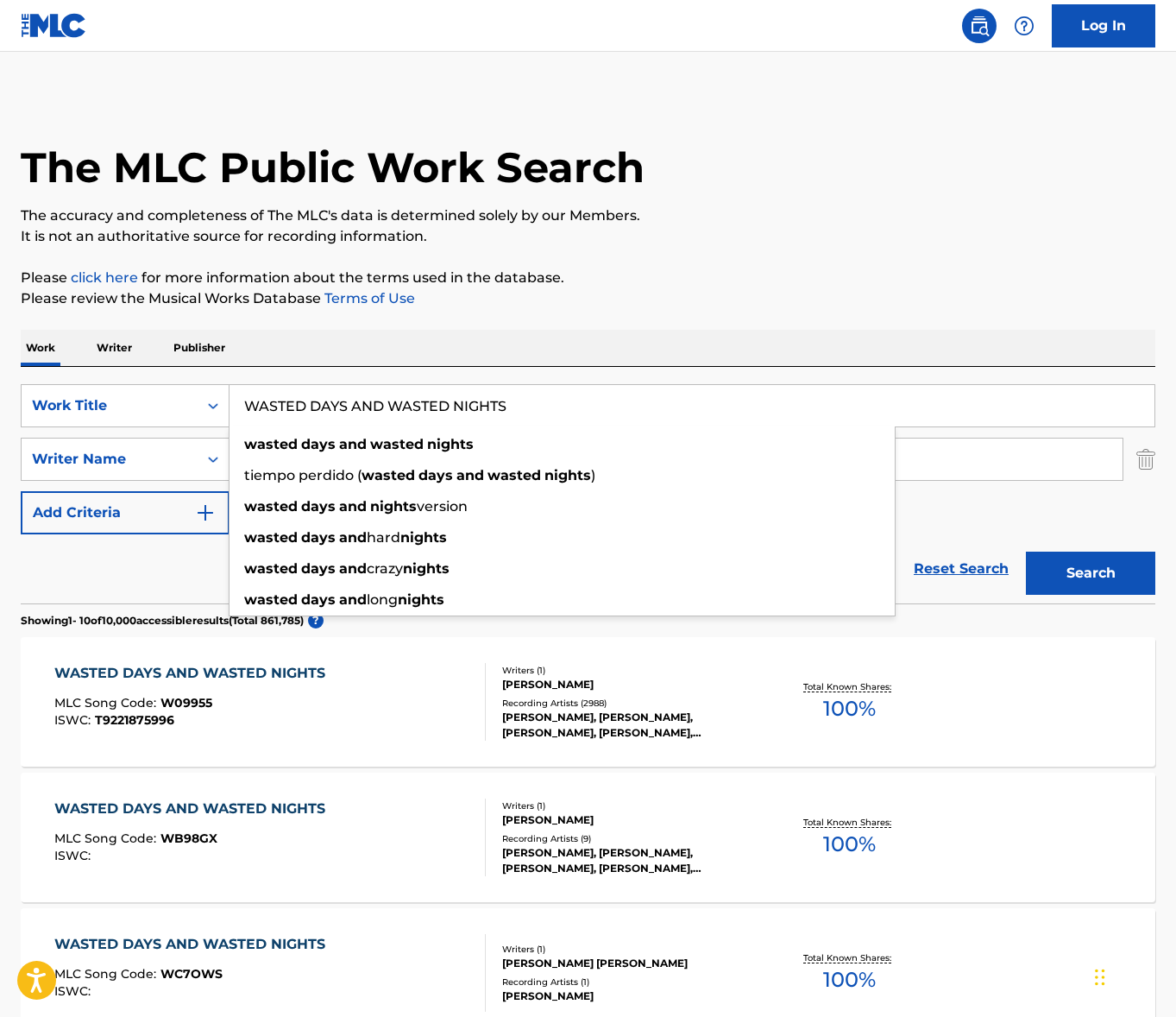
click at [621, 335] on div "Work Writer Publisher" at bounding box center [587, 348] width 1135 height 37
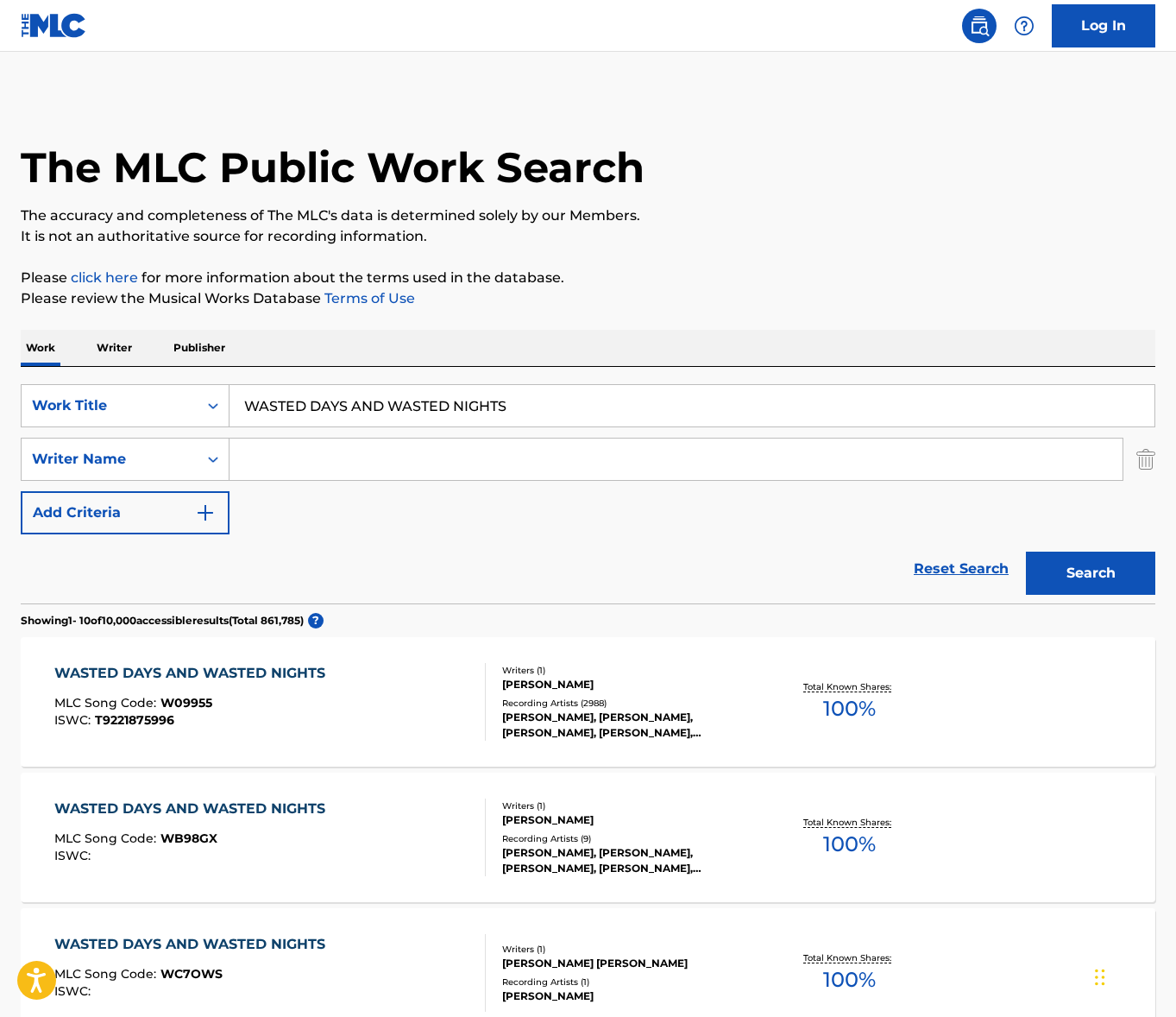
click at [558, 404] on input "WASTED DAYS AND WASTED NIGHTS" at bounding box center [692, 405] width 925 height 41
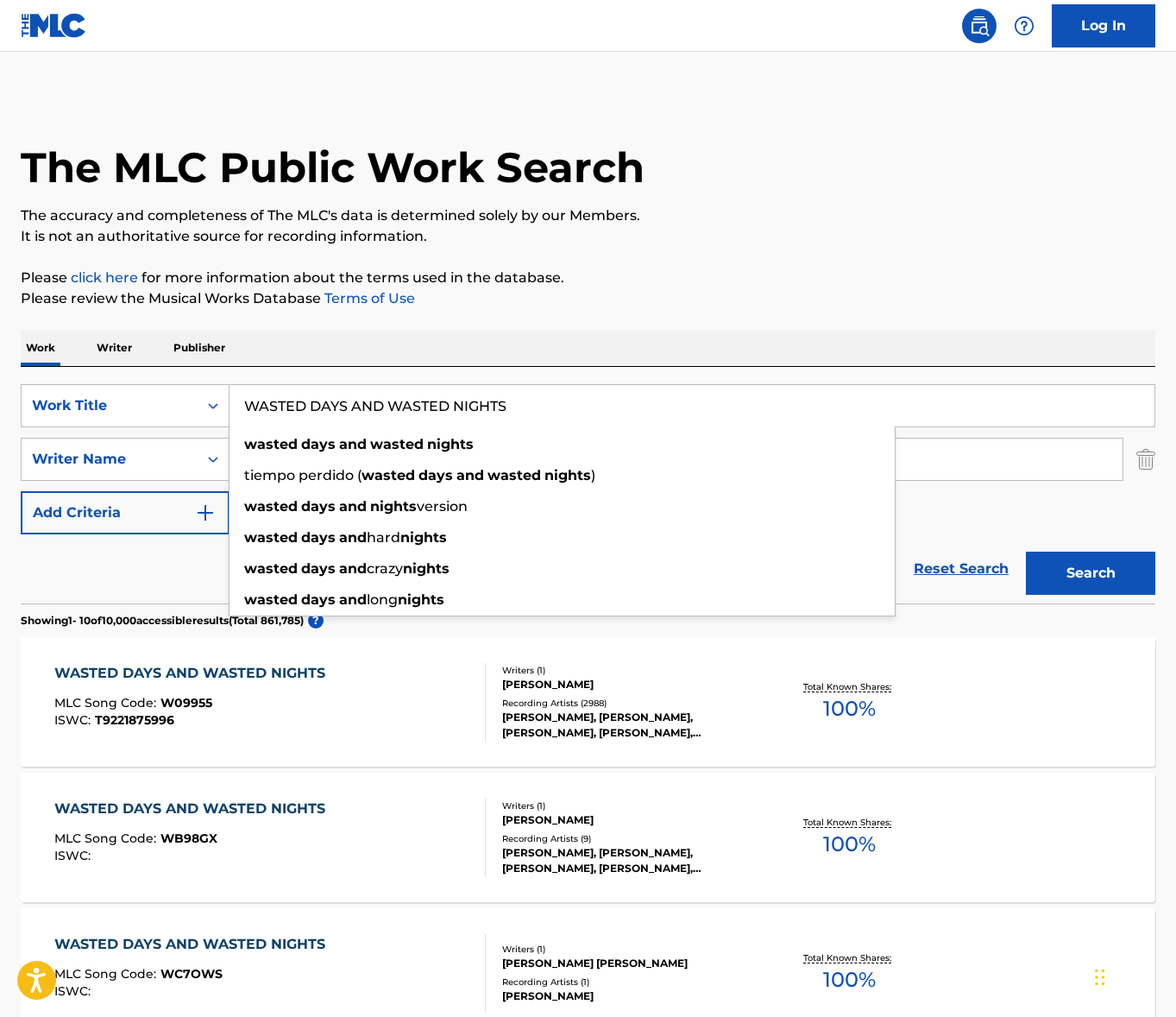
click at [558, 404] on input "WASTED DAYS AND WASTED NIGHTS" at bounding box center [692, 405] width 925 height 41
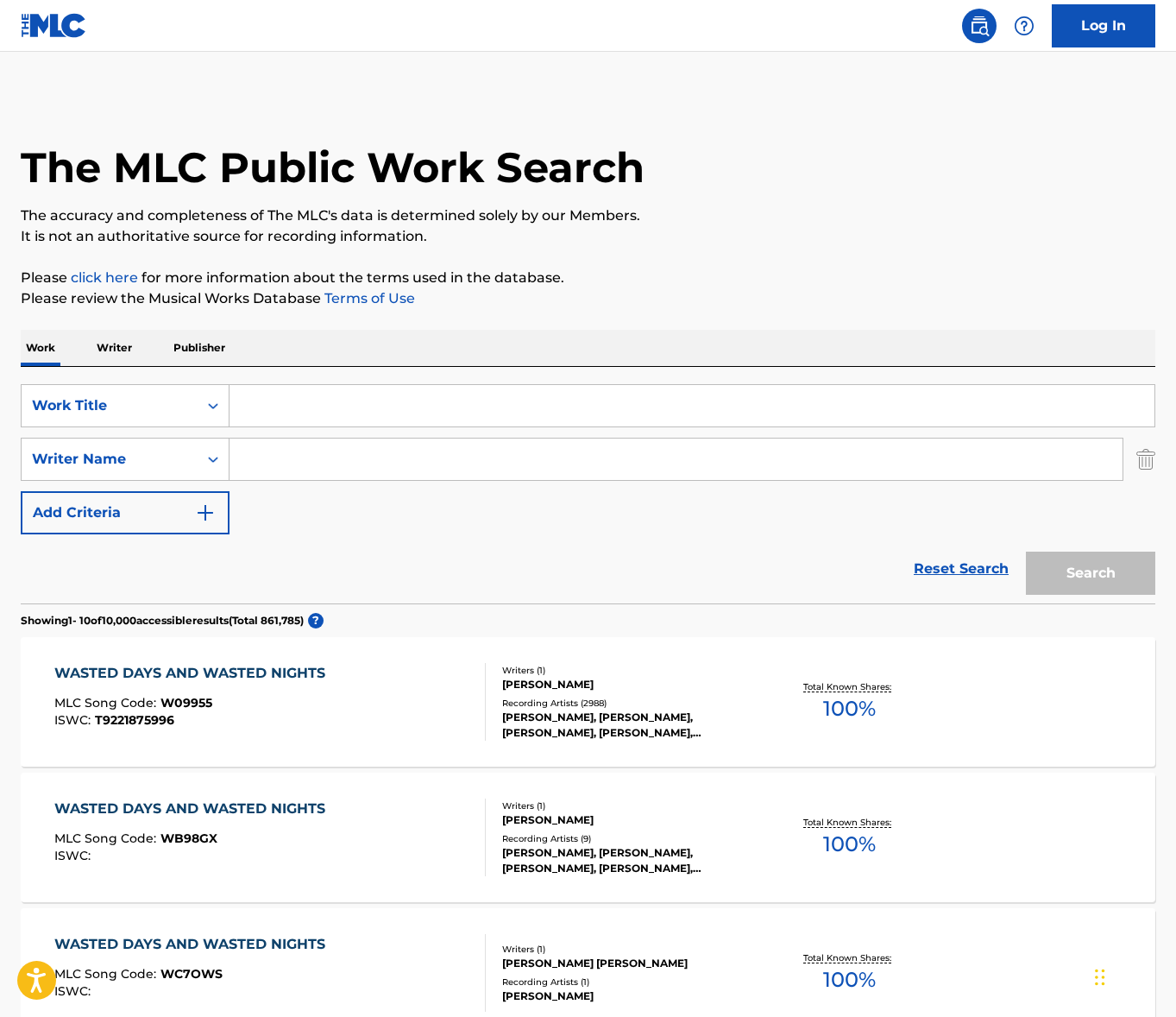
click at [493, 384] on div "Search Form" at bounding box center [692, 405] width 926 height 43
click at [467, 405] on input "Search Form" at bounding box center [692, 405] width 925 height 41
click at [277, 398] on input "Search Form" at bounding box center [692, 405] width 925 height 41
drag, startPoint x: 528, startPoint y: 278, endPoint x: 469, endPoint y: 276, distance: 59.0
click at [469, 276] on p "Please click here for more information about the terms used in the database." at bounding box center [587, 278] width 1135 height 20
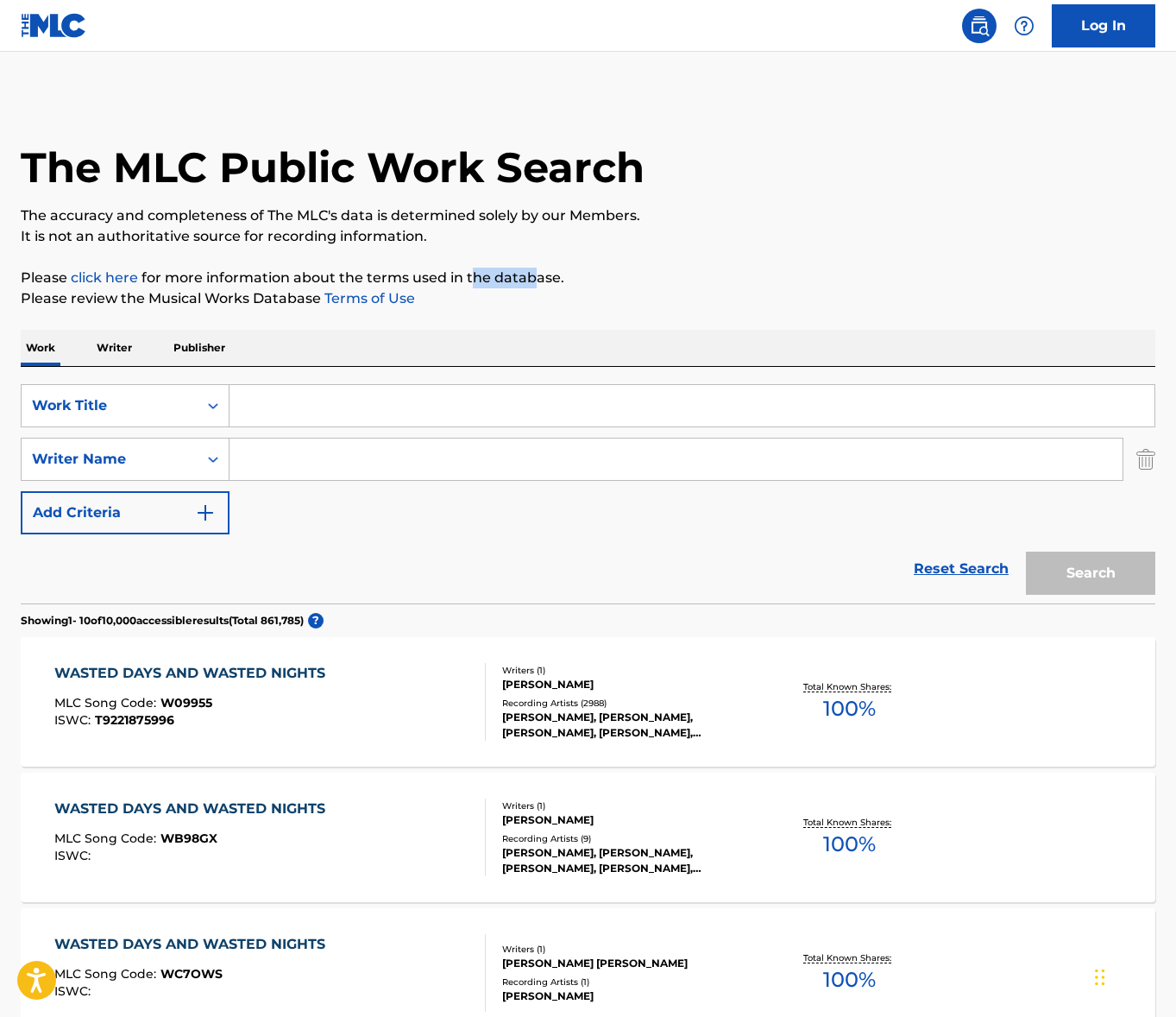
click at [469, 276] on p "Please click here for more information about the terms used in the database." at bounding box center [587, 278] width 1135 height 20
drag, startPoint x: 548, startPoint y: 273, endPoint x: 470, endPoint y: 277, distance: 78.1
click at [470, 277] on p "Please click here for more information about the terms used in the database." at bounding box center [587, 278] width 1135 height 20
drag, startPoint x: 444, startPoint y: 277, endPoint x: 360, endPoint y: 275, distance: 84.0
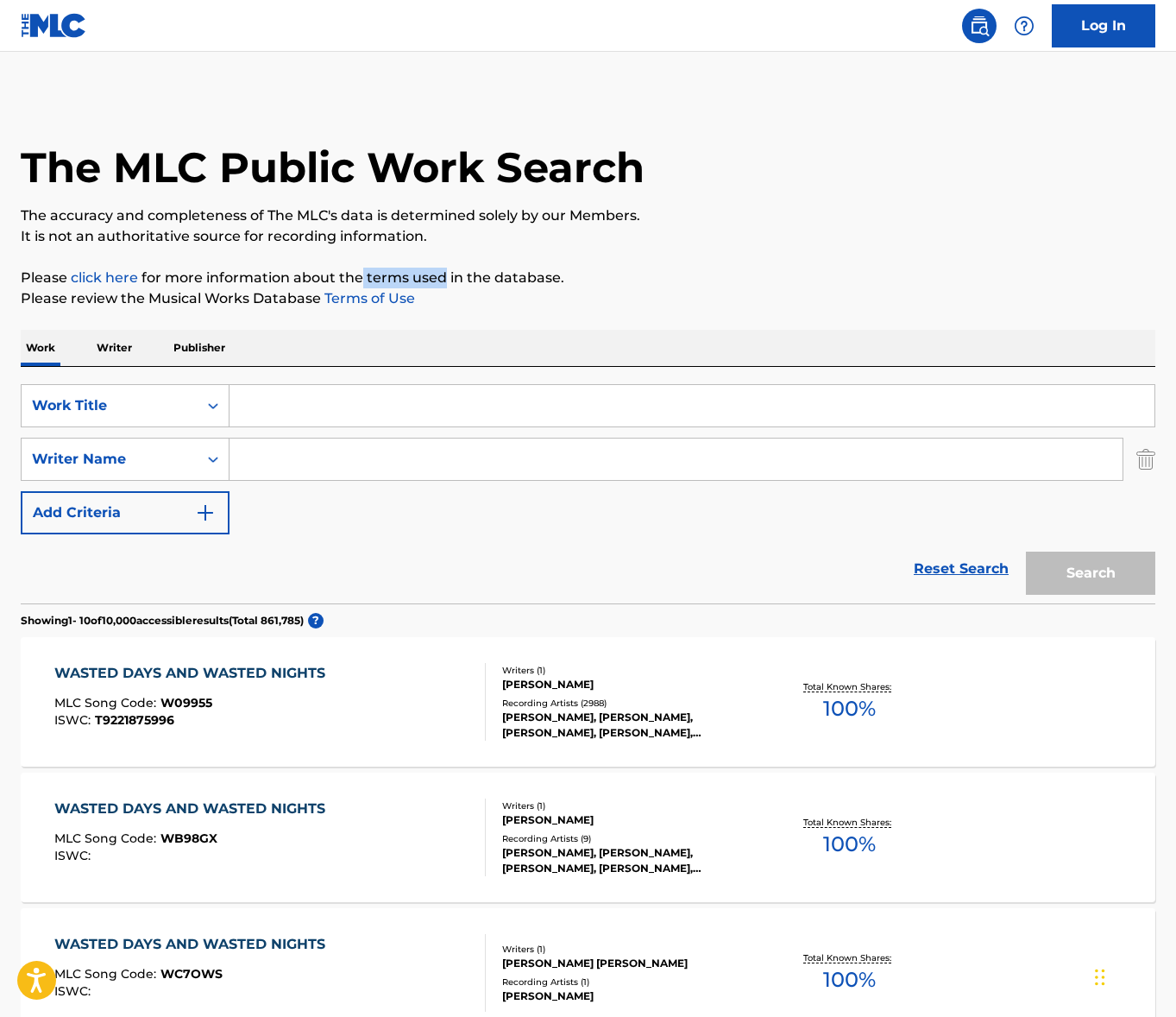
click at [360, 275] on p "Please click here for more information about the terms used in the database." at bounding box center [587, 278] width 1135 height 20
drag, startPoint x: 227, startPoint y: 277, endPoint x: 472, endPoint y: 272, distance: 245.1
click at [468, 273] on p "Please click here for more information about the terms used in the database." at bounding box center [587, 278] width 1135 height 20
click at [472, 272] on p "Please click here for more information about the terms used in the database." at bounding box center [587, 278] width 1135 height 20
drag, startPoint x: 520, startPoint y: 272, endPoint x: 458, endPoint y: 275, distance: 62.1
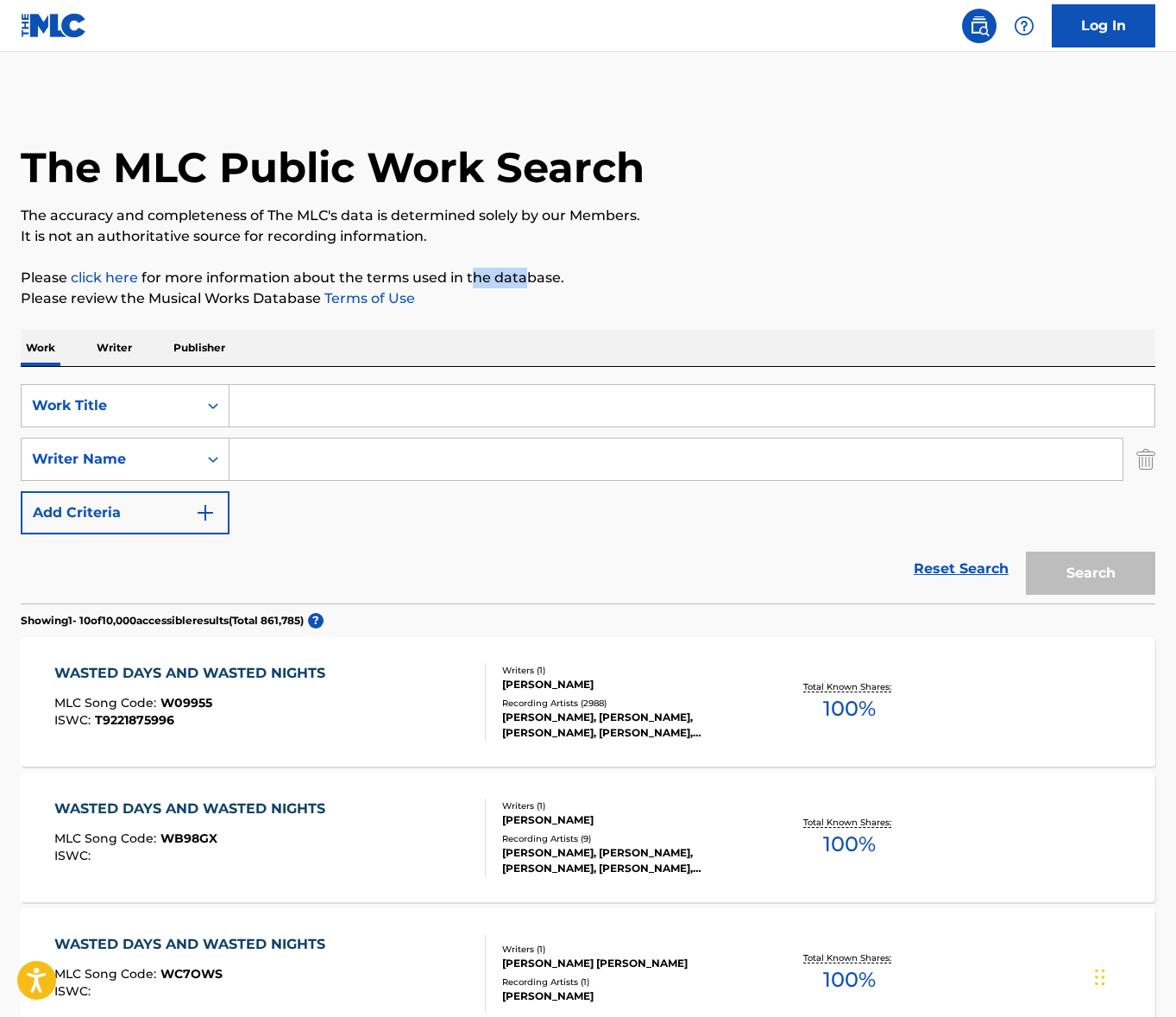
click at [458, 275] on p "Please click here for more information about the terms used in the database." at bounding box center [587, 278] width 1135 height 20
click at [481, 391] on input "Search Form" at bounding box center [692, 405] width 925 height 41
click at [321, 418] on input "Search Form" at bounding box center [692, 405] width 925 height 41
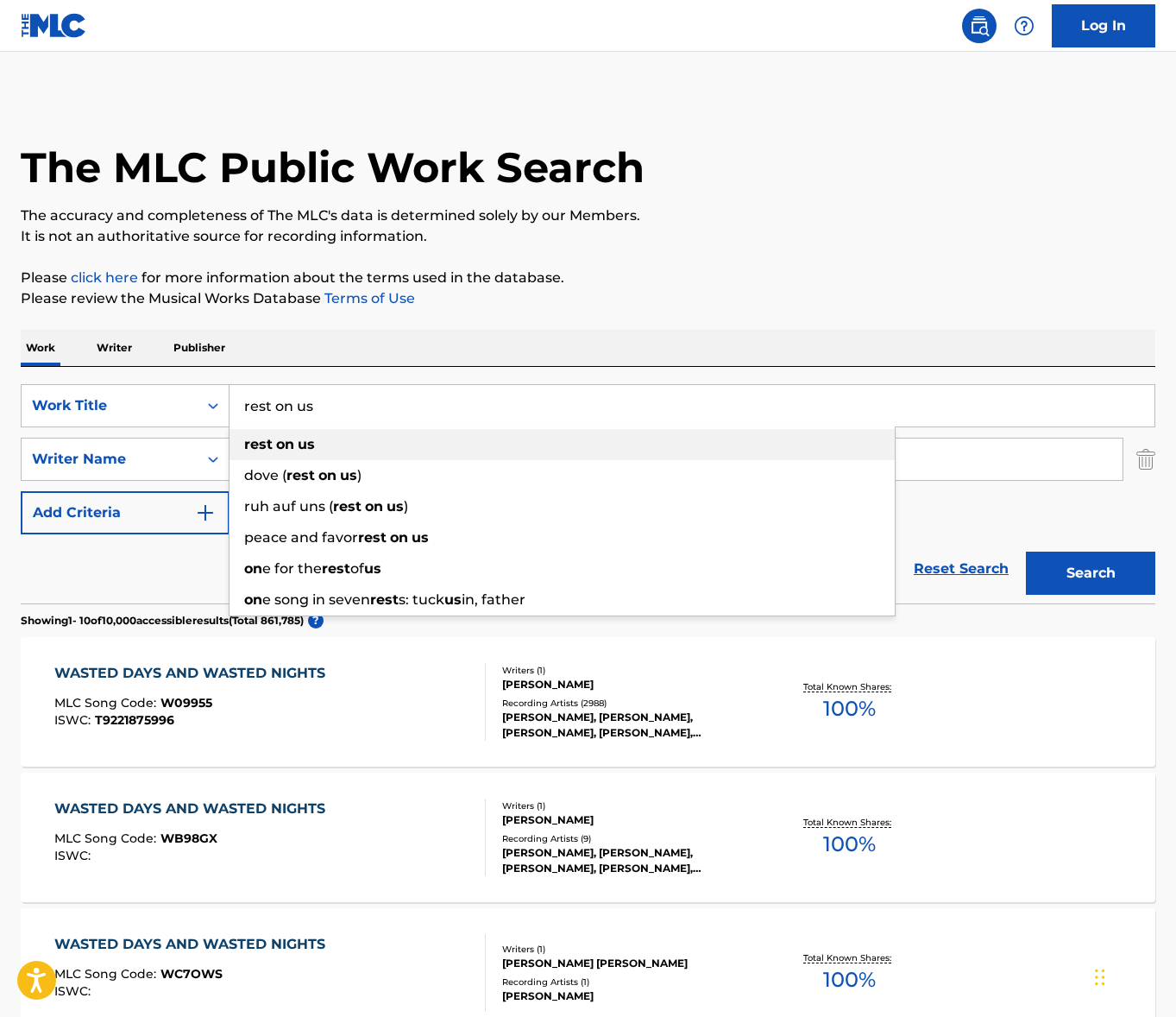
type input "rest on us"
click at [570, 440] on div "rest on us" at bounding box center [562, 444] width 665 height 31
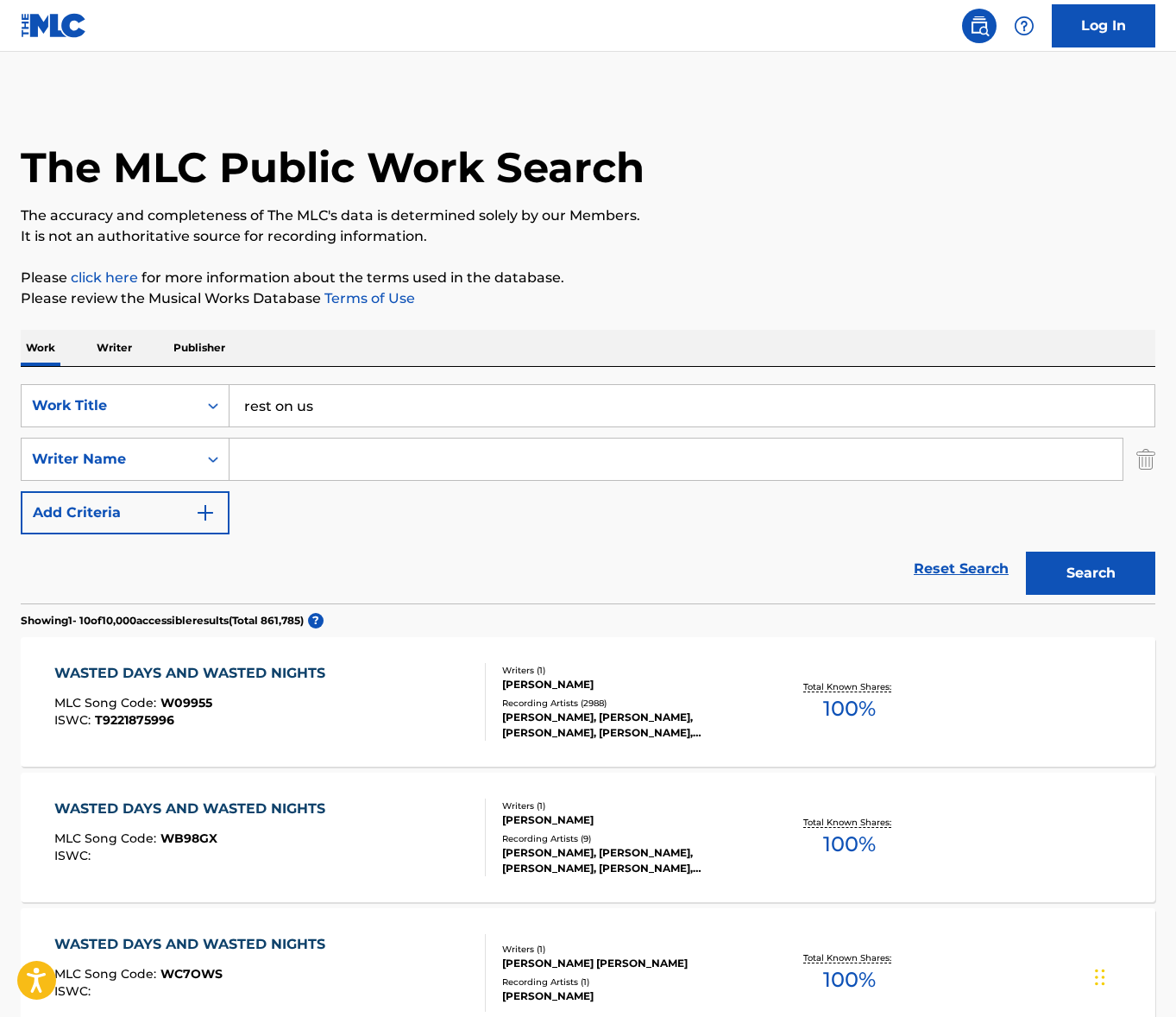
click at [1090, 575] on button "Search" at bounding box center [1091, 573] width 129 height 43
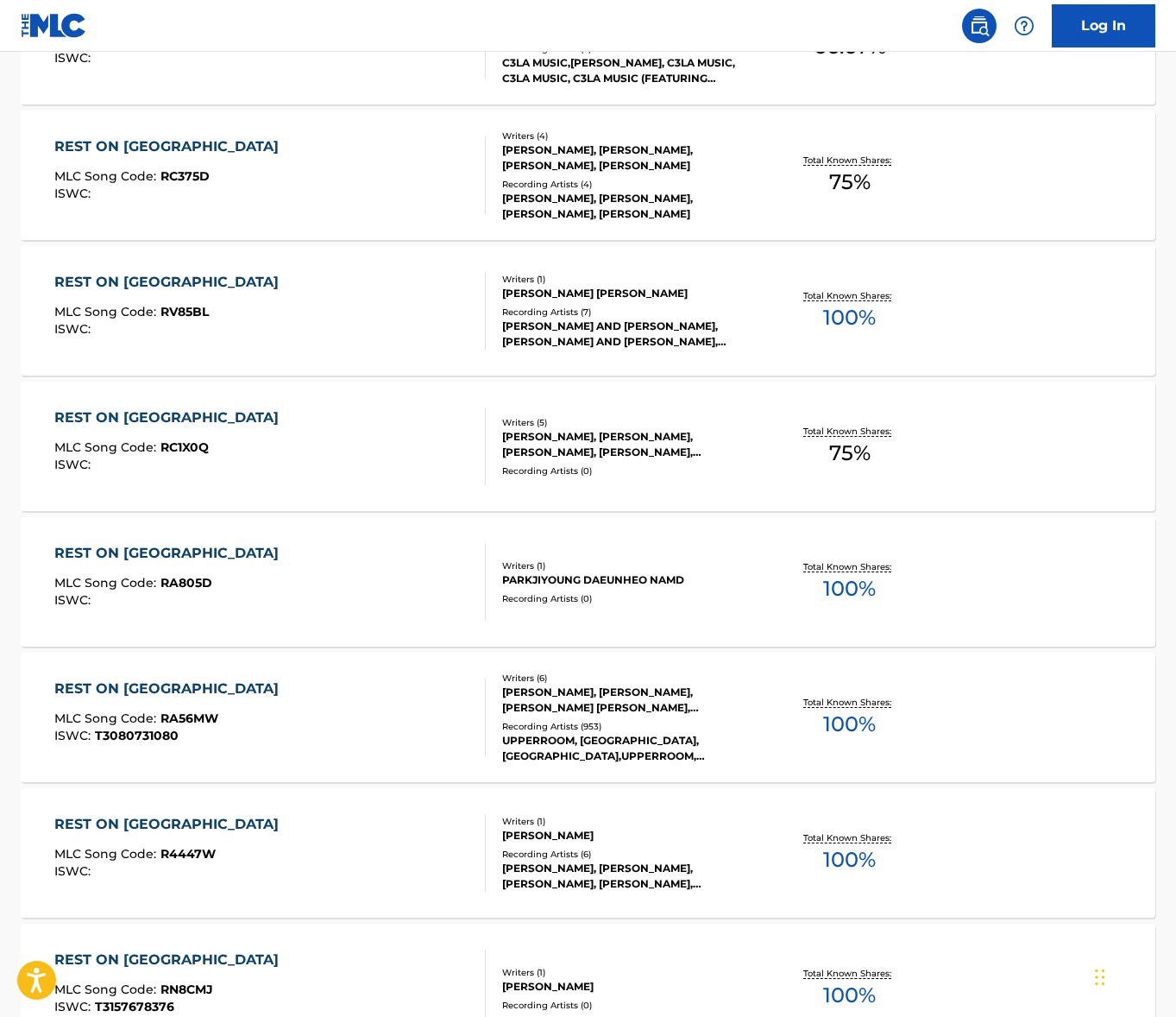
scroll to position [1150, 0]
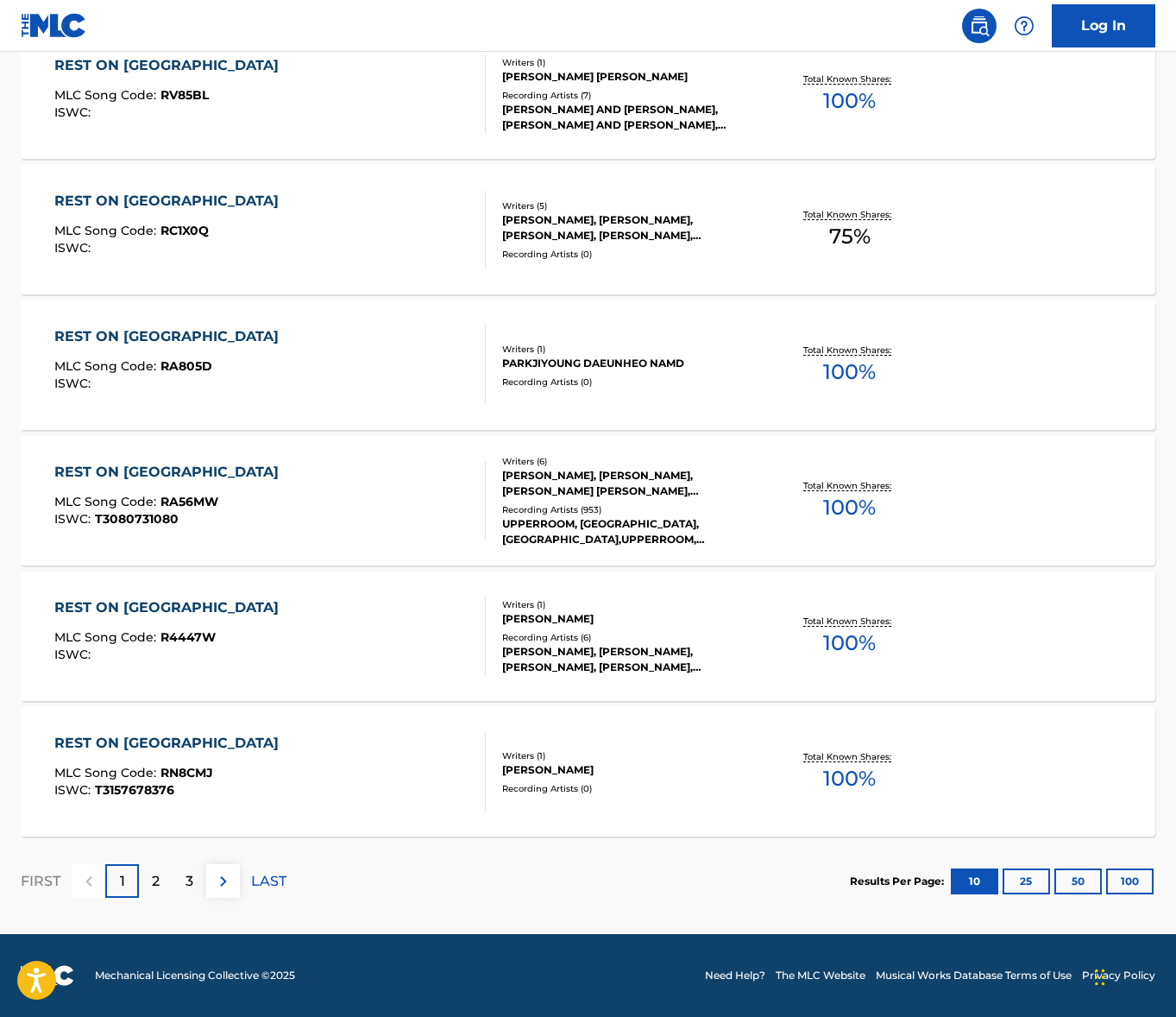
click at [321, 491] on div "REST ON US MLC Song Code : RA56MW ISWC : T3080731080" at bounding box center [270, 500] width 432 height 78
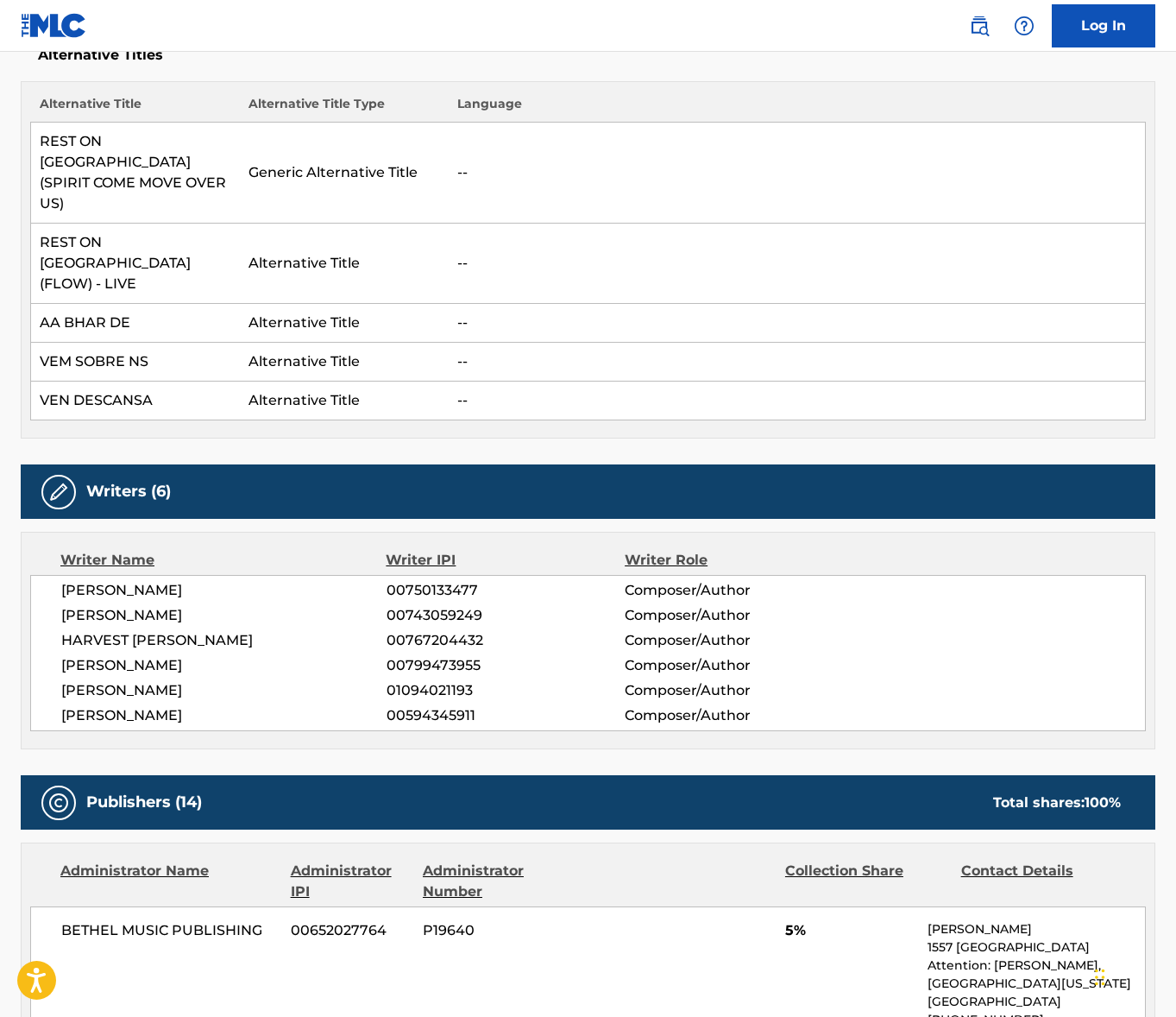
scroll to position [384, 0]
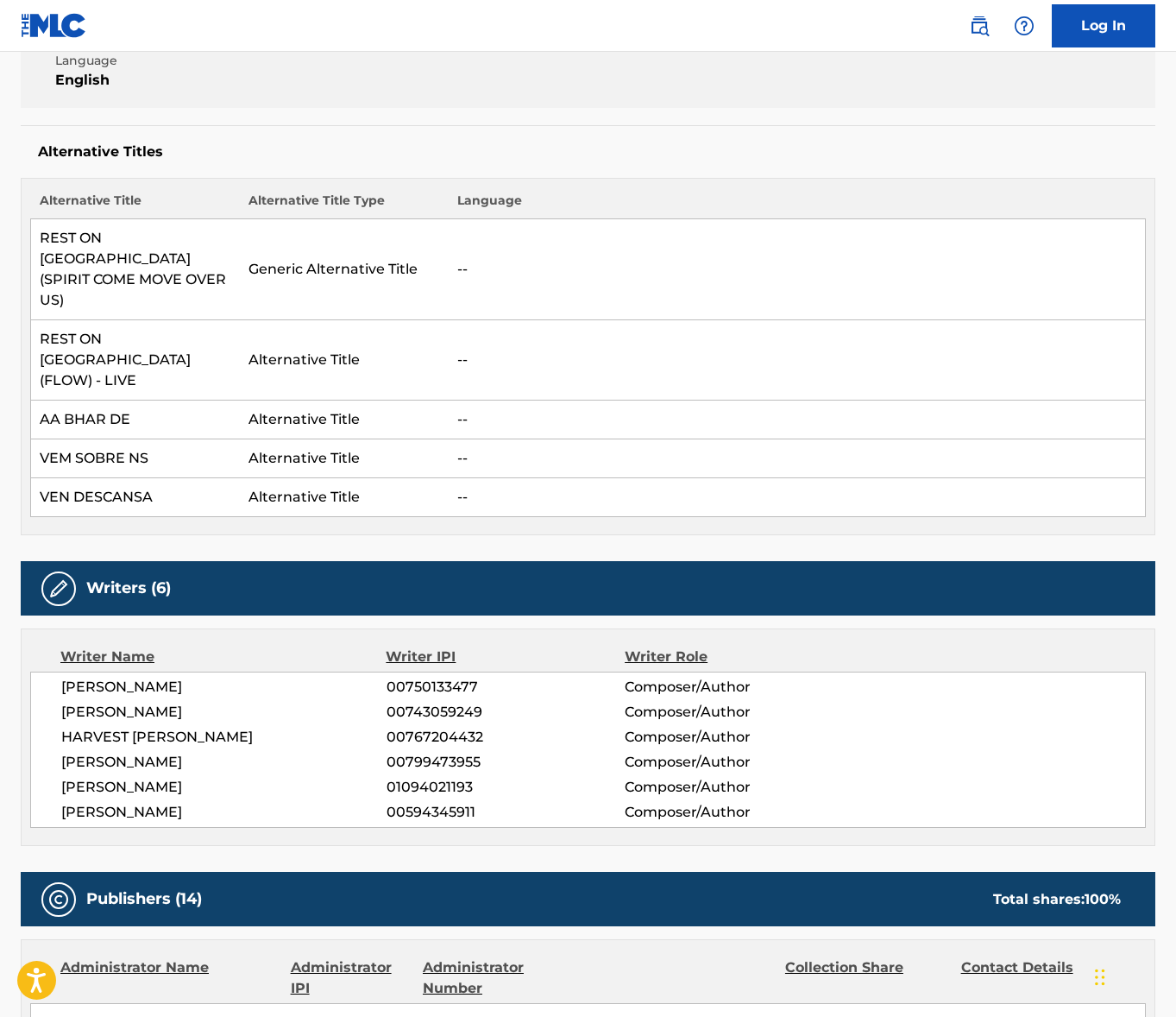
click at [125, 677] on span "[PERSON_NAME]" at bounding box center [225, 686] width 326 height 20
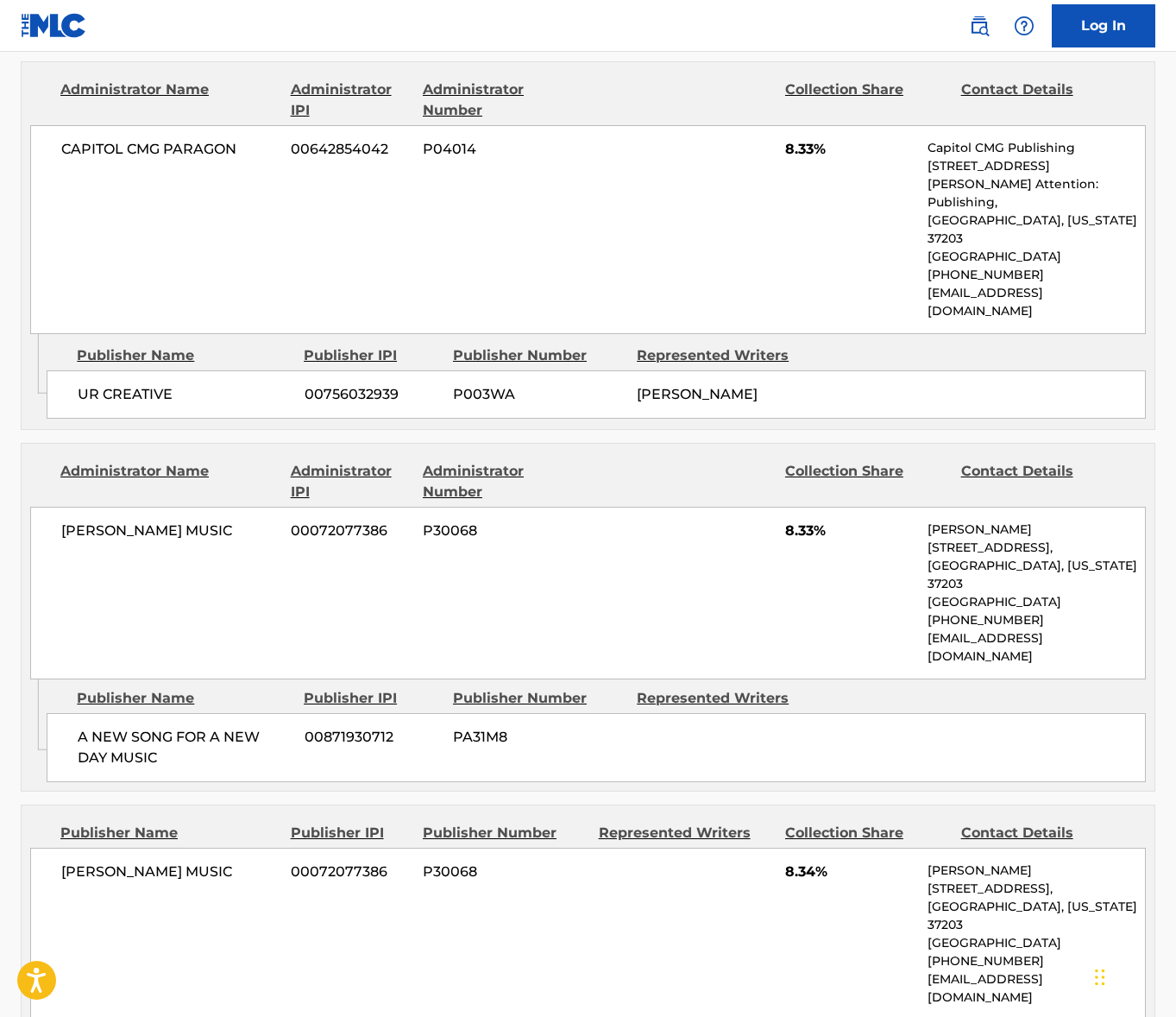
scroll to position [4778, 0]
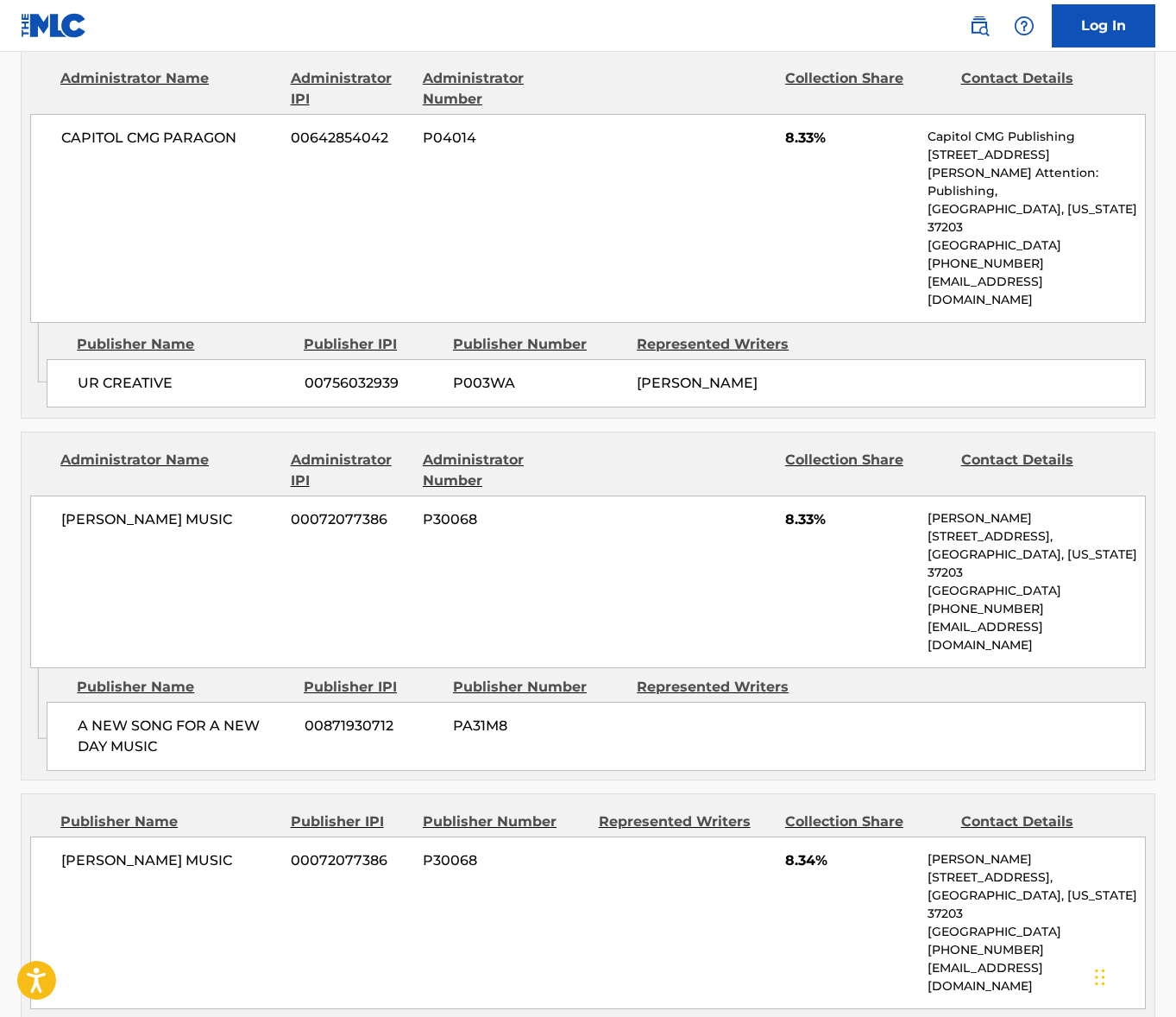
click at [568, 837] on div "[PERSON_NAME] MUSIC 00072077386 P30068 8.34% [PERSON_NAME] [STREET_ADDRESS][US_…" at bounding box center [588, 923] width 1116 height 173
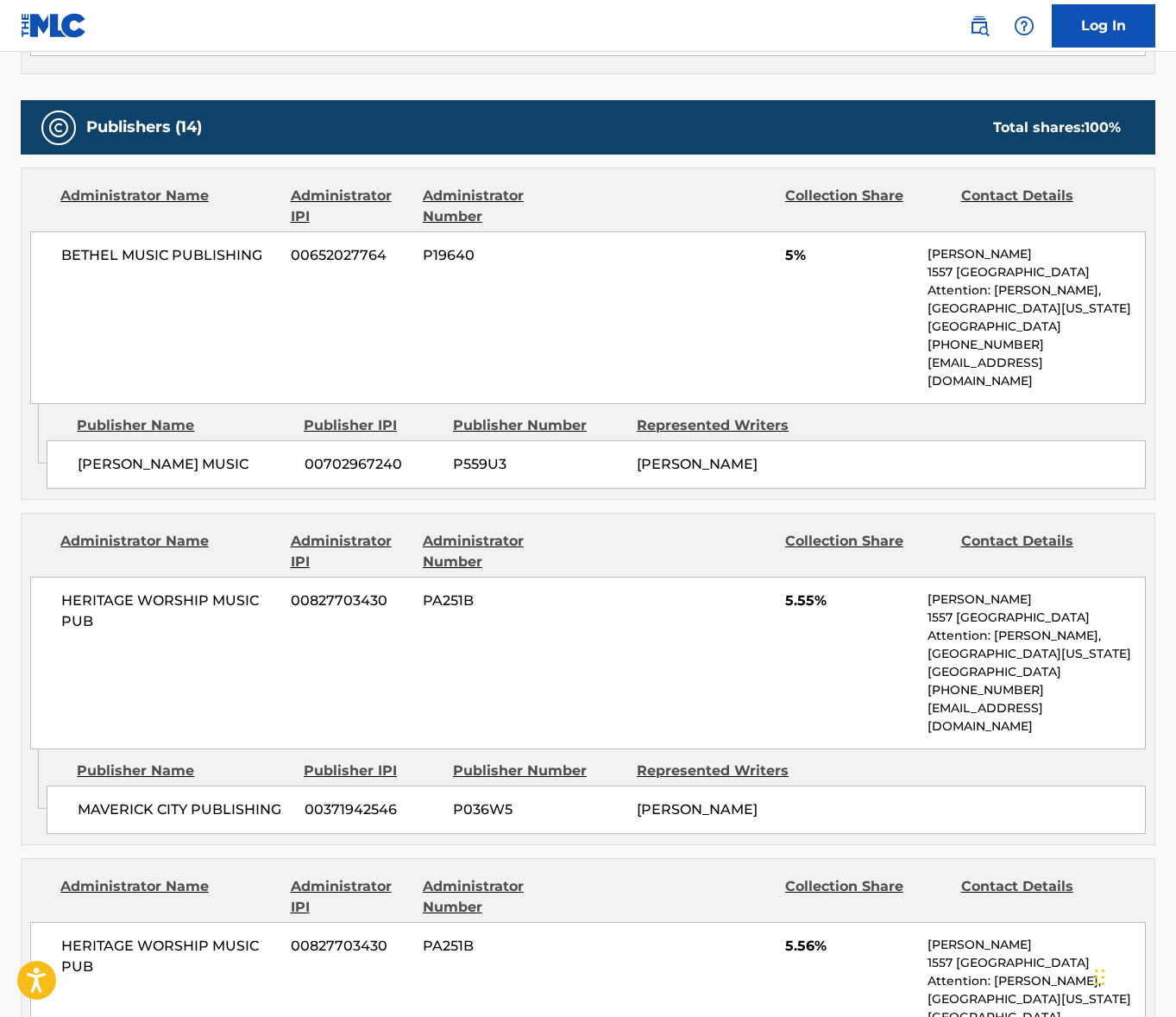
scroll to position [1157, 0]
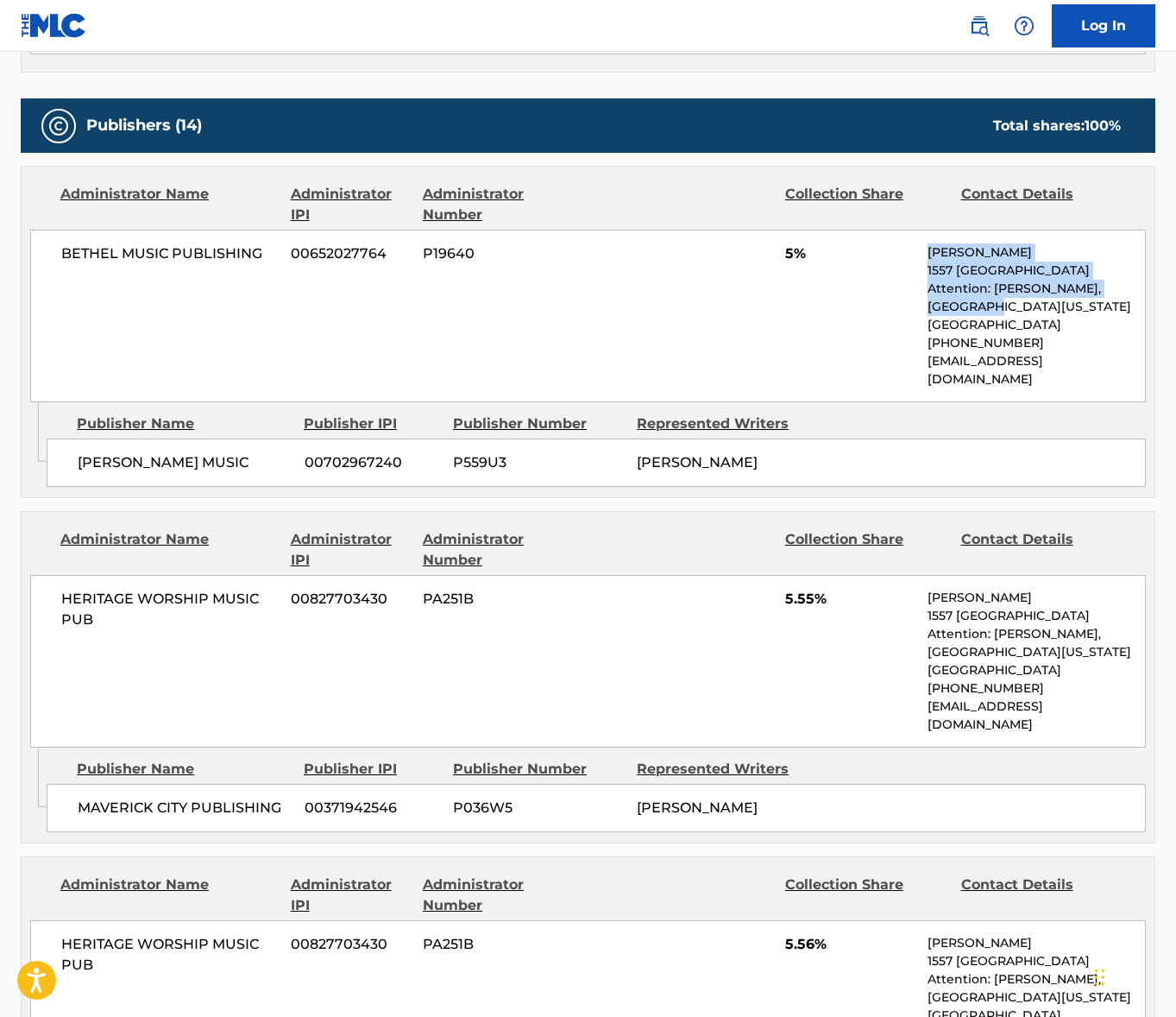
drag, startPoint x: 986, startPoint y: 219, endPoint x: 842, endPoint y: 205, distance: 144.7
click at [838, 229] on div "BETHEL MUSIC PUBLISHING 00652027764 P19640 5% [PERSON_NAME] [STREET_ADDRESS][PE…" at bounding box center [588, 315] width 1116 height 173
click at [1001, 298] on p "[GEOGRAPHIC_DATA][US_STATE]" at bounding box center [1037, 307] width 218 height 18
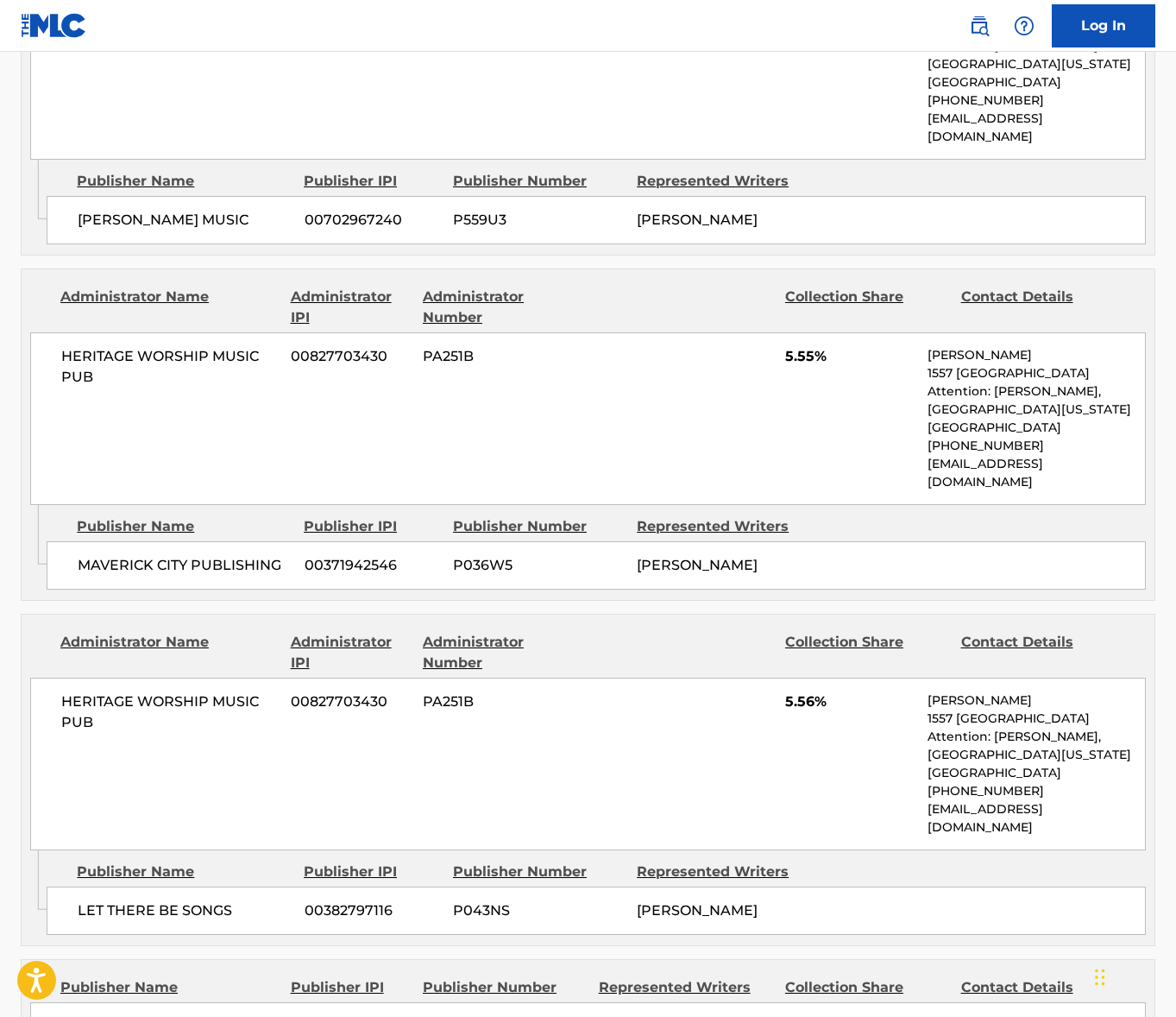
scroll to position [1400, 0]
click at [950, 400] on p "[GEOGRAPHIC_DATA][US_STATE]" at bounding box center [1037, 409] width 218 height 18
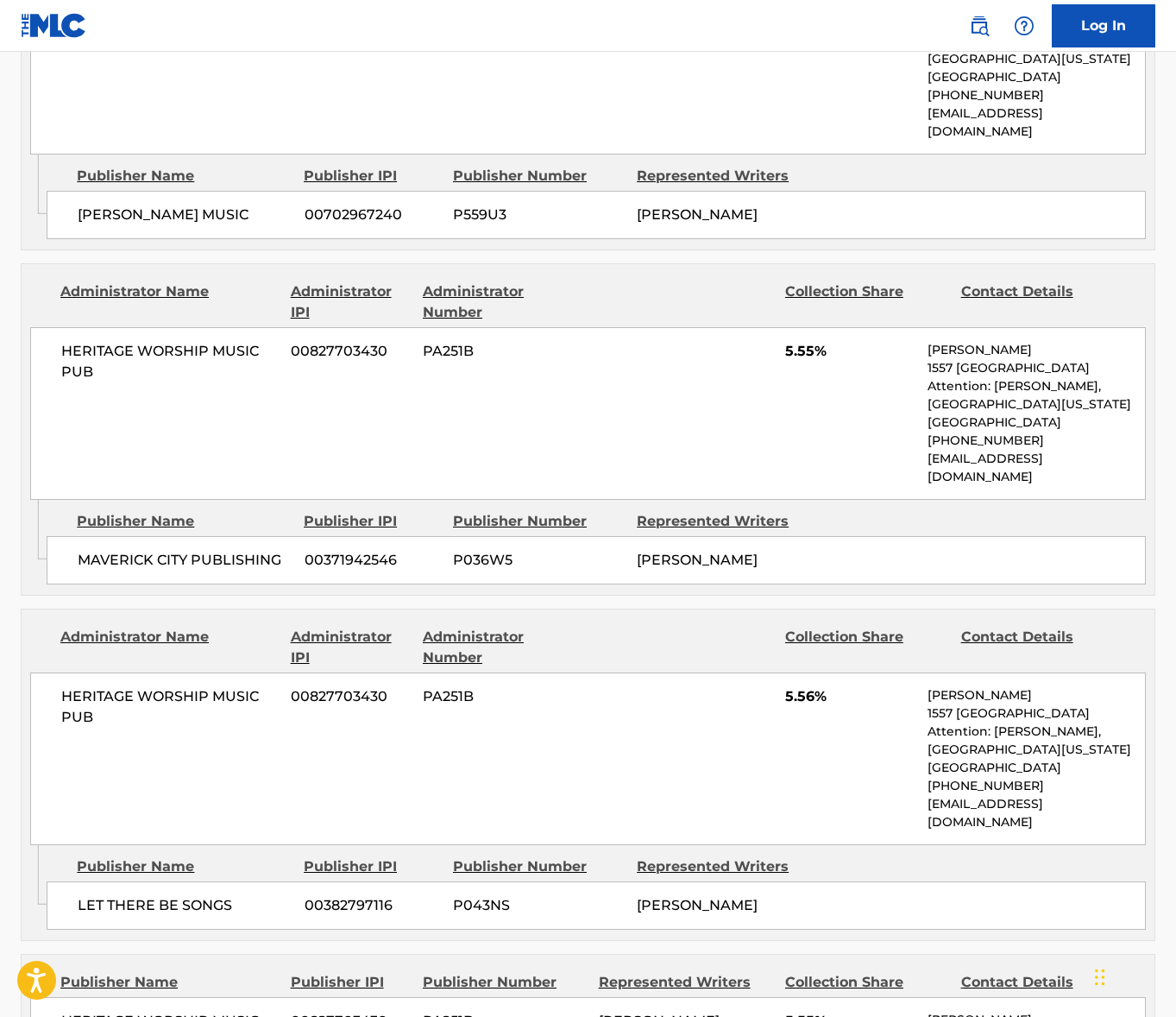
scroll to position [1440, 0]
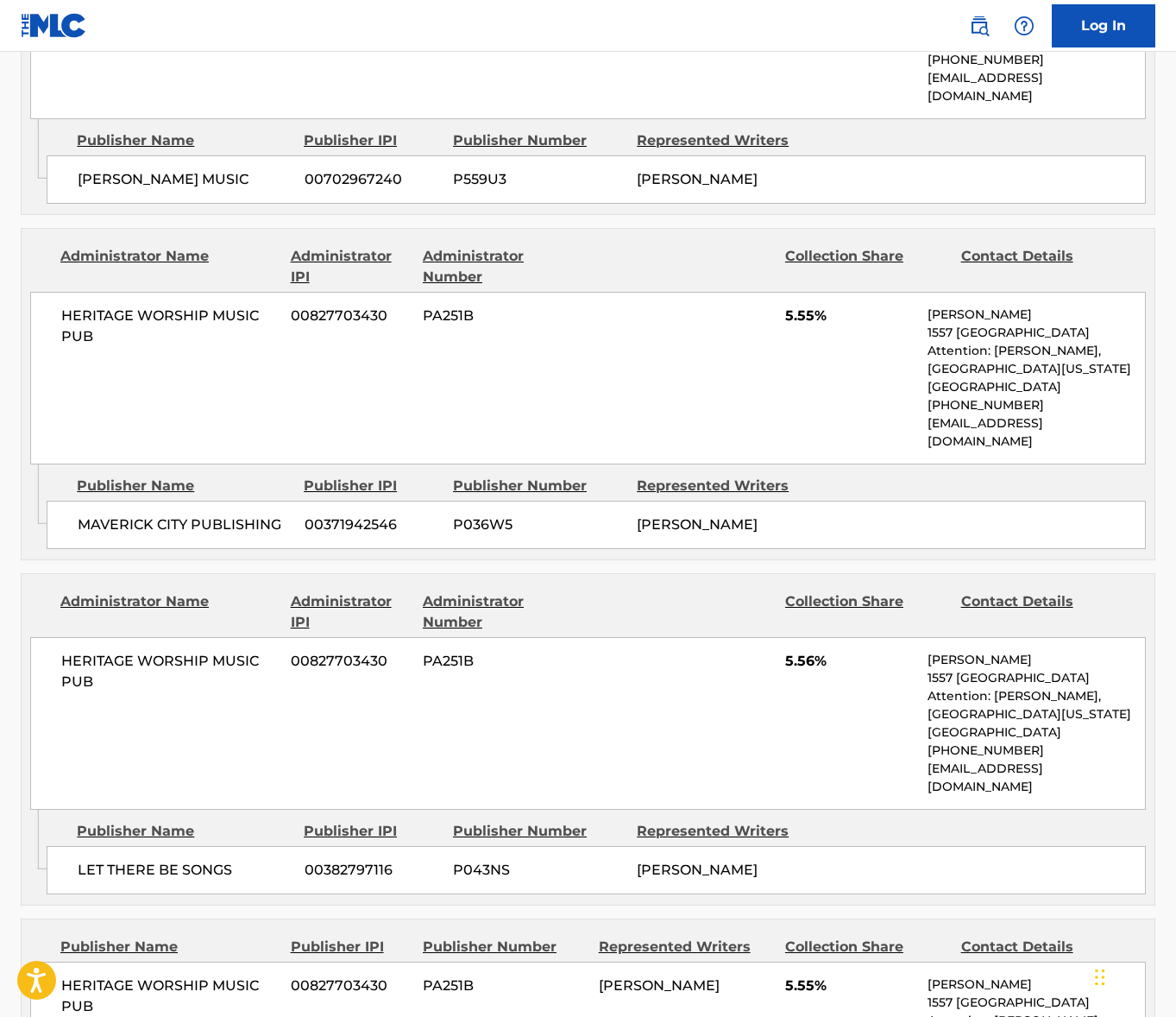
click at [950, 415] on p "[EMAIL_ADDRESS][DOMAIN_NAME]" at bounding box center [1037, 433] width 218 height 37
drag, startPoint x: 1054, startPoint y: 320, endPoint x: 1029, endPoint y: 318, distance: 25.1
click at [1030, 415] on p "[EMAIL_ADDRESS][DOMAIN_NAME]" at bounding box center [1037, 433] width 218 height 37
click at [965, 415] on p "[EMAIL_ADDRESS][DOMAIN_NAME]" at bounding box center [1037, 433] width 218 height 37
click at [973, 656] on div "HERITAGE WORSHIP MUSIC PUB 00827703430 PA251B 5.56% [PERSON_NAME] [STREET_ADDRE…" at bounding box center [588, 723] width 1116 height 173
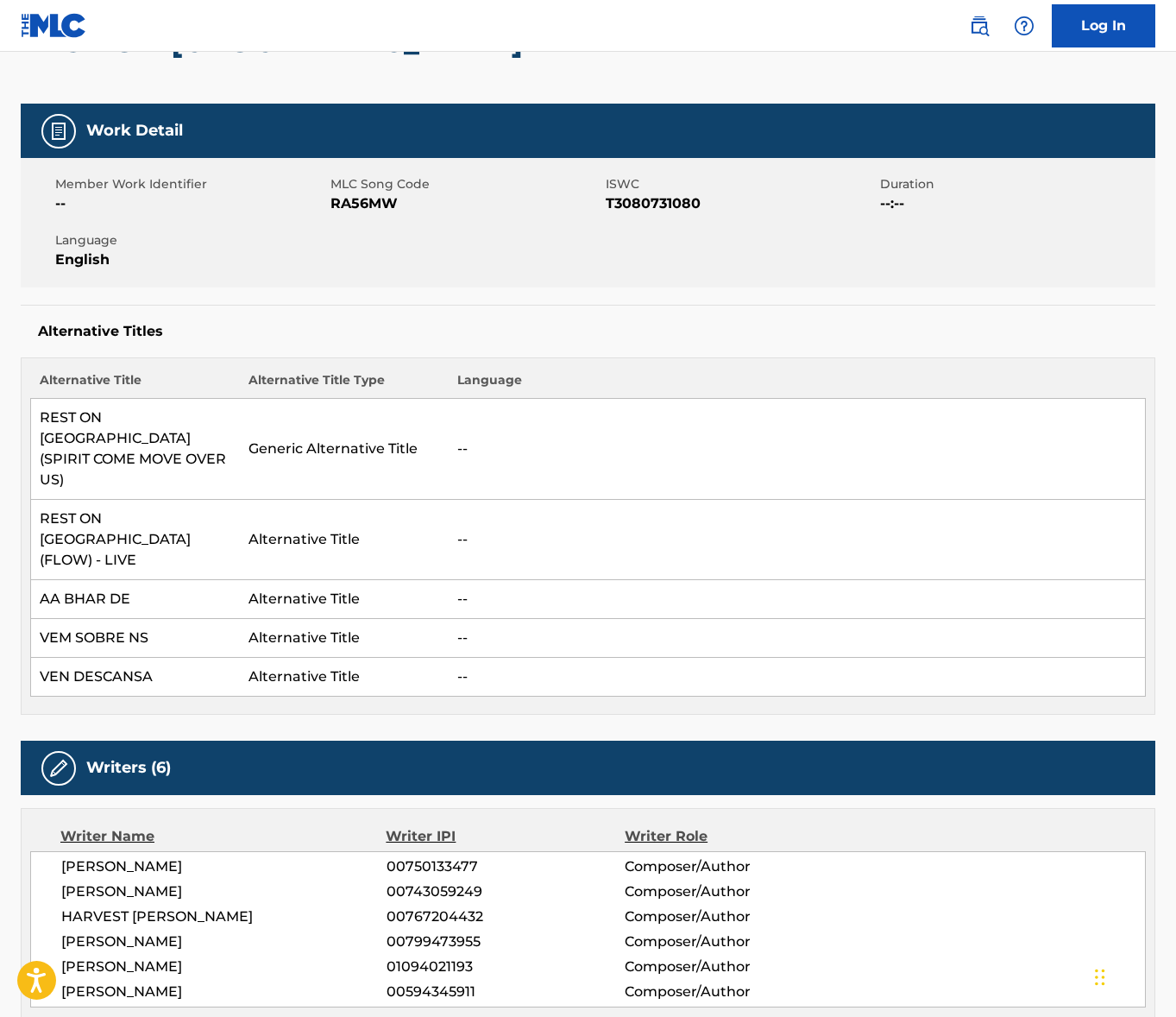
scroll to position [0, 0]
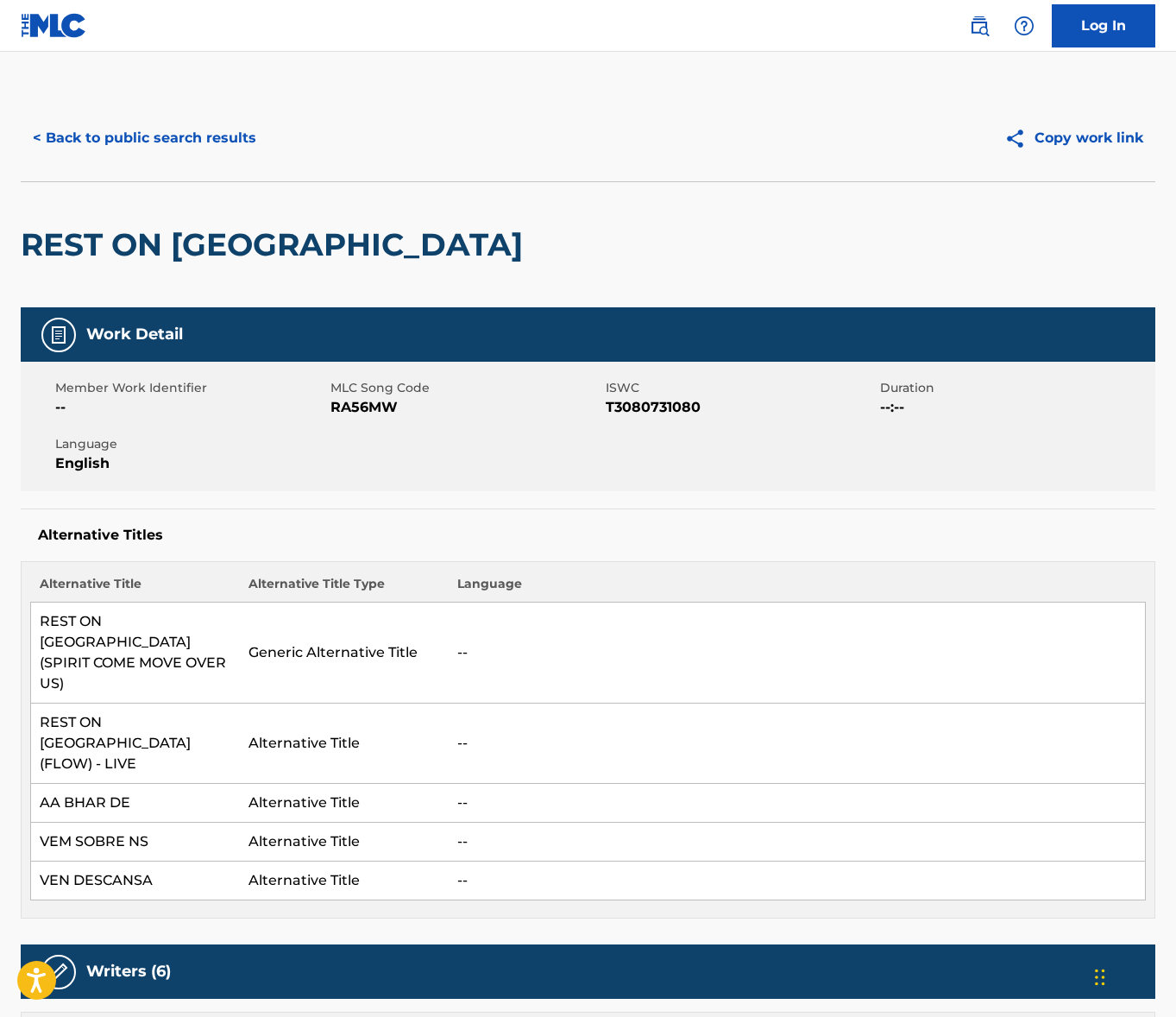
drag, startPoint x: 1104, startPoint y: 141, endPoint x: 1051, endPoint y: 174, distance: 62.4
click at [1104, 141] on button "Copy work link" at bounding box center [1074, 138] width 163 height 43
